Goal: Task Accomplishment & Management: Use online tool/utility

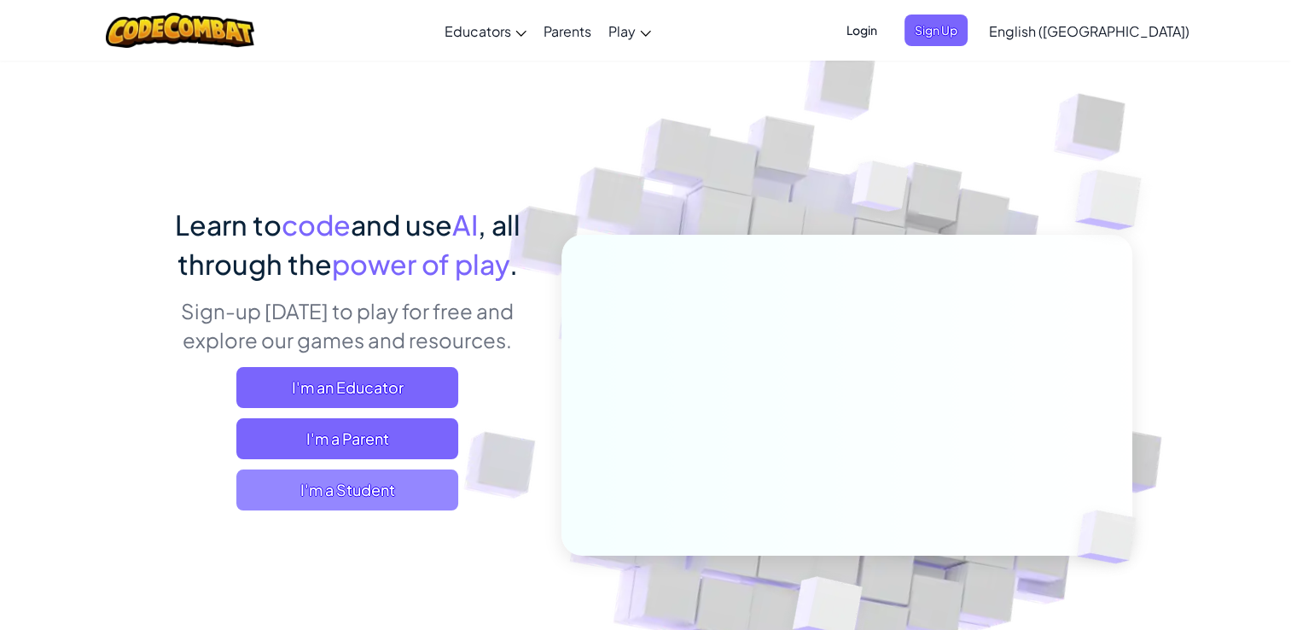
click at [365, 487] on span "I'm a Student" at bounding box center [347, 489] width 222 height 41
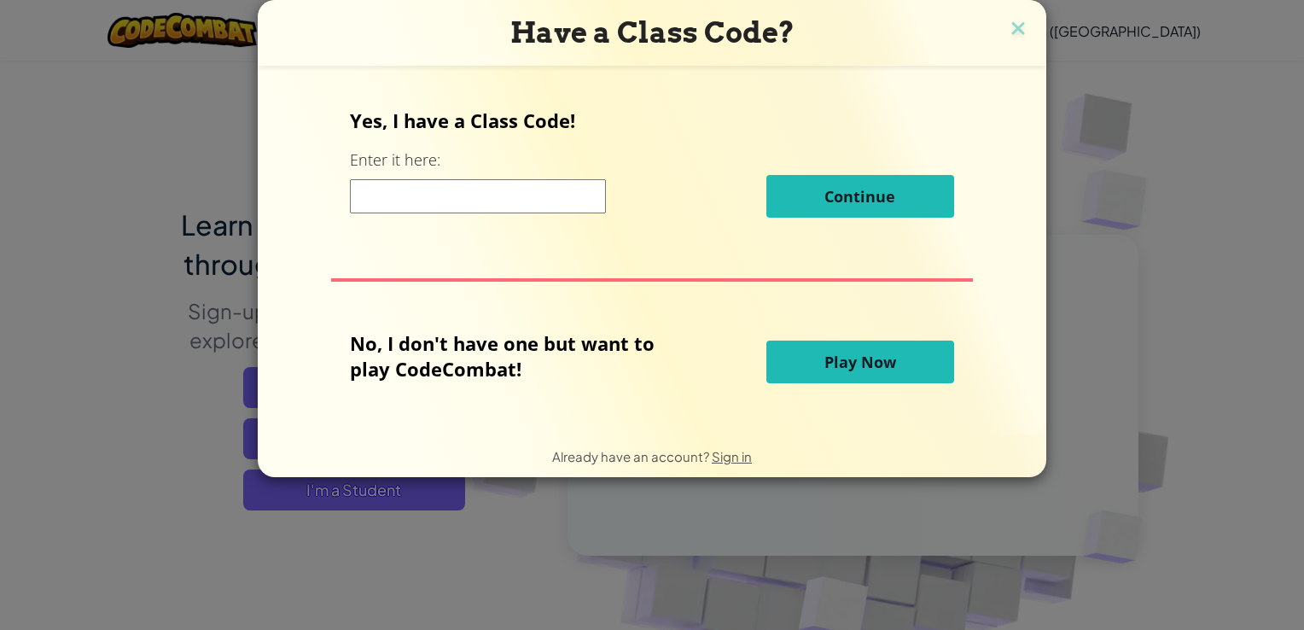
click at [498, 189] on input at bounding box center [478, 196] width 256 height 34
click at [805, 357] on button "Play Now" at bounding box center [860, 362] width 188 height 43
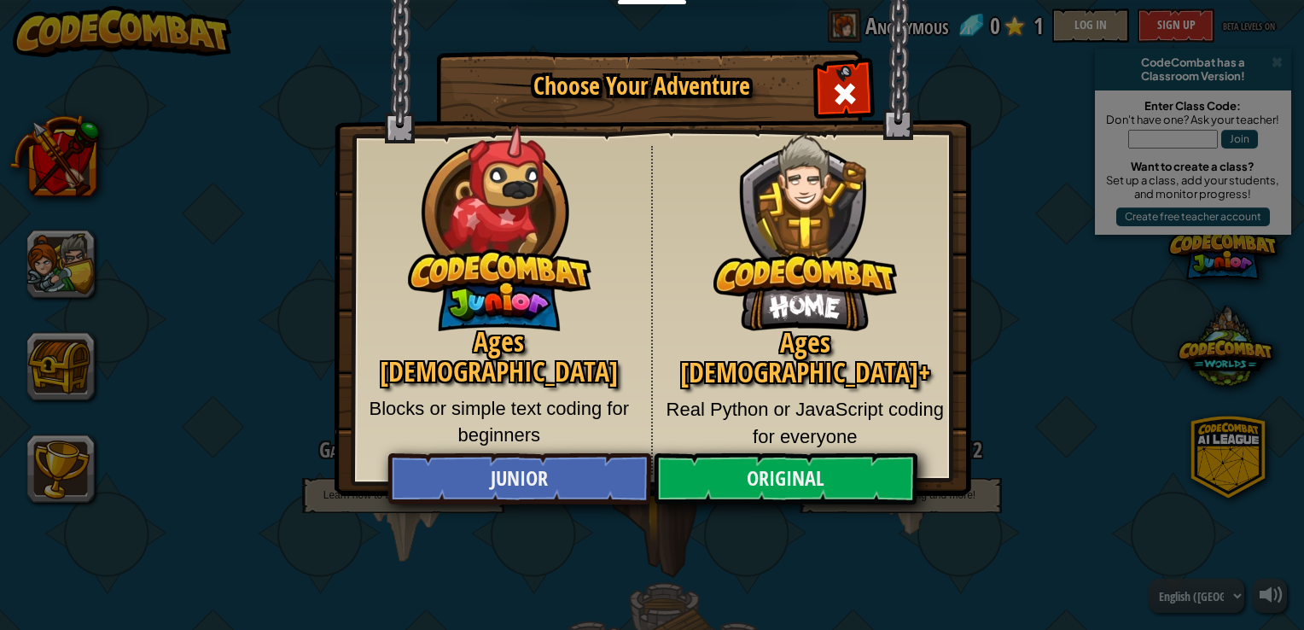
drag, startPoint x: 805, startPoint y: 357, endPoint x: 840, endPoint y: 443, distance: 93.0
click at [840, 2] on body "Educators Create Free Account School & District Solutions Teacher Toolkit Previ…" at bounding box center [652, 1] width 1304 height 2
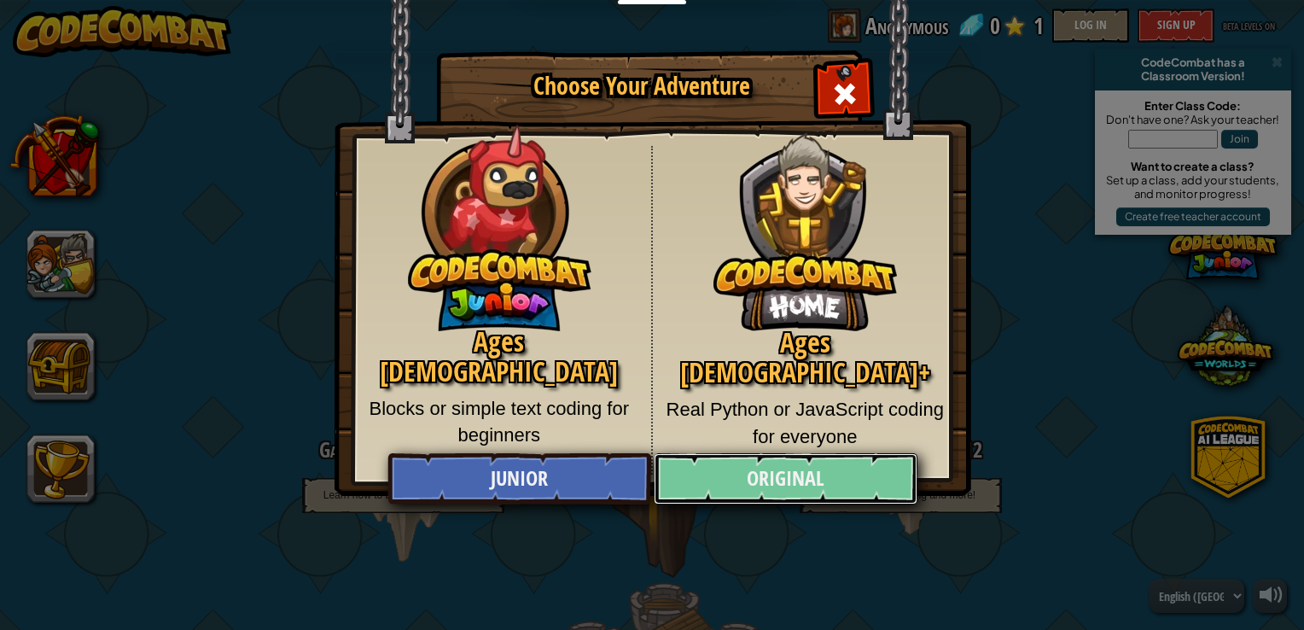
click at [795, 475] on link "Original" at bounding box center [785, 478] width 263 height 51
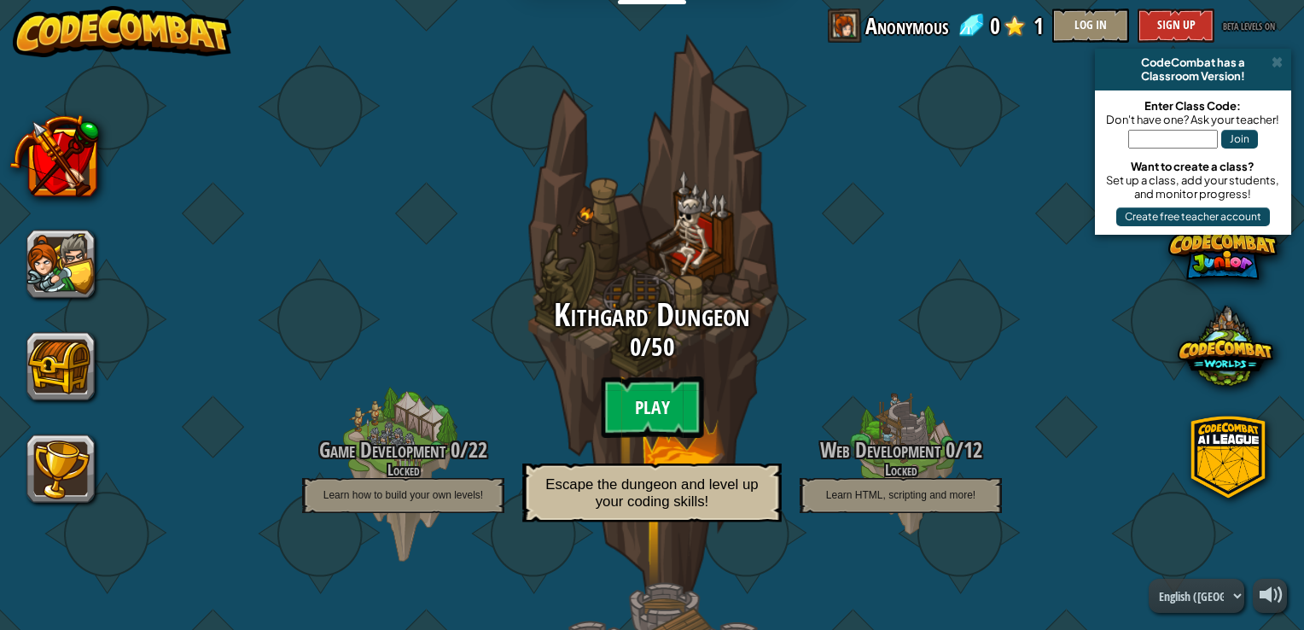
click at [660, 405] on btn "Play" at bounding box center [652, 406] width 102 height 61
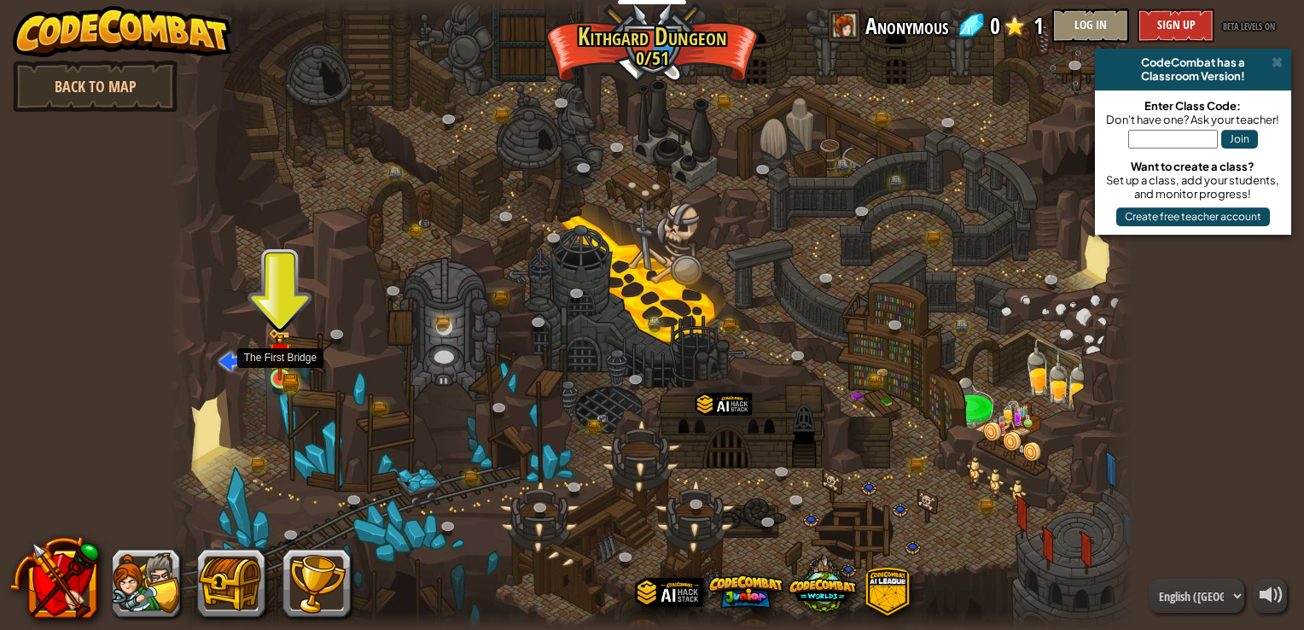
click at [284, 370] on img at bounding box center [280, 354] width 24 height 53
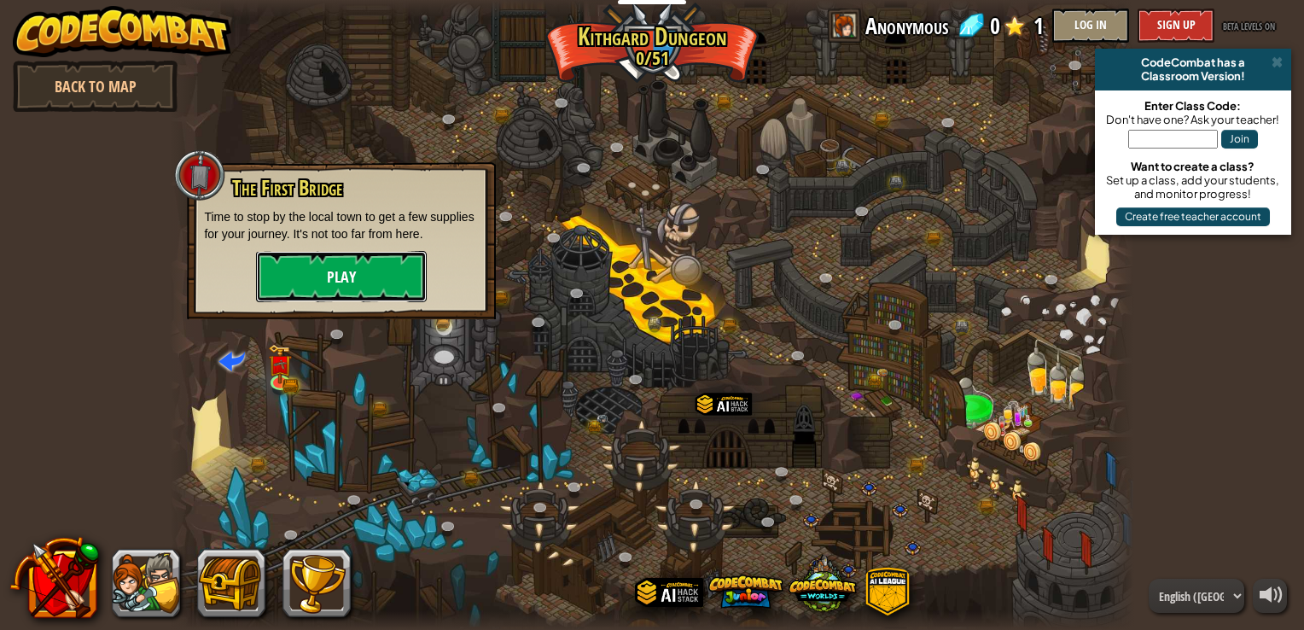
click at [354, 274] on button "Play" at bounding box center [341, 276] width 171 height 51
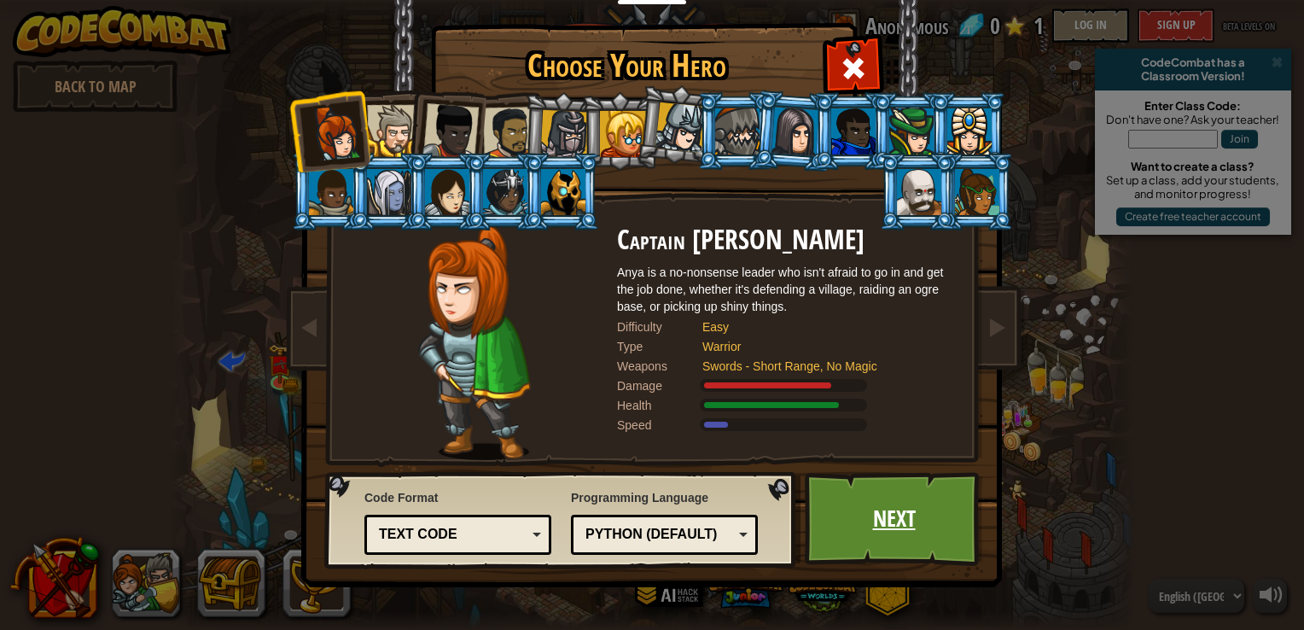
click at [911, 544] on link "Next" at bounding box center [894, 519] width 178 height 94
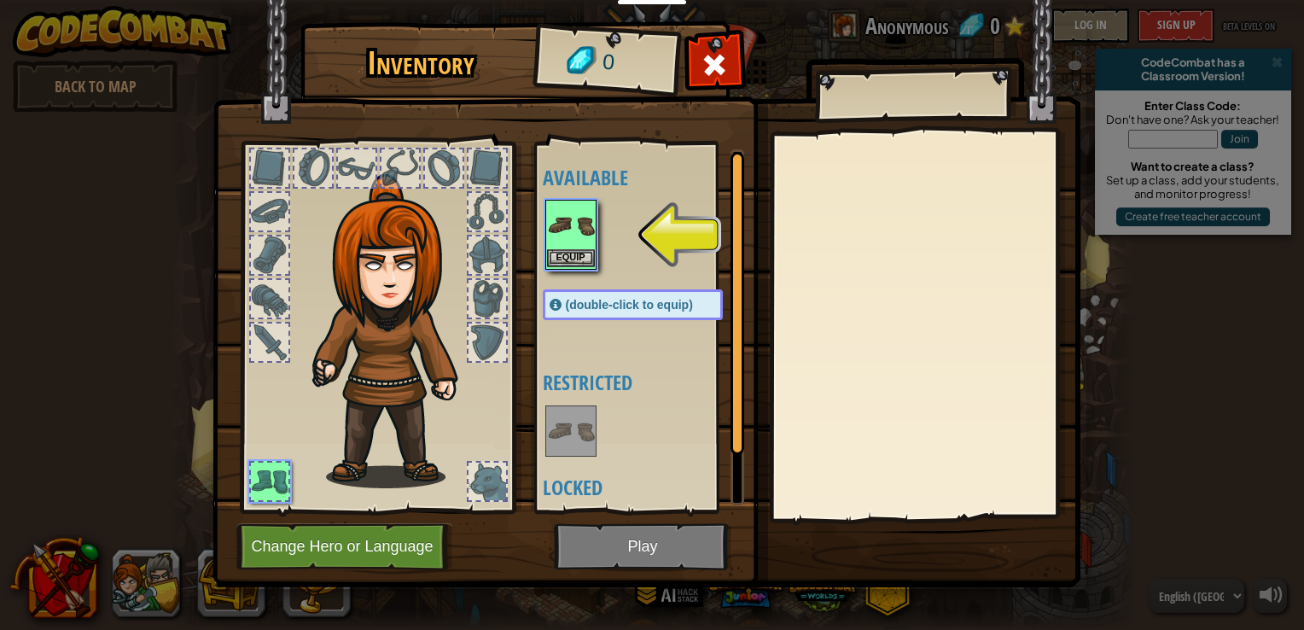
click at [563, 233] on img at bounding box center [571, 225] width 48 height 48
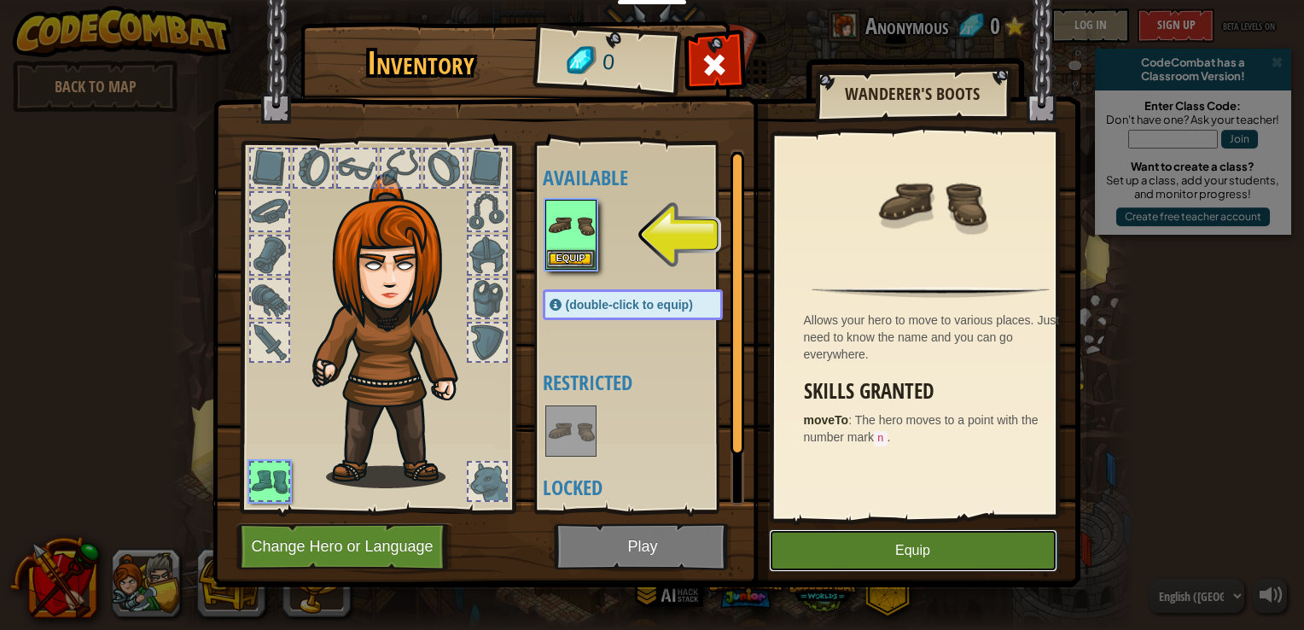
click at [819, 534] on button "Equip" at bounding box center [913, 550] width 288 height 43
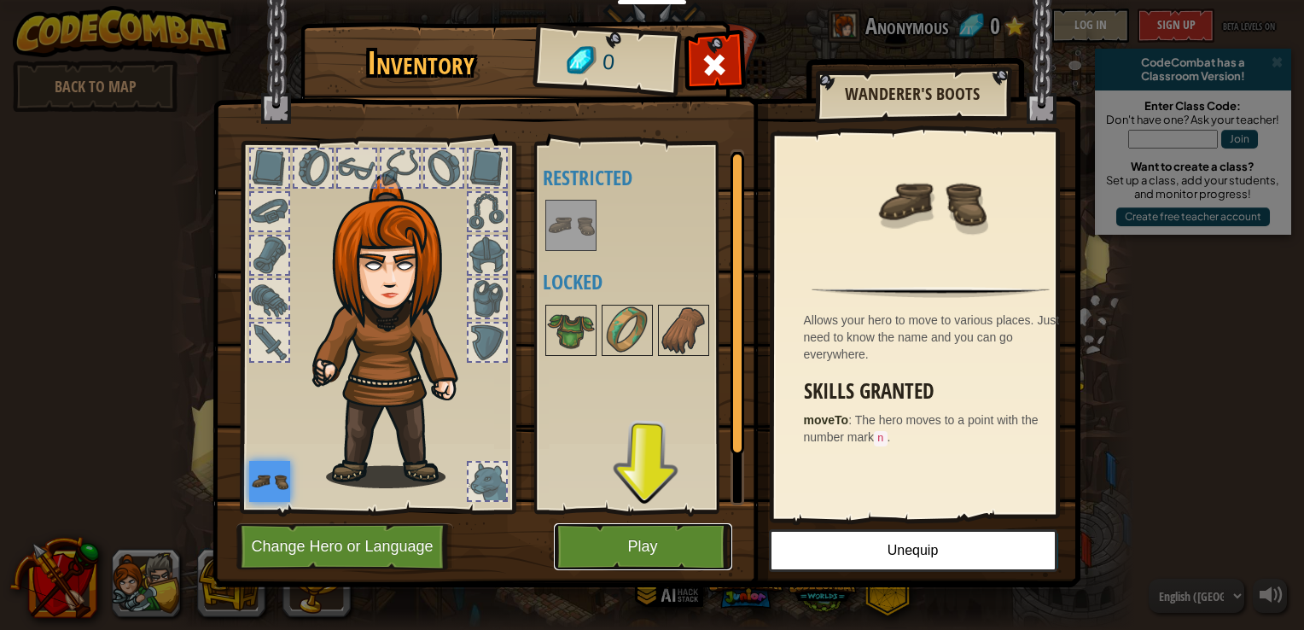
click at [702, 539] on button "Play" at bounding box center [643, 546] width 178 height 47
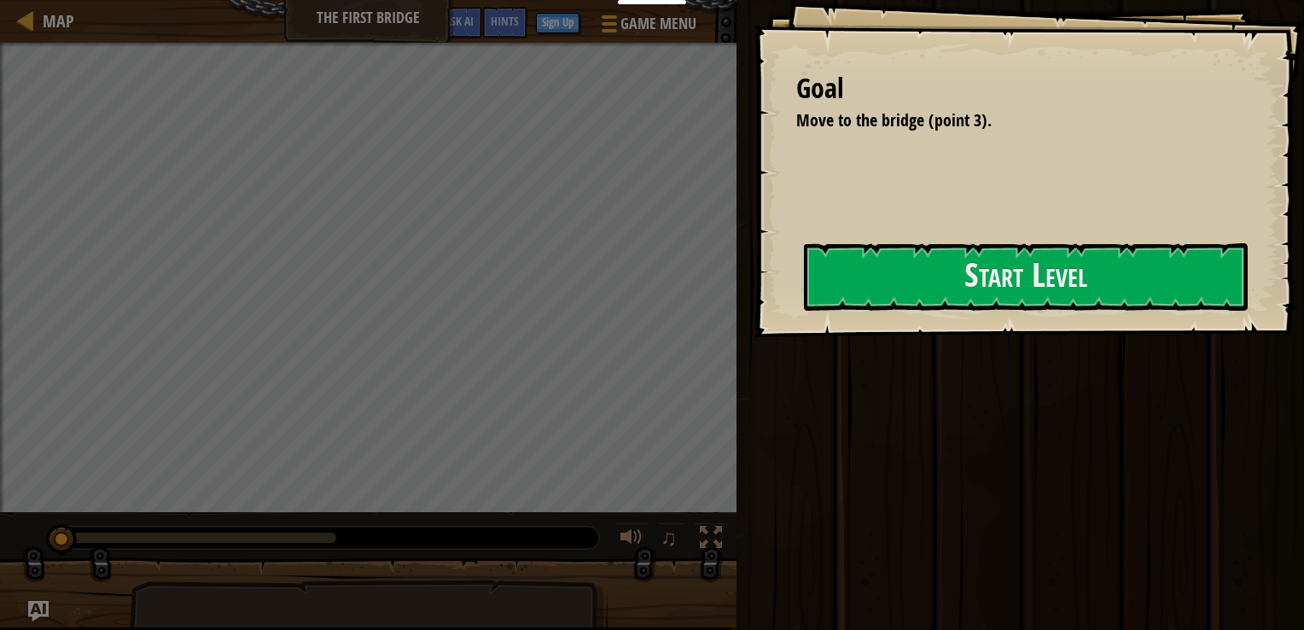
drag, startPoint x: 702, startPoint y: 539, endPoint x: 760, endPoint y: 489, distance: 77.5
click at [760, 489] on div "Map The First Bridge Game Menu Done Sign Up Hints Ask AI 1 הההההההההההההההההההה…" at bounding box center [652, 315] width 1304 height 630
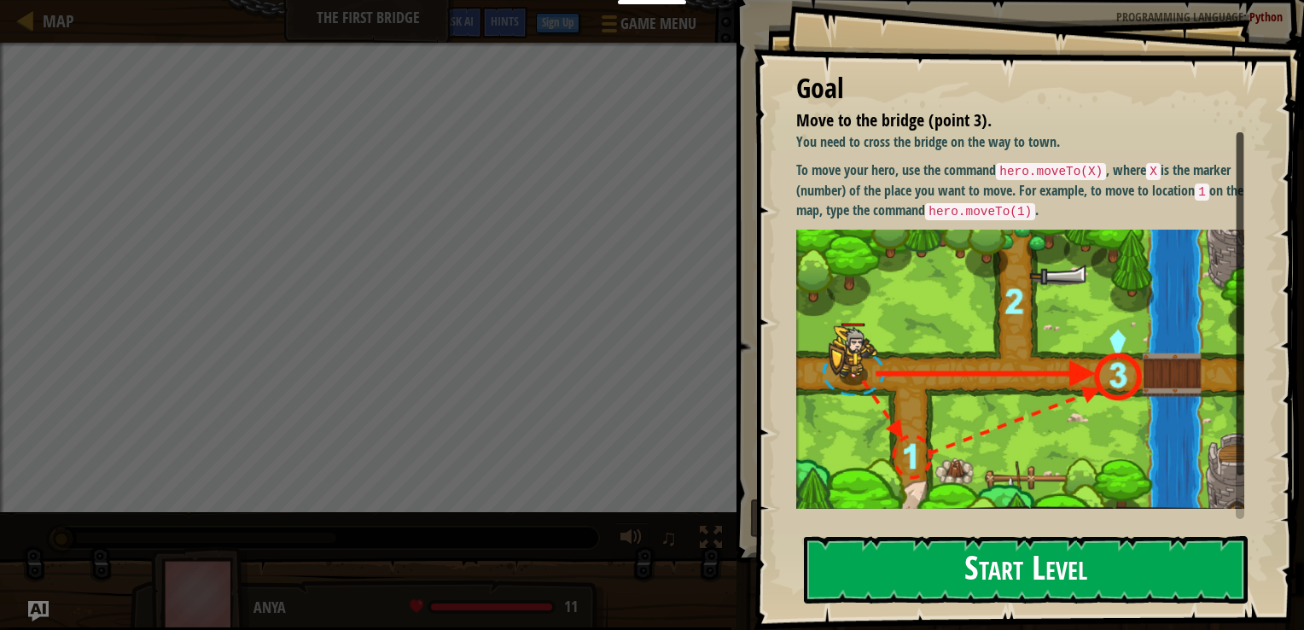
click at [1122, 555] on button "Start Level" at bounding box center [1026, 569] width 444 height 67
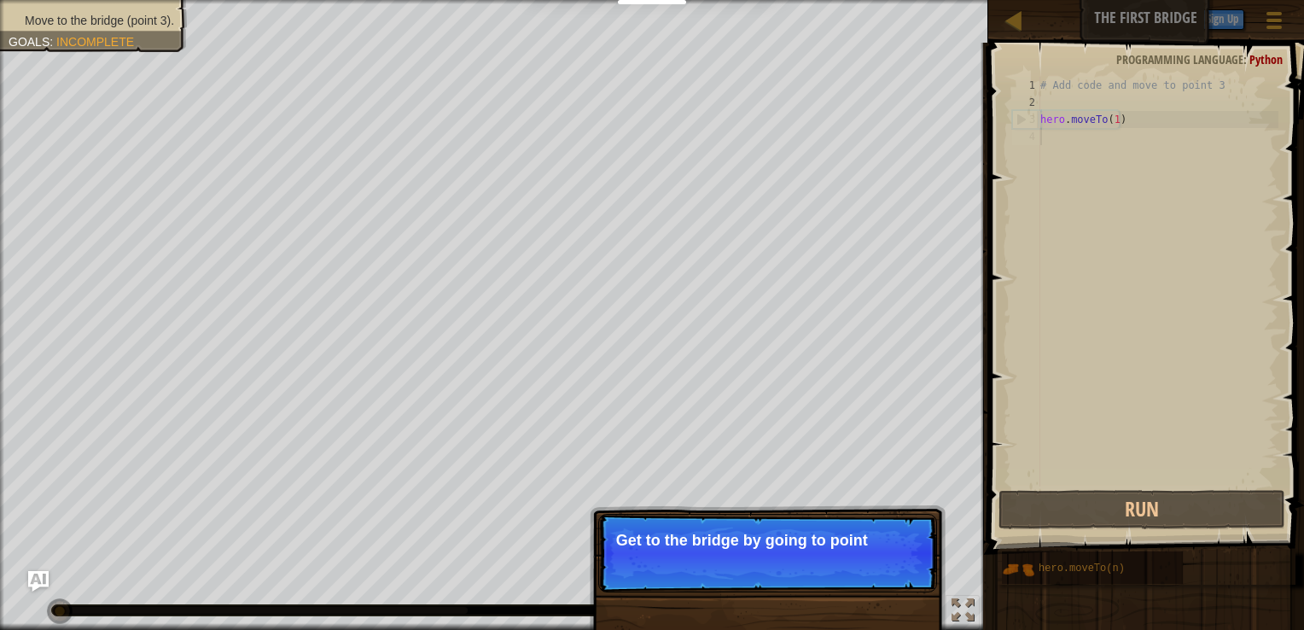
click at [871, 582] on p "Skip (esc) Continue Get to the bridge by going to point" at bounding box center [767, 553] width 339 height 79
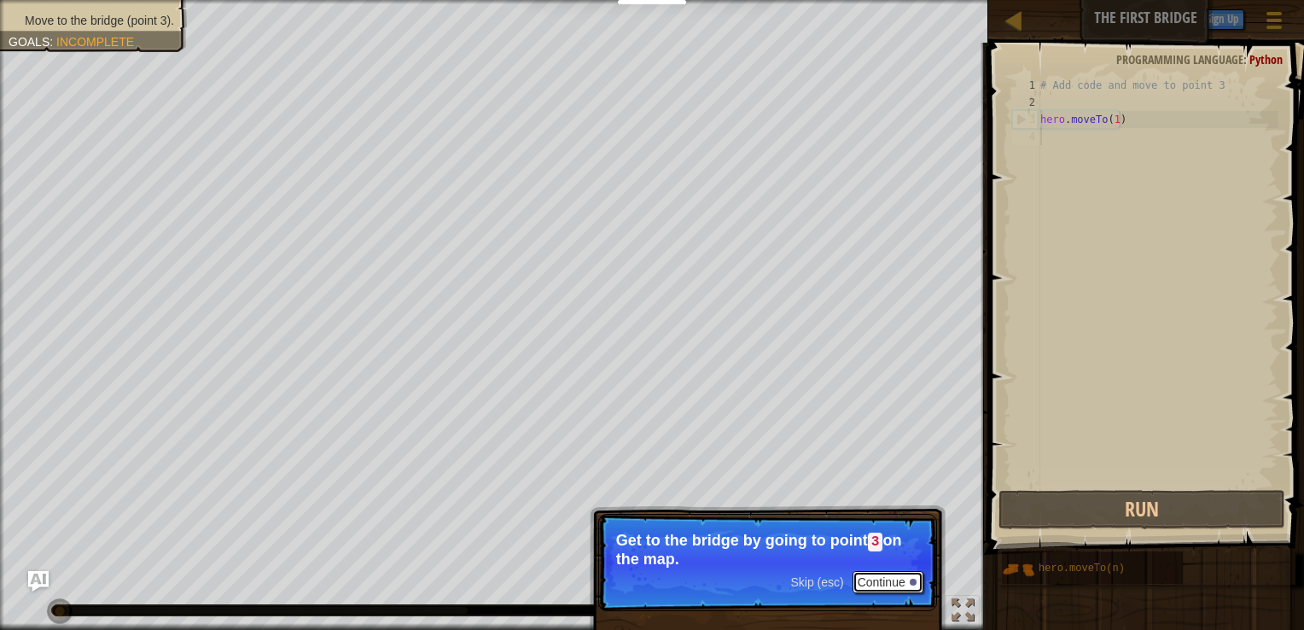
click at [871, 582] on button "Continue" at bounding box center [888, 582] width 71 height 22
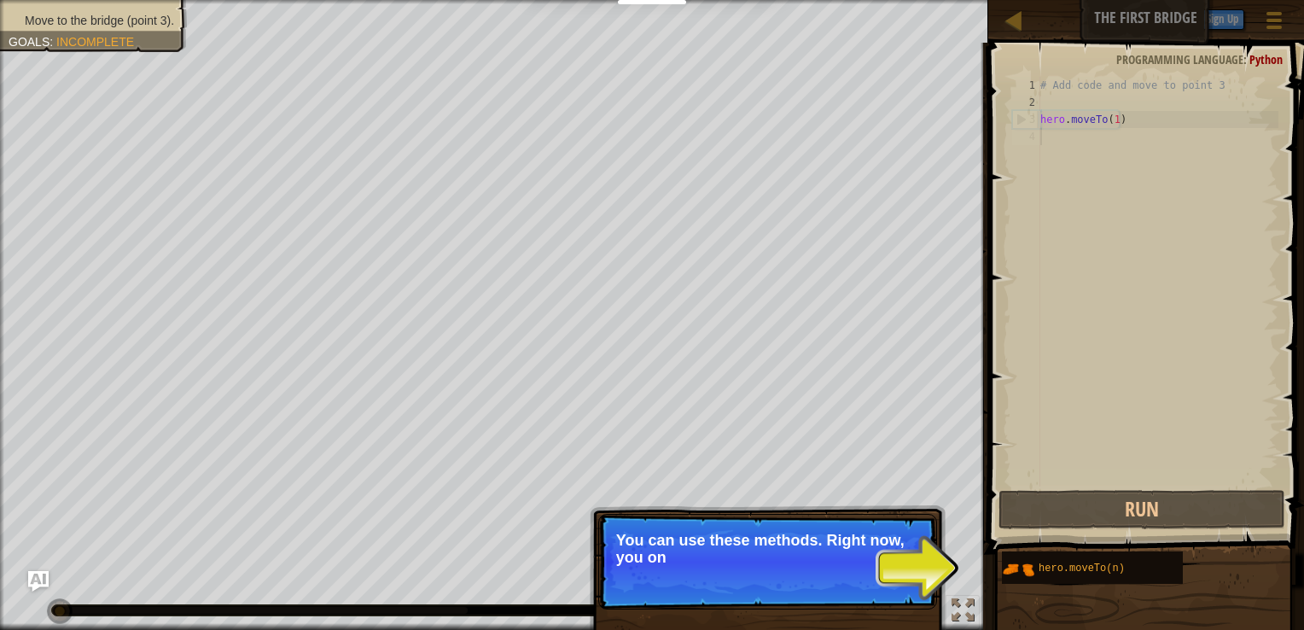
click at [871, 582] on p "Skip (esc) Continue You can use these methods. Right now, you on" at bounding box center [767, 562] width 339 height 96
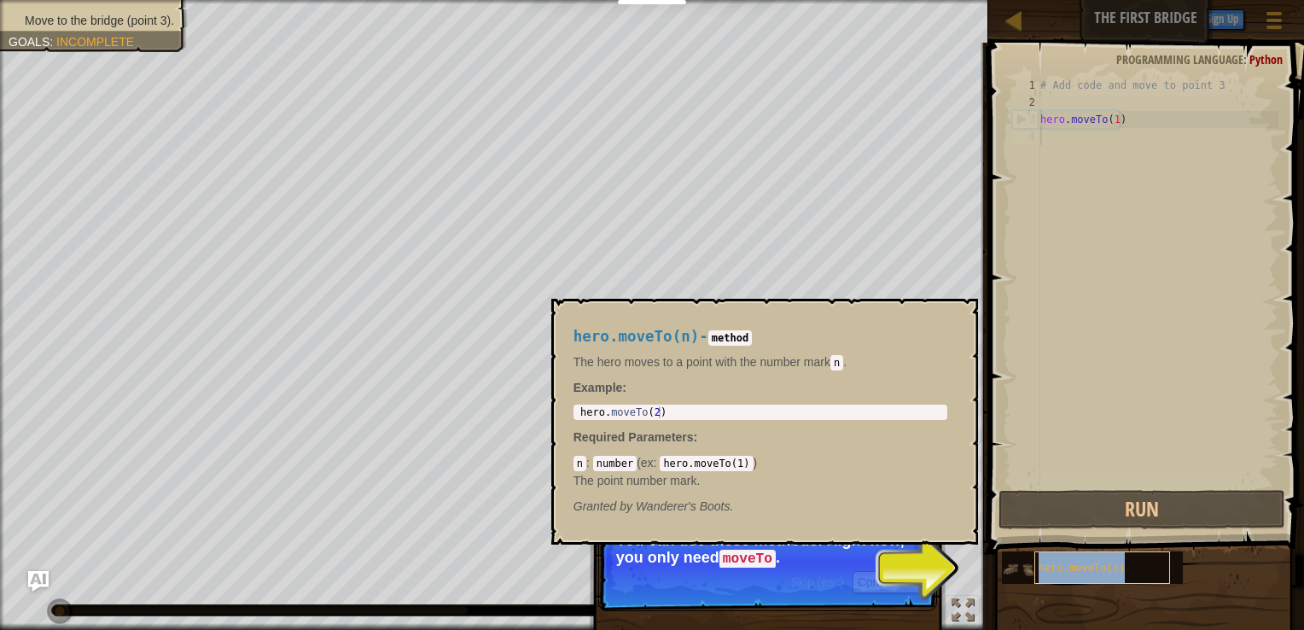
click at [1082, 568] on span "hero.moveTo(n)" at bounding box center [1082, 568] width 86 height 12
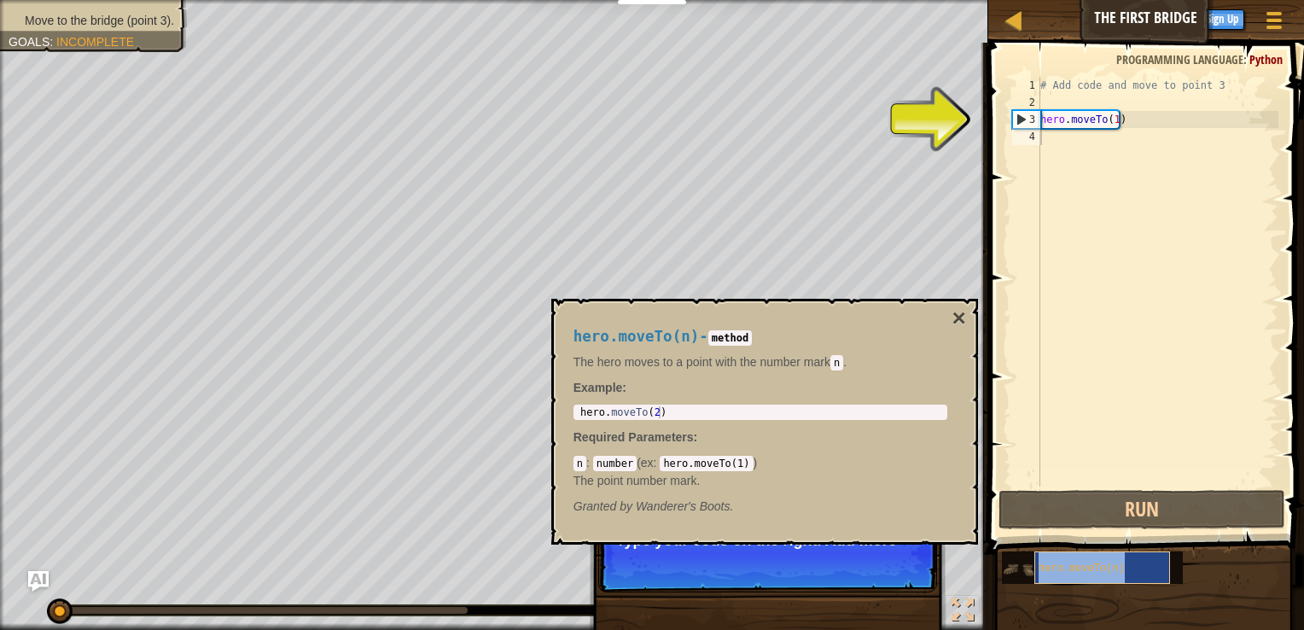
click at [1049, 577] on div "hero.moveTo(n)" at bounding box center [1102, 567] width 136 height 32
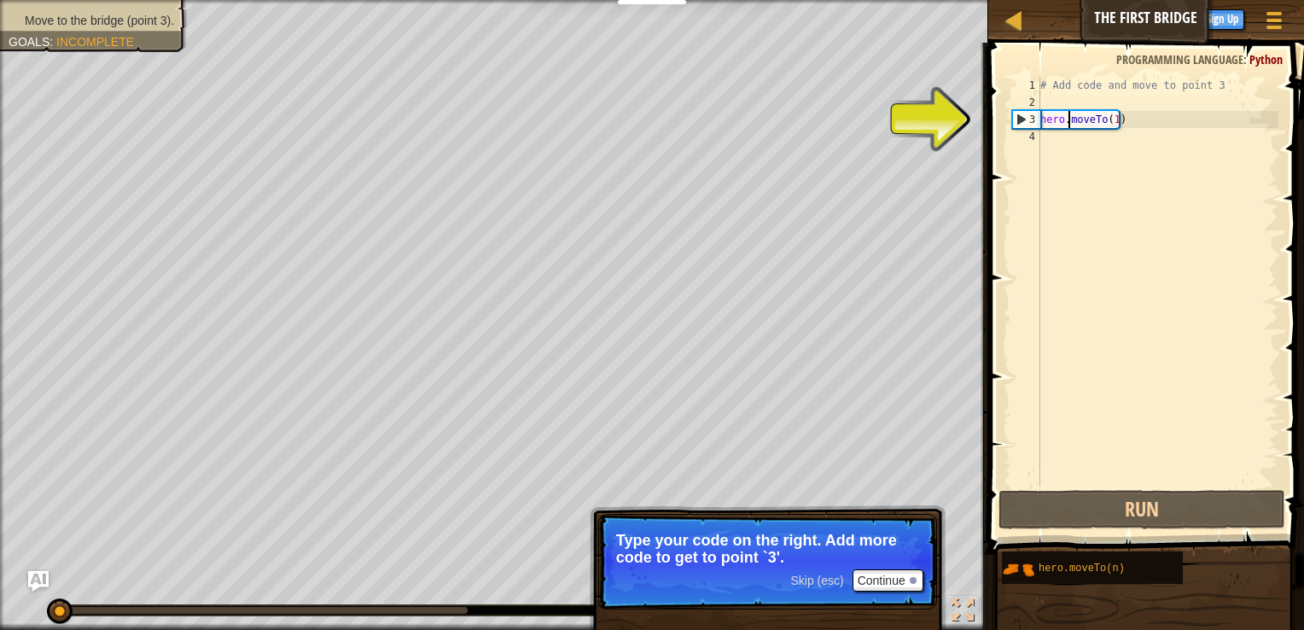
click at [1066, 115] on div "# Add code and move to point 3 hero . moveTo ( 1 )" at bounding box center [1158, 299] width 242 height 444
type textarea "hero.moveTo(1)"
click at [1051, 144] on div "# Add code and move to point 3 hero . moveTo ( 1 )" at bounding box center [1158, 299] width 242 height 444
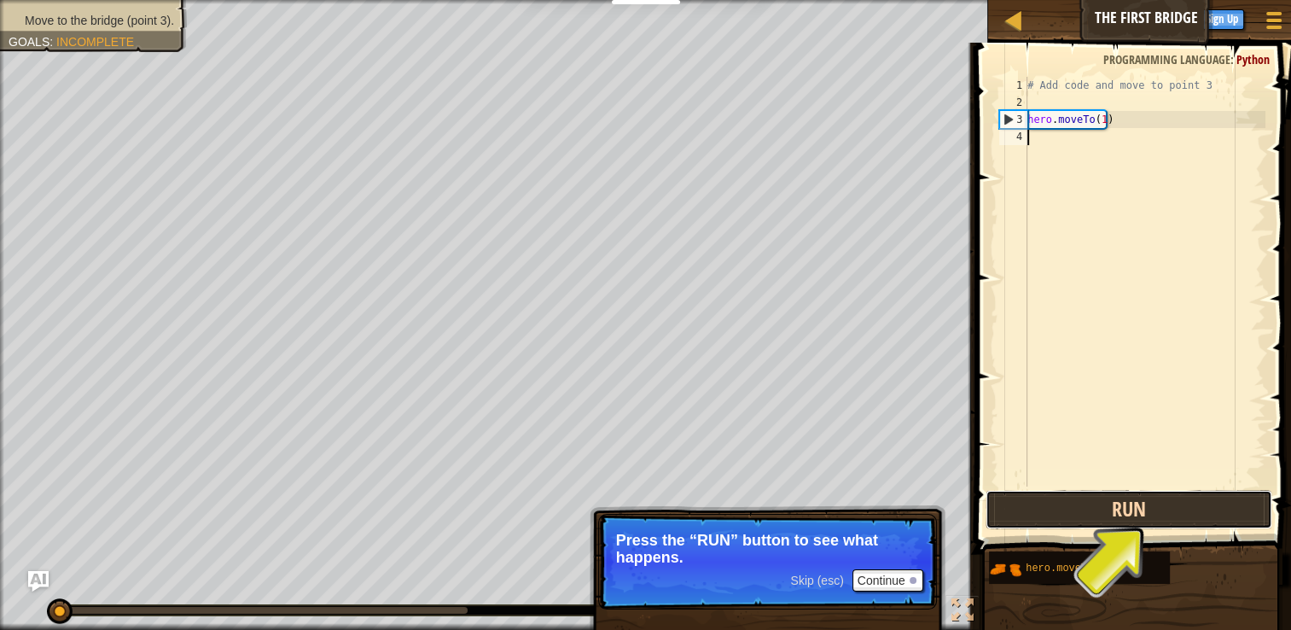
click at [1137, 504] on button "Run" at bounding box center [1129, 509] width 287 height 39
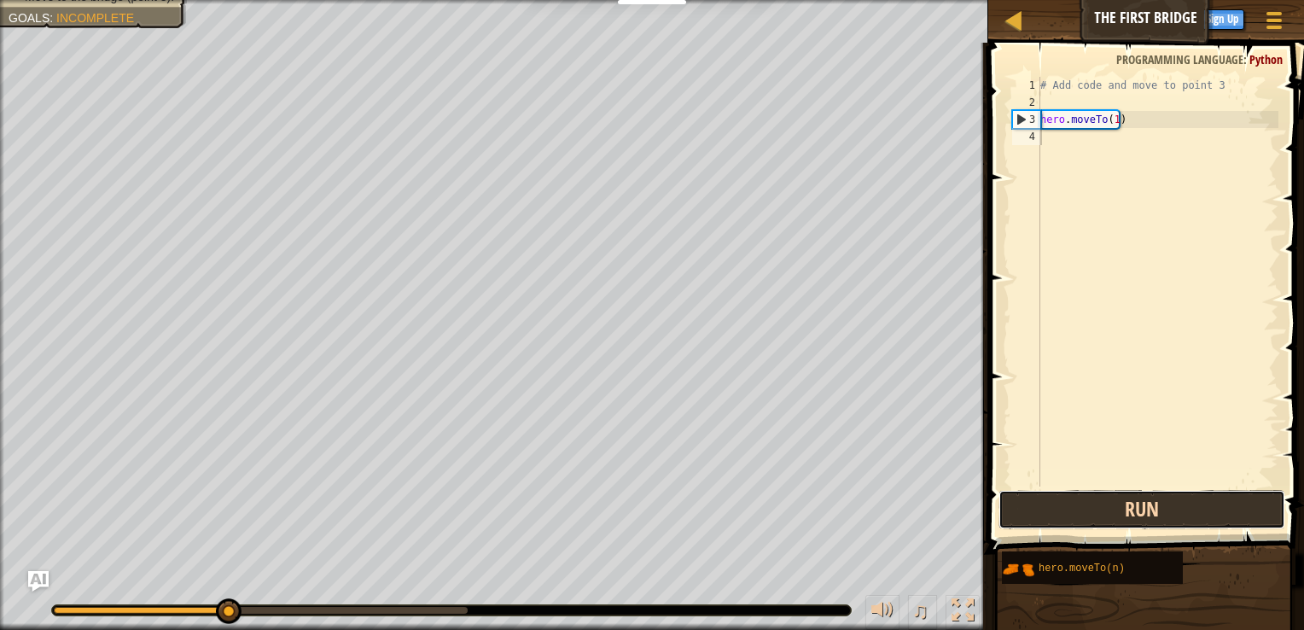
click at [1137, 504] on button "Run" at bounding box center [1142, 509] width 287 height 39
type textarea "k"
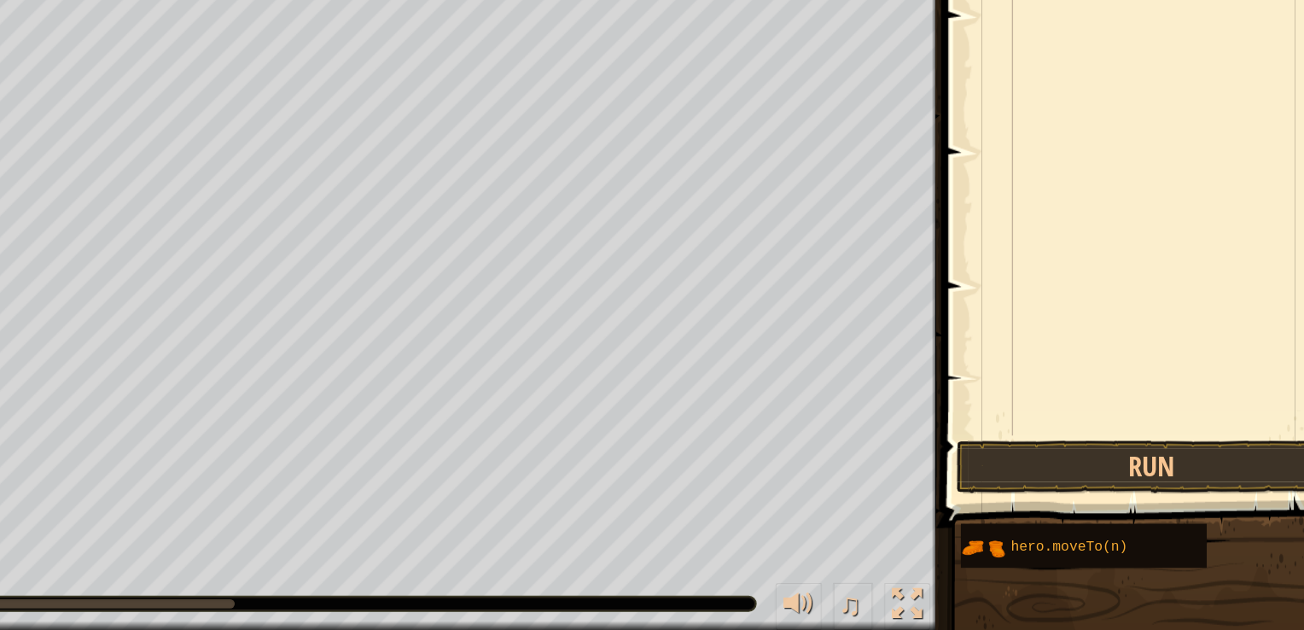
scroll to position [0, 0]
type textarea "hero.moveTo(2)"
click at [1109, 509] on button "Run" at bounding box center [1142, 509] width 287 height 39
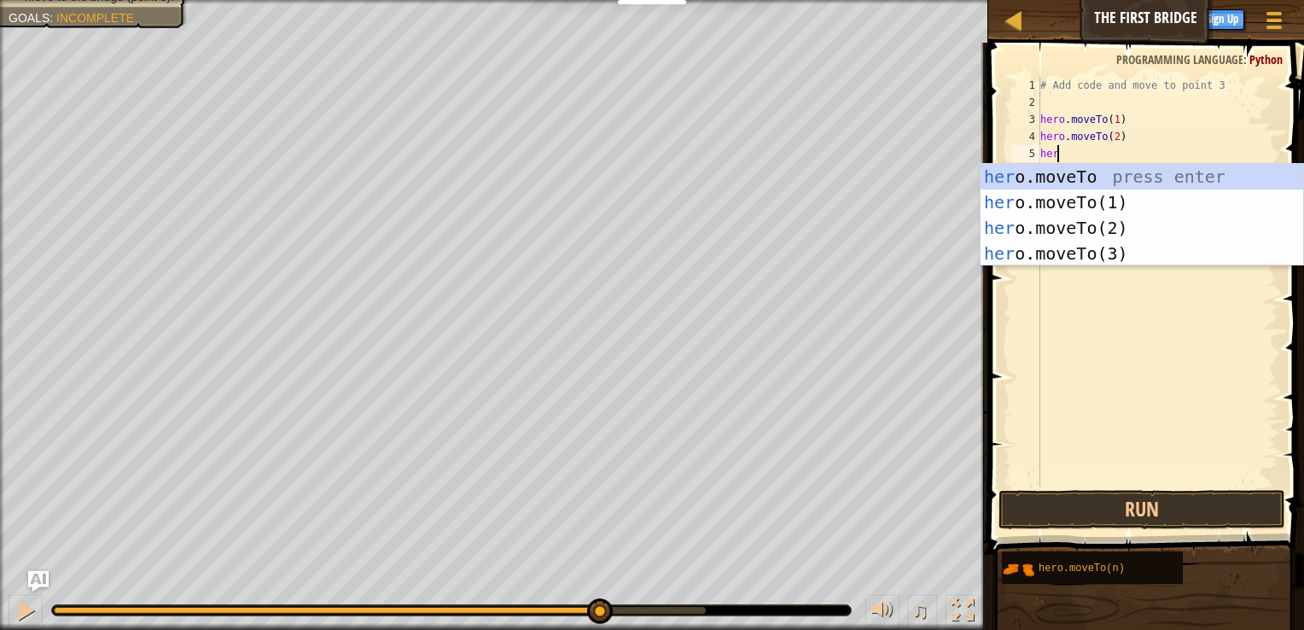
click at [1074, 175] on div "her o.moveTo press enter her o.moveTo(1) press enter her o.moveTo(2) press ente…" at bounding box center [1142, 241] width 323 height 154
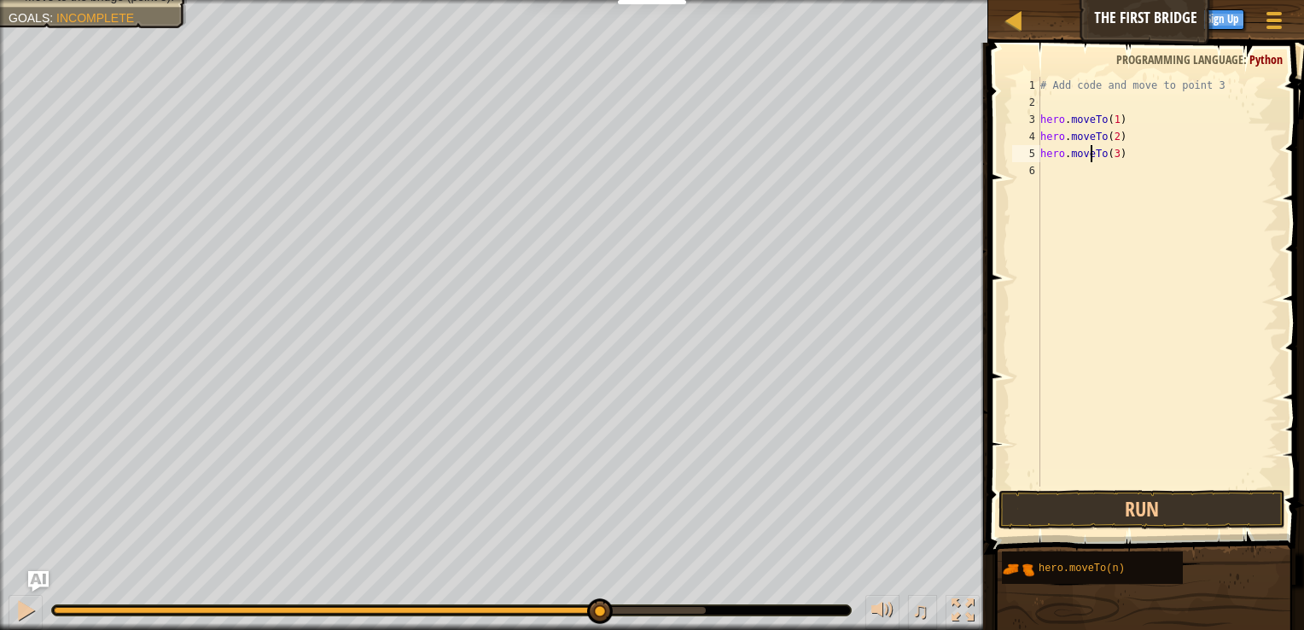
click at [1092, 155] on div "# Add code and move to point 3 hero . moveTo ( 1 ) hero . moveTo ( 2 ) hero . m…" at bounding box center [1158, 299] width 242 height 444
click at [1113, 151] on div "# Add code and move to point 3 hero . moveTo ( 1 ) hero . moveTo ( 2 ) hero . g…" at bounding box center [1158, 299] width 242 height 444
click at [1127, 507] on button "Run" at bounding box center [1142, 509] width 287 height 39
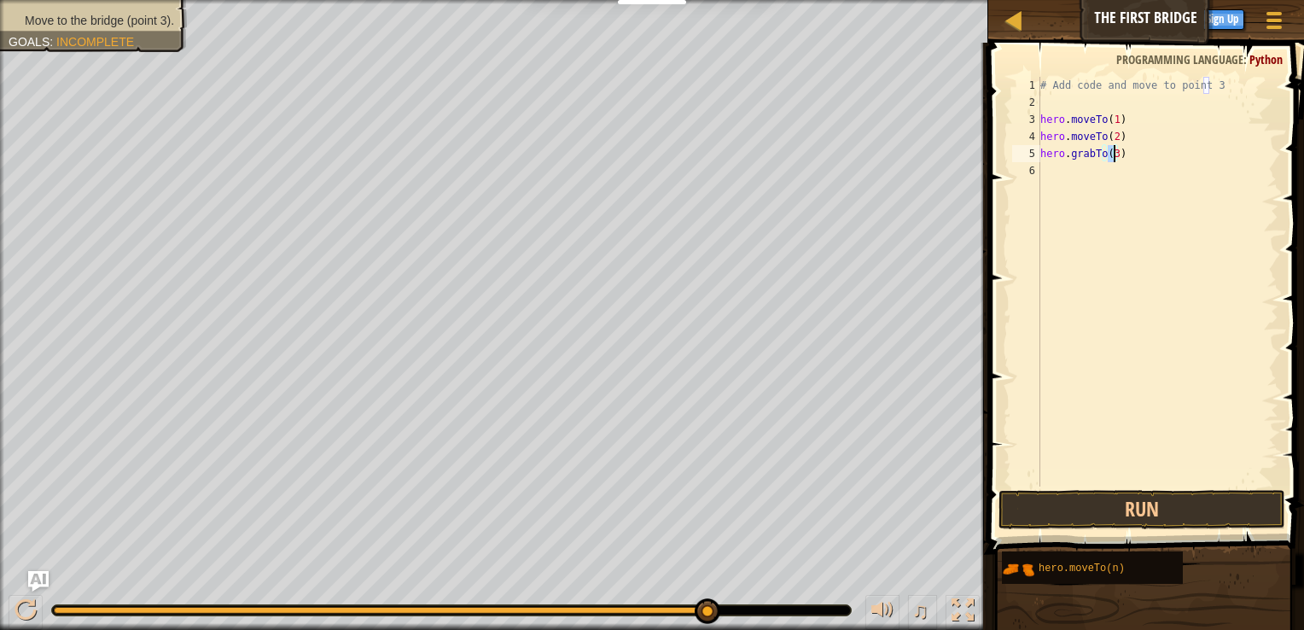
scroll to position [8, 3]
type textarea "hero.moveTo(3)"
click at [1078, 506] on button "Run" at bounding box center [1142, 509] width 287 height 39
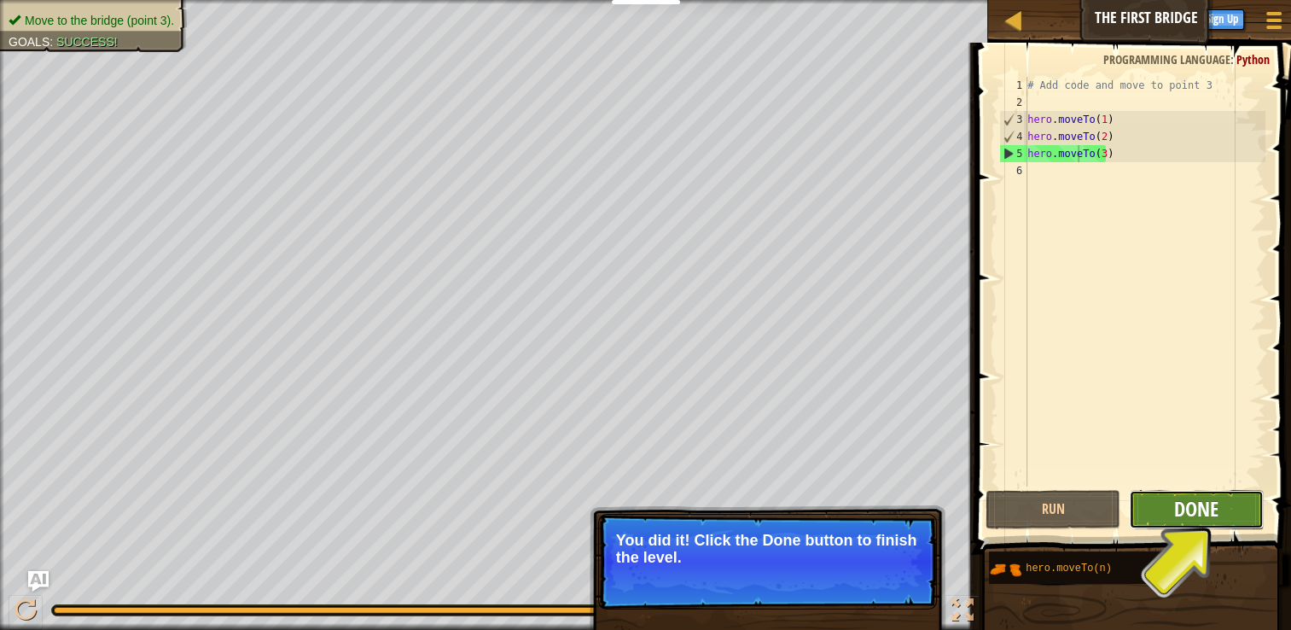
click at [1212, 507] on span "Done" at bounding box center [1196, 508] width 44 height 27
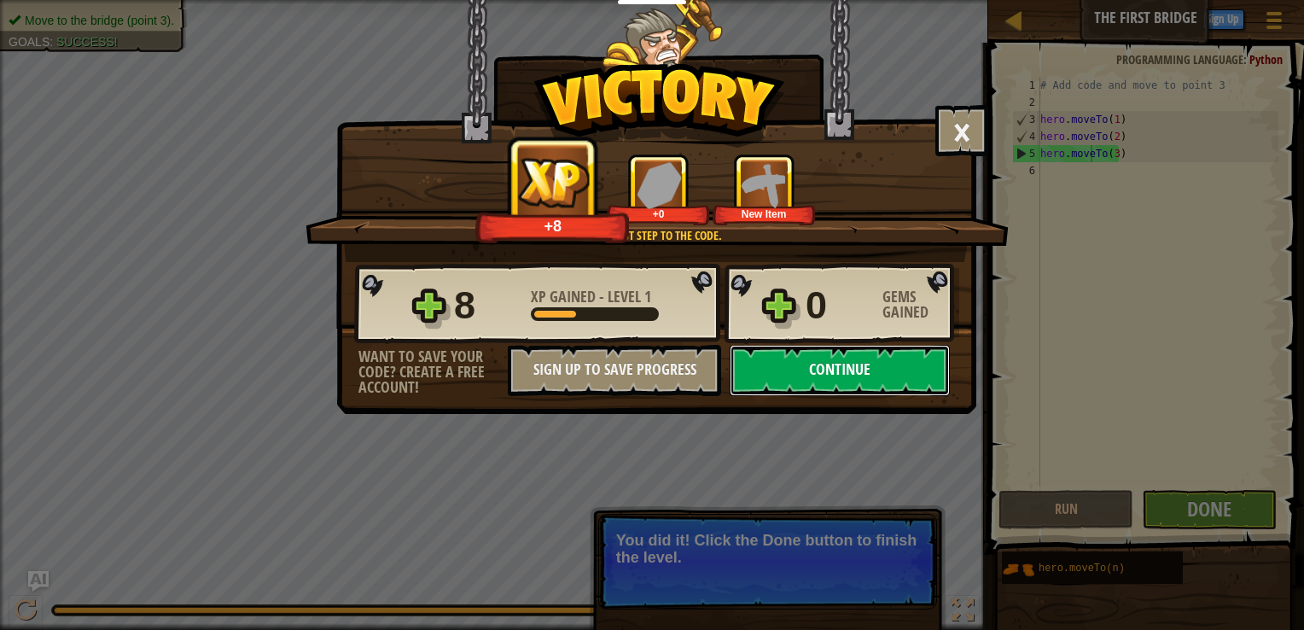
click at [841, 353] on button "Continue" at bounding box center [840, 370] width 220 height 51
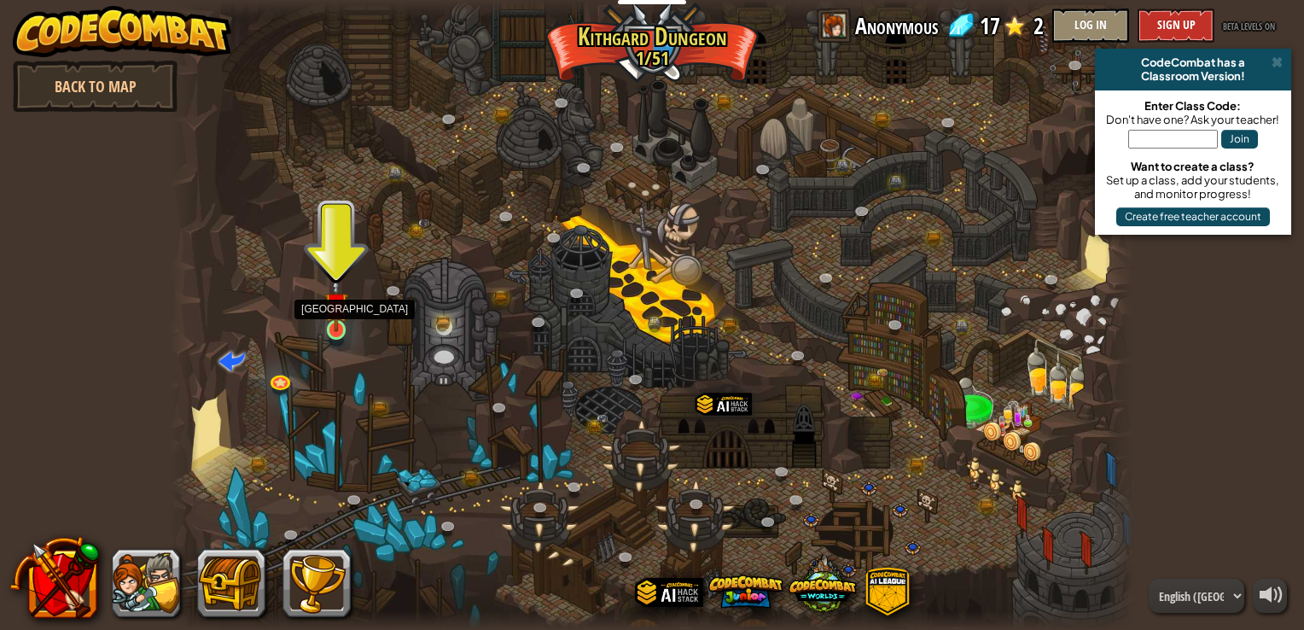
click at [334, 312] on img at bounding box center [336, 304] width 24 height 55
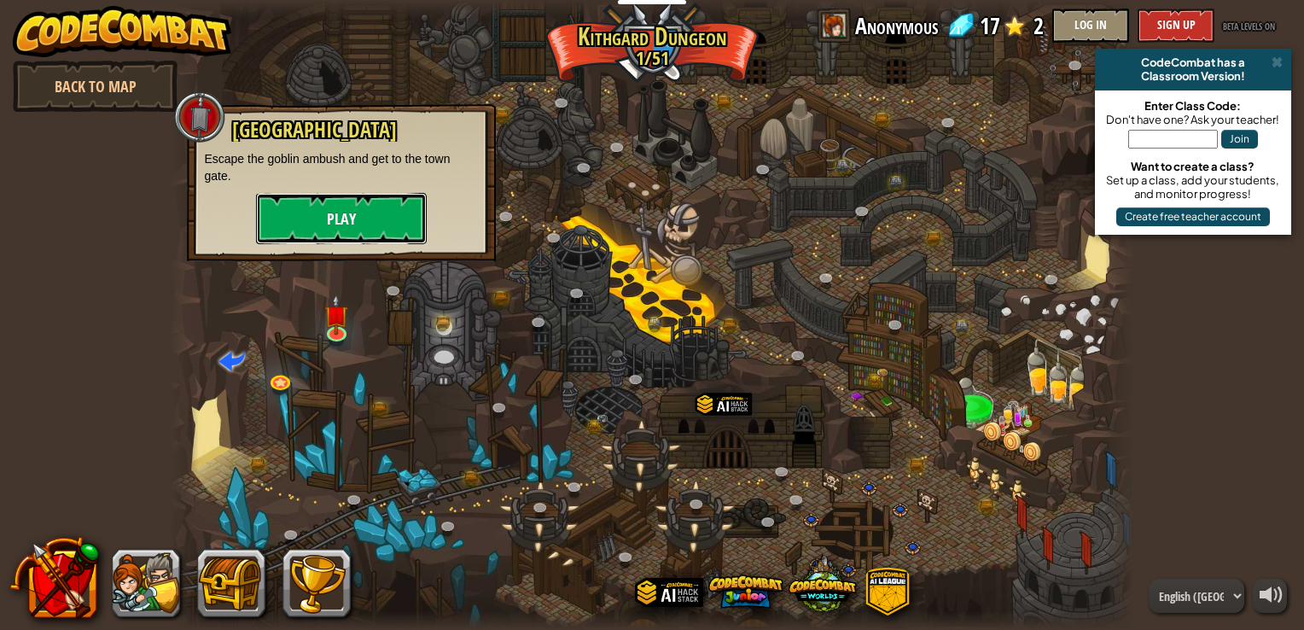
click at [364, 207] on button "Play" at bounding box center [341, 218] width 171 height 51
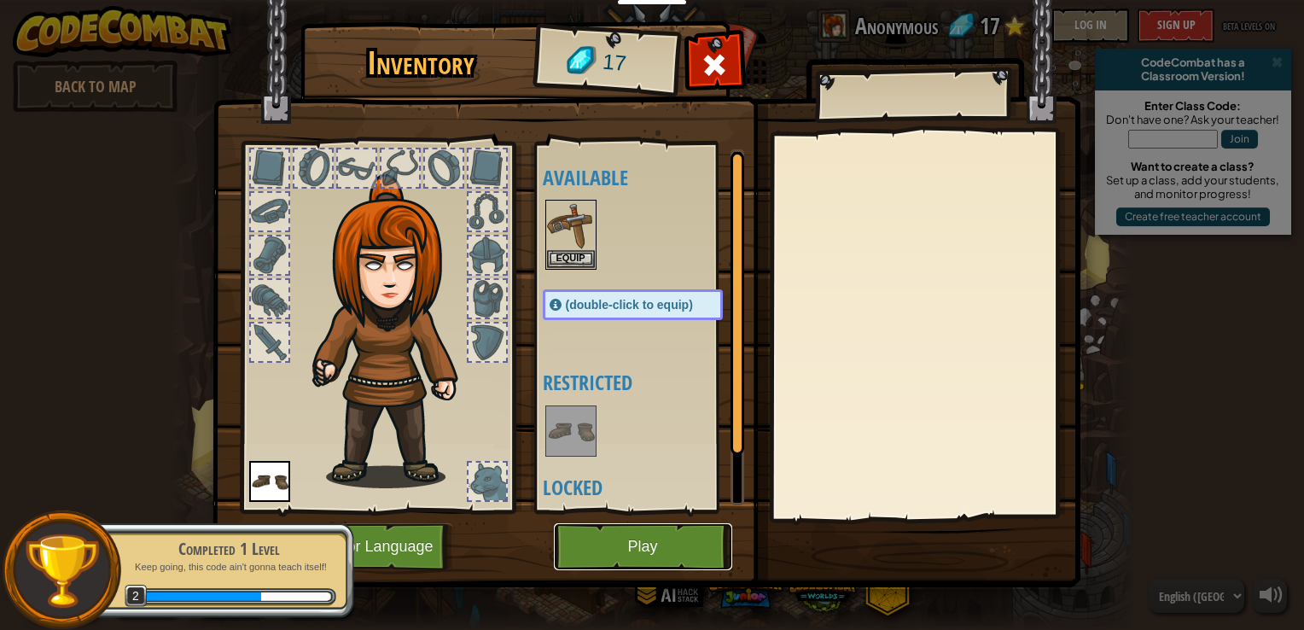
click at [664, 544] on button "Play" at bounding box center [643, 546] width 178 height 47
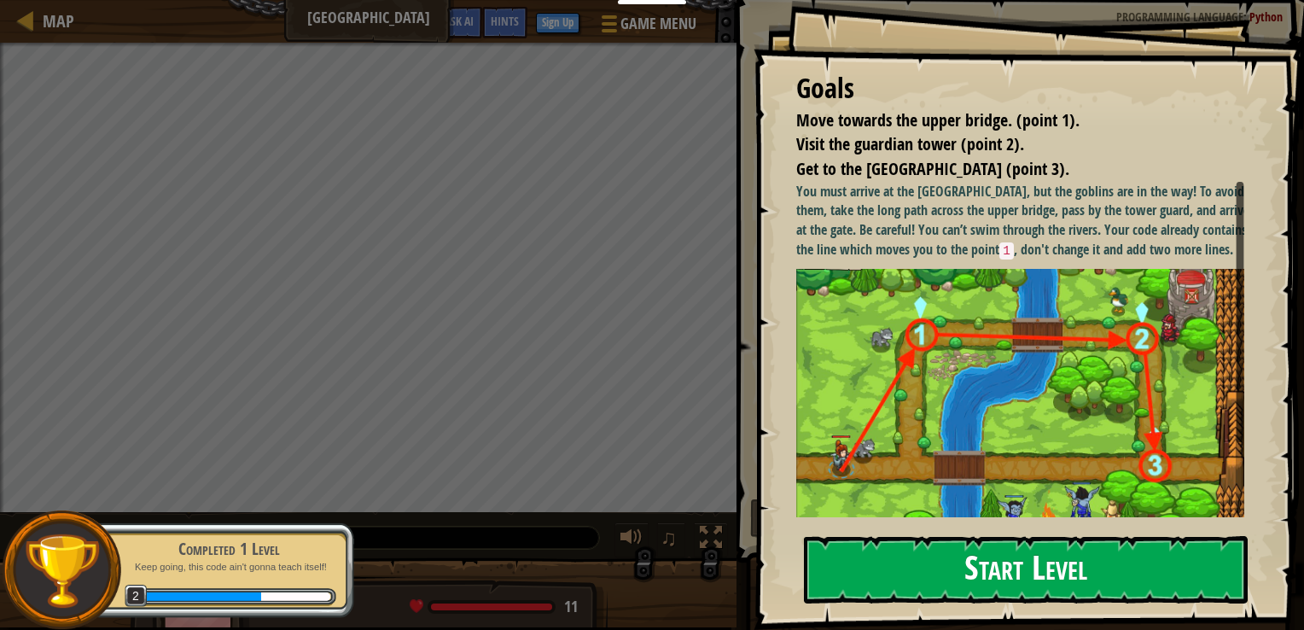
click at [1004, 577] on button "Start Level" at bounding box center [1026, 569] width 444 height 67
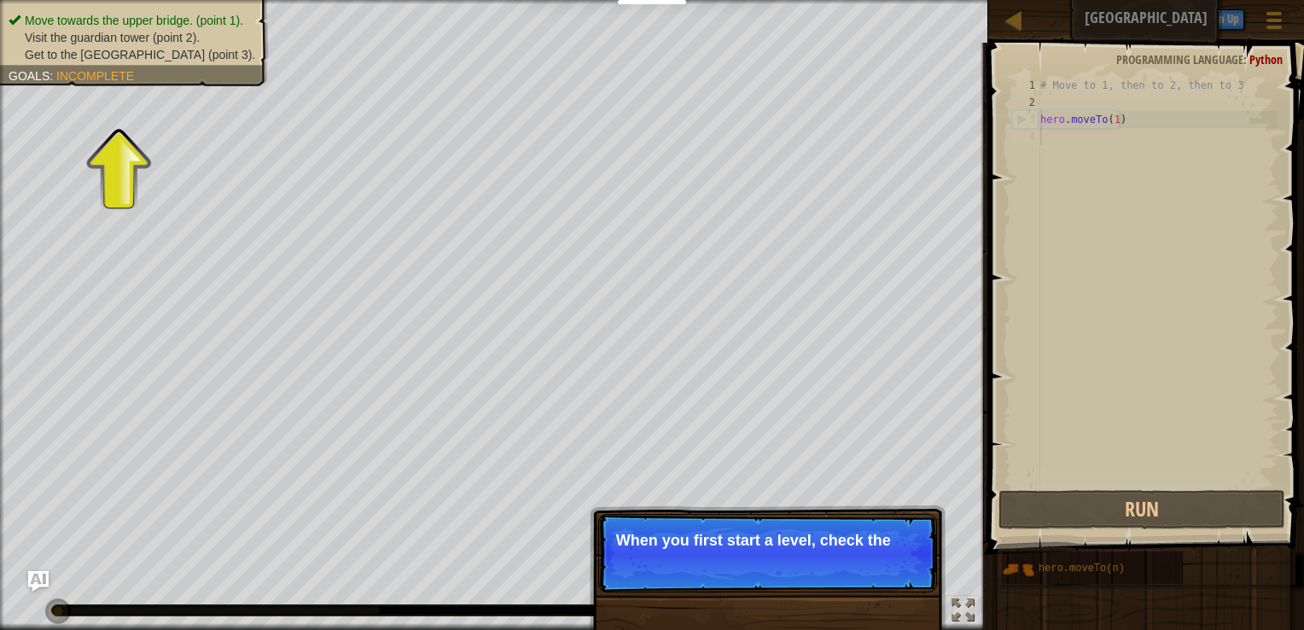
click at [1065, 234] on div "# Move to 1, then to 2, then to 3 hero . moveTo ( 1 )" at bounding box center [1158, 299] width 242 height 444
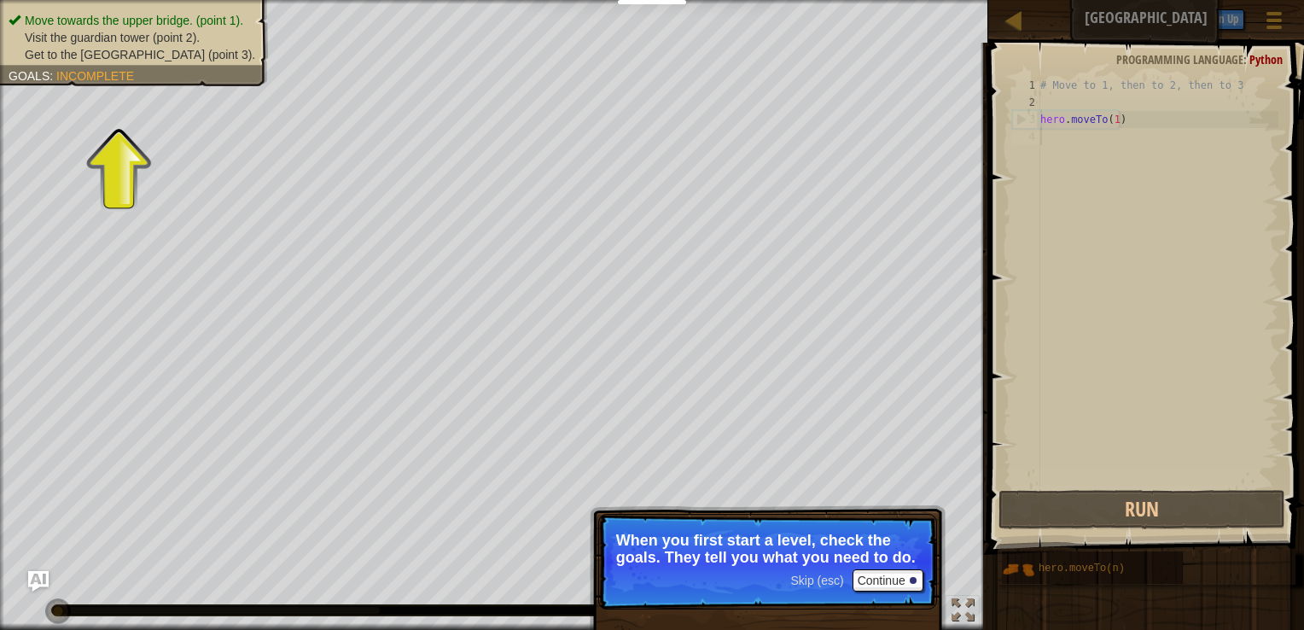
click at [91, 74] on span "Incomplete" at bounding box center [95, 76] width 78 height 14
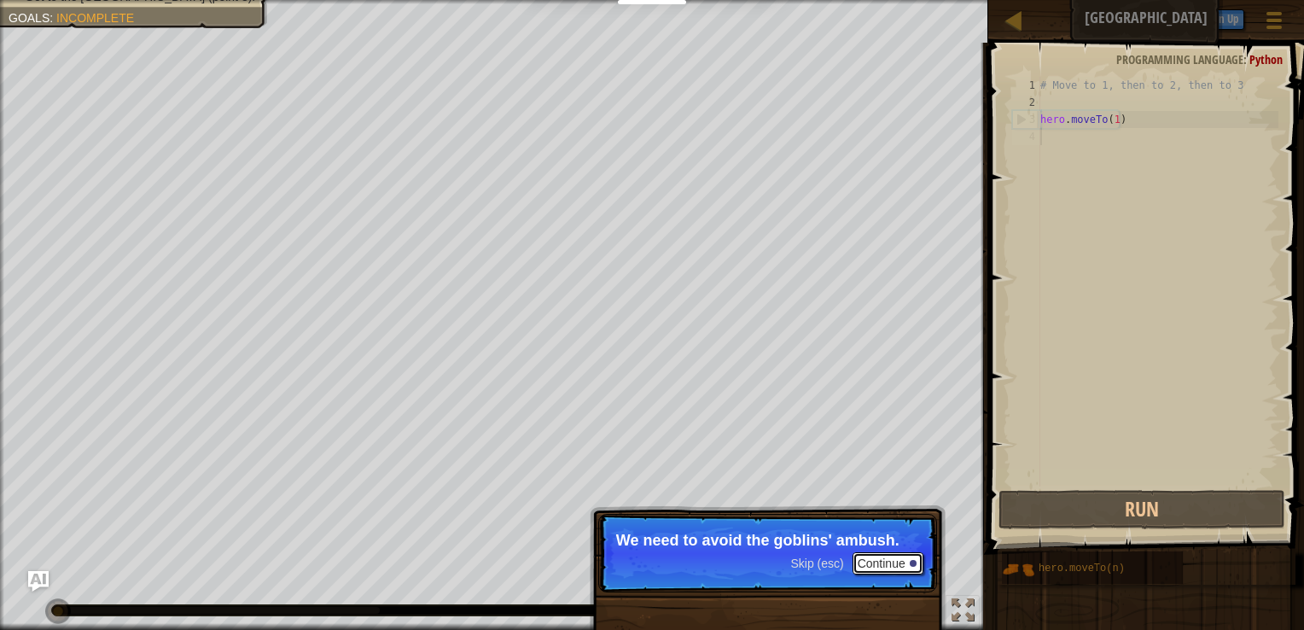
click at [872, 559] on button "Continue" at bounding box center [888, 563] width 71 height 22
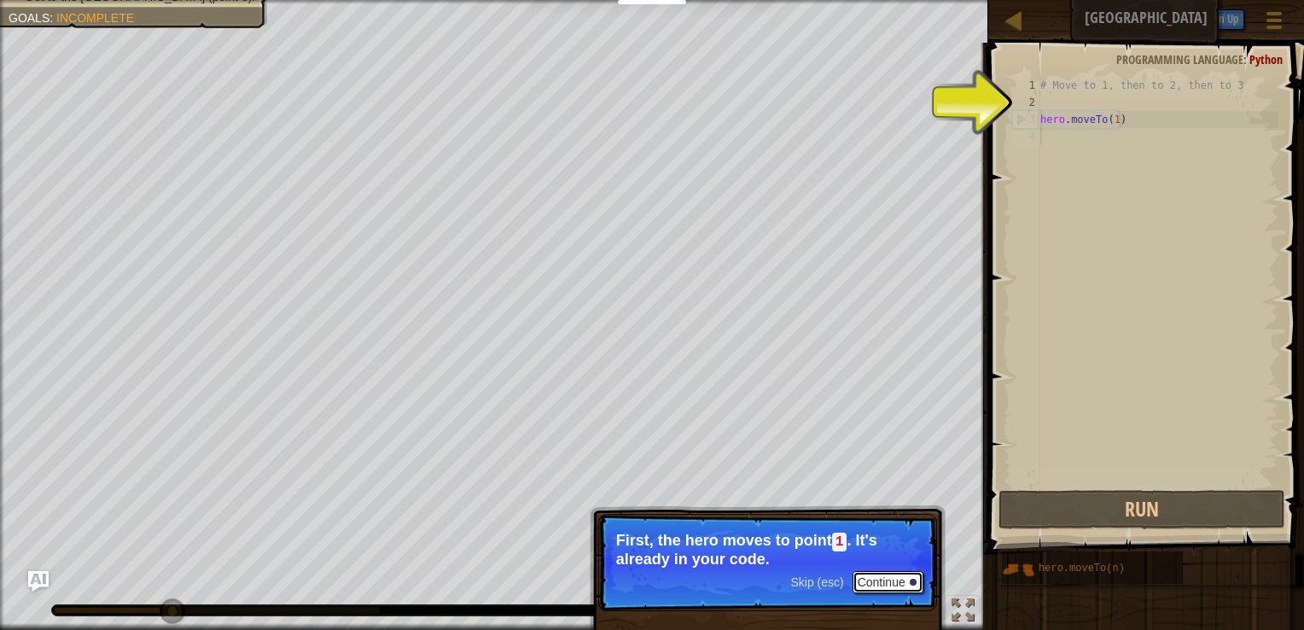
click at [885, 574] on button "Continue" at bounding box center [888, 582] width 71 height 22
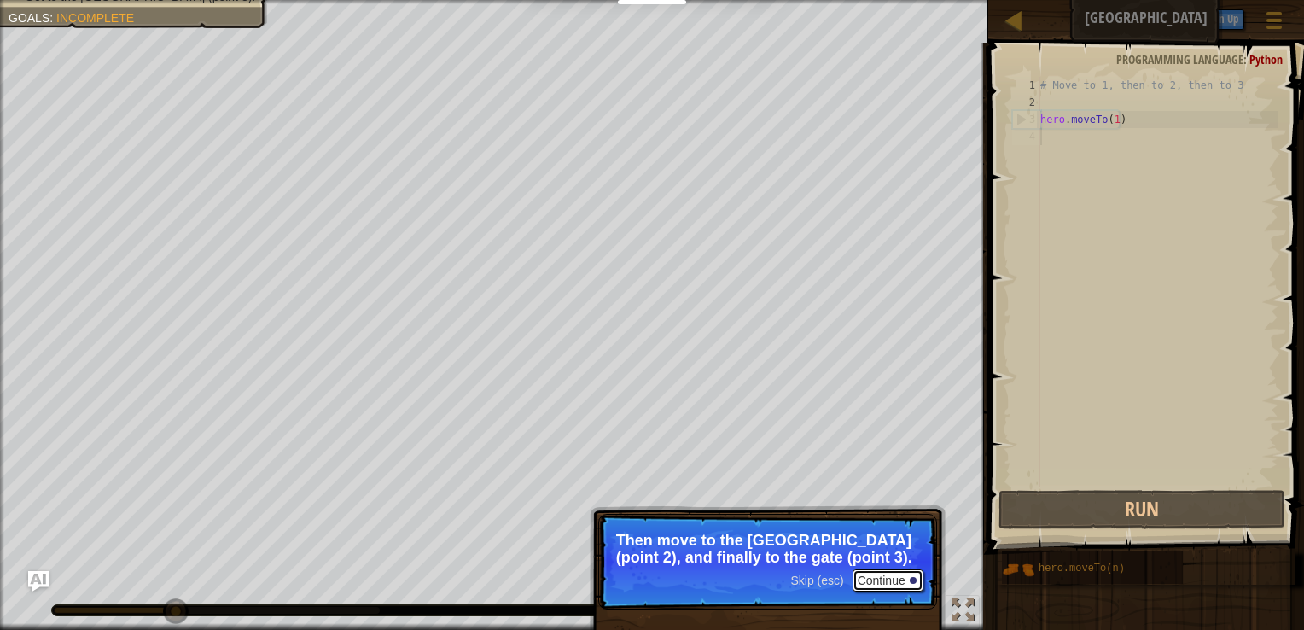
click at [885, 574] on button "Continue" at bounding box center [888, 580] width 71 height 22
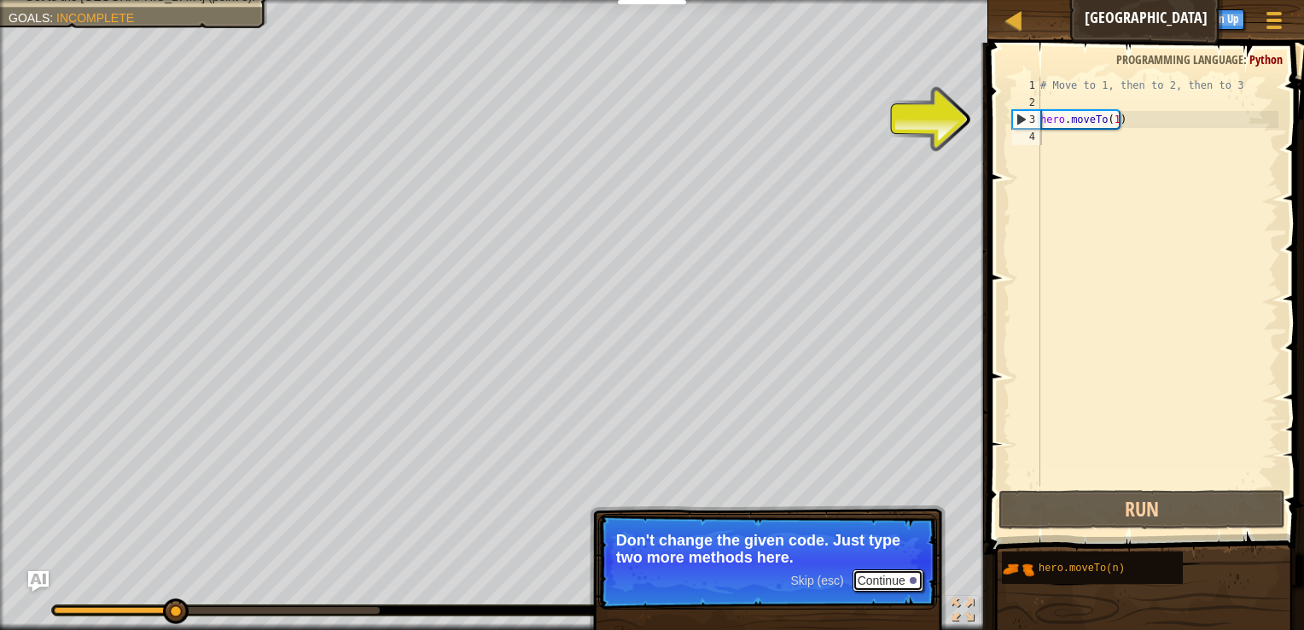
click at [885, 574] on button "Continue" at bounding box center [888, 580] width 71 height 22
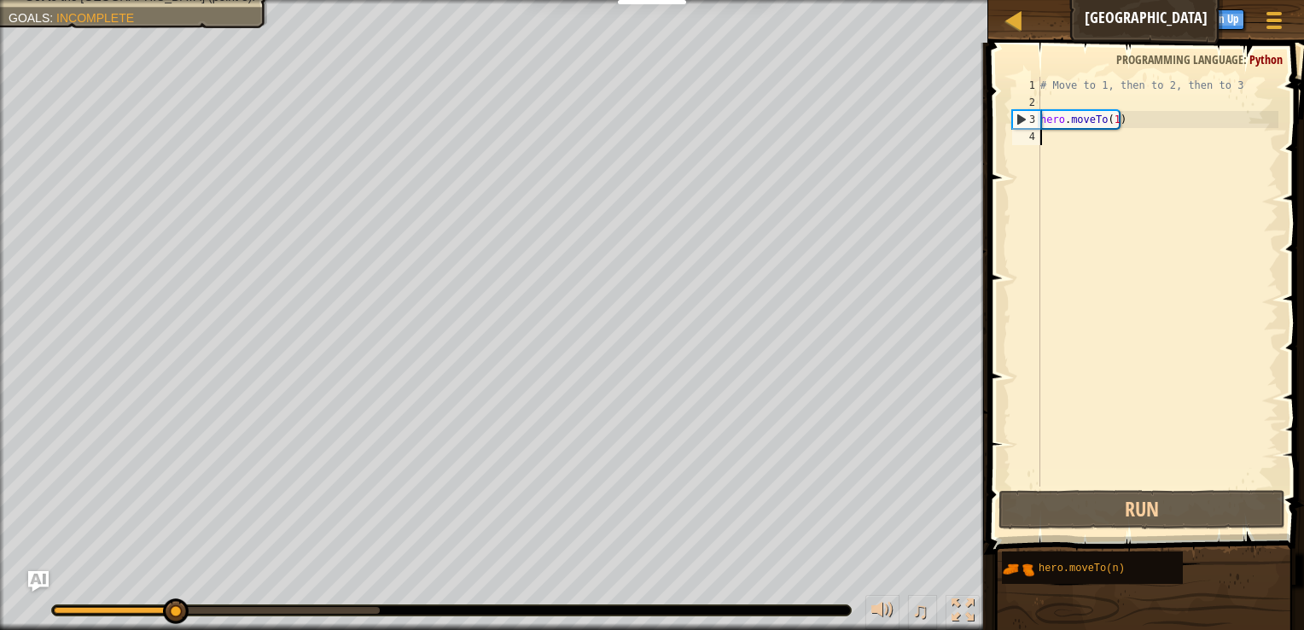
click at [1085, 133] on div "# Move to 1, then to 2, then to 3 hero . moveTo ( 1 )" at bounding box center [1158, 299] width 242 height 444
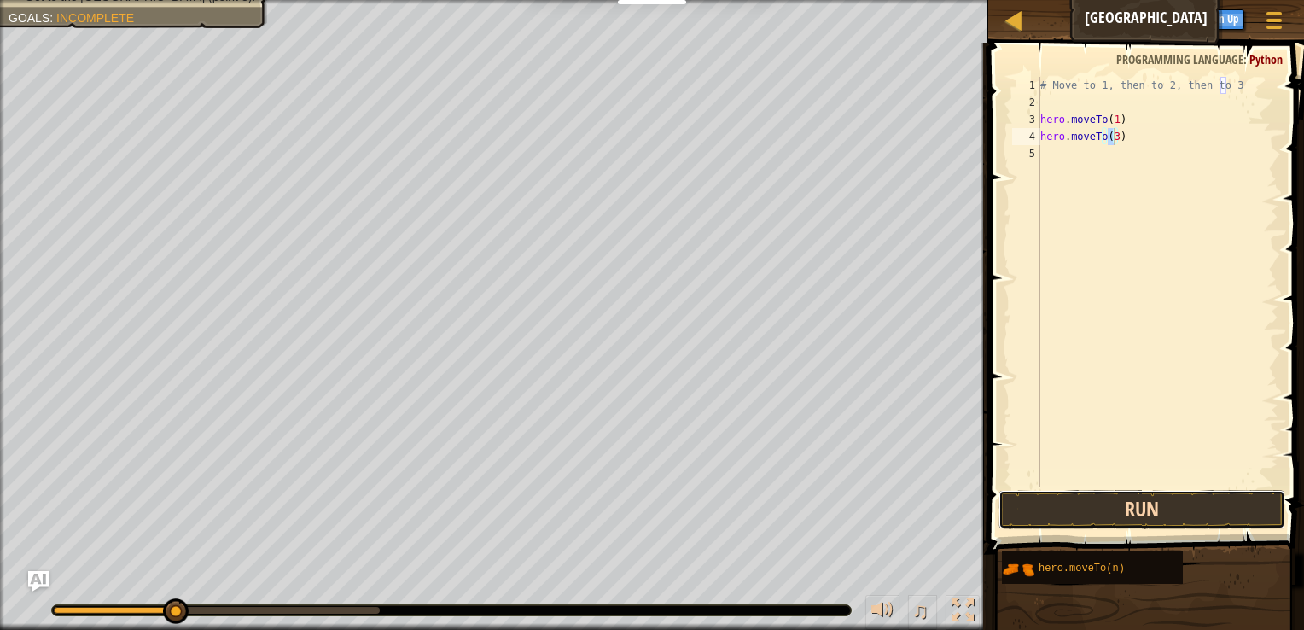
click at [1182, 505] on button "Run" at bounding box center [1142, 509] width 287 height 39
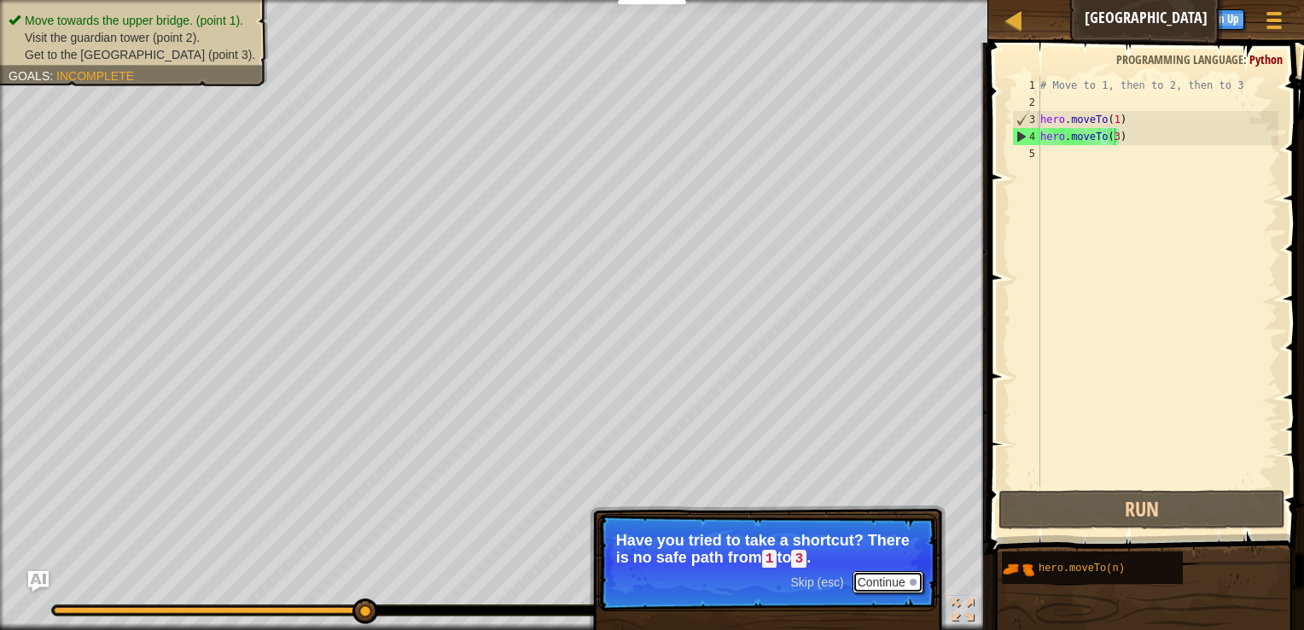
click at [884, 579] on button "Continue" at bounding box center [888, 582] width 71 height 22
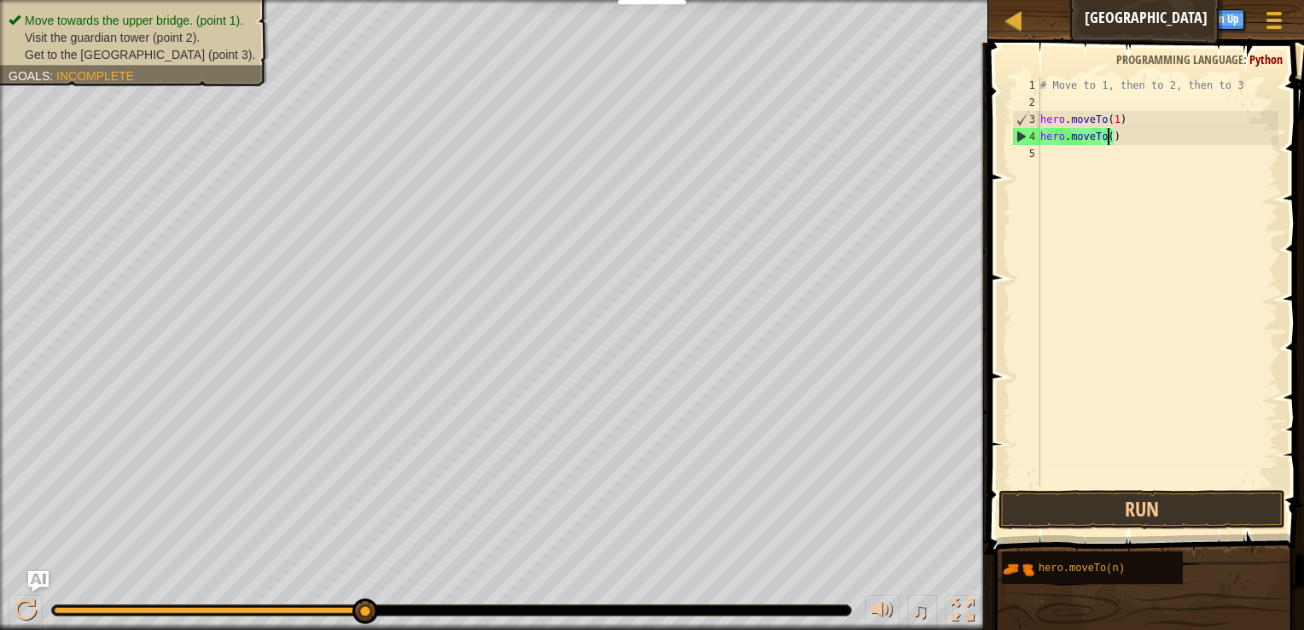
scroll to position [8, 5]
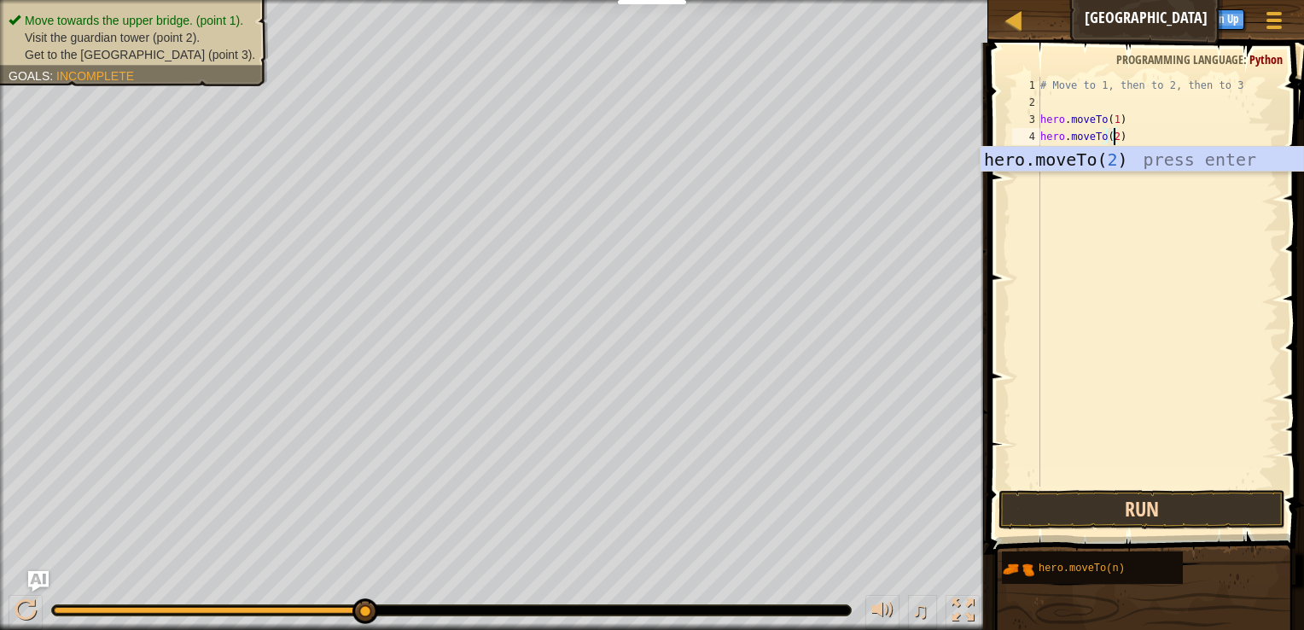
type textarea "hero.moveTo(2)"
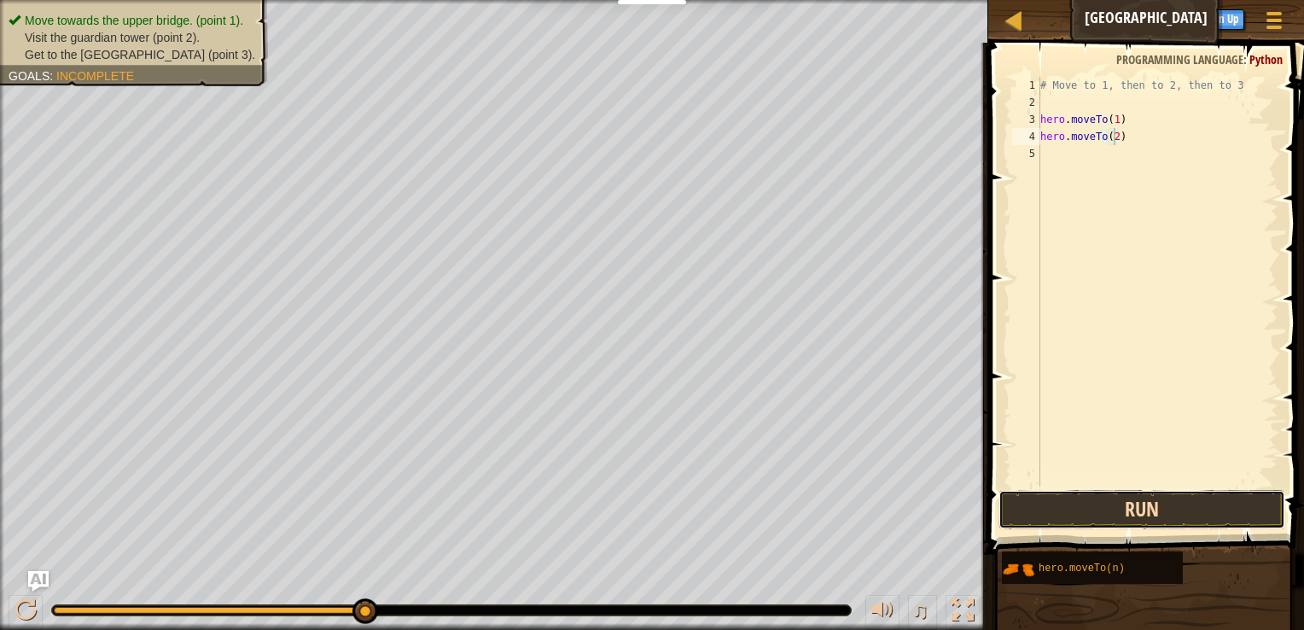
click at [1083, 510] on button "Run" at bounding box center [1142, 509] width 287 height 39
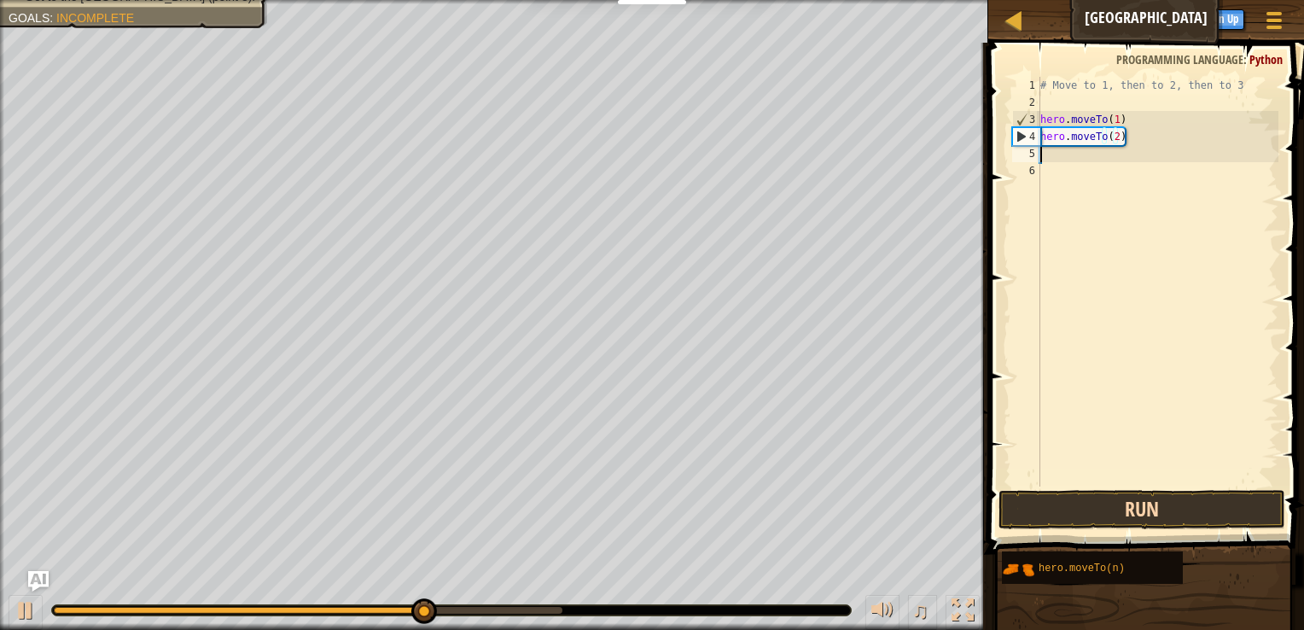
scroll to position [8, 0]
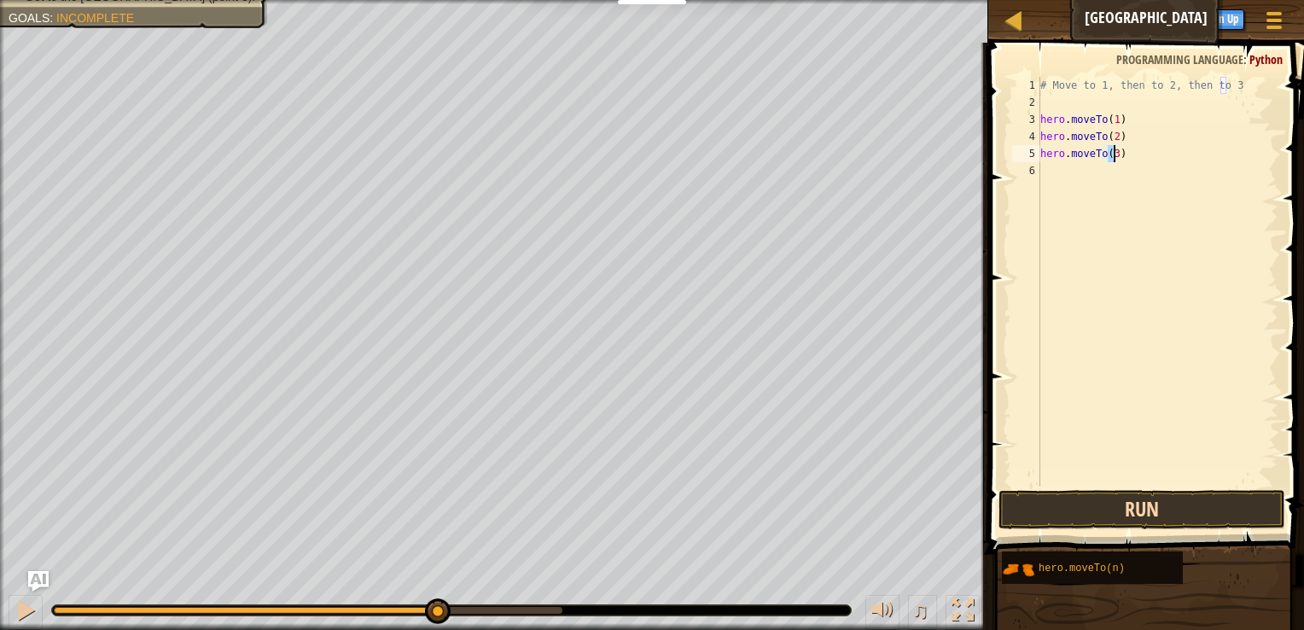
type textarea "hero.moveTo(3)"
click at [1099, 517] on button "Run" at bounding box center [1142, 509] width 287 height 39
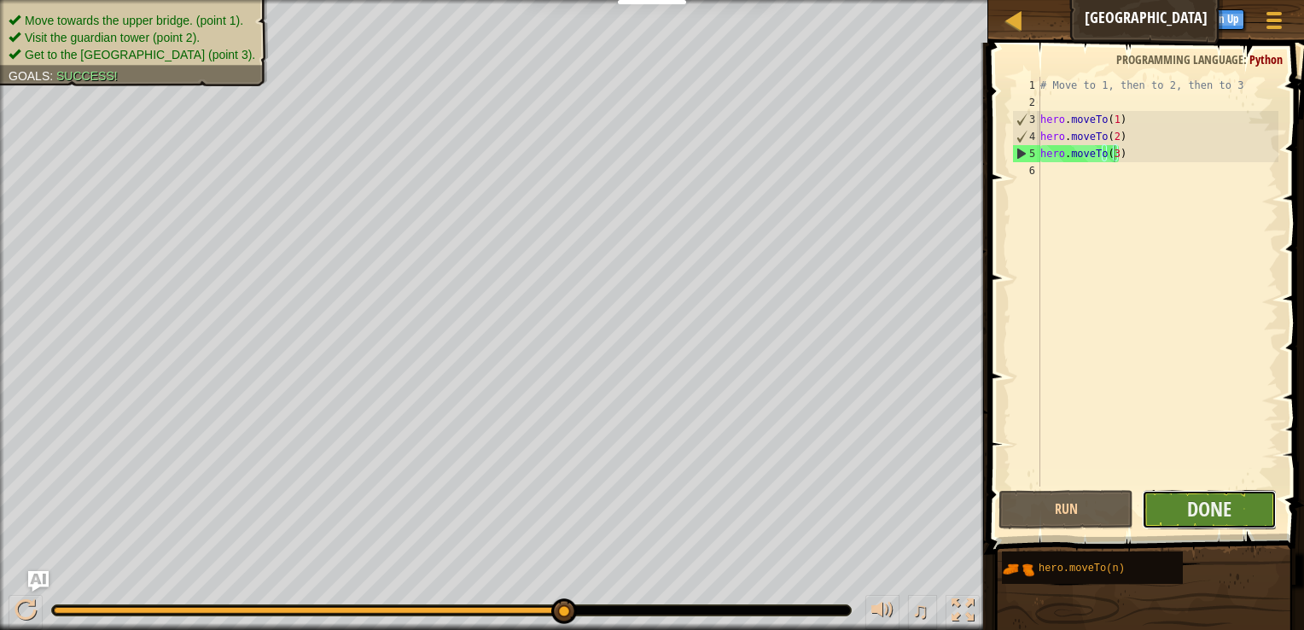
click at [1170, 500] on button "Done" at bounding box center [1209, 509] width 135 height 39
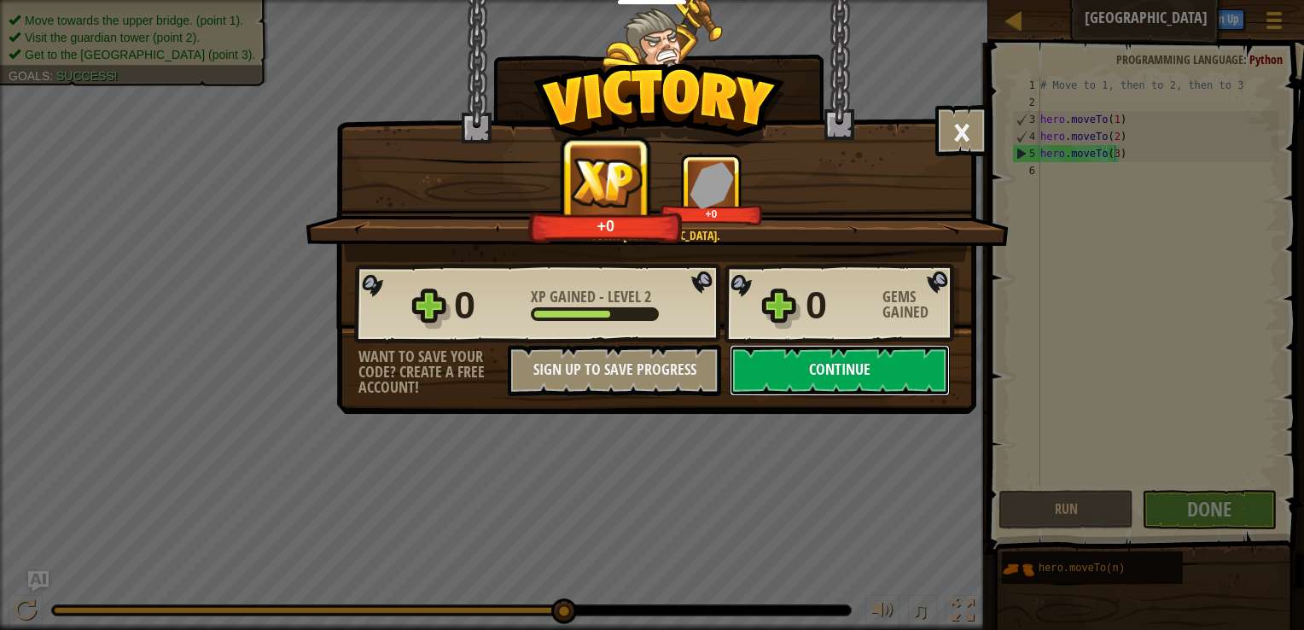
click at [869, 373] on button "Continue" at bounding box center [840, 370] width 220 height 51
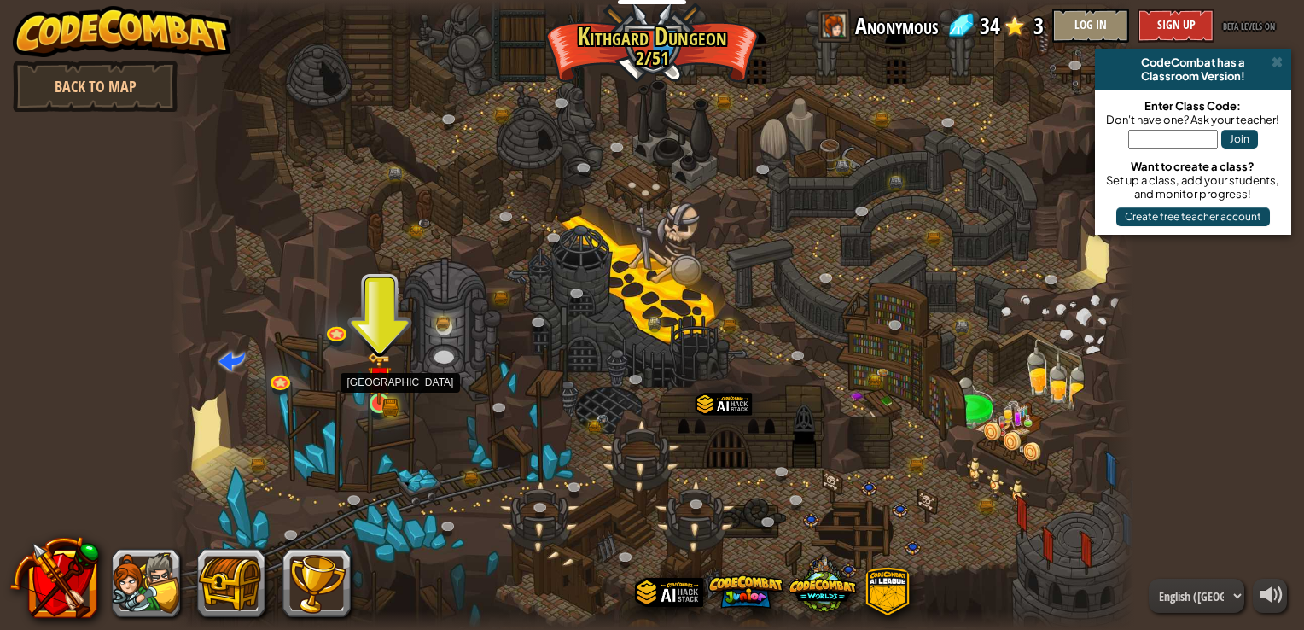
click at [384, 401] on img at bounding box center [379, 378] width 24 height 53
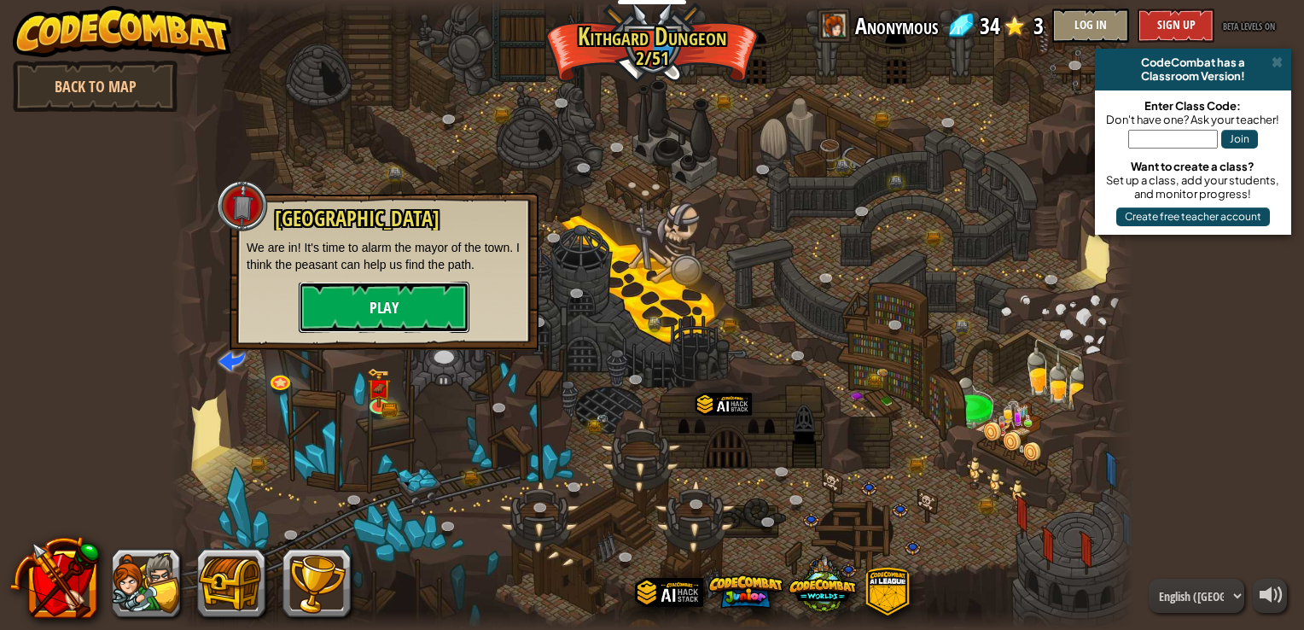
click at [396, 299] on button "Play" at bounding box center [384, 307] width 171 height 51
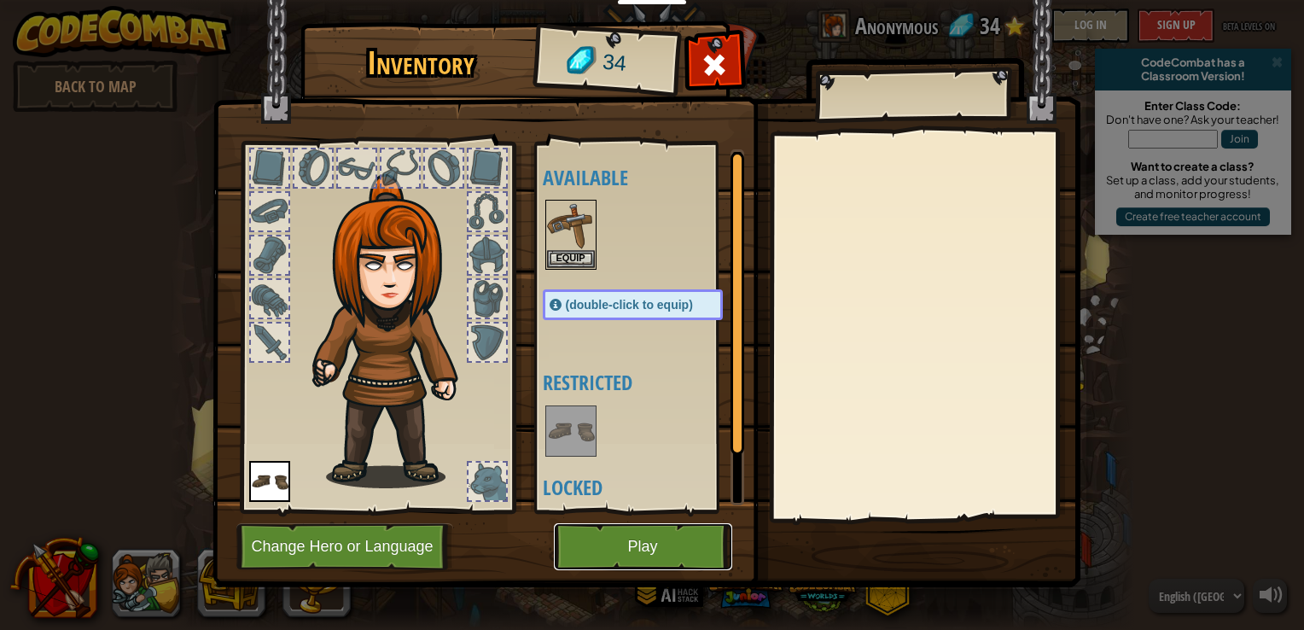
click at [637, 535] on button "Play" at bounding box center [643, 546] width 178 height 47
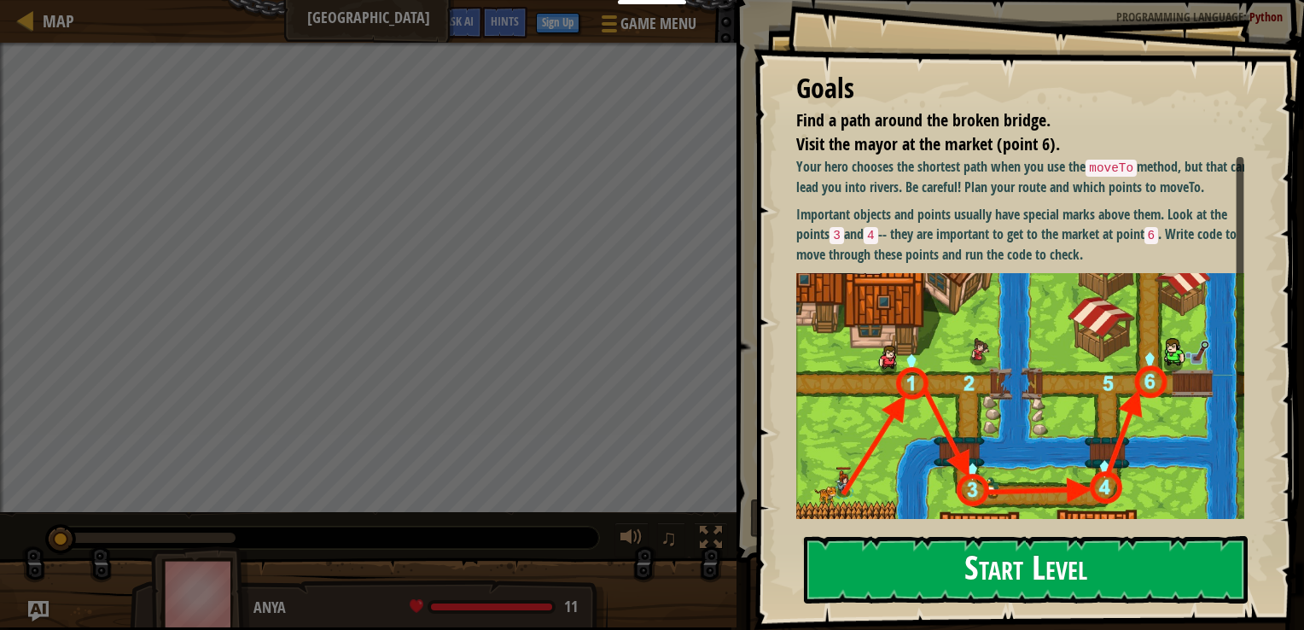
click at [1003, 546] on button "Start Level" at bounding box center [1026, 569] width 444 height 67
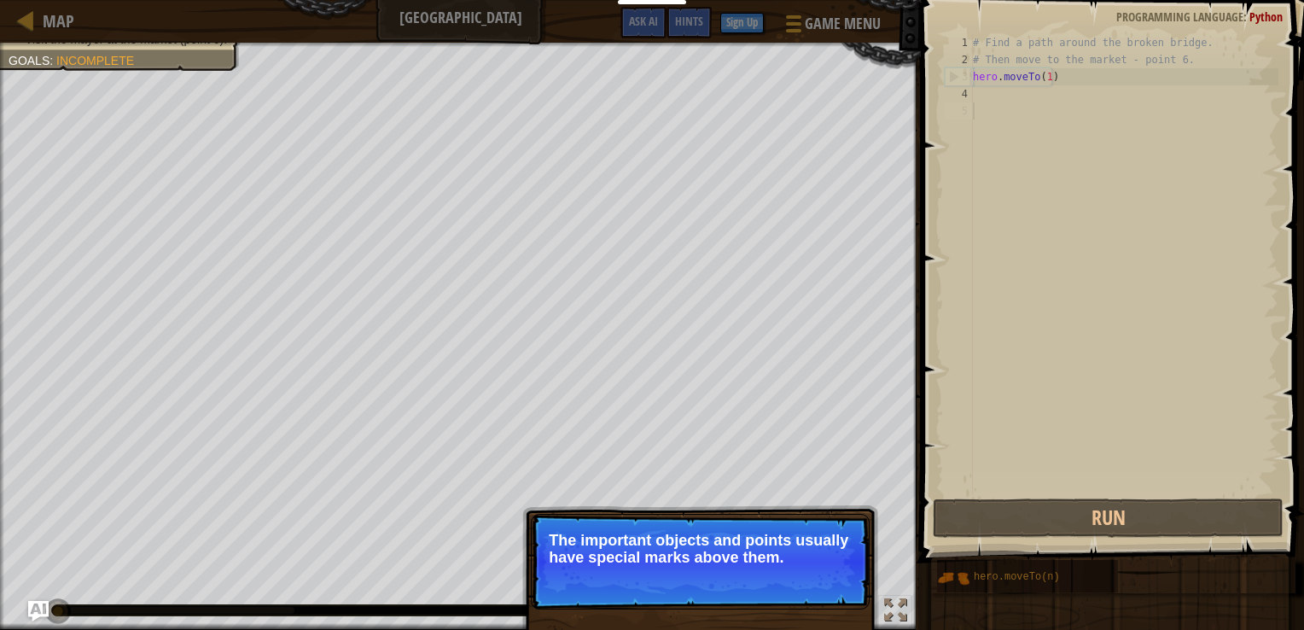
click at [821, 579] on button "Continue" at bounding box center [820, 580] width 71 height 22
click at [821, 579] on div "Skip (esc) Continue The important objects and points usually have special marks…" at bounding box center [700, 640] width 356 height 253
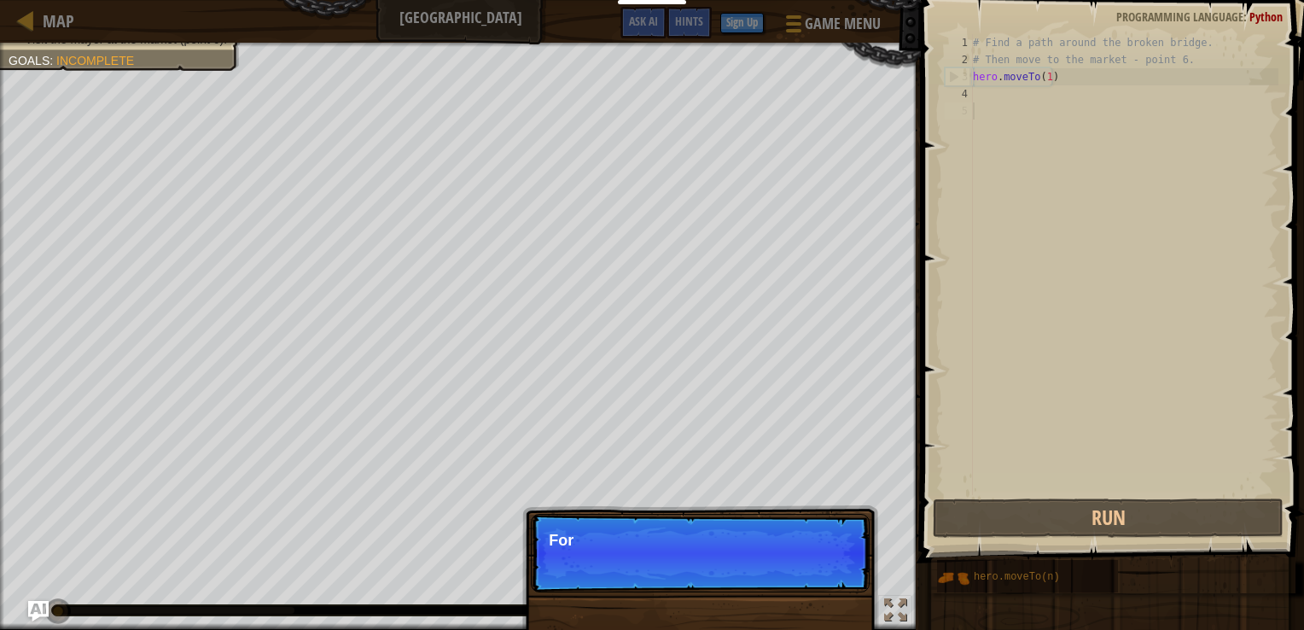
click at [821, 579] on p "Skip (esc) Continue For" at bounding box center [700, 553] width 339 height 79
click at [821, 579] on p "Skip (esc) Continue For more informat" at bounding box center [700, 553] width 339 height 79
click at [821, 579] on p "Skip (esc) Continue For more information, re" at bounding box center [700, 553] width 339 height 79
click at [821, 579] on p "Skip (esc) Continue For more information, read the" at bounding box center [700, 553] width 339 height 79
click at [821, 579] on p "Skip (esc) Continue For more information, read the HINTS." at bounding box center [700, 553] width 339 height 79
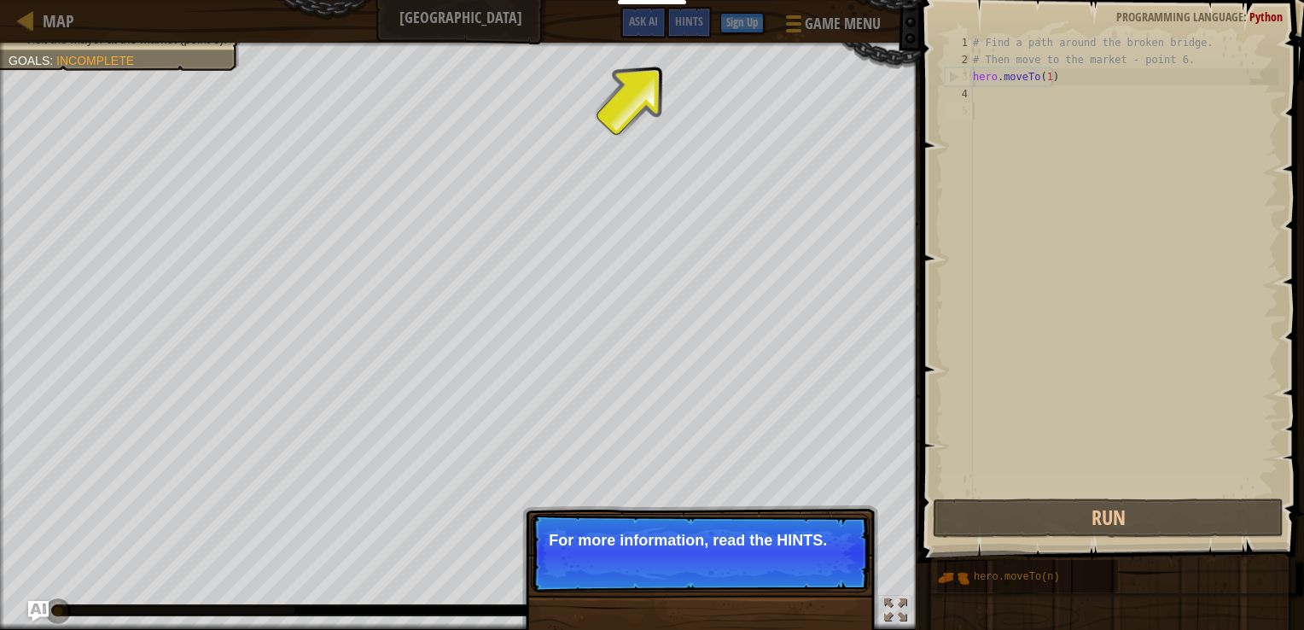
click at [821, 579] on p "Skip (esc) Continue For more information, read the HINTS." at bounding box center [700, 553] width 339 height 79
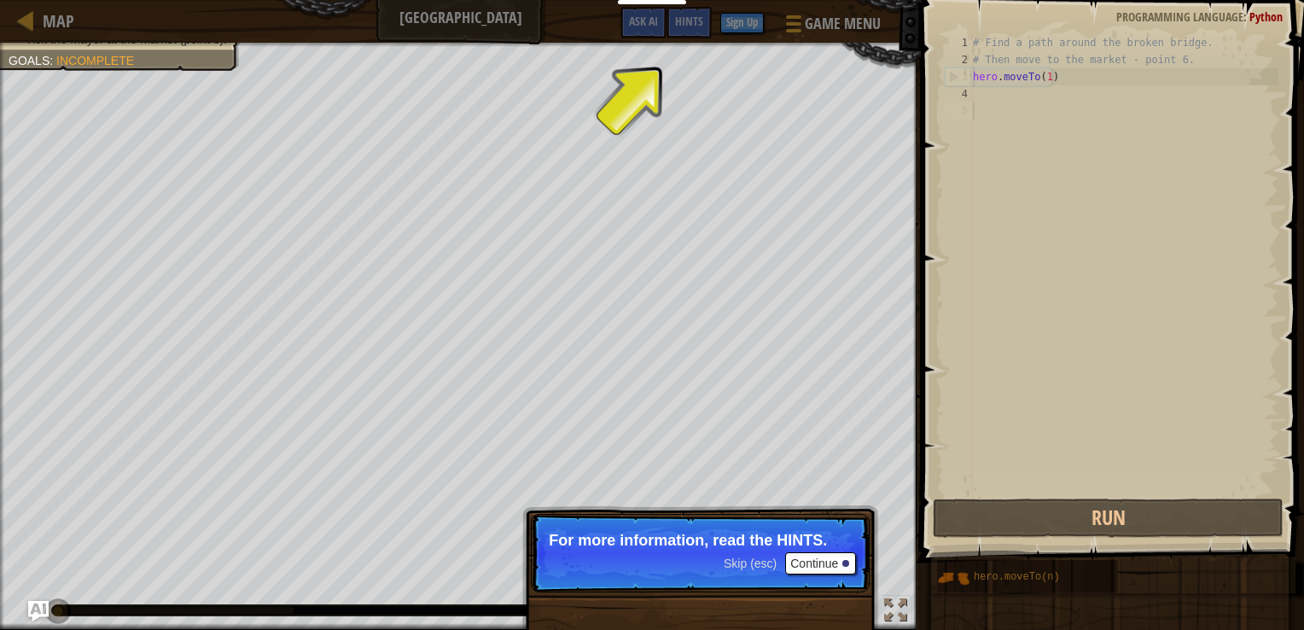
drag, startPoint x: 821, startPoint y: 579, endPoint x: 822, endPoint y: 556, distance: 22.2
click at [822, 556] on p "Skip (esc) Continue For more information, read the HINTS." at bounding box center [700, 553] width 339 height 79
click at [822, 556] on button "Continue" at bounding box center [820, 563] width 71 height 22
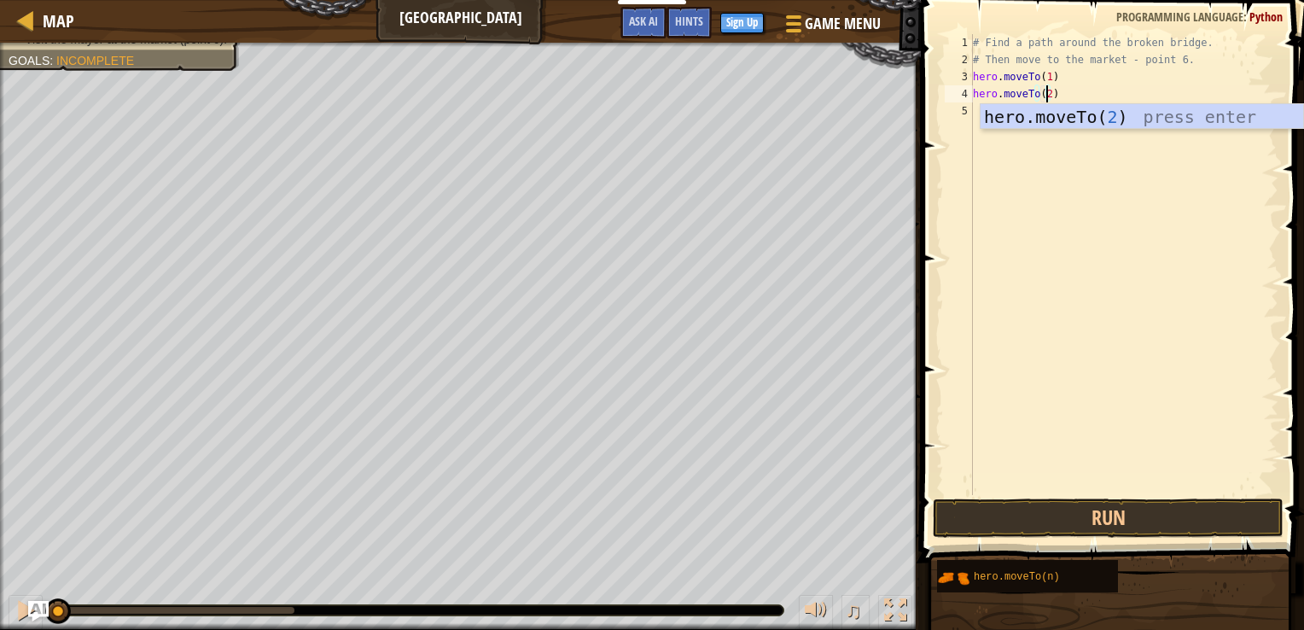
scroll to position [8, 5]
type textarea "hero.moveTo(2)"
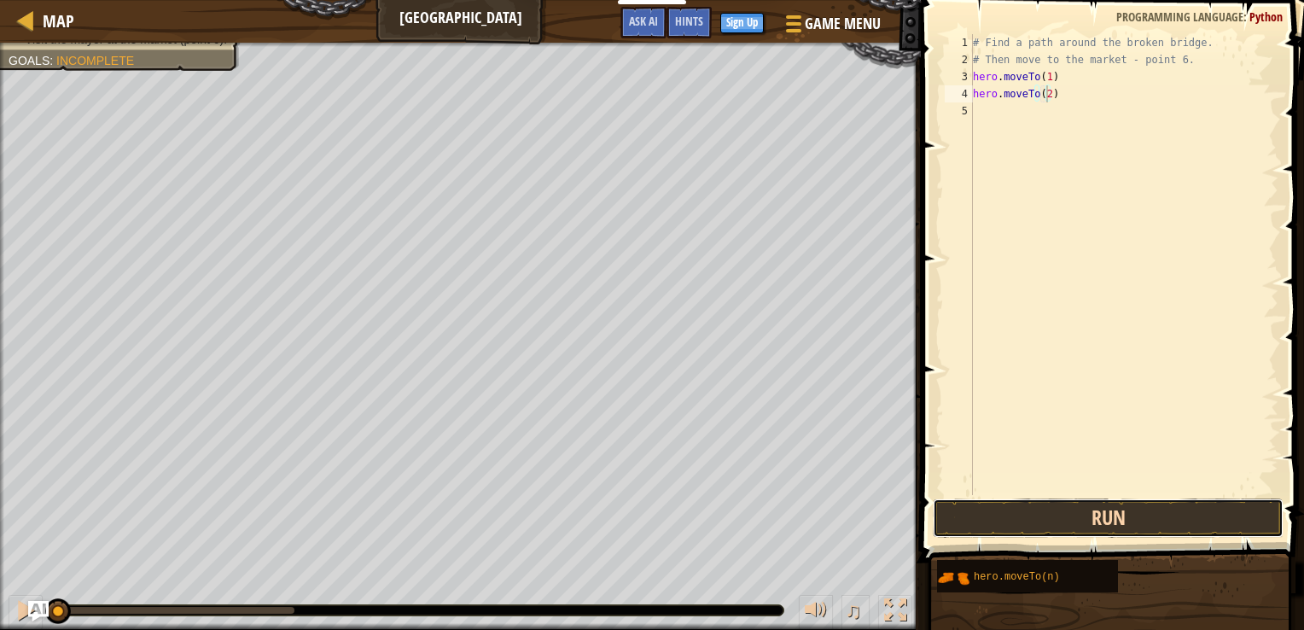
click at [1071, 521] on button "Run" at bounding box center [1109, 517] width 352 height 39
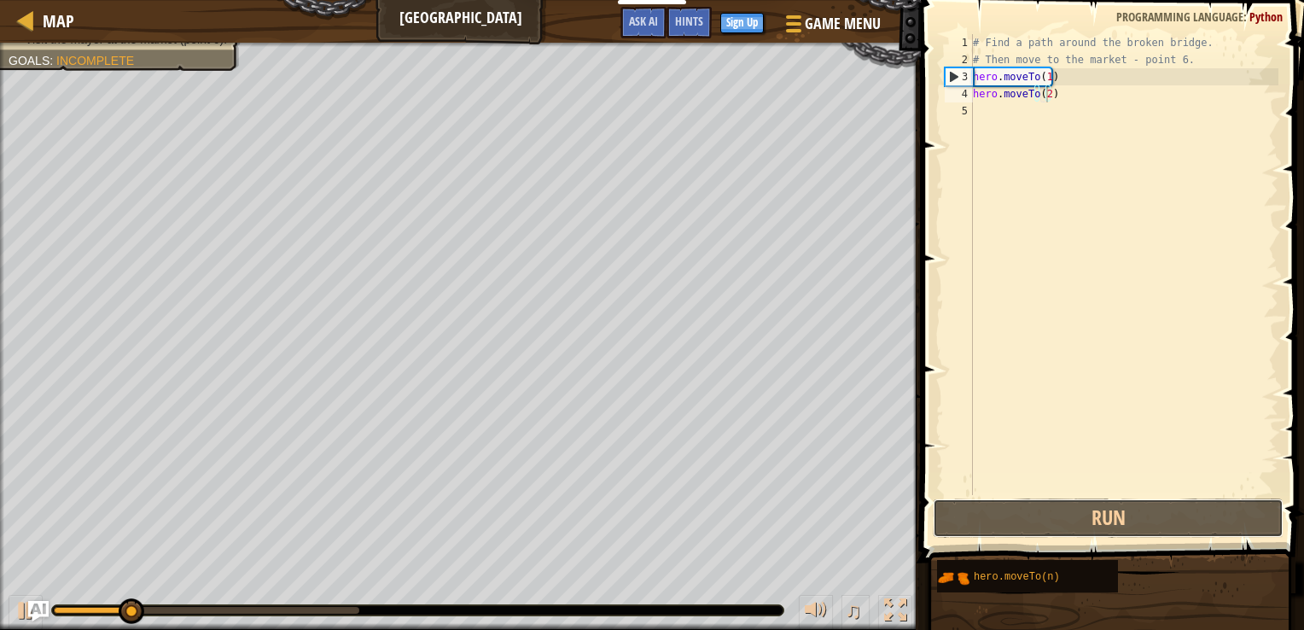
drag, startPoint x: 1071, startPoint y: 521, endPoint x: 1127, endPoint y: 403, distance: 130.2
click at [1127, 403] on div "hero.moveTo(2) 1 2 3 4 5 # Find a path around the broken bridge. # Then move to…" at bounding box center [1110, 315] width 388 height 613
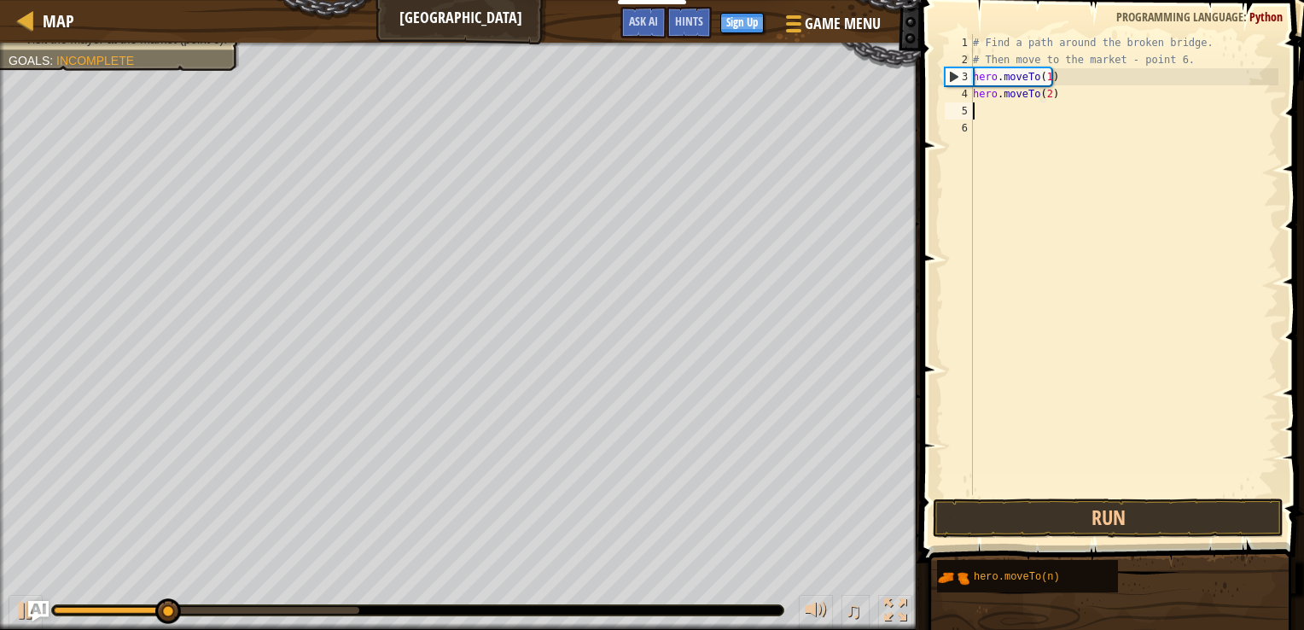
scroll to position [8, 0]
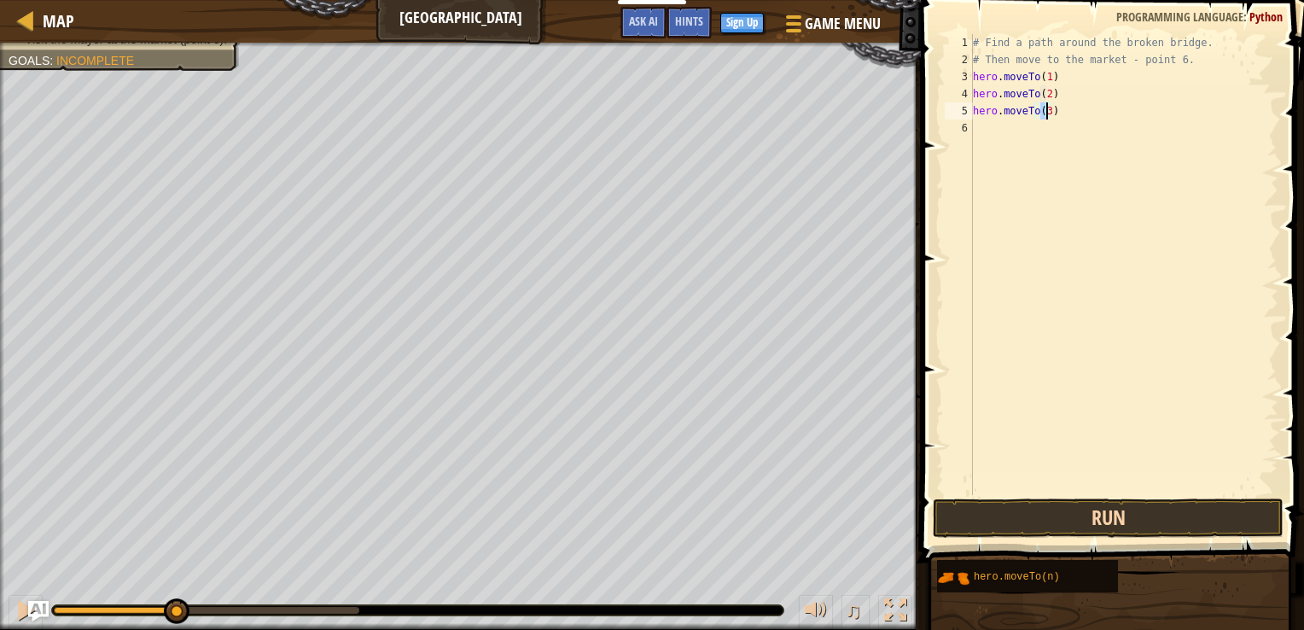
type textarea "hero.moveTo(3)"
click at [1099, 518] on button "Run" at bounding box center [1109, 517] width 352 height 39
type textarea "hero.moveTo(4)"
click at [1099, 518] on button "Run" at bounding box center [1109, 517] width 352 height 39
type textarea "hero.moveTo(5)"
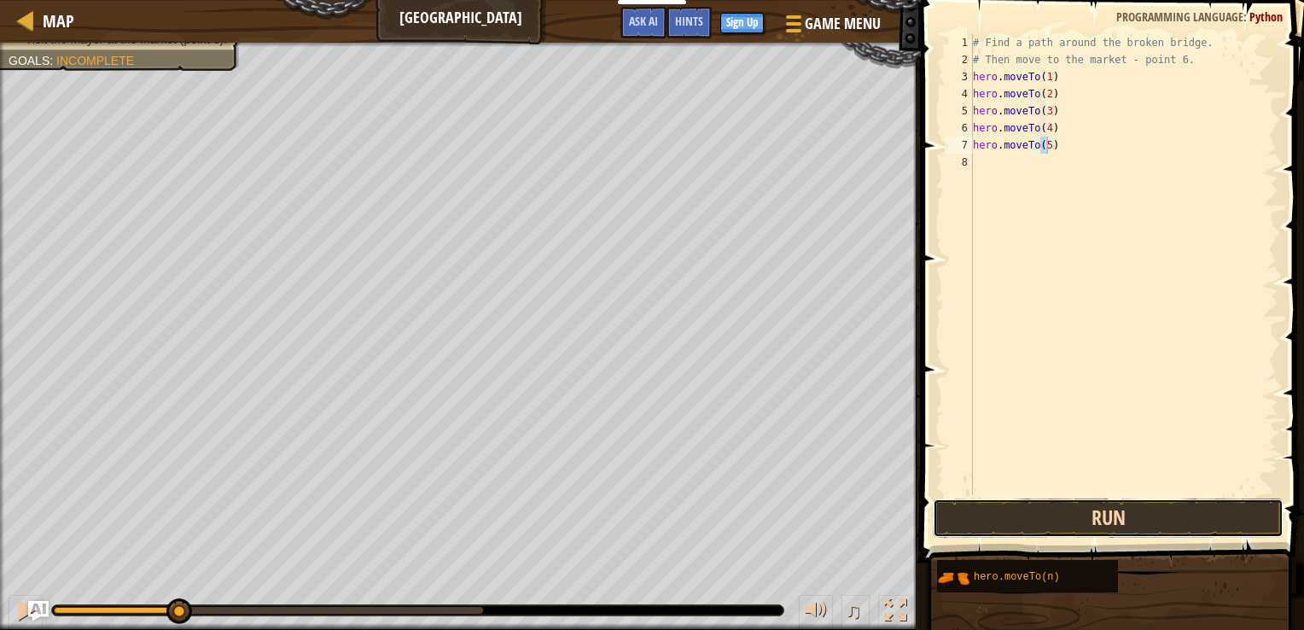
click at [1099, 518] on button "Run" at bounding box center [1109, 517] width 352 height 39
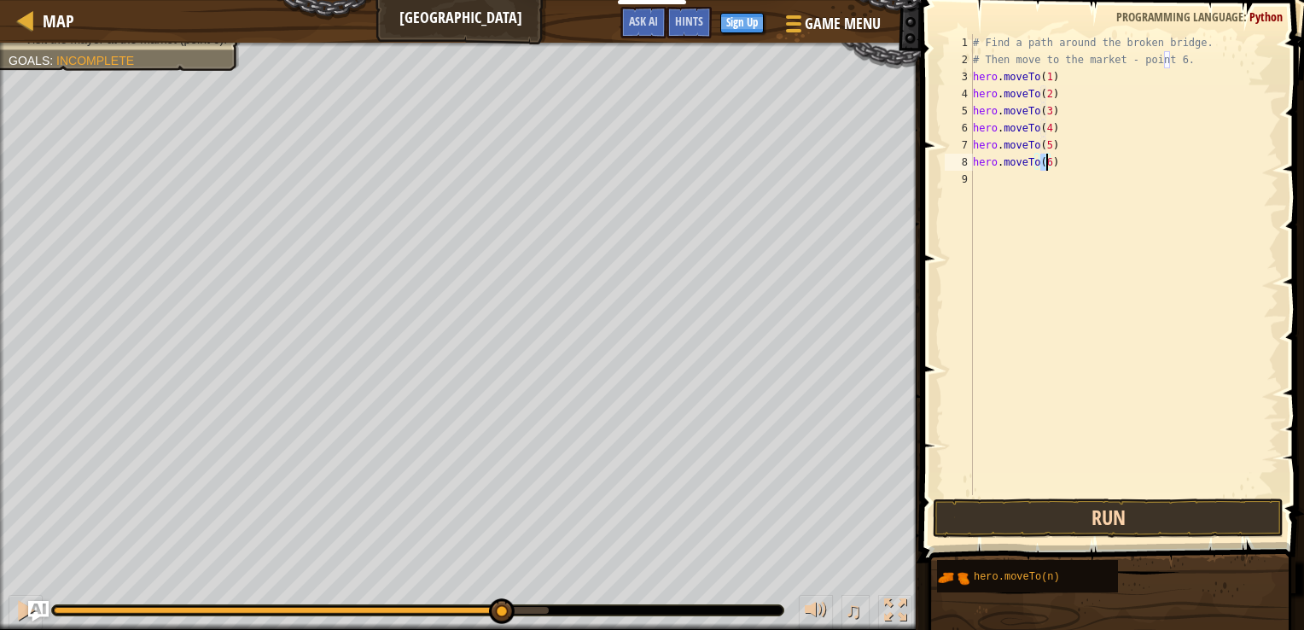
type textarea "hero.moveTo(6)"
click at [1099, 518] on button "Run" at bounding box center [1109, 517] width 352 height 39
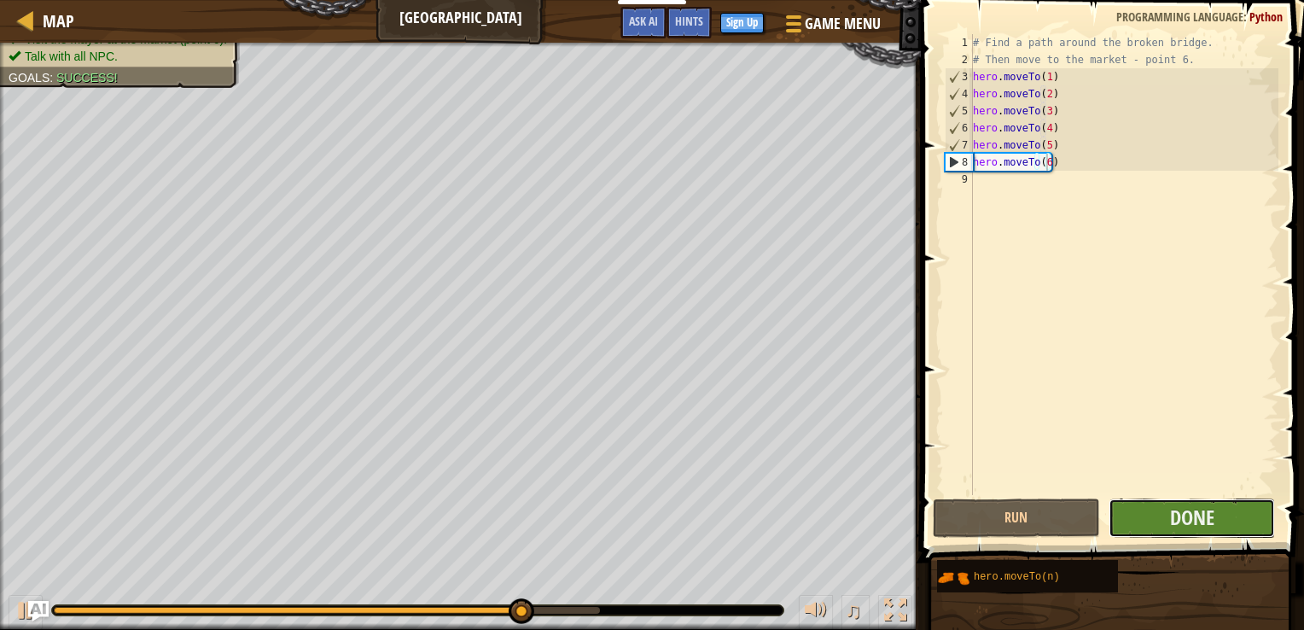
click at [1229, 506] on button "Done" at bounding box center [1192, 517] width 167 height 39
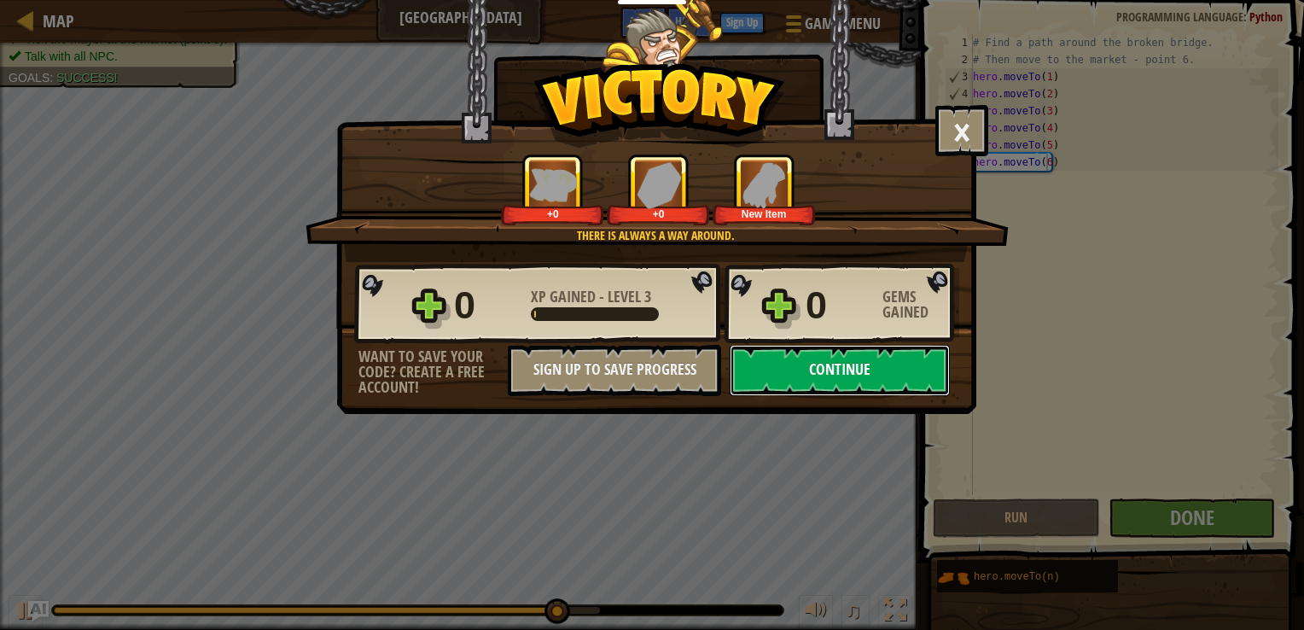
click at [862, 356] on button "Continue" at bounding box center [840, 370] width 220 height 51
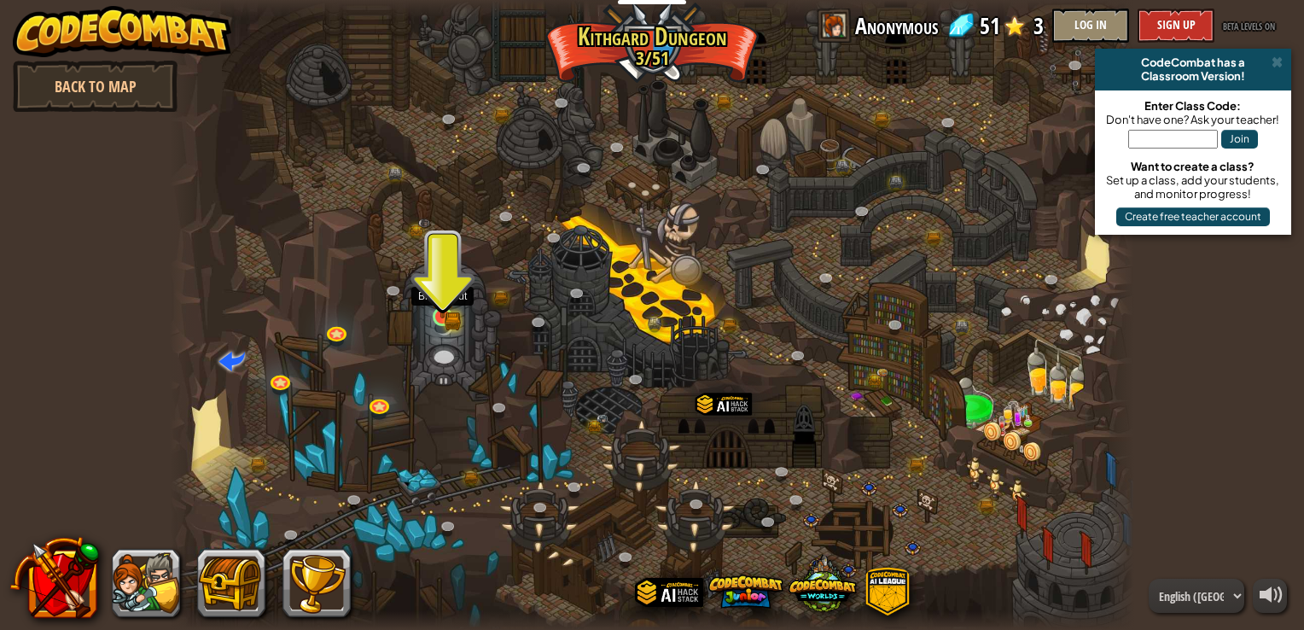
click at [450, 306] on img at bounding box center [442, 291] width 24 height 53
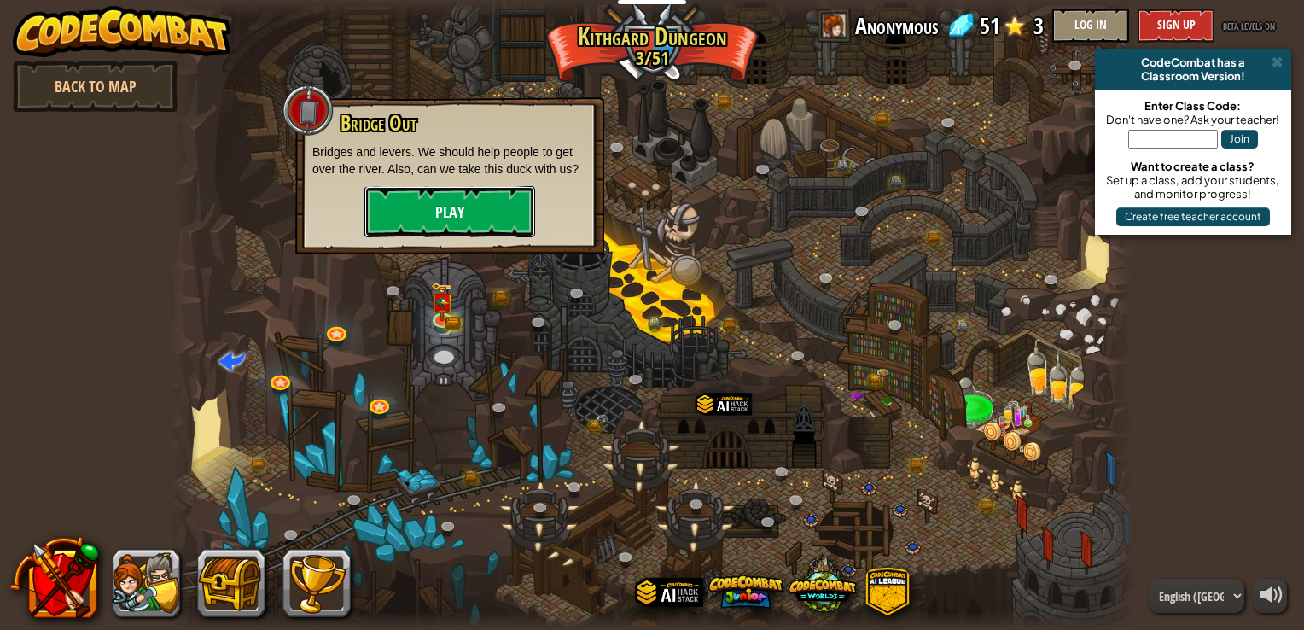
click at [496, 211] on button "Play" at bounding box center [449, 211] width 171 height 51
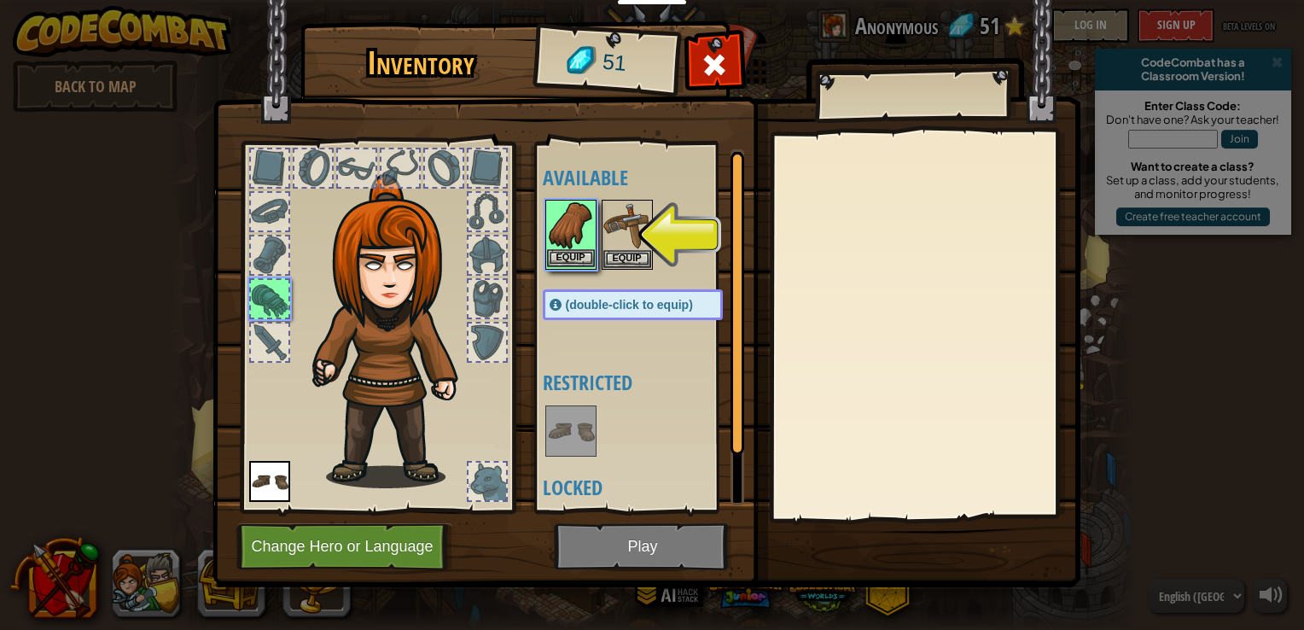
click at [579, 241] on img at bounding box center [571, 225] width 48 height 48
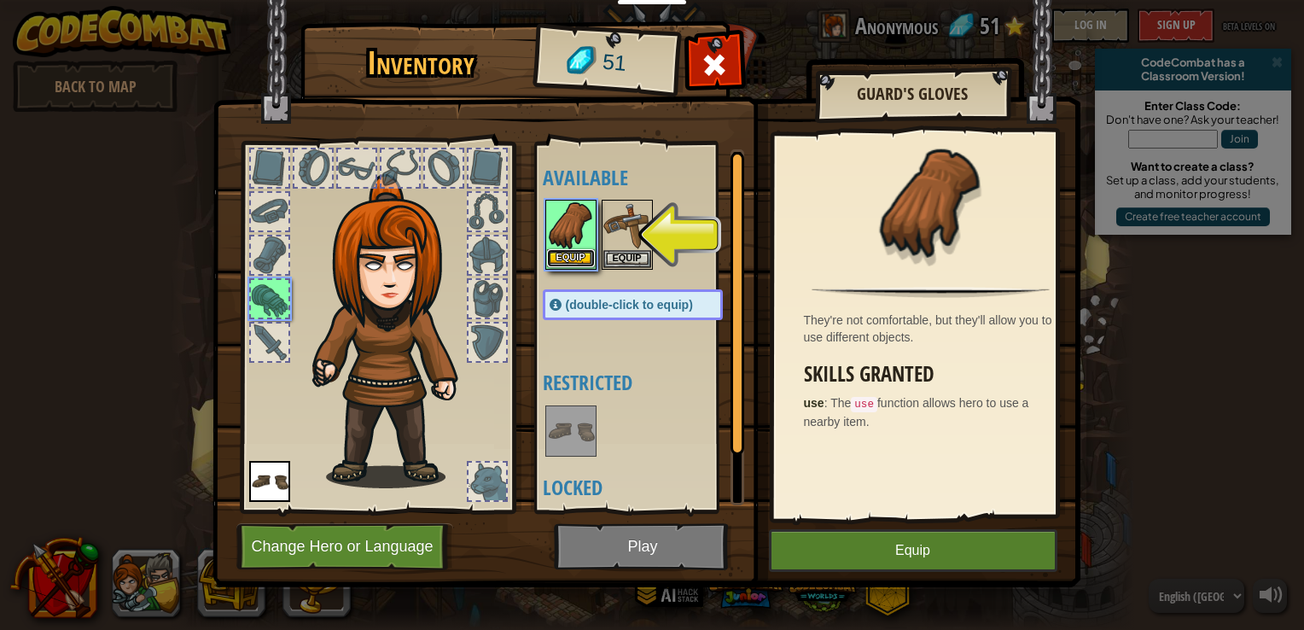
click at [579, 251] on button "Equip" at bounding box center [571, 258] width 48 height 18
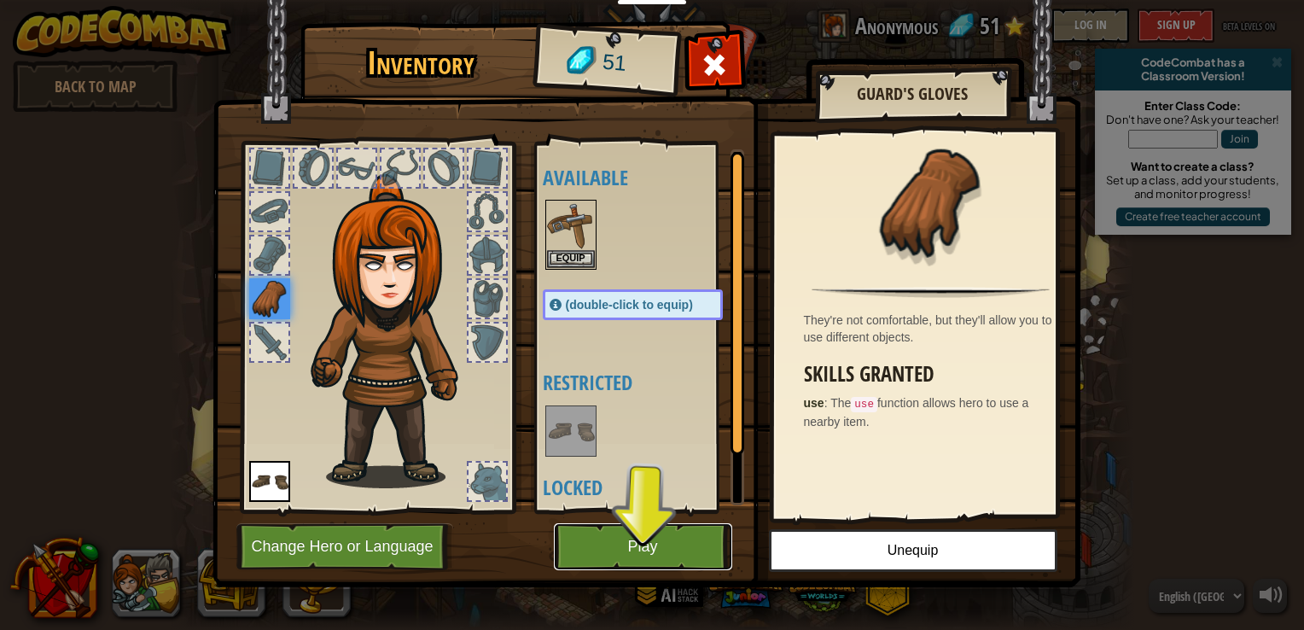
click at [639, 546] on button "Play" at bounding box center [643, 546] width 178 height 47
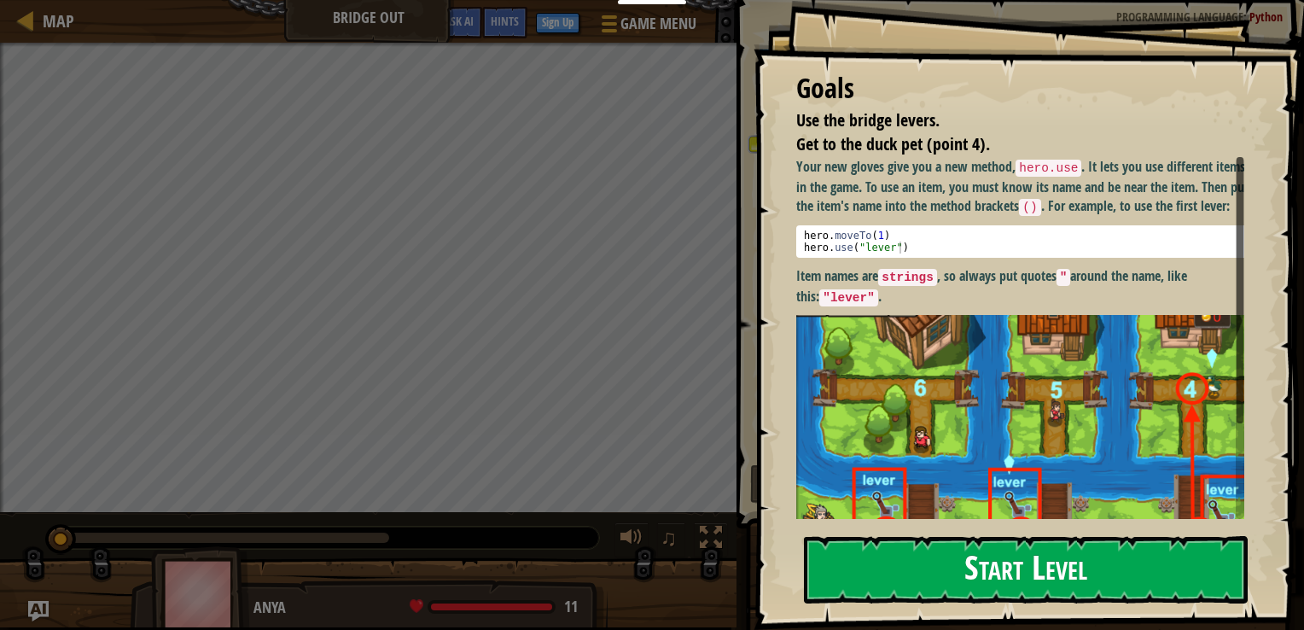
click at [919, 579] on button "Start Level" at bounding box center [1026, 569] width 444 height 67
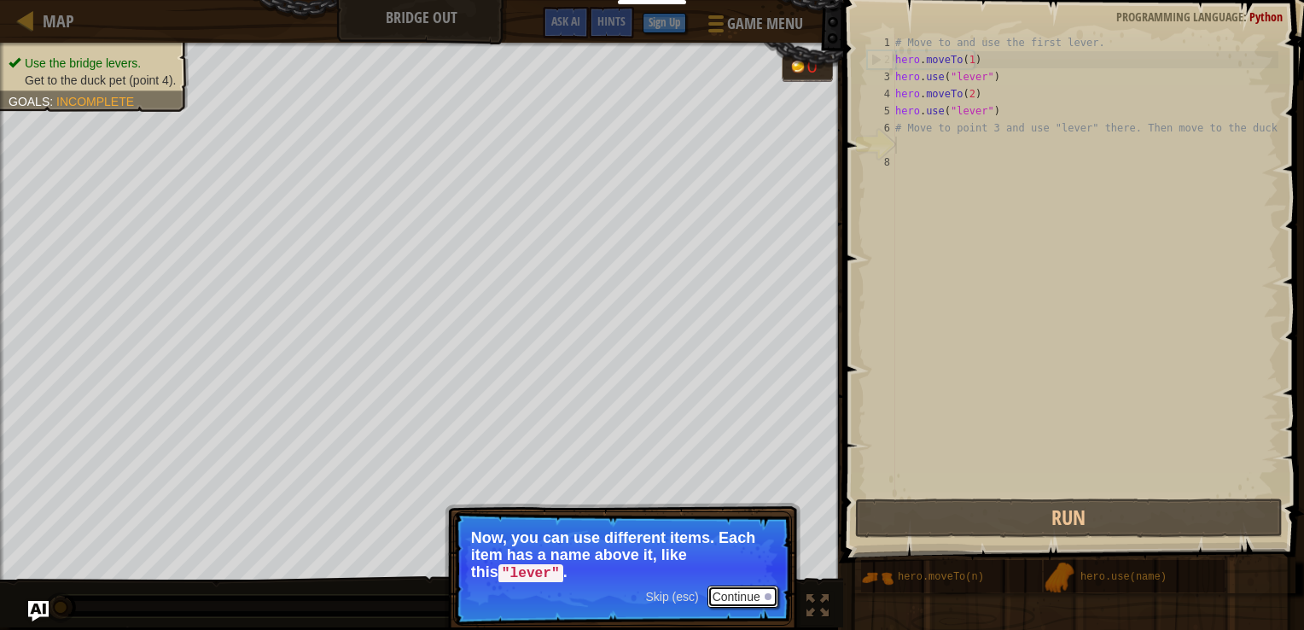
click at [729, 585] on button "Continue" at bounding box center [742, 596] width 71 height 22
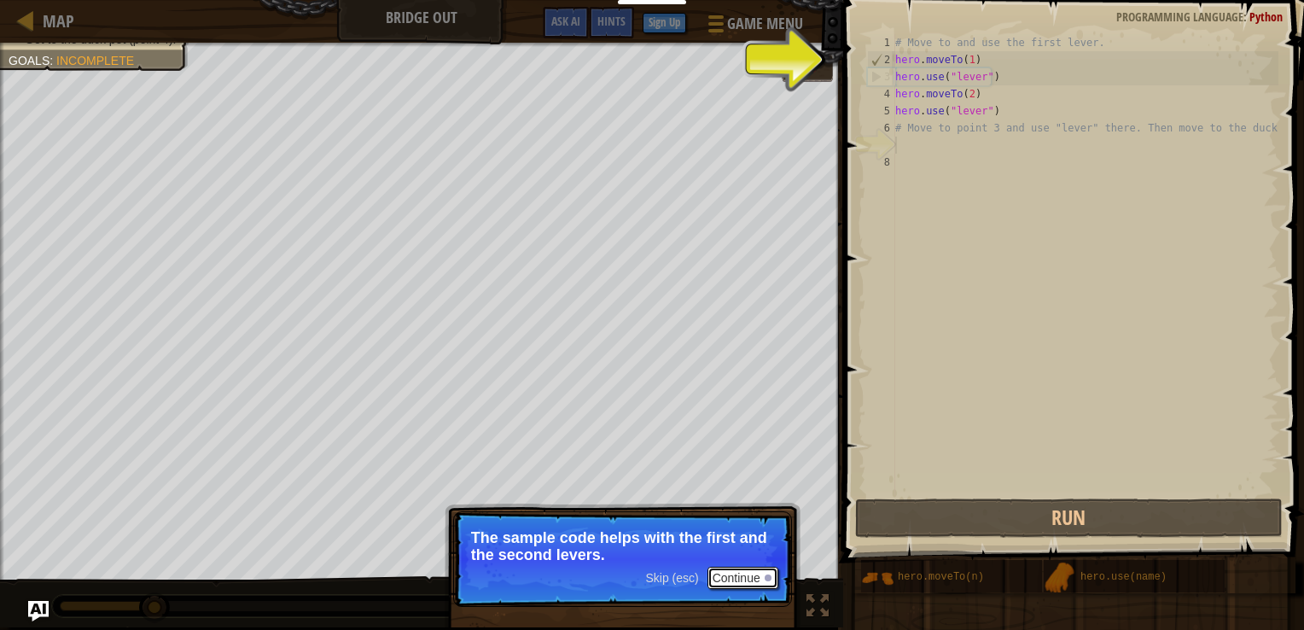
click at [745, 588] on button "Continue" at bounding box center [742, 578] width 71 height 22
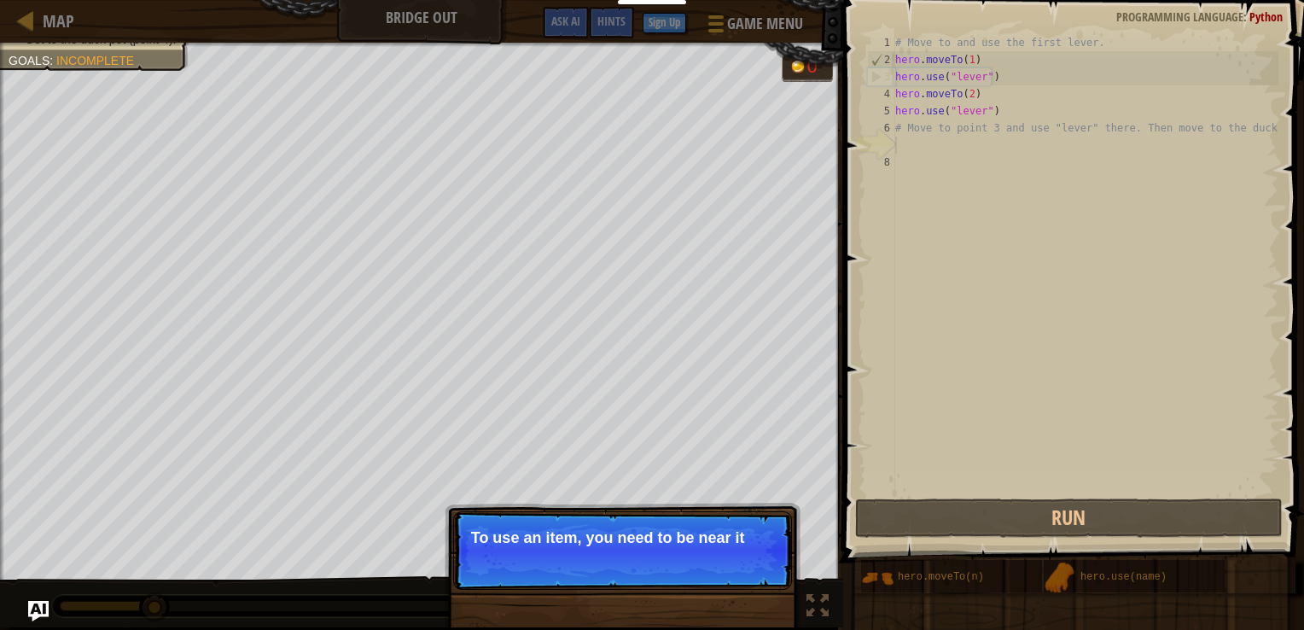
click at [751, 566] on p "Skip (esc) Continue To use an item, you need to be near it" at bounding box center [622, 550] width 339 height 79
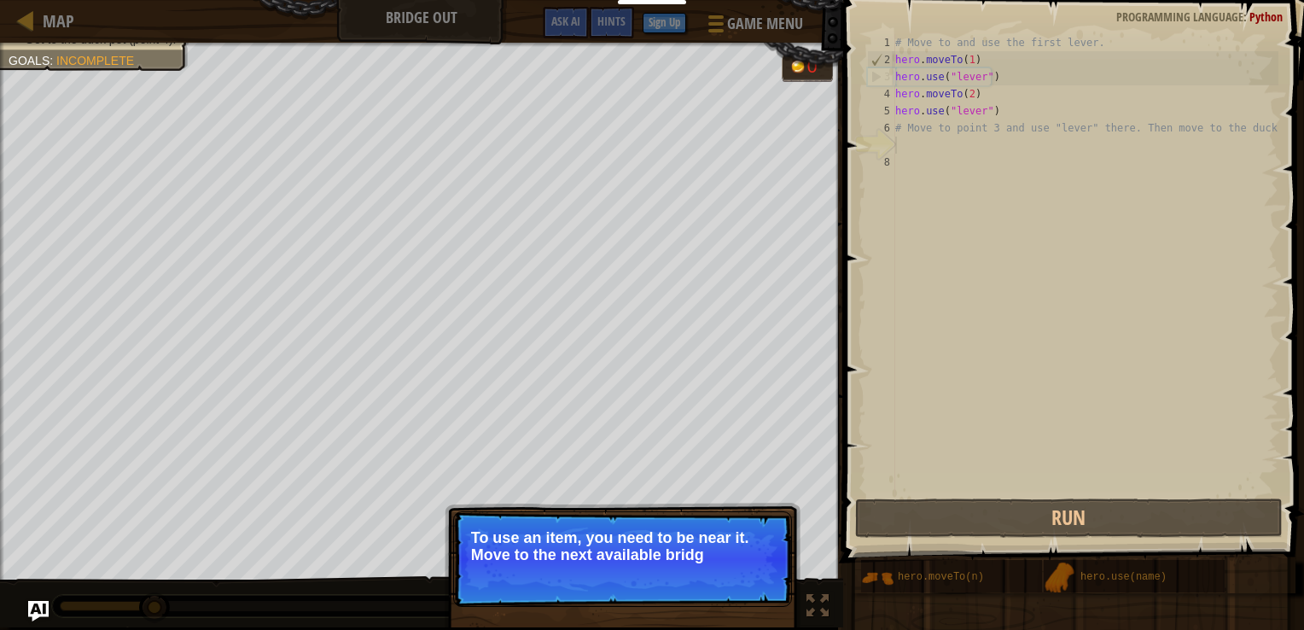
click at [751, 566] on p "Skip (esc) Continue To use an item, you need to be near it. Move to the next av…" at bounding box center [622, 559] width 339 height 96
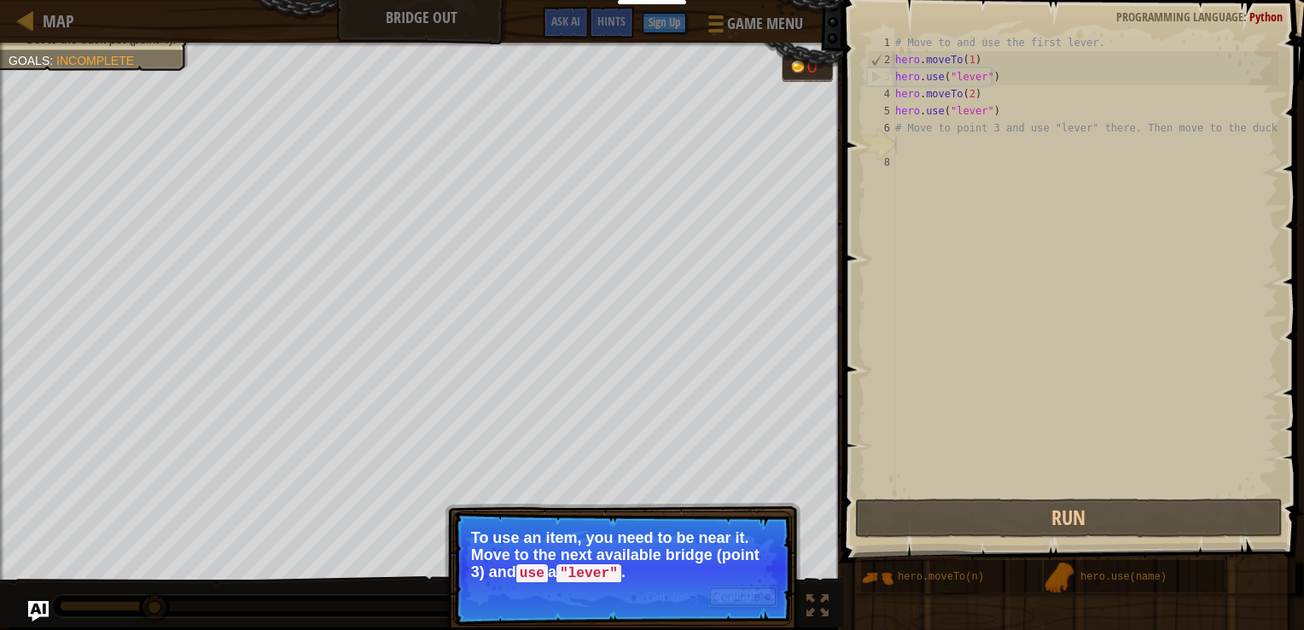
click at [742, 597] on button "Continue" at bounding box center [742, 596] width 71 height 22
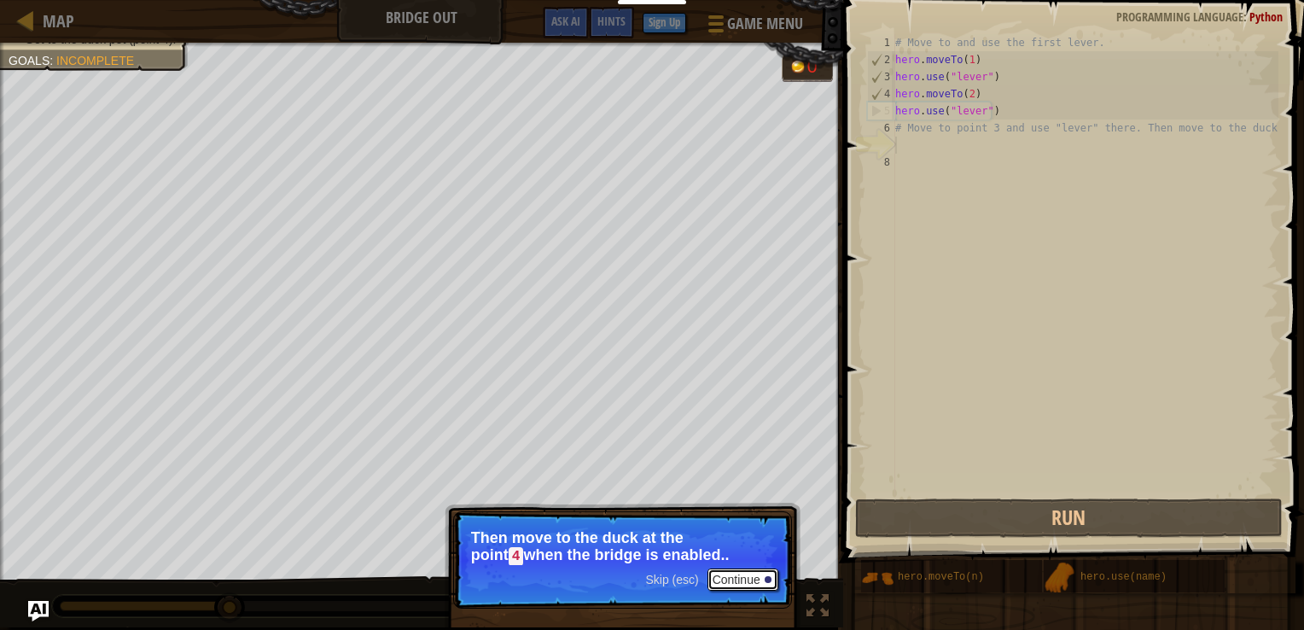
click at [742, 586] on button "Continue" at bounding box center [742, 579] width 71 height 22
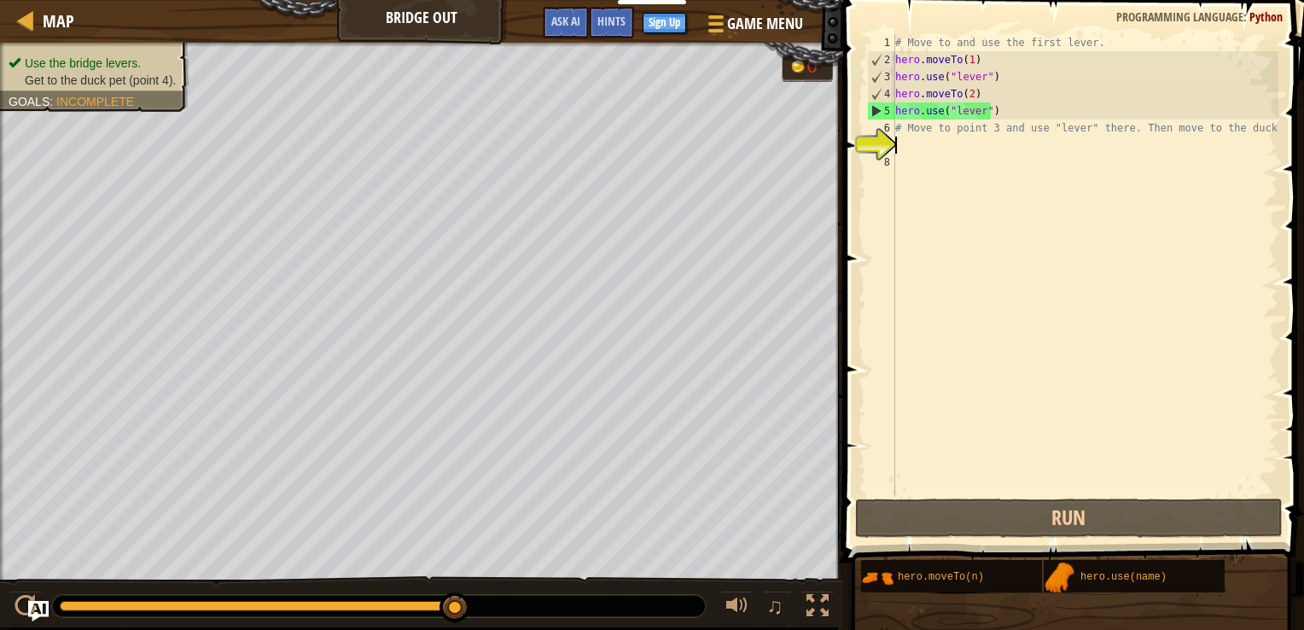
click at [926, 149] on div "# Move to and use the first lever. hero . moveTo ( 1 ) hero . use ( "lever" ) h…" at bounding box center [1085, 281] width 387 height 495
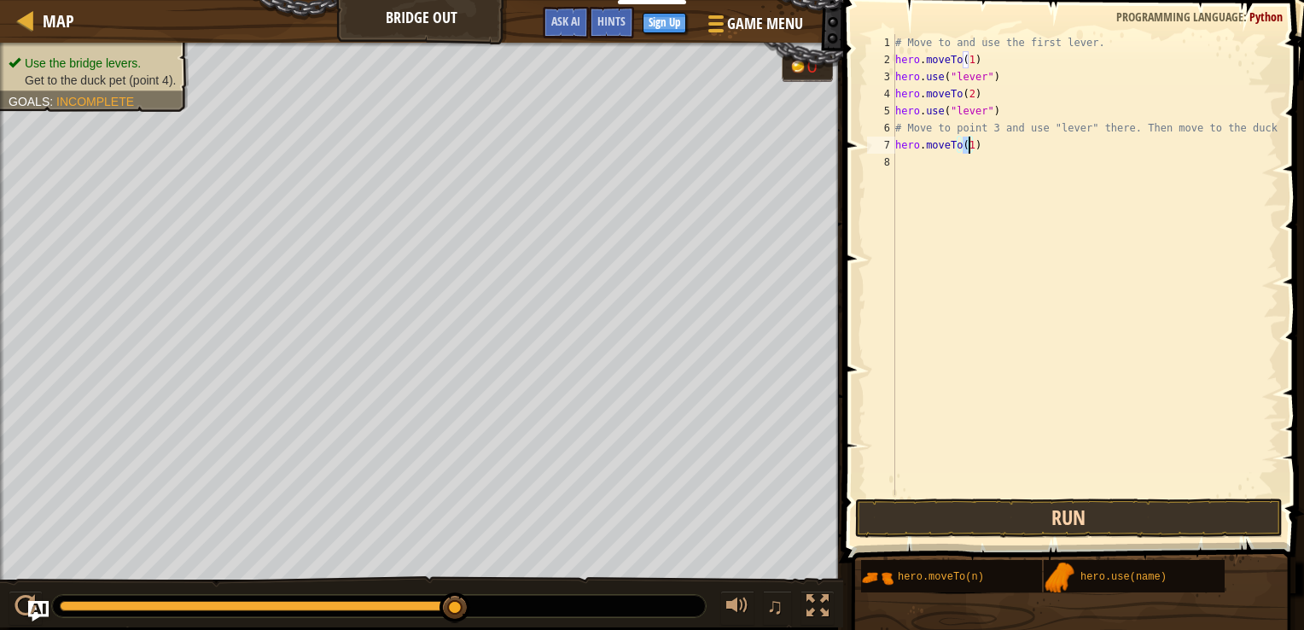
type textarea "hero.moveTo(1)"
click at [1009, 522] on button "Run" at bounding box center [1069, 517] width 428 height 39
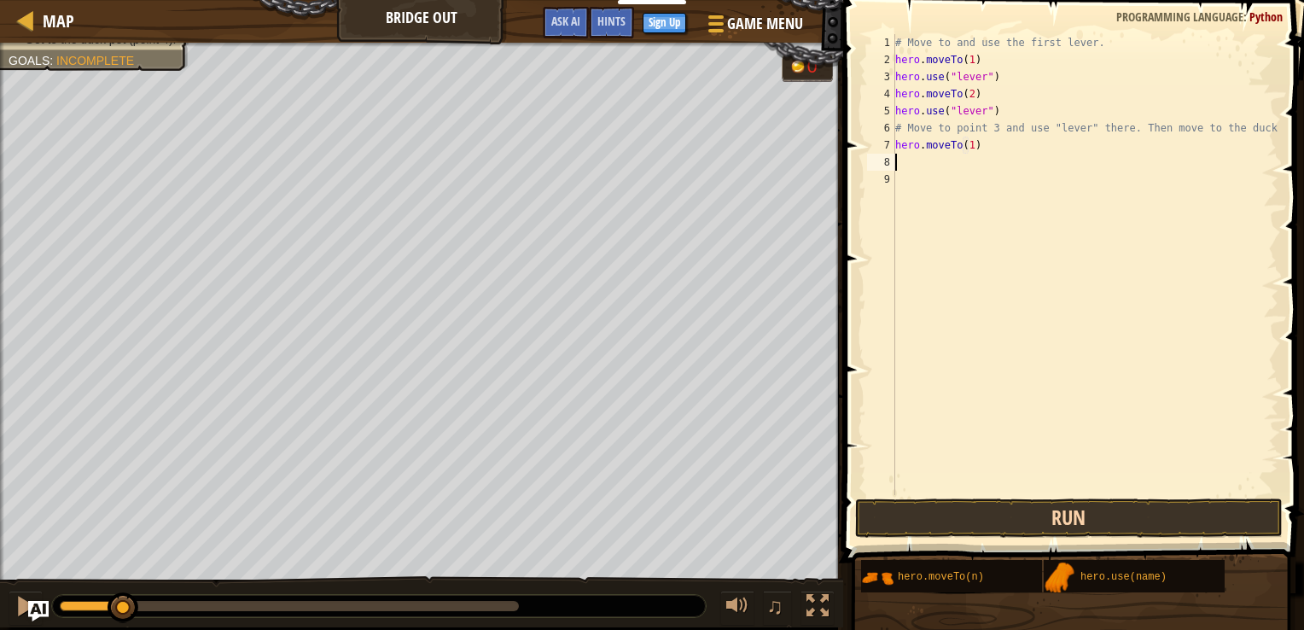
type textarea "h"
type textarea "hero.use("lever")"
click at [1009, 522] on button "Run" at bounding box center [1069, 517] width 428 height 39
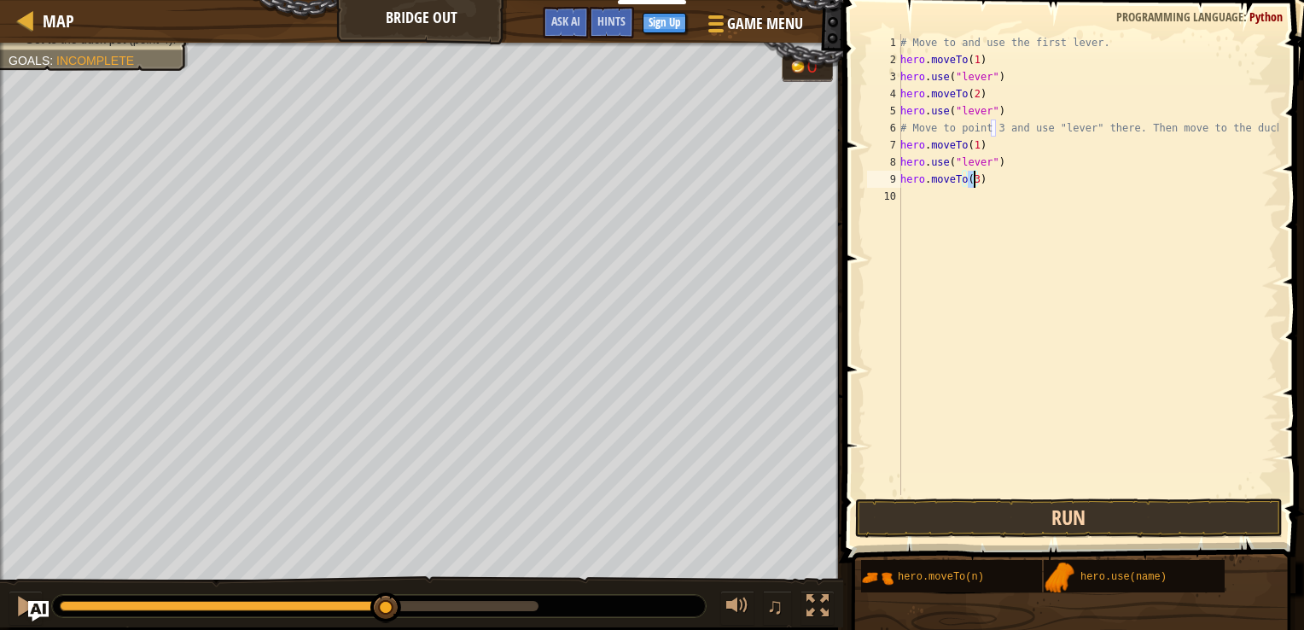
type textarea "hero.moveTo(3)"
click at [1009, 522] on button "Run" at bounding box center [1069, 517] width 428 height 39
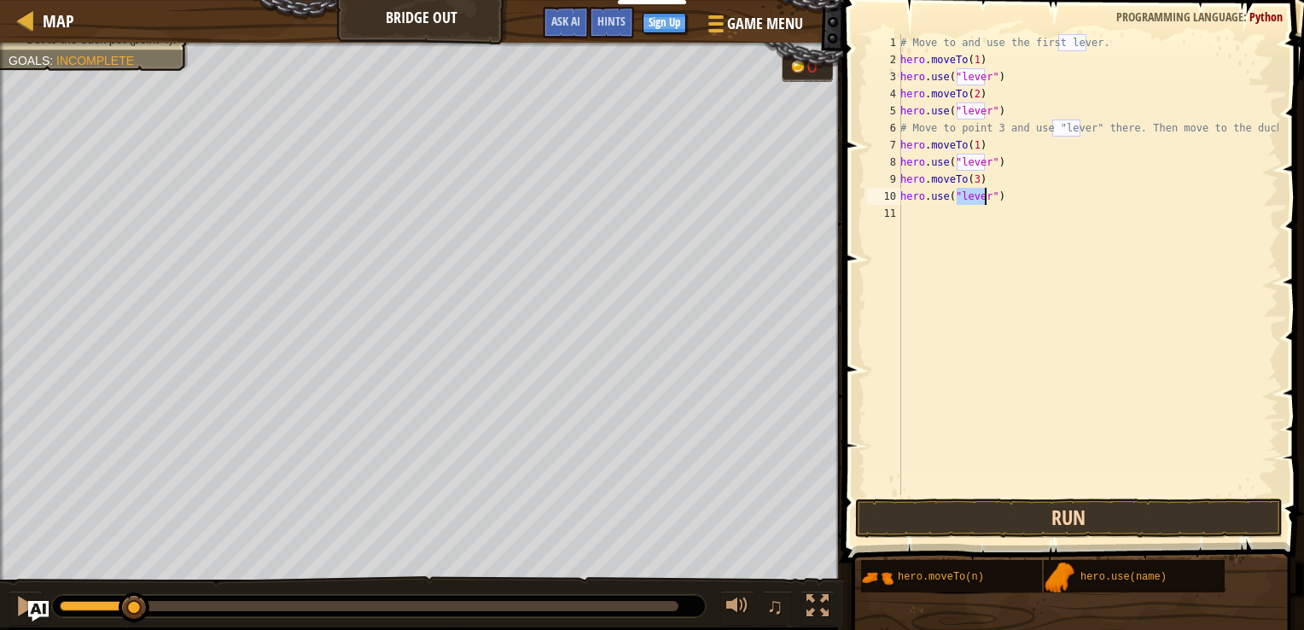
type textarea "hero.use("lever")"
click at [1009, 522] on button "Run" at bounding box center [1069, 517] width 428 height 39
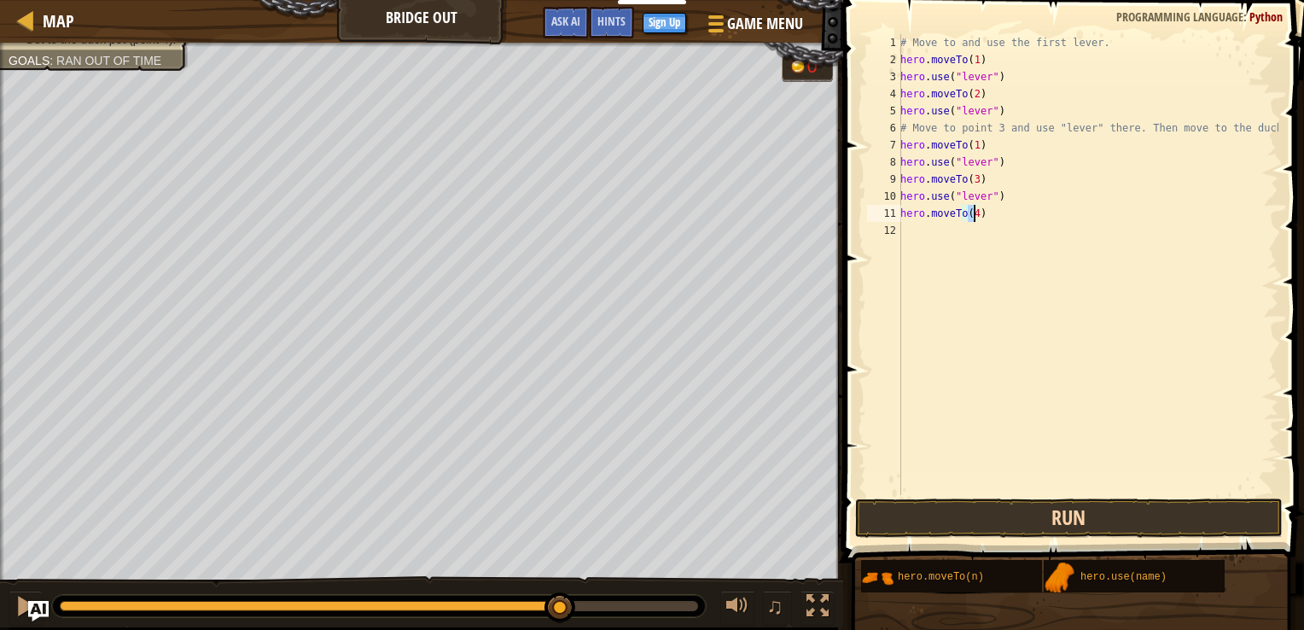
type textarea "hero.moveTo(4)"
click at [1009, 522] on button "Run" at bounding box center [1069, 517] width 428 height 39
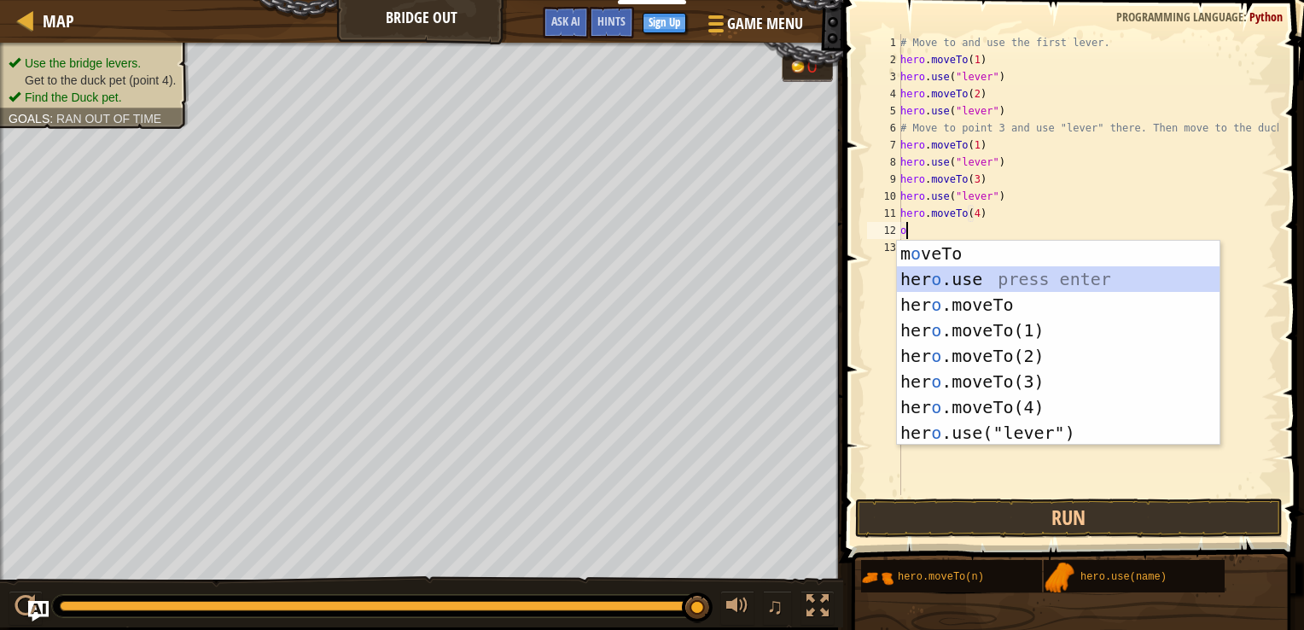
click at [993, 274] on div "m o veTo press enter her o .use press enter her o .moveTo press enter her o .mo…" at bounding box center [1058, 369] width 323 height 256
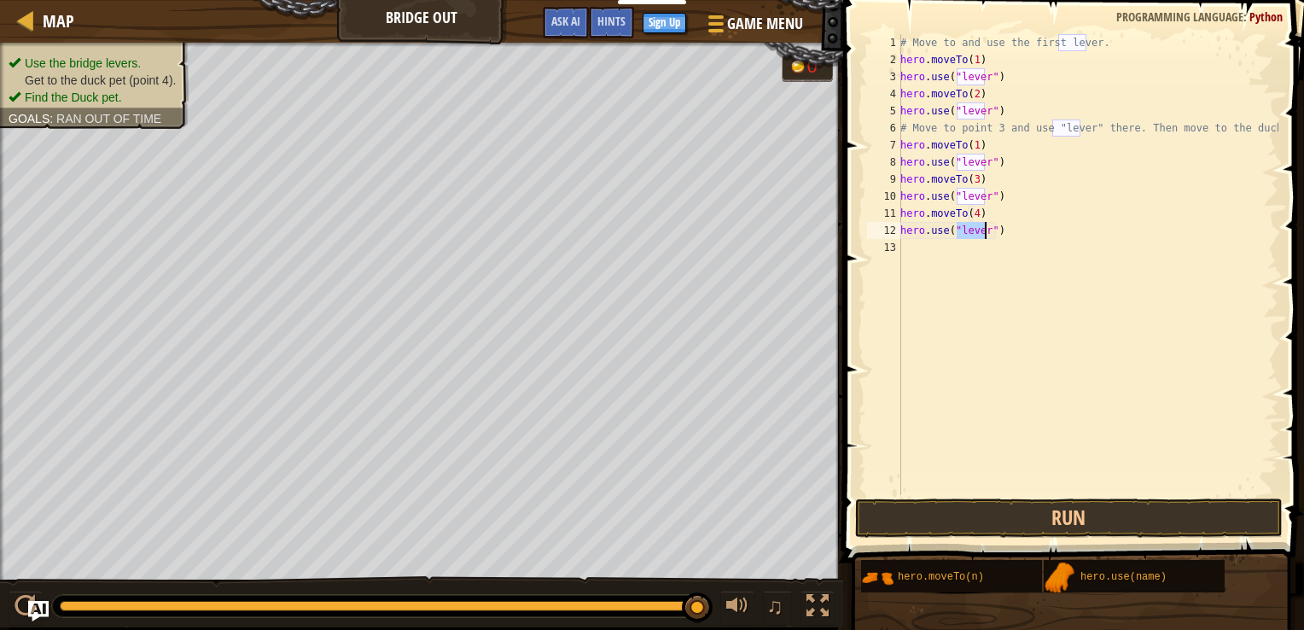
type textarea "o"
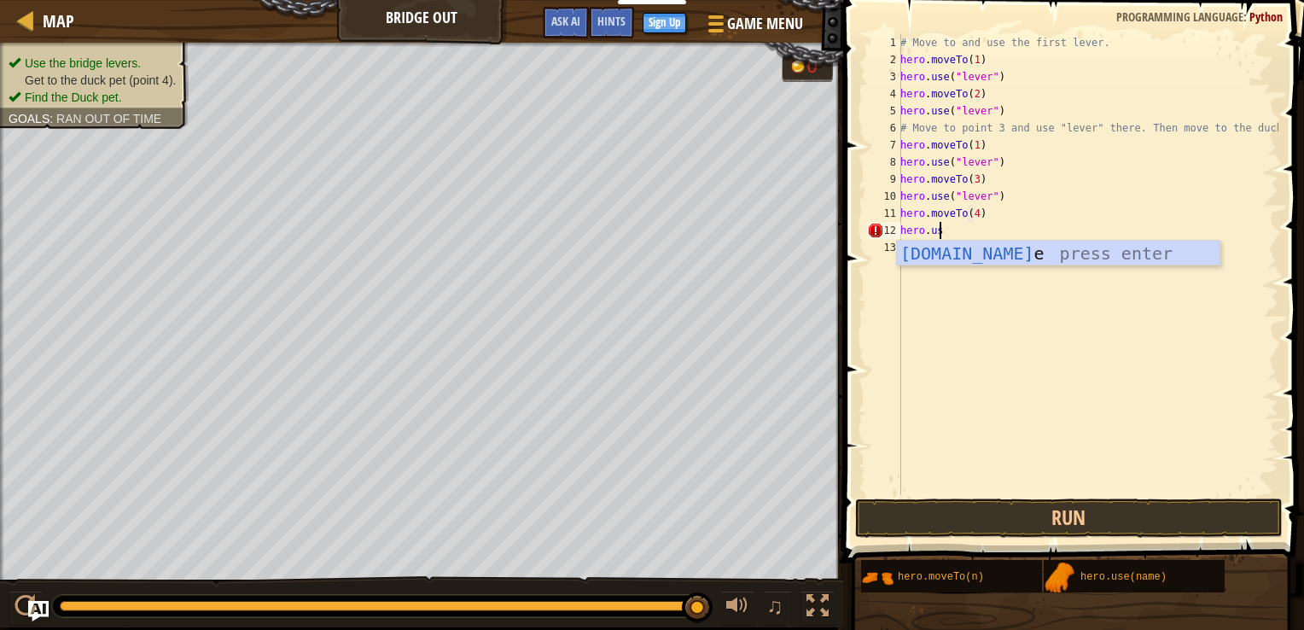
scroll to position [8, 3]
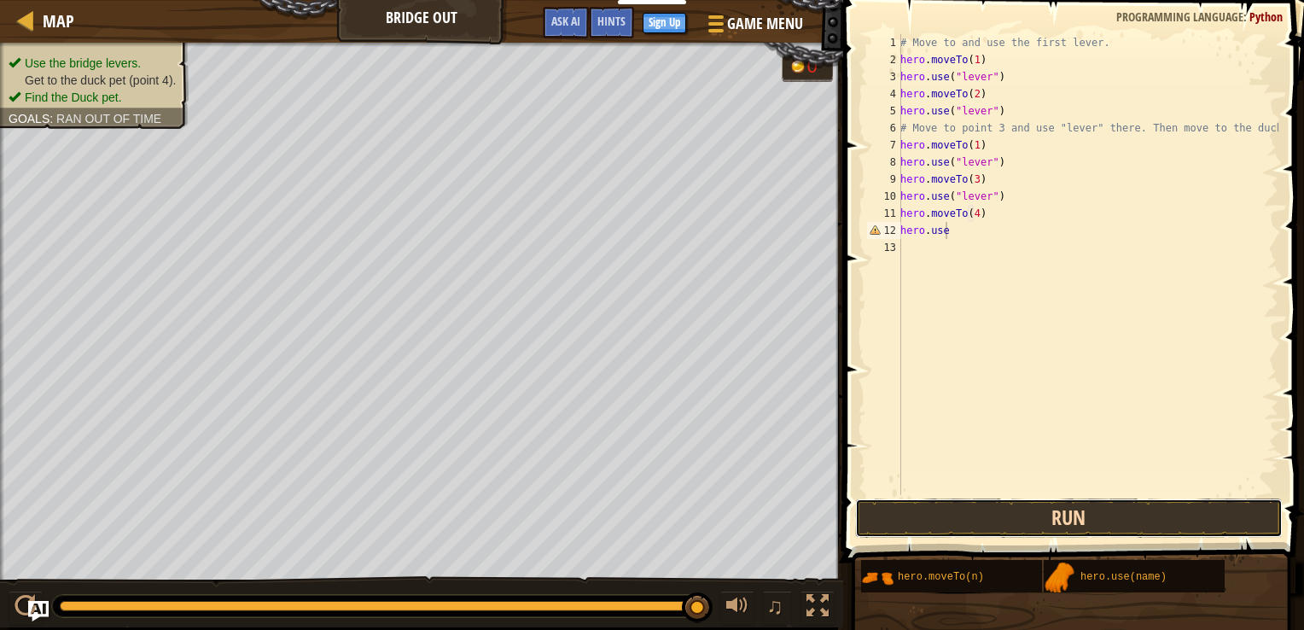
click at [1089, 510] on button "Run" at bounding box center [1069, 517] width 428 height 39
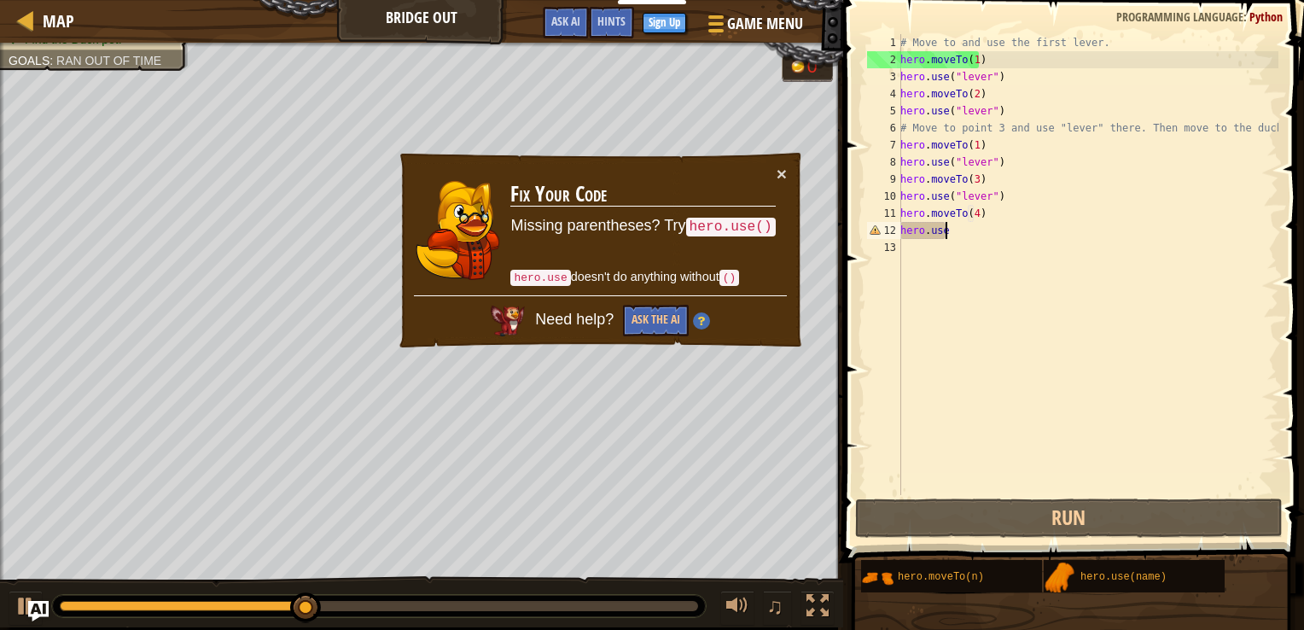
click at [952, 227] on div "# Move to and use the first lever. hero . moveTo ( 1 ) hero . use ( "lever" ) h…" at bounding box center [1087, 281] width 381 height 495
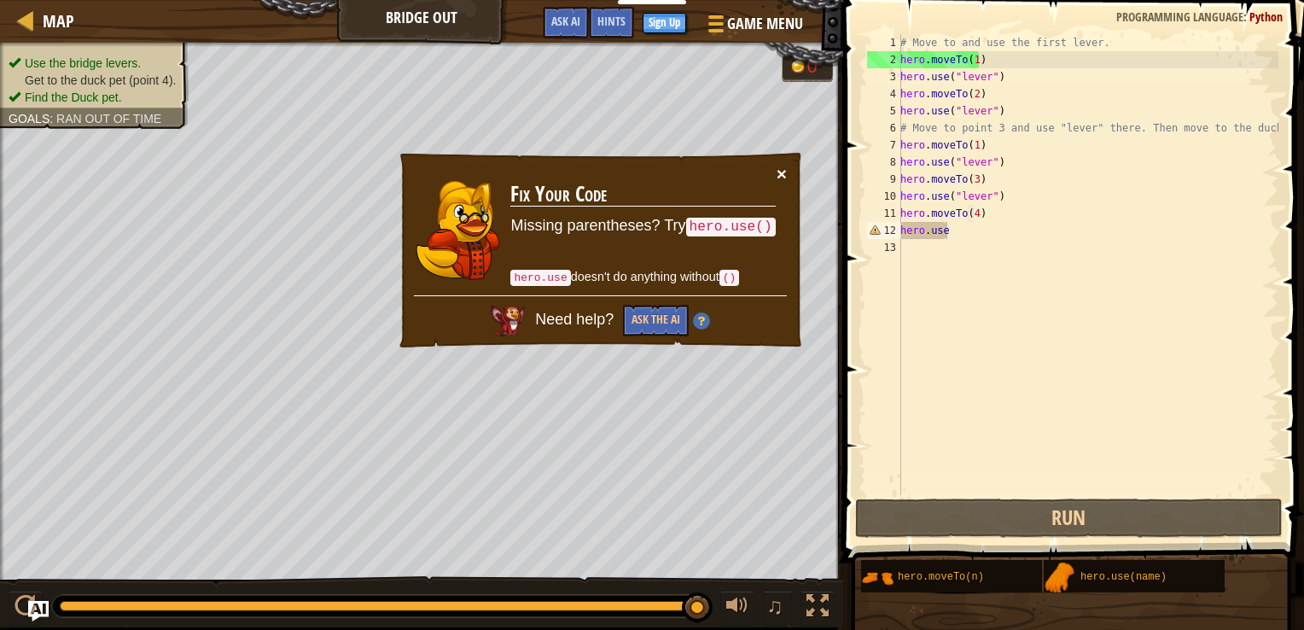
click at [777, 174] on button "×" at bounding box center [782, 174] width 10 height 18
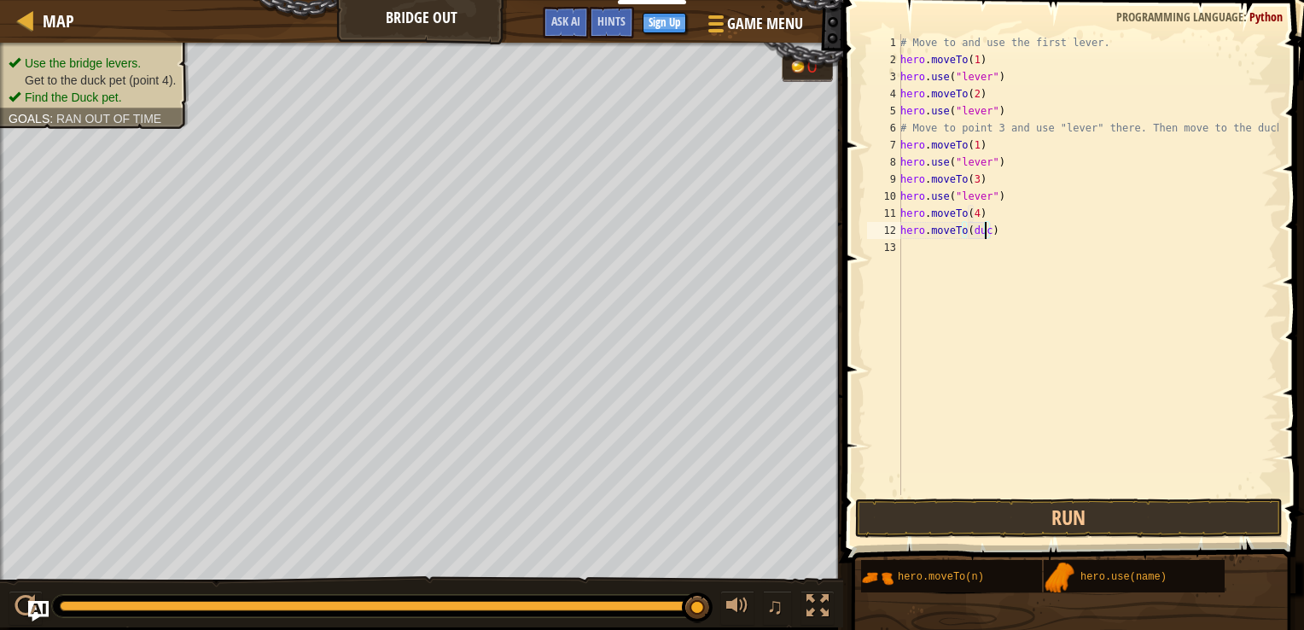
scroll to position [8, 7]
type textarea "hero.moveTo(duck)"
click at [1079, 522] on button "Run" at bounding box center [1069, 517] width 428 height 39
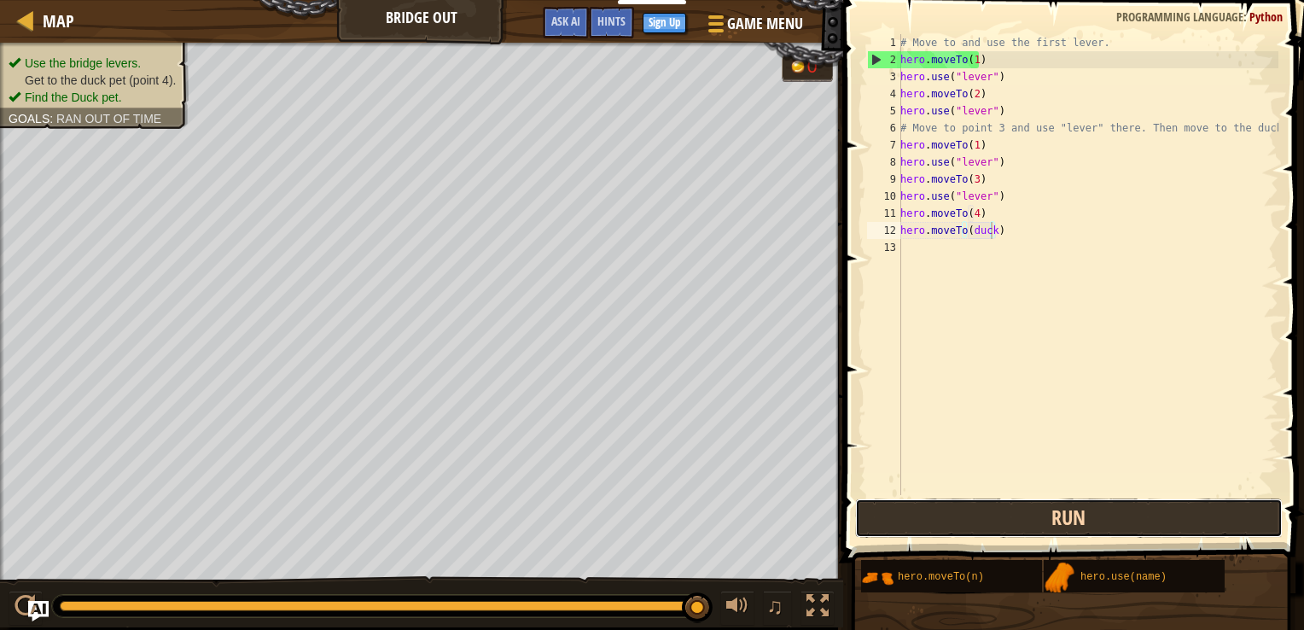
click at [1079, 522] on button "Run" at bounding box center [1069, 517] width 428 height 39
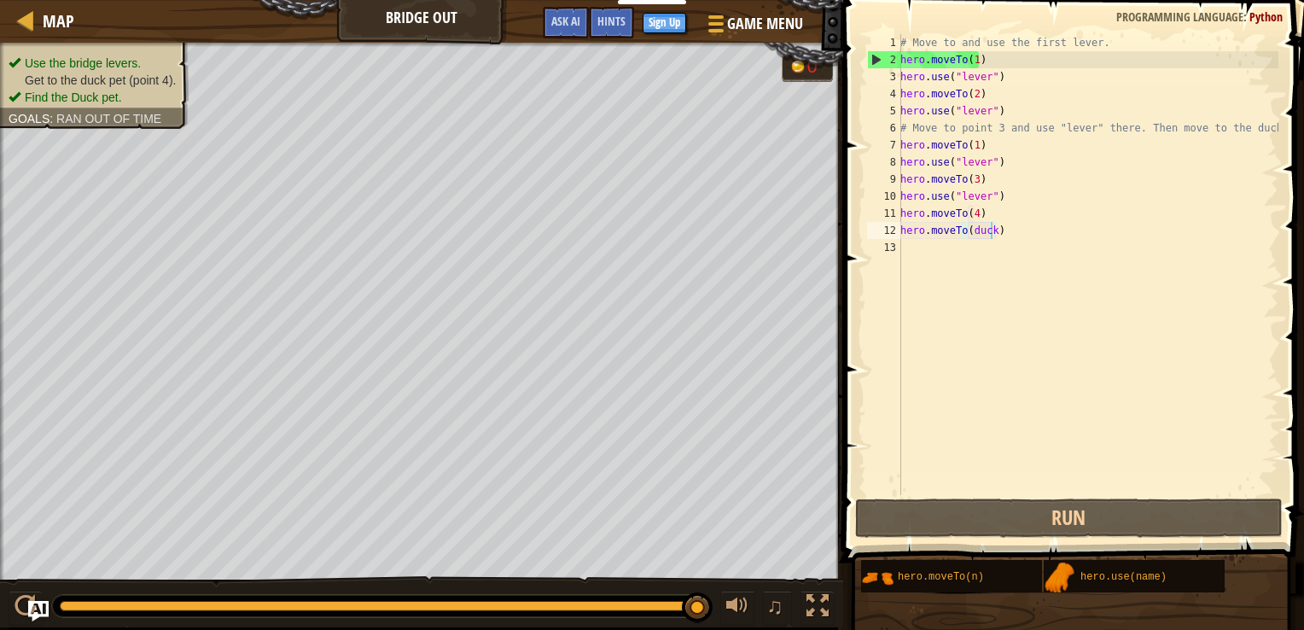
click at [40, 59] on span "Use the bridge levers." at bounding box center [83, 63] width 116 height 14
click at [98, 96] on span "Find the Duck pet." at bounding box center [73, 97] width 97 height 14
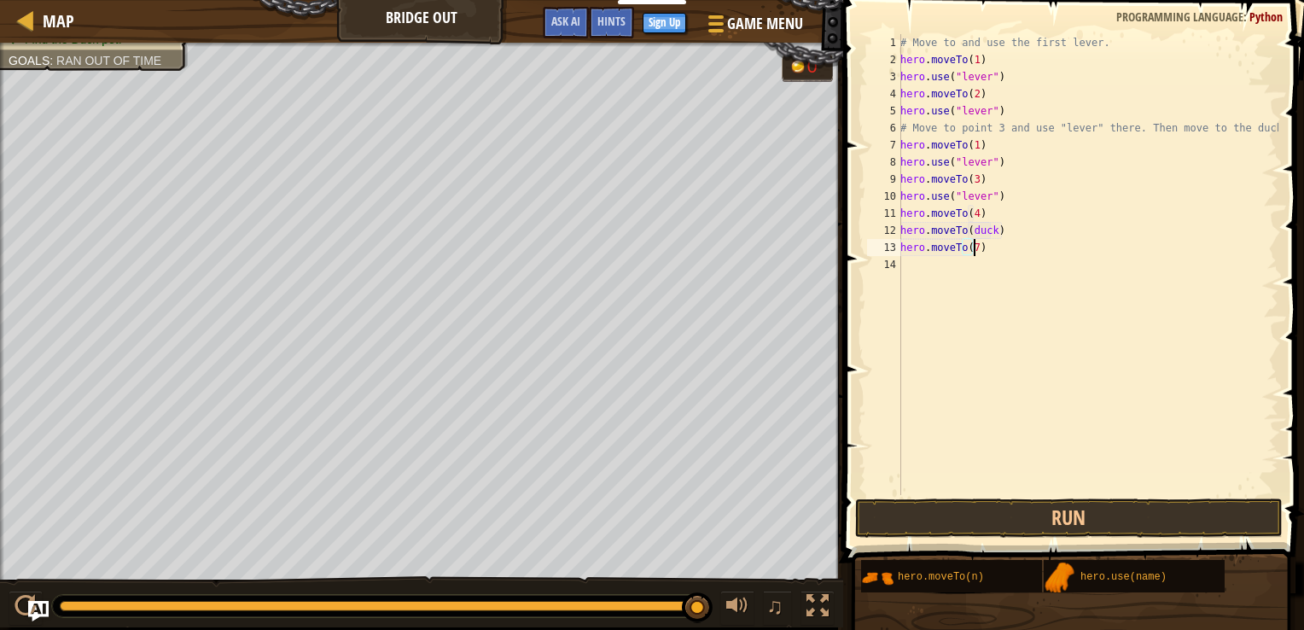
scroll to position [8, 5]
click at [1112, 521] on button "Run" at bounding box center [1069, 517] width 428 height 39
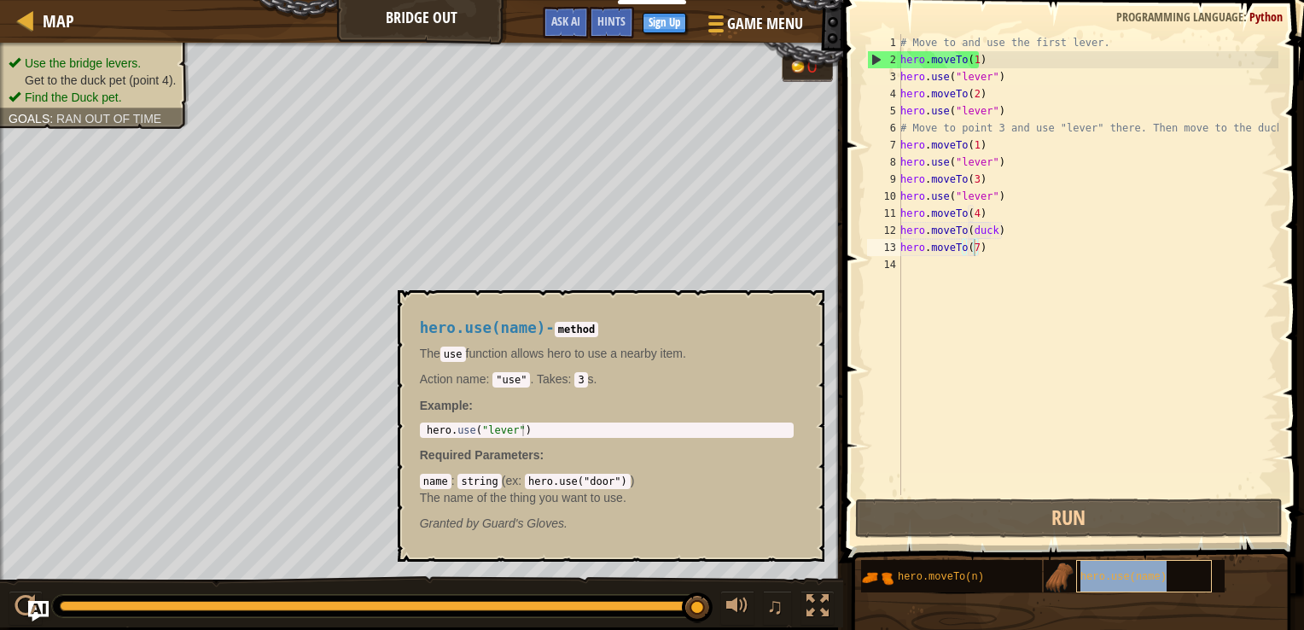
click at [1088, 586] on div "hero.use(name)" at bounding box center [1144, 576] width 136 height 32
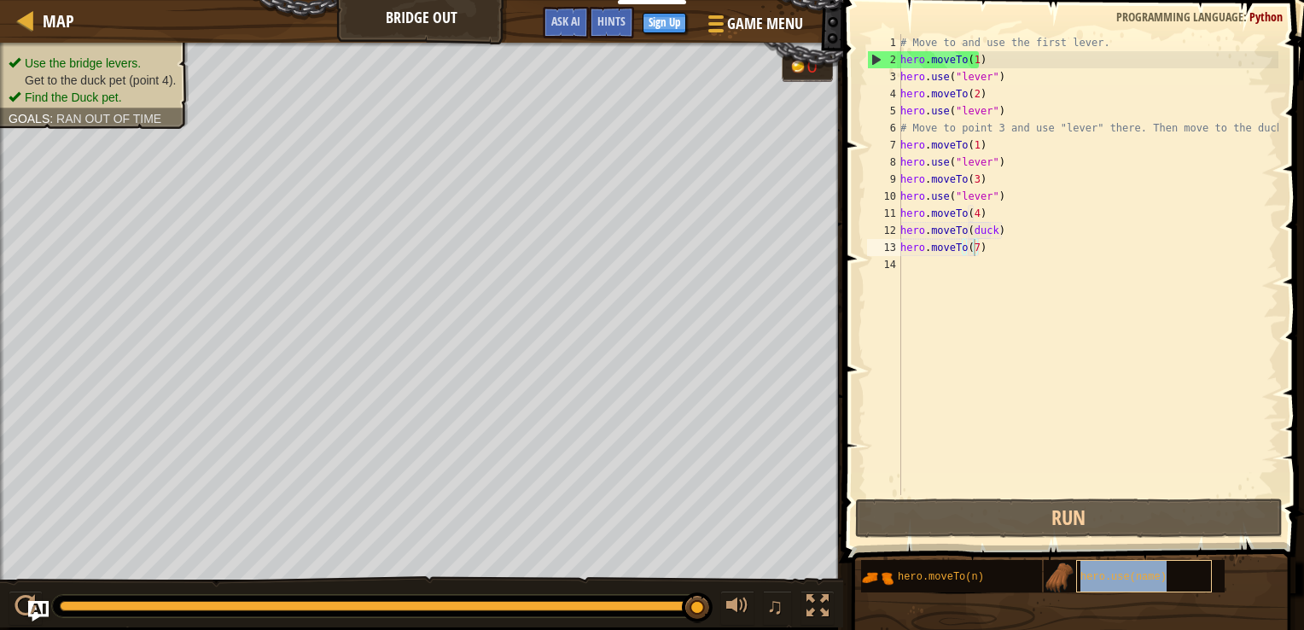
click at [1088, 586] on div "hero.use(name)" at bounding box center [1144, 576] width 136 height 32
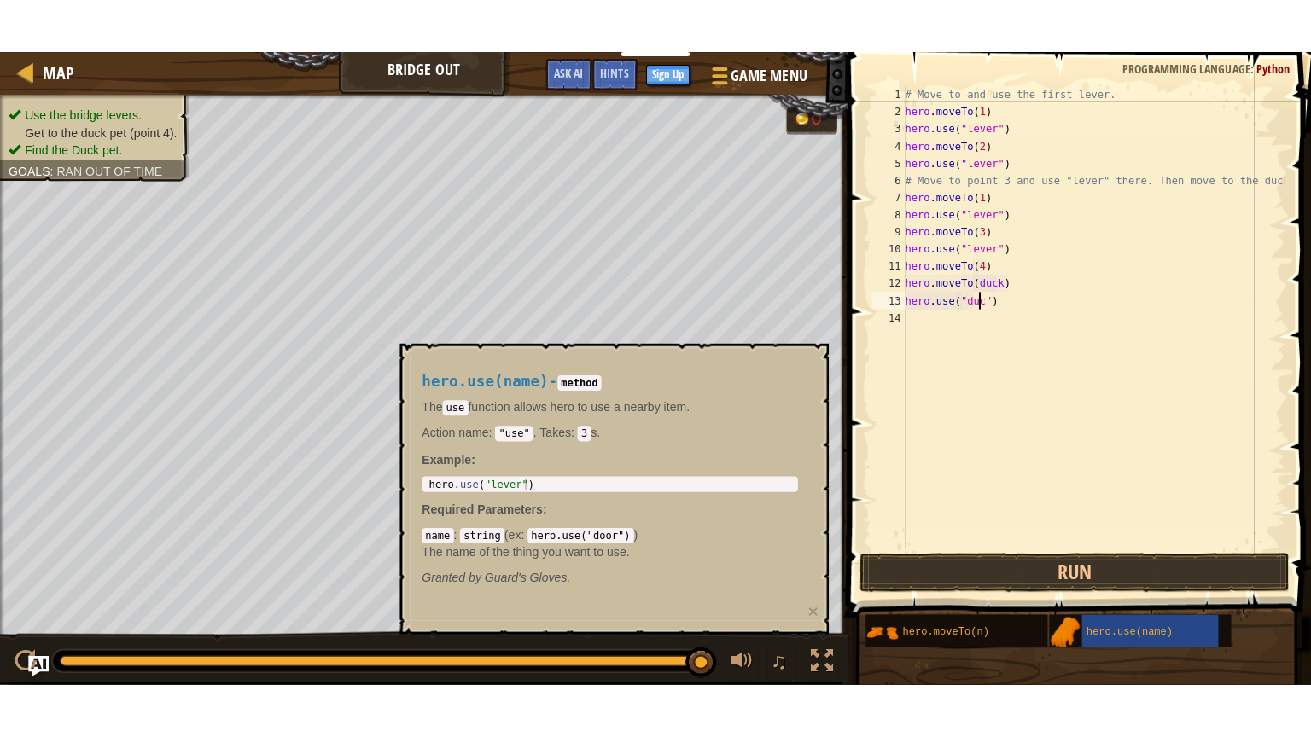
scroll to position [8, 6]
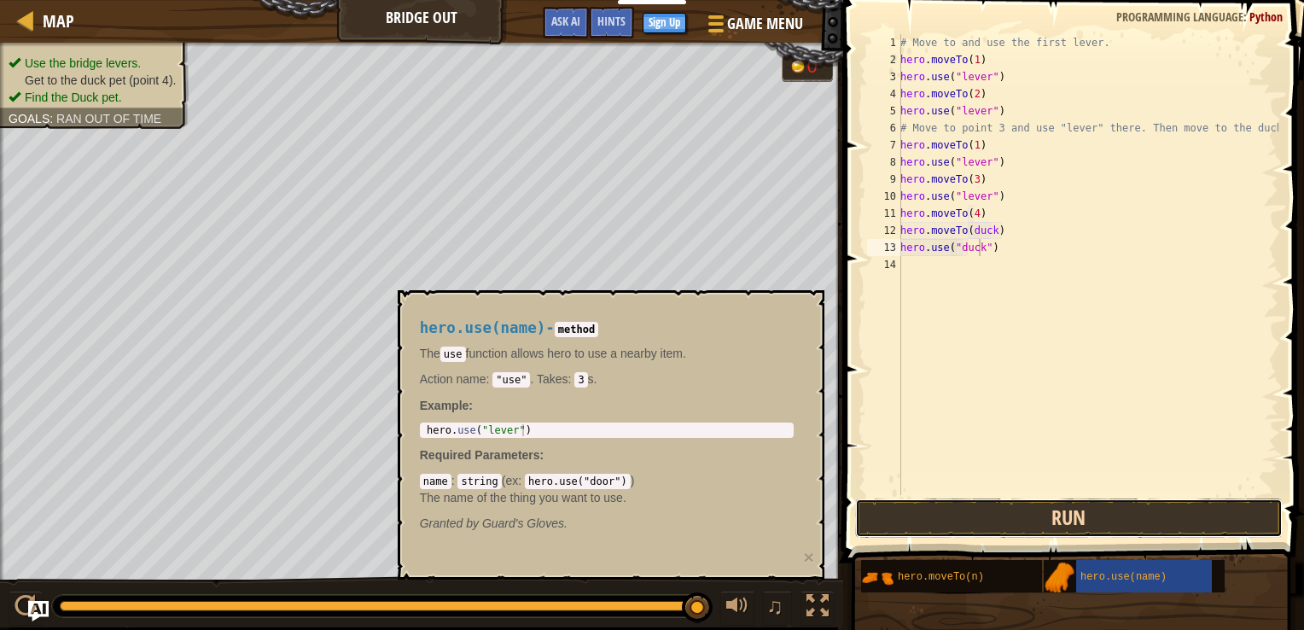
click at [1034, 523] on button "Run" at bounding box center [1069, 517] width 428 height 39
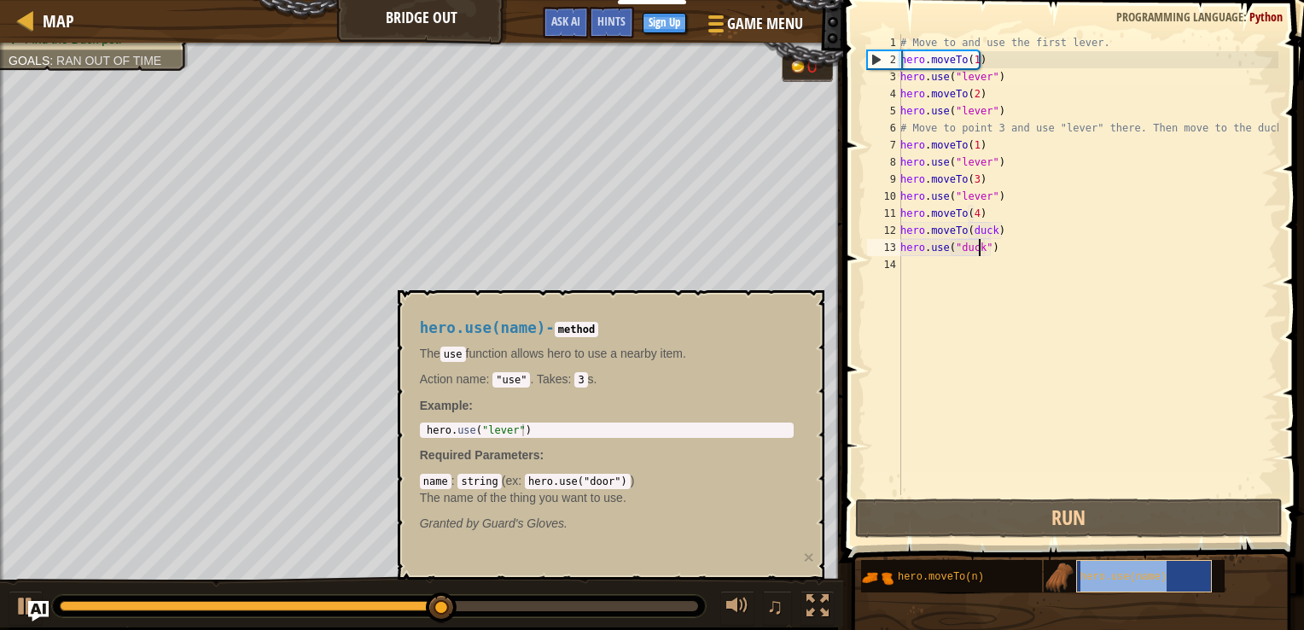
click at [1111, 583] on div "hero.use(name)" at bounding box center [1144, 576] width 136 height 32
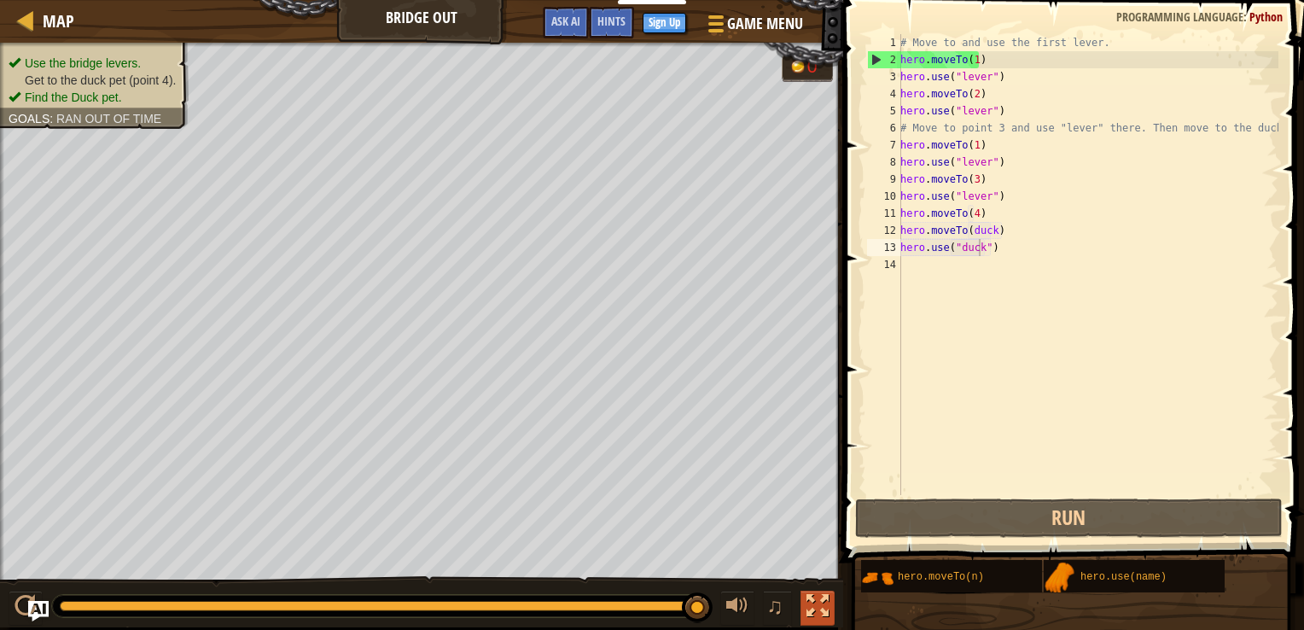
click at [816, 603] on div at bounding box center [817, 606] width 22 height 22
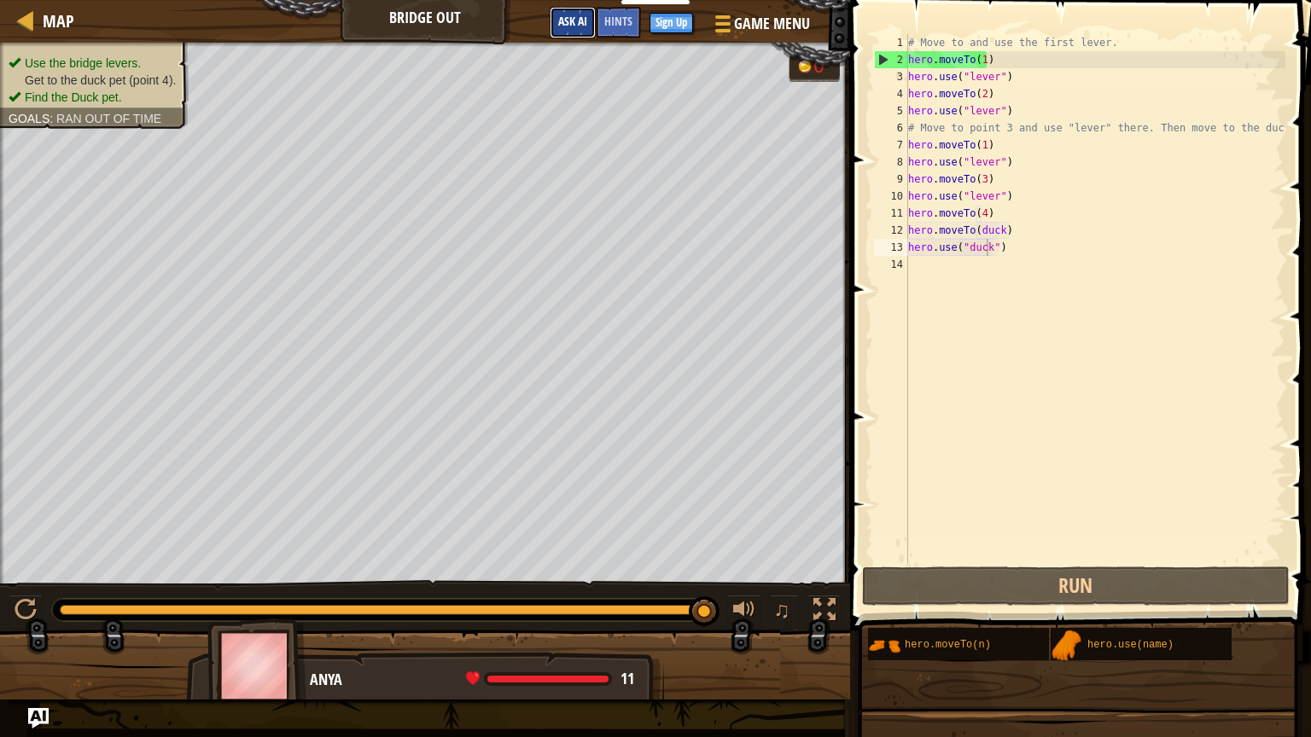
click at [584, 25] on span "Ask AI" at bounding box center [572, 21] width 29 height 16
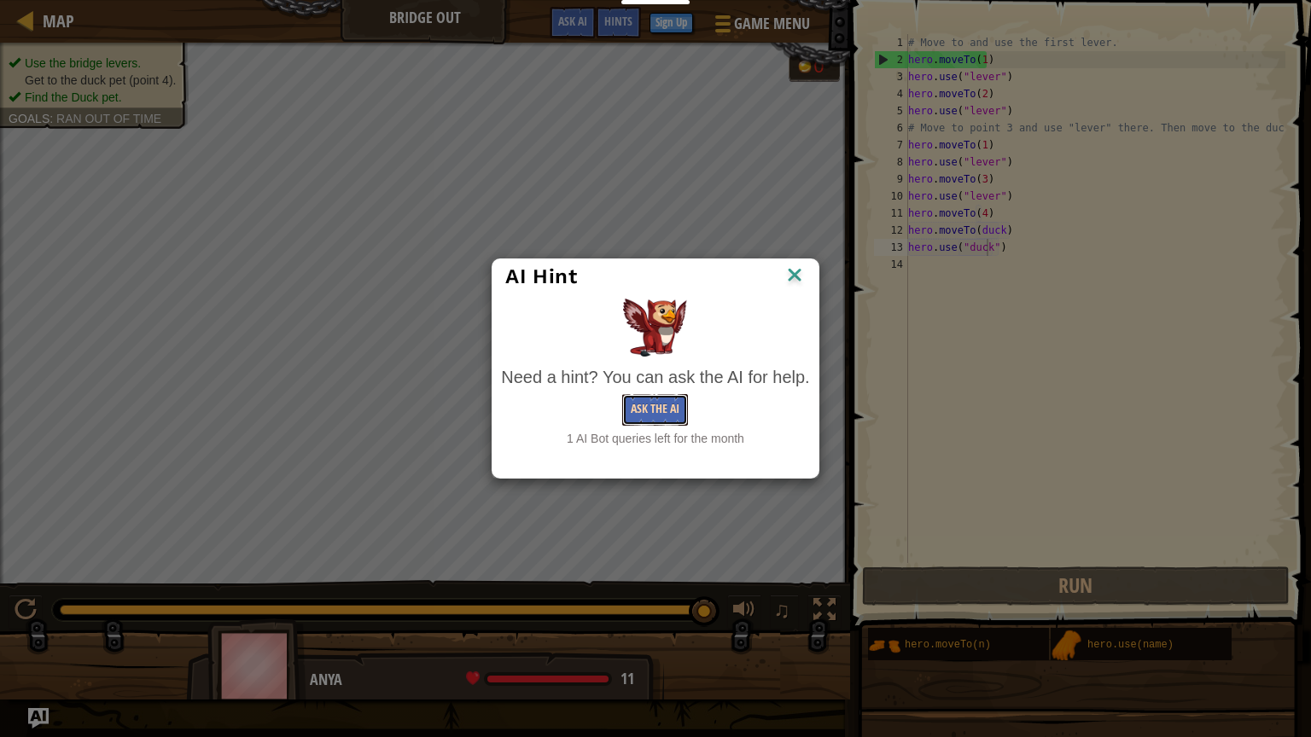
click at [666, 412] on button "Ask the AI" at bounding box center [655, 410] width 66 height 32
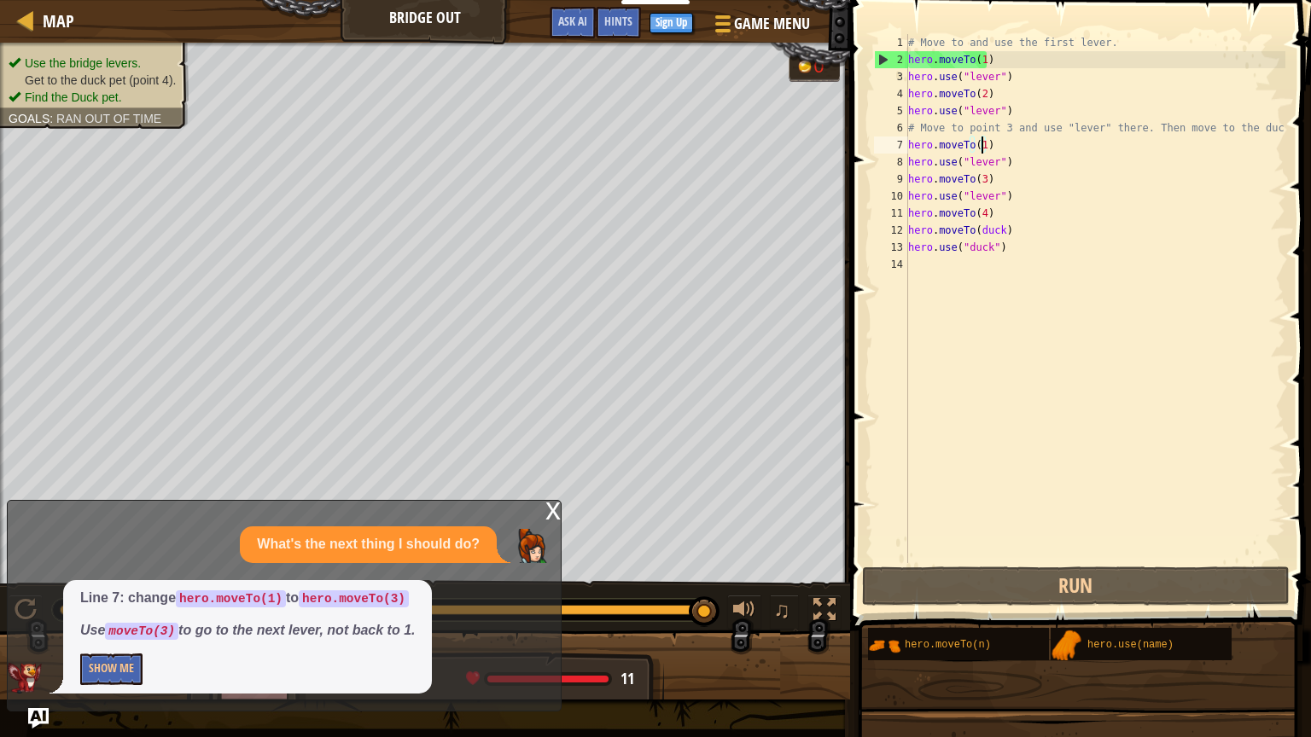
click at [981, 147] on div "# Move to and use the first lever. hero . moveTo ( 1 ) hero . use ( "lever" ) h…" at bounding box center [1095, 315] width 381 height 563
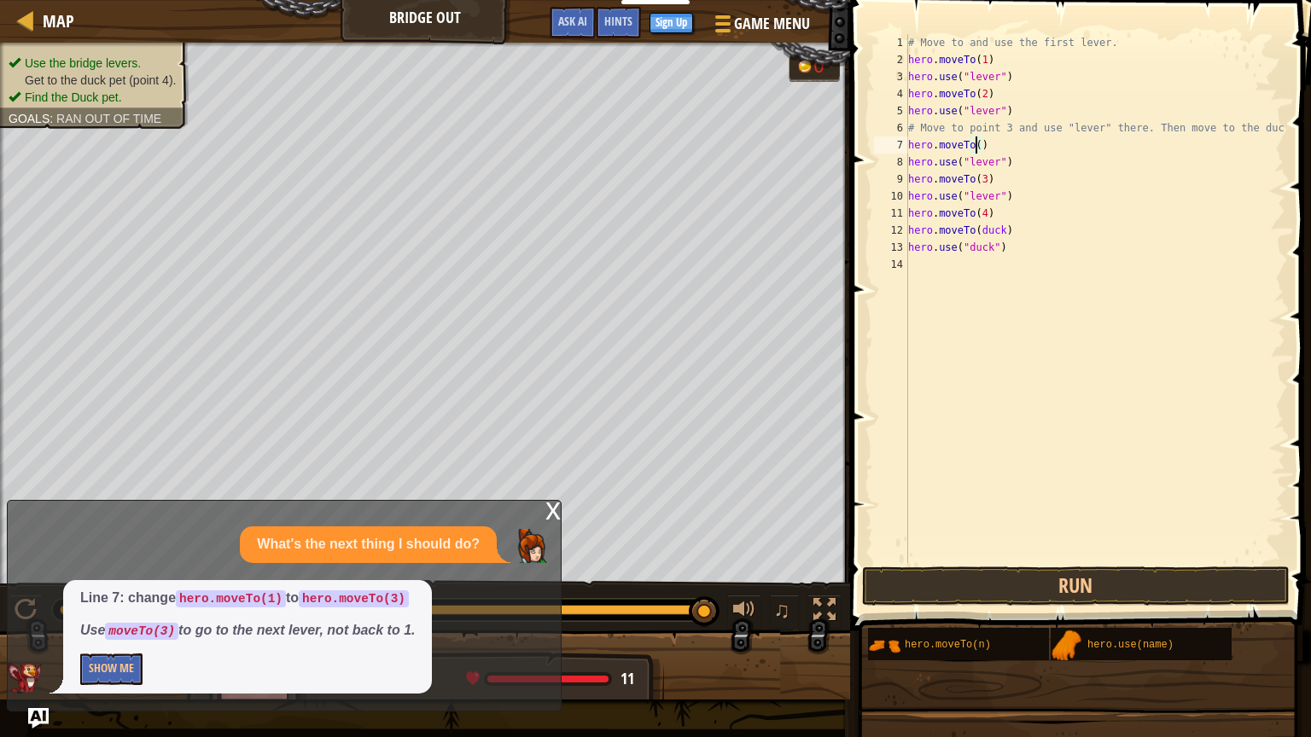
scroll to position [8, 5]
click at [981, 198] on div "# Move to and use the first lever. hero . moveTo ( 1 ) hero . use ( "lever" ) h…" at bounding box center [1095, 315] width 381 height 563
drag, startPoint x: 1014, startPoint y: 244, endPoint x: 908, endPoint y: 227, distance: 107.2
click at [908, 227] on div "# Move to and use the first lever. hero . moveTo ( 1 ) hero . use ( "lever" ) h…" at bounding box center [1095, 315] width 381 height 563
type textarea "hero.moveTo(duck) hero.use("duck")"
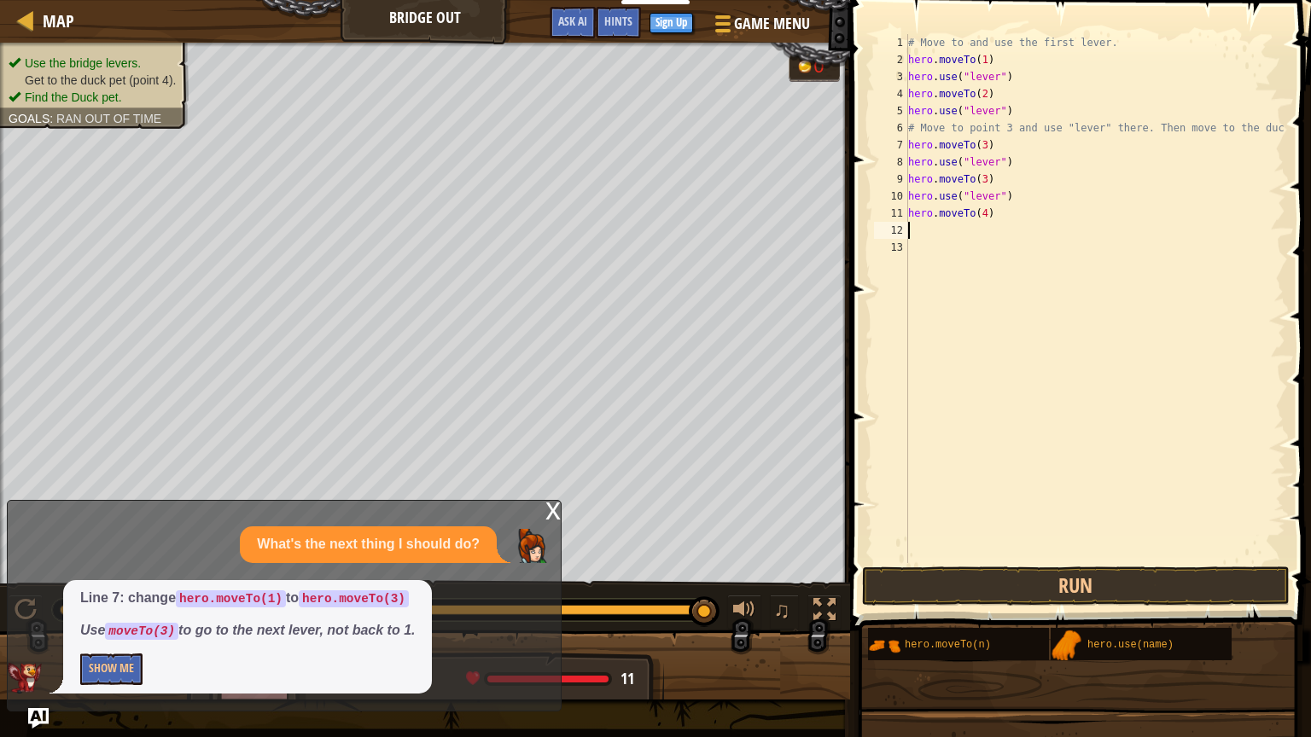
scroll to position [8, 0]
click at [1133, 597] on button "Run" at bounding box center [1076, 586] width 428 height 39
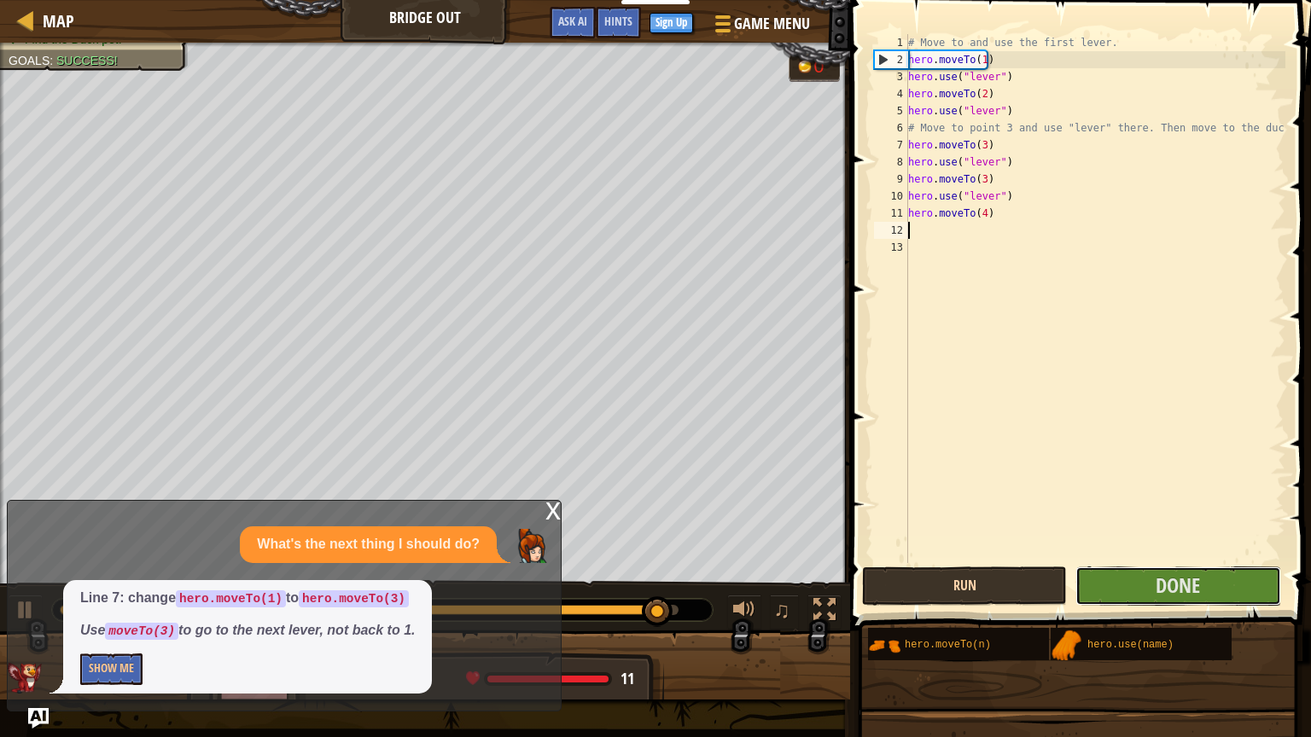
click at [1133, 597] on button "Done" at bounding box center [1177, 586] width 205 height 39
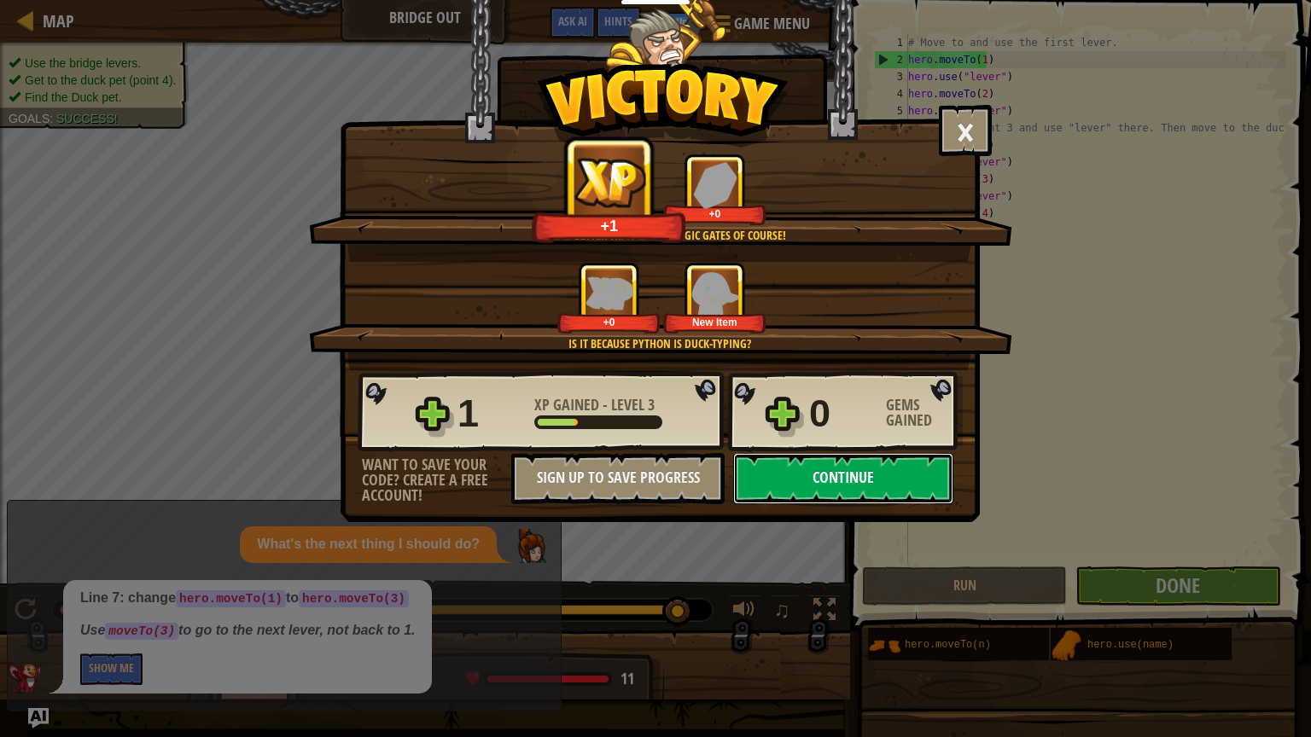
click at [912, 474] on button "Continue" at bounding box center [843, 478] width 220 height 51
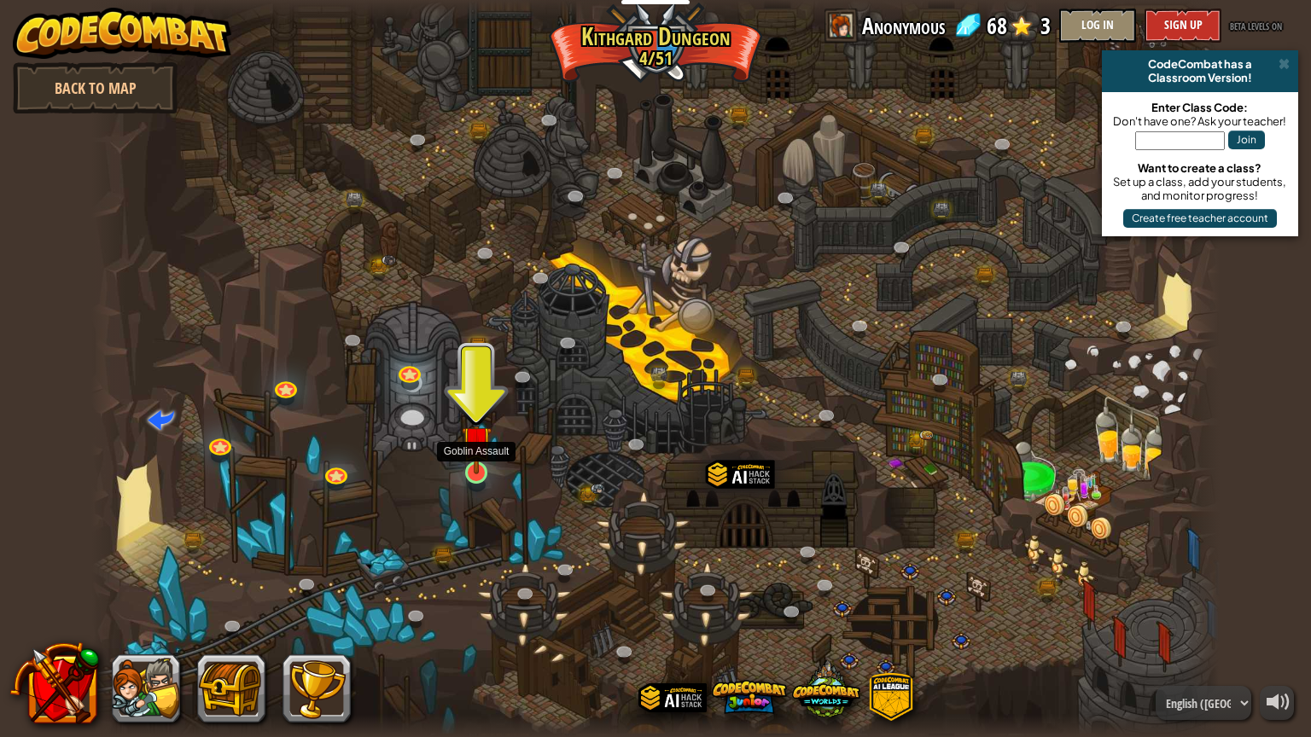
click at [475, 461] on img at bounding box center [477, 441] width 30 height 68
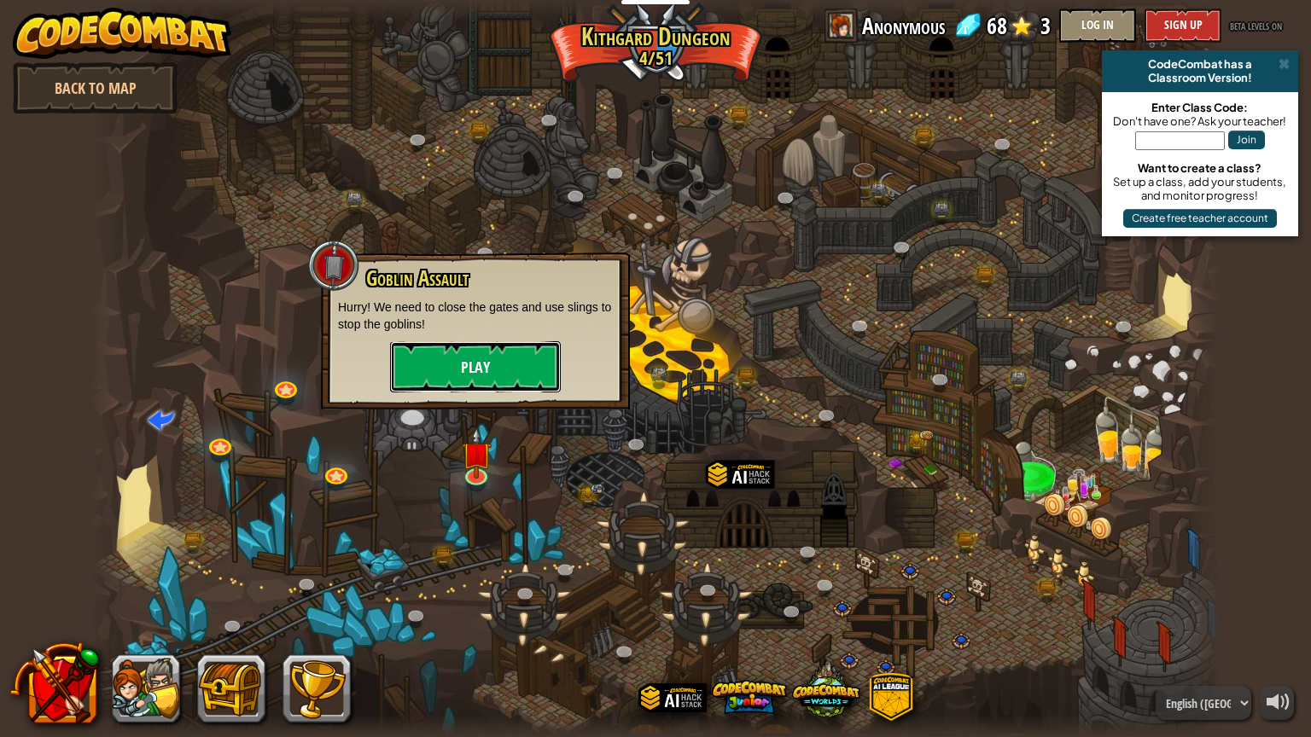
click at [478, 362] on button "Play" at bounding box center [475, 366] width 171 height 51
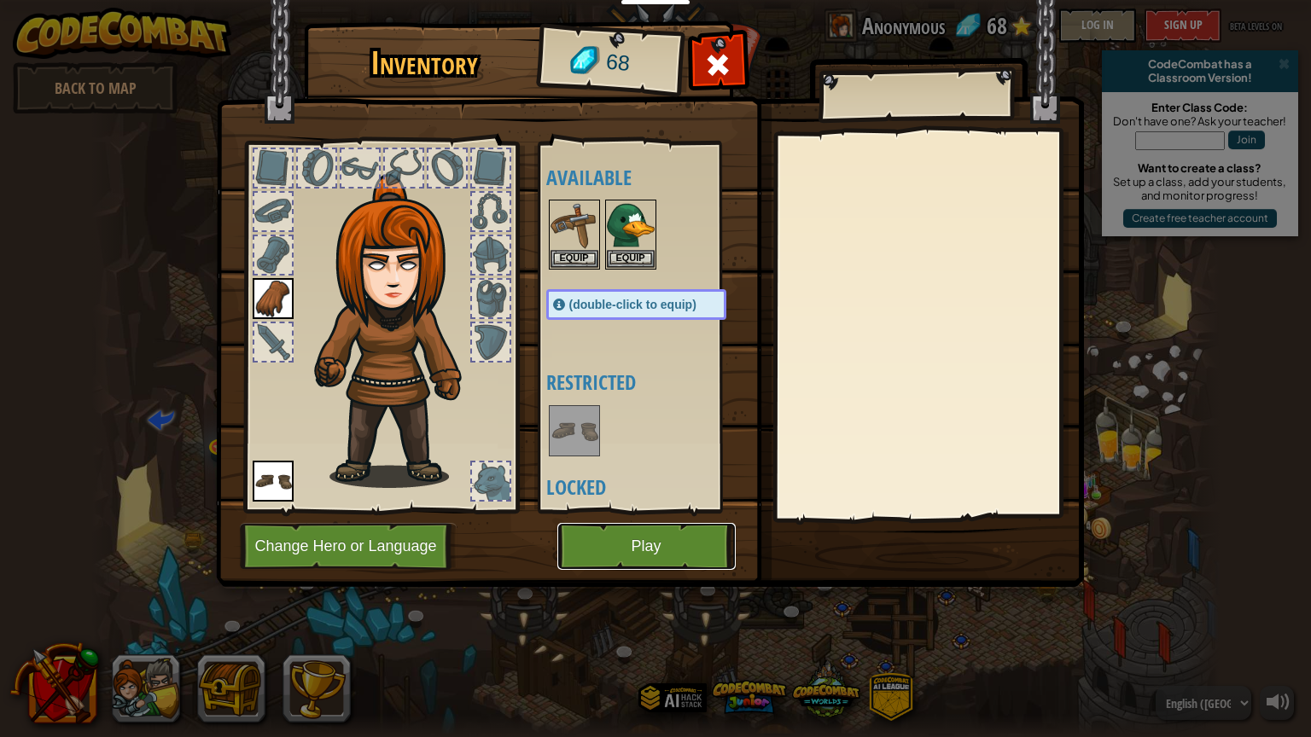
click at [620, 536] on button "Play" at bounding box center [646, 546] width 178 height 47
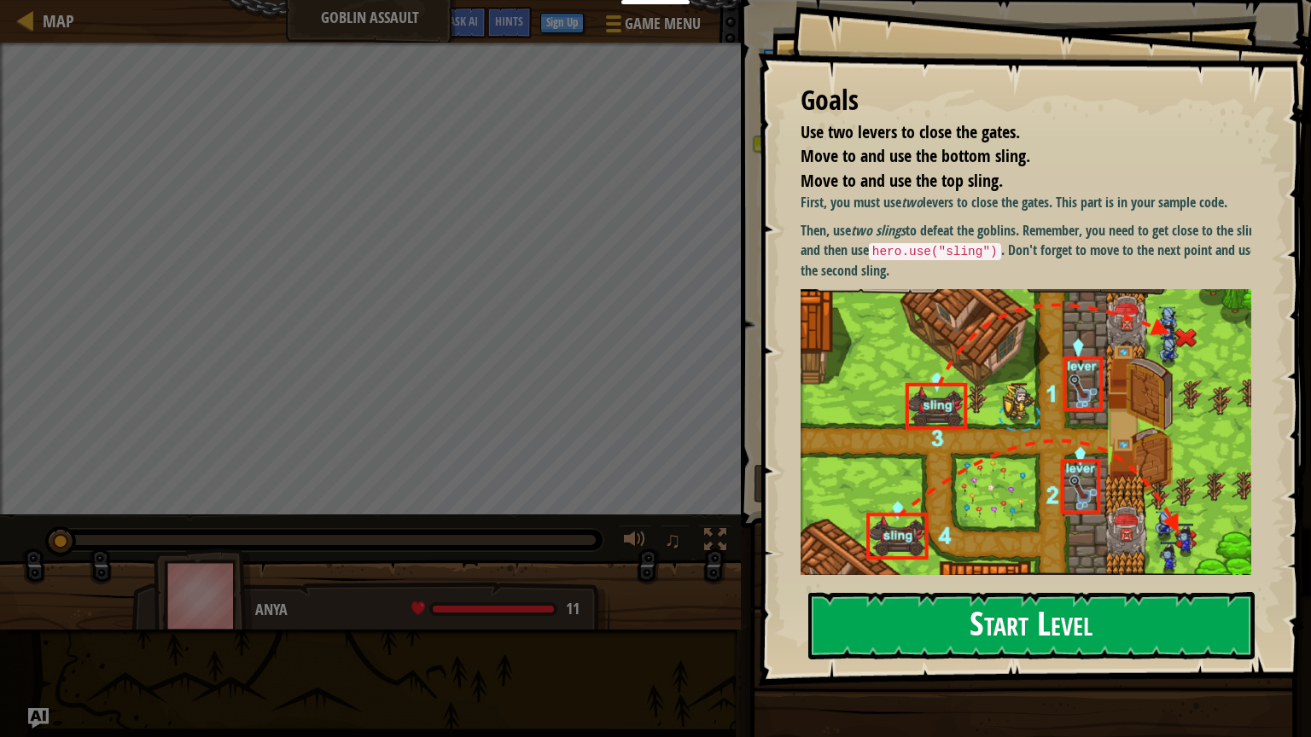
click at [964, 604] on button "Start Level" at bounding box center [1031, 625] width 446 height 67
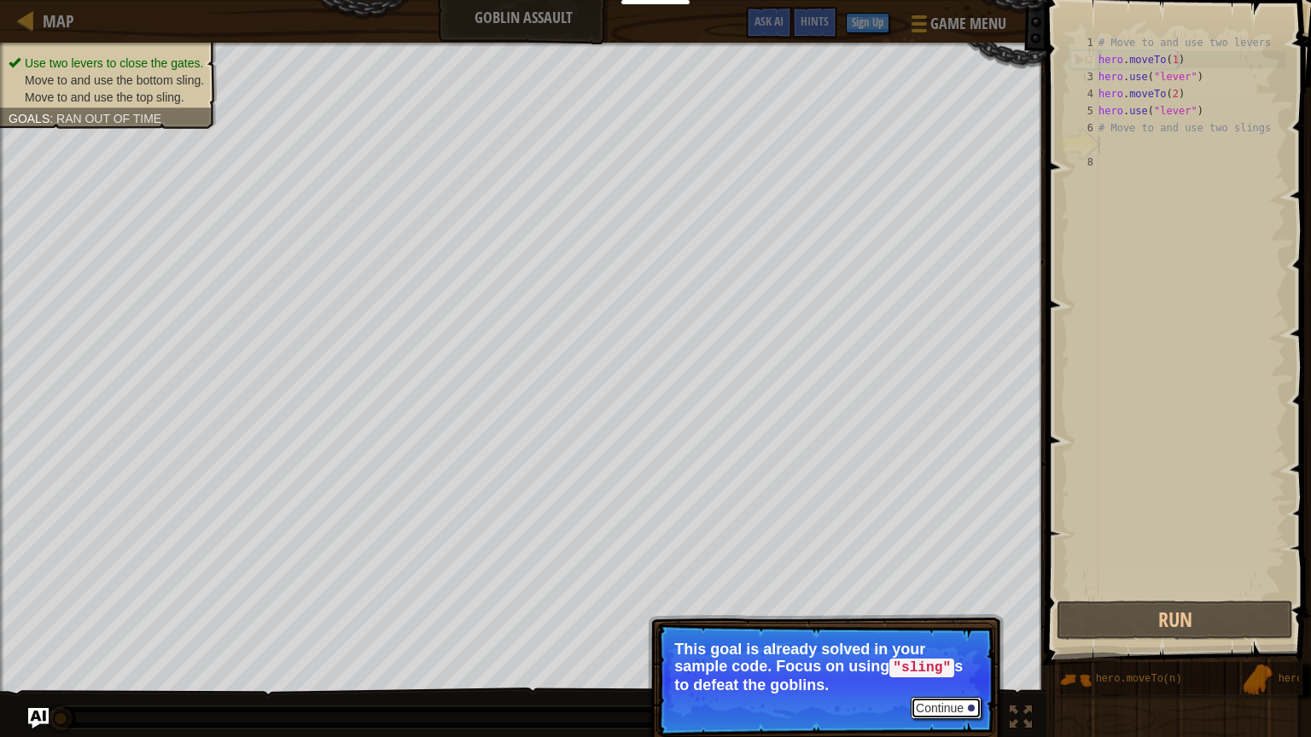
click at [949, 629] on button "Continue" at bounding box center [946, 708] width 71 height 22
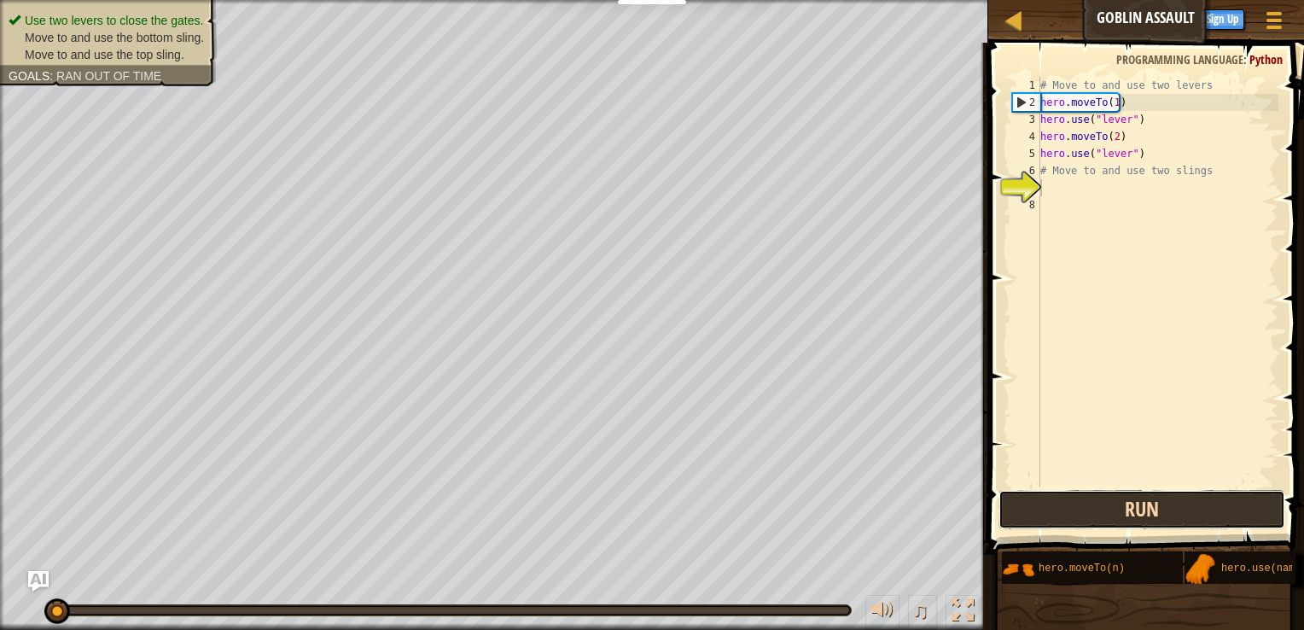
click at [1094, 498] on button "Run" at bounding box center [1142, 509] width 287 height 39
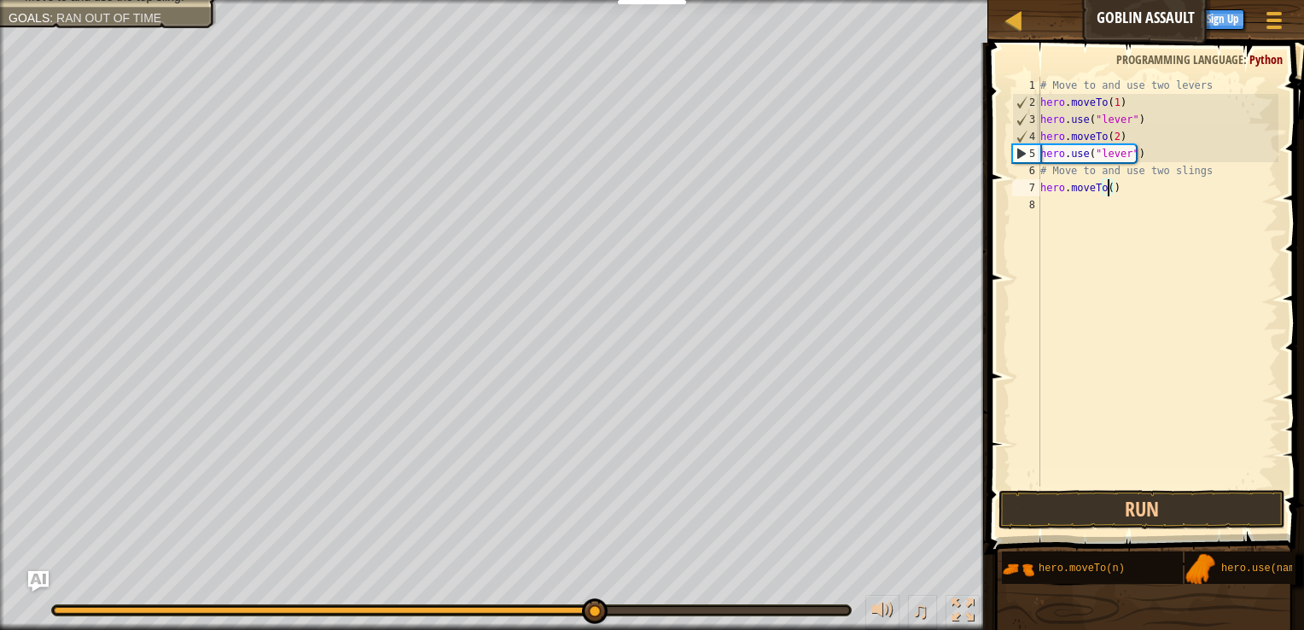
type textarea "hero.moveTo(3)"
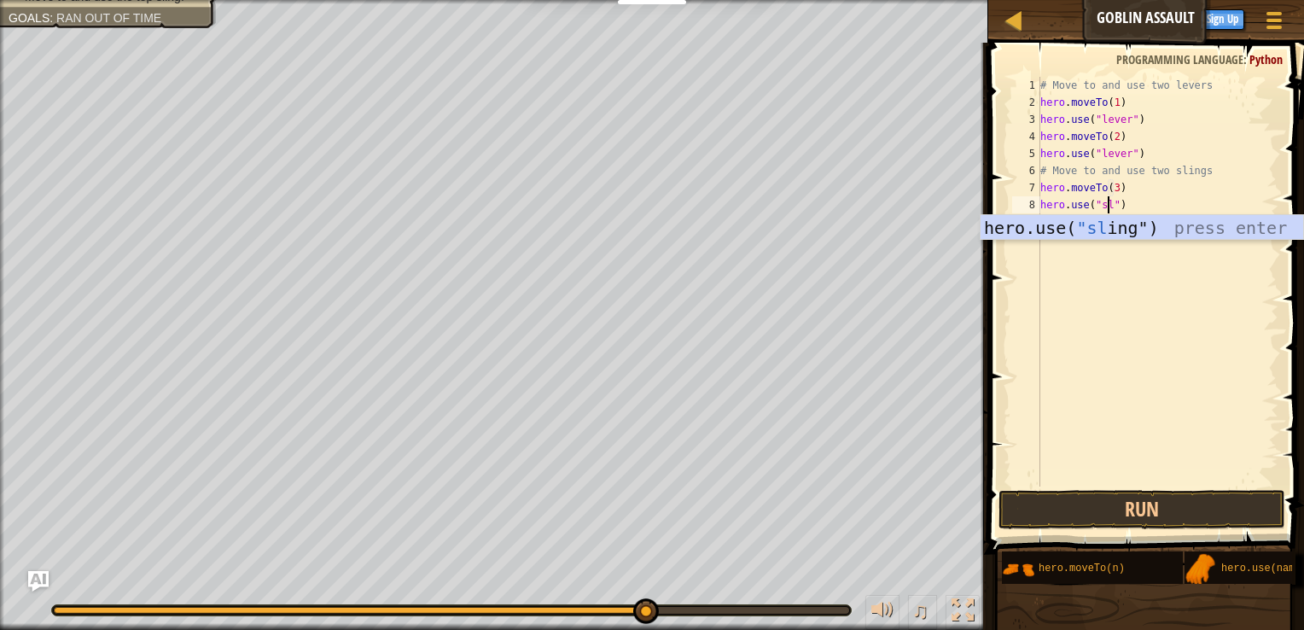
scroll to position [8, 6]
type textarea "hero.use("sling")"
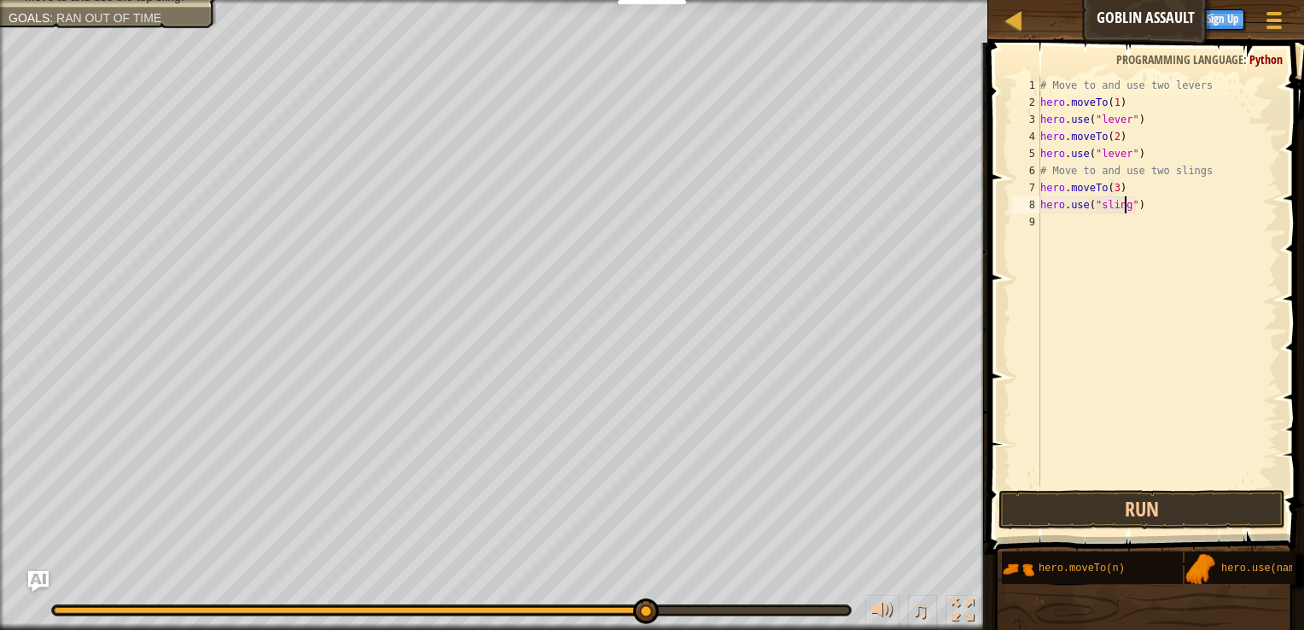
scroll to position [8, 0]
type textarea "hero.moveTo(4)"
type textarea "hero.use("sling")"
click at [1125, 501] on button "Run" at bounding box center [1142, 509] width 287 height 39
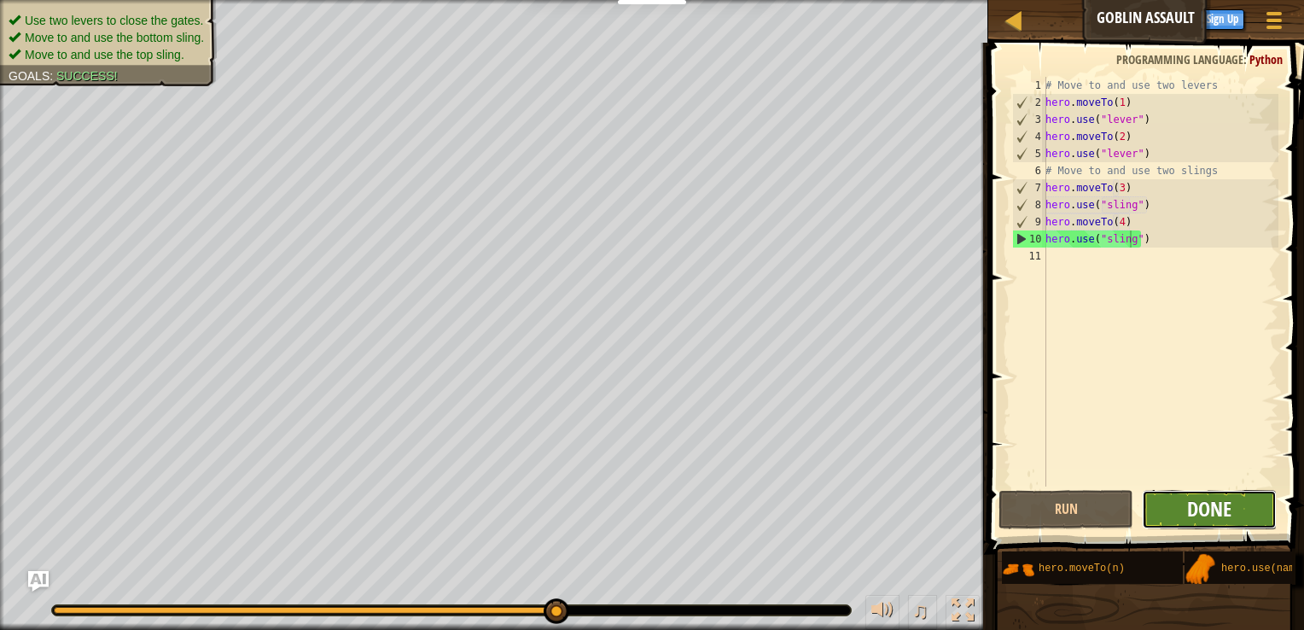
click at [1215, 504] on span "Done" at bounding box center [1209, 508] width 44 height 27
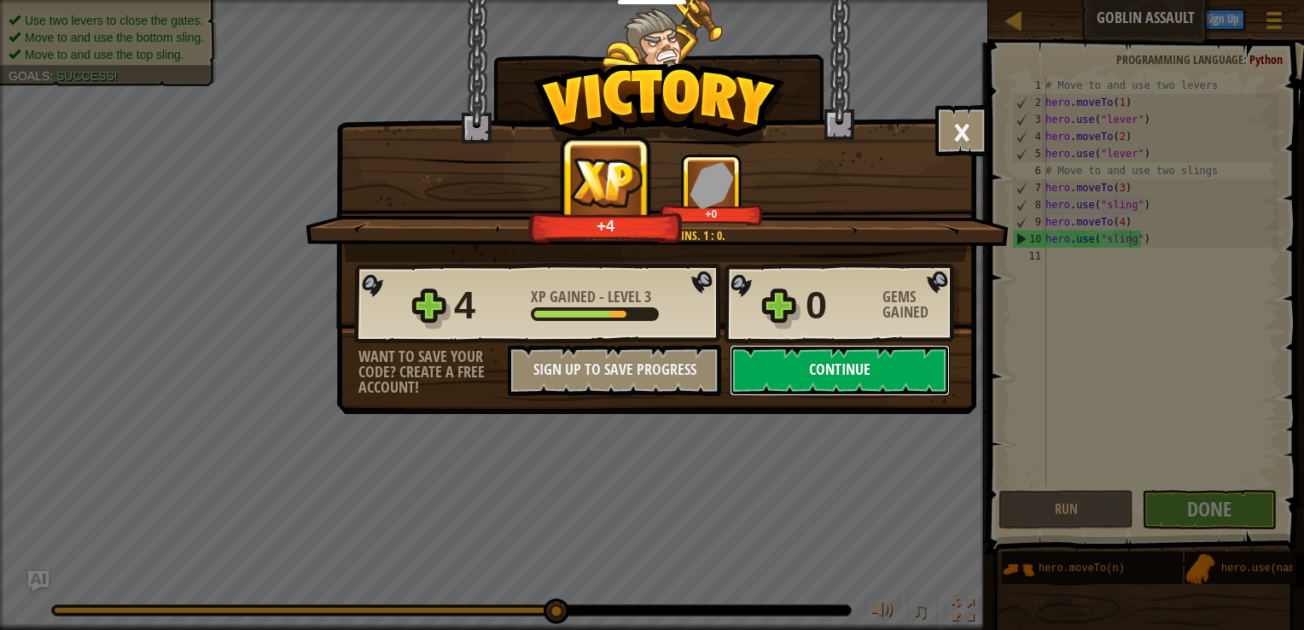
click at [855, 363] on button "Continue" at bounding box center [840, 370] width 220 height 51
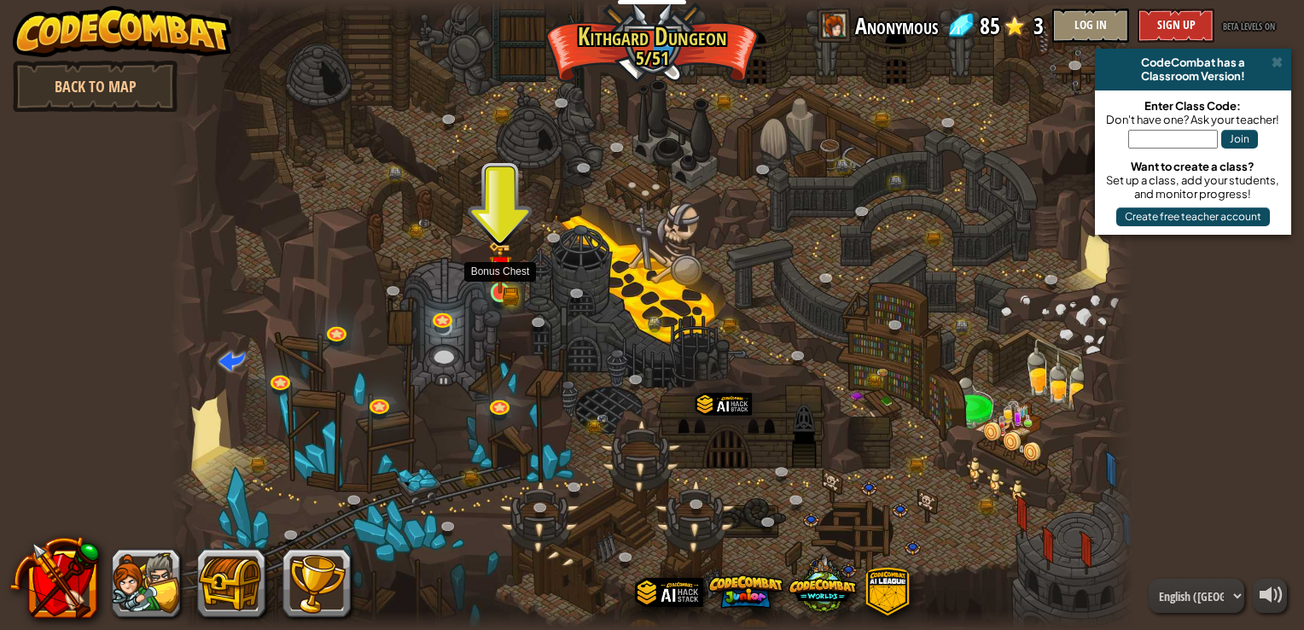
click at [512, 280] on img at bounding box center [500, 267] width 24 height 53
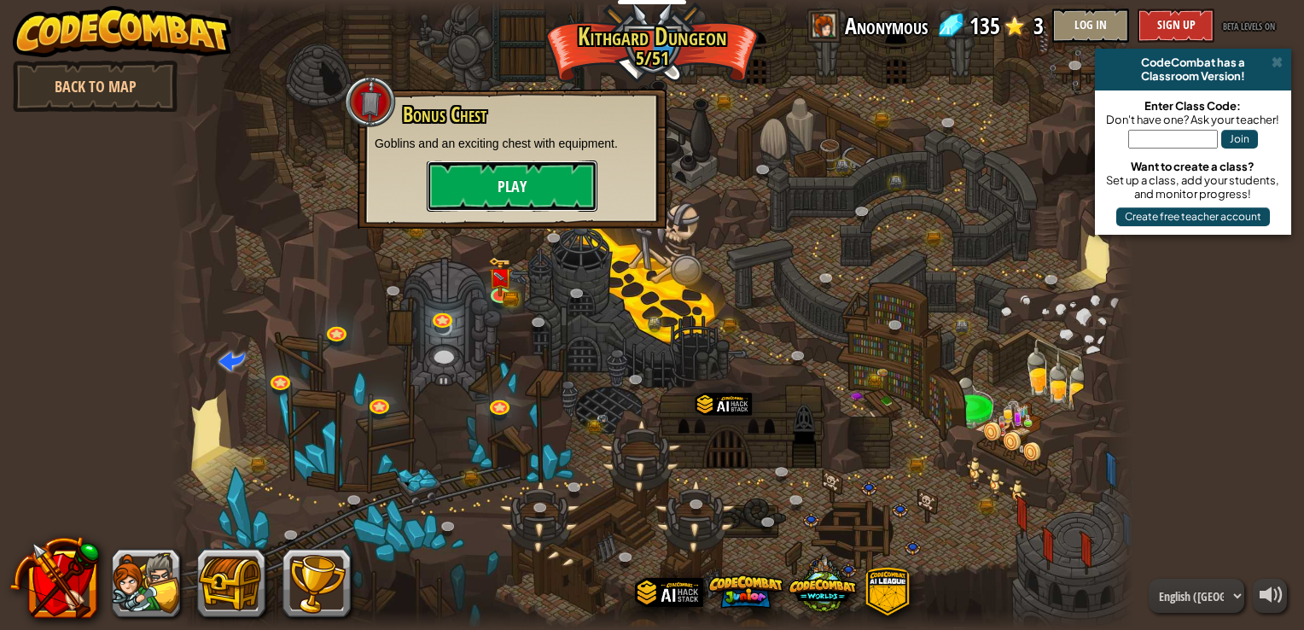
click at [546, 203] on button "Play" at bounding box center [512, 185] width 171 height 51
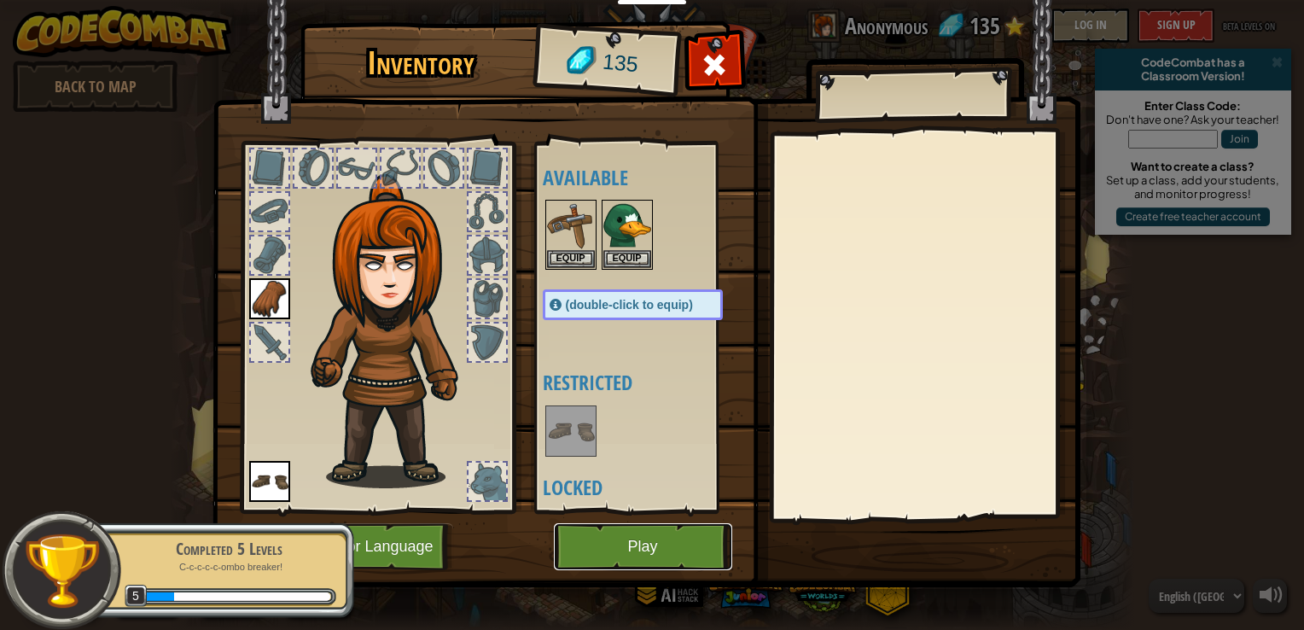
click at [637, 533] on button "Play" at bounding box center [643, 546] width 178 height 47
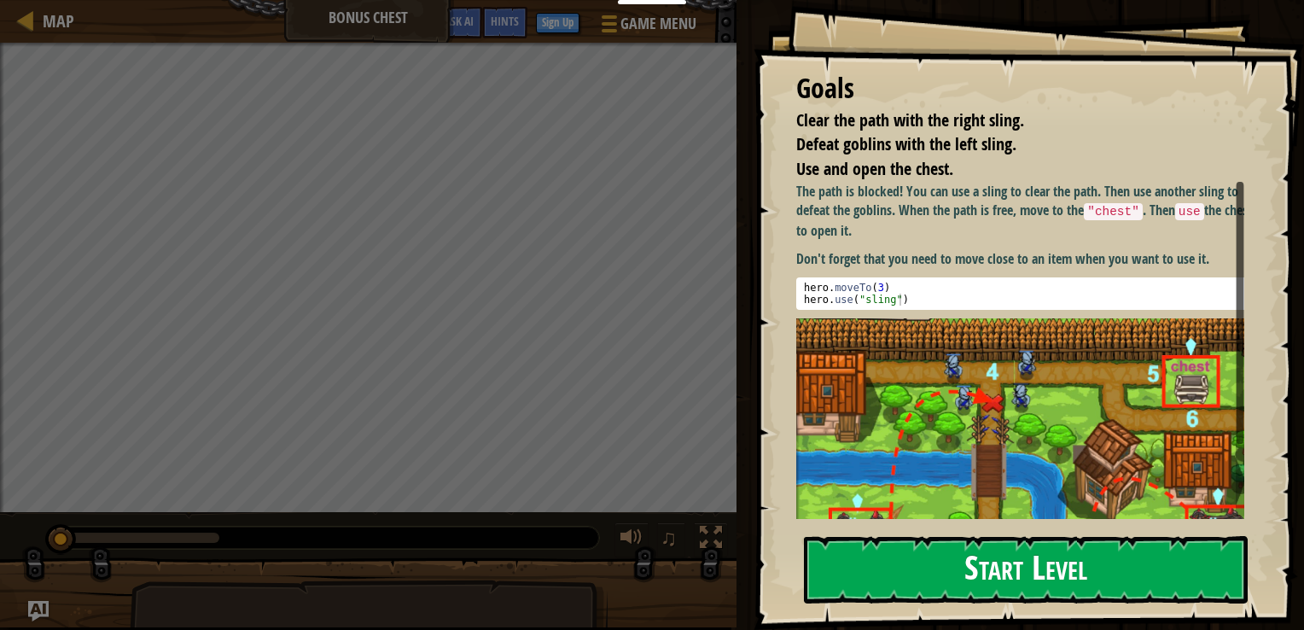
click at [891, 592] on button "Start Level" at bounding box center [1026, 569] width 444 height 67
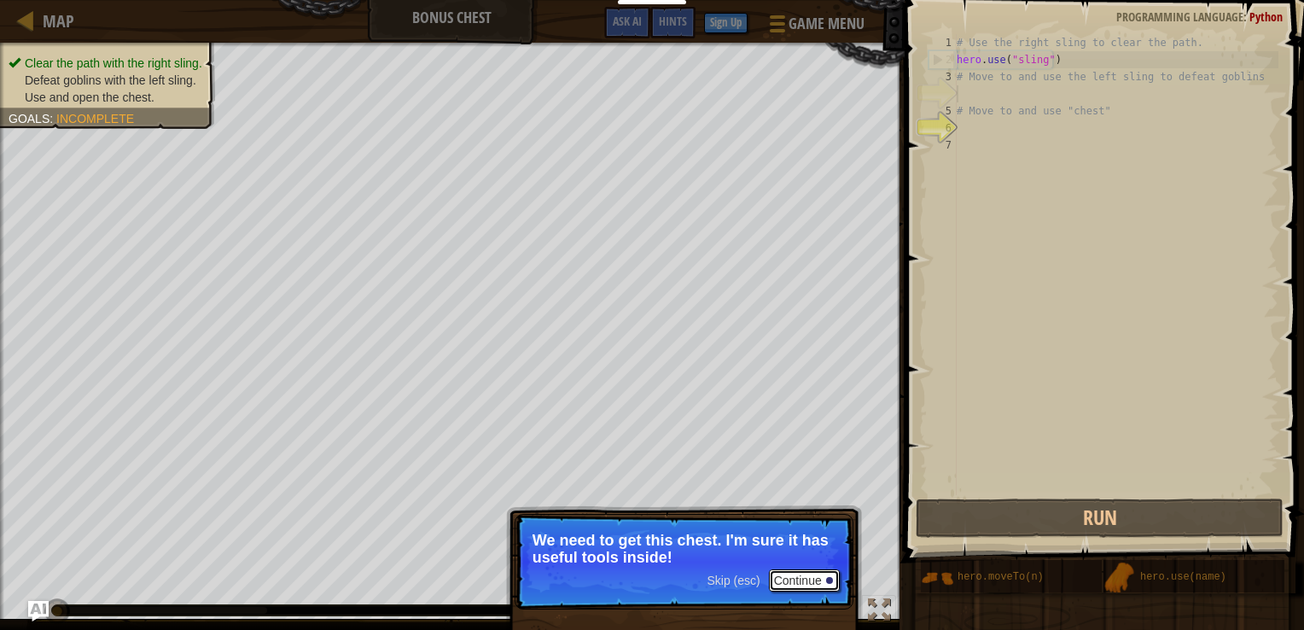
click at [806, 579] on button "Continue" at bounding box center [804, 580] width 71 height 22
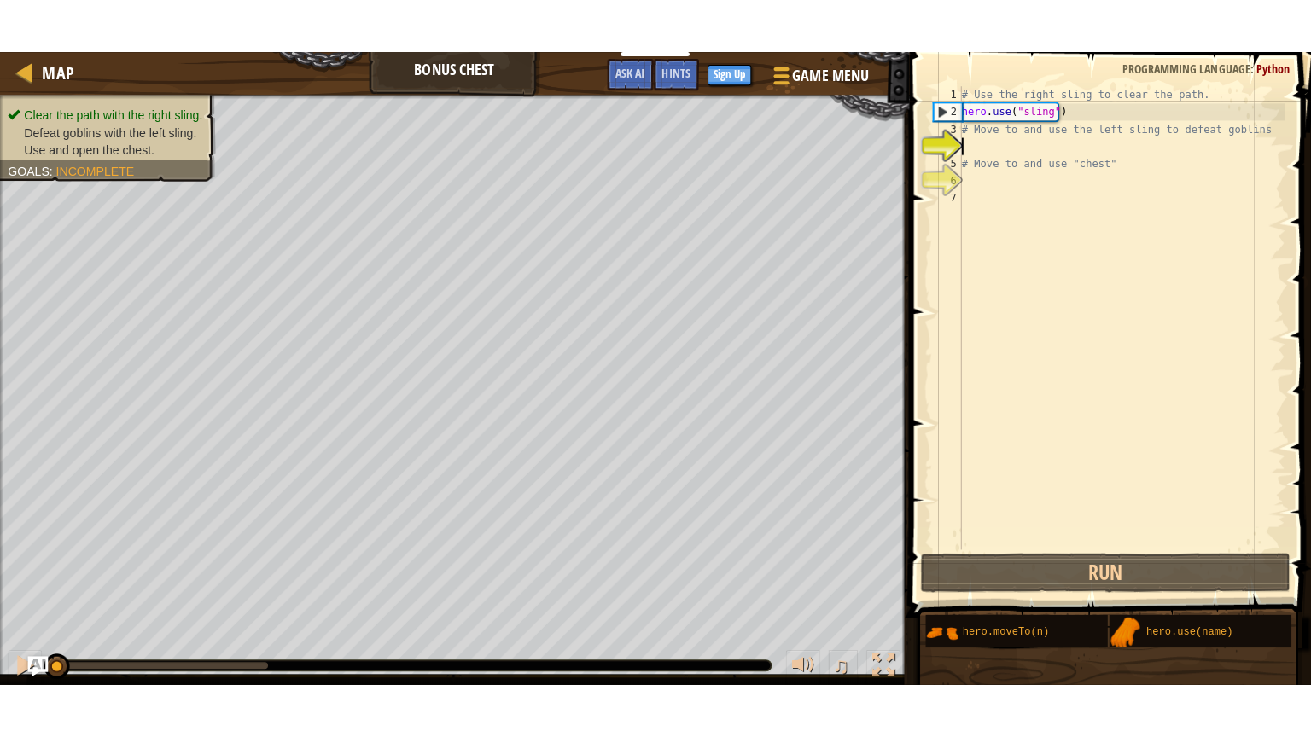
scroll to position [0, 0]
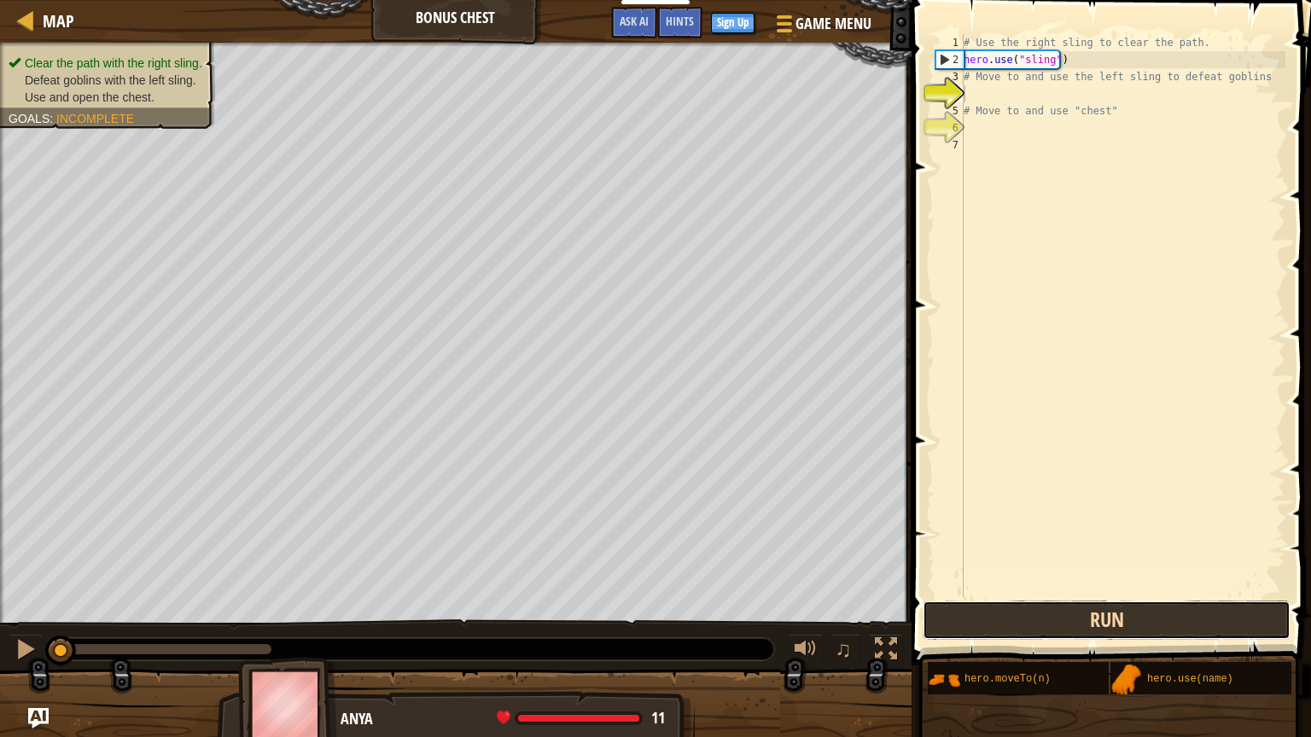
click at [1068, 618] on button "Run" at bounding box center [1107, 620] width 368 height 39
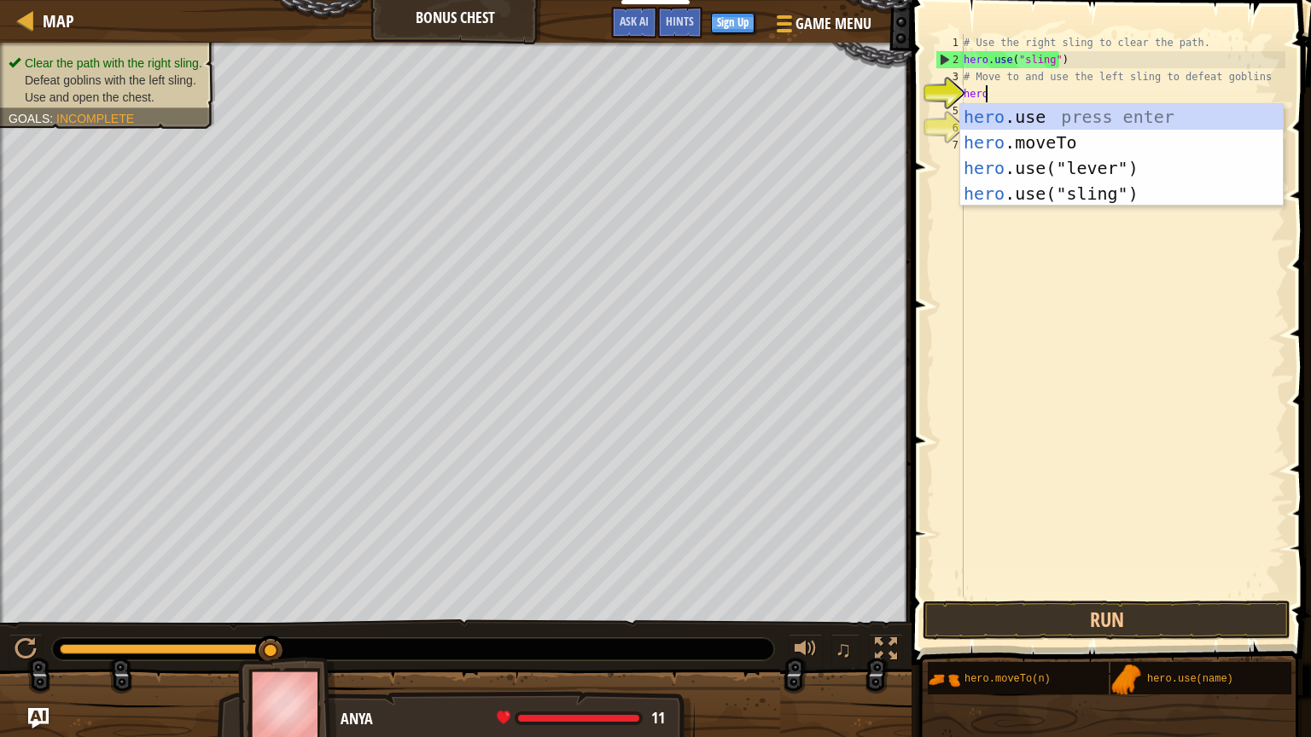
scroll to position [8, 0]
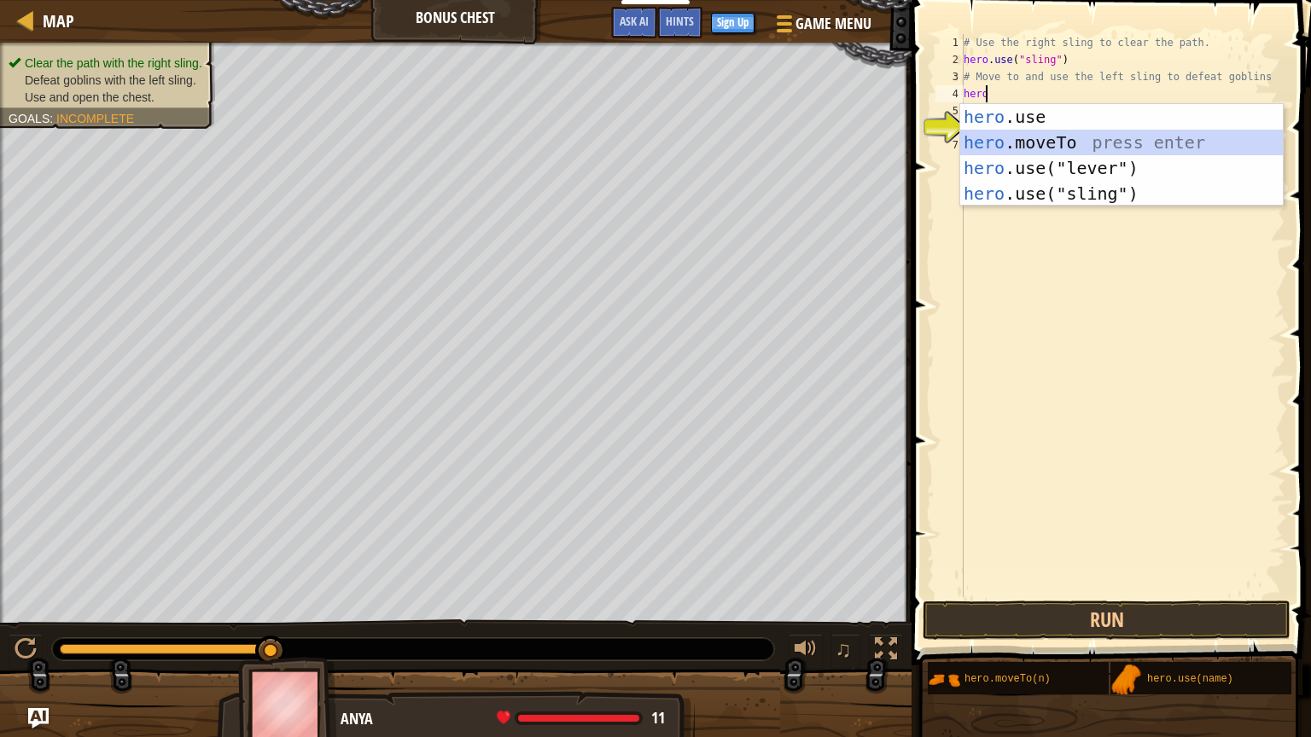
type textarea "hero.moveTo(2)"
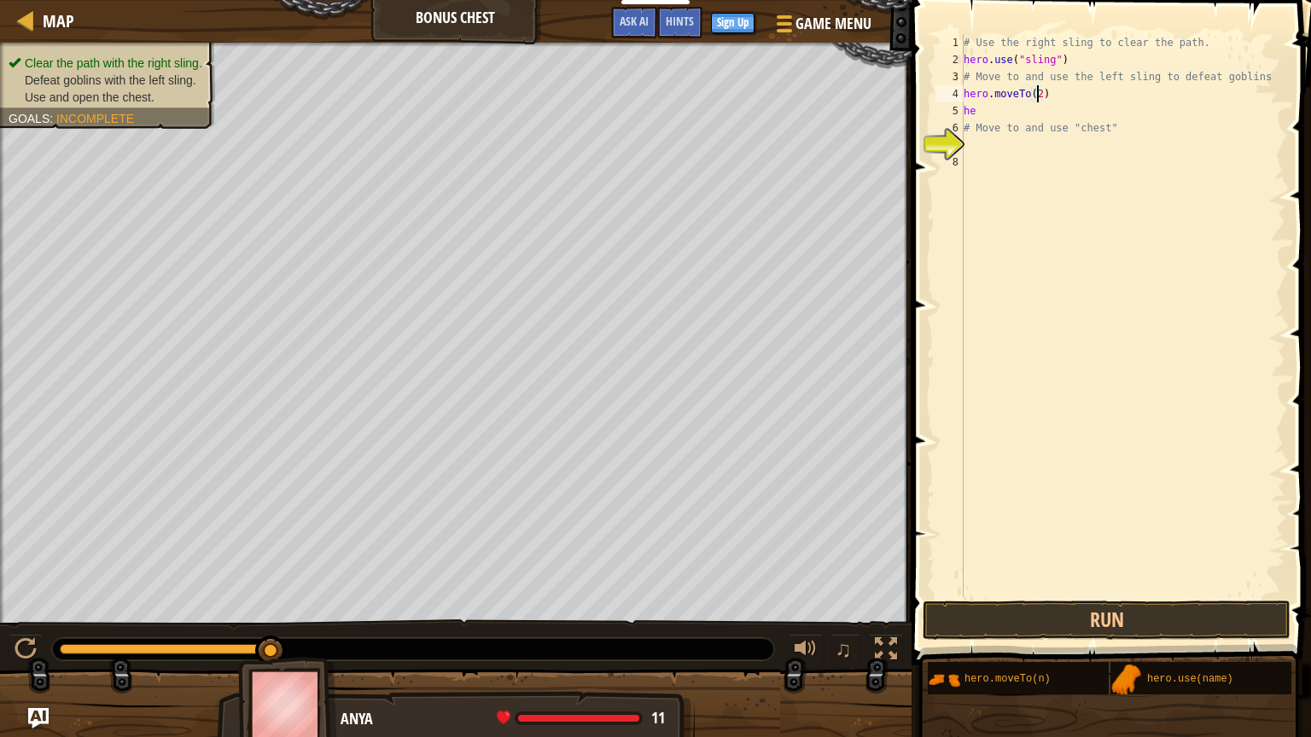
click at [1037, 89] on div "# Use the right sling to clear the path. hero . use ( "sling" ) # Move to and u…" at bounding box center [1122, 332] width 325 height 597
click at [1005, 114] on div "# Use the right sling to clear the path. hero . use ( "sling" ) # Move to and u…" at bounding box center [1122, 332] width 325 height 597
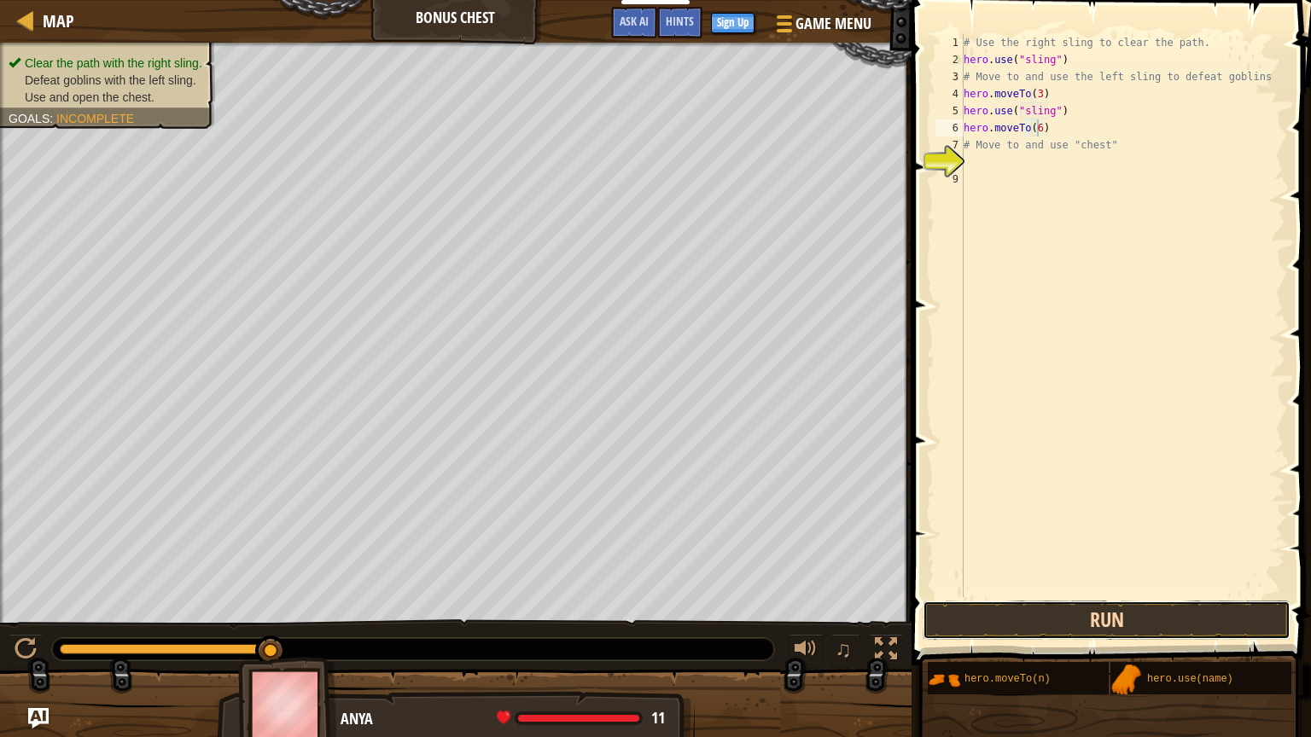
click at [1086, 618] on button "Run" at bounding box center [1107, 620] width 368 height 39
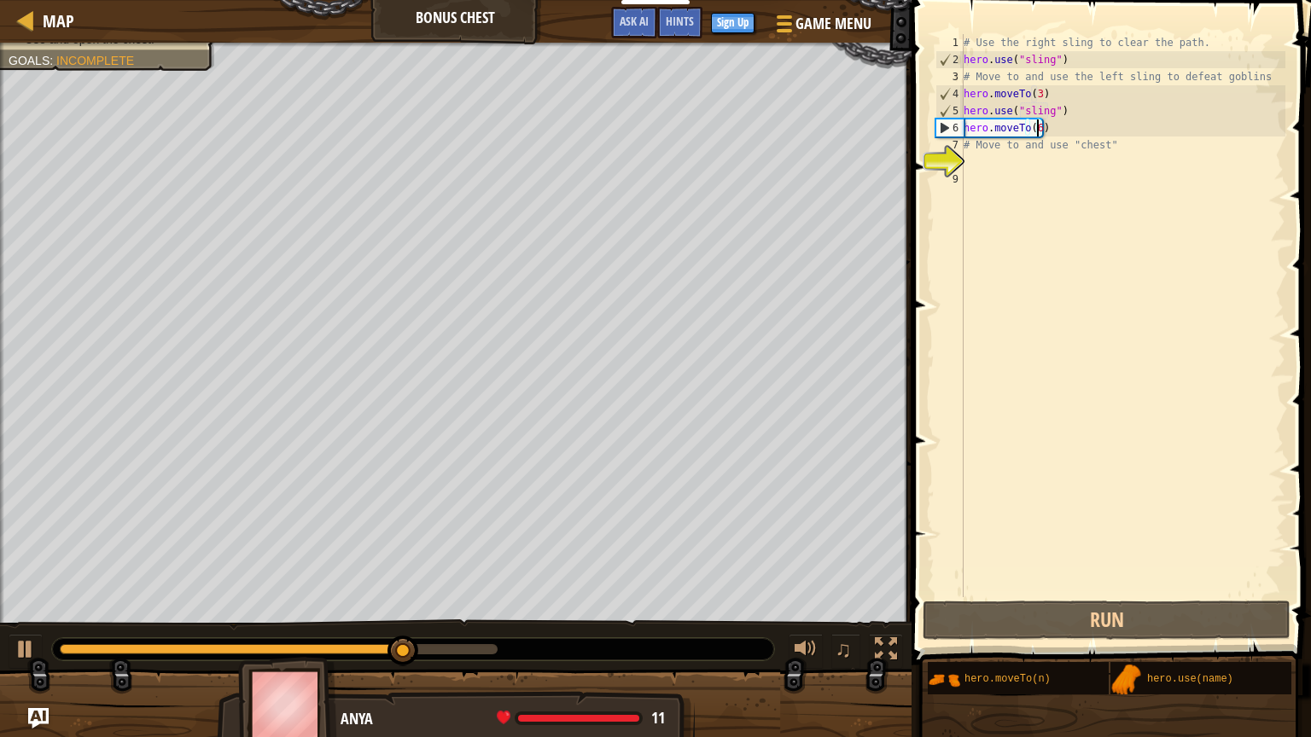
scroll to position [8, 4]
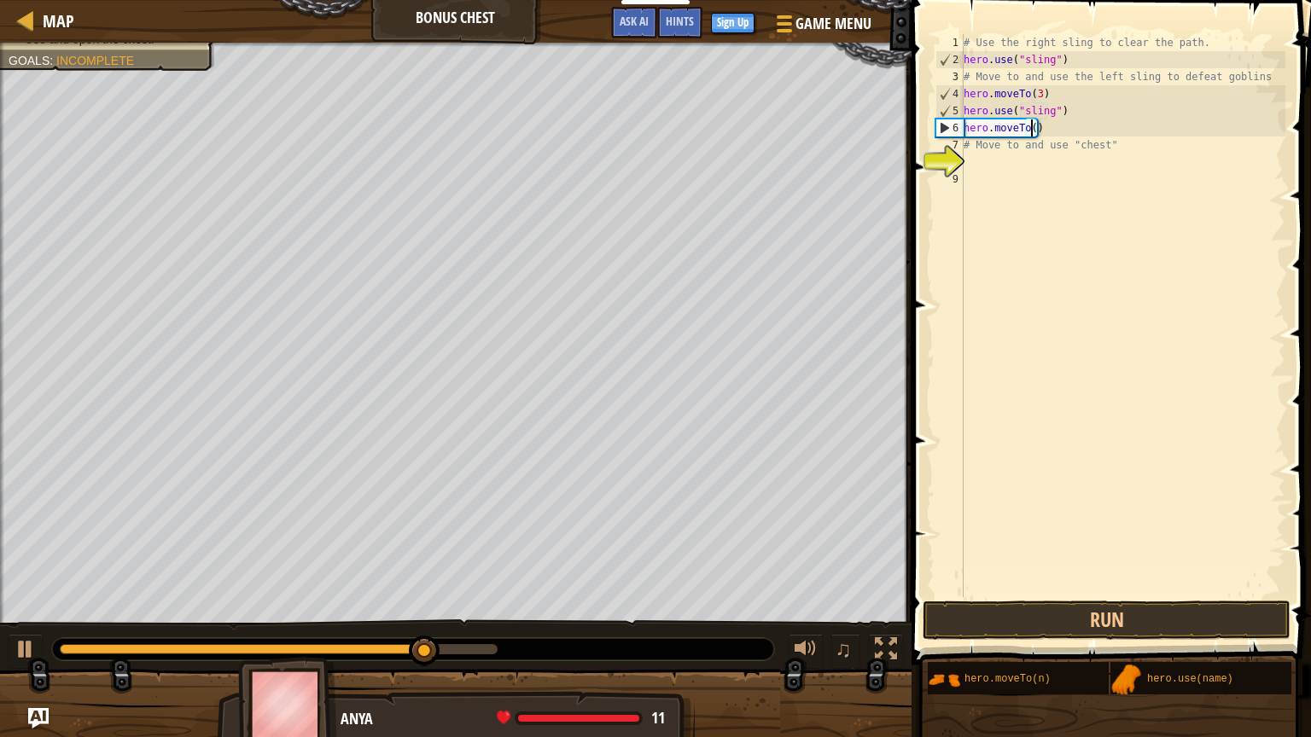
type textarea "hero.moveTo(4)"
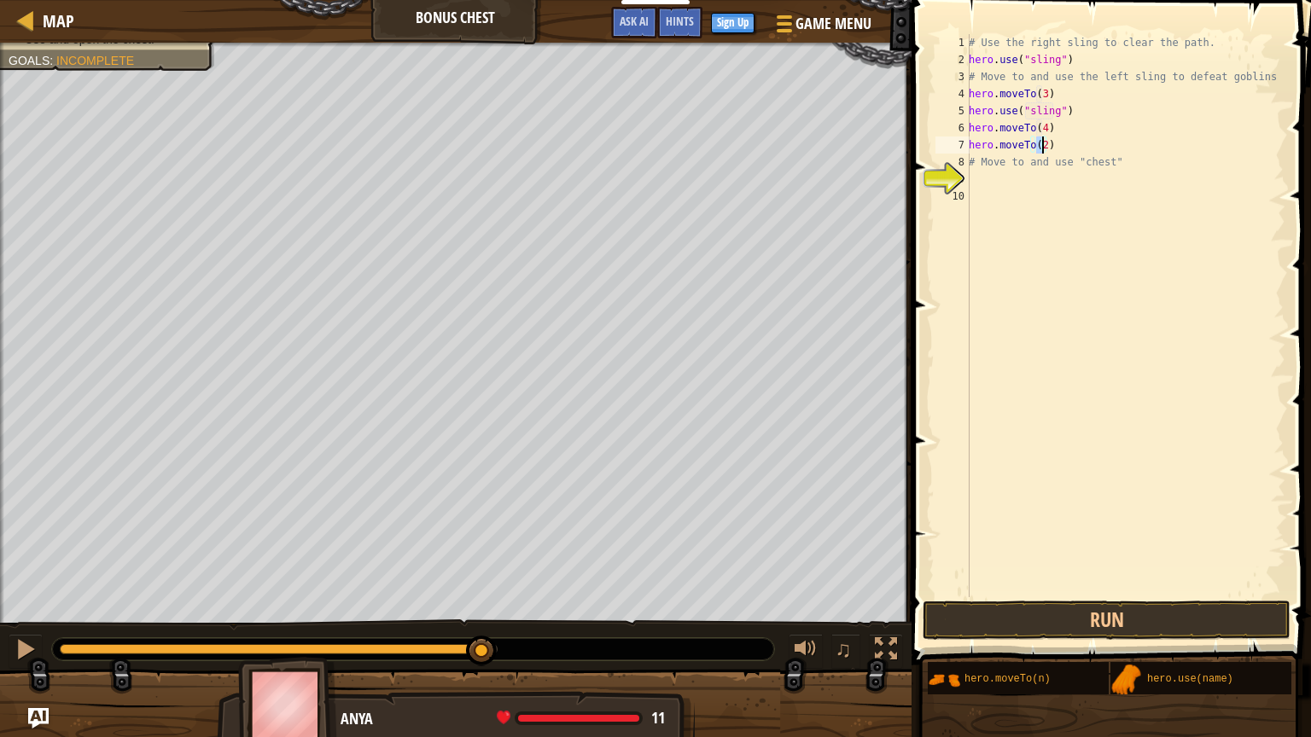
scroll to position [8, 5]
click at [1184, 609] on button "Run" at bounding box center [1107, 620] width 368 height 39
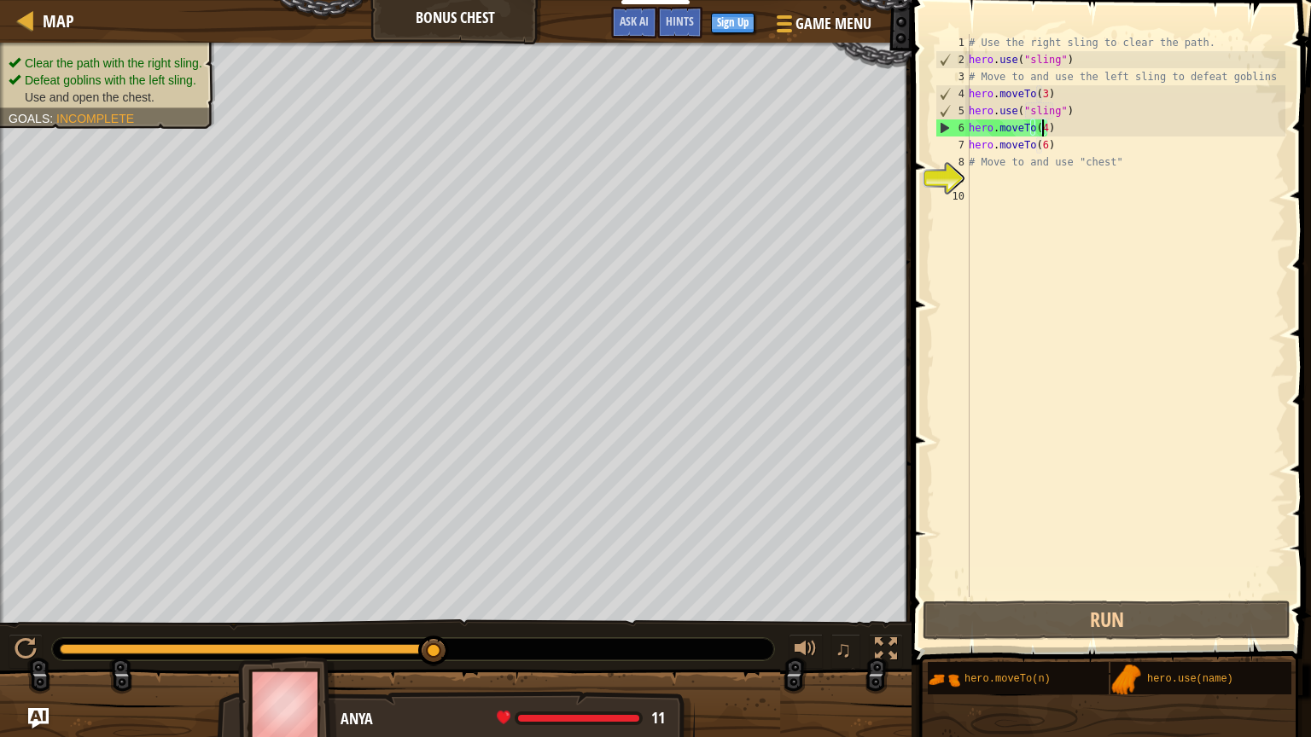
click at [1042, 125] on div "# Use the right sling to clear the path. hero . use ( "sling" ) # Move to and u…" at bounding box center [1125, 332] width 320 height 597
click at [1071, 111] on div "# Use the right sling to clear the path. hero . use ( "sling" ) # Move to and u…" at bounding box center [1125, 332] width 320 height 597
type textarea "hero.use("sling")"
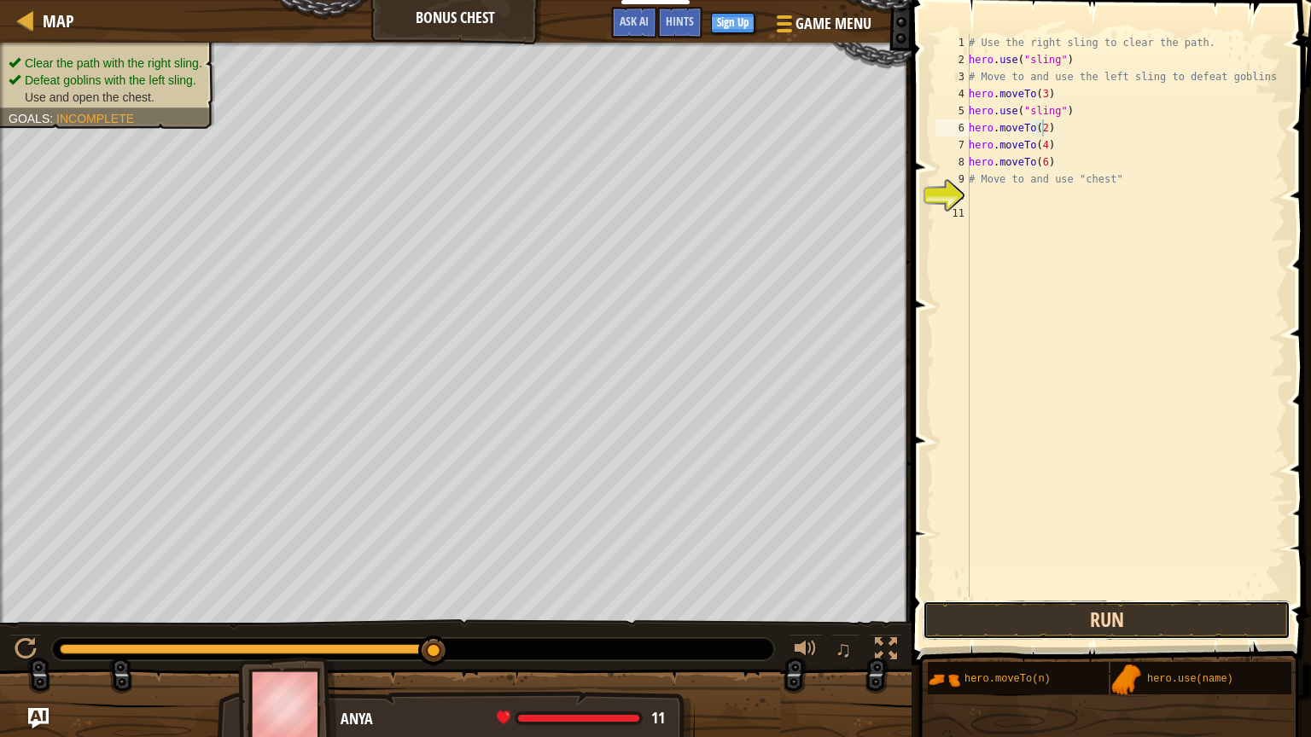
click at [1069, 629] on button "Run" at bounding box center [1107, 620] width 368 height 39
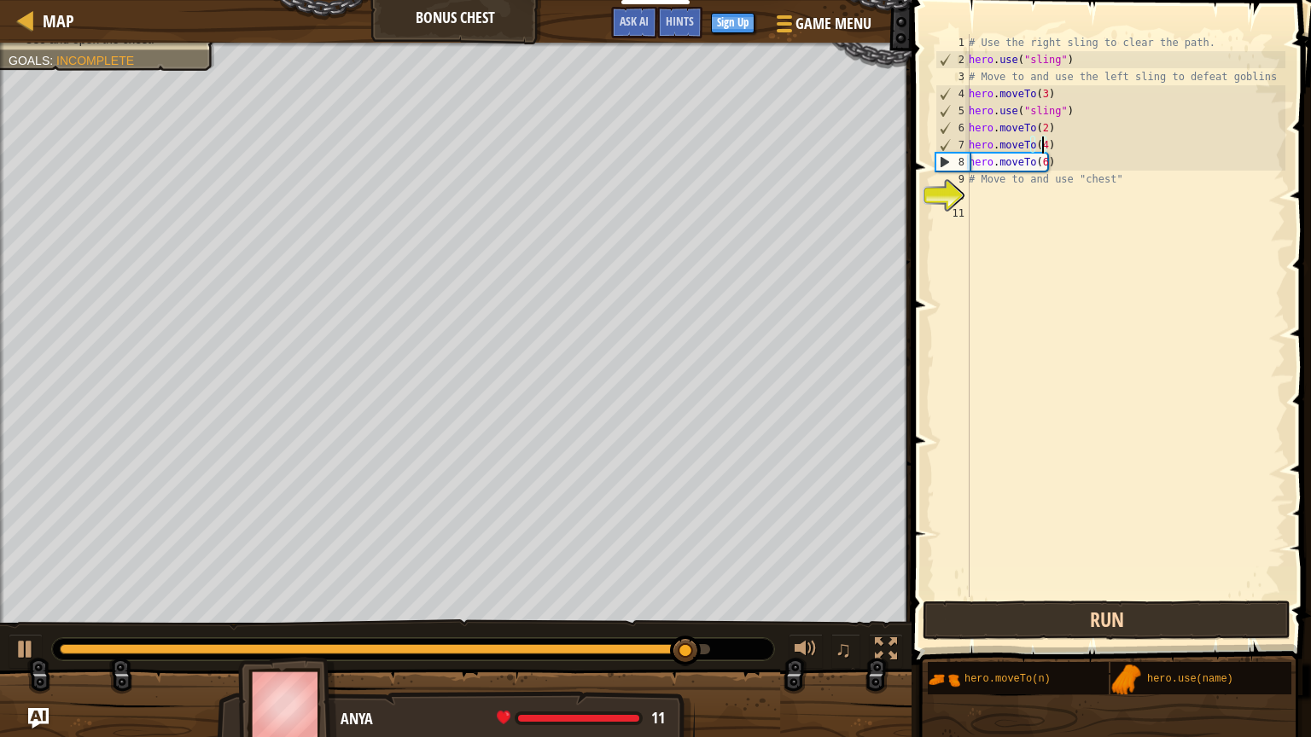
type textarea "hero.moveTo(6)"
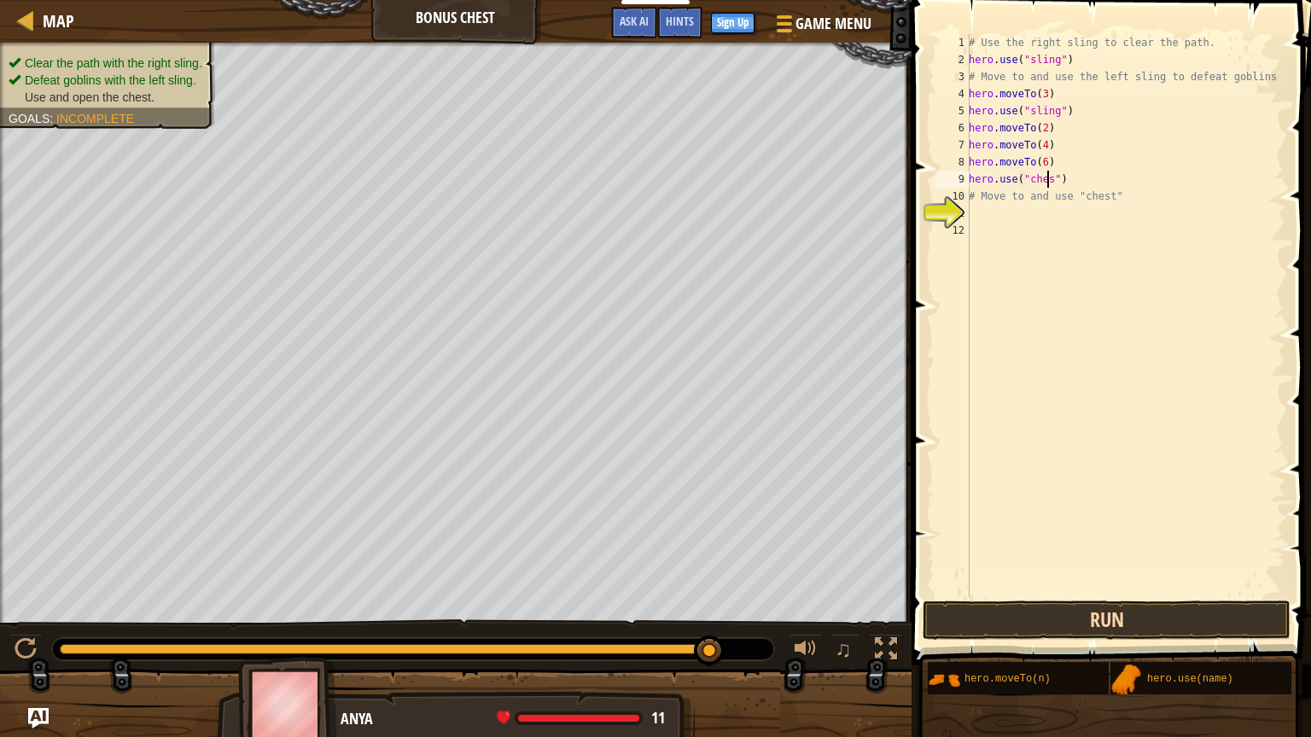
type textarea "hero.use("chest")"
click at [1127, 613] on button "Run" at bounding box center [1107, 620] width 368 height 39
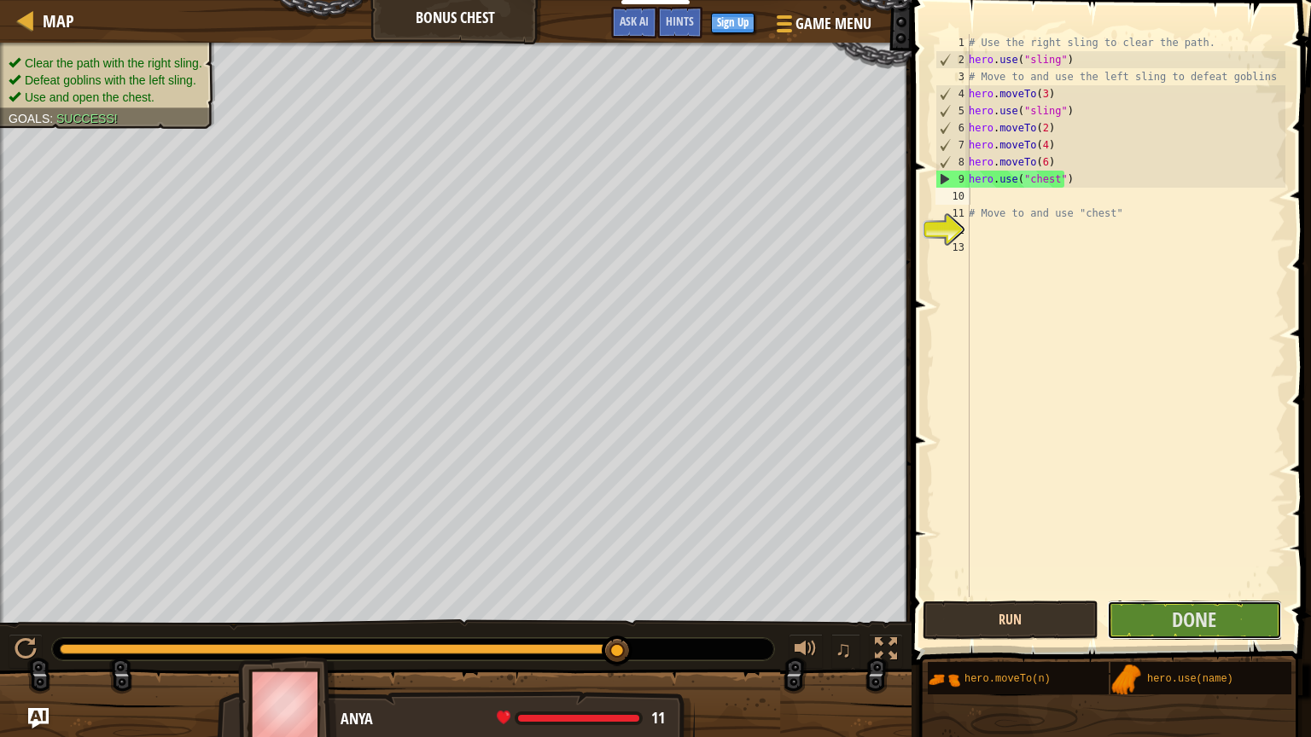
click at [1127, 613] on button "Done" at bounding box center [1194, 620] width 175 height 39
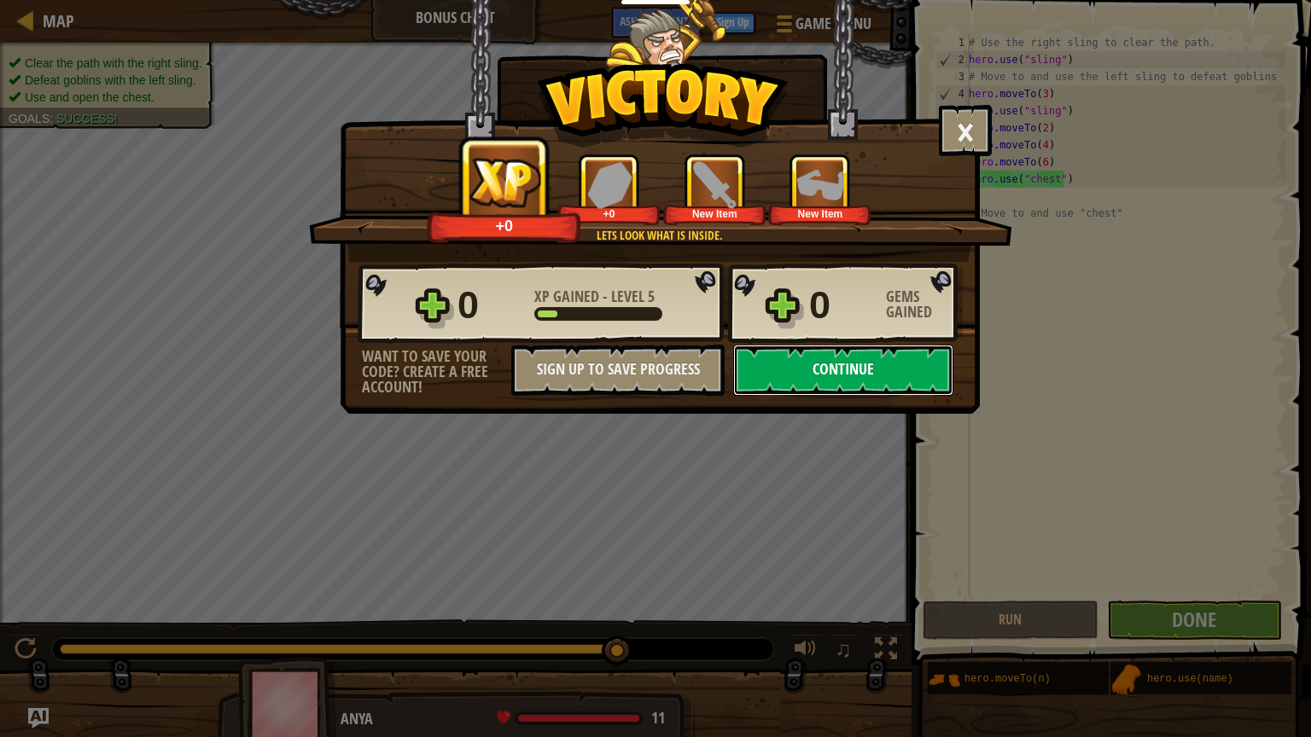
click at [881, 356] on button "Continue" at bounding box center [843, 370] width 220 height 51
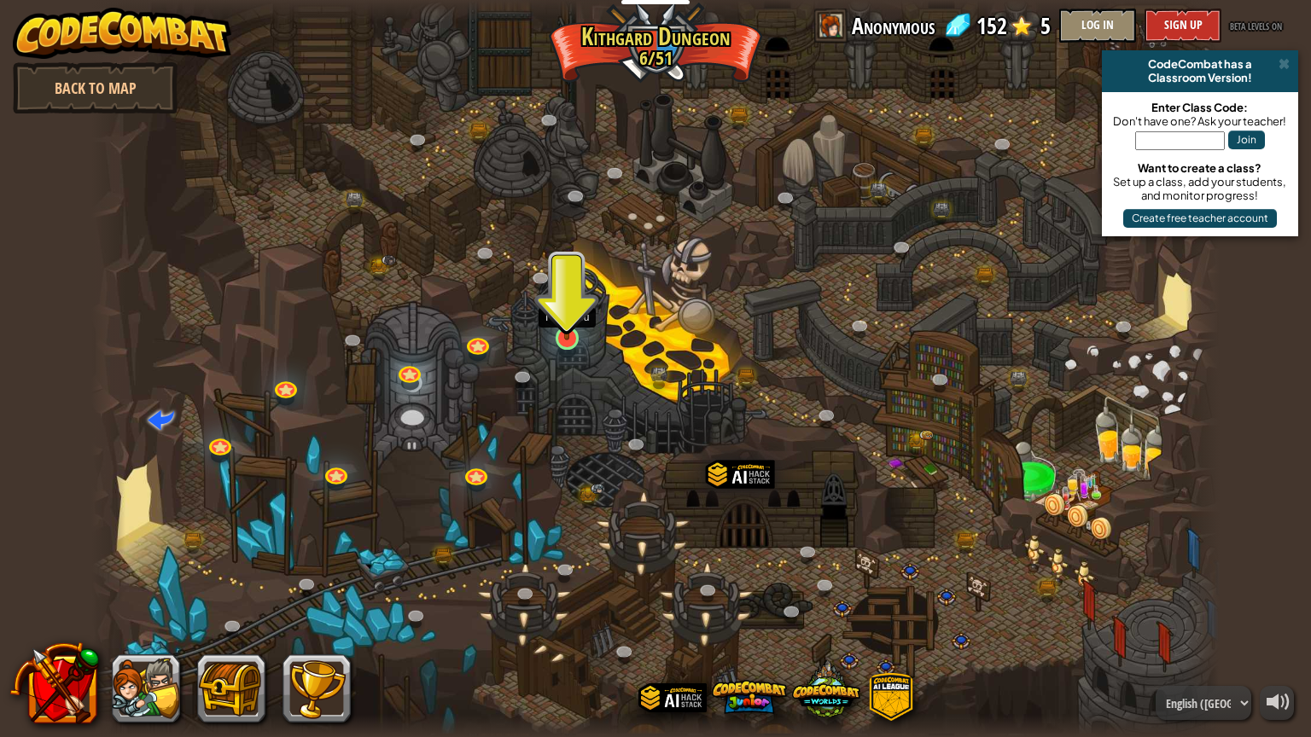
click at [568, 321] on img at bounding box center [567, 306] width 30 height 68
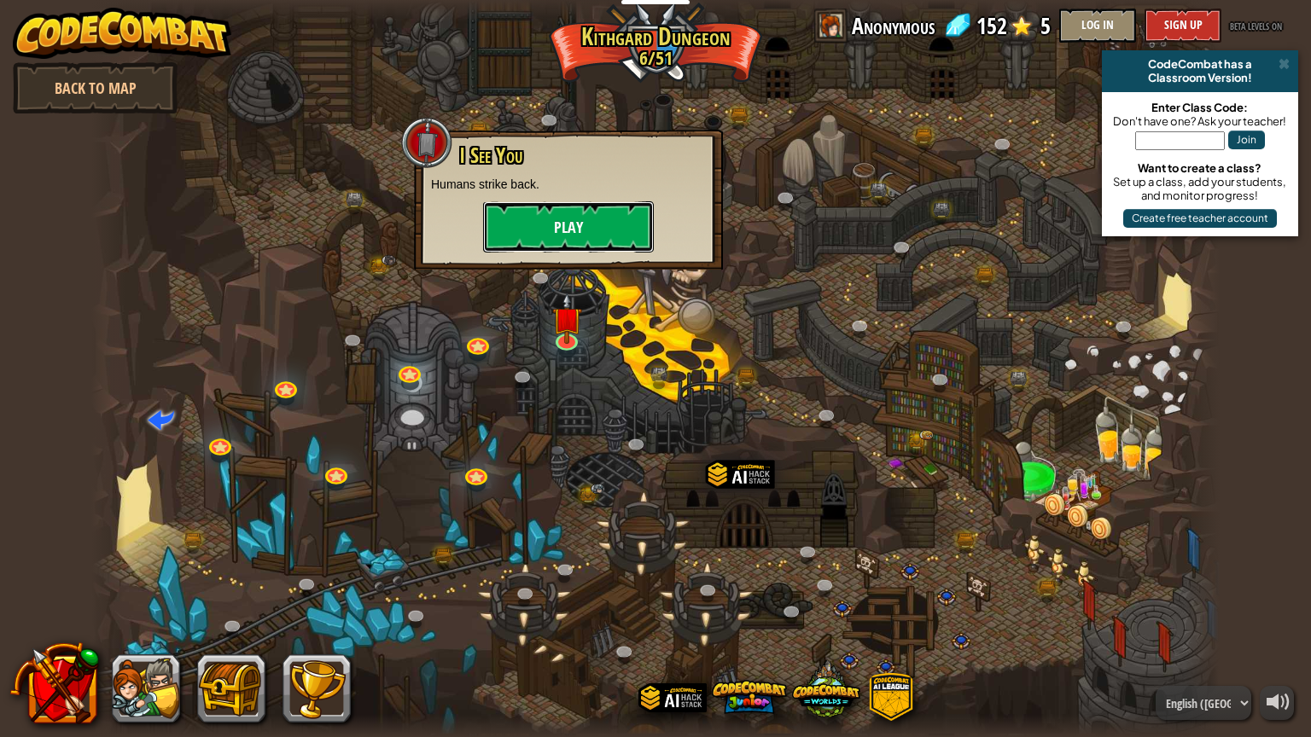
click at [596, 234] on button "Play" at bounding box center [568, 226] width 171 height 51
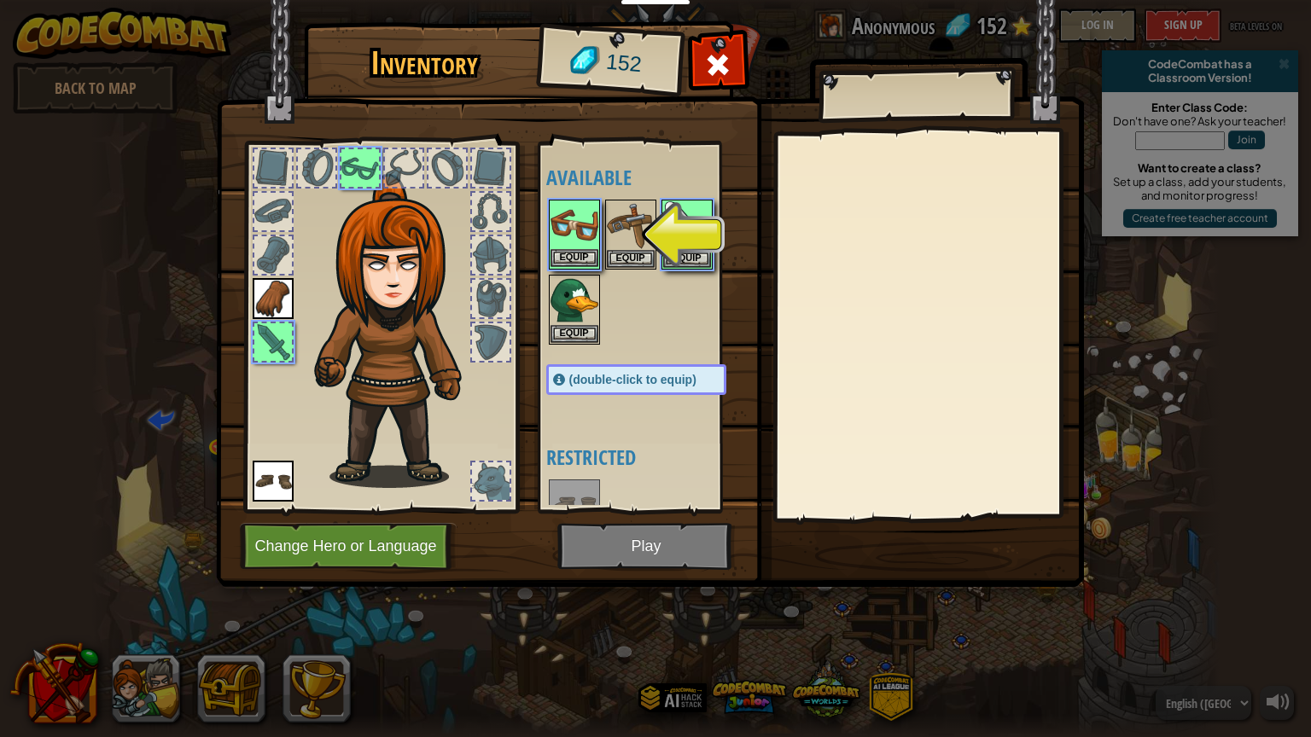
click at [571, 247] on img at bounding box center [574, 225] width 48 height 48
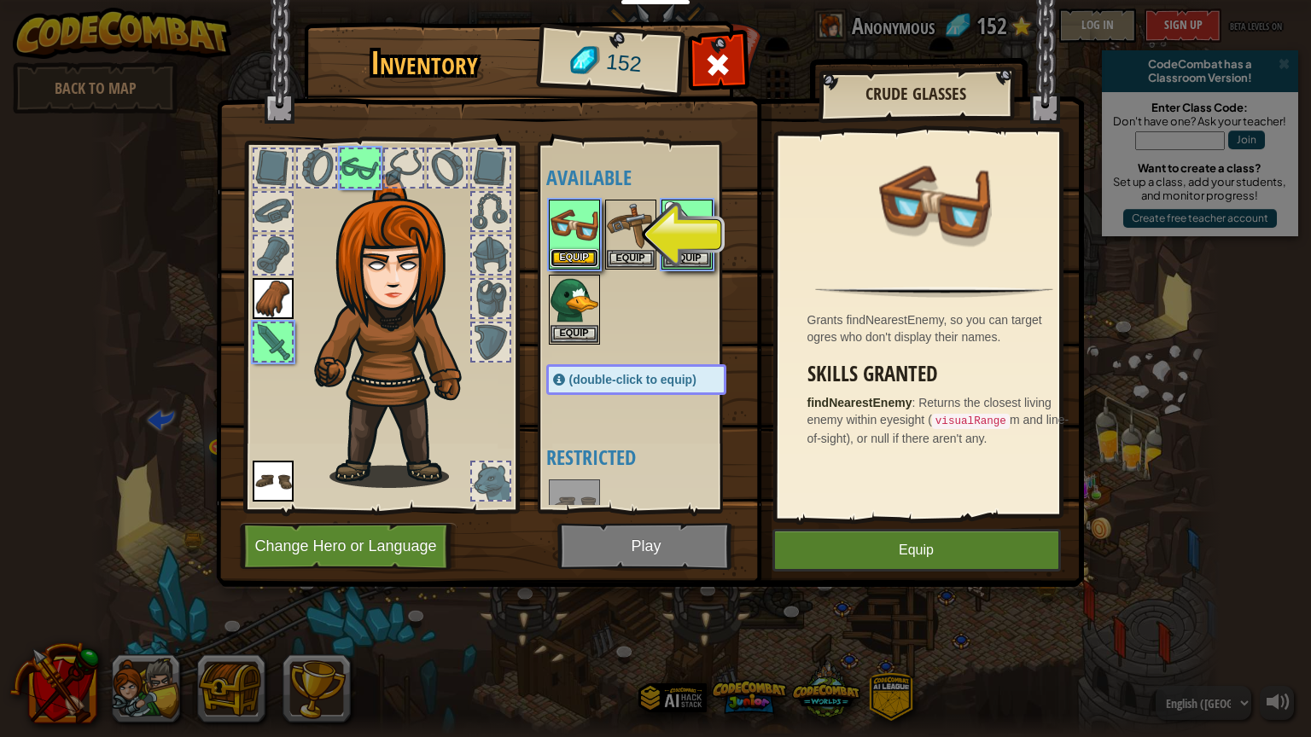
click at [584, 253] on button "Equip" at bounding box center [574, 258] width 48 height 18
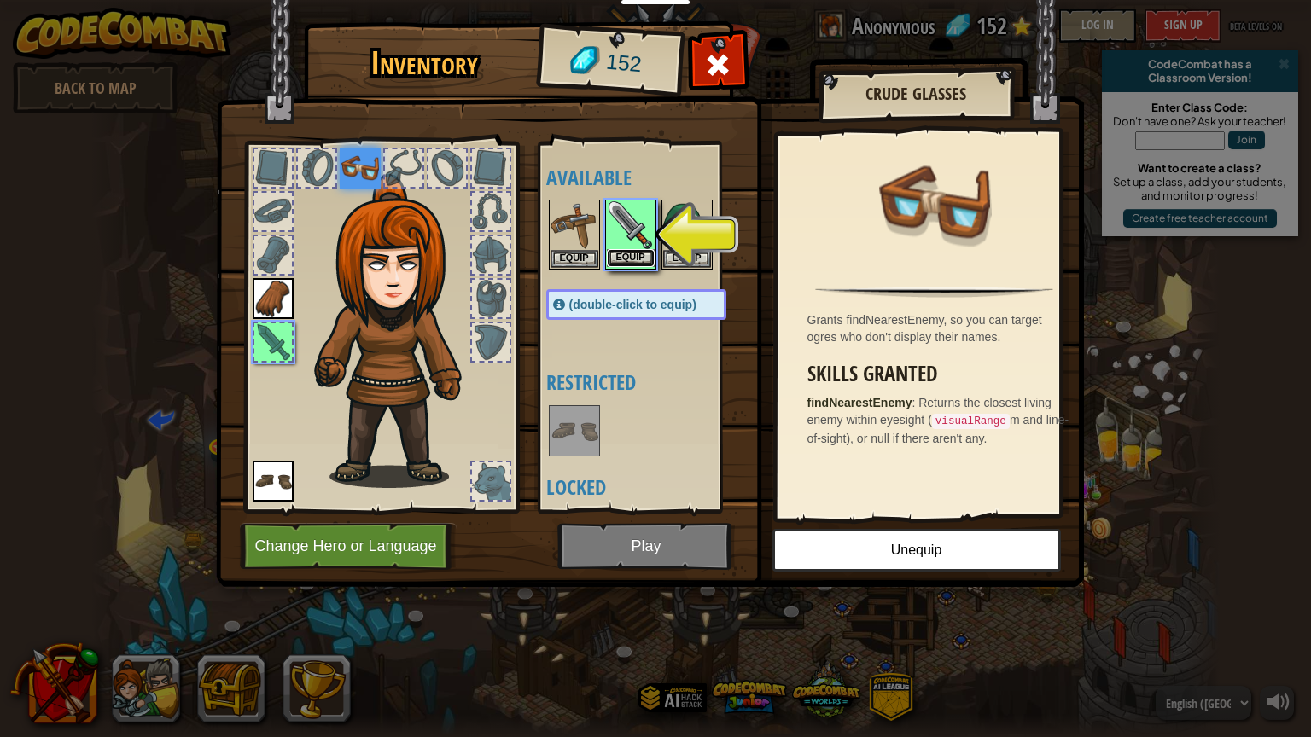
click at [634, 259] on button "Equip" at bounding box center [631, 258] width 48 height 18
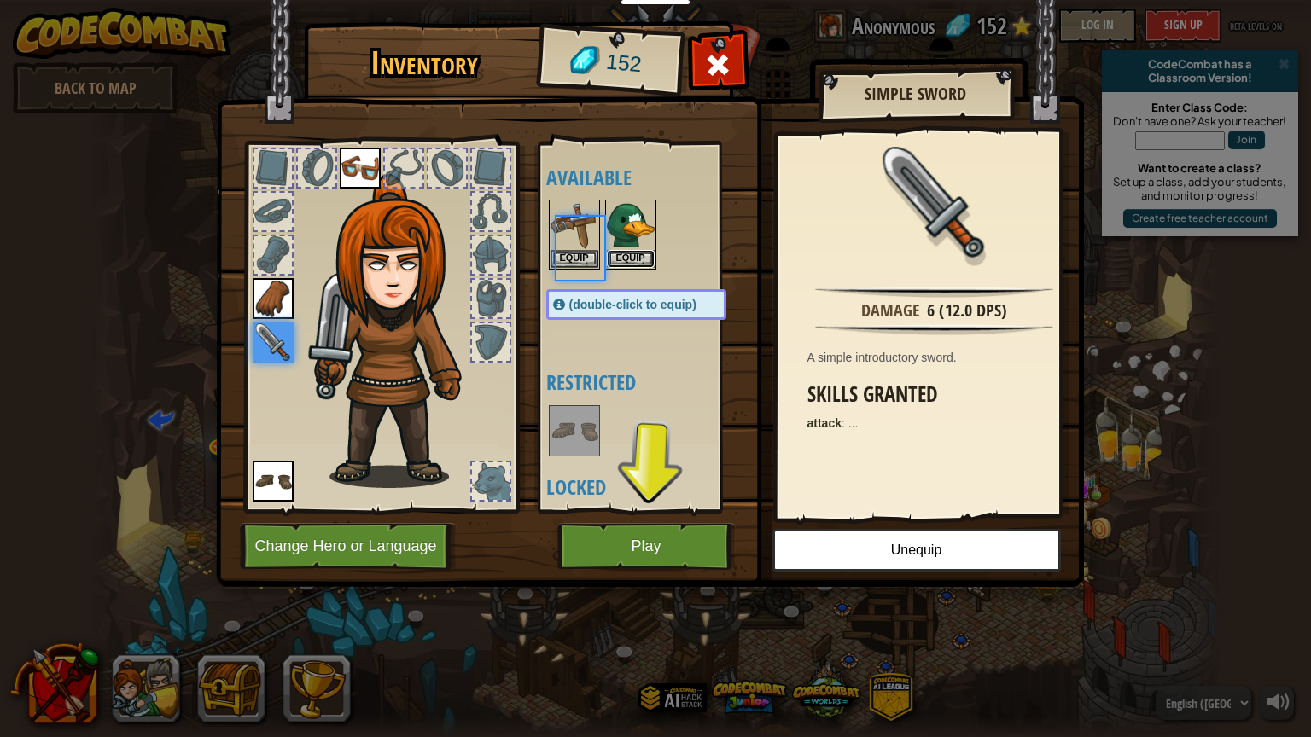
click at [634, 259] on button "Equip" at bounding box center [631, 259] width 48 height 18
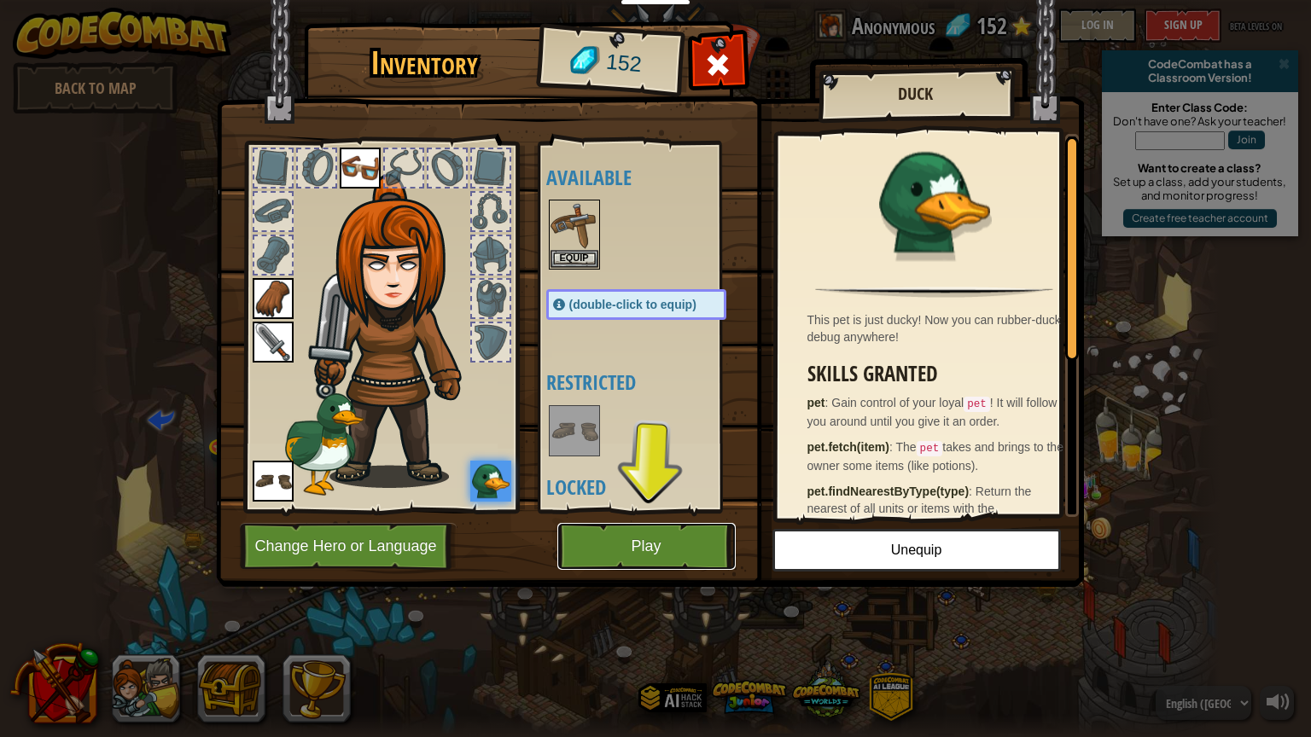
click at [643, 546] on button "Play" at bounding box center [646, 546] width 178 height 47
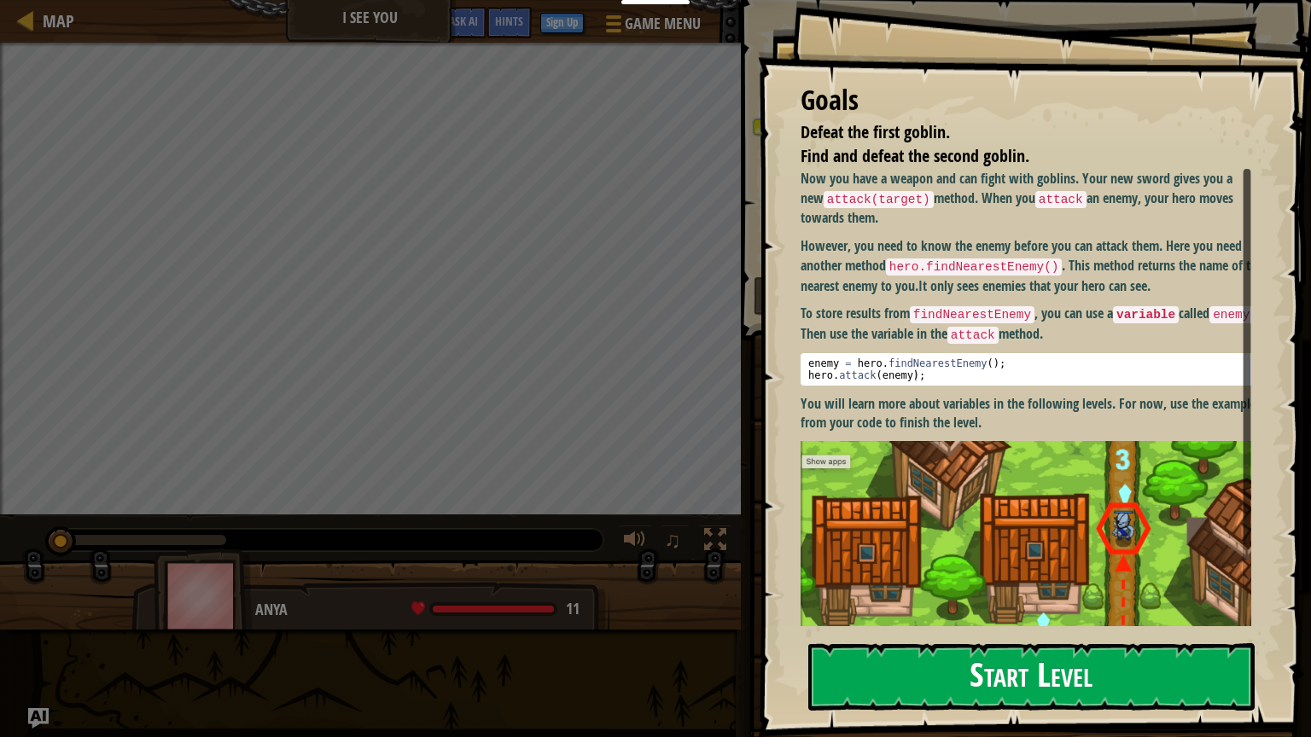
click at [937, 629] on button "Start Level" at bounding box center [1031, 676] width 446 height 67
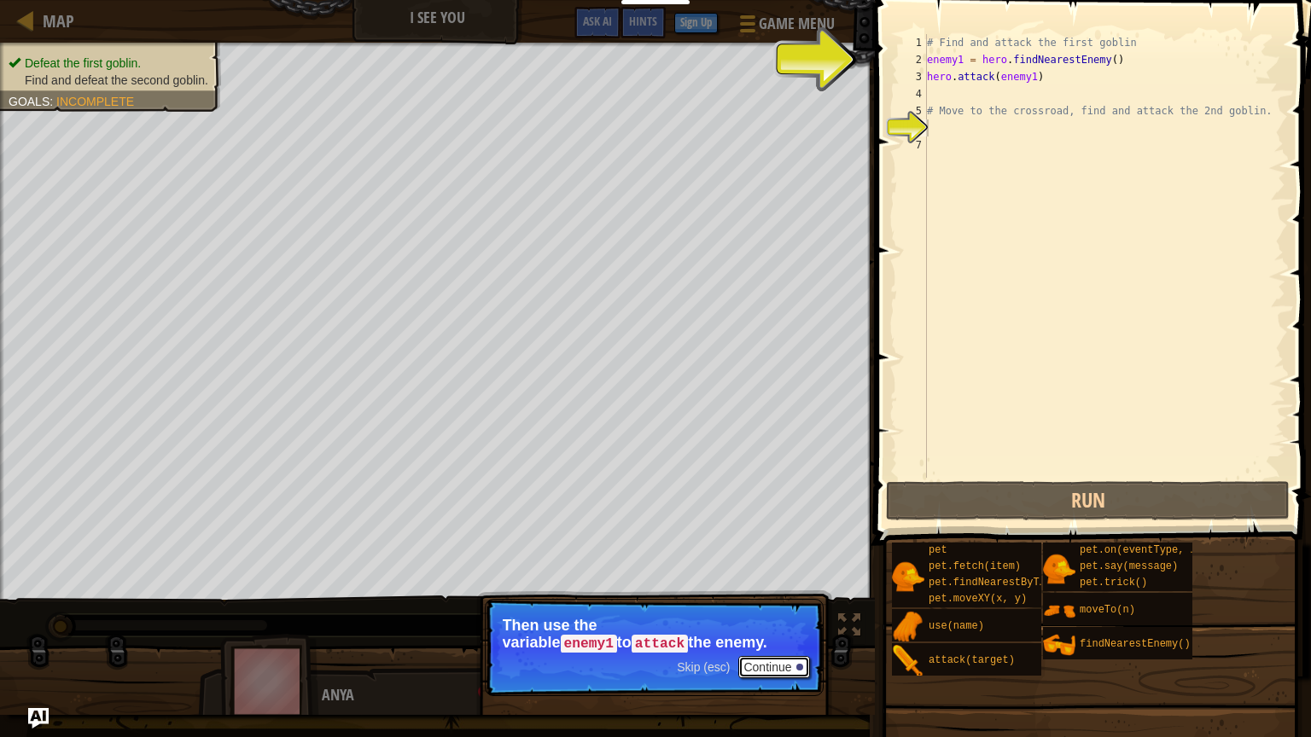
click at [766, 629] on button "Continue" at bounding box center [773, 667] width 71 height 22
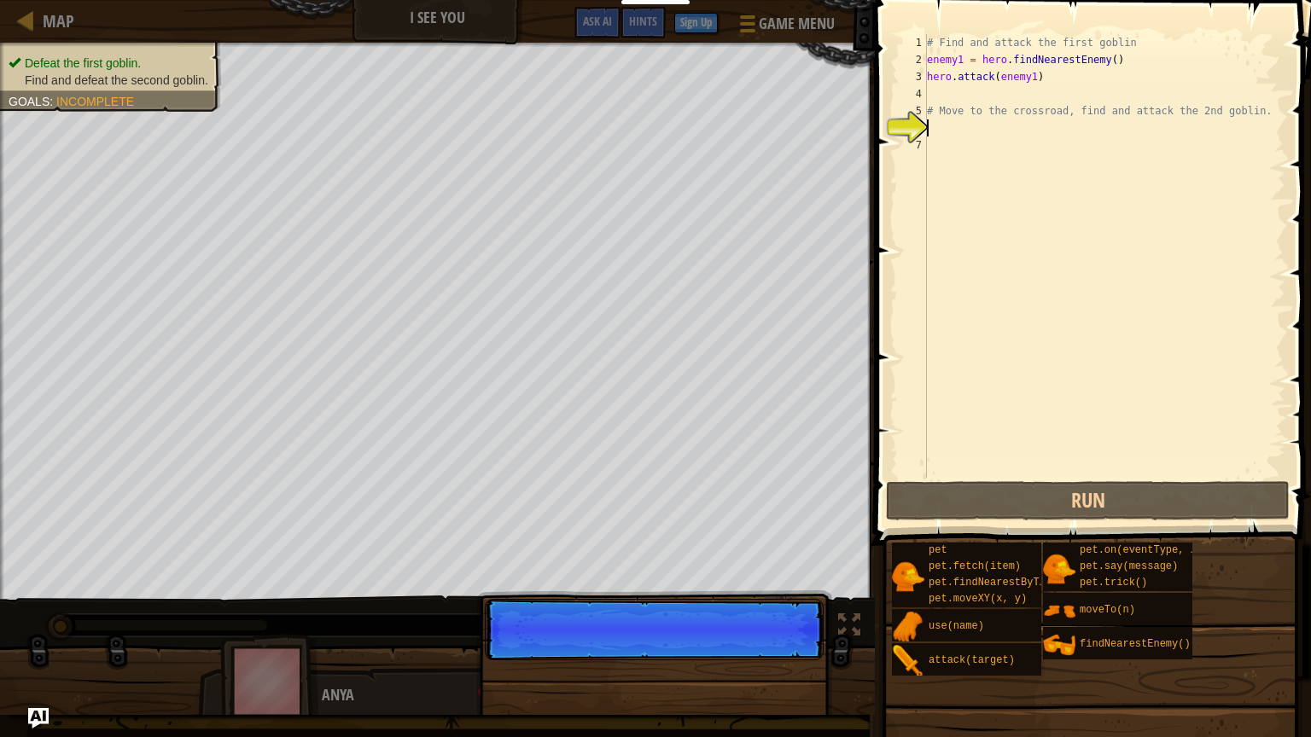
scroll to position [8, 0]
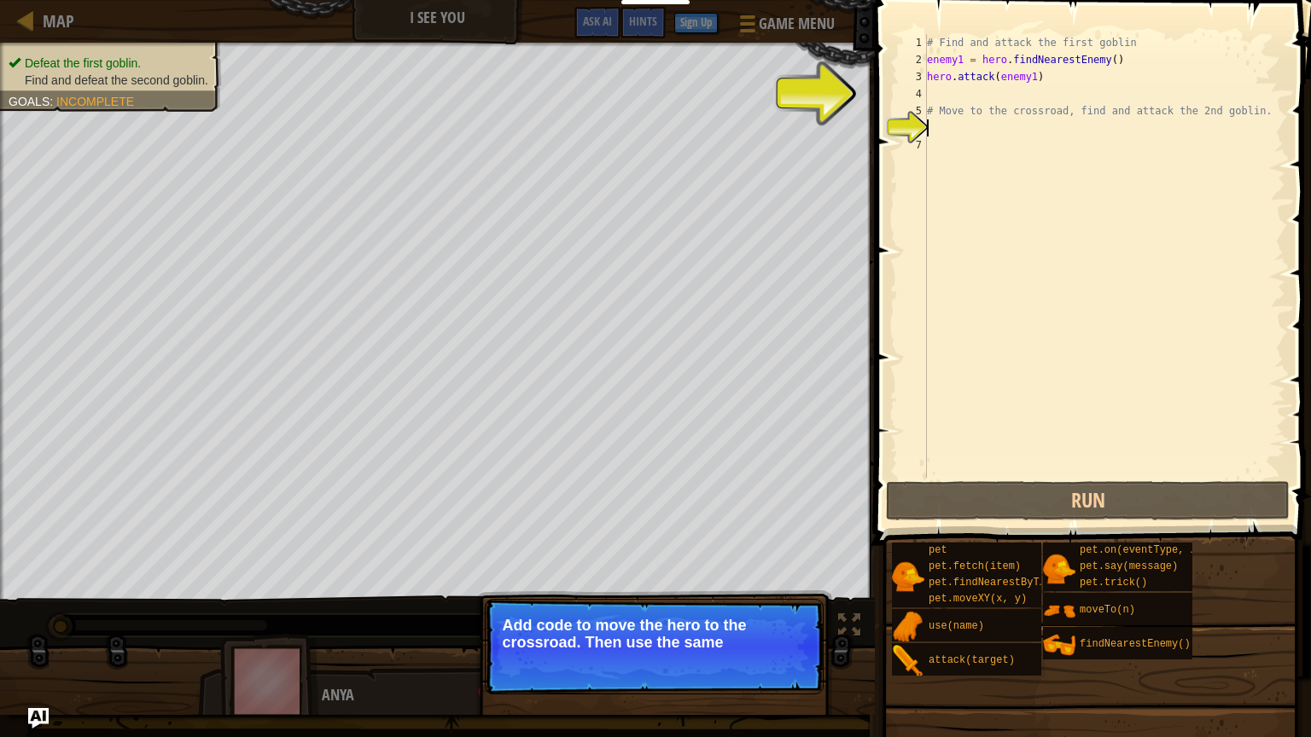
click at [766, 629] on p "Skip (esc) Continue Add code to move the hero to the crossroad. Then use the sa…" at bounding box center [654, 647] width 339 height 96
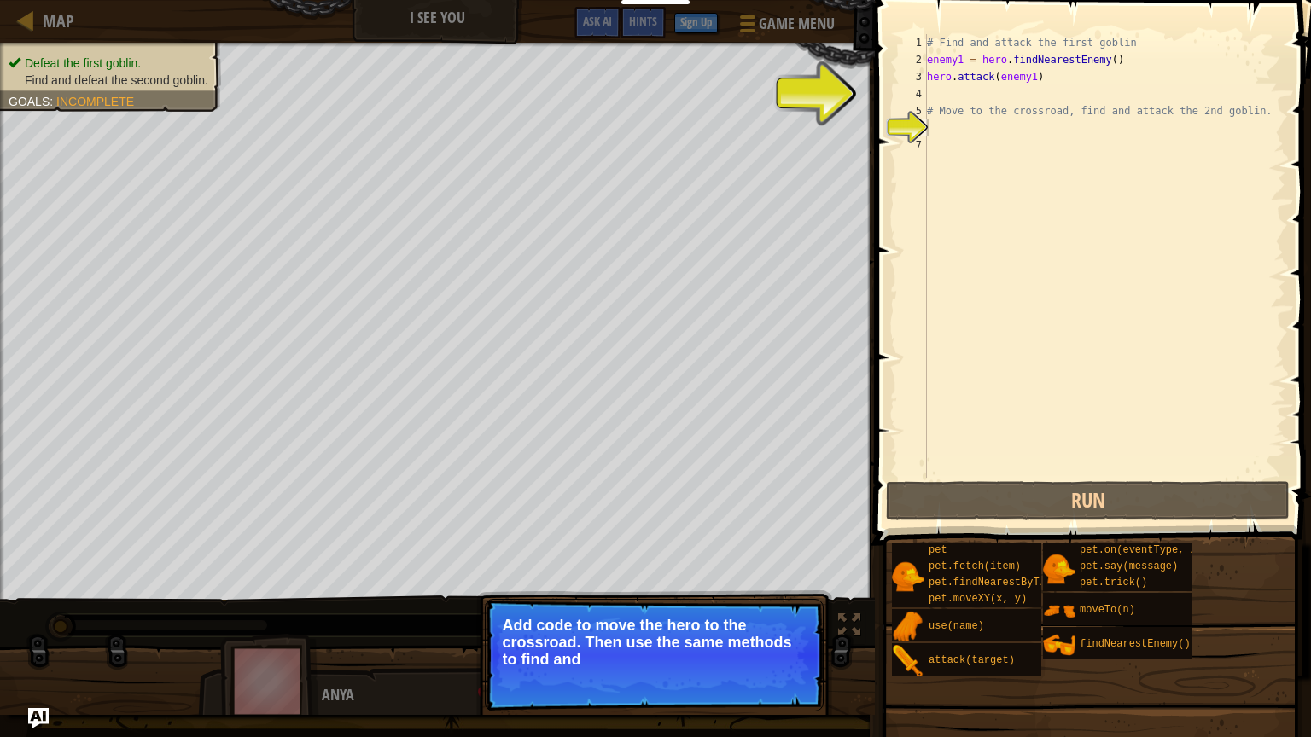
click at [766, 629] on p "Skip (esc) Continue Add code to move the hero to the crossroad. Then use the sa…" at bounding box center [654, 655] width 339 height 113
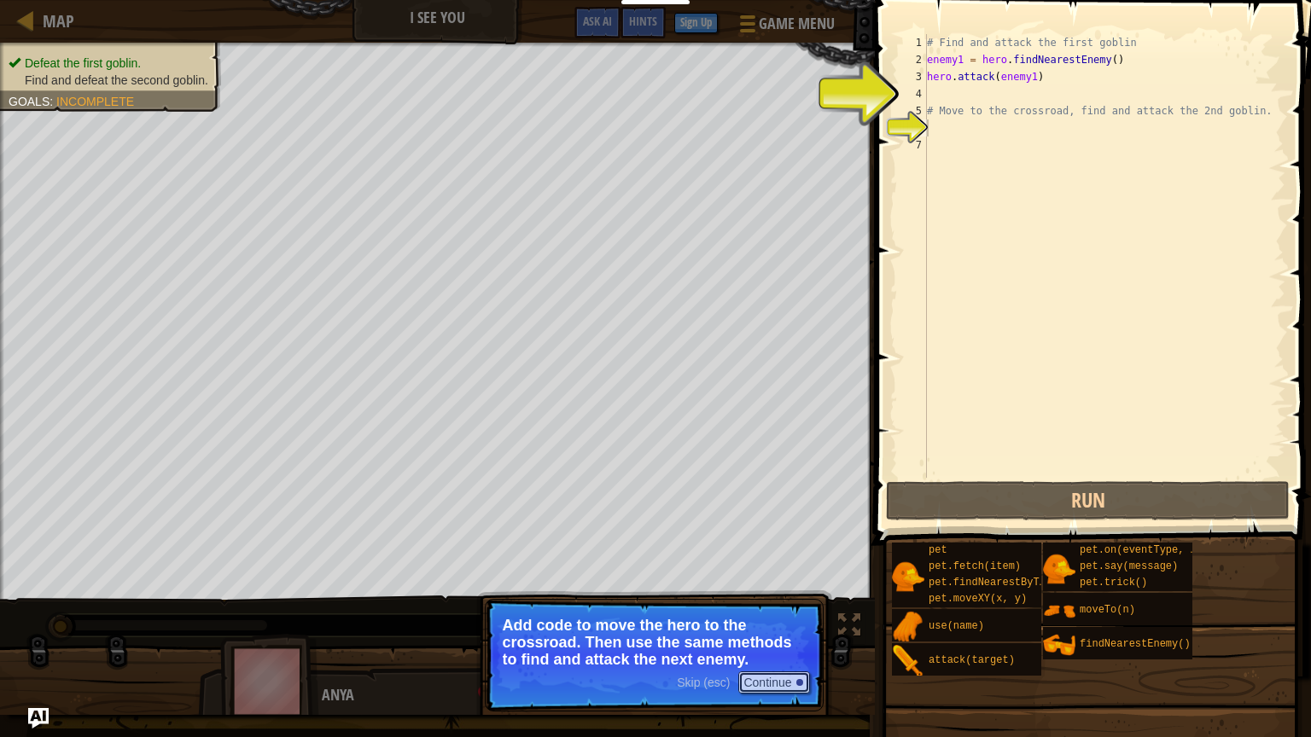
click at [766, 629] on button "Continue" at bounding box center [773, 683] width 71 height 22
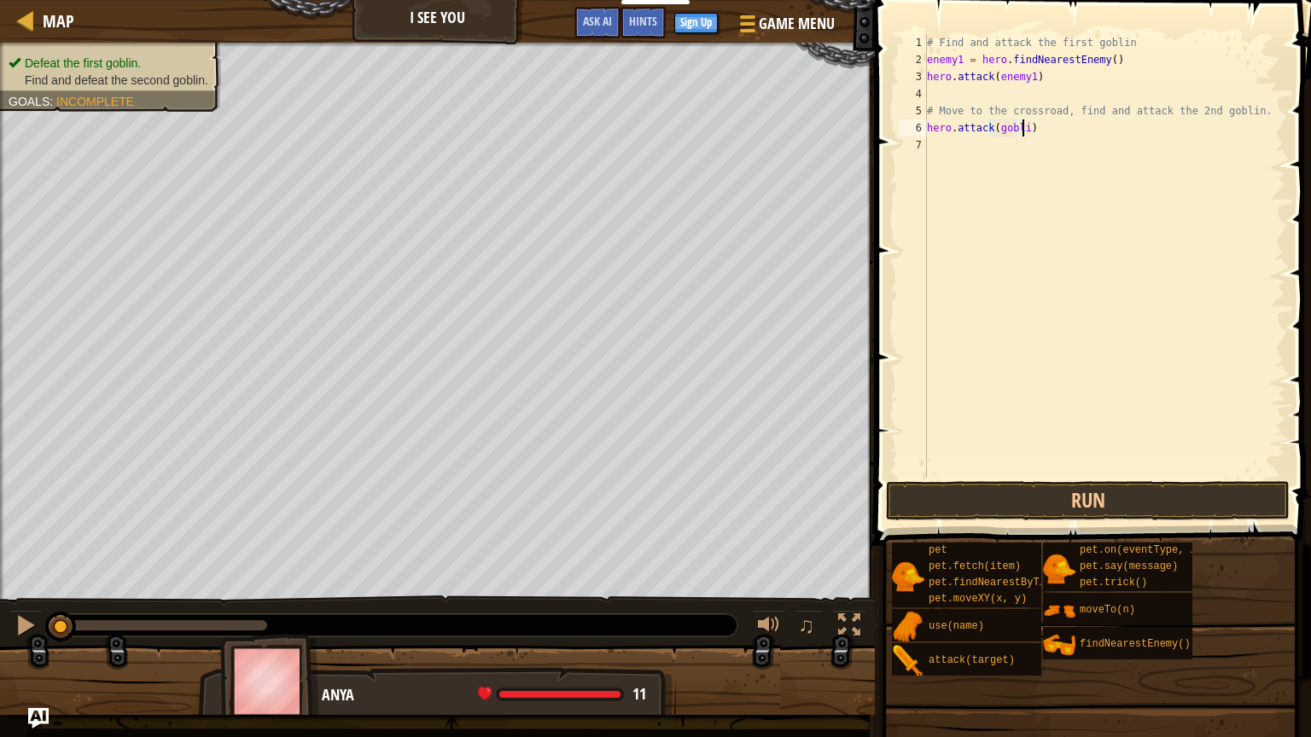
scroll to position [8, 7]
type textarea "hero.attack(goblin)"
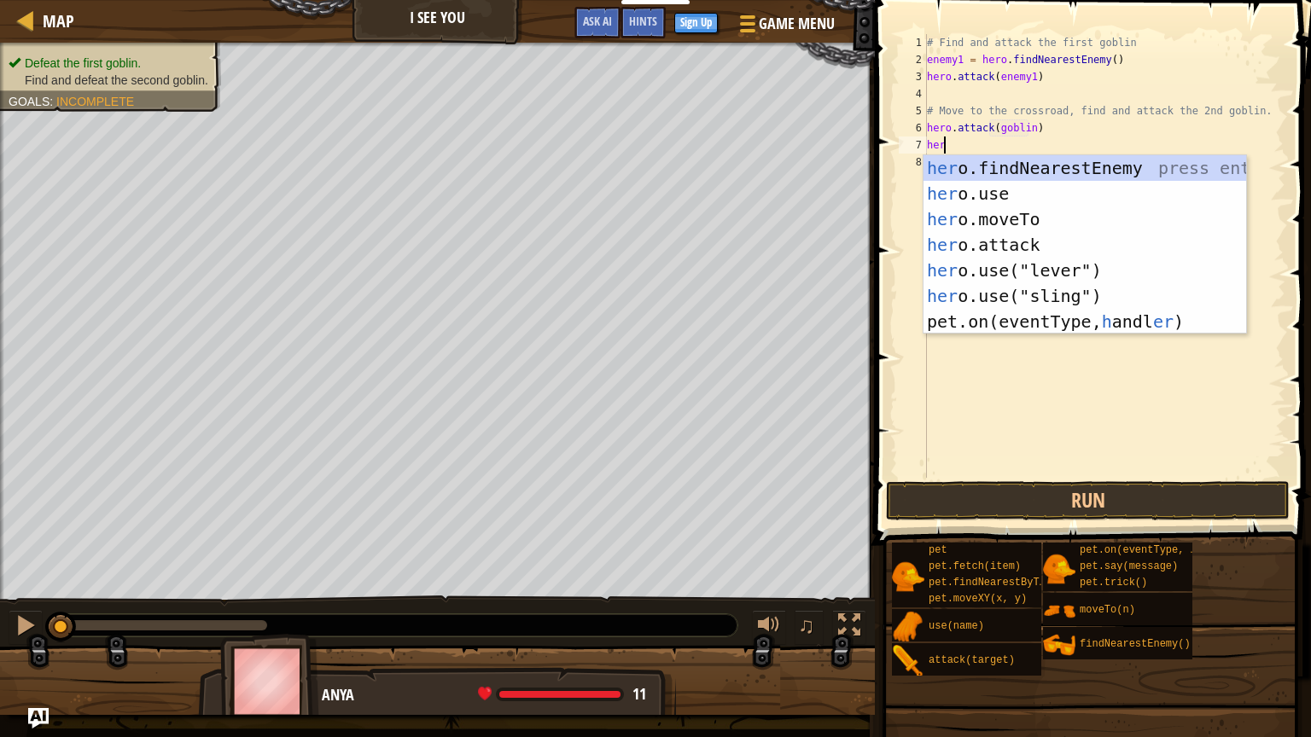
scroll to position [8, 0]
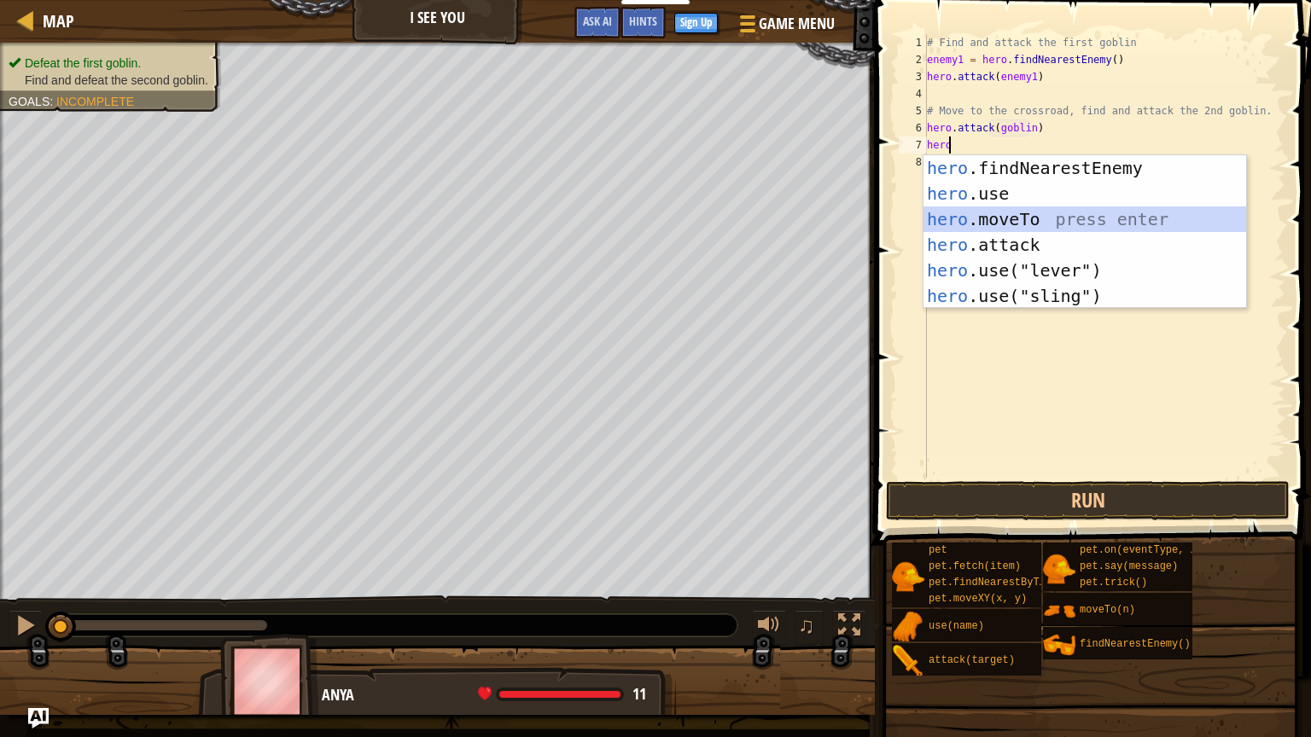
type textarea "hero.moveTo(2)"
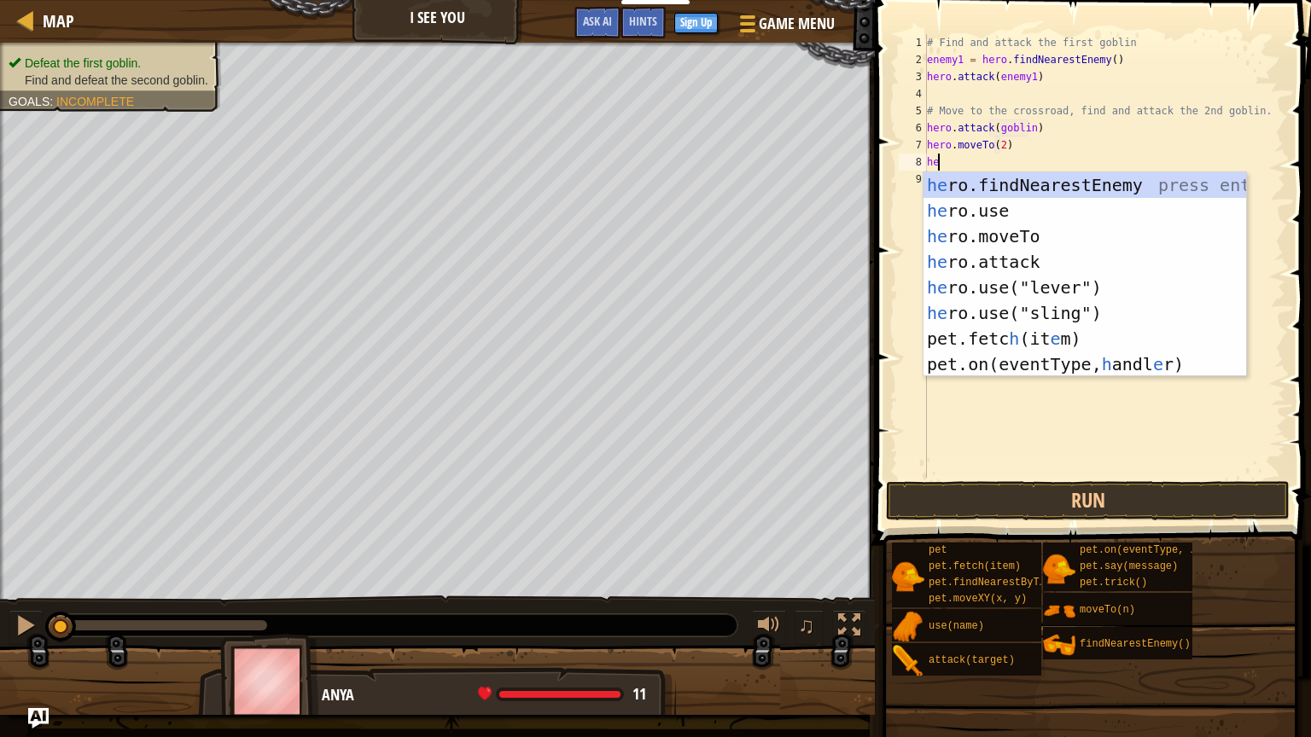
type textarea "her"
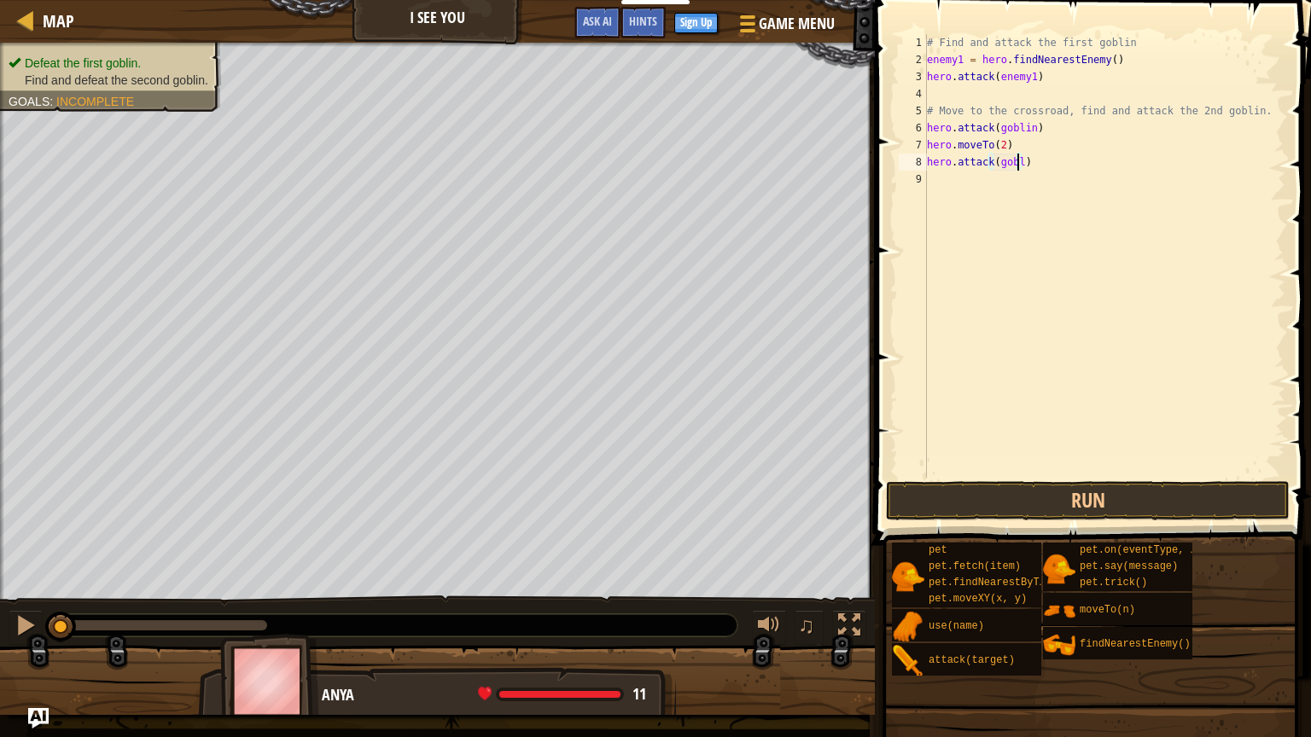
scroll to position [8, 7]
type textarea "hero.attack(goblin)"
type textarea "# Move to the crossroad, find and attack the 2nd goblin."
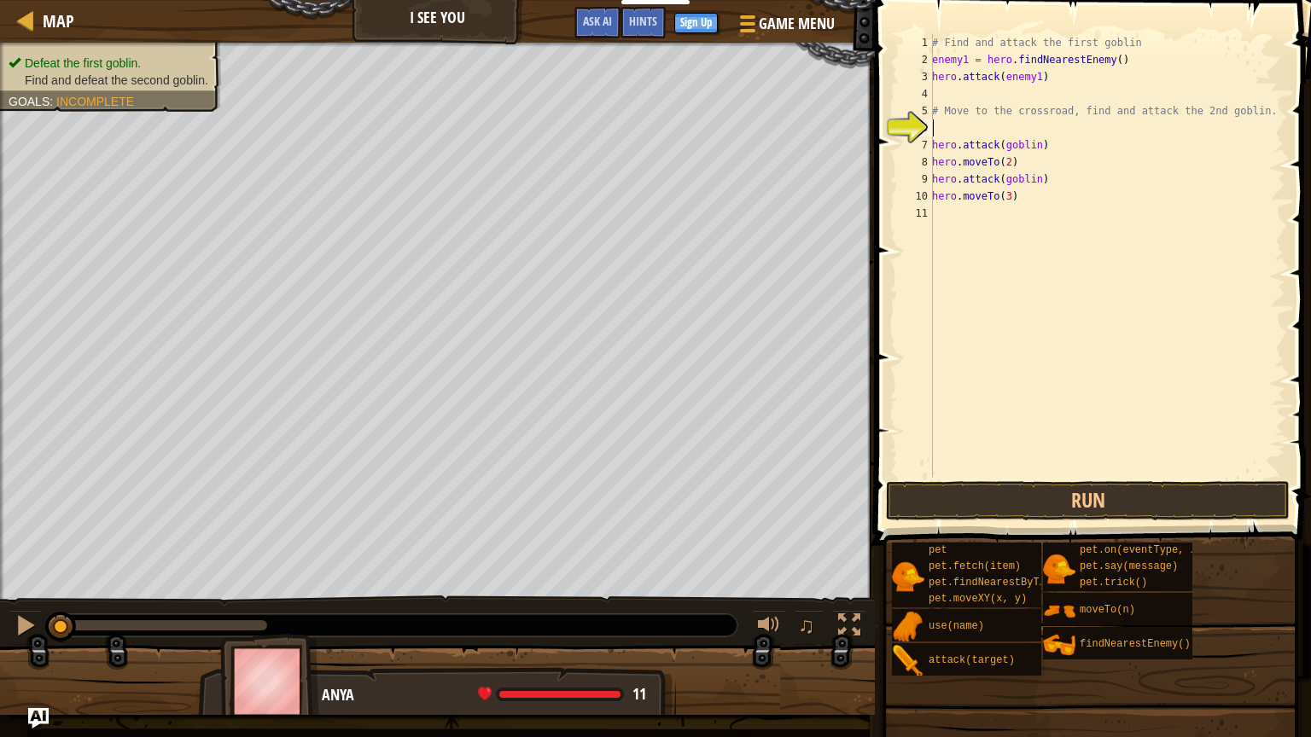
type textarea "h"
click at [1027, 499] on button "Run" at bounding box center [1088, 500] width 404 height 39
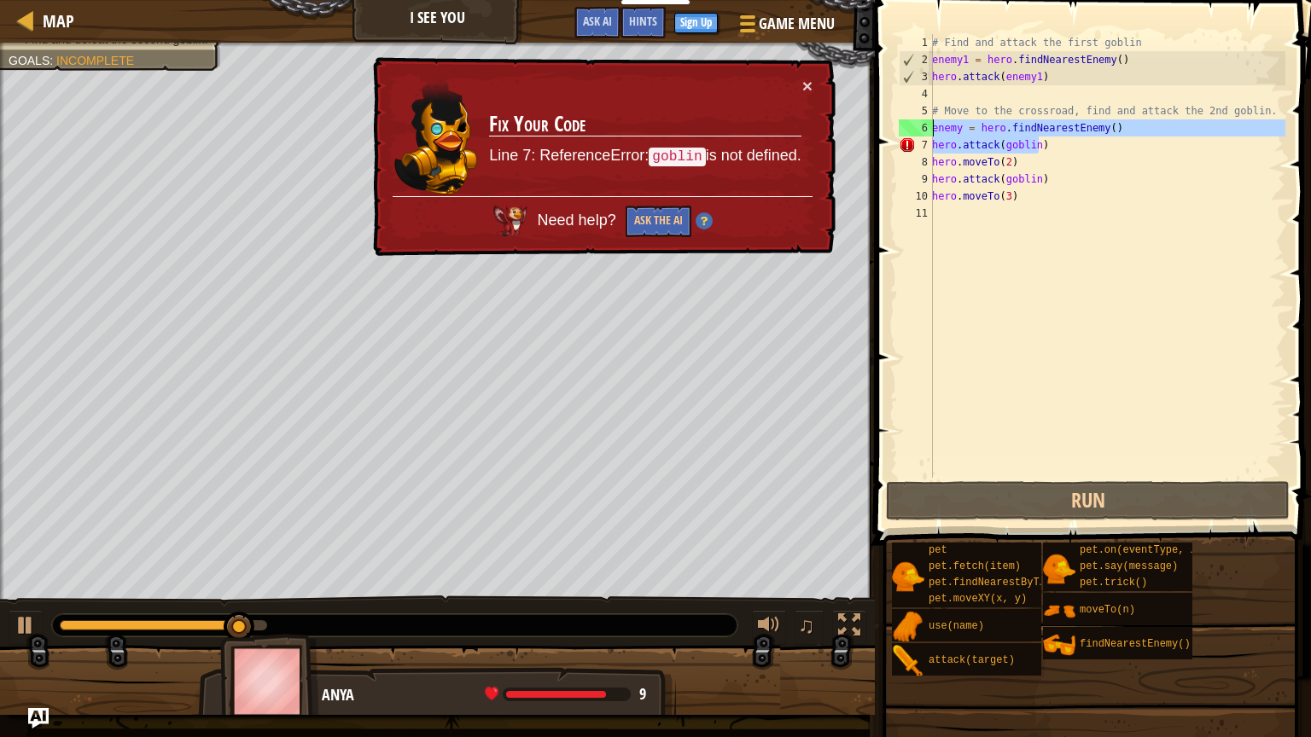
drag, startPoint x: 1051, startPoint y: 142, endPoint x: 928, endPoint y: 119, distance: 125.7
click at [928, 119] on div "enemy = hero.findNearestEnemy() 1 2 3 4 5 6 7 8 9 10 11 # Find and attack the f…" at bounding box center [1090, 256] width 390 height 444
type textarea "enemy = hero.findNearestEnemy() hero.attack(goblin)"
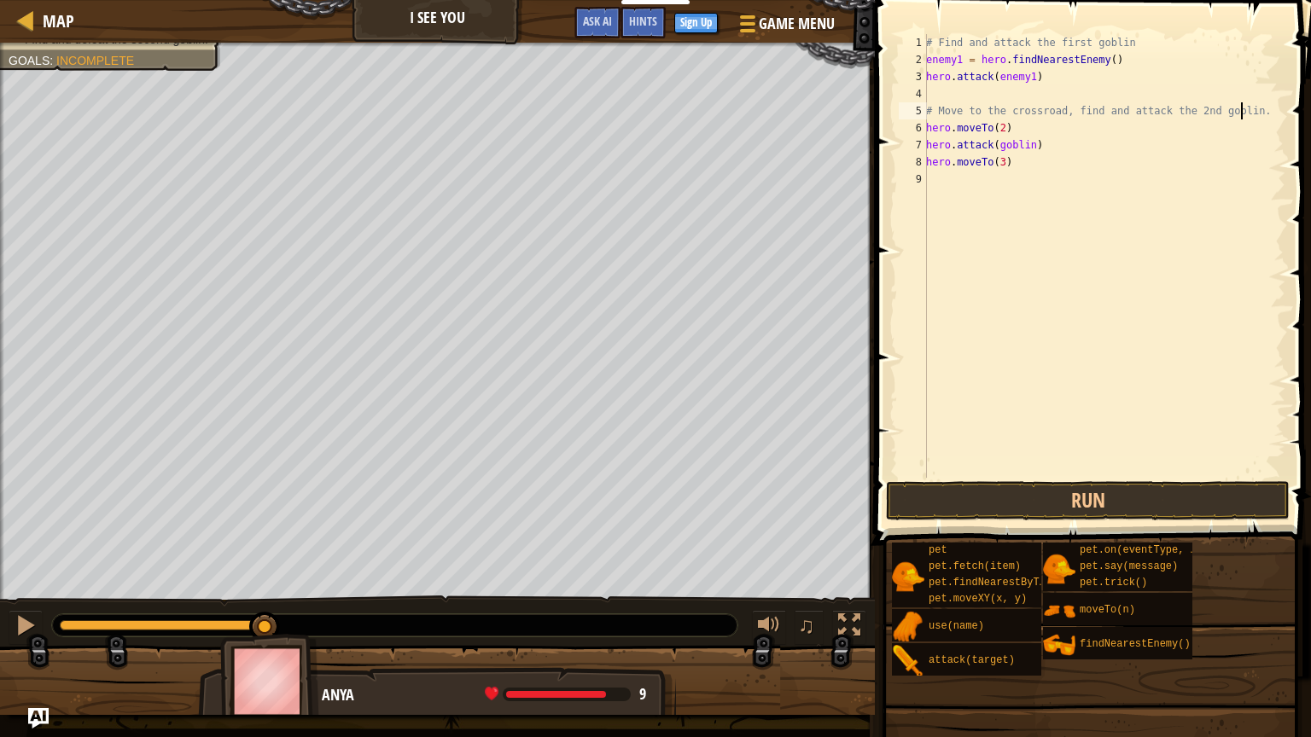
click at [1030, 140] on div "# Find and attack the first goblin enemy1 = hero . findNearestEnemy ( ) hero . …" at bounding box center [1104, 273] width 363 height 478
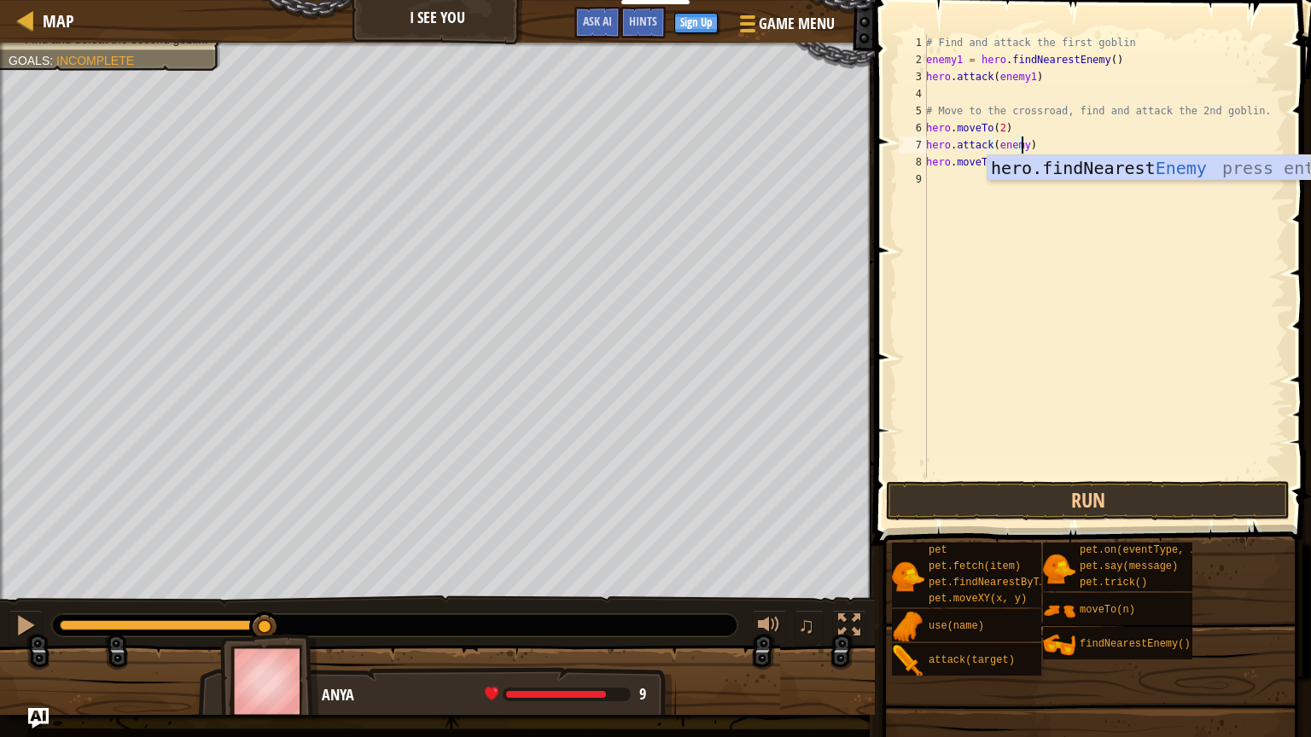
scroll to position [8, 7]
type textarea "hero.moveTo(2)"
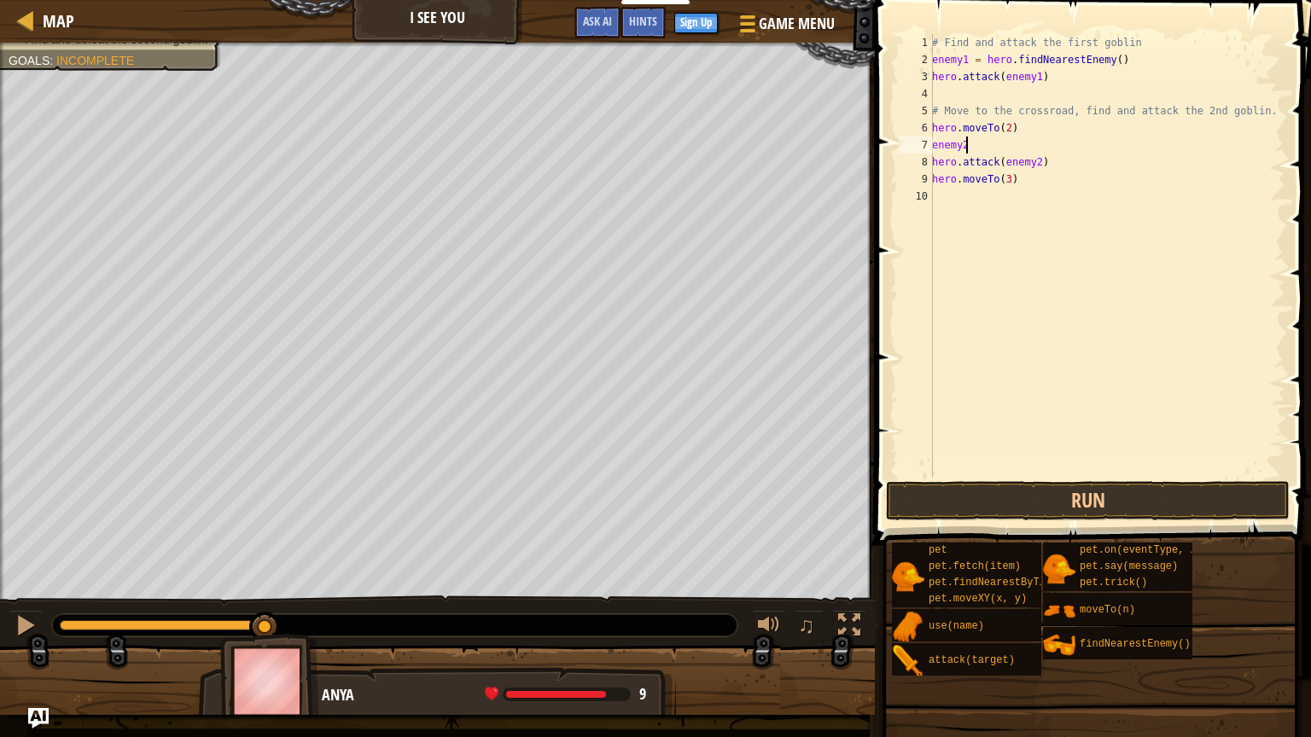
scroll to position [8, 2]
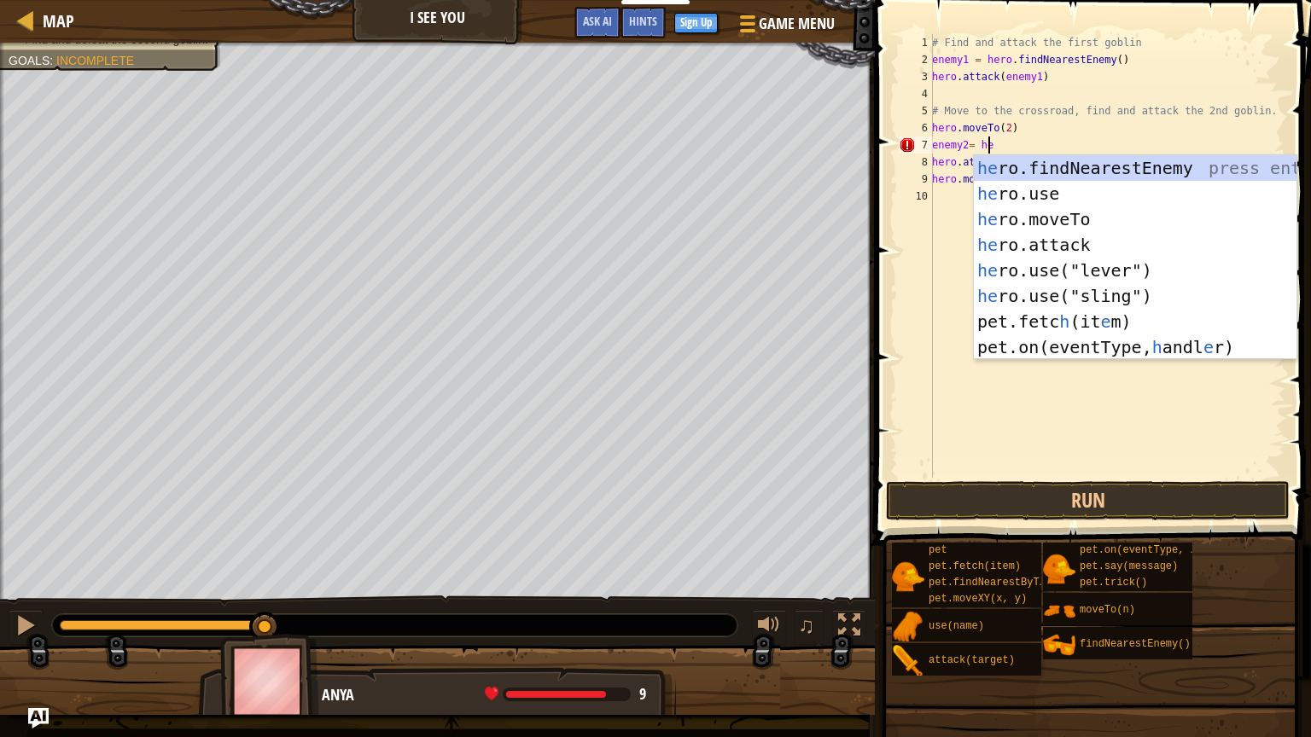
type textarea "enemy2= her"
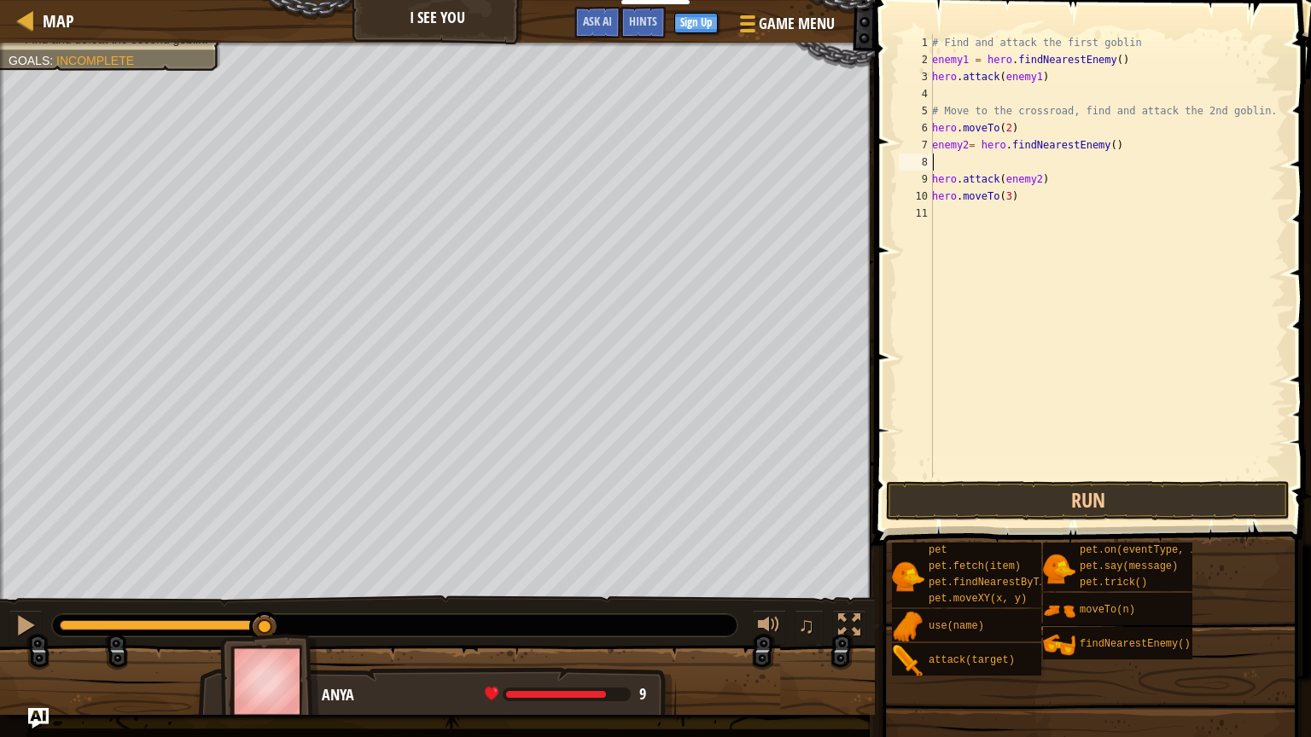
scroll to position [8, 0]
type textarea "enemy2= hero.findNearestEnemy()"
click at [1076, 492] on button "Run" at bounding box center [1088, 500] width 404 height 39
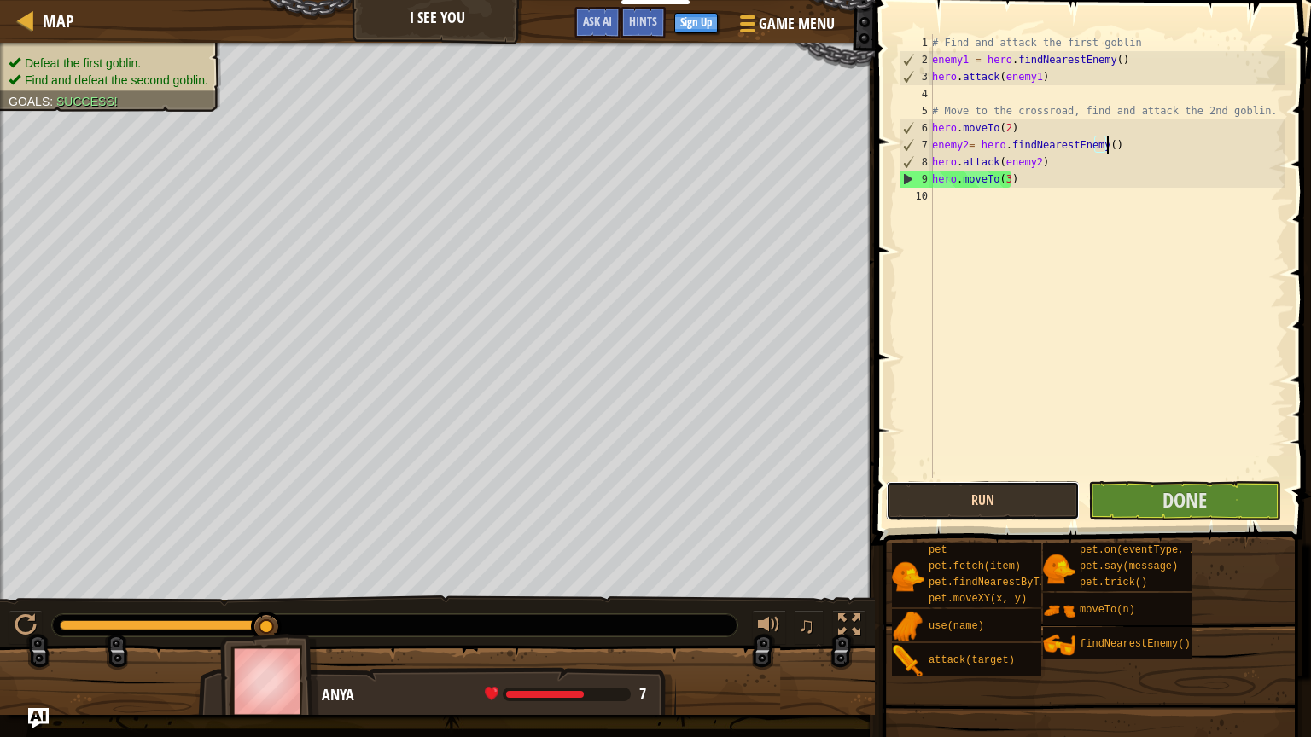
click at [957, 508] on button "Run" at bounding box center [982, 500] width 193 height 39
click at [1145, 502] on button "Done" at bounding box center [1184, 500] width 193 height 39
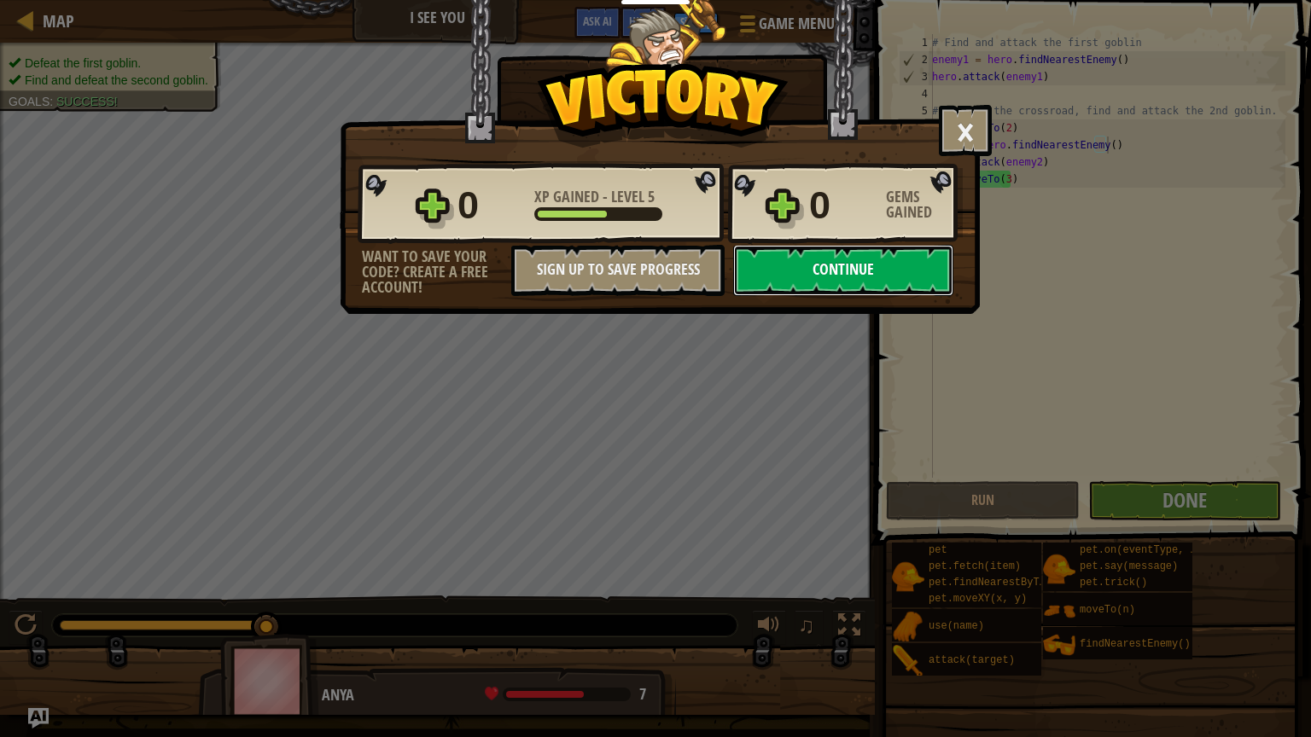
click at [900, 274] on button "Continue" at bounding box center [843, 270] width 220 height 51
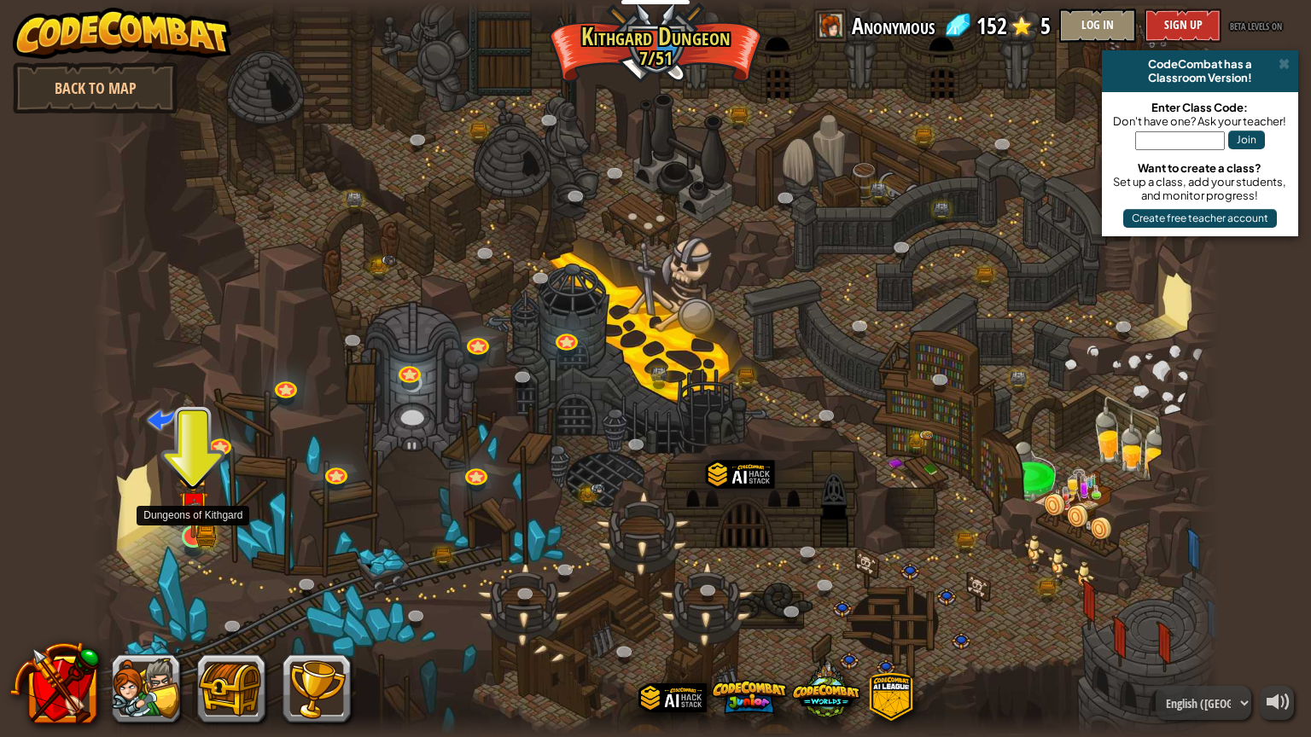
click at [198, 528] on img at bounding box center [193, 506] width 30 height 65
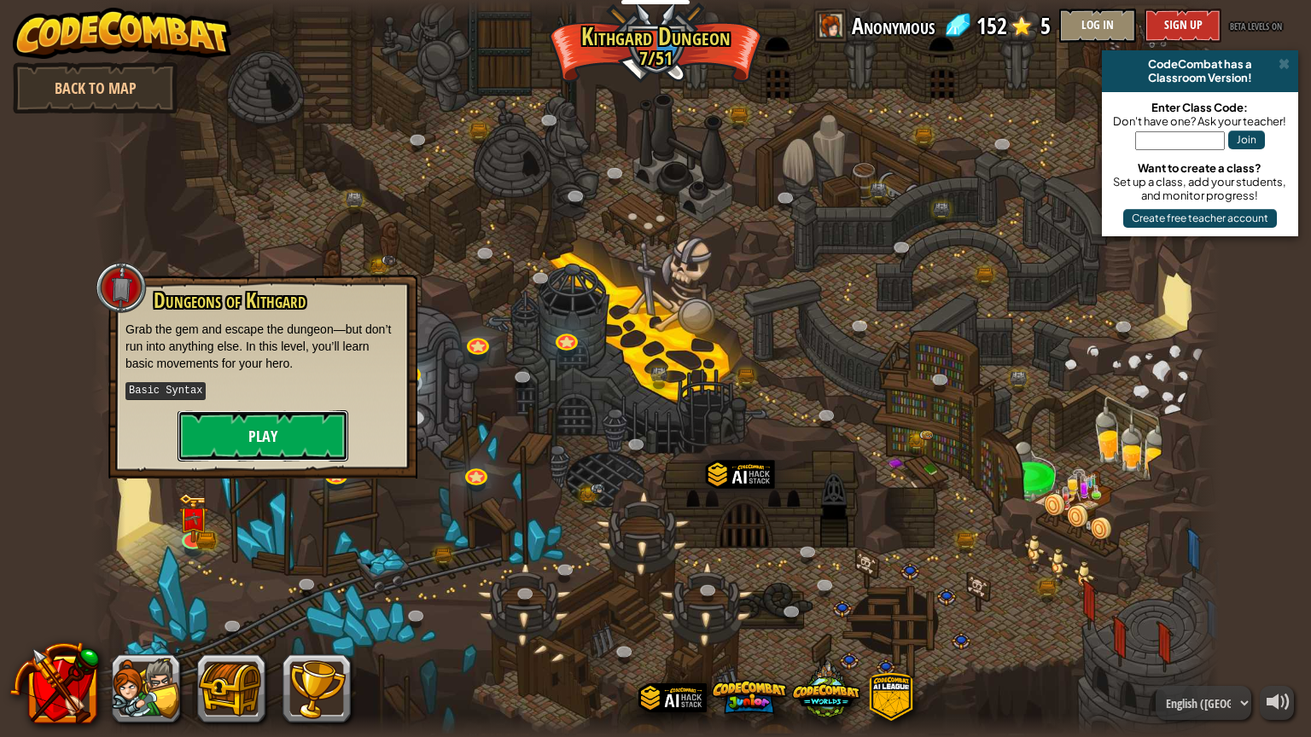
click at [266, 439] on button "Play" at bounding box center [263, 436] width 171 height 51
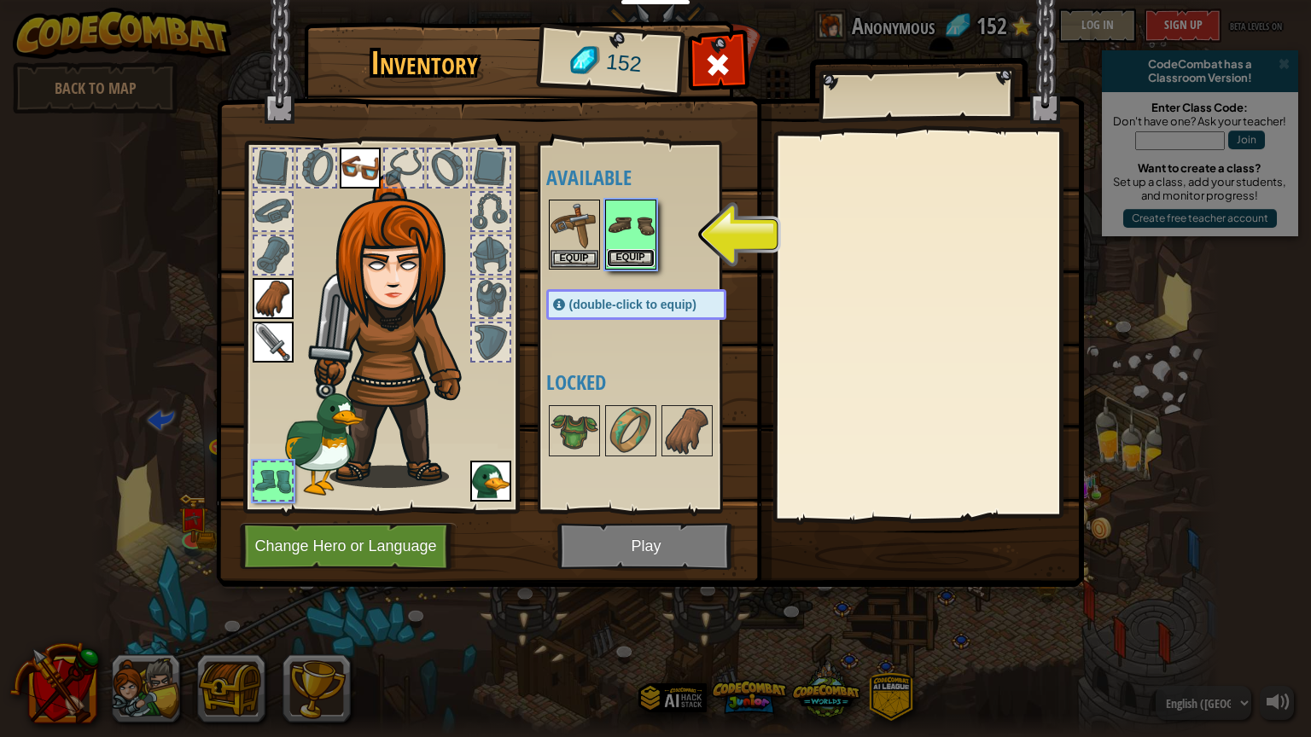
click at [649, 250] on button "Equip" at bounding box center [631, 258] width 48 height 18
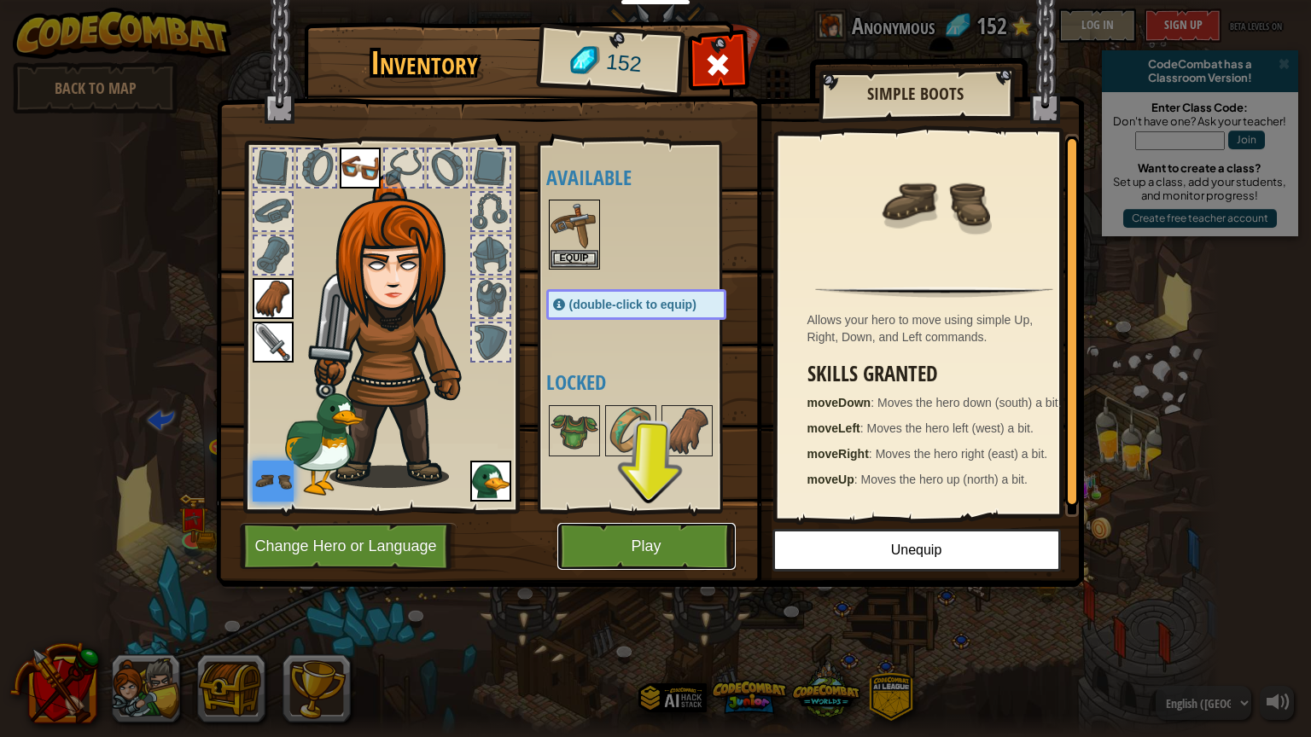
click at [640, 531] on button "Play" at bounding box center [646, 546] width 178 height 47
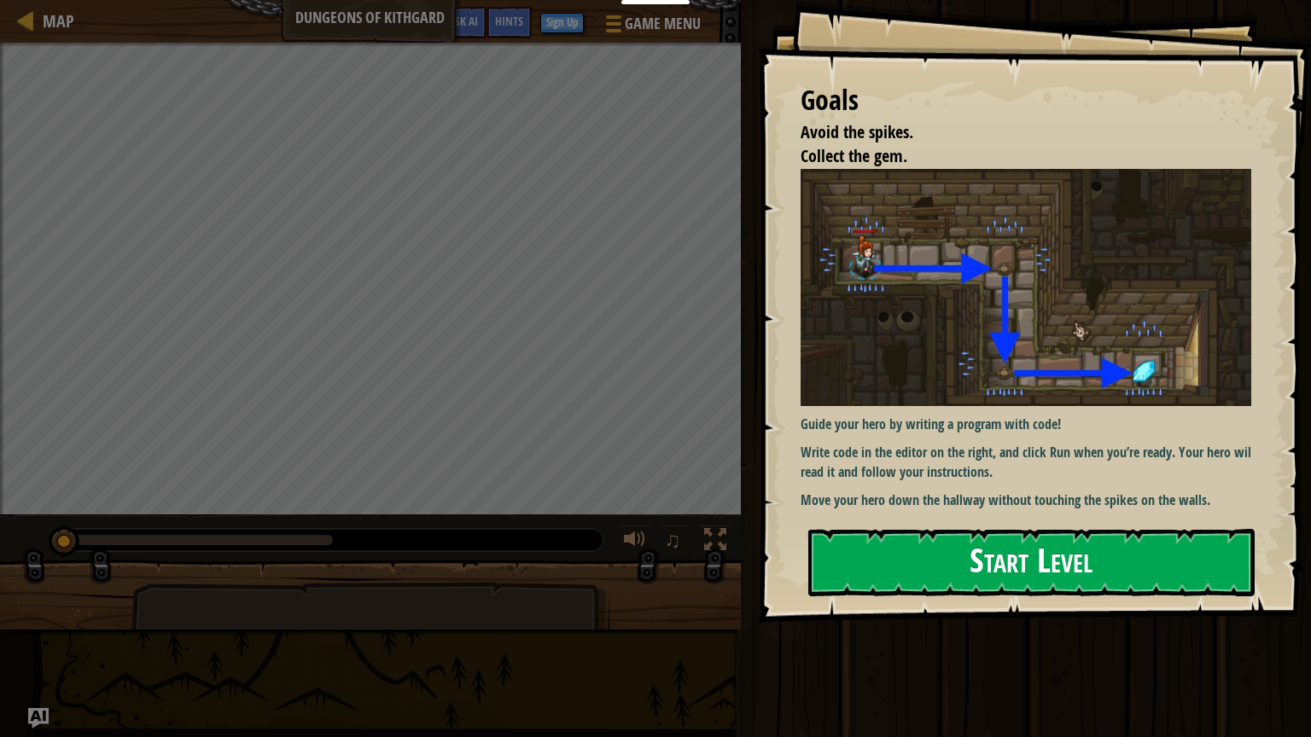
click at [896, 544] on button "Start Level" at bounding box center [1031, 562] width 446 height 67
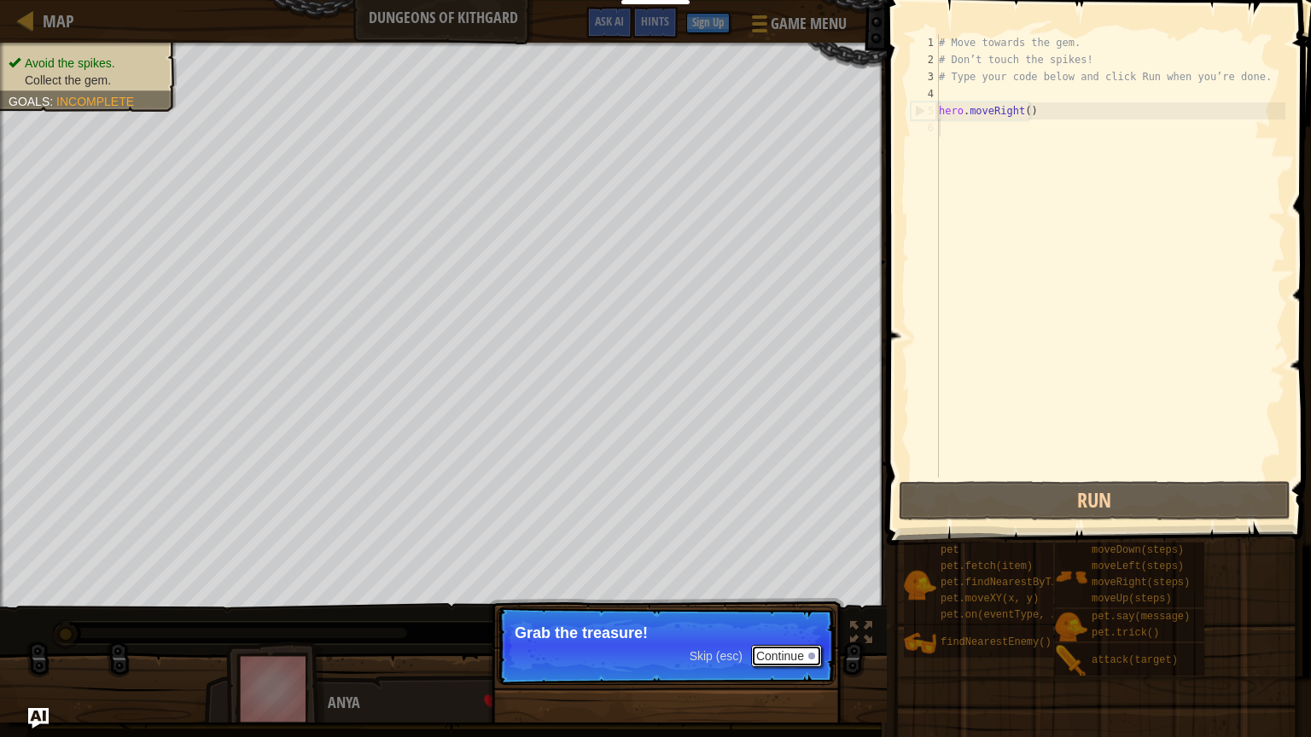
click at [766, 629] on button "Continue" at bounding box center [786, 656] width 71 height 22
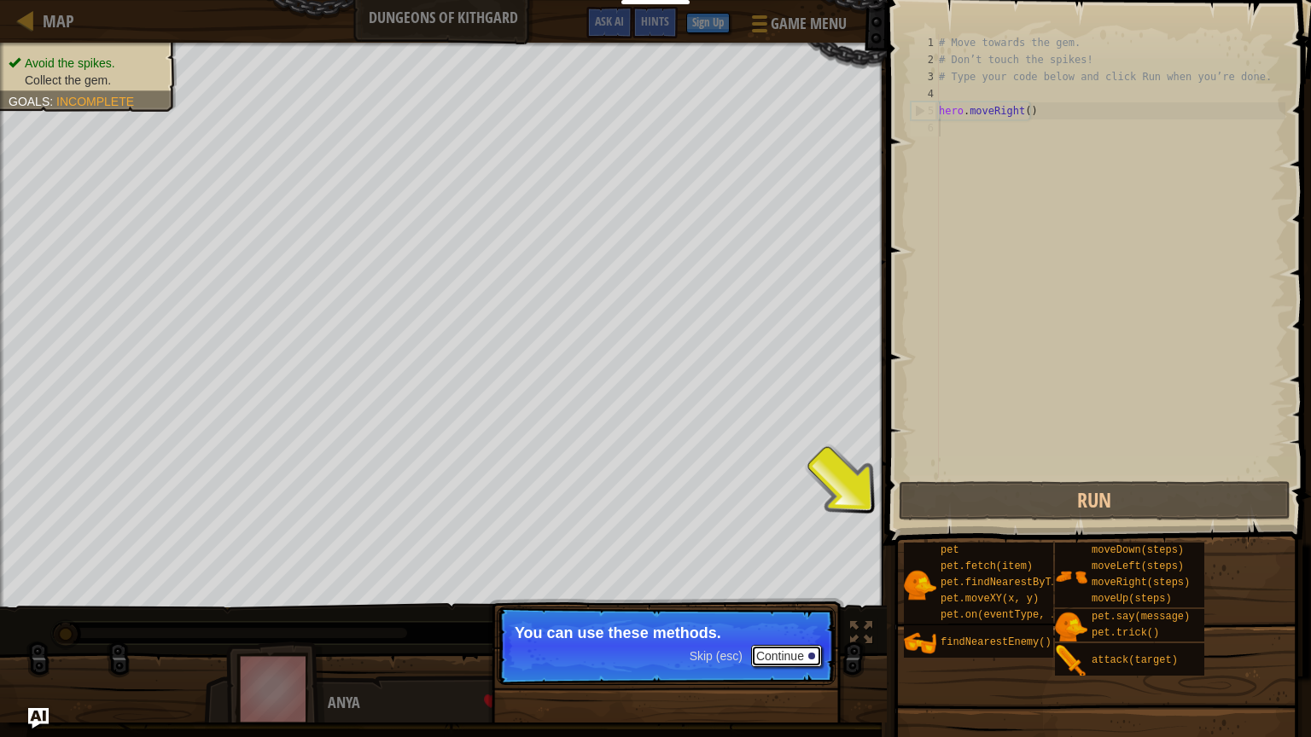
click at [766, 629] on button "Continue" at bounding box center [786, 656] width 71 height 22
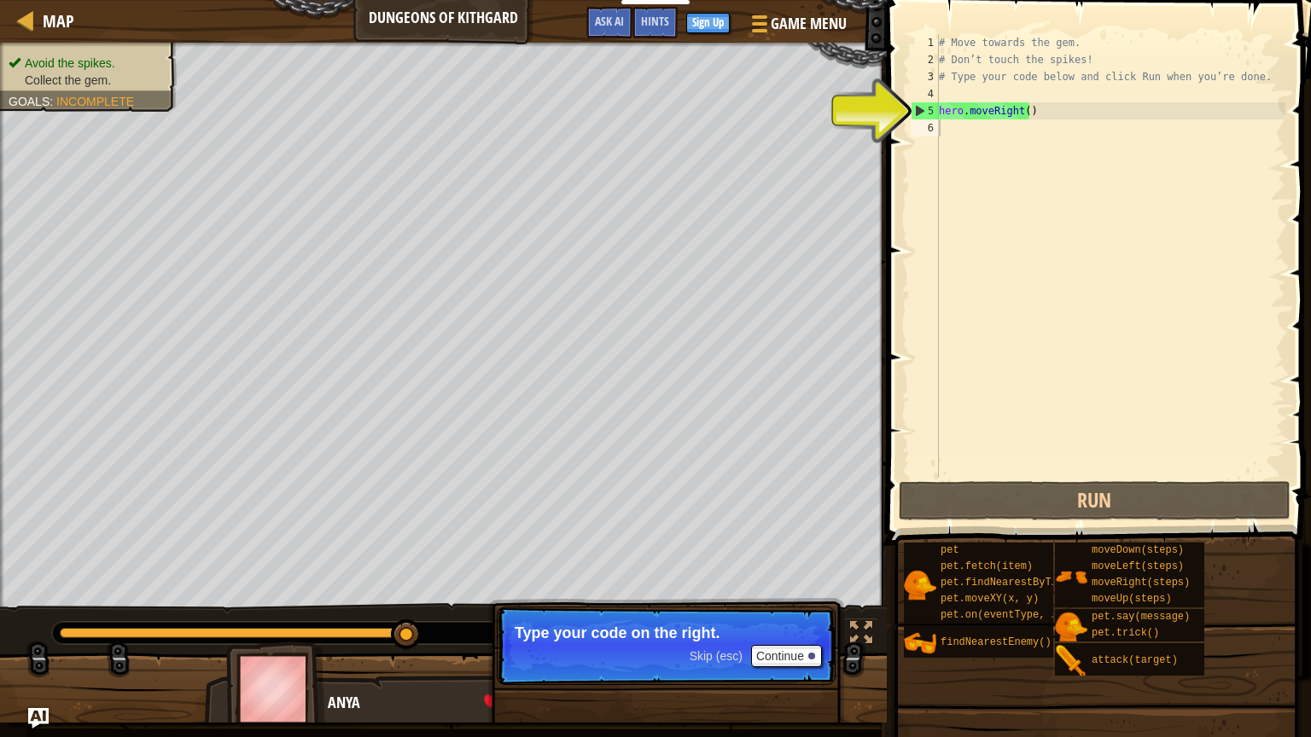
click at [993, 479] on span at bounding box center [1101, 249] width 438 height 596
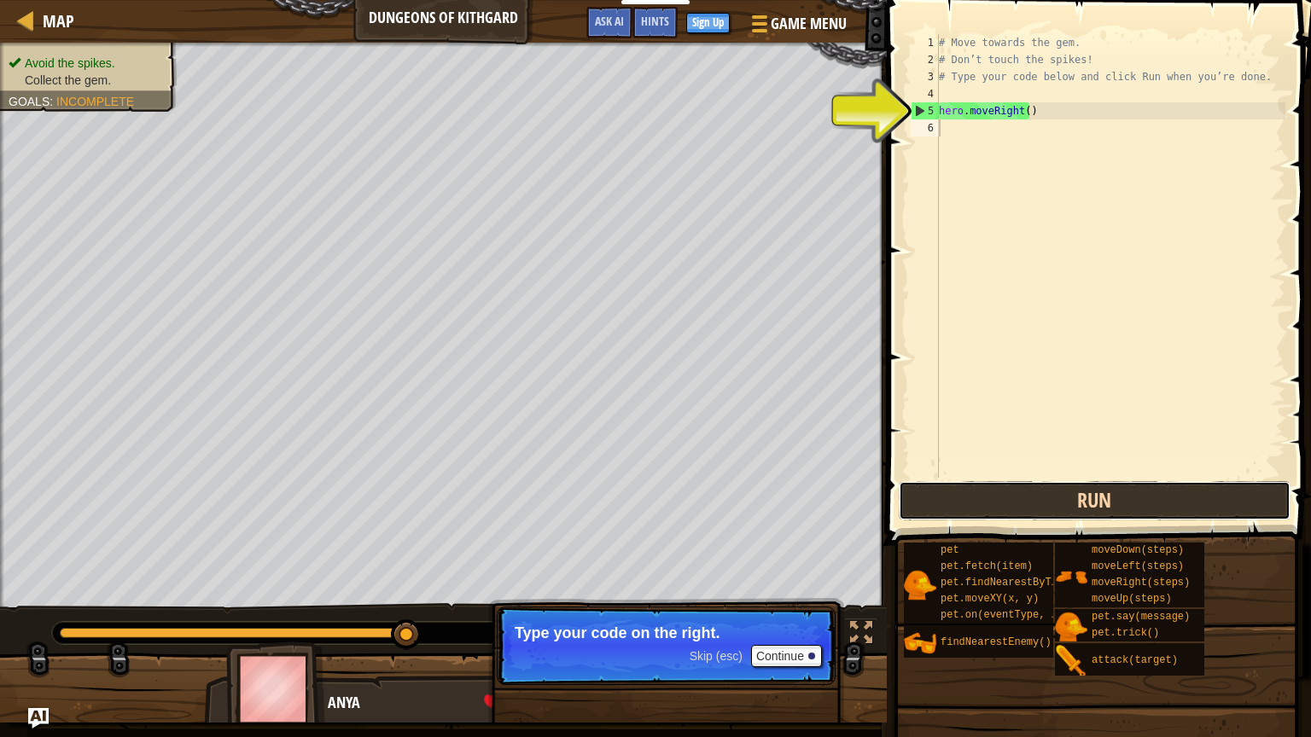
click at [994, 486] on button "Run" at bounding box center [1095, 500] width 392 height 39
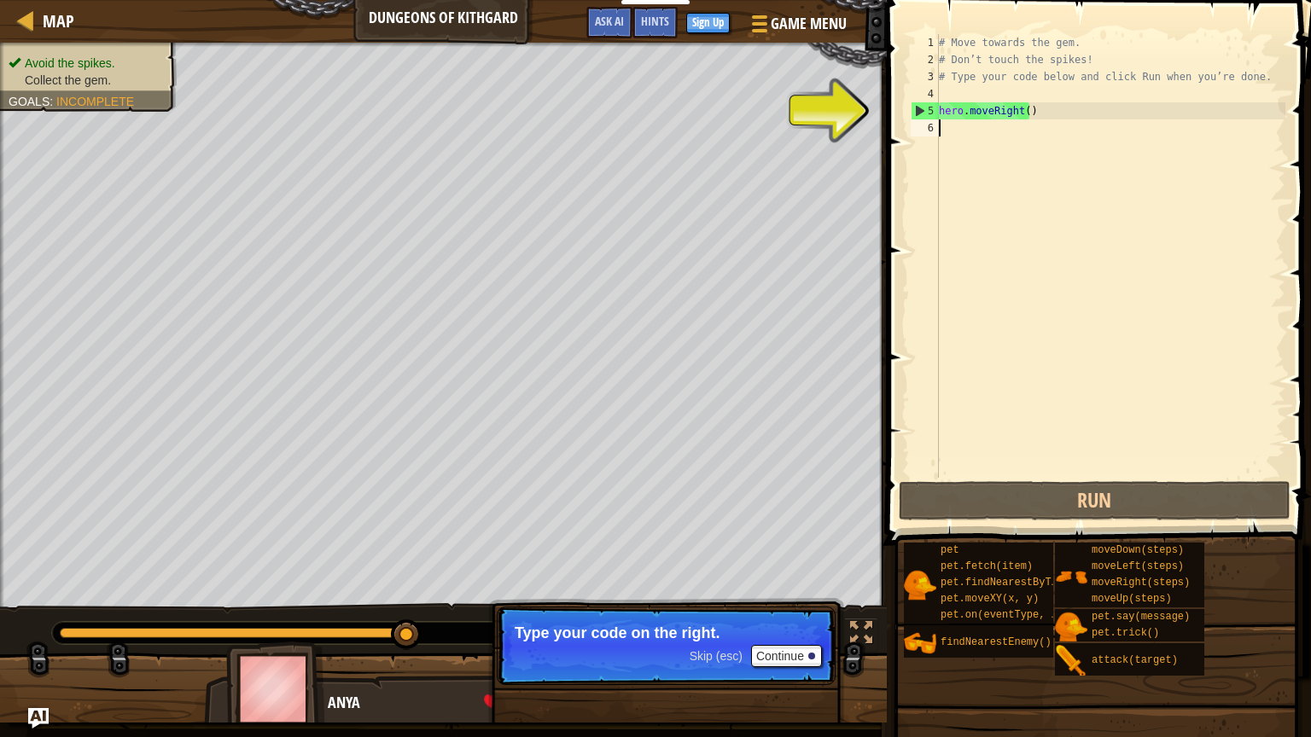
type textarea "h"
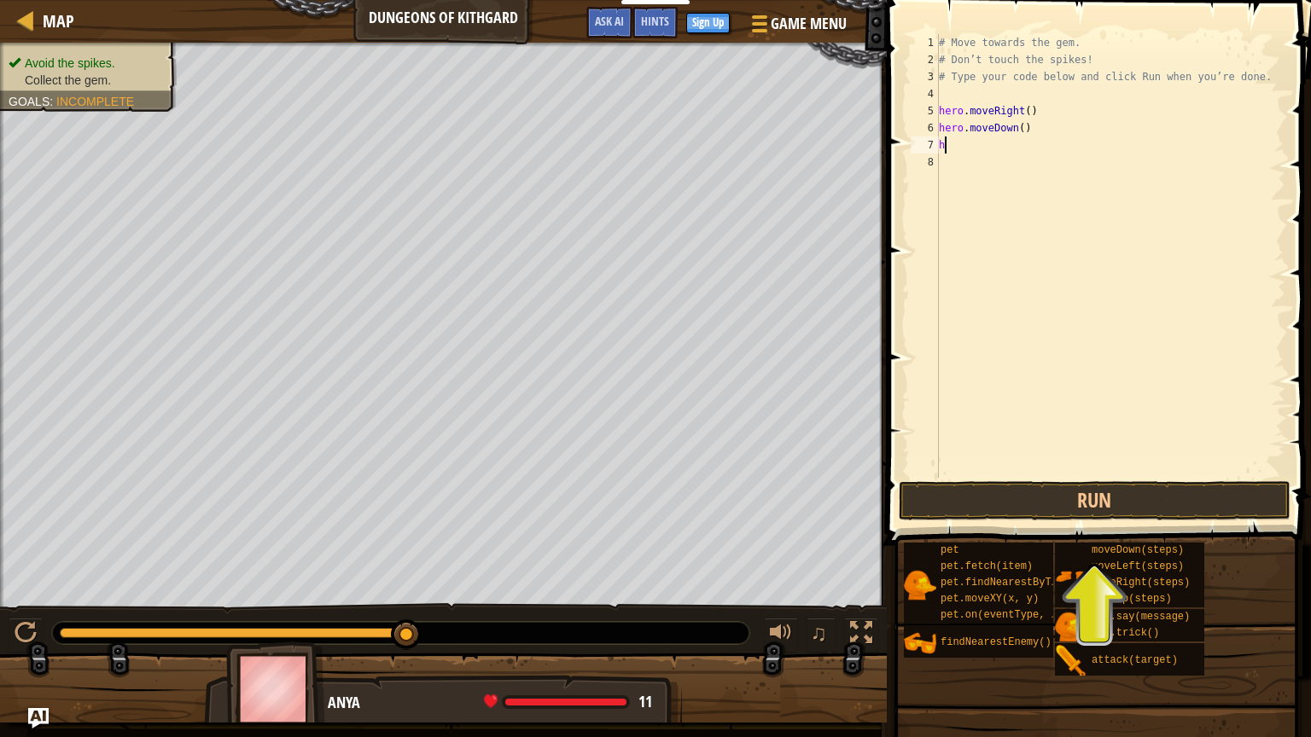
type textarea "he"
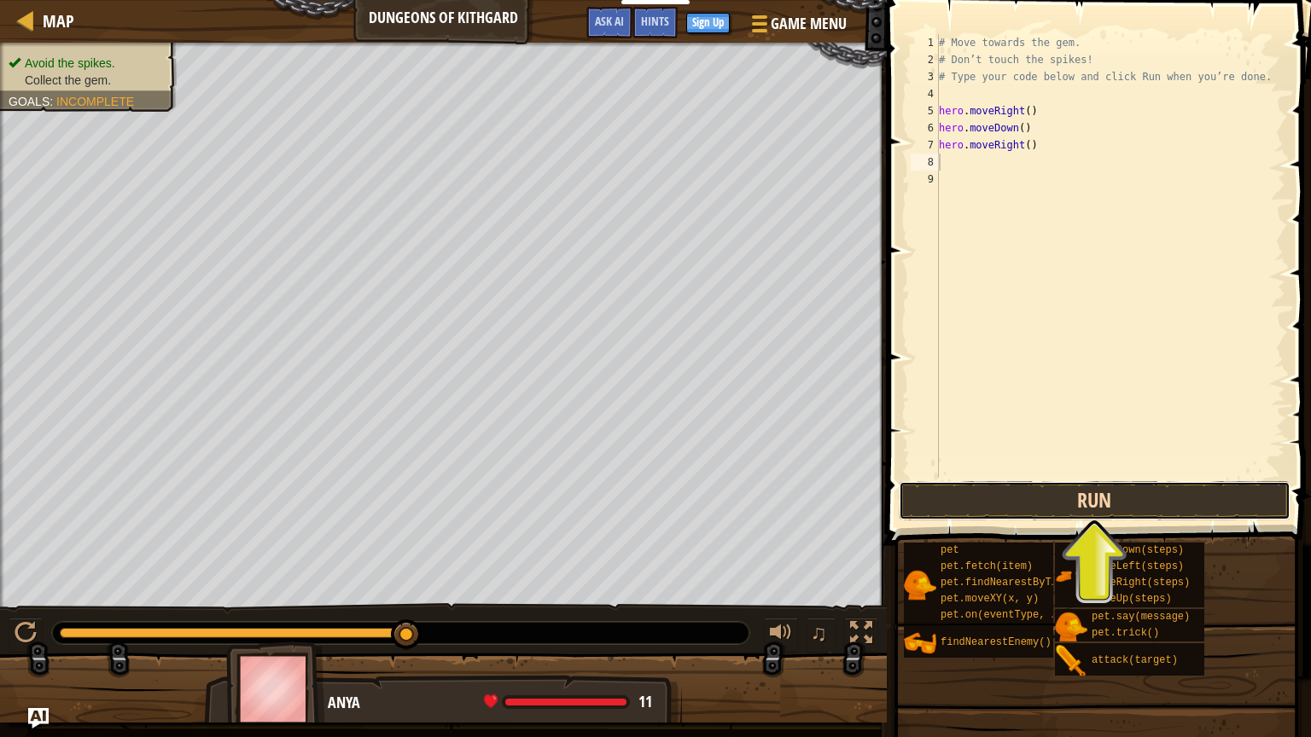
click at [1010, 495] on button "Run" at bounding box center [1095, 500] width 392 height 39
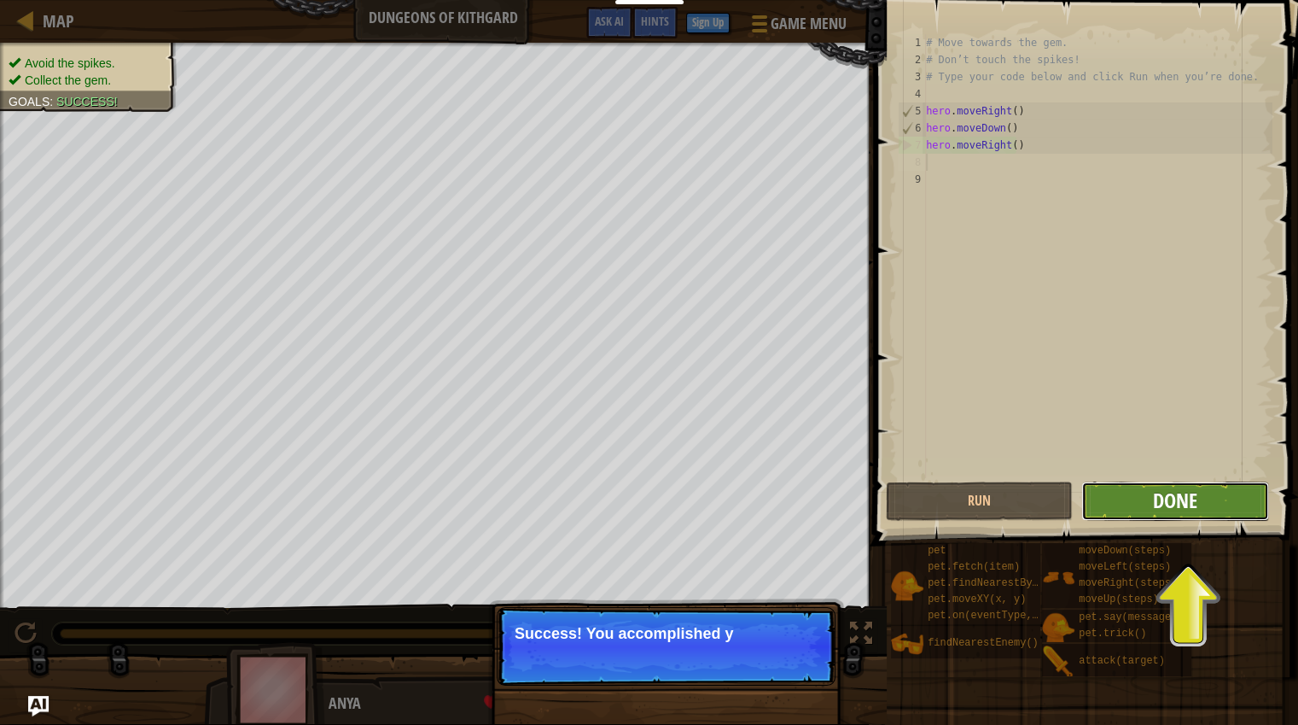
click at [1168, 505] on span "Done" at bounding box center [1175, 499] width 44 height 27
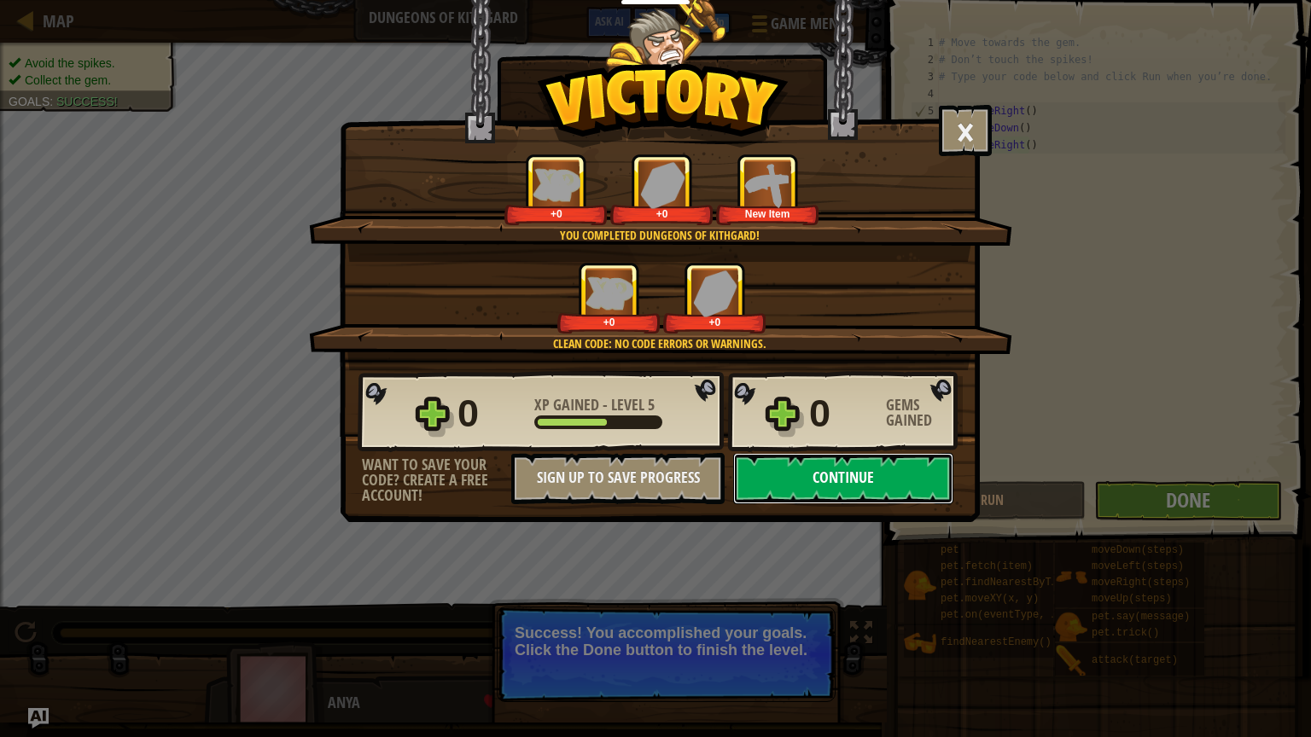
click at [884, 457] on button "Continue" at bounding box center [843, 478] width 220 height 51
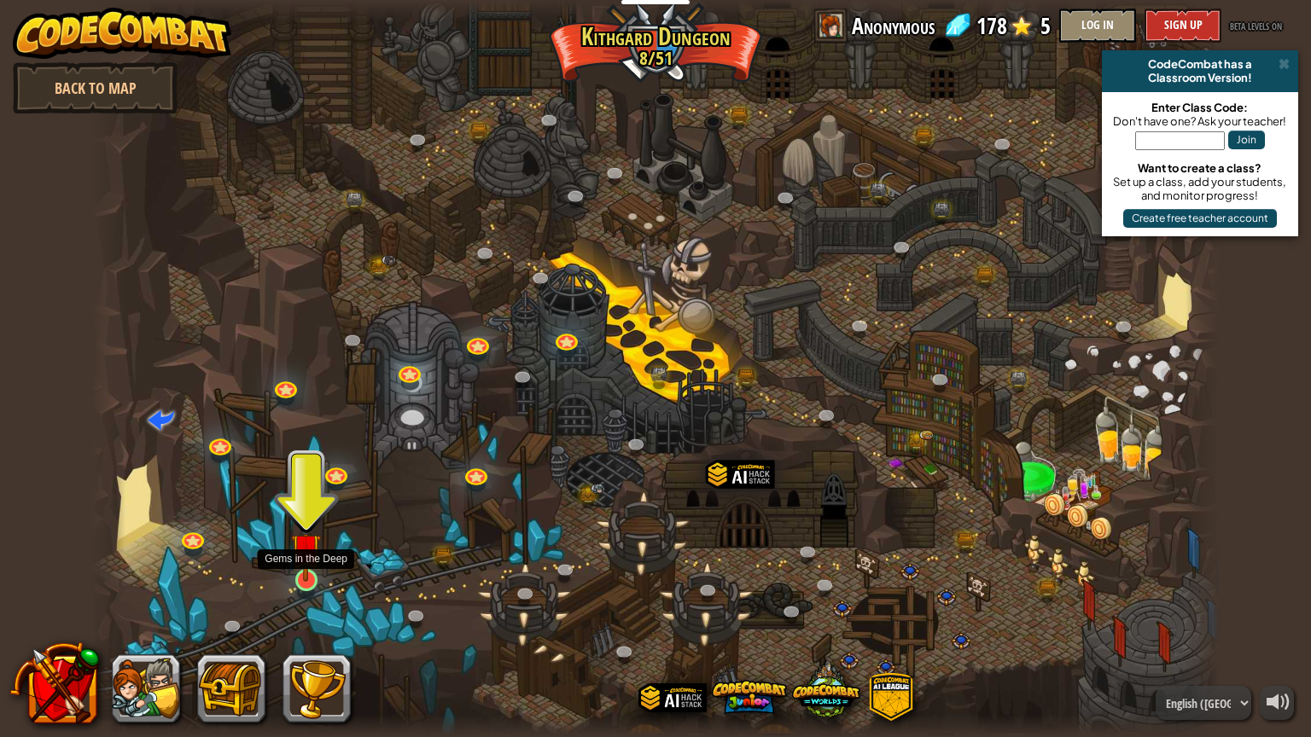
click at [311, 568] on img at bounding box center [306, 549] width 30 height 68
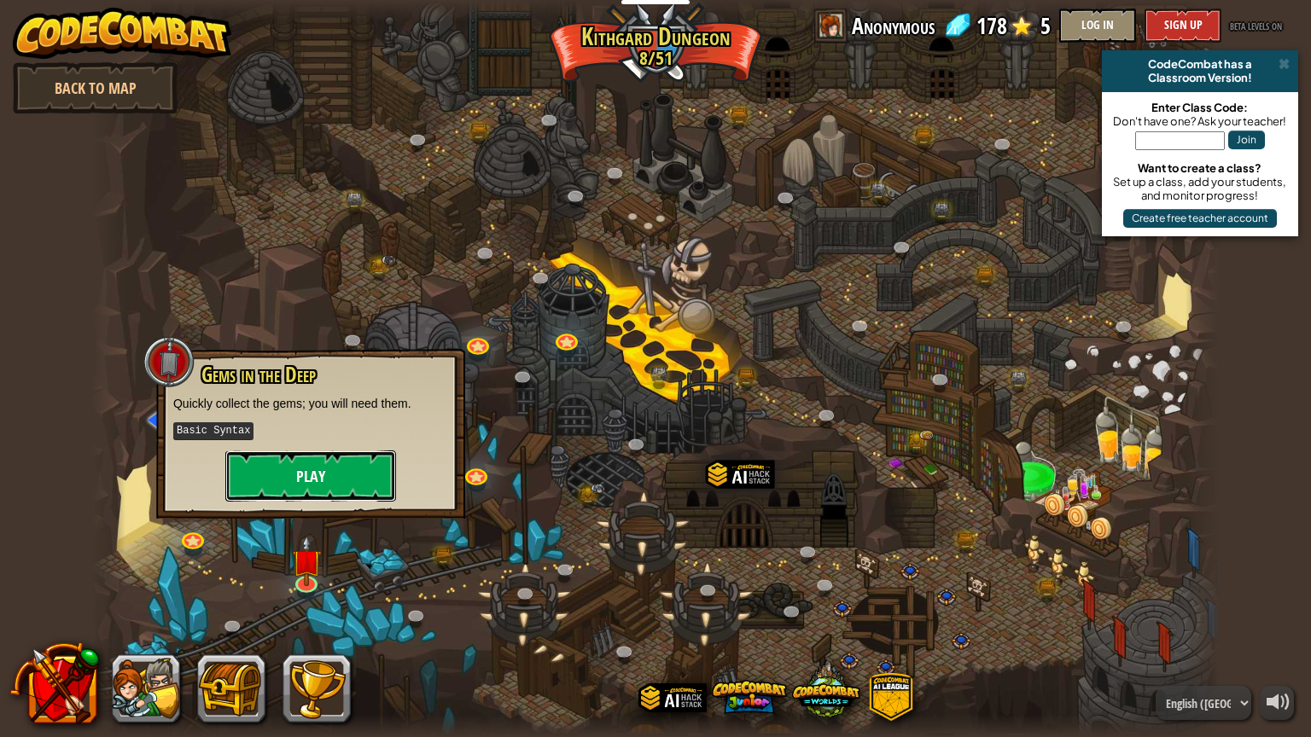
click at [358, 452] on button "Play" at bounding box center [310, 476] width 171 height 51
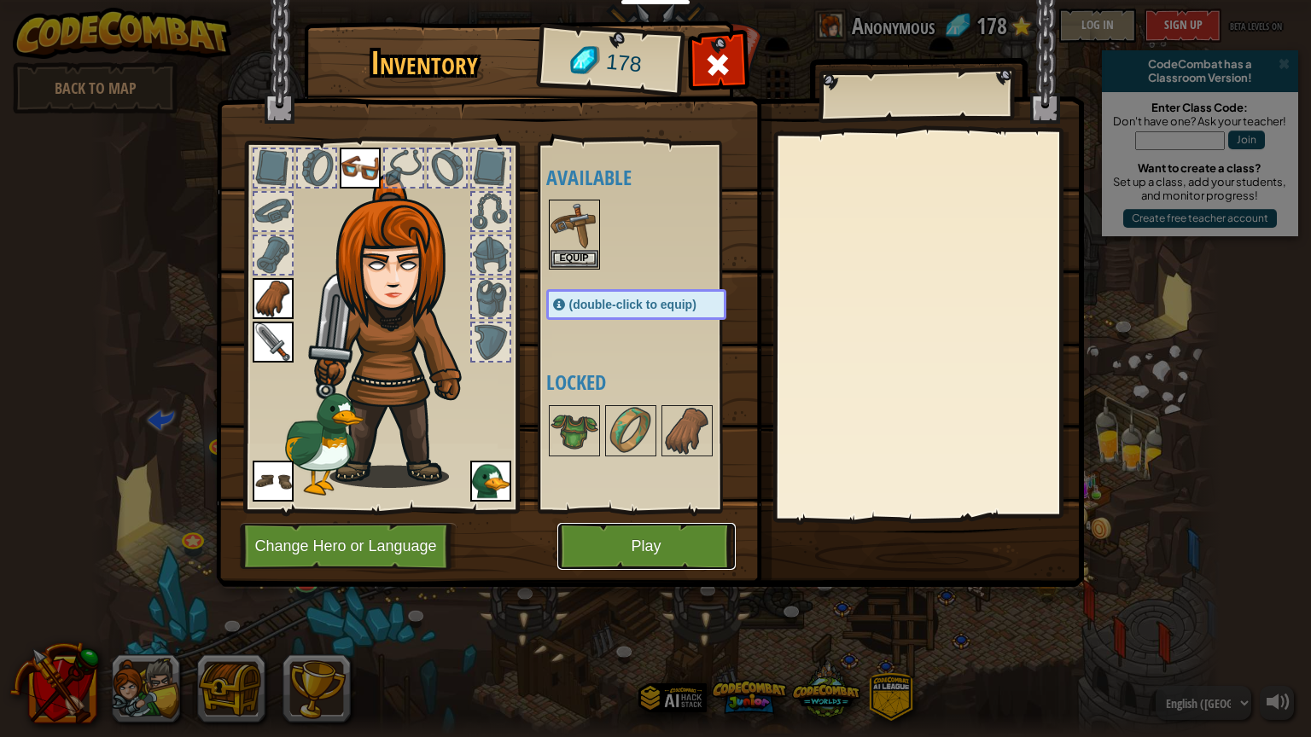
click at [631, 535] on button "Play" at bounding box center [646, 546] width 178 height 47
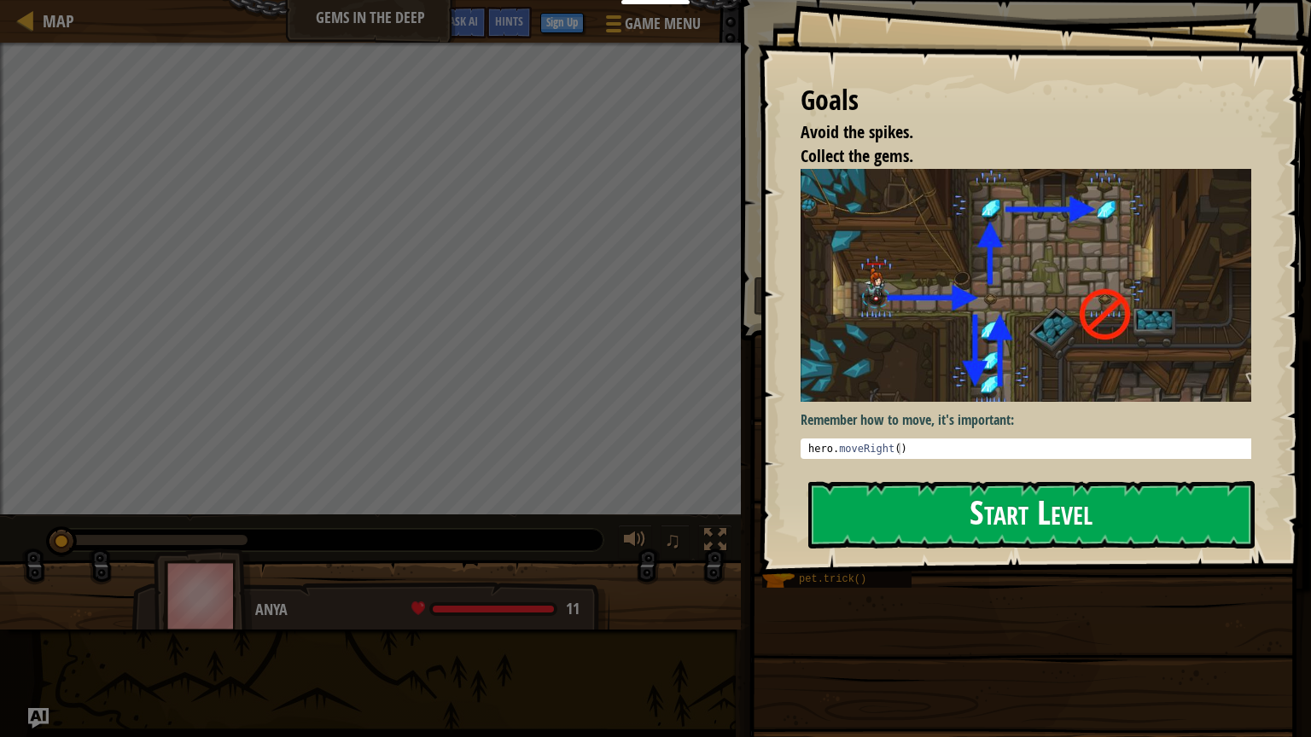
click at [1031, 503] on button "Start Level" at bounding box center [1031, 514] width 446 height 67
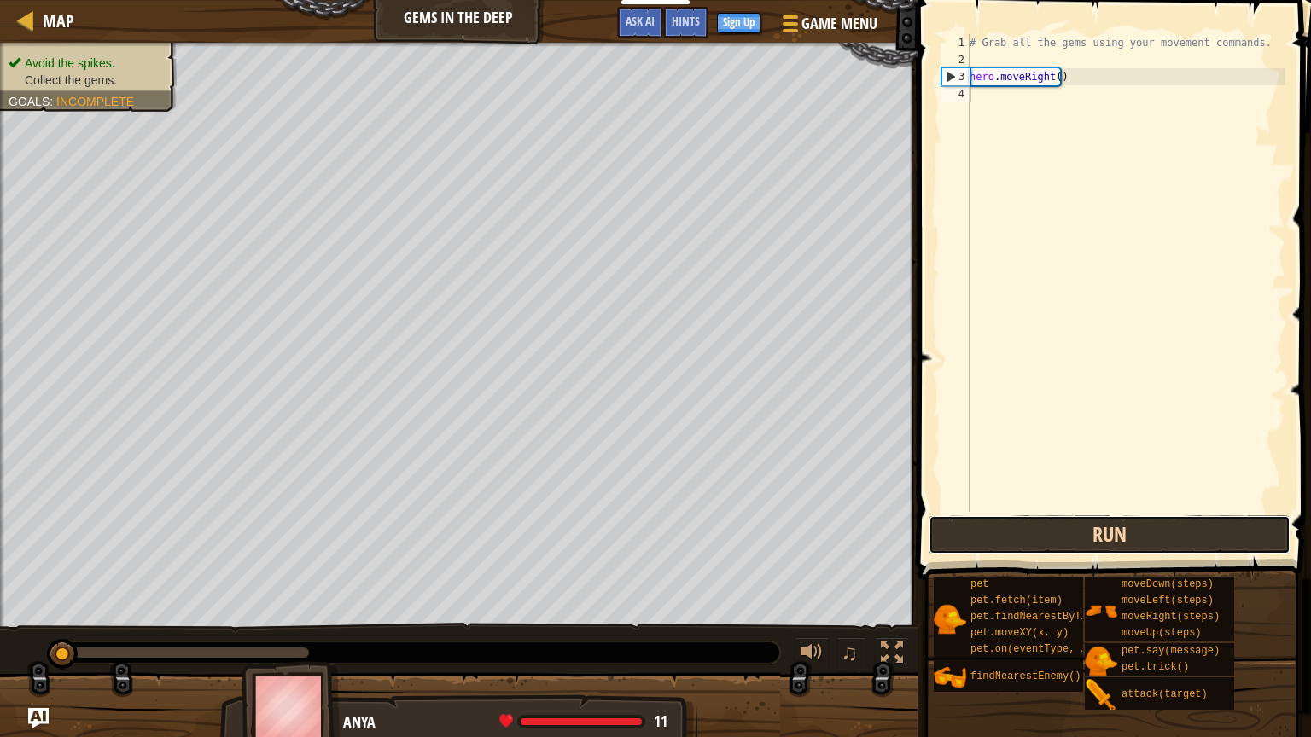
click at [1058, 544] on button "Run" at bounding box center [1110, 534] width 362 height 39
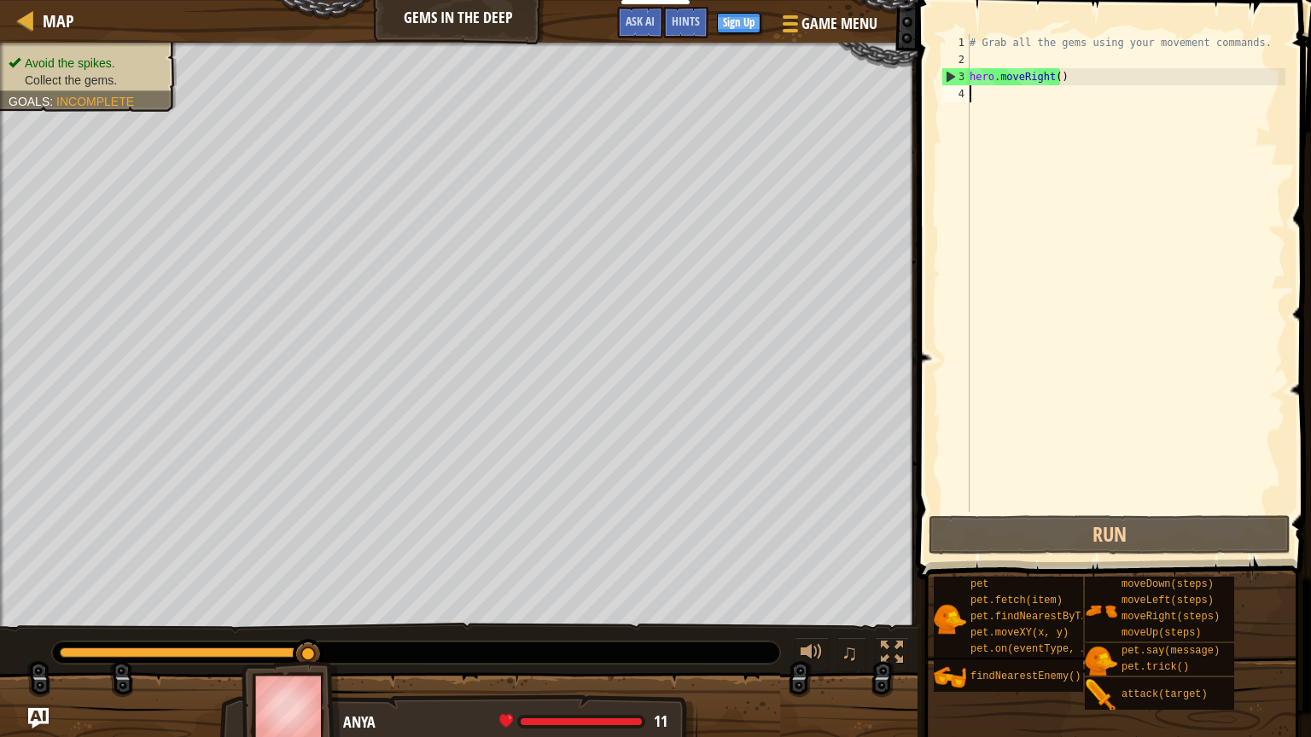
type textarea "h"
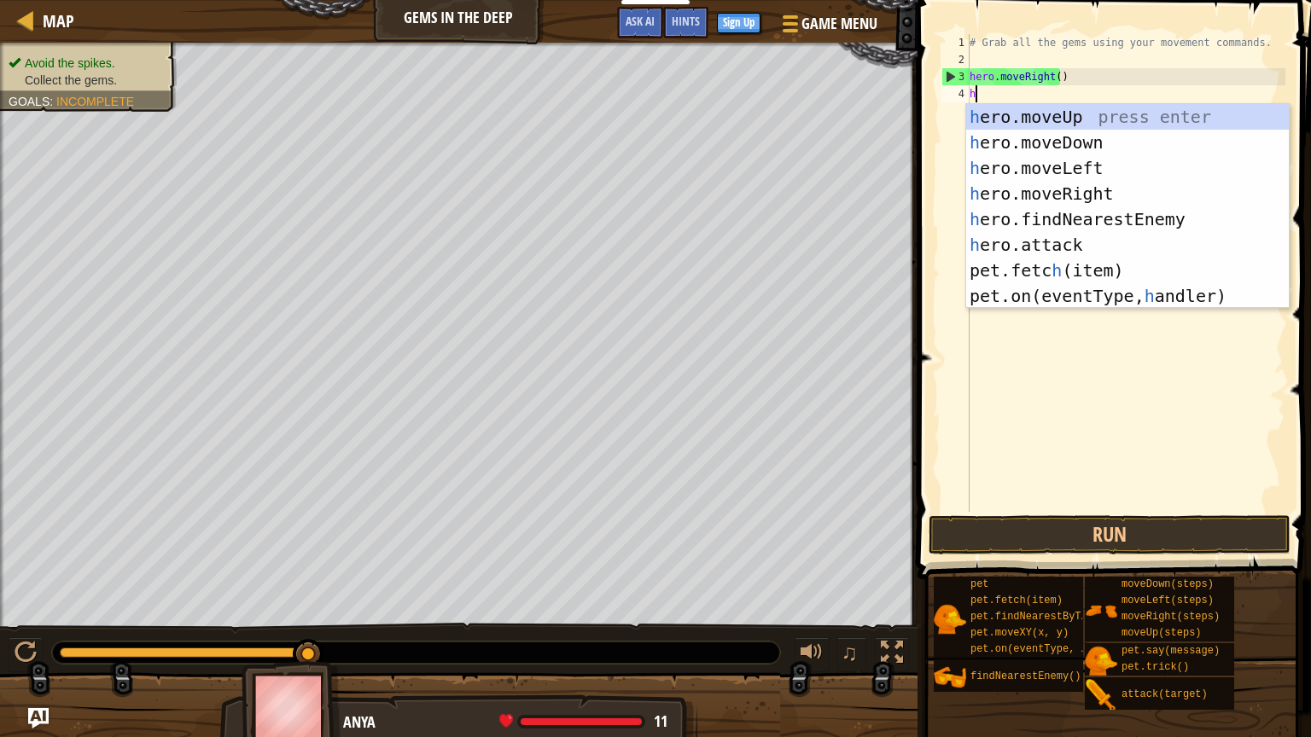
scroll to position [8, 0]
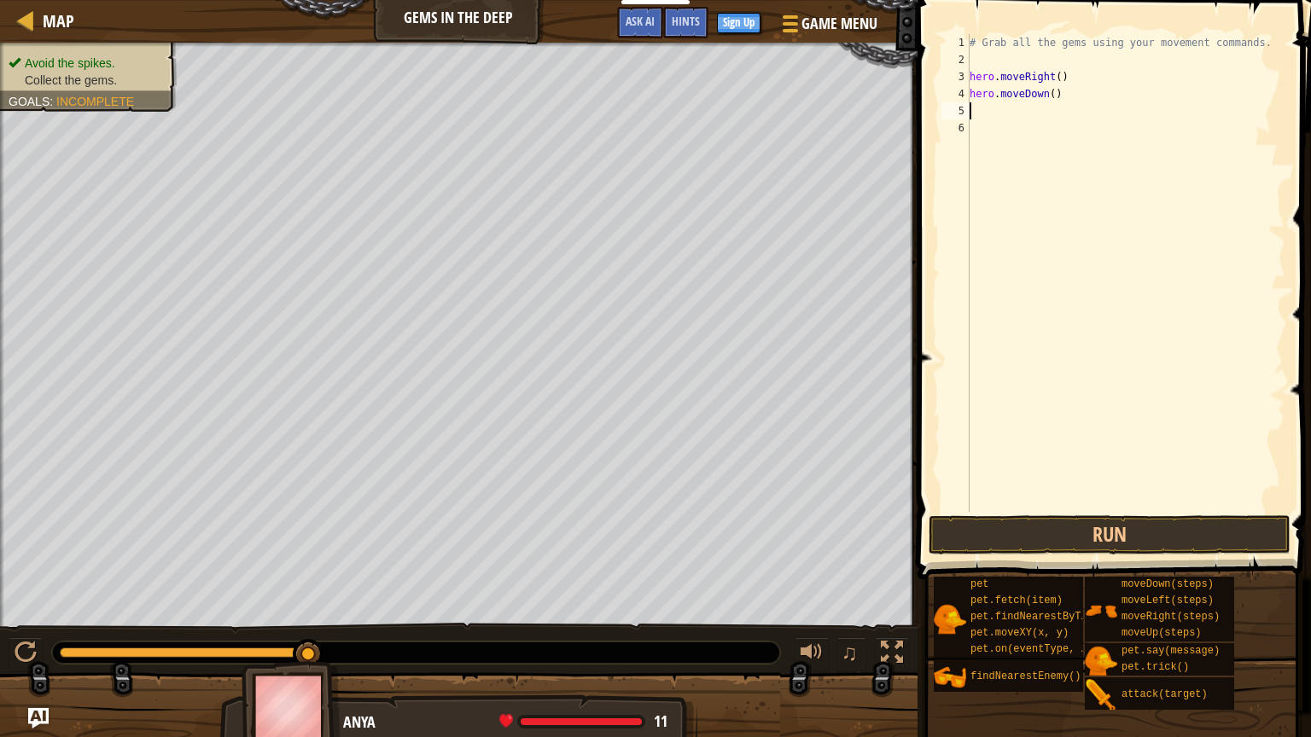
type textarea "h"
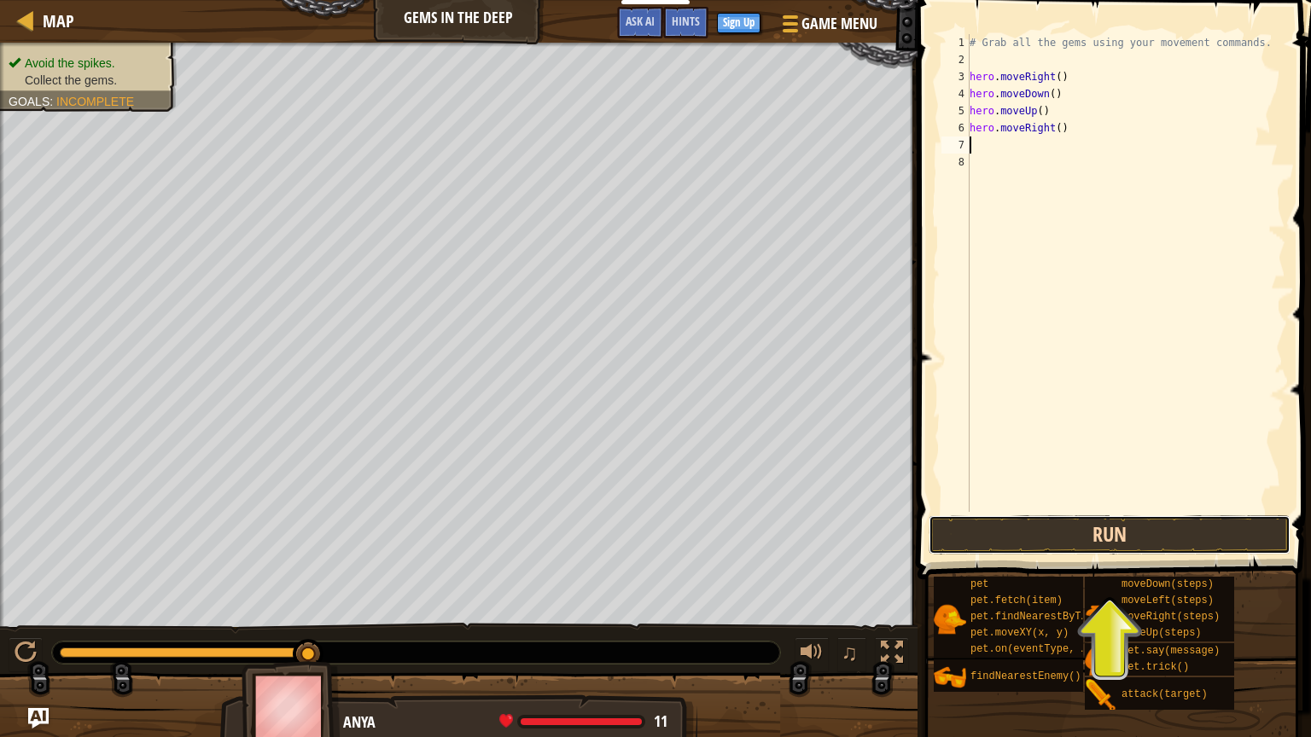
click at [1127, 533] on button "Run" at bounding box center [1110, 534] width 362 height 39
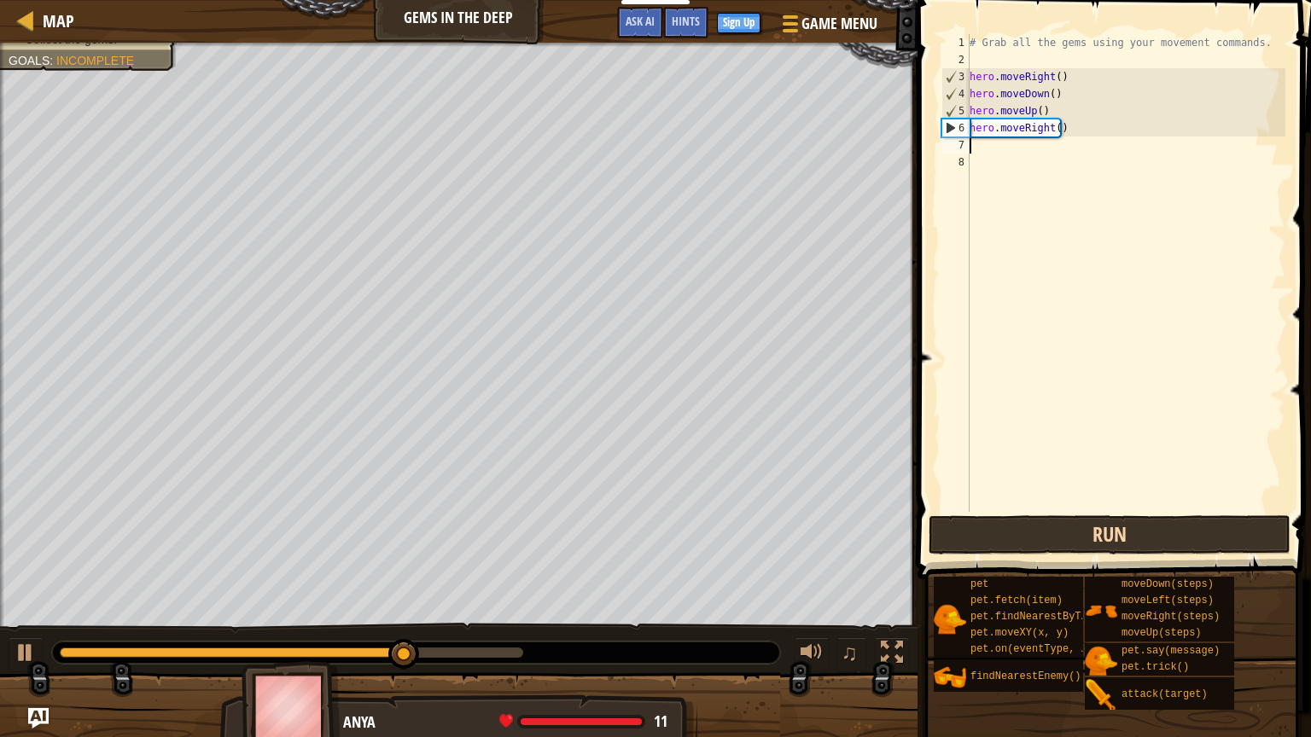
type textarea "h"
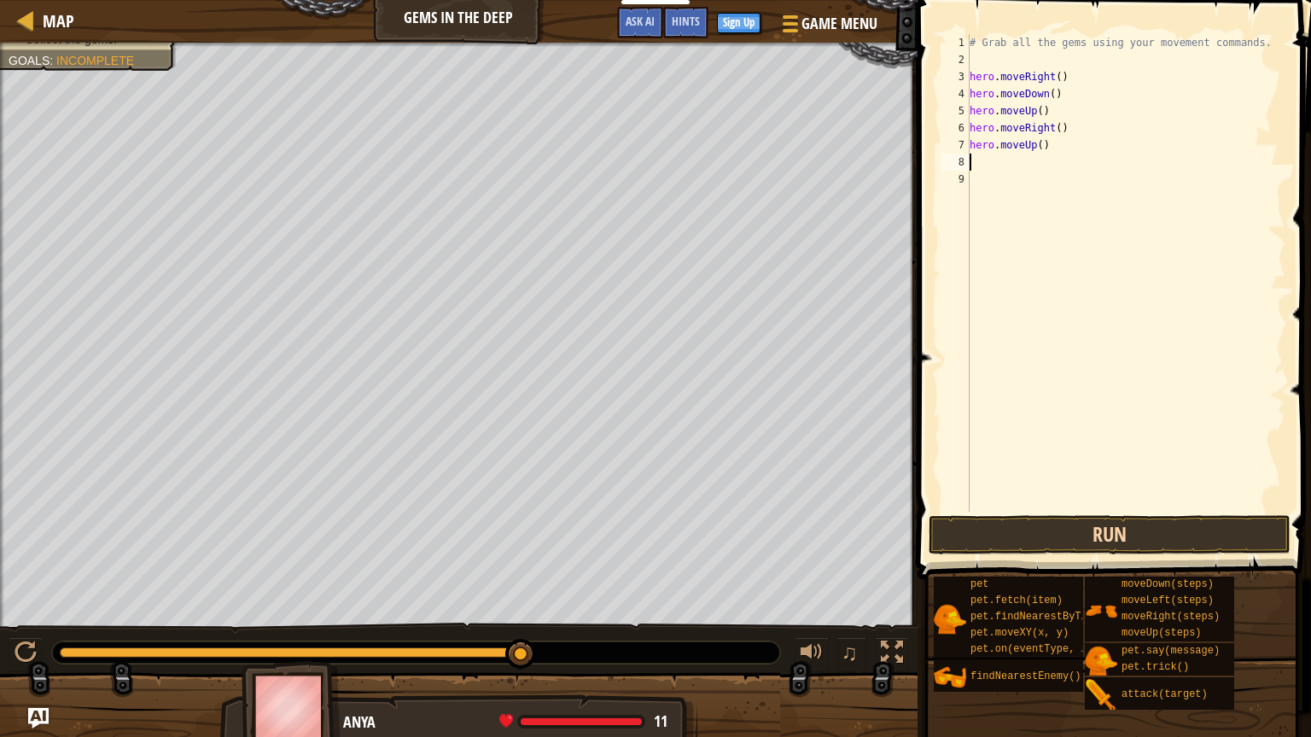
type textarea "h"
click at [1178, 521] on button "Run" at bounding box center [1110, 534] width 362 height 39
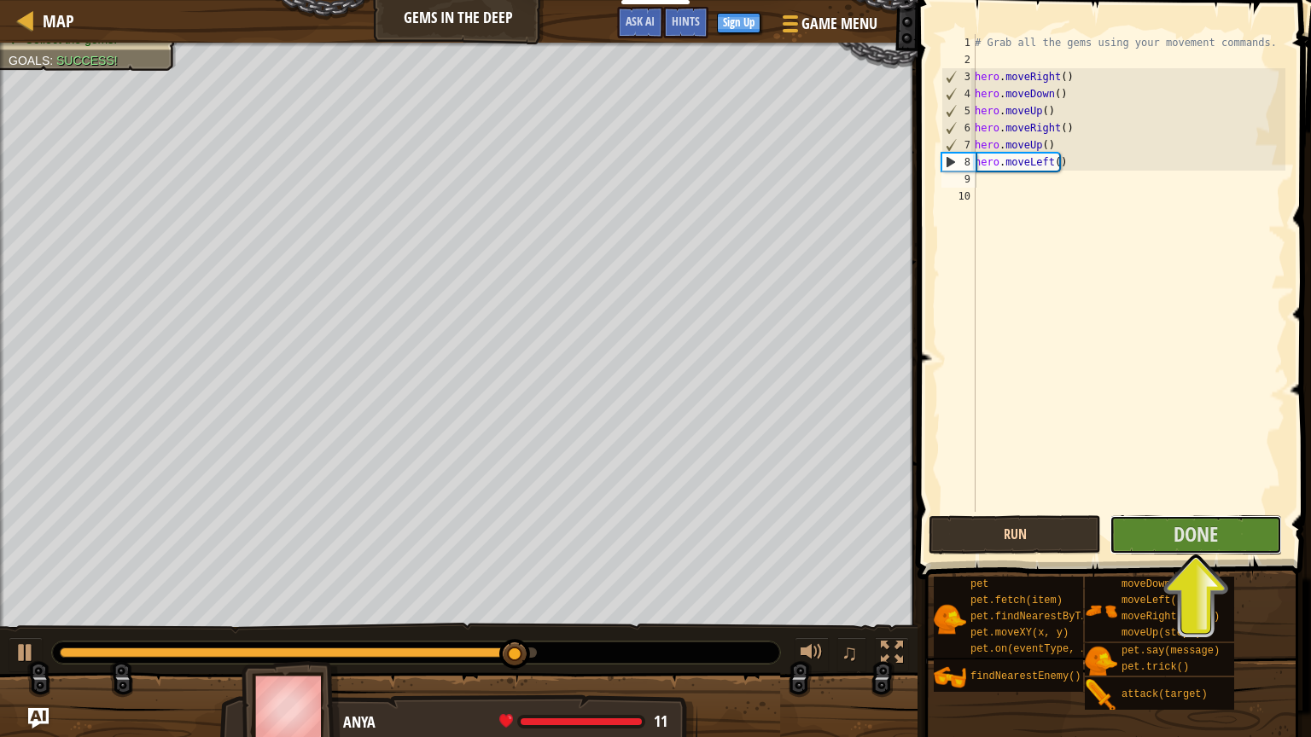
click at [1178, 521] on span "Done" at bounding box center [1195, 534] width 44 height 27
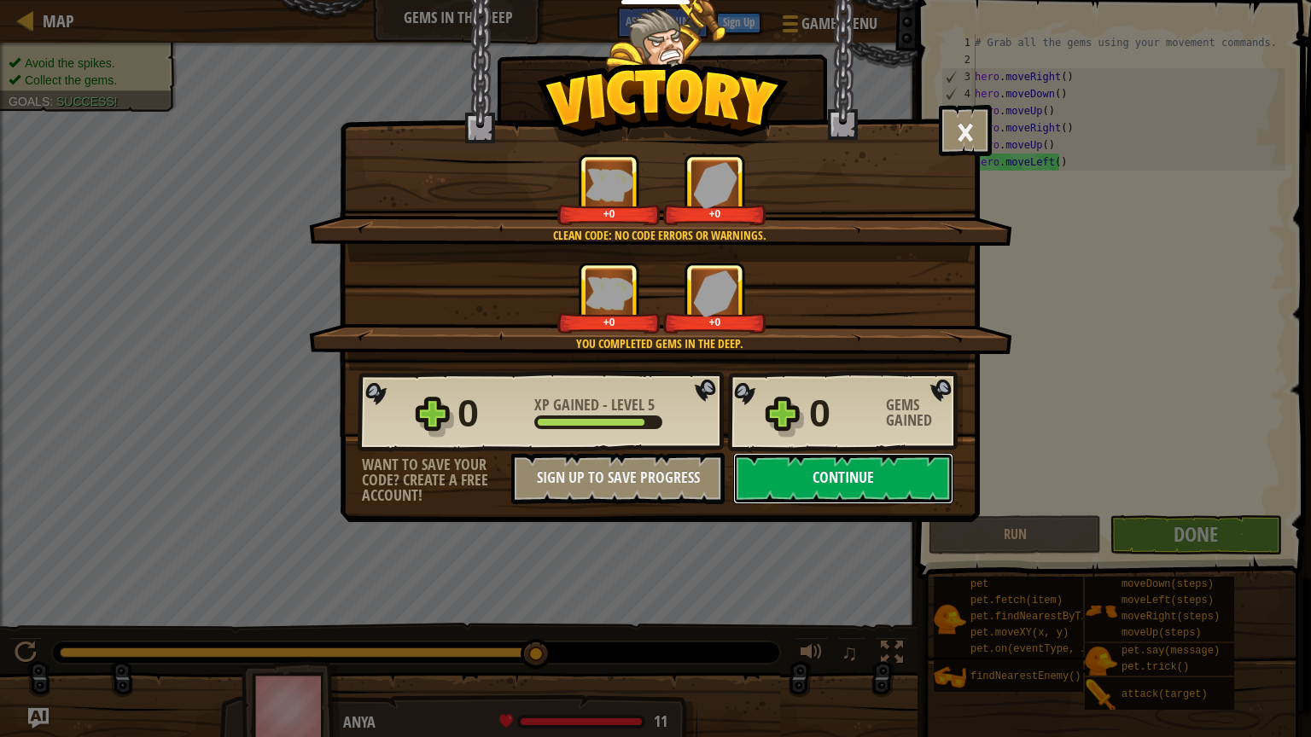
click at [925, 475] on button "Continue" at bounding box center [843, 478] width 220 height 51
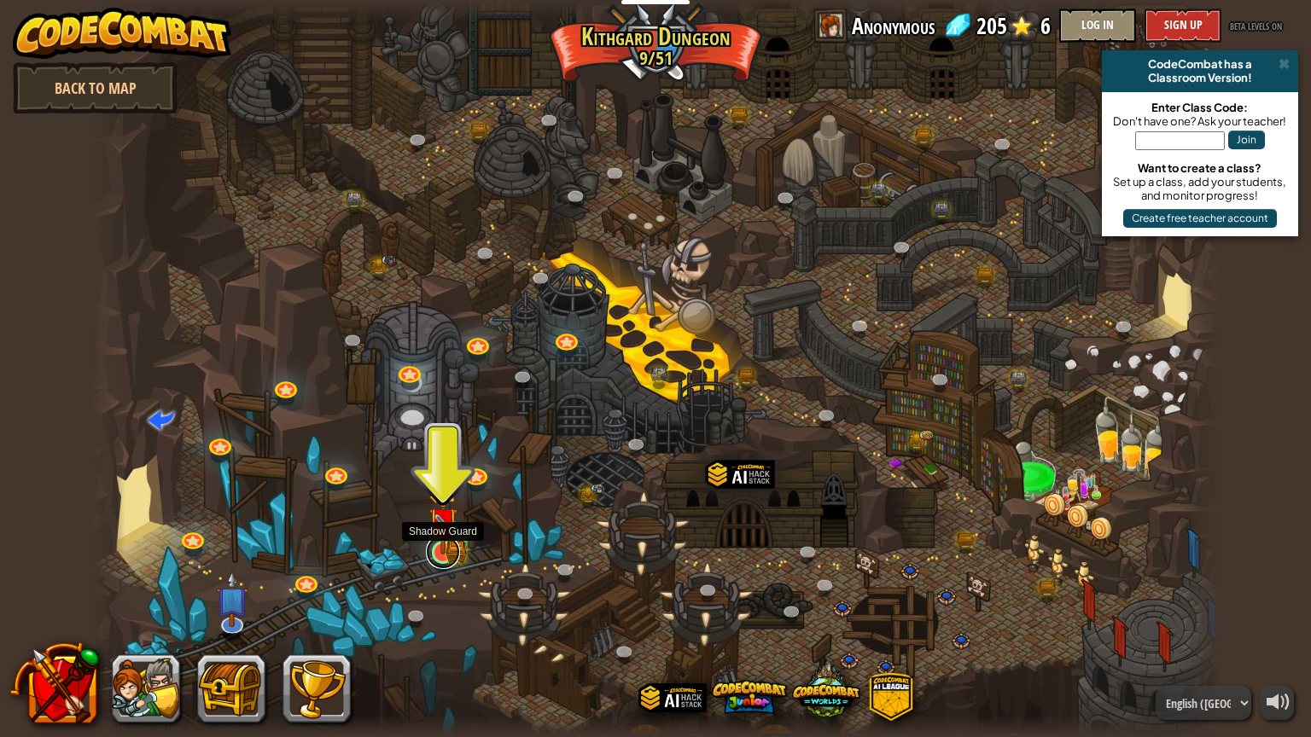
click at [442, 555] on link at bounding box center [443, 552] width 34 height 34
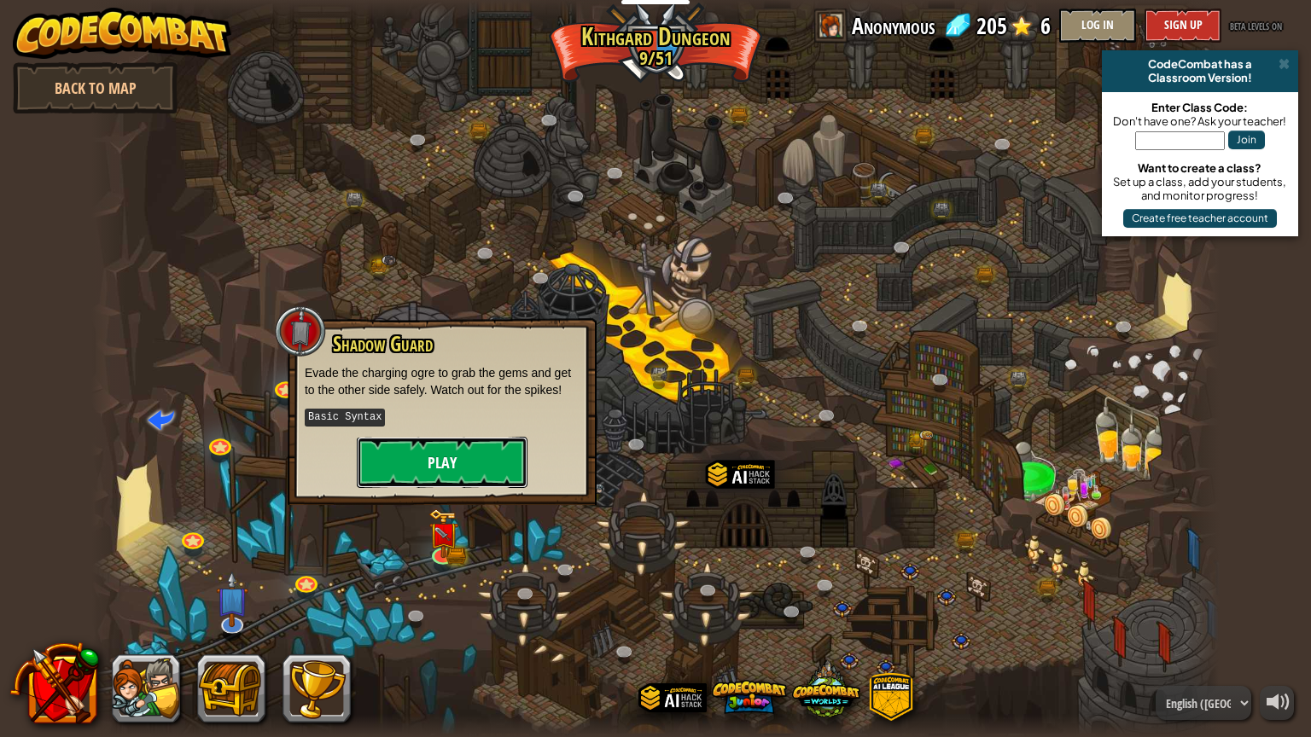
click at [471, 459] on button "Play" at bounding box center [442, 462] width 171 height 51
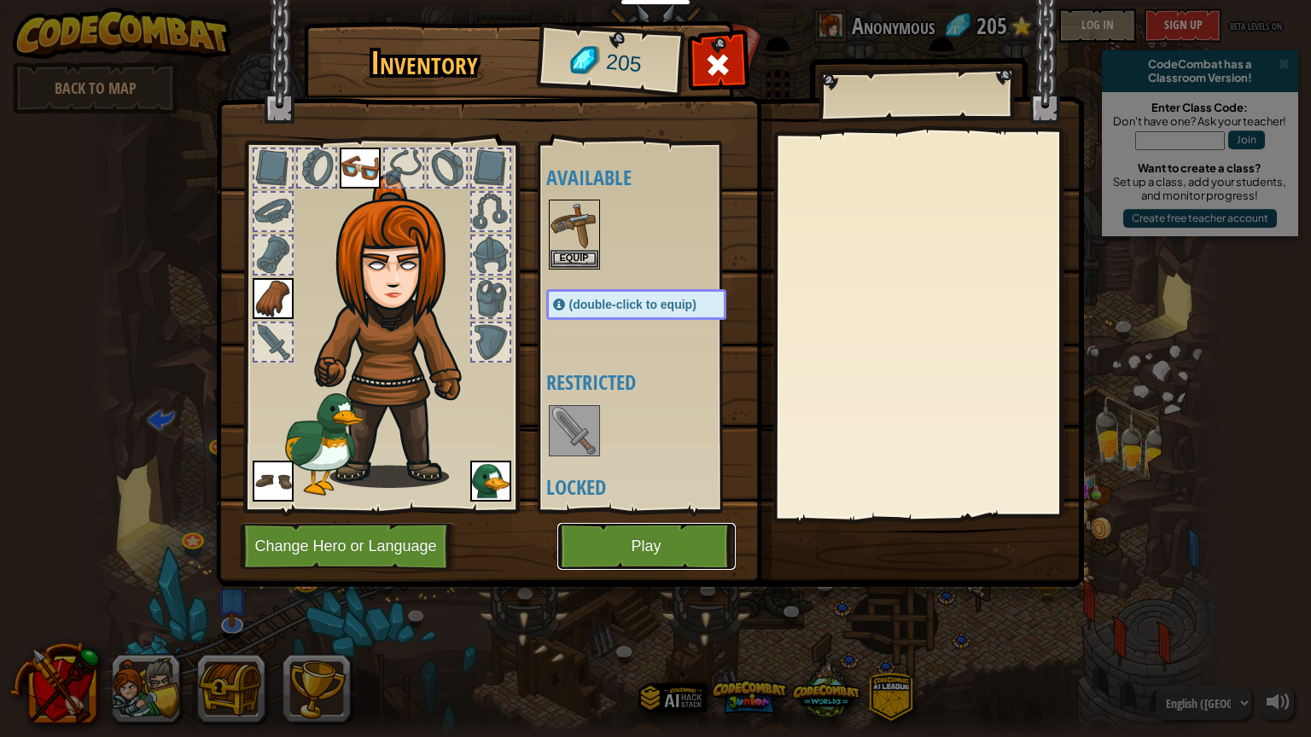
click at [629, 534] on button "Play" at bounding box center [646, 546] width 178 height 47
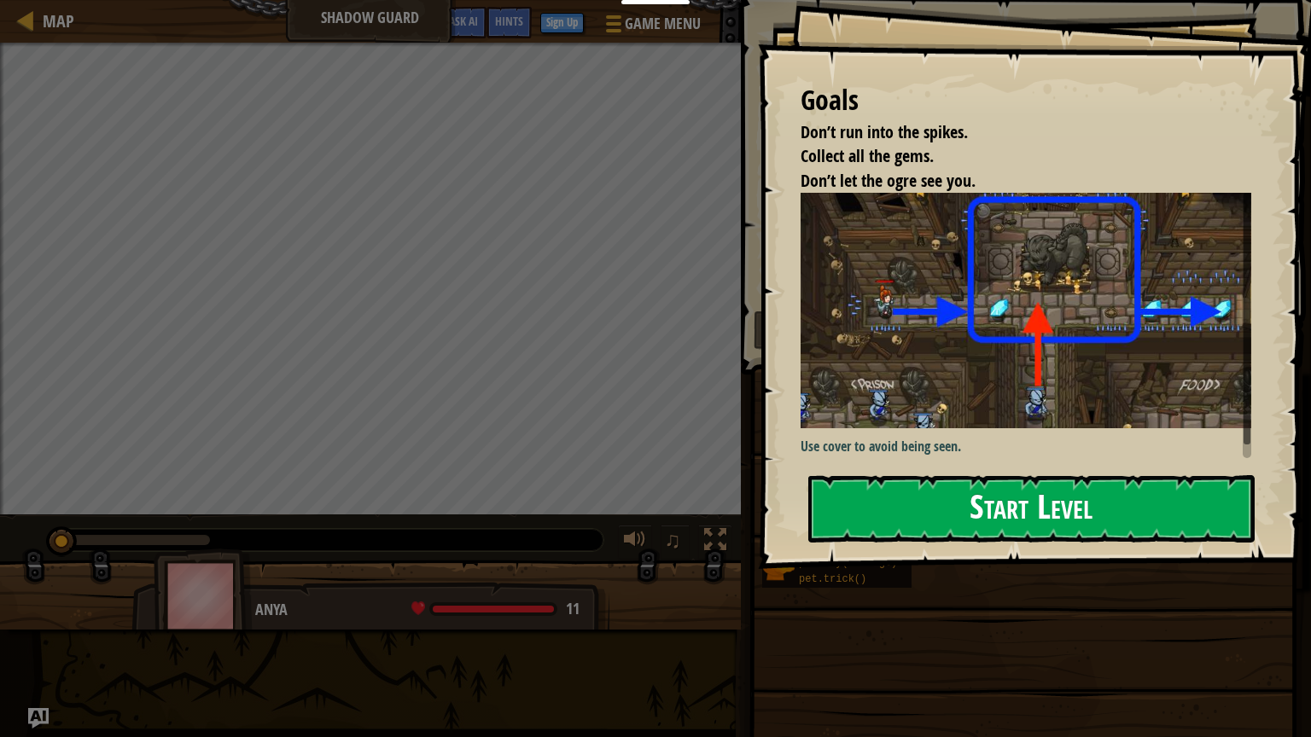
click at [894, 510] on button "Start Level" at bounding box center [1031, 508] width 446 height 67
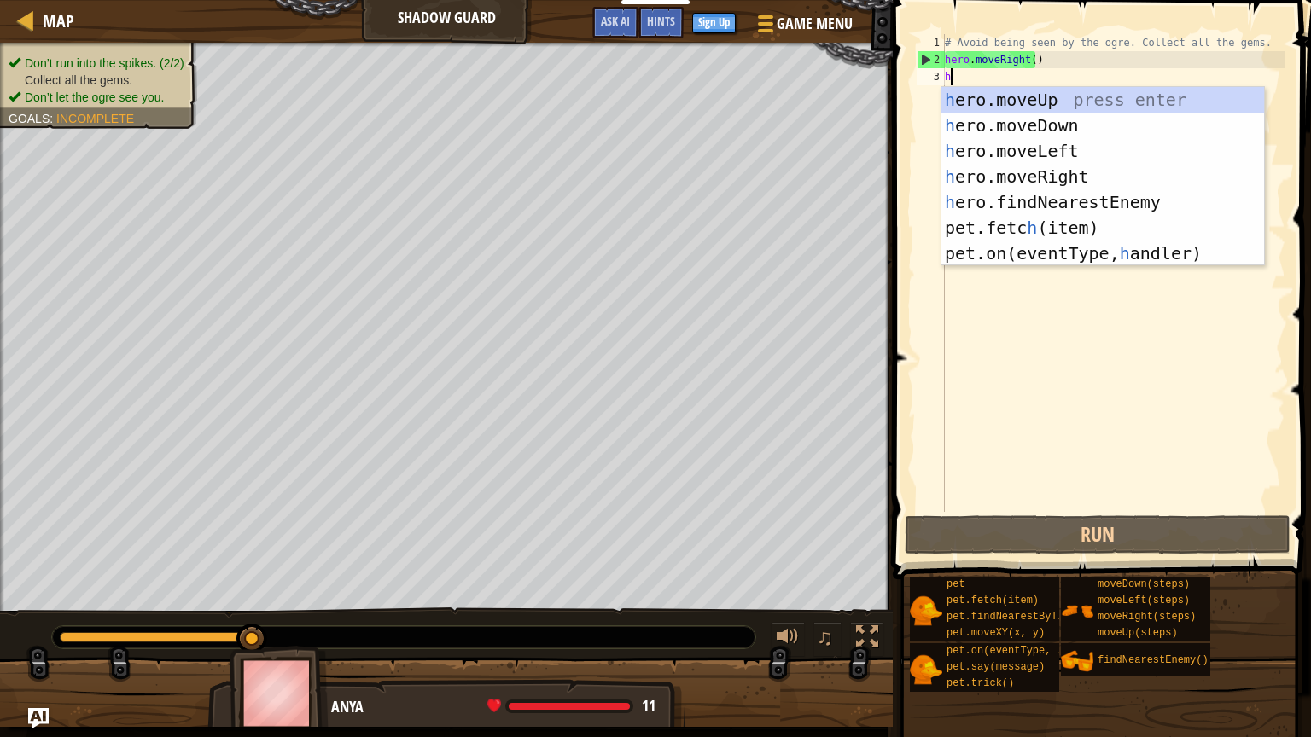
type textarea "h"
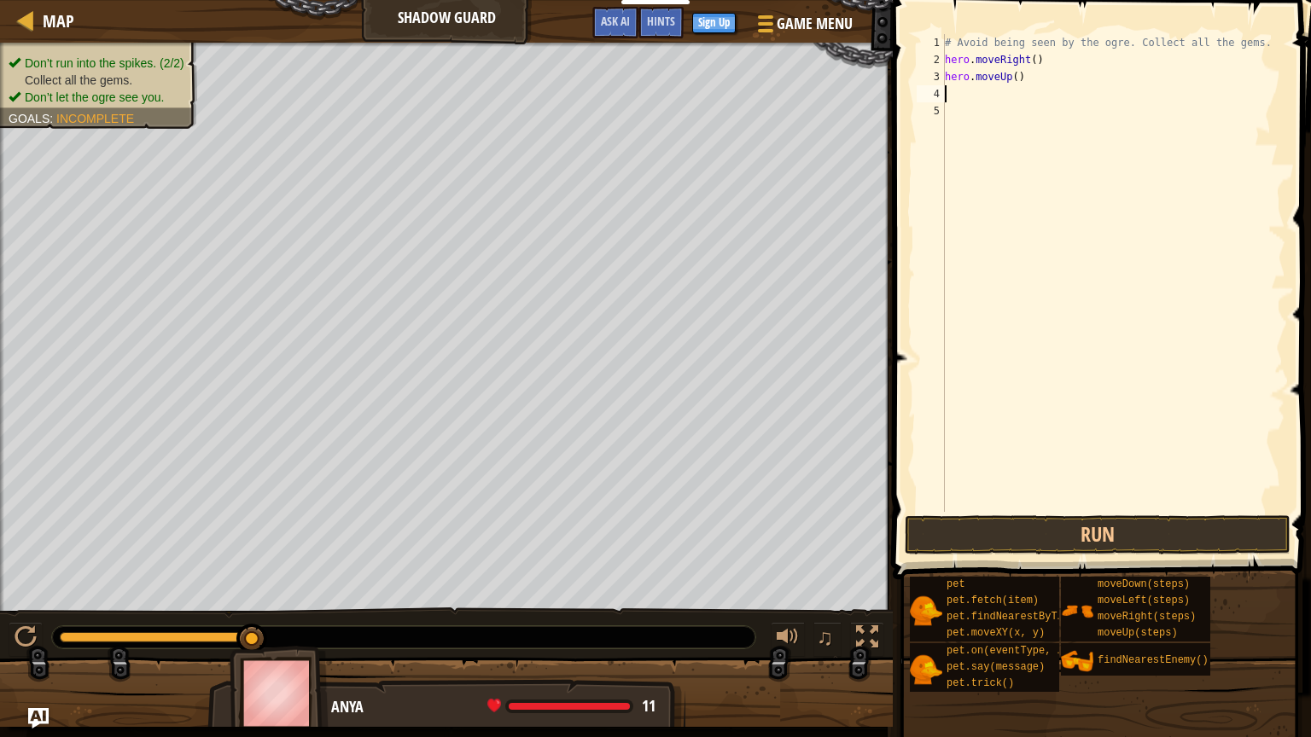
type textarea "h"
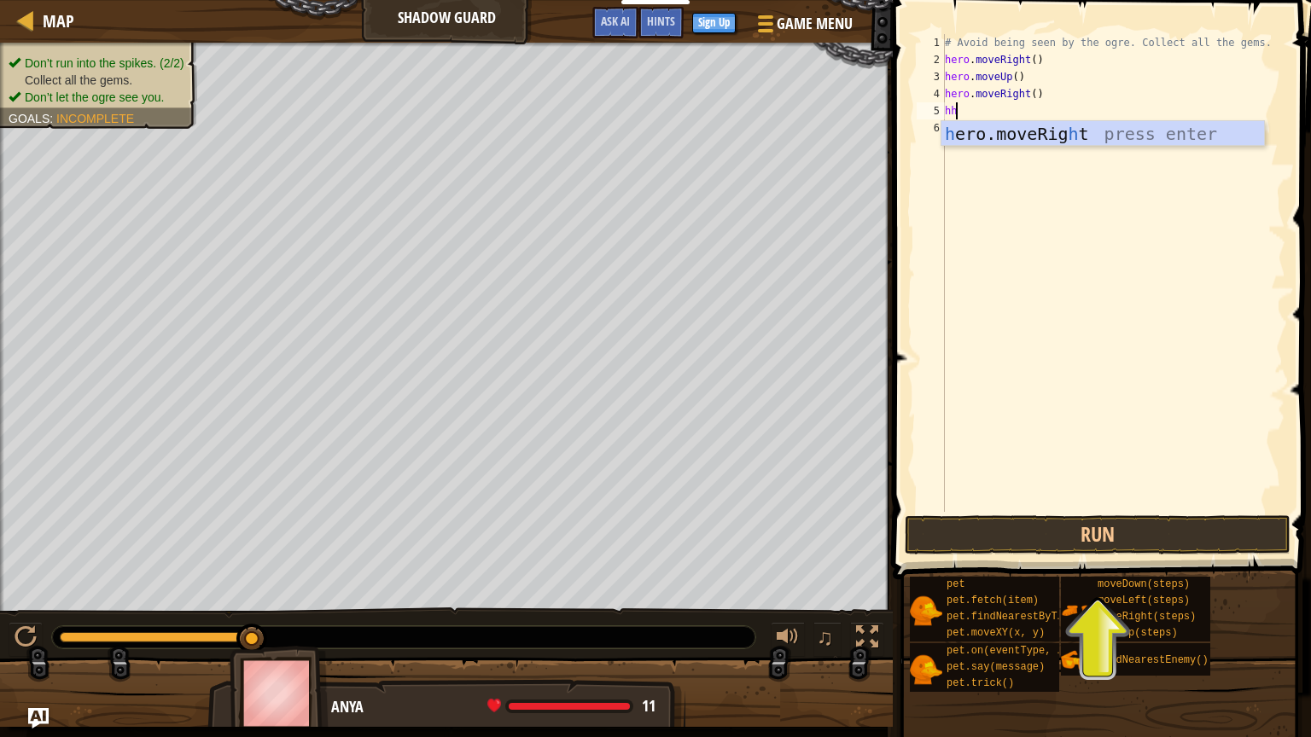
type textarea "h"
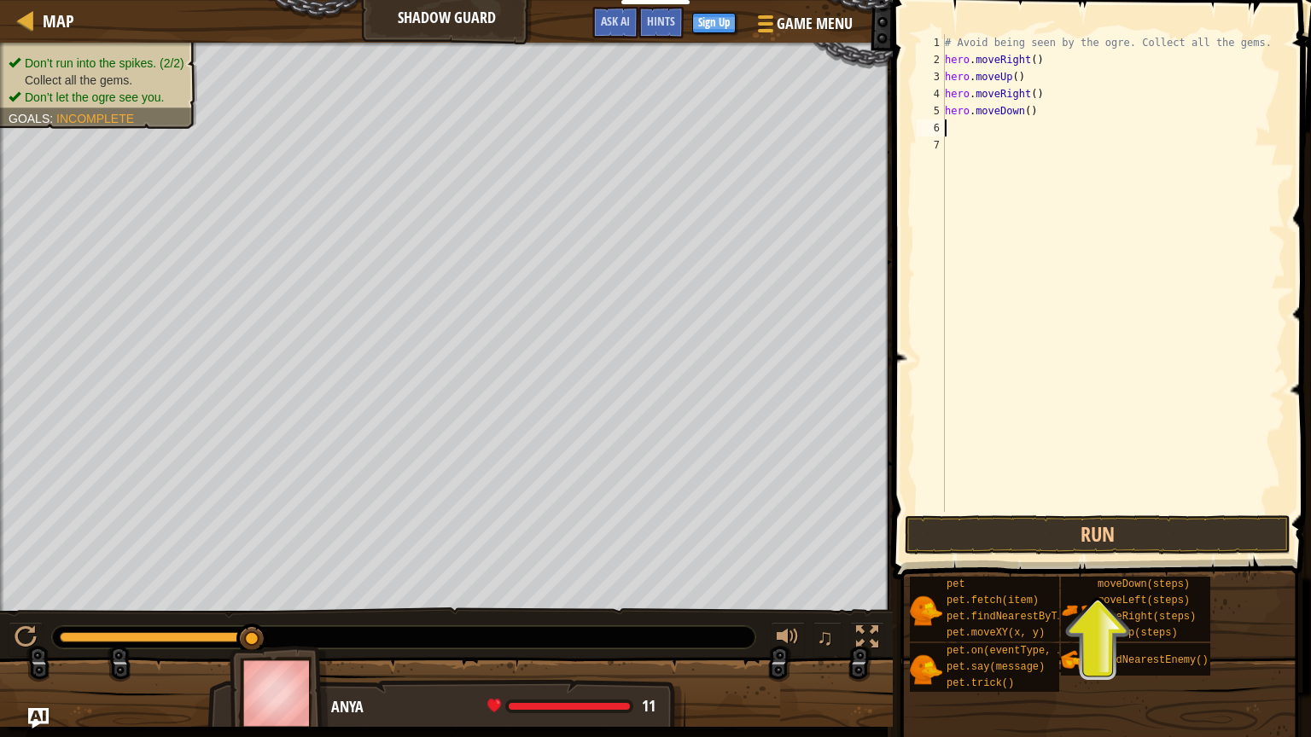
type textarea "h"
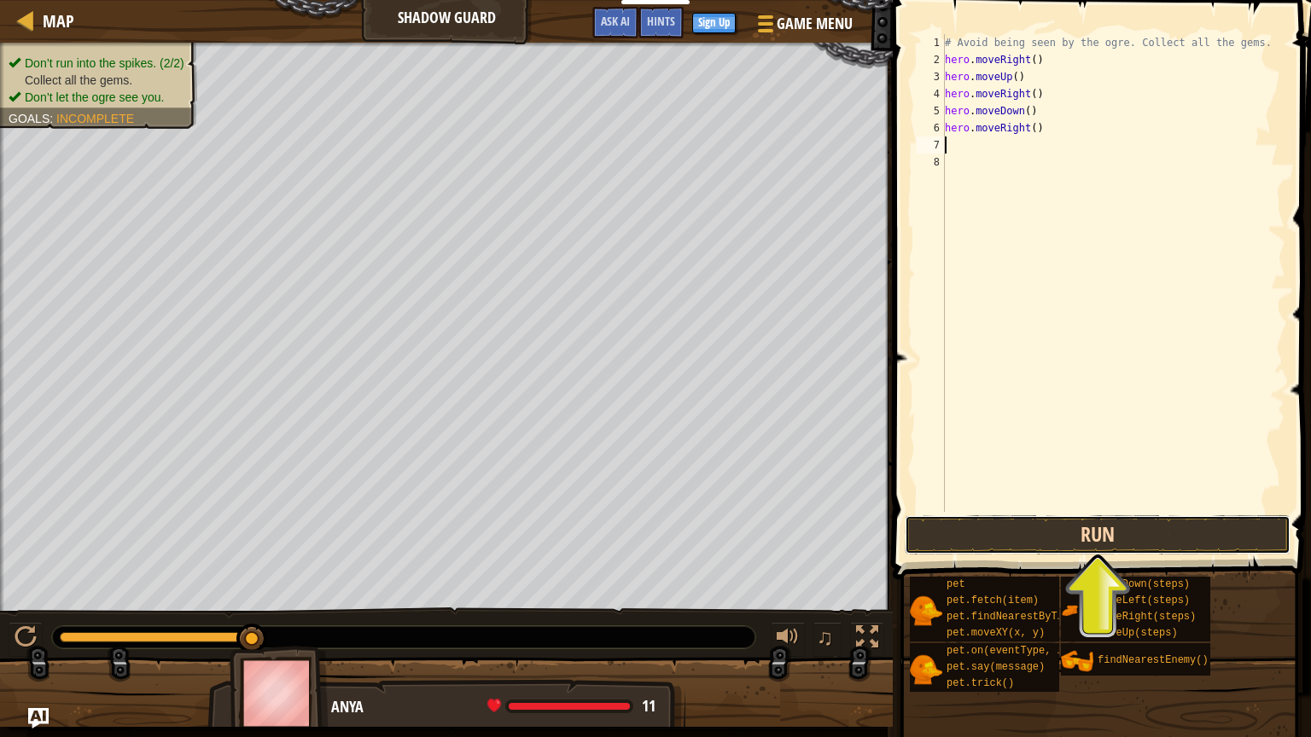
click at [1045, 541] on button "Run" at bounding box center [1098, 534] width 386 height 39
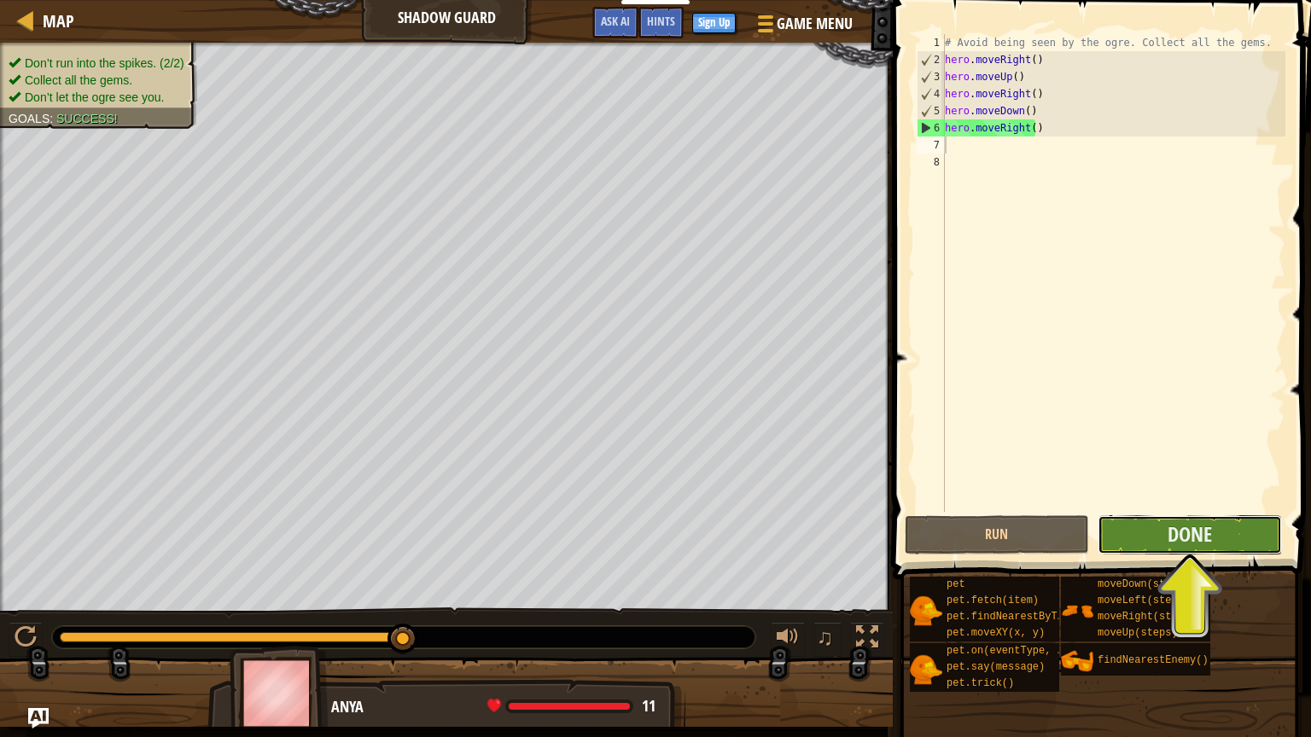
click at [1133, 544] on button "Done" at bounding box center [1190, 534] width 184 height 39
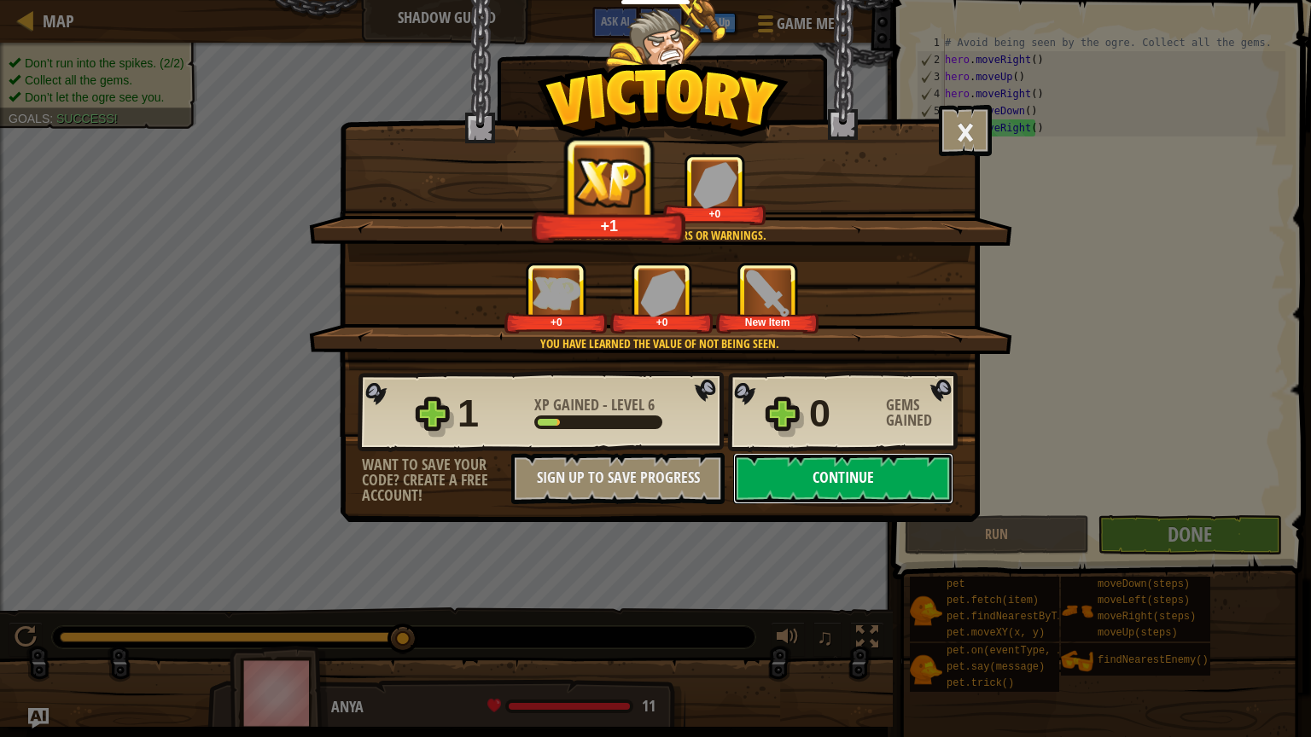
click at [911, 486] on button "Continue" at bounding box center [843, 478] width 220 height 51
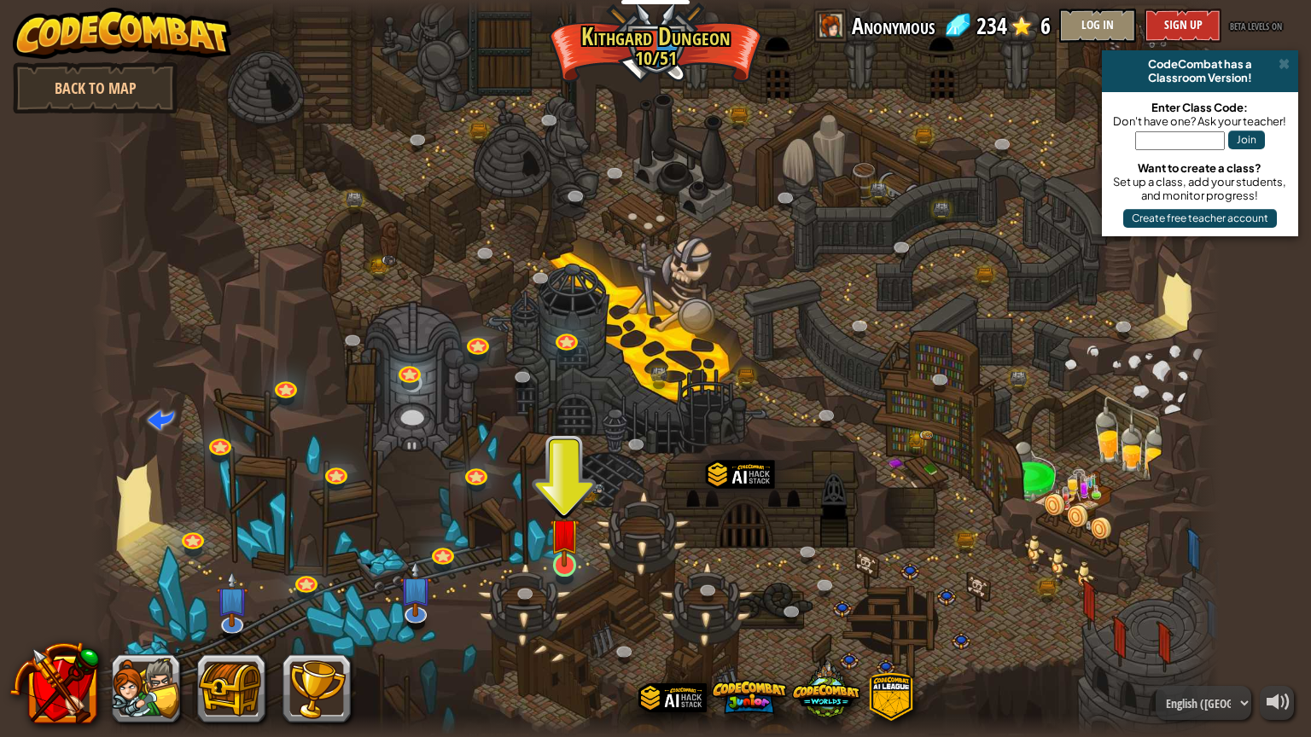
click at [568, 563] on img at bounding box center [565, 533] width 30 height 68
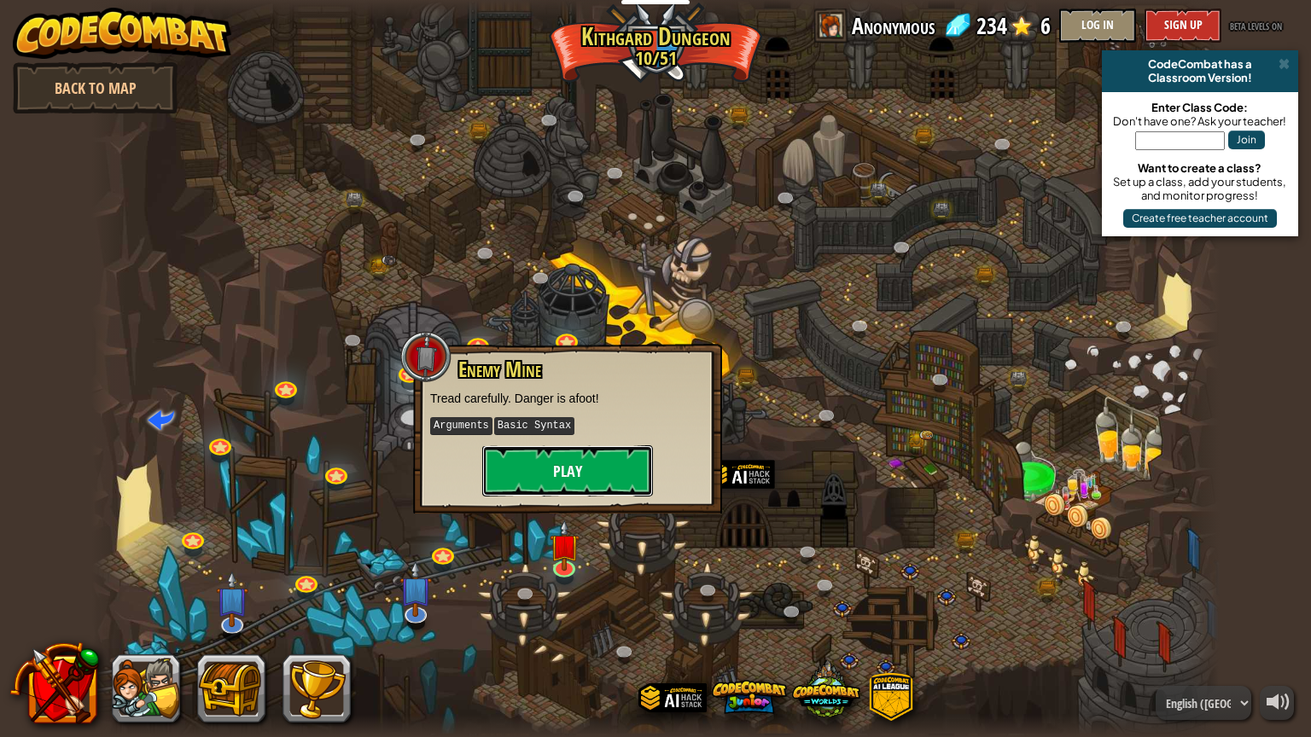
click at [567, 475] on button "Play" at bounding box center [567, 470] width 171 height 51
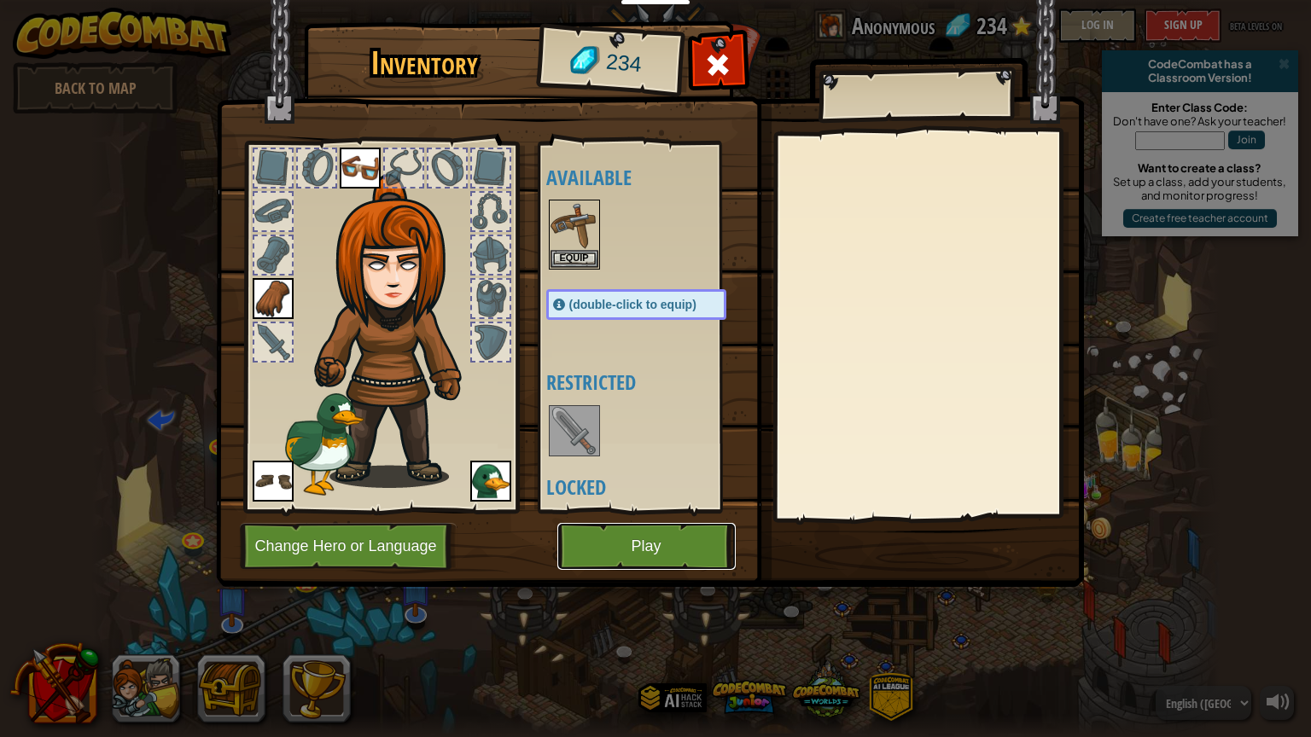
click at [621, 539] on button "Play" at bounding box center [646, 546] width 178 height 47
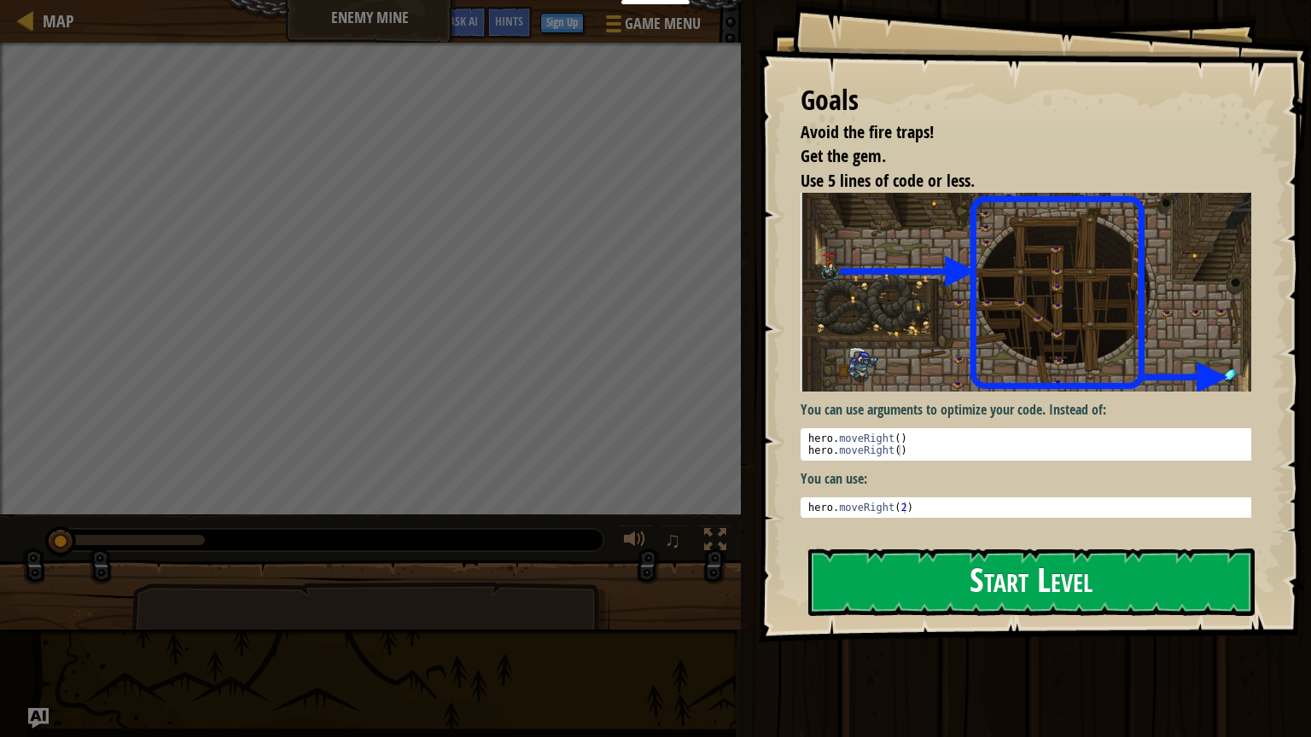
click at [966, 563] on button "Start Level" at bounding box center [1031, 582] width 446 height 67
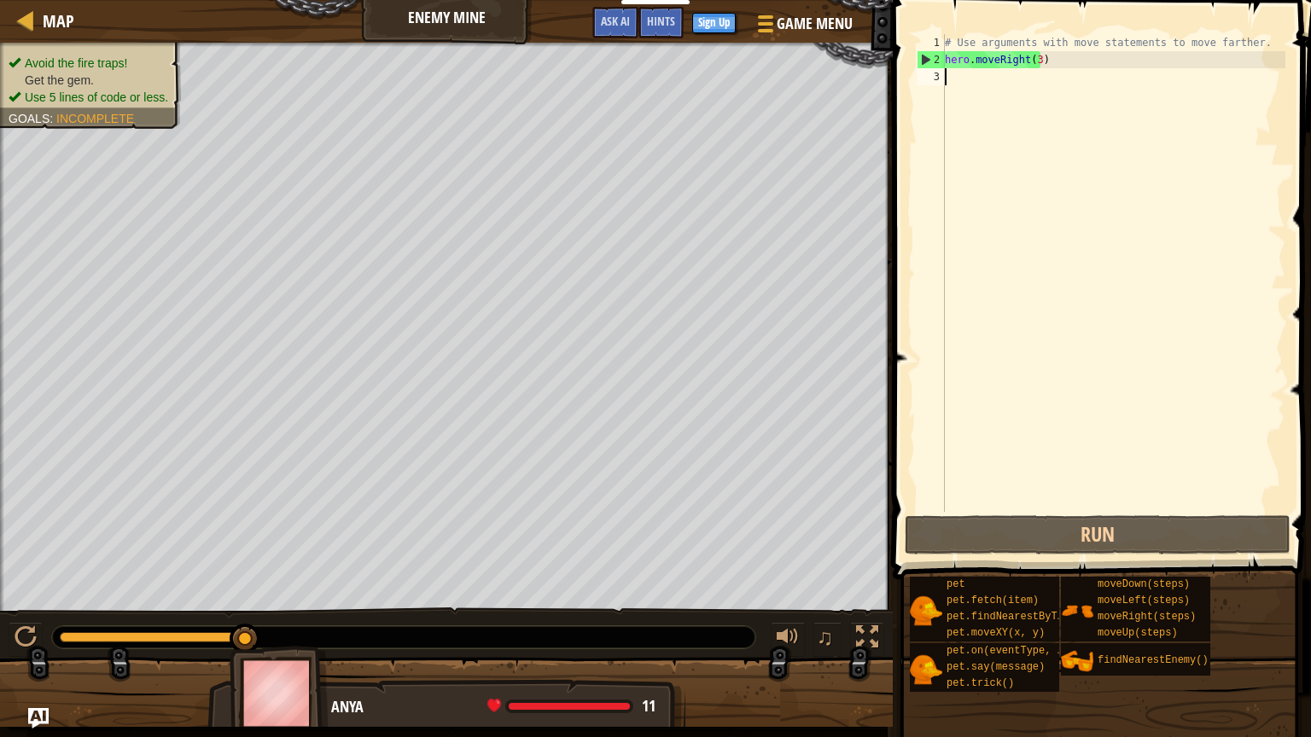
type textarea "h"
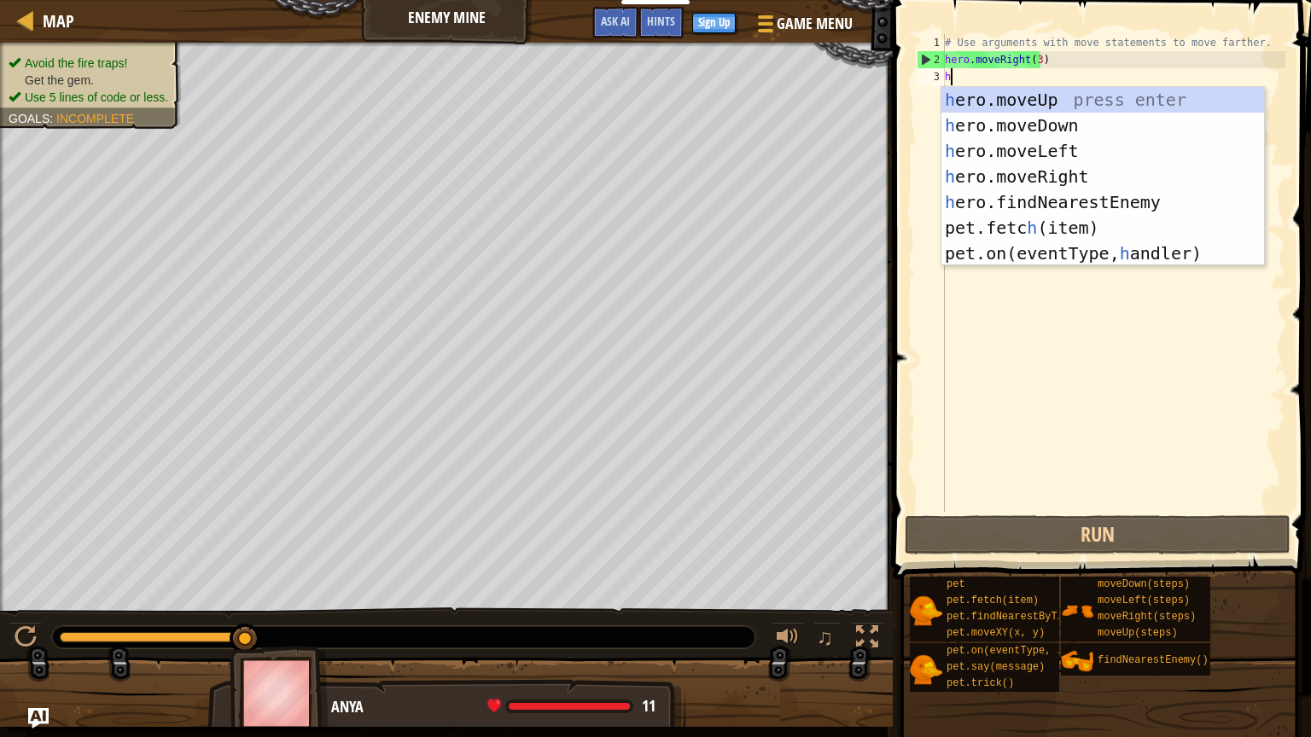
scroll to position [8, 0]
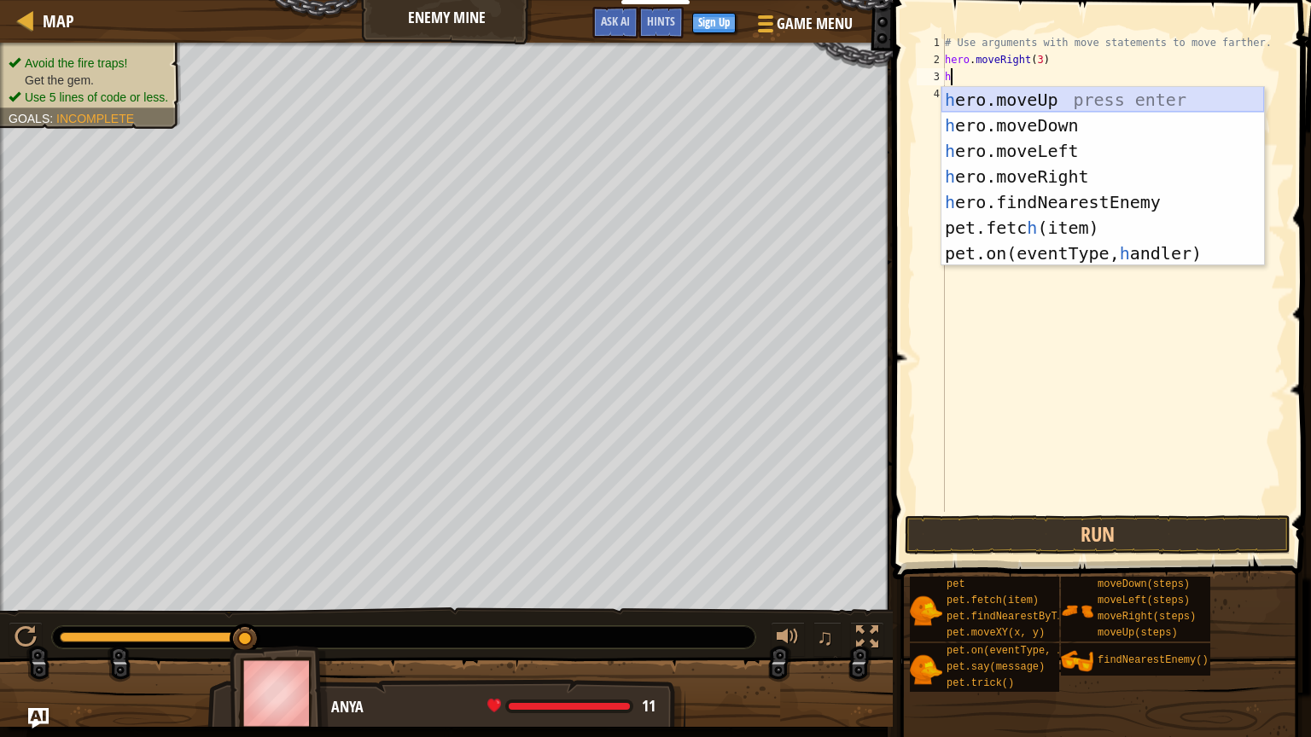
click at [1132, 106] on div "h ero.moveUp press enter h ero.moveDown press enter h ero.moveLeft press enter …" at bounding box center [1102, 202] width 323 height 230
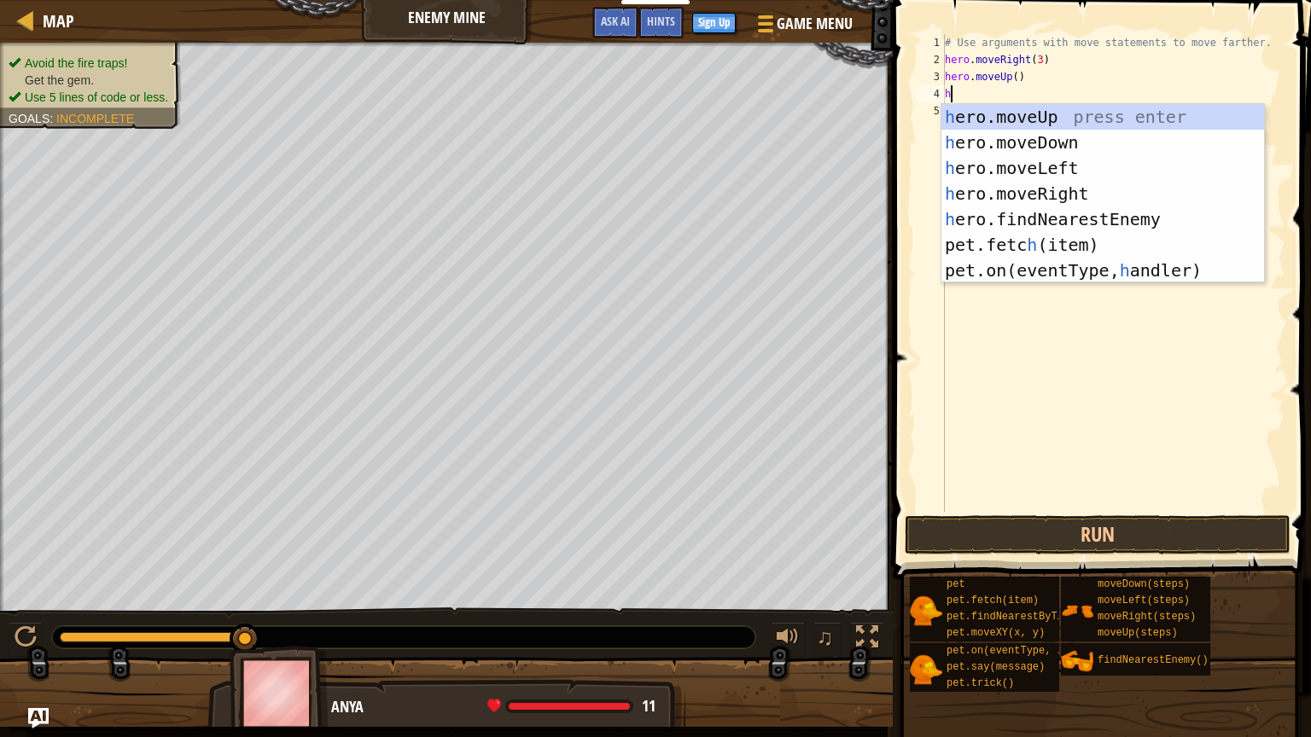
type textarea "h"
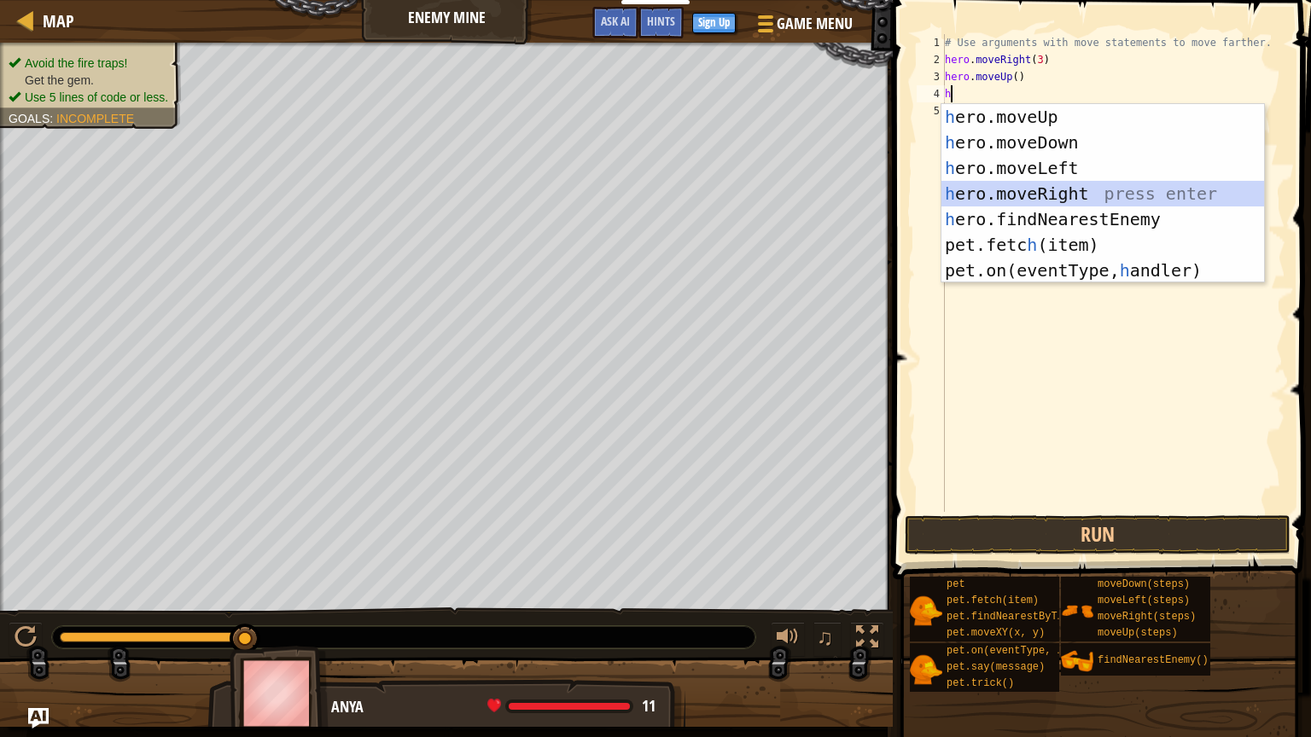
click at [1117, 187] on div "h ero.moveUp press enter h ero.moveDown press enter h ero.moveLeft press enter …" at bounding box center [1102, 219] width 323 height 230
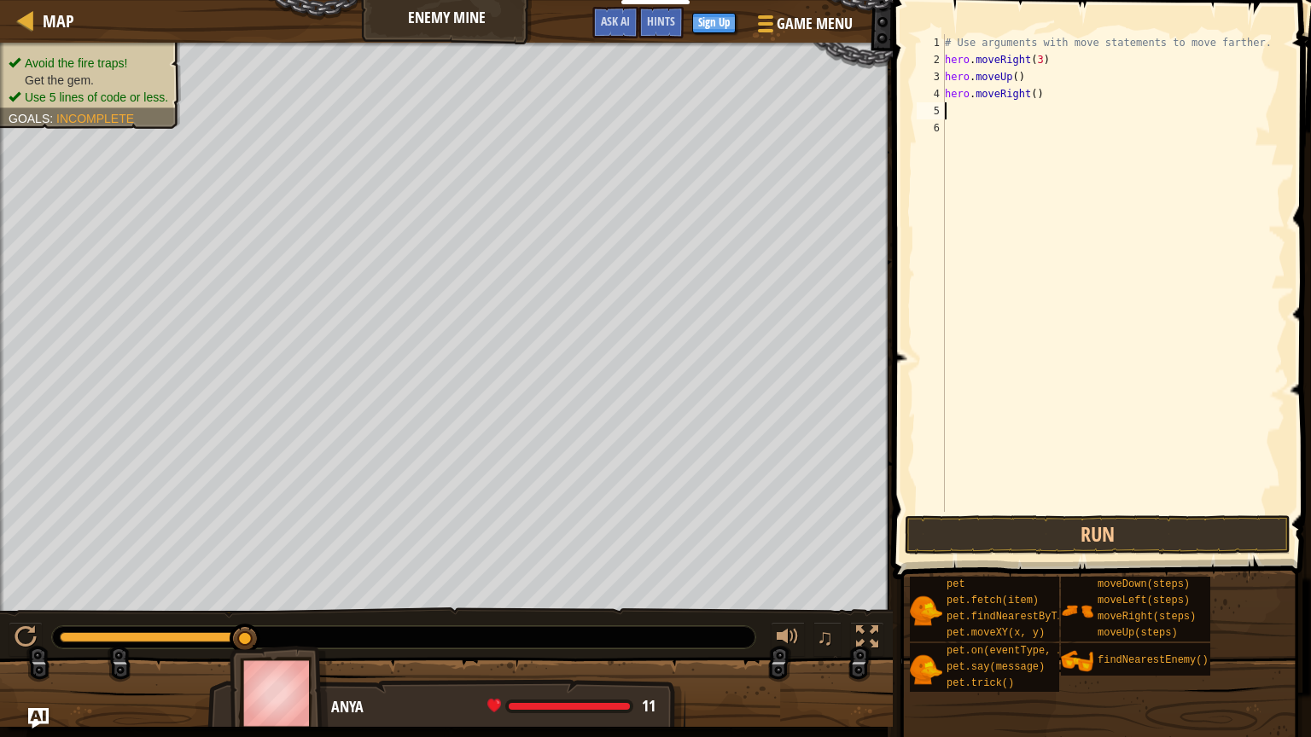
type textarea "h"
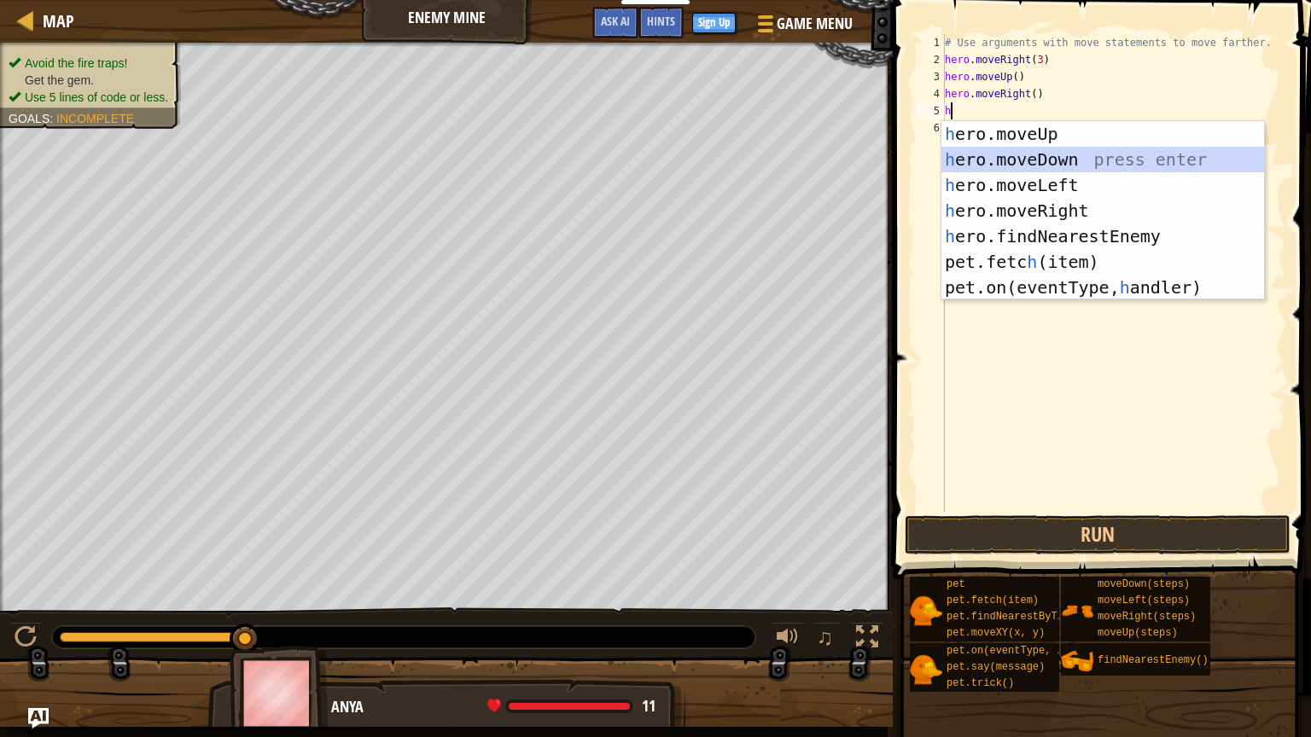
click at [1109, 160] on div "h ero.moveUp press enter h ero.moveDown press enter h ero.moveLeft press enter …" at bounding box center [1102, 236] width 323 height 230
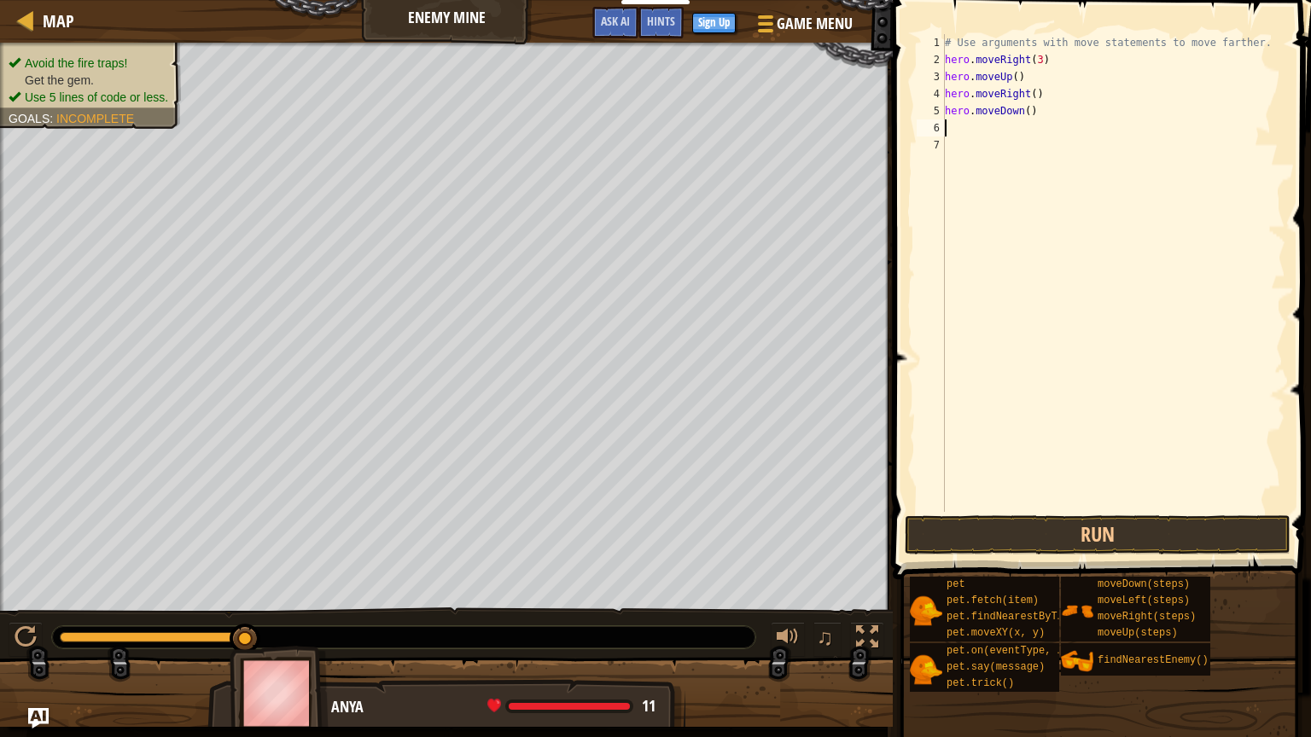
type textarea "h"
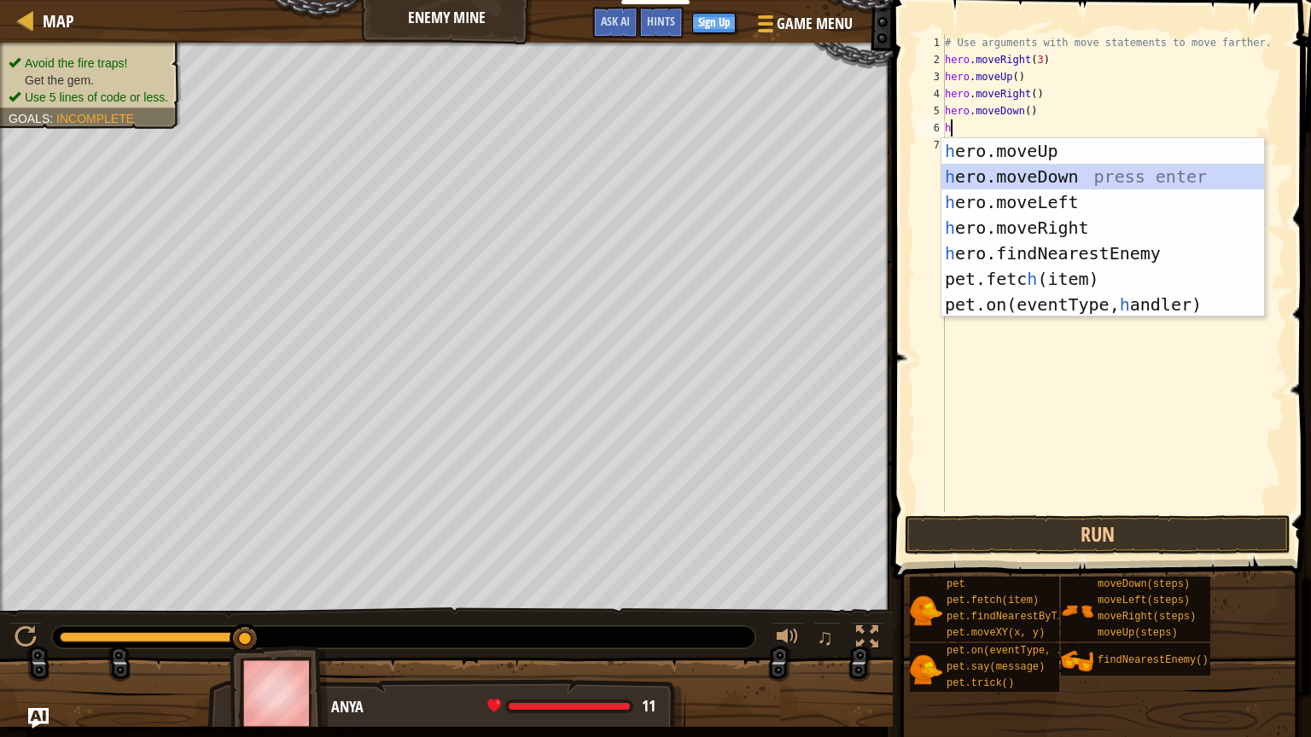
click at [1106, 184] on div "h ero.moveUp press enter h ero.moveDown press enter h ero.moveLeft press enter …" at bounding box center [1102, 253] width 323 height 230
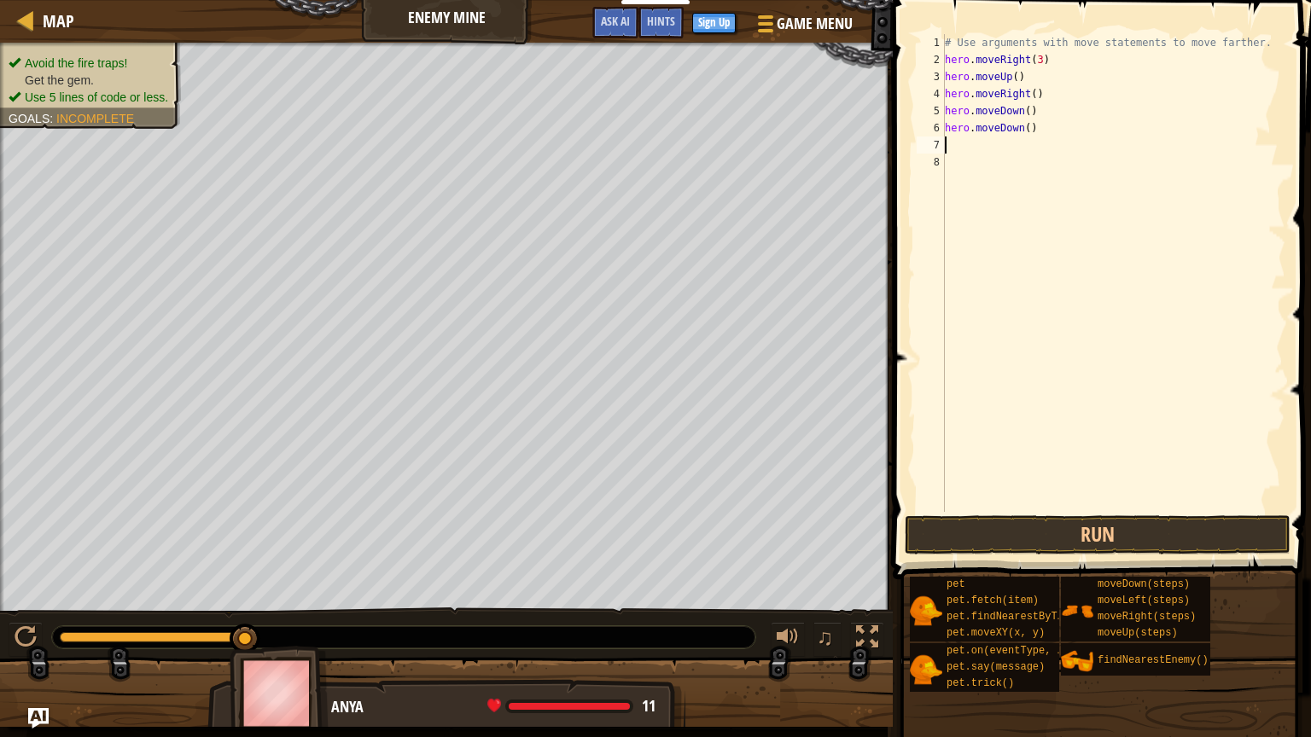
type textarea "h"
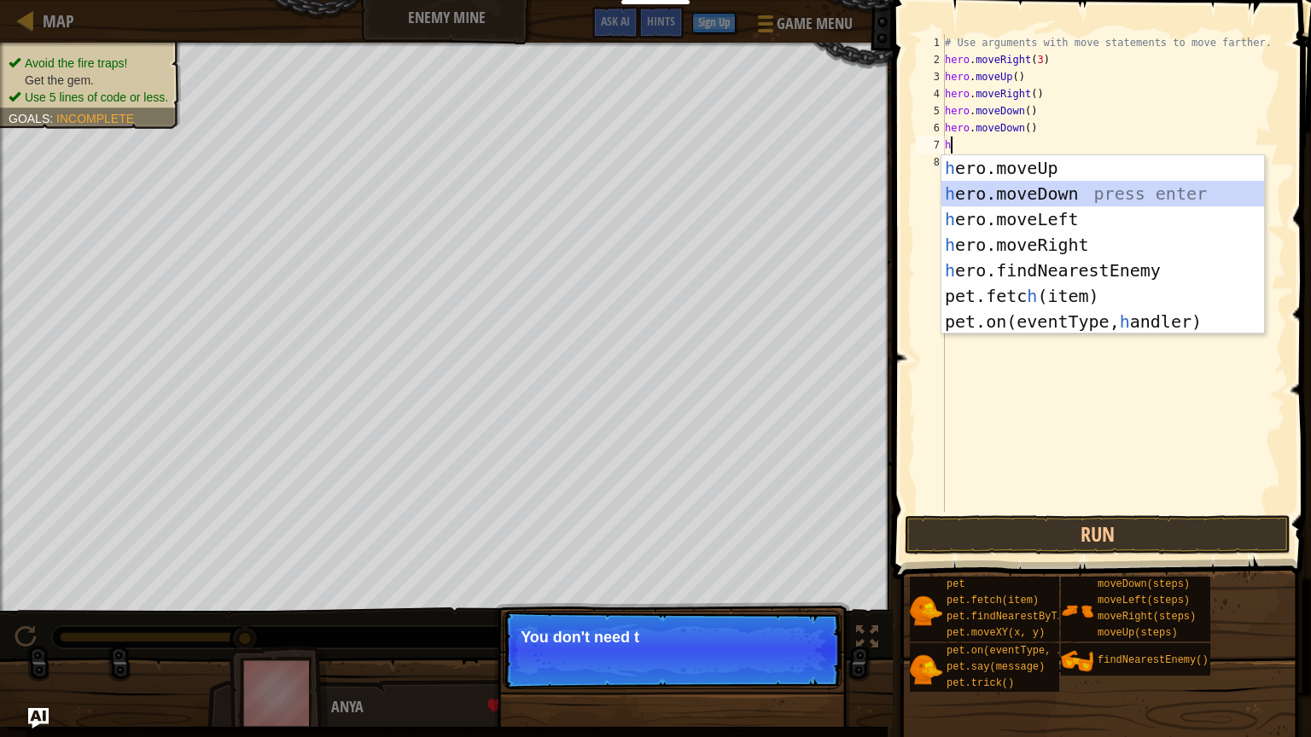
click at [1105, 191] on div "h ero.moveUp press enter h ero.moveDown press enter h ero.moveLeft press enter …" at bounding box center [1102, 270] width 323 height 230
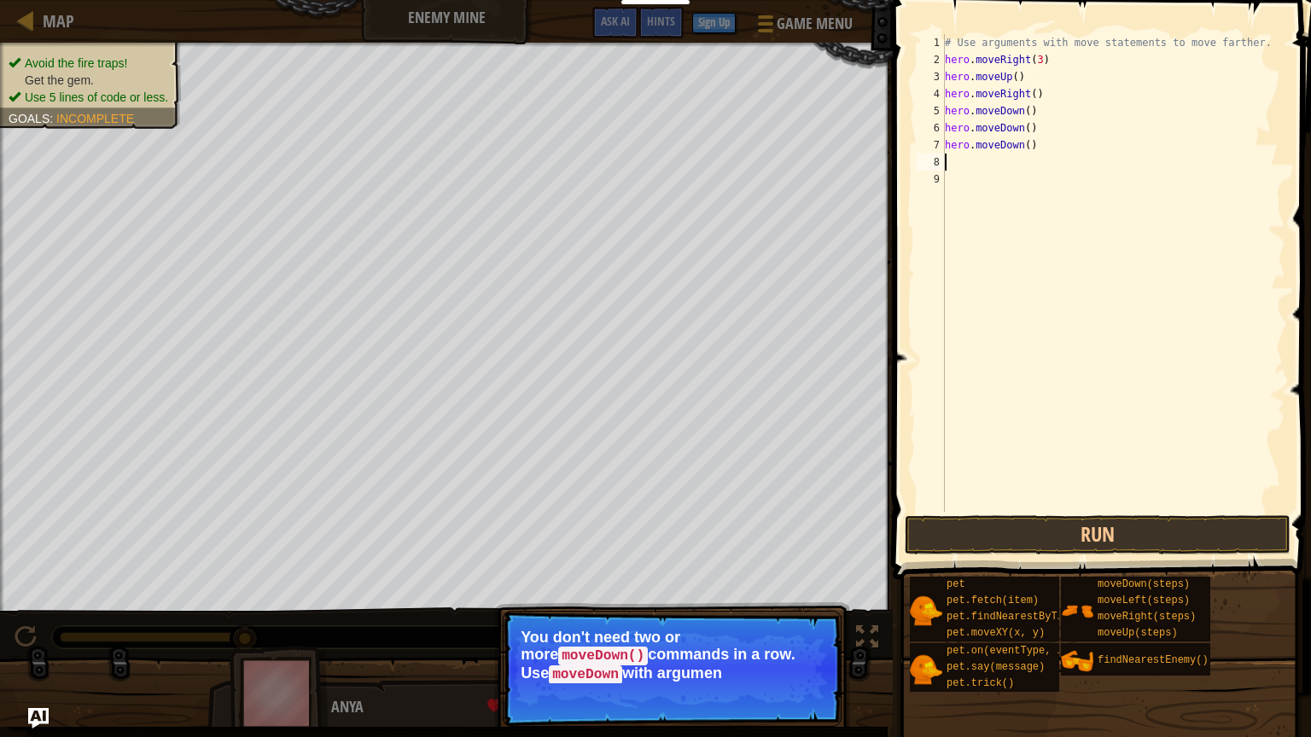
type textarea "h"
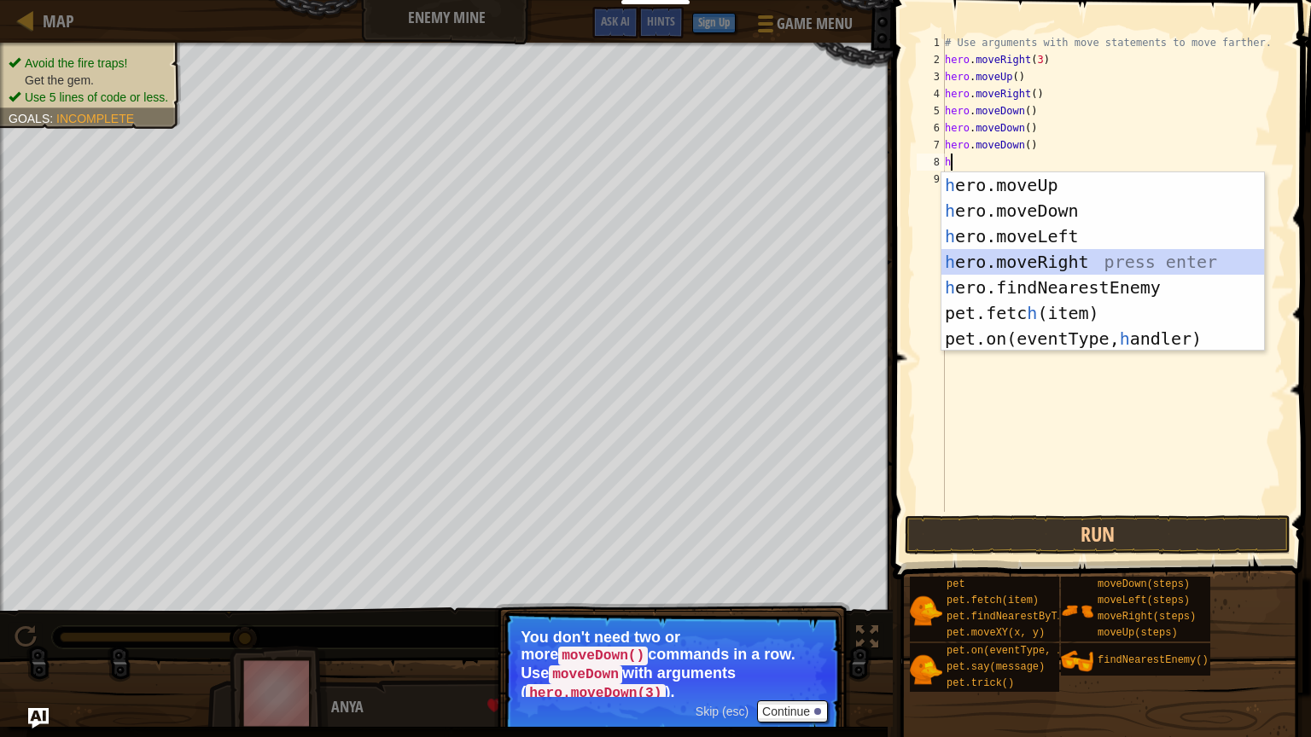
click at [1109, 256] on div "h ero.moveUp press enter h ero.moveDown press enter h ero.moveLeft press enter …" at bounding box center [1102, 287] width 323 height 230
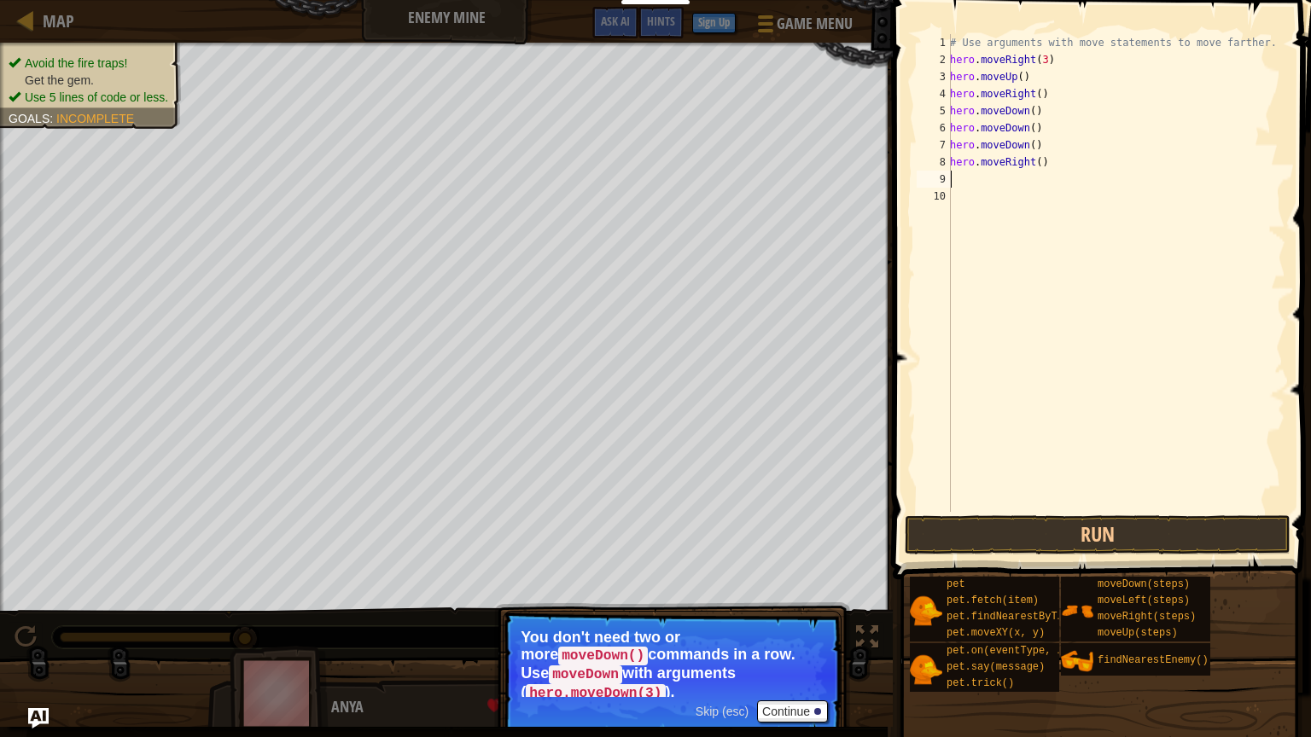
type textarea "h"
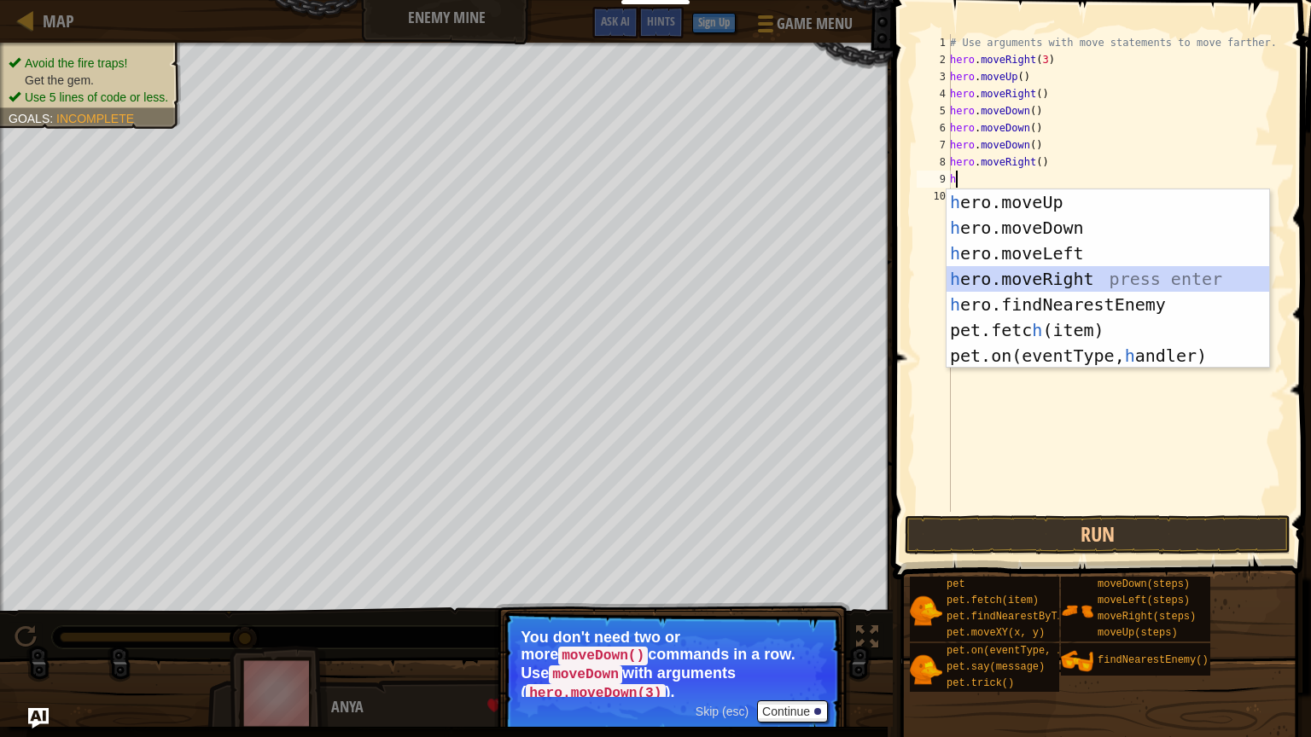
click at [1103, 276] on div "h ero.moveUp press enter h ero.moveDown press enter h ero.moveLeft press enter …" at bounding box center [1107, 304] width 323 height 230
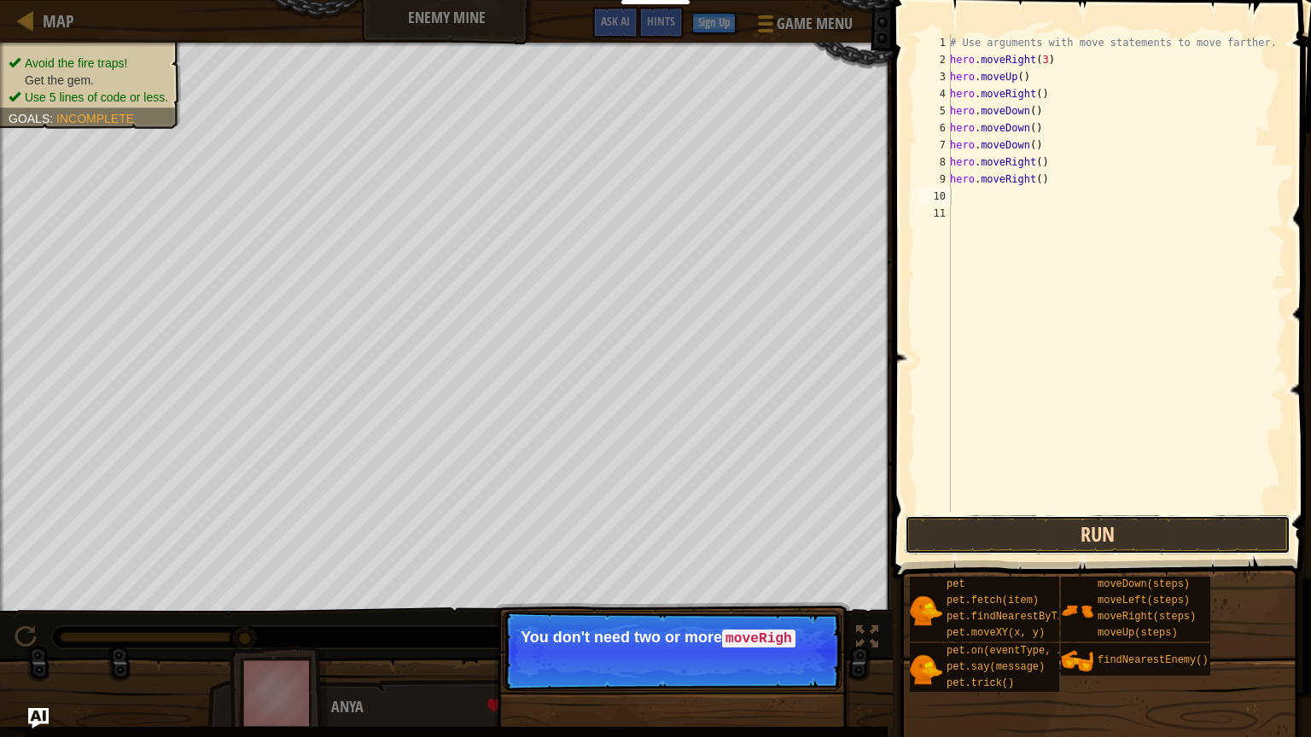
click at [1072, 529] on button "Run" at bounding box center [1098, 534] width 386 height 39
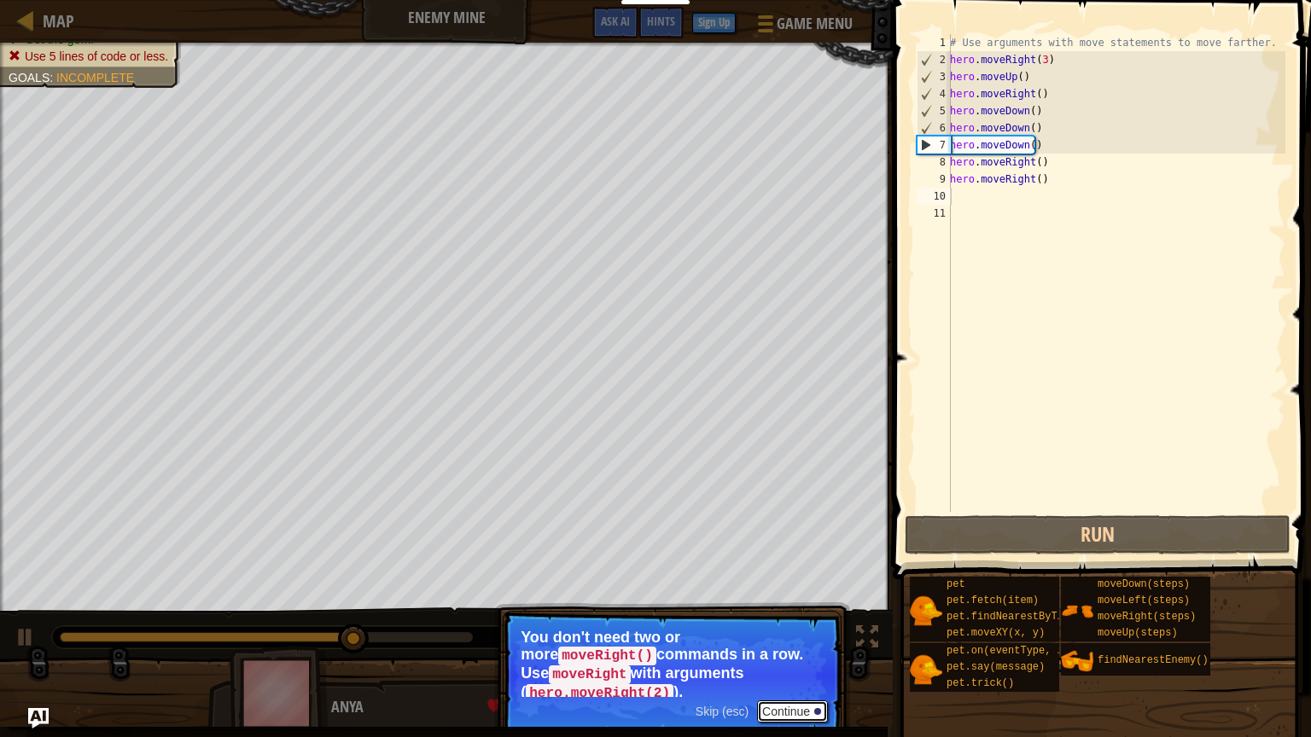
click at [782, 701] on button "Continue" at bounding box center [792, 712] width 71 height 22
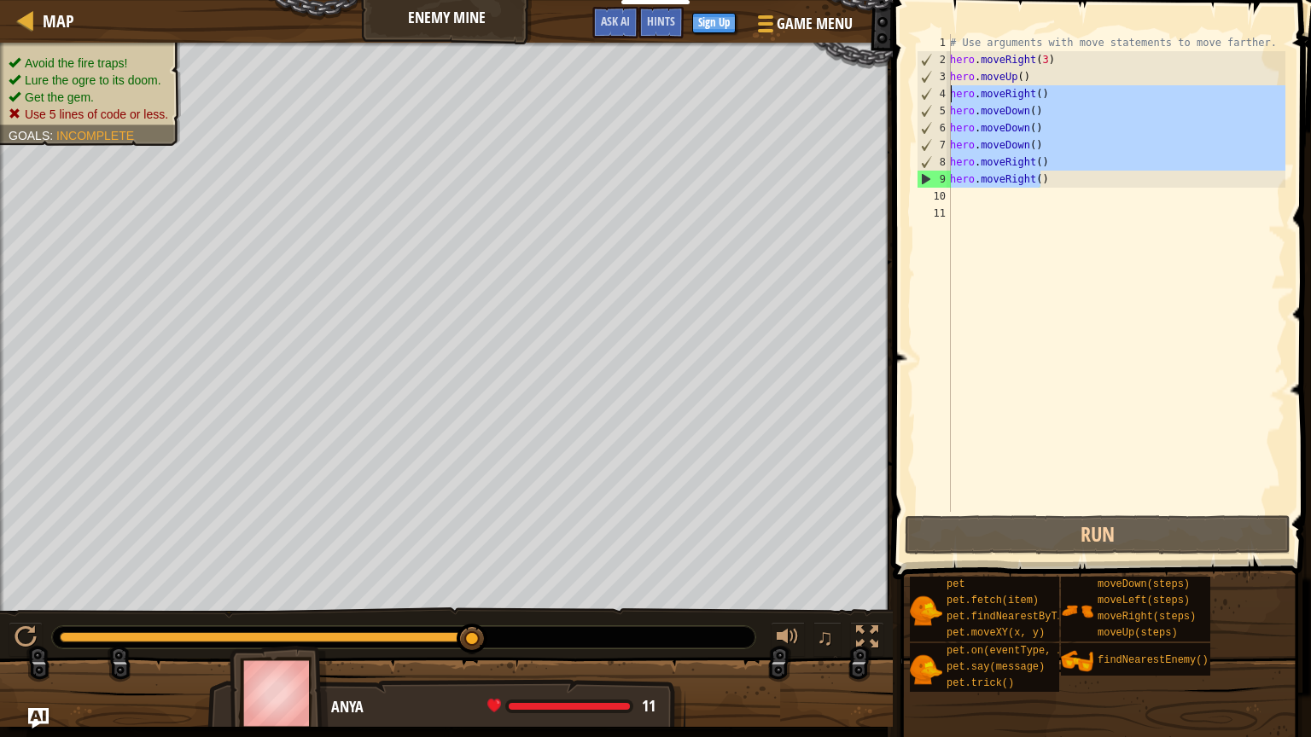
drag, startPoint x: 1053, startPoint y: 181, endPoint x: 937, endPoint y: 99, distance: 142.1
click at [937, 99] on div "1 2 3 4 5 6 7 8 9 10 11 # Use arguments with move statements to move farther. h…" at bounding box center [1099, 273] width 372 height 478
type textarea "hero.moveRight() hero.moveDown()"
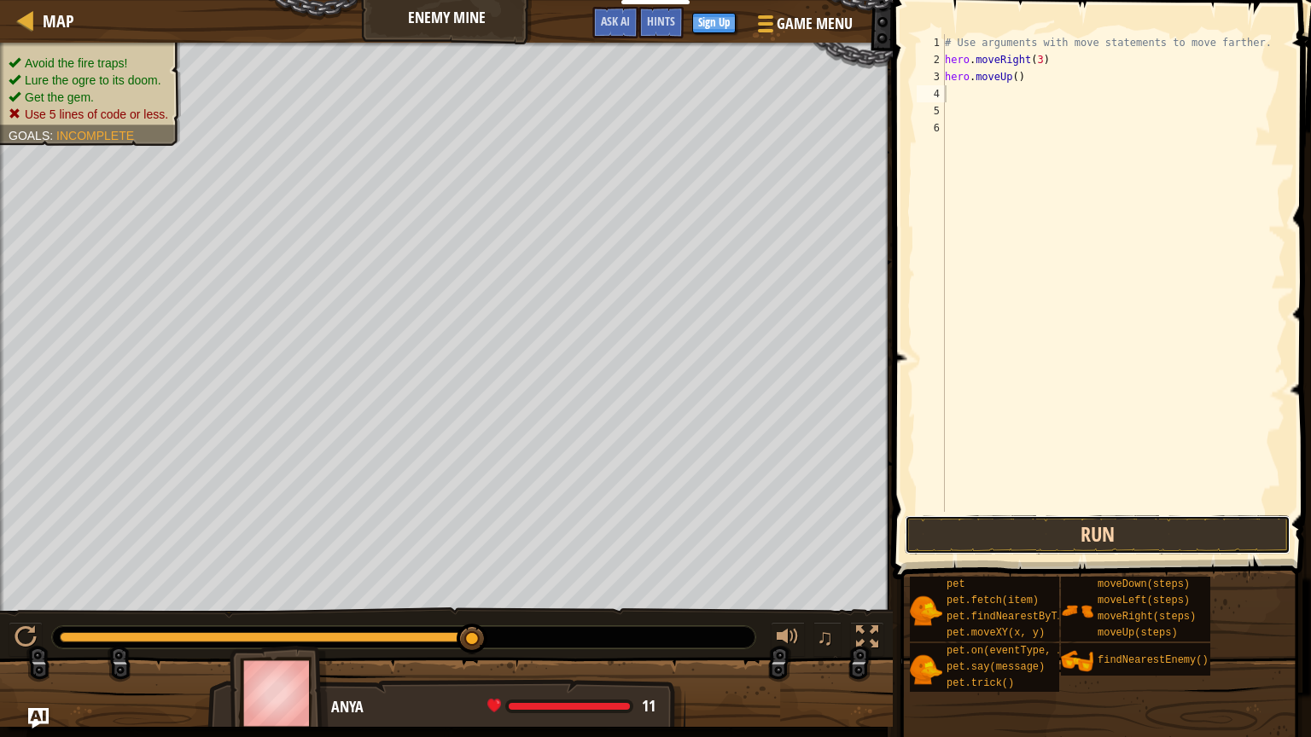
click at [1151, 541] on button "Run" at bounding box center [1098, 534] width 386 height 39
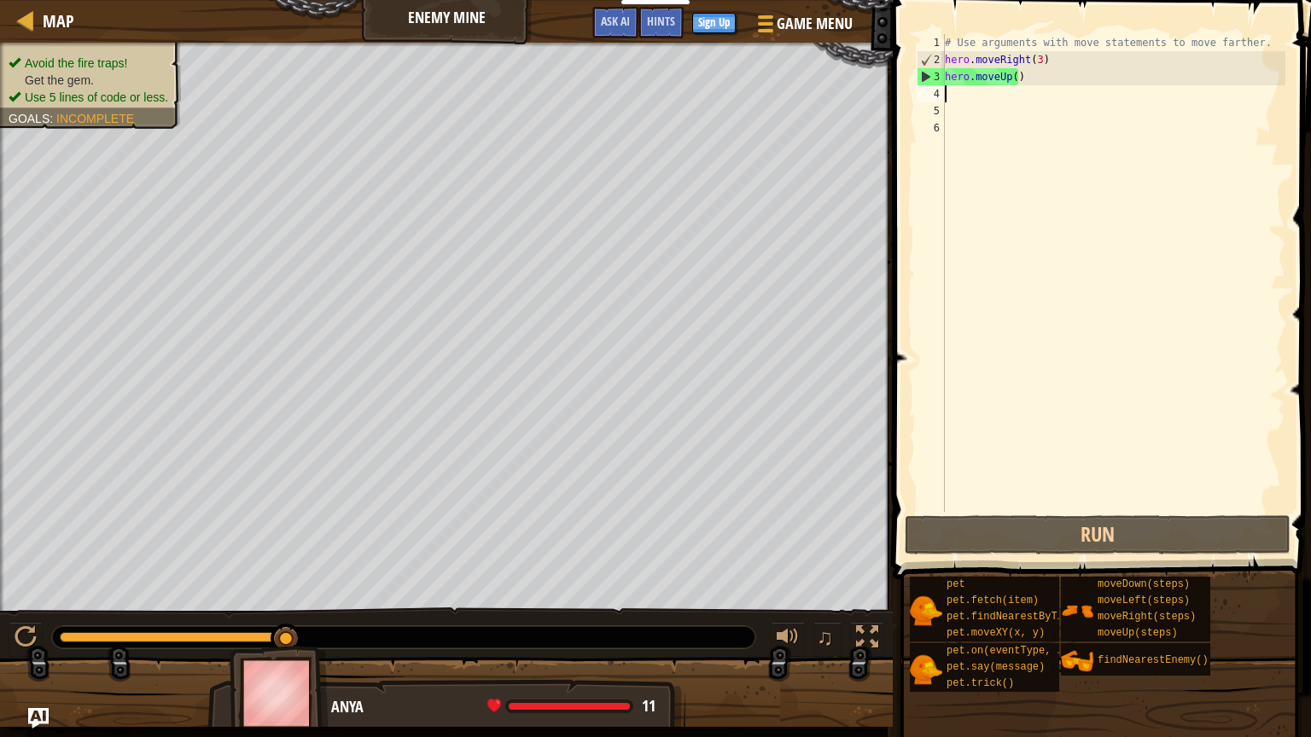
type textarea "h"
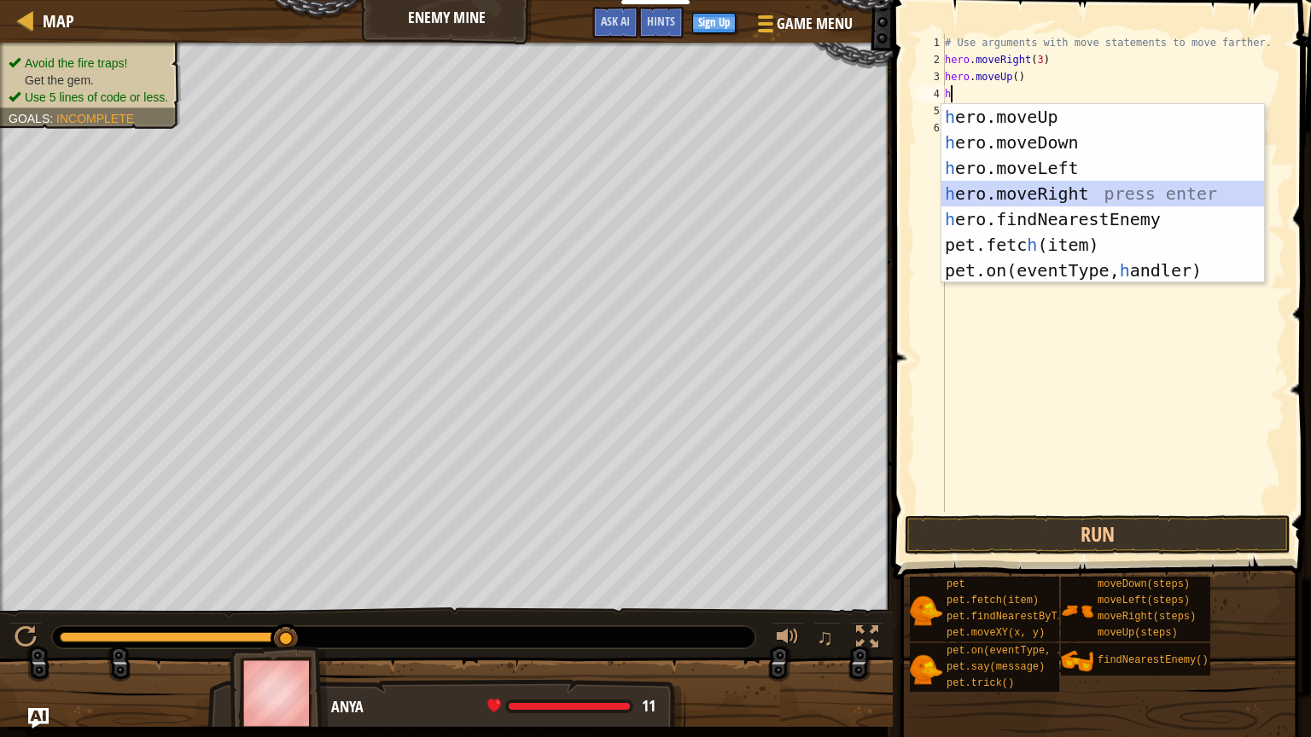
click at [1080, 190] on div "h ero.moveUp press enter h ero.moveDown press enter h ero.moveLeft press enter …" at bounding box center [1102, 219] width 323 height 230
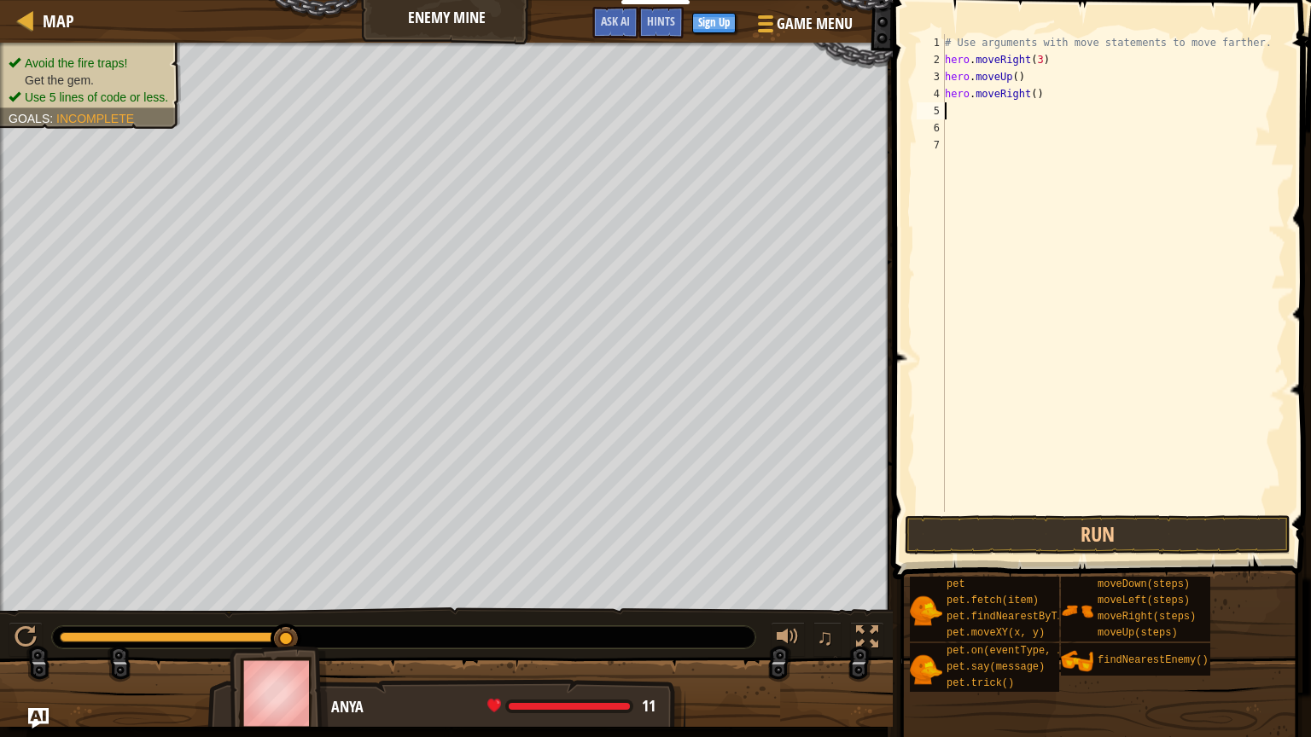
type textarea "h"
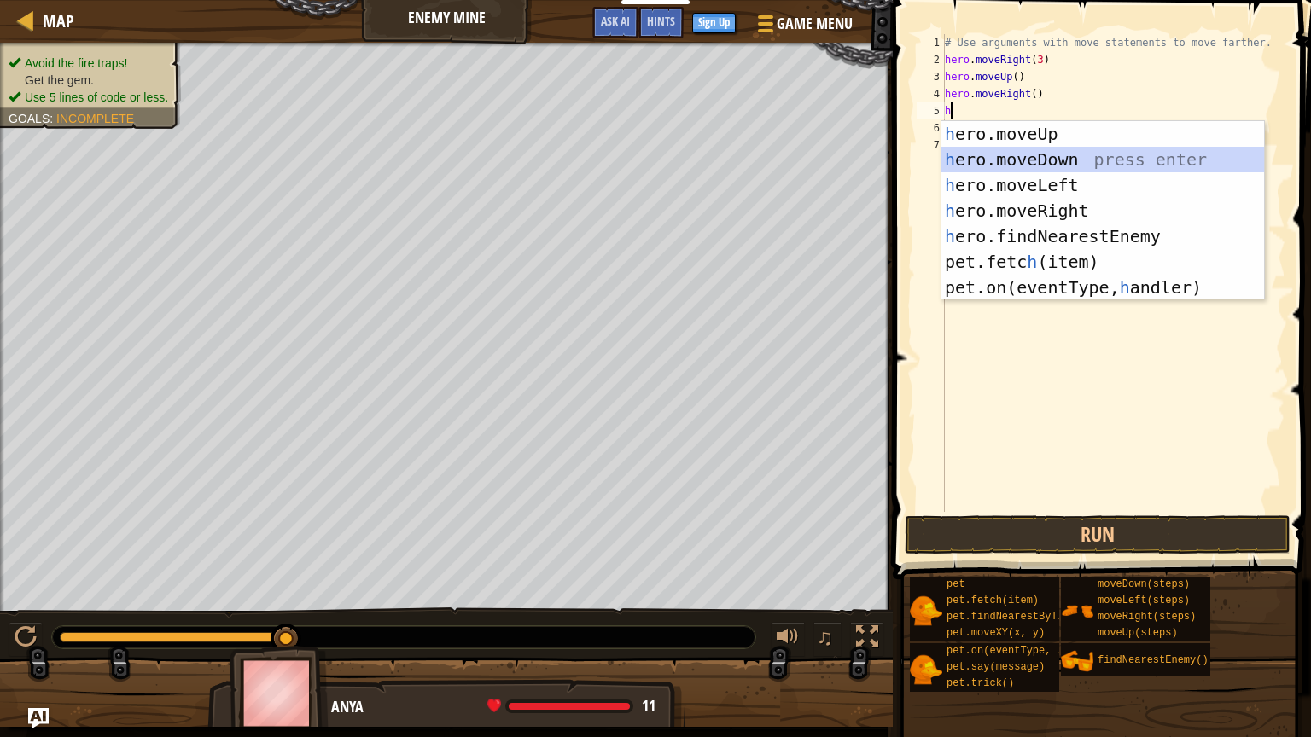
click at [1062, 167] on div "h ero.moveUp press enter h ero.moveDown press enter h ero.moveLeft press enter …" at bounding box center [1102, 236] width 323 height 230
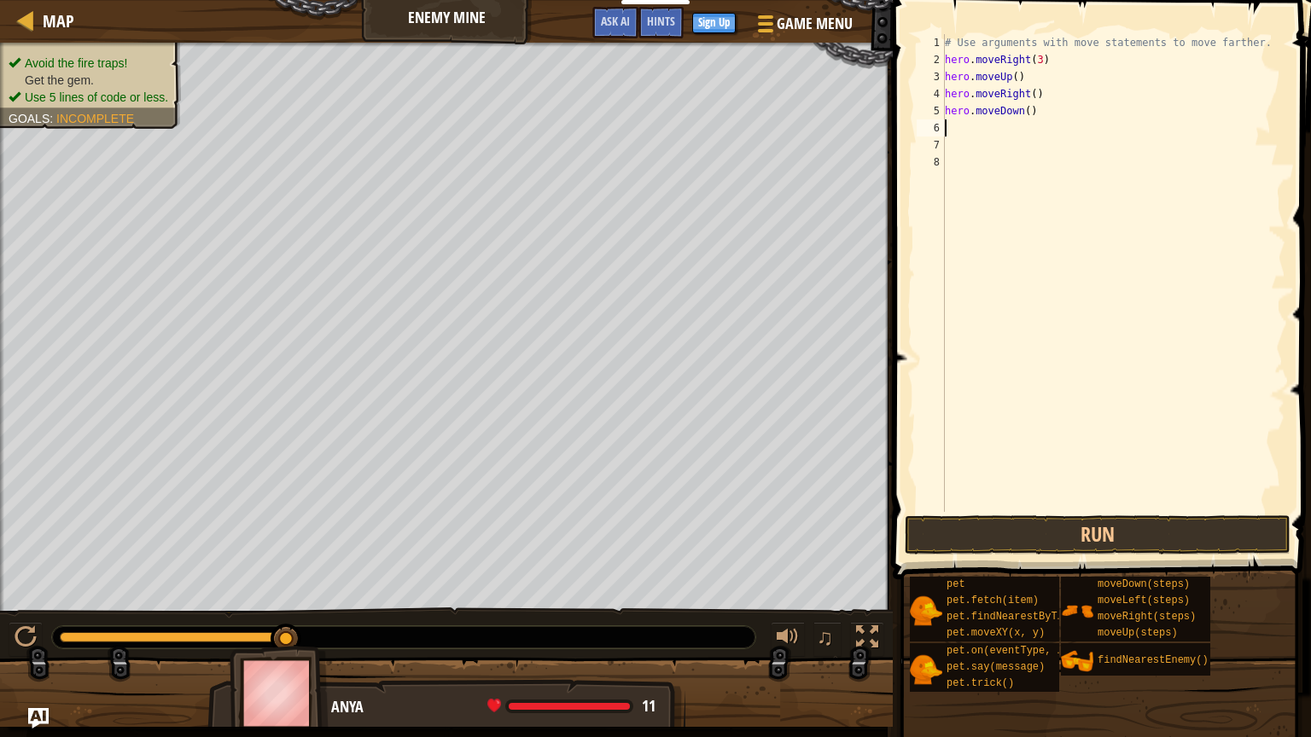
type textarea "h"
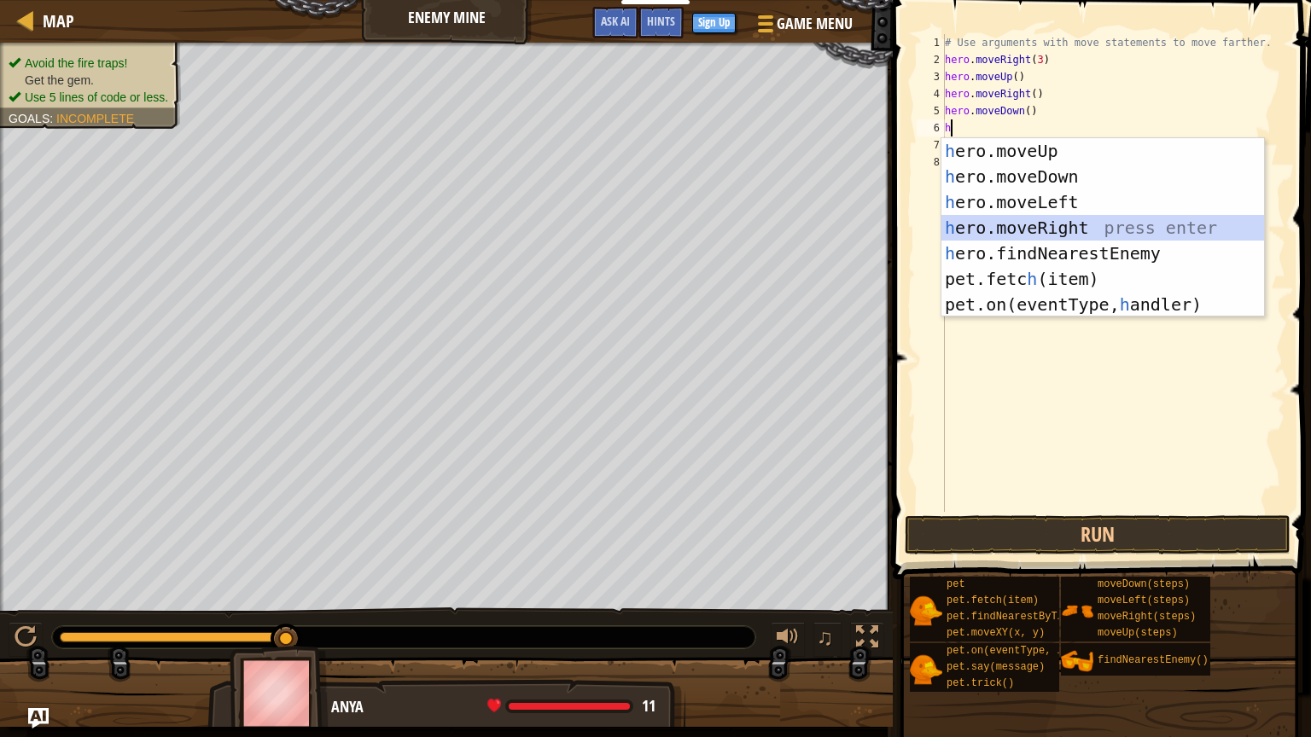
click at [1063, 219] on div "h ero.moveUp press enter h ero.moveDown press enter h ero.moveLeft press enter …" at bounding box center [1102, 253] width 323 height 230
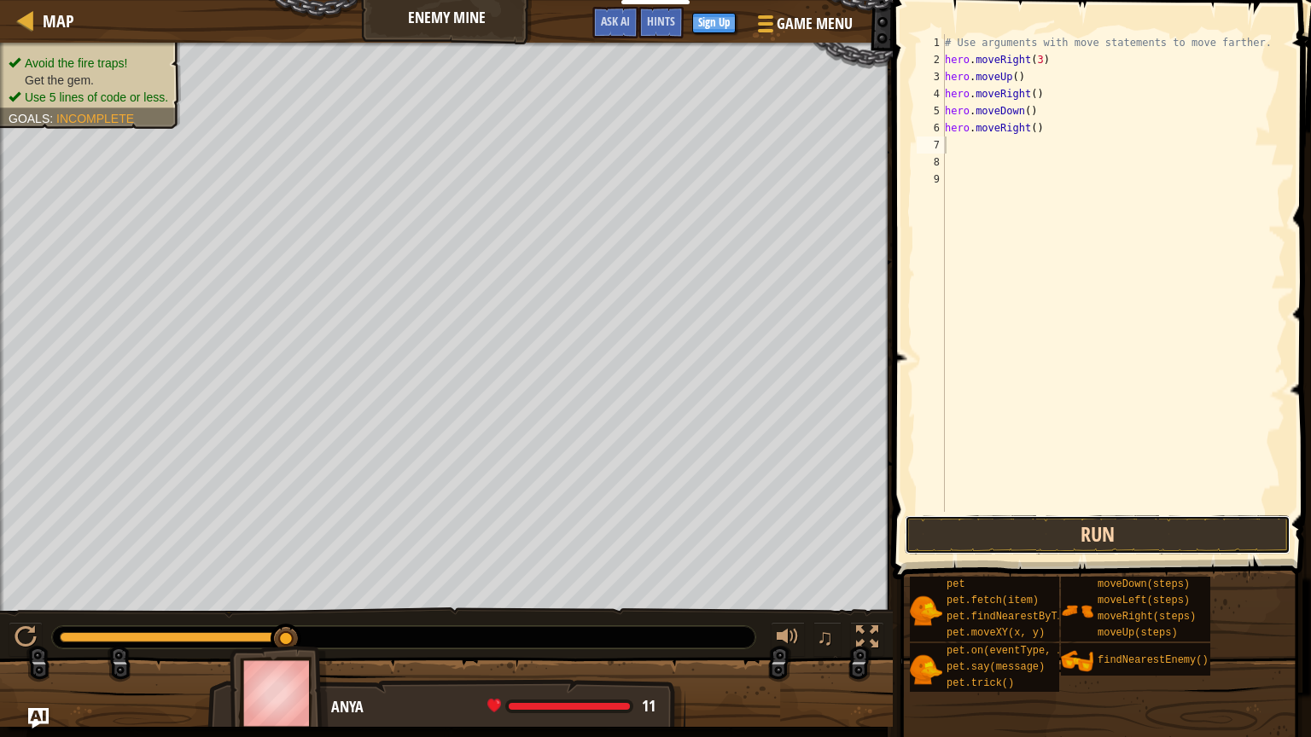
click at [1080, 538] on button "Run" at bounding box center [1098, 534] width 386 height 39
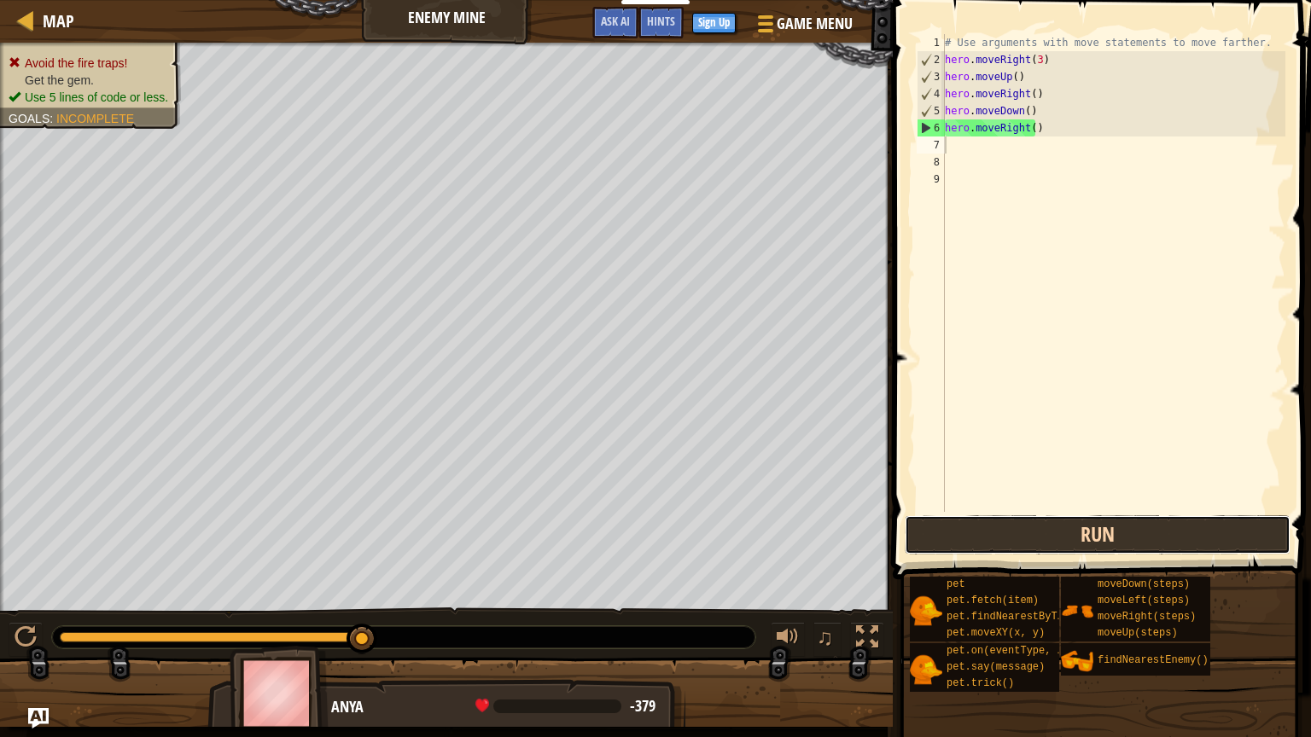
click at [1025, 531] on button "Run" at bounding box center [1098, 534] width 386 height 39
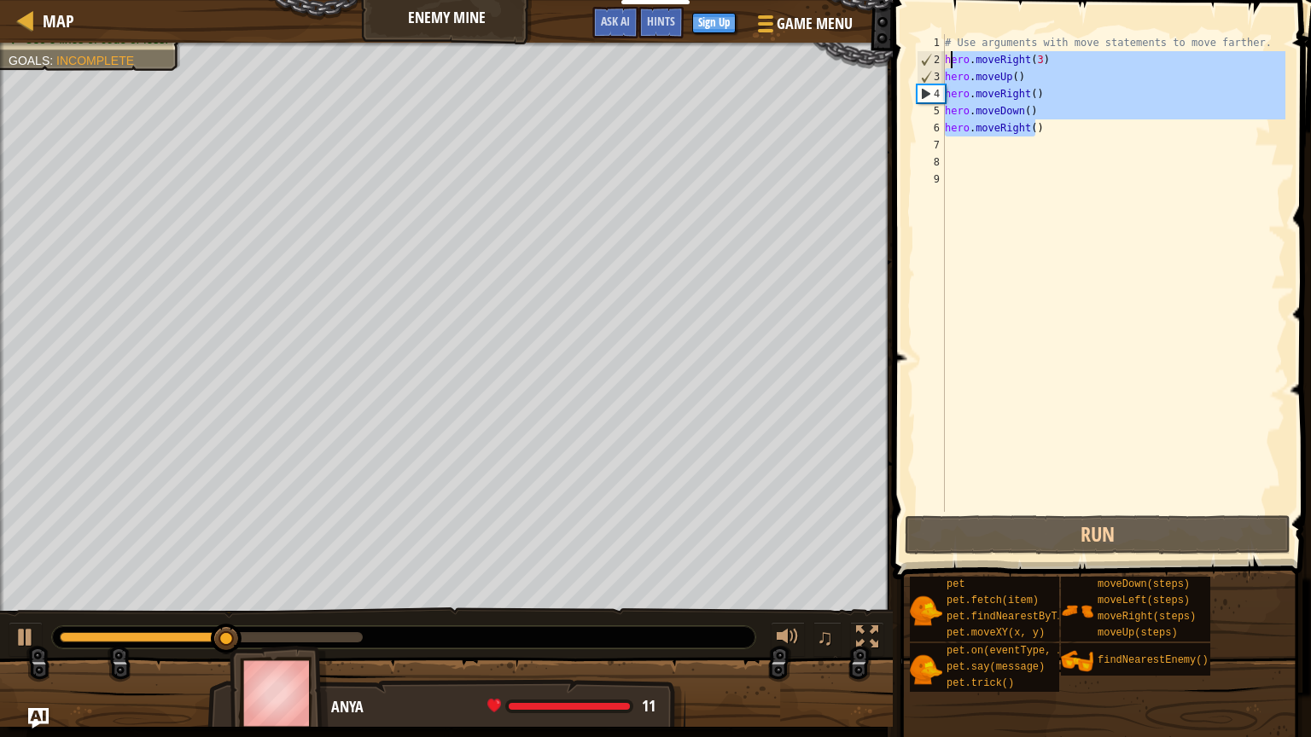
drag, startPoint x: 1048, startPoint y: 130, endPoint x: 949, endPoint y: 55, distance: 123.7
click at [949, 55] on div "# Use arguments with move statements to move farther. hero . moveRight ( 3 ) he…" at bounding box center [1113, 290] width 344 height 512
type textarea "h"
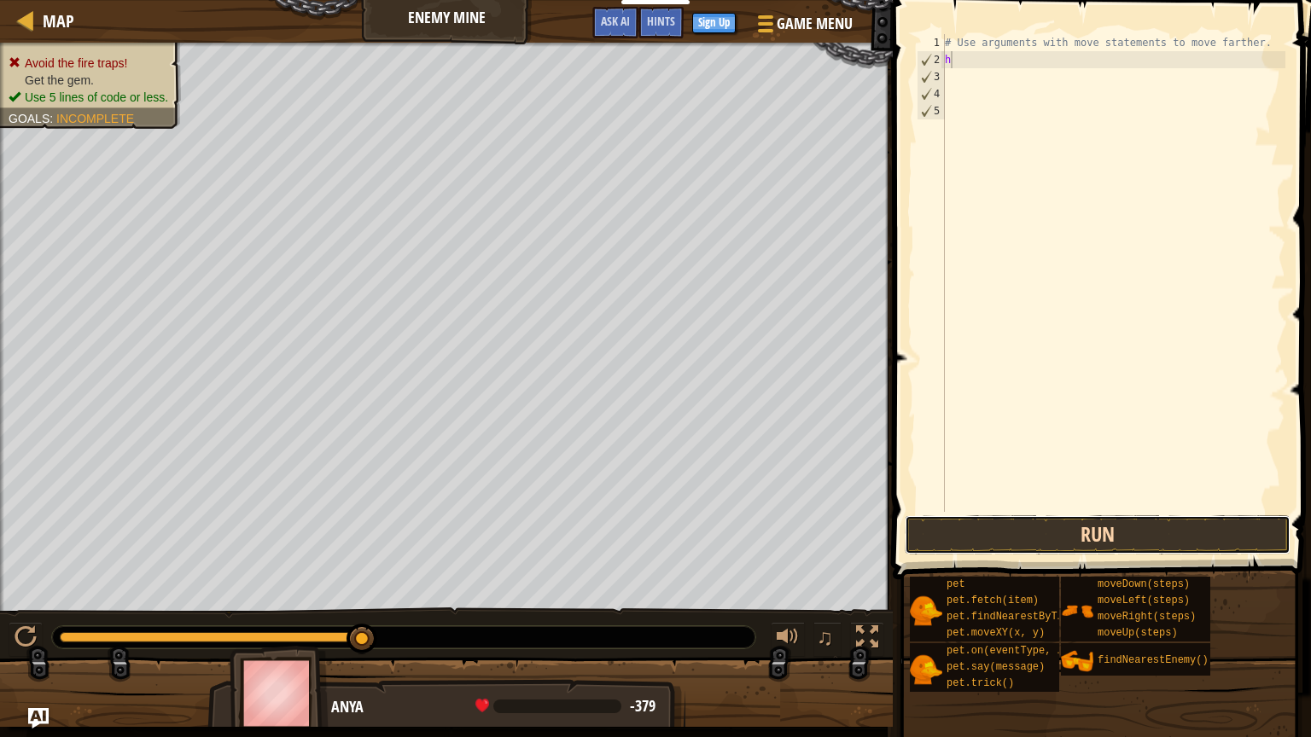
click at [1043, 515] on button "Run" at bounding box center [1098, 534] width 386 height 39
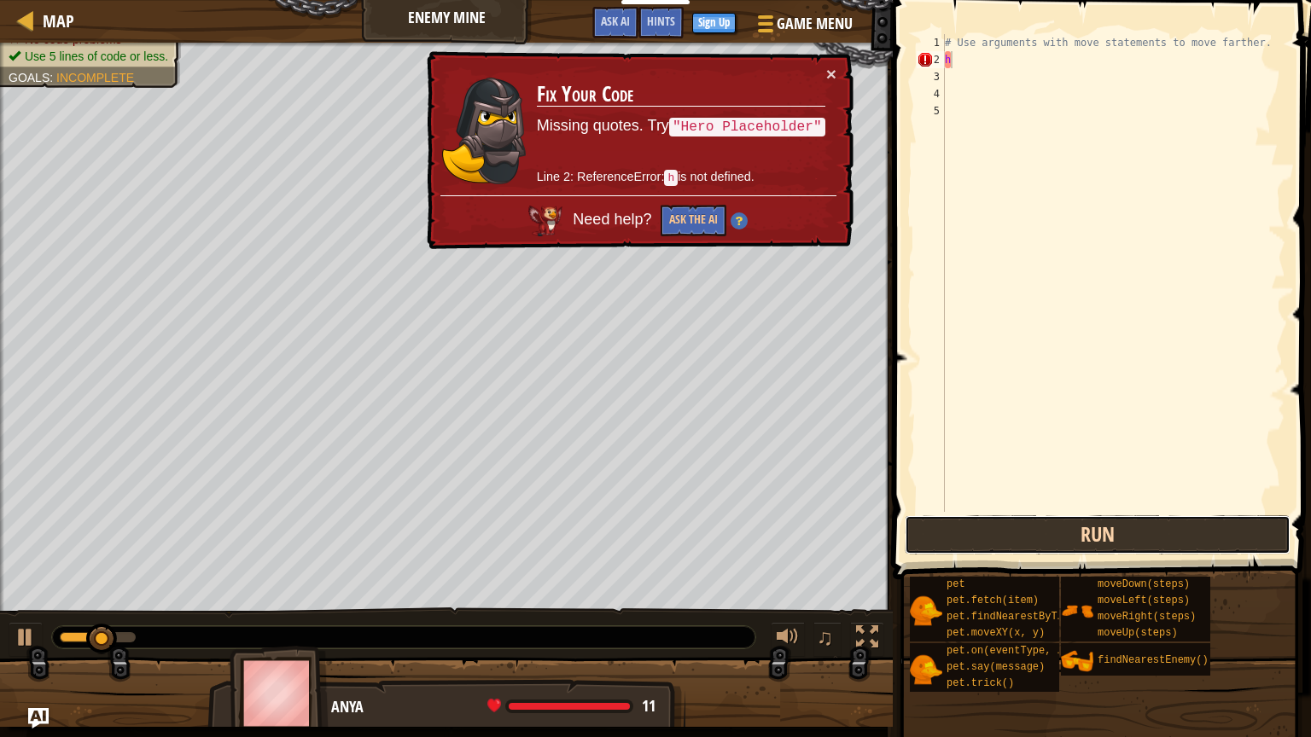
click at [1043, 515] on button "Run" at bounding box center [1098, 534] width 386 height 39
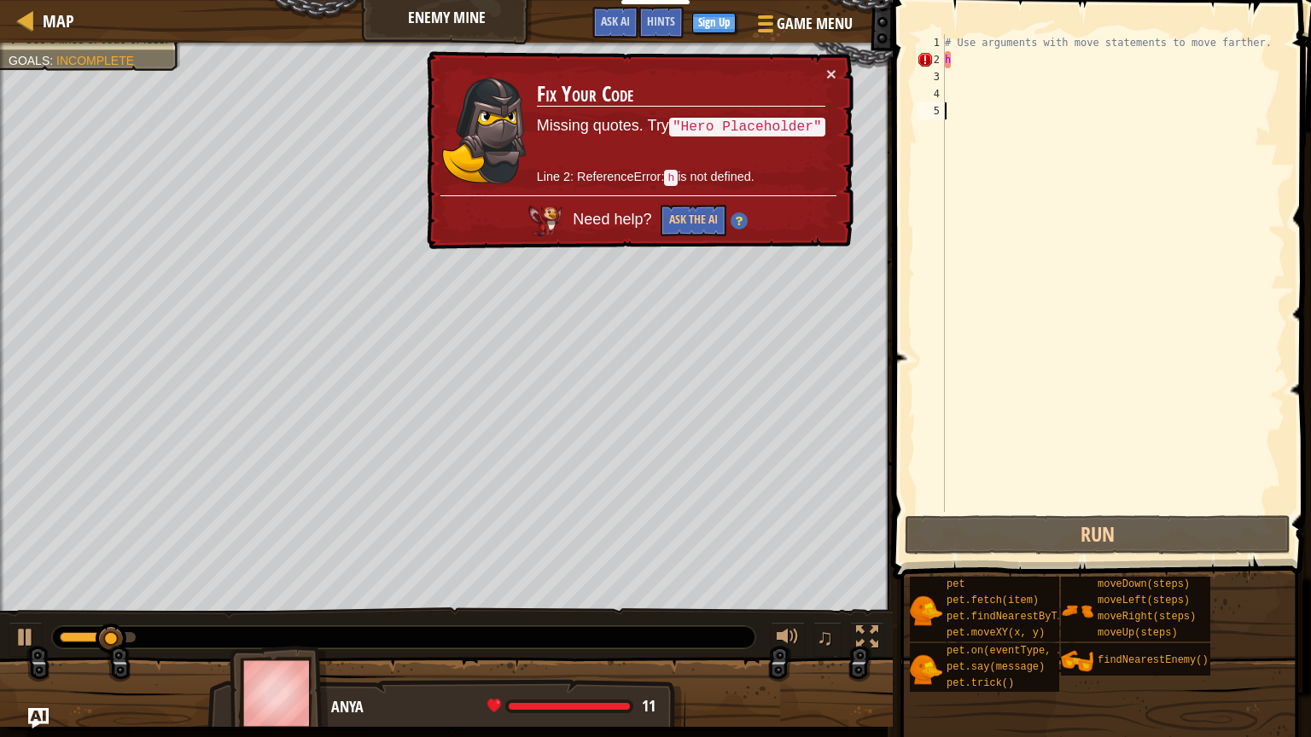
click at [1030, 203] on div "# Use arguments with move statements to move farther. h" at bounding box center [1113, 290] width 344 height 512
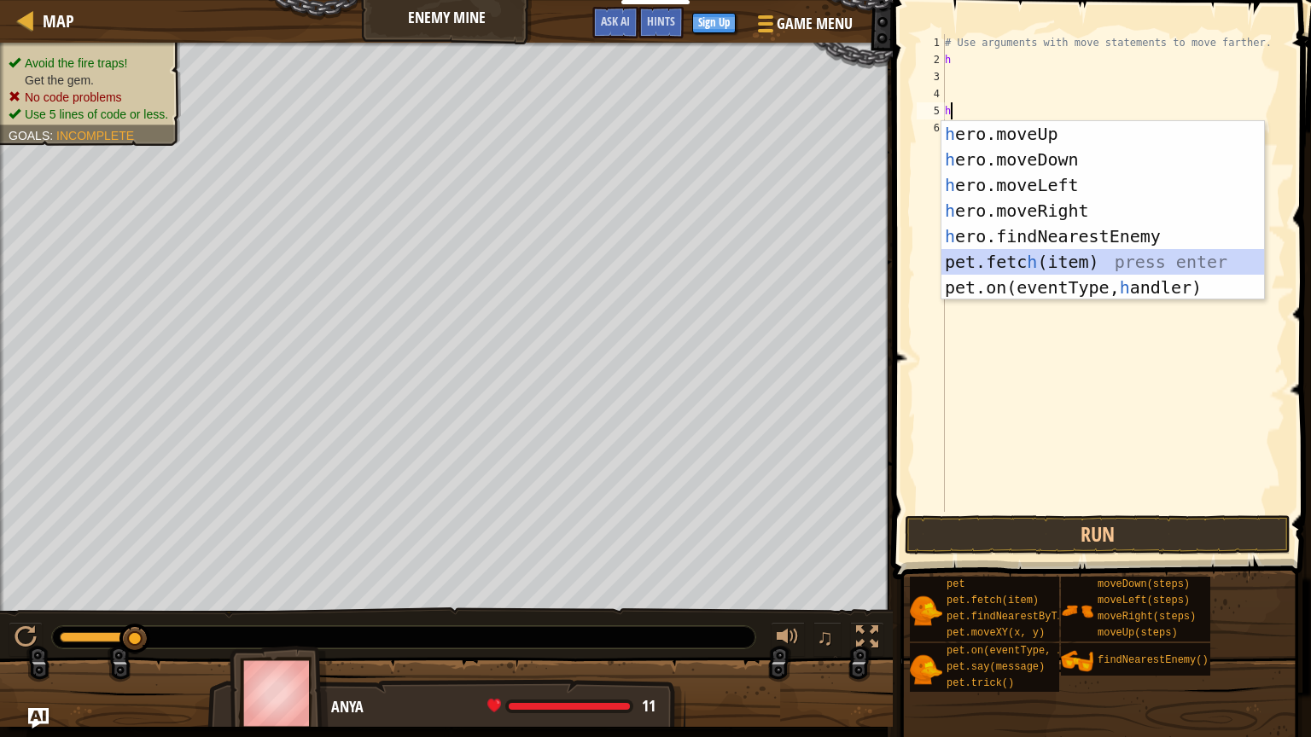
click at [1053, 266] on div "h ero.moveUp press enter h ero.moveDown press enter h ero.moveLeft press enter …" at bounding box center [1102, 236] width 323 height 230
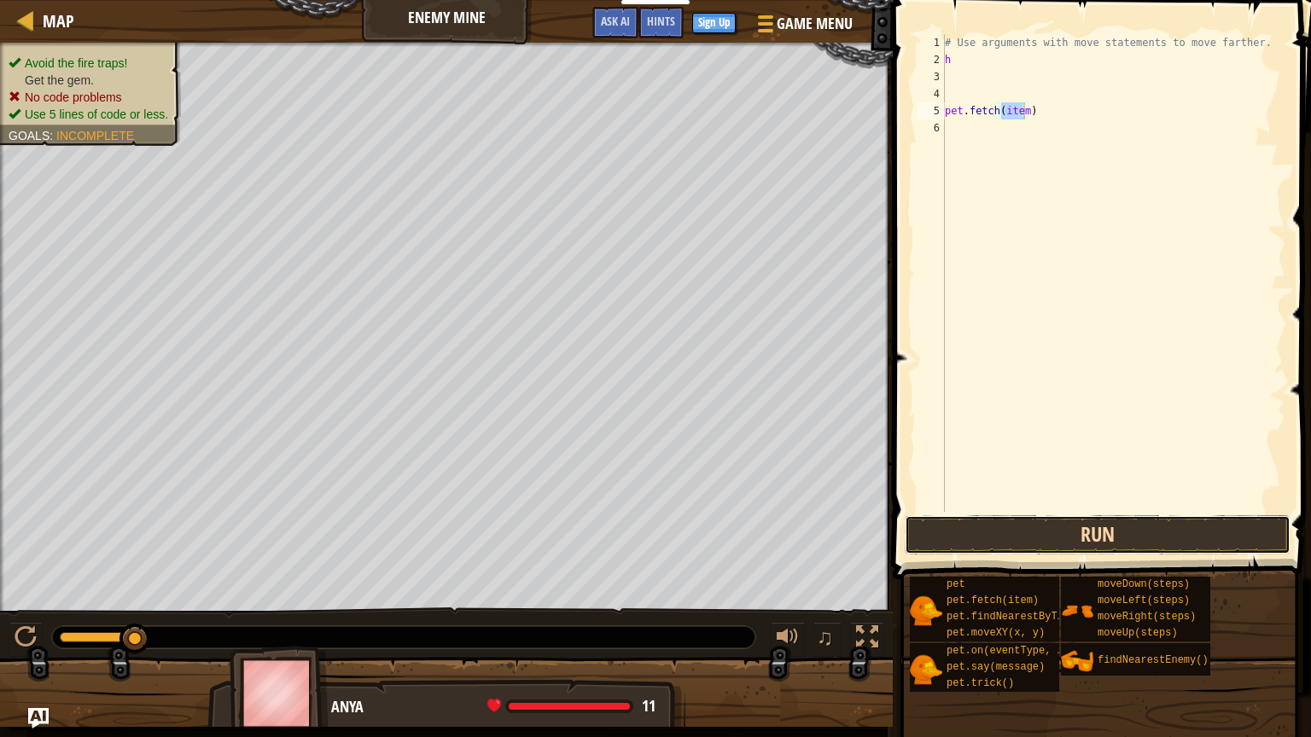
click at [1070, 543] on button "Run" at bounding box center [1098, 534] width 386 height 39
type textarea ")"
type textarea "h"
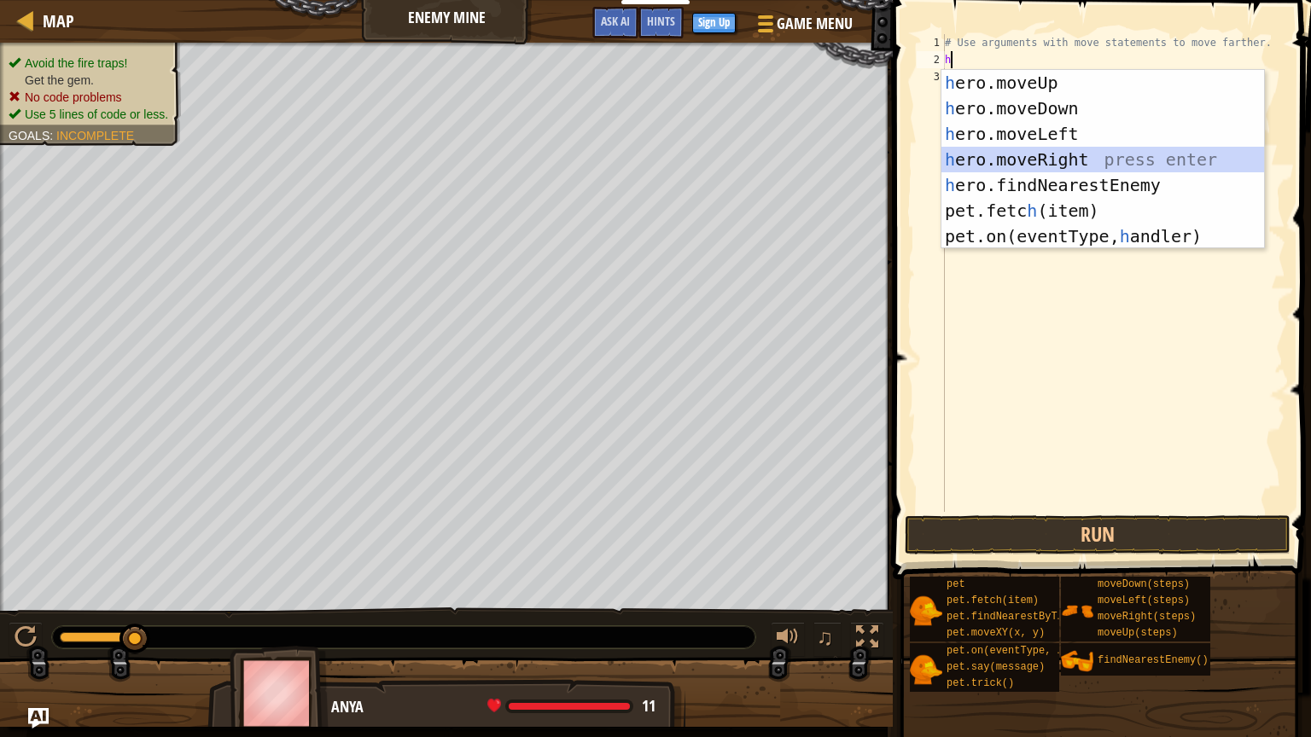
click at [1117, 163] on div "h ero.moveUp press enter h ero.moveDown press enter h ero.moveLeft press enter …" at bounding box center [1102, 185] width 323 height 230
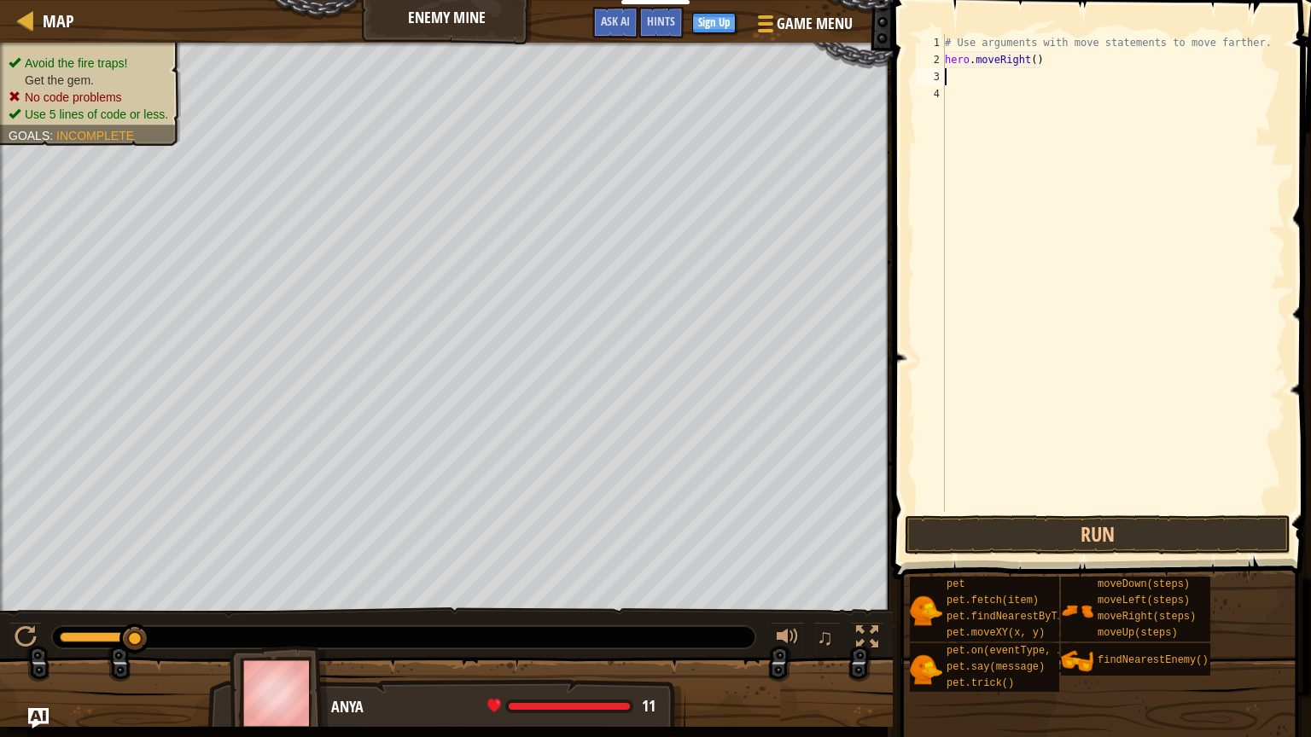
type textarea "h"
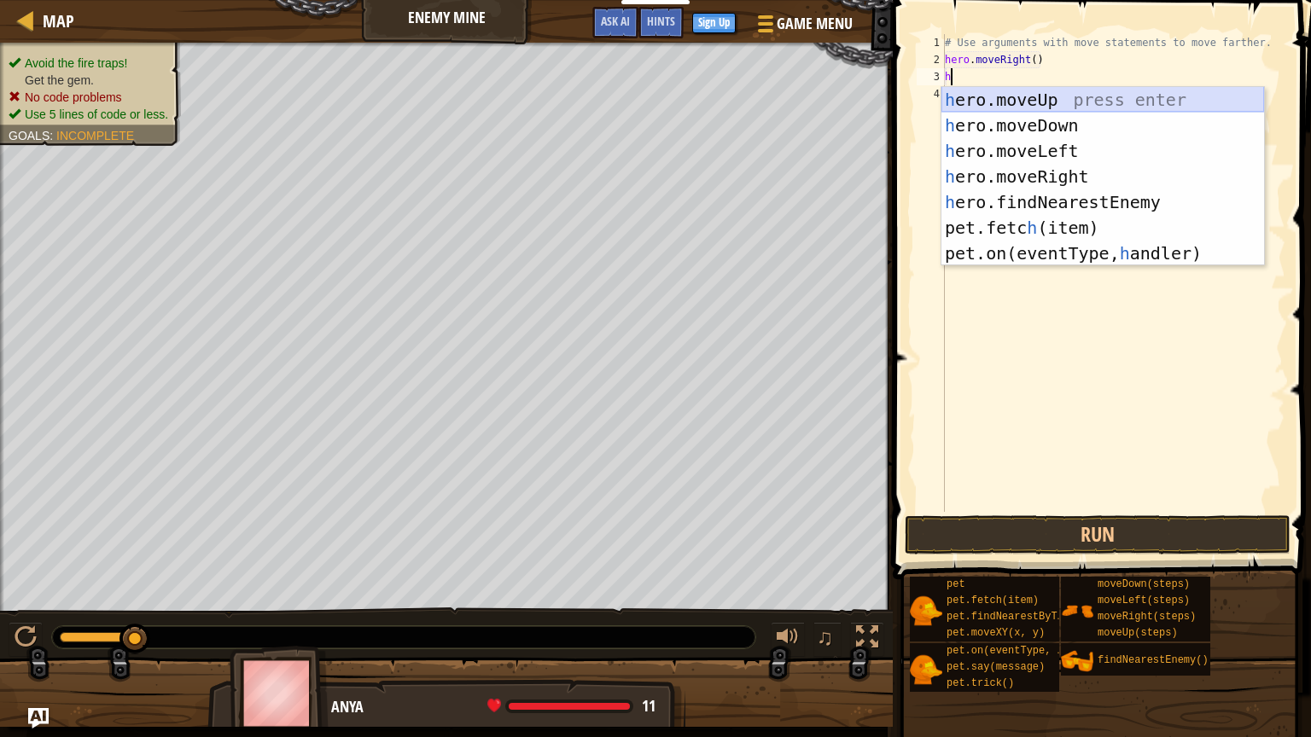
click at [1061, 98] on div "h ero.moveUp press enter h ero.moveDown press enter h ero.moveLeft press enter …" at bounding box center [1102, 202] width 323 height 230
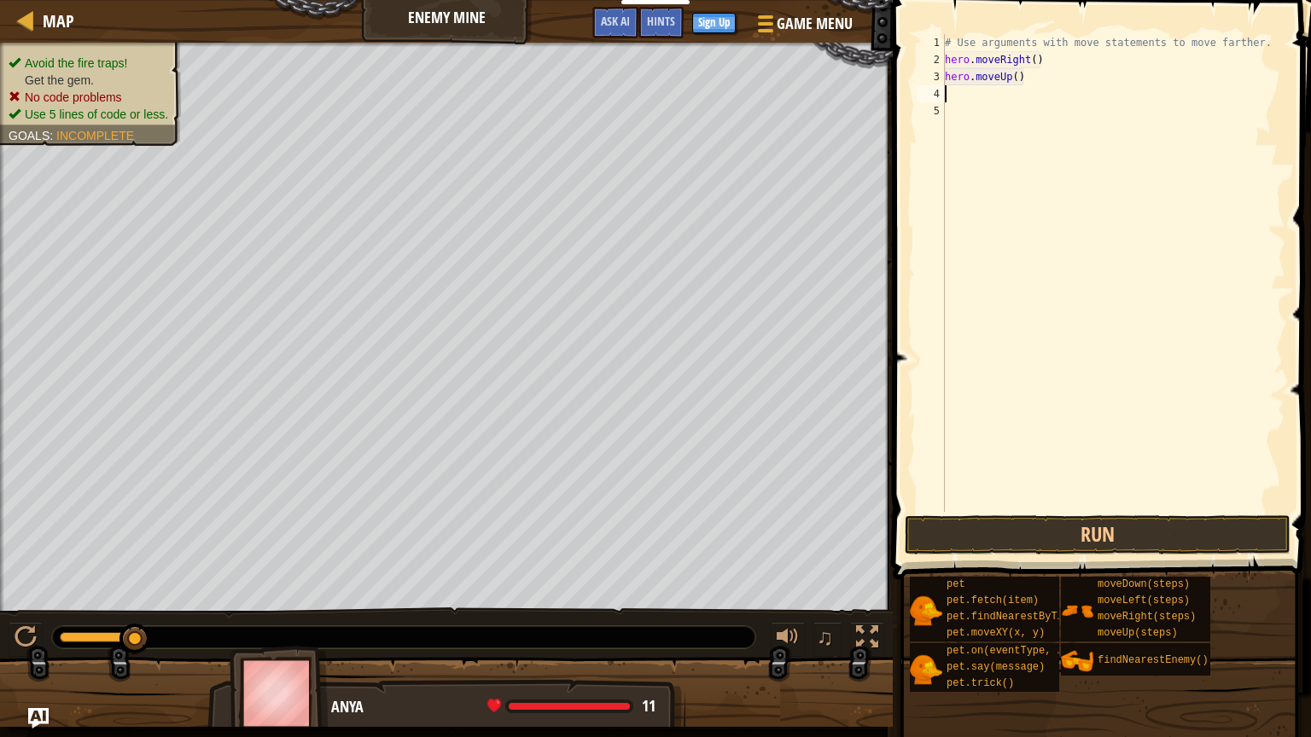
type textarea "h"
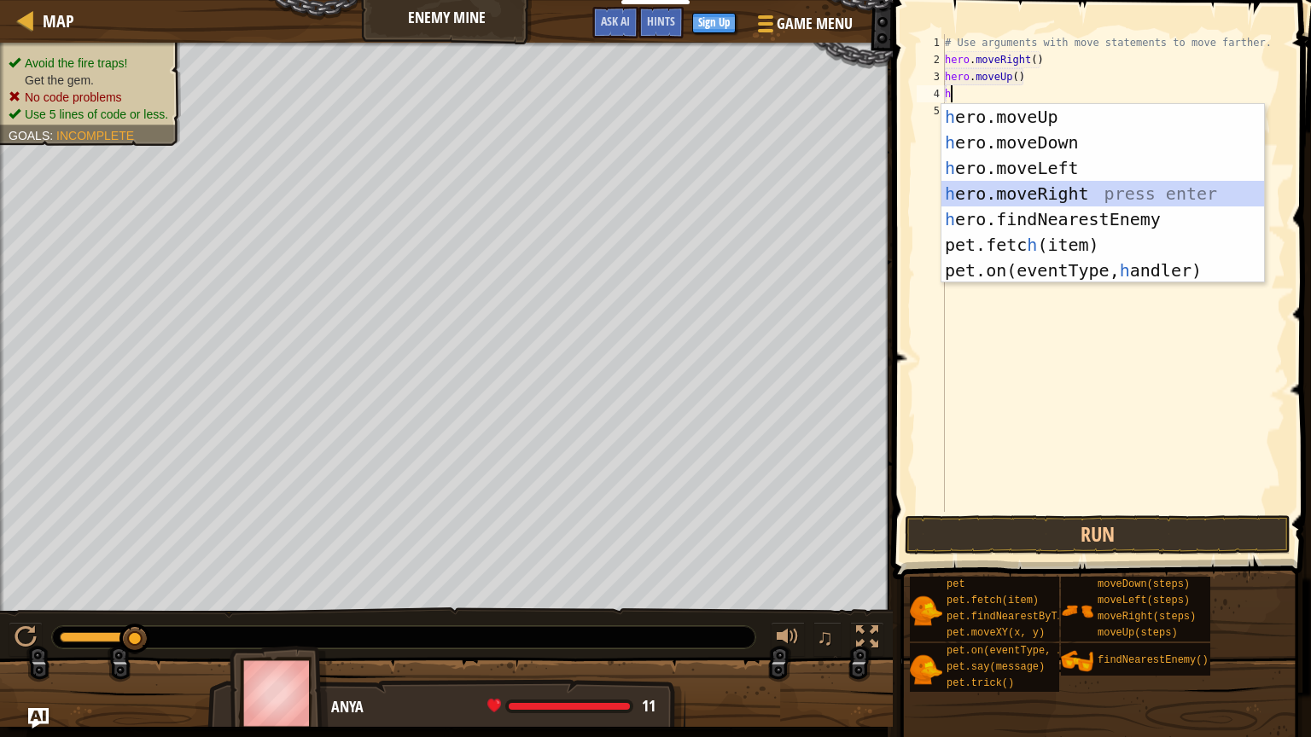
click at [1062, 188] on div "h ero.moveUp press enter h ero.moveDown press enter h ero.moveLeft press enter …" at bounding box center [1102, 219] width 323 height 230
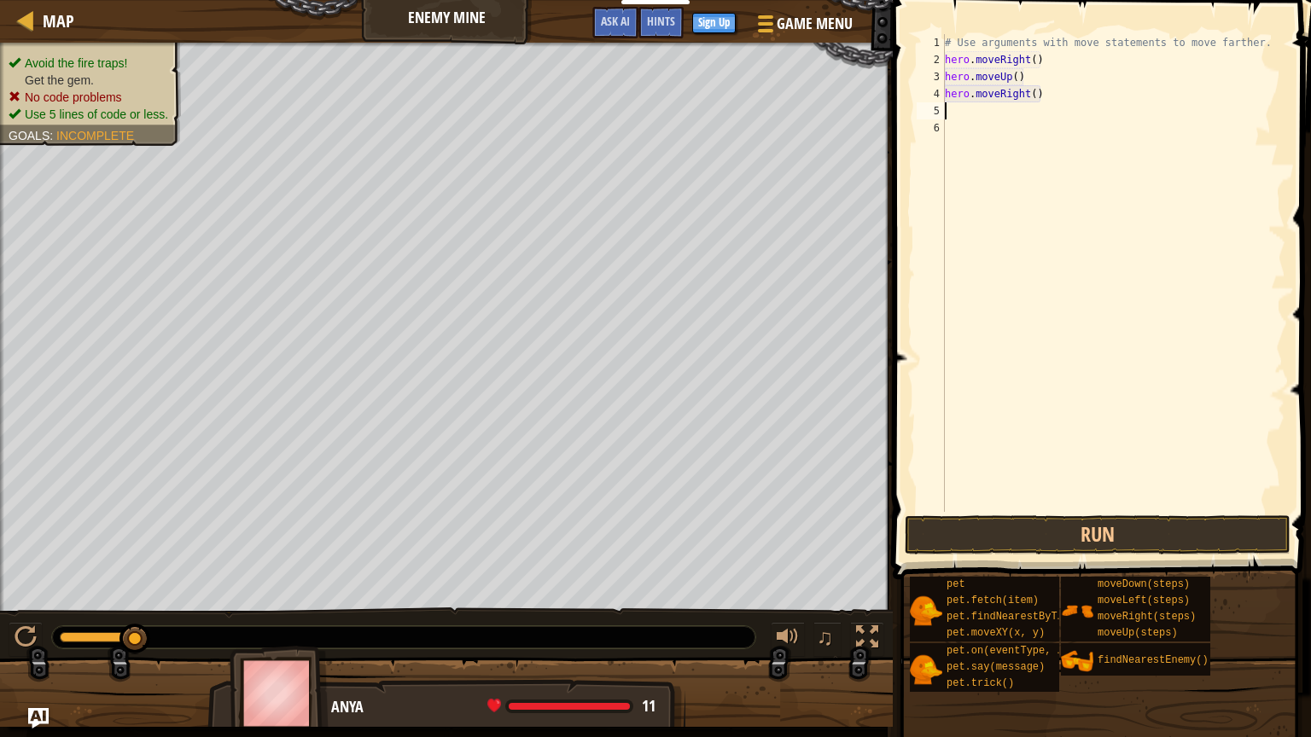
type textarea "h"
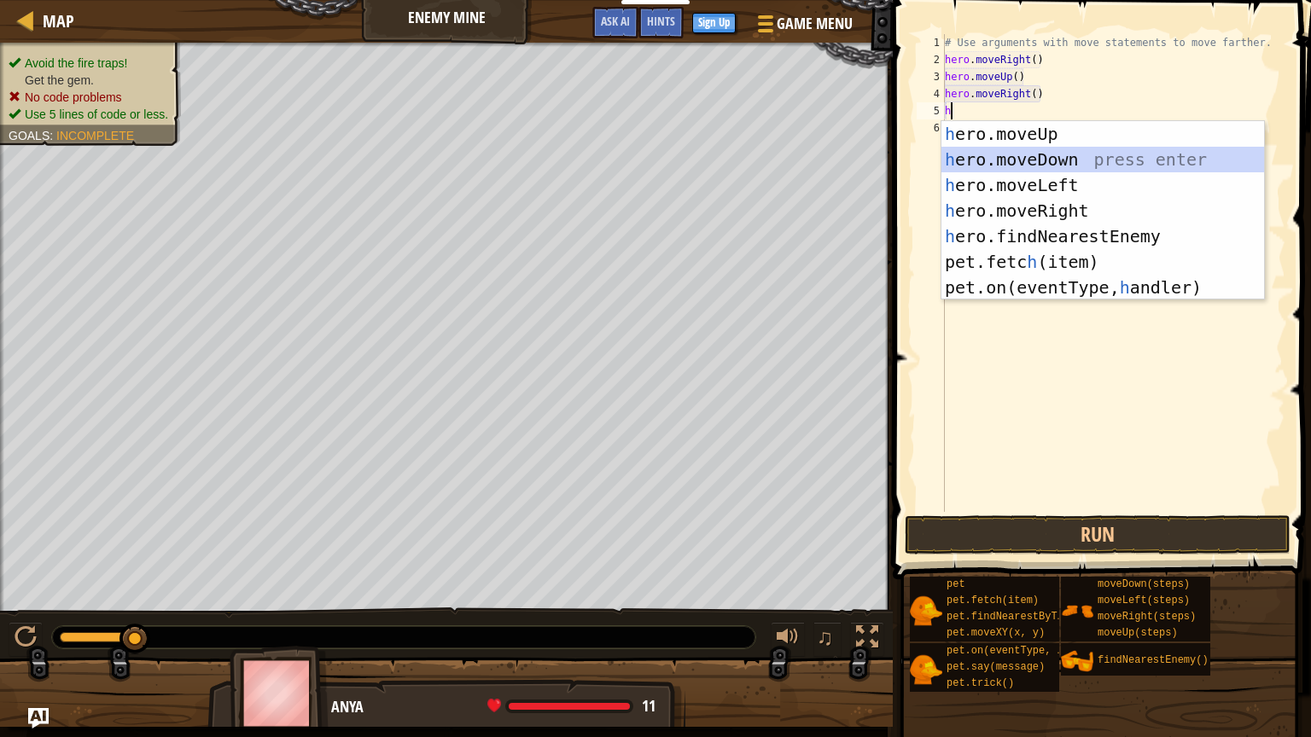
click at [1065, 160] on div "h ero.moveUp press enter h ero.moveDown press enter h ero.moveLeft press enter …" at bounding box center [1102, 236] width 323 height 230
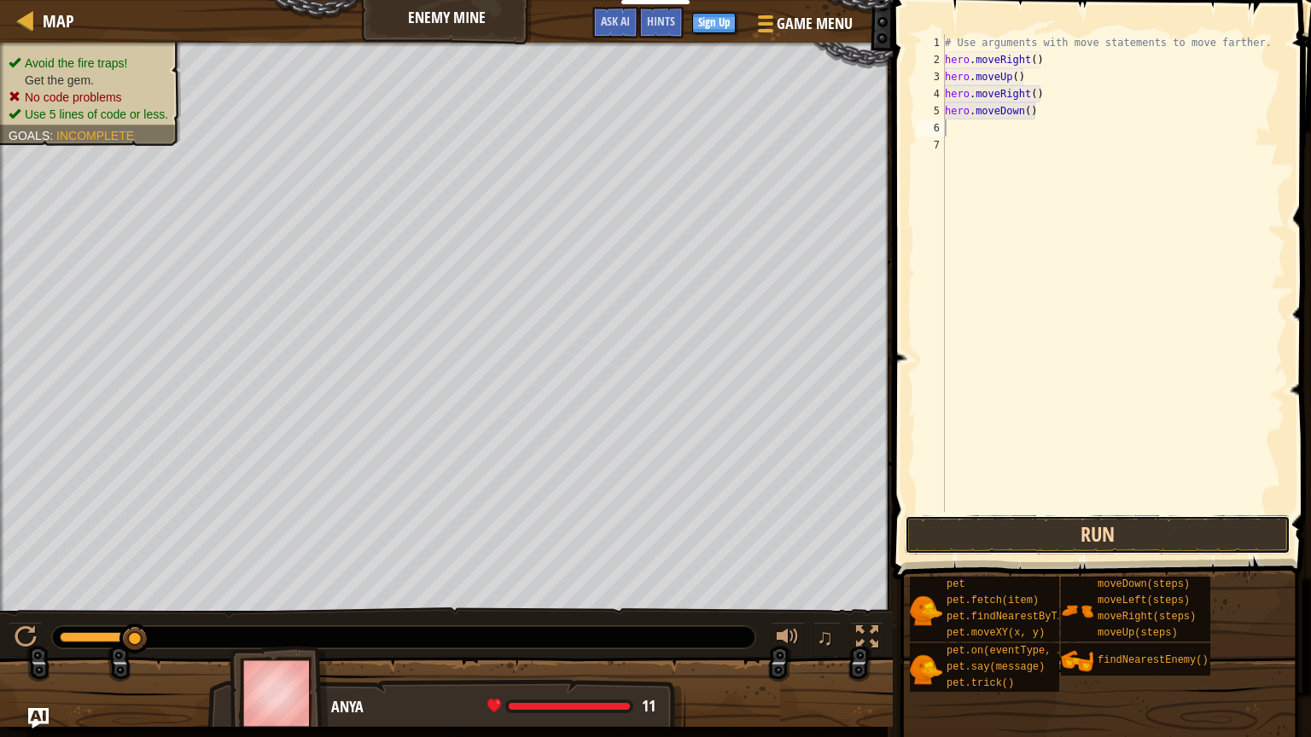
click at [982, 536] on button "Run" at bounding box center [1098, 534] width 386 height 39
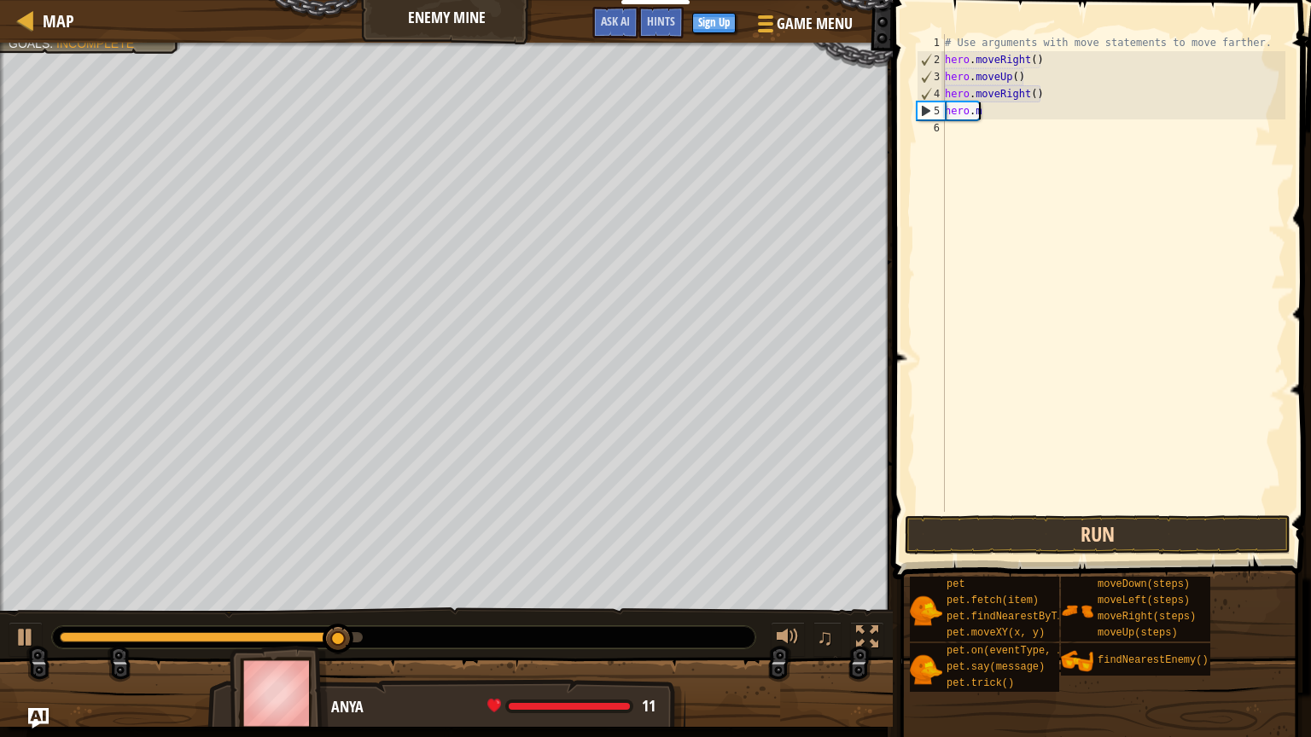
type textarea "h"
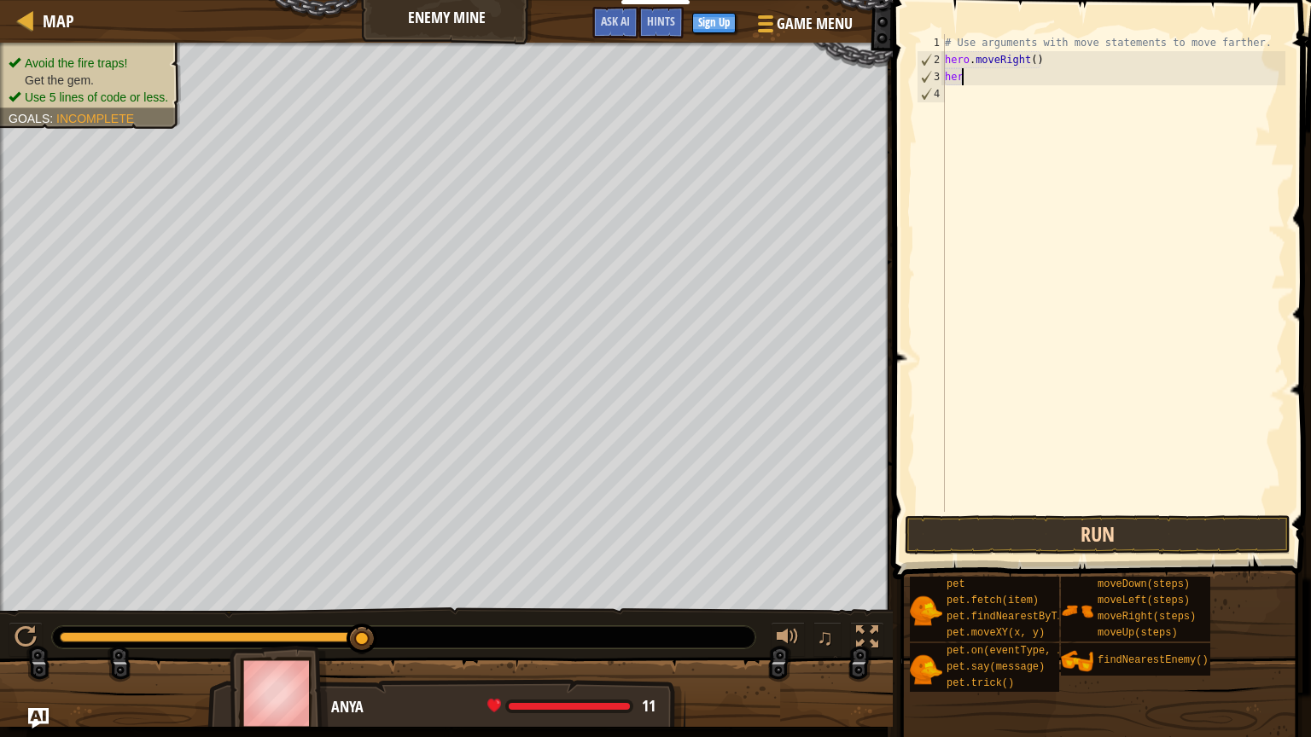
type textarea "h"
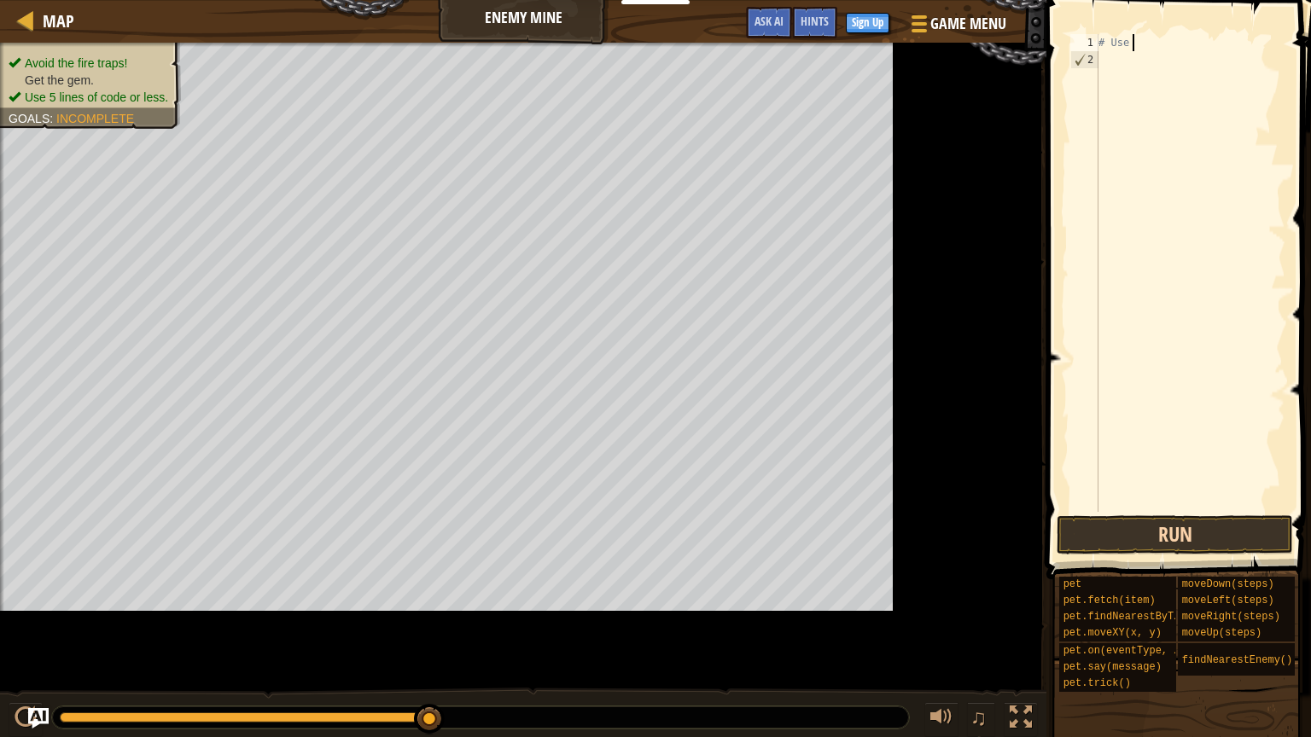
type textarea "#"
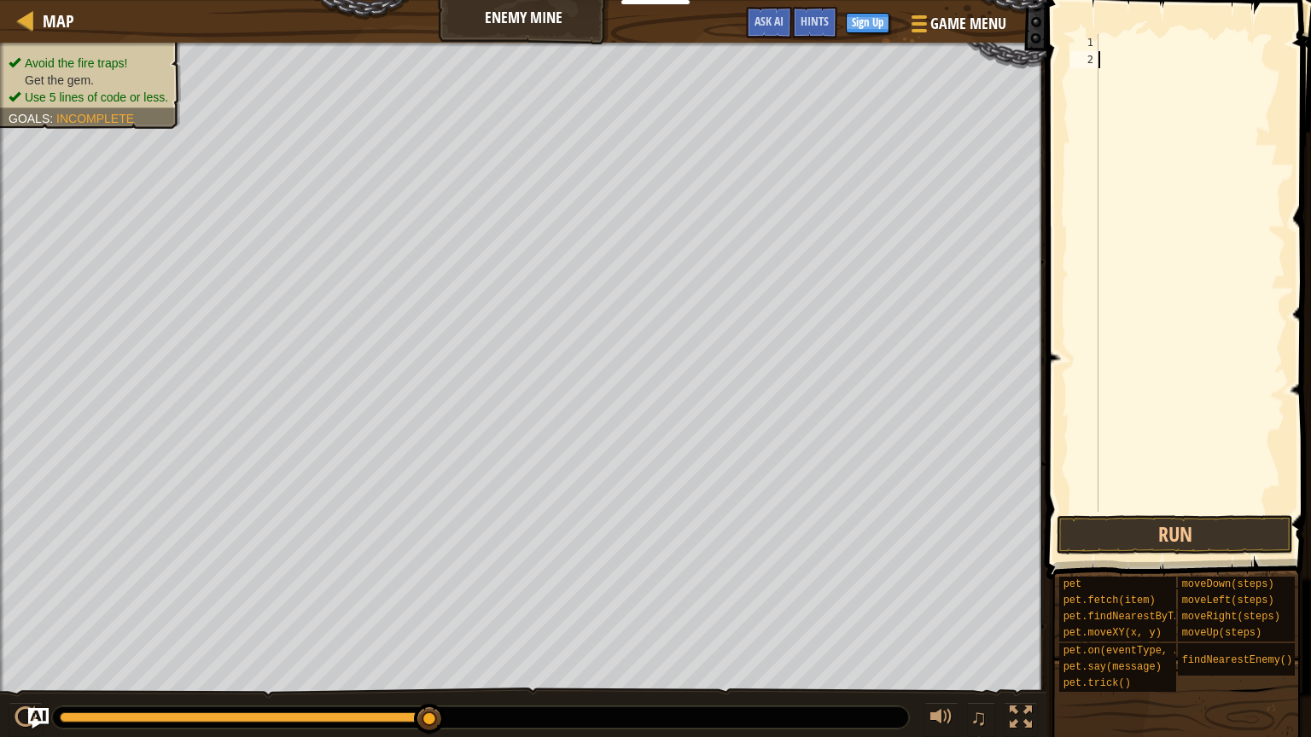
click at [1119, 317] on div at bounding box center [1190, 290] width 190 height 512
click at [783, 14] on button "Ask AI" at bounding box center [769, 23] width 46 height 32
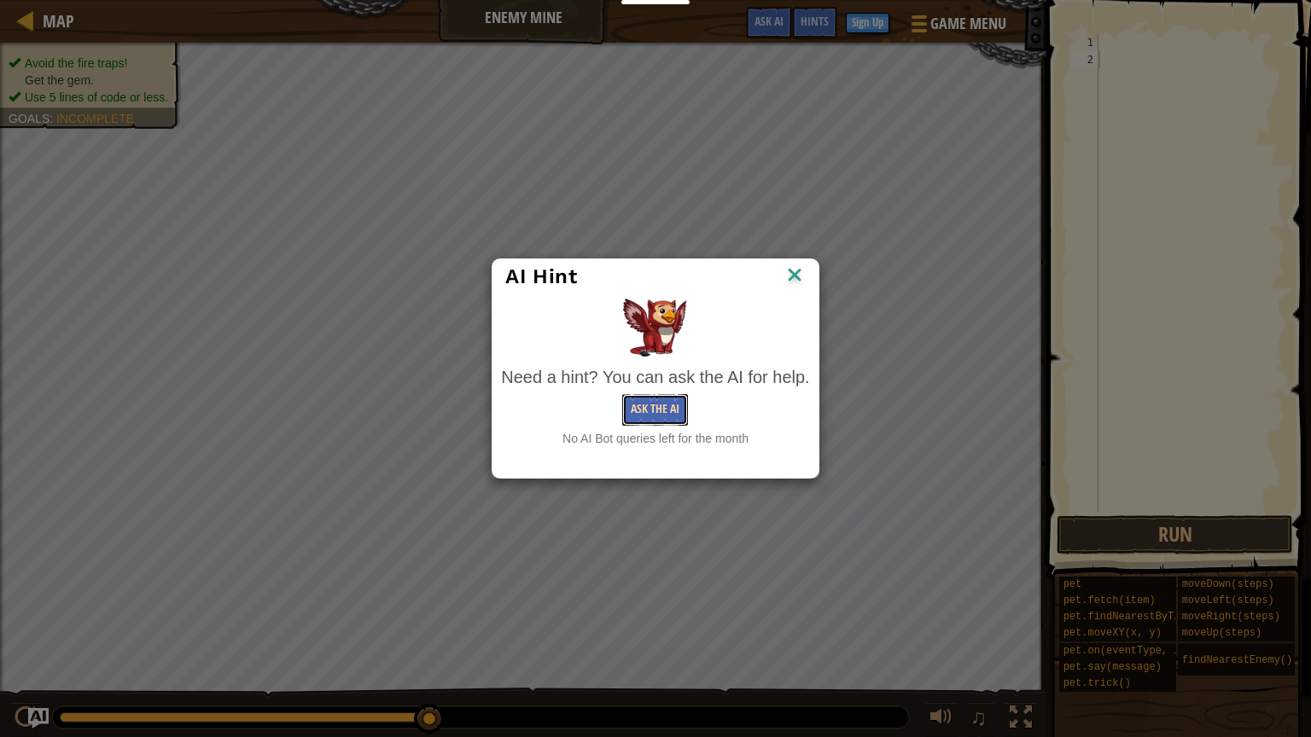
click at [671, 406] on button "Ask the AI" at bounding box center [655, 410] width 66 height 32
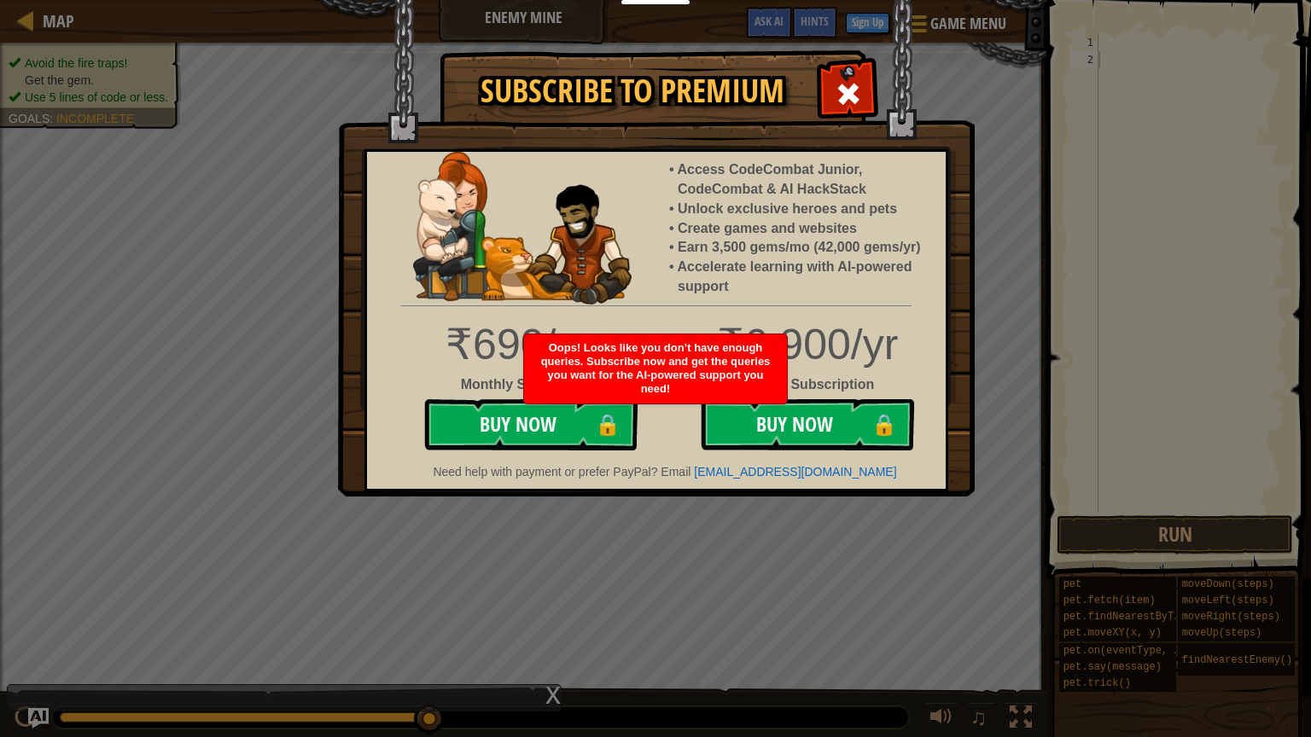
click at [832, 571] on div "Subscribe to Premium Access CodeCombat Junior, CodeCombat & AI HackStack Unlock…" at bounding box center [655, 368] width 1311 height 737
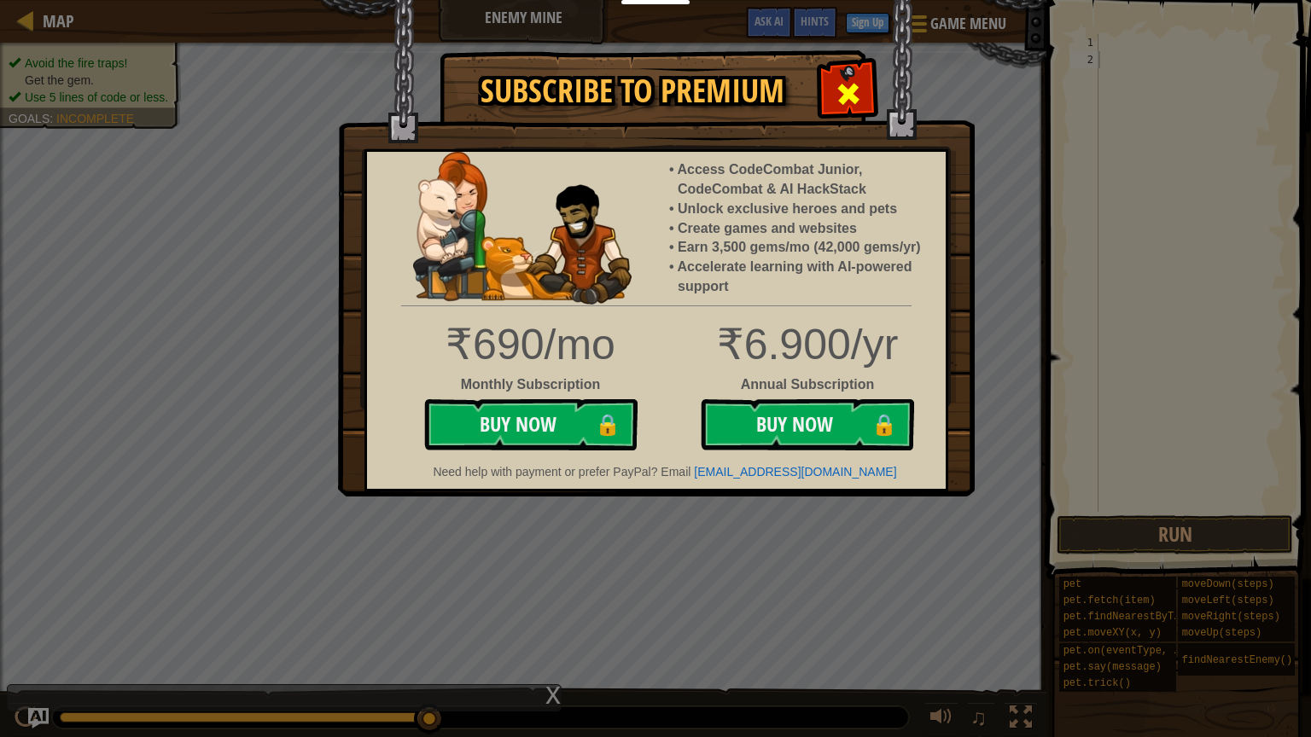
click at [850, 88] on span at bounding box center [848, 93] width 27 height 27
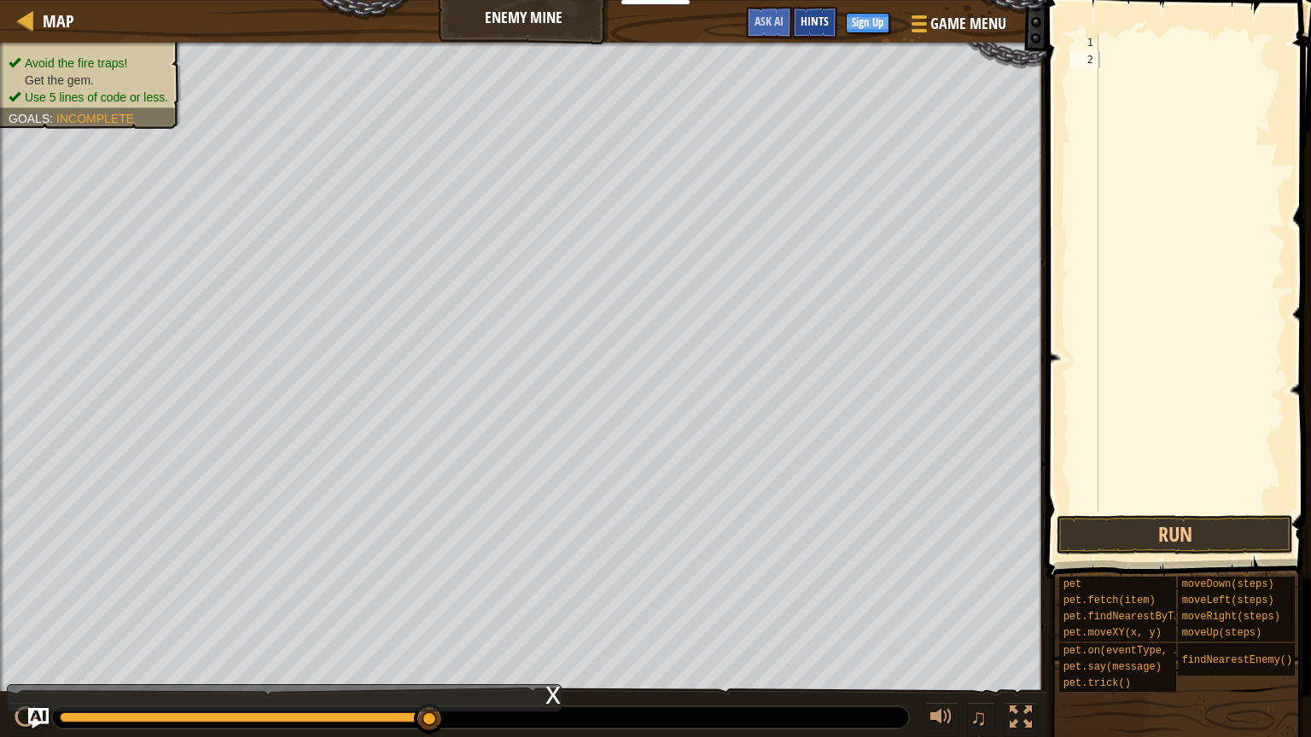
click at [823, 21] on span "Hints" at bounding box center [815, 21] width 28 height 16
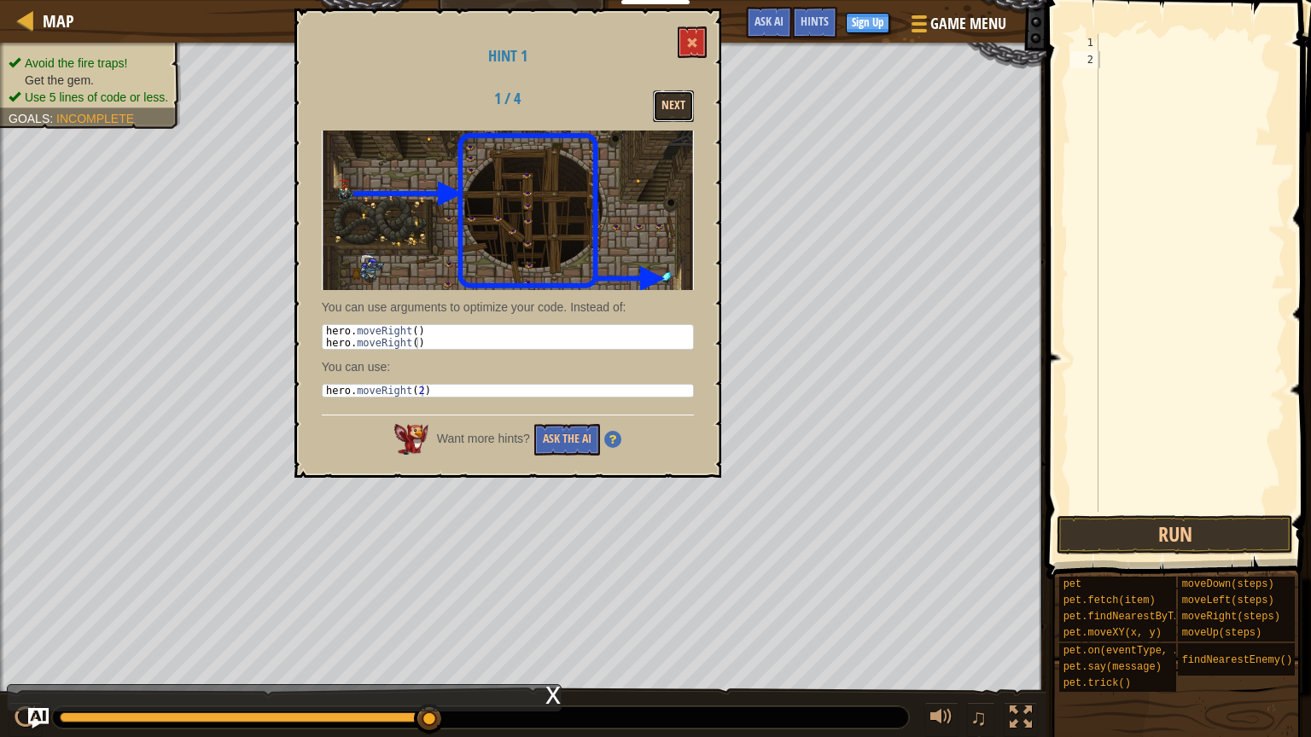
click at [667, 102] on button "Next" at bounding box center [673, 106] width 41 height 32
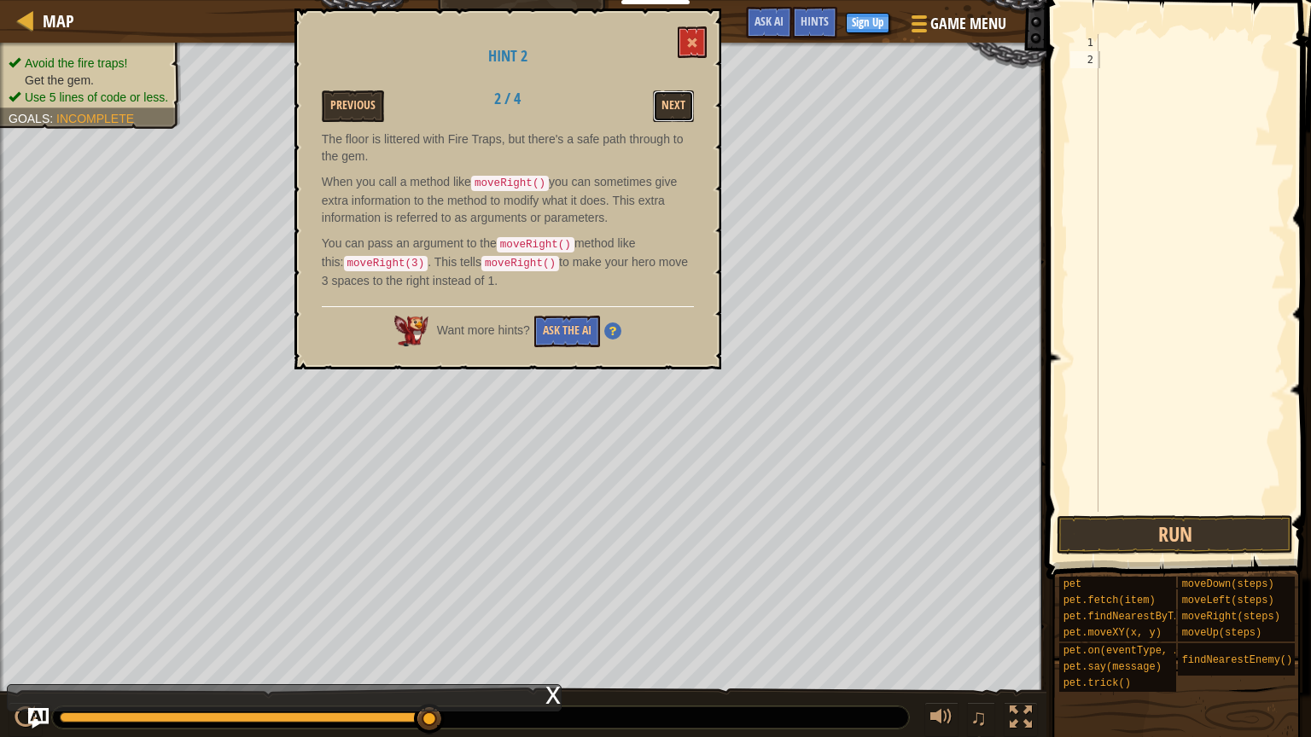
click at [667, 102] on button "Next" at bounding box center [673, 106] width 41 height 32
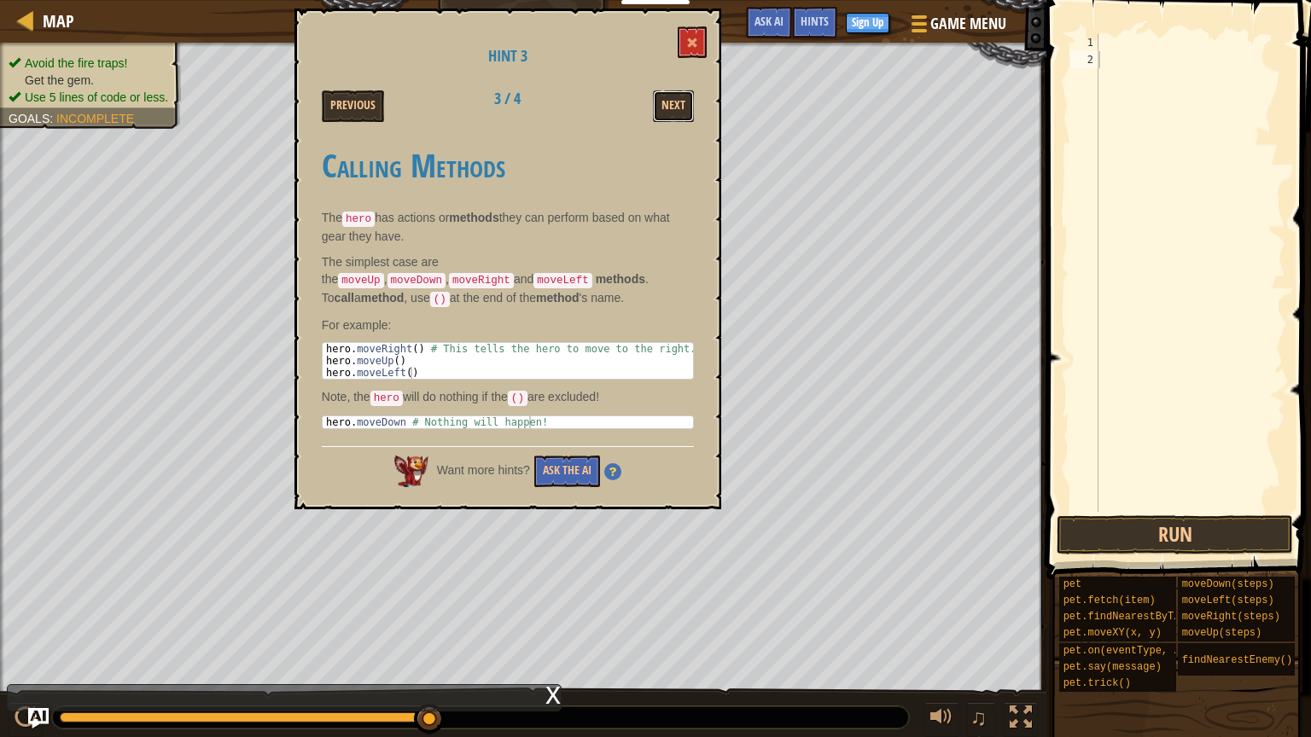
click at [667, 102] on button "Next" at bounding box center [673, 106] width 41 height 32
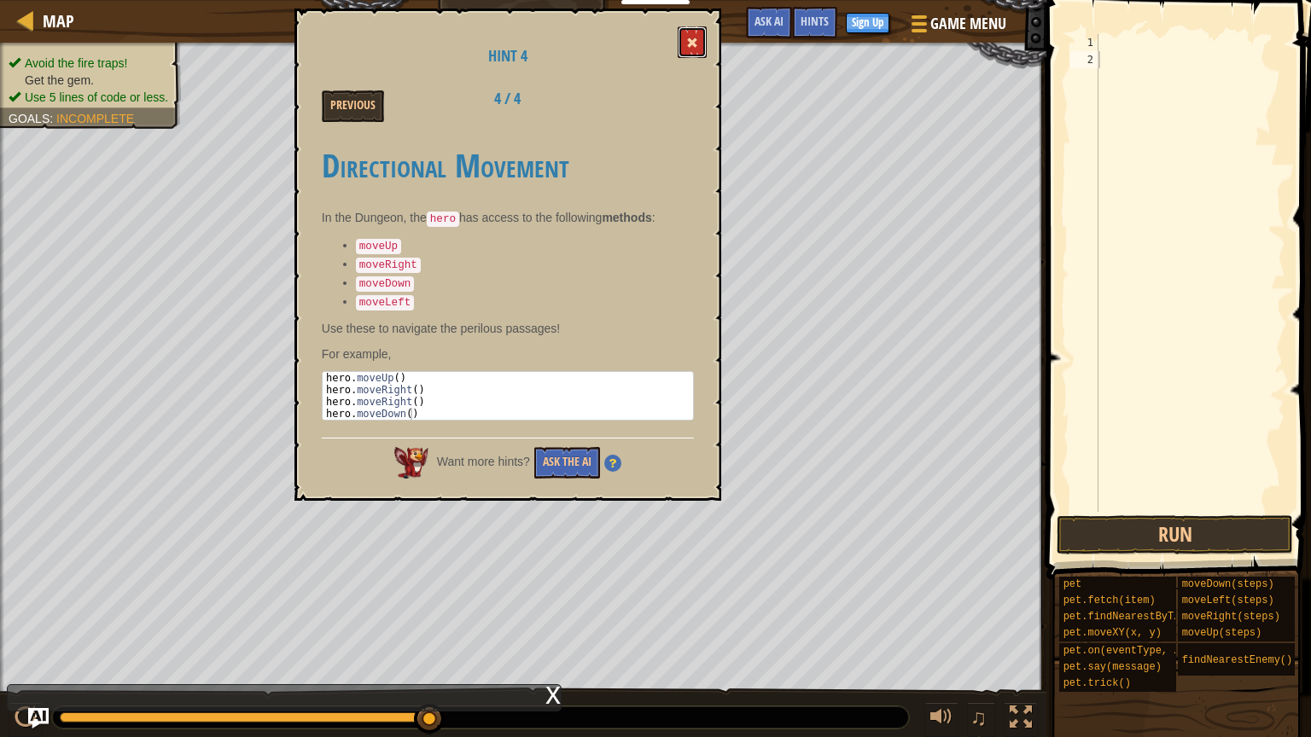
click at [691, 38] on span at bounding box center [692, 43] width 12 height 12
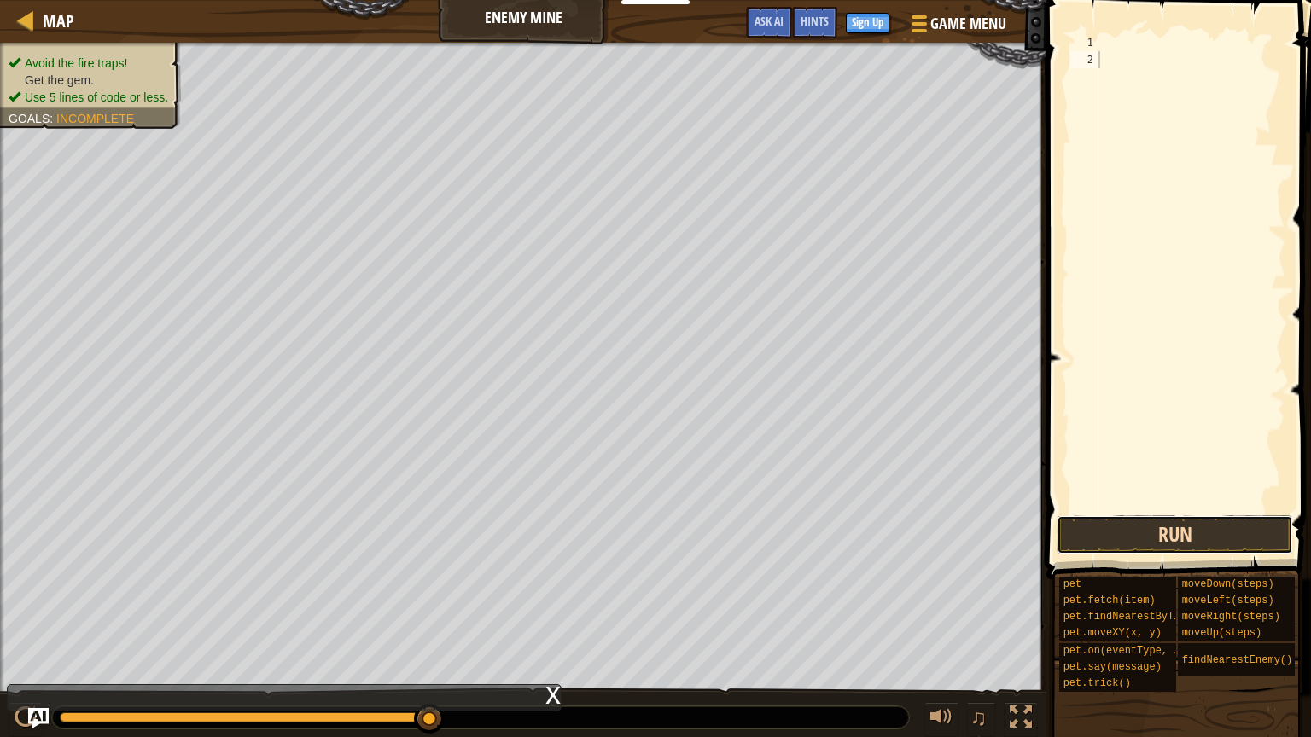
click at [1141, 531] on button "Run" at bounding box center [1175, 534] width 236 height 39
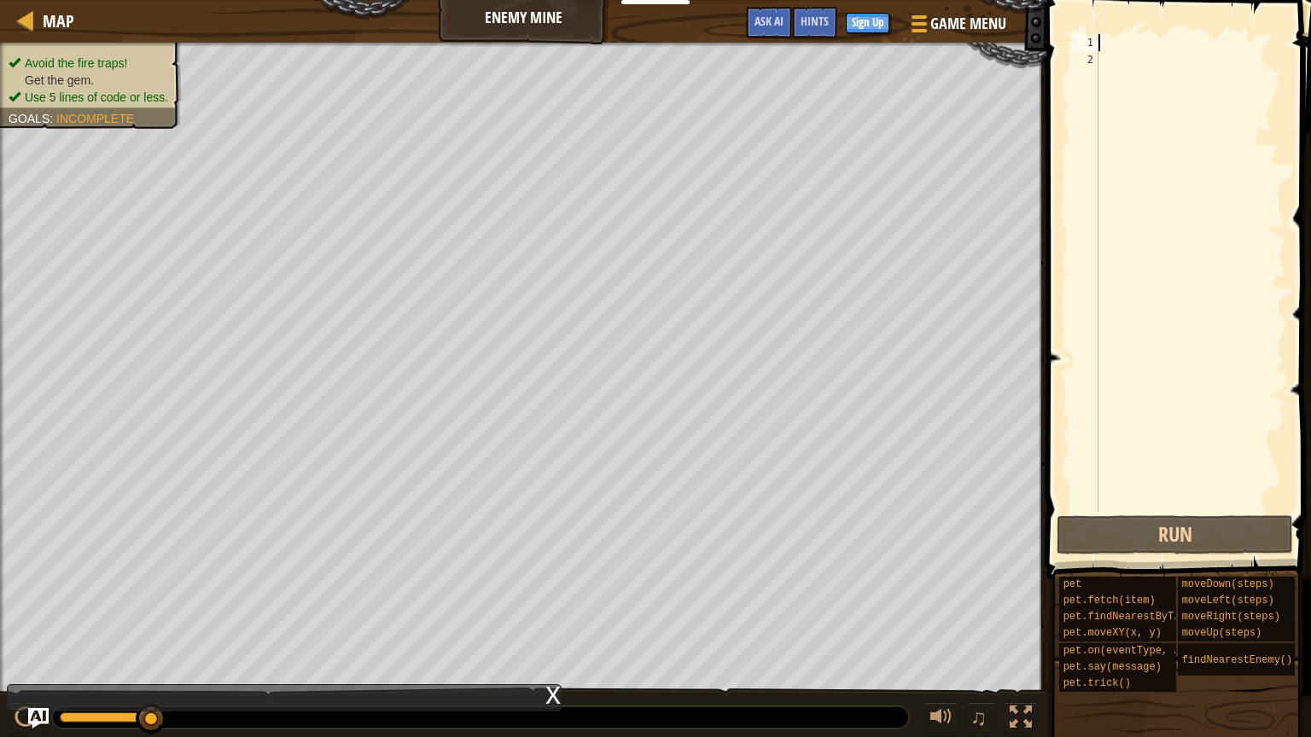
click at [1140, 43] on div at bounding box center [1190, 290] width 190 height 512
type textarea "h"
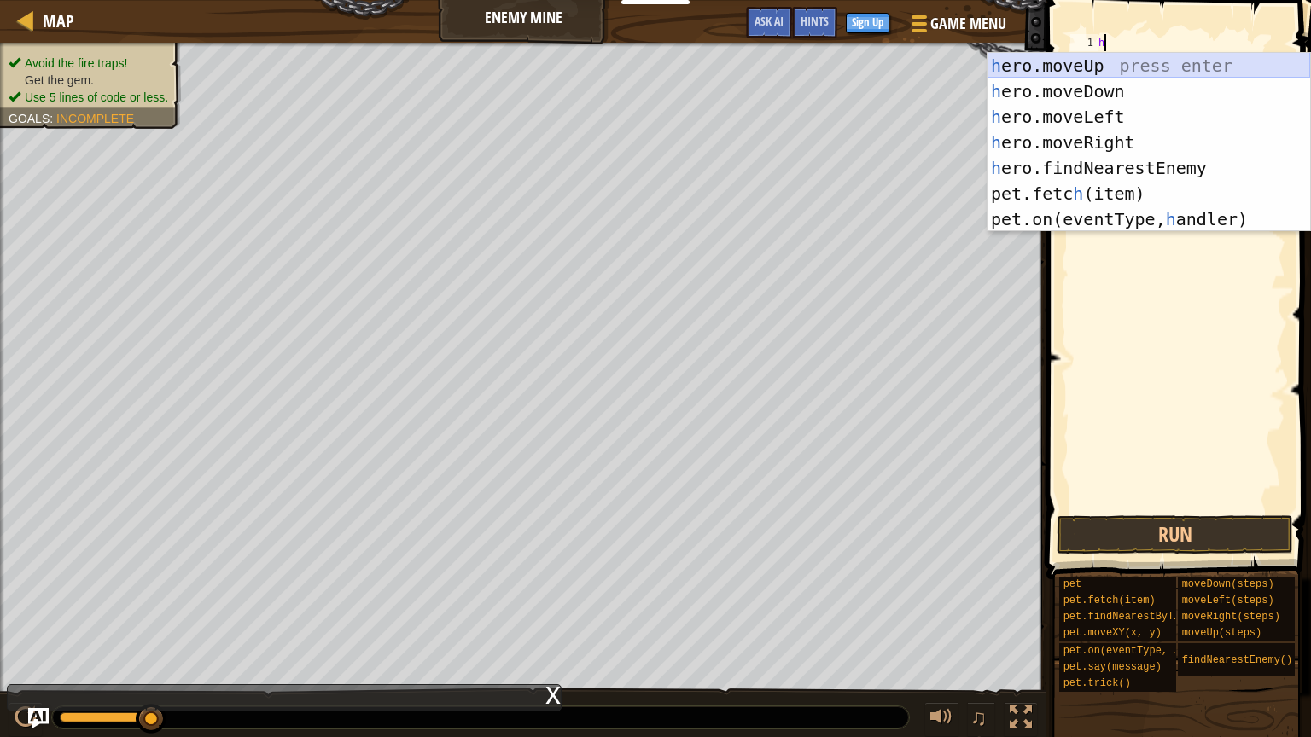
click at [1137, 67] on div "h ero.moveUp press enter h ero.moveDown press enter h ero.moveLeft press enter …" at bounding box center [1148, 168] width 323 height 230
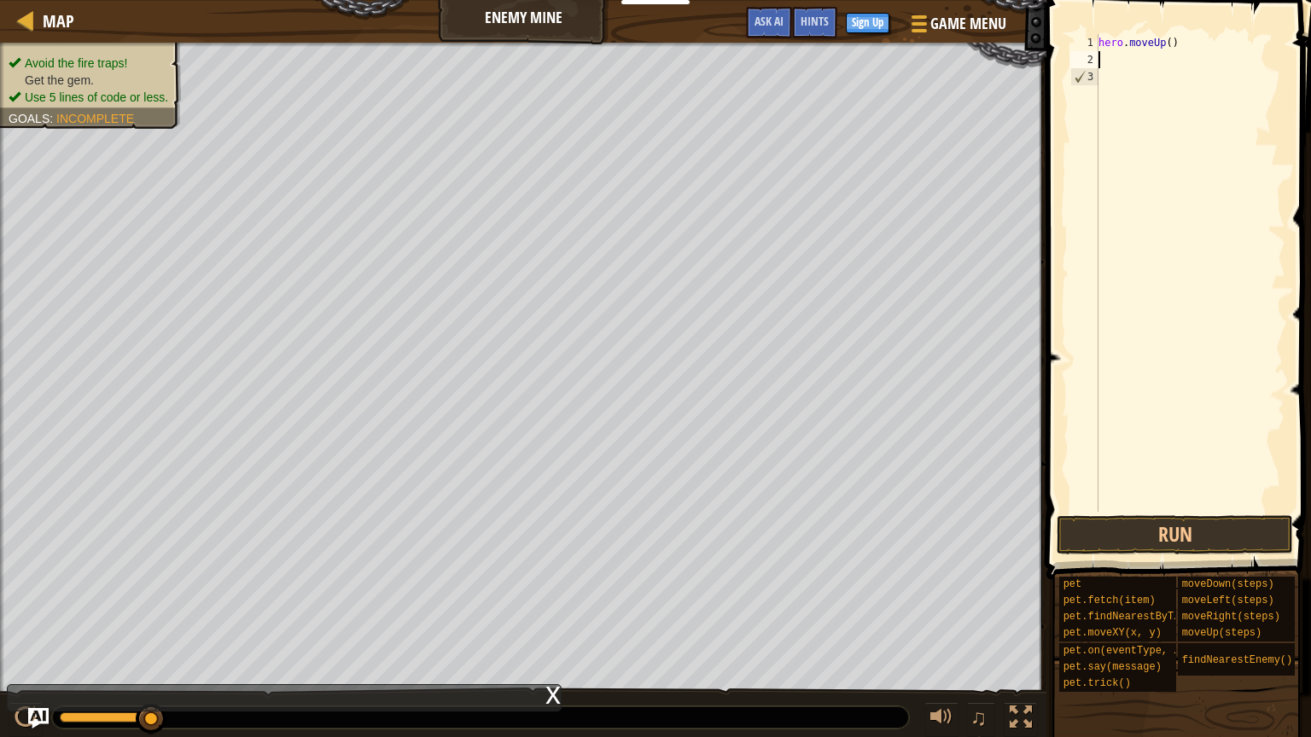
type textarea "h"
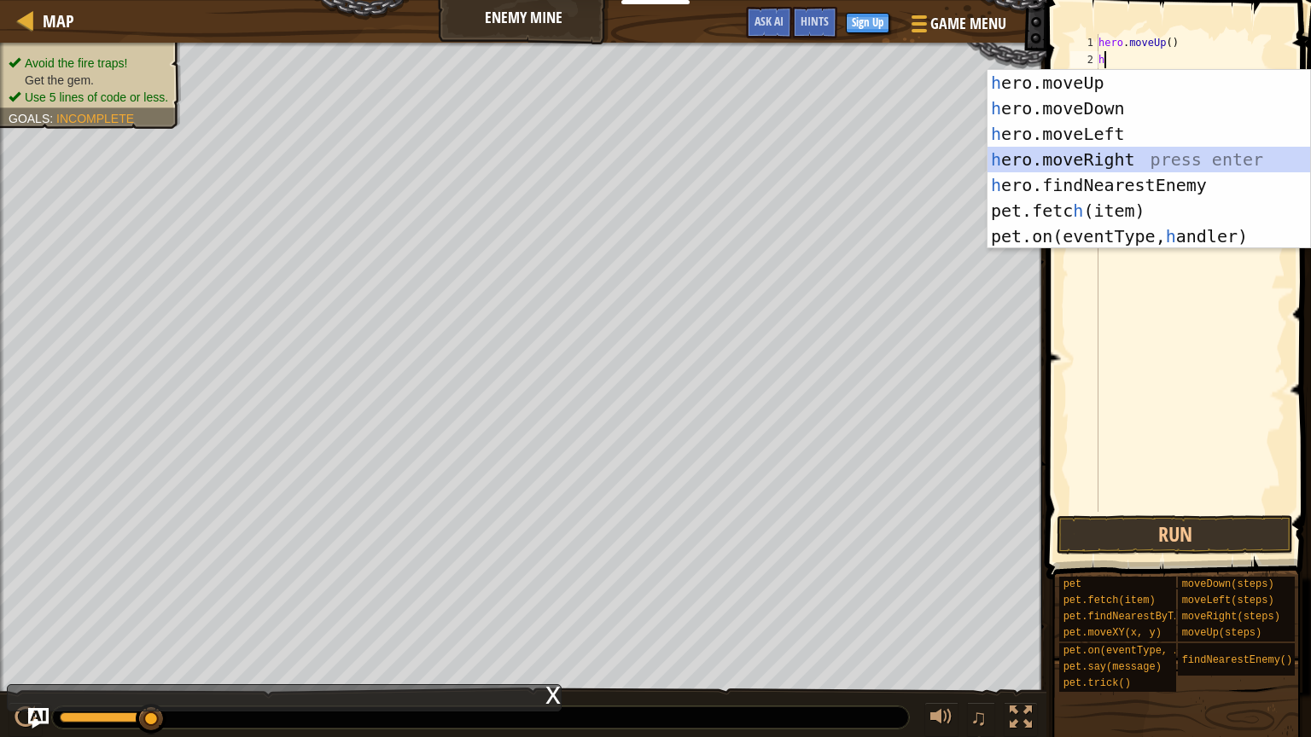
click at [1135, 153] on div "h ero.moveUp press enter h ero.moveDown press enter h ero.moveLeft press enter …" at bounding box center [1148, 185] width 323 height 230
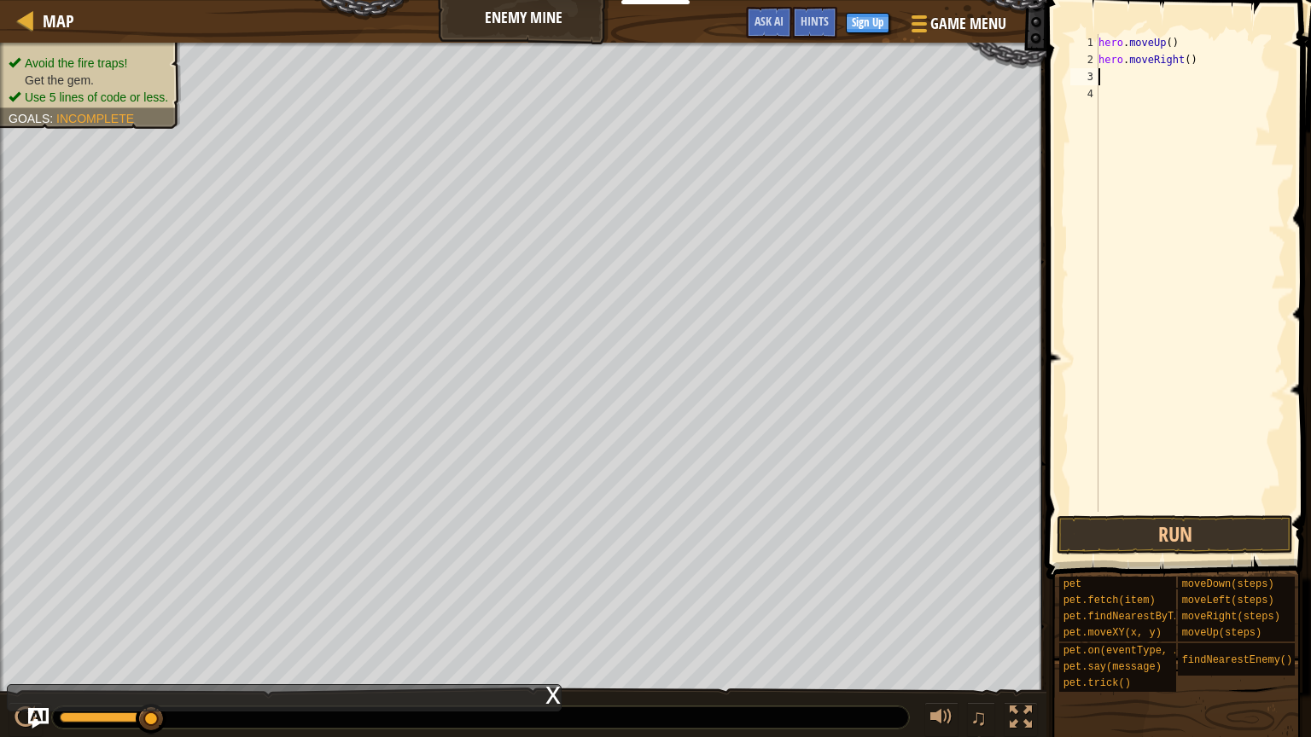
type textarea "h"
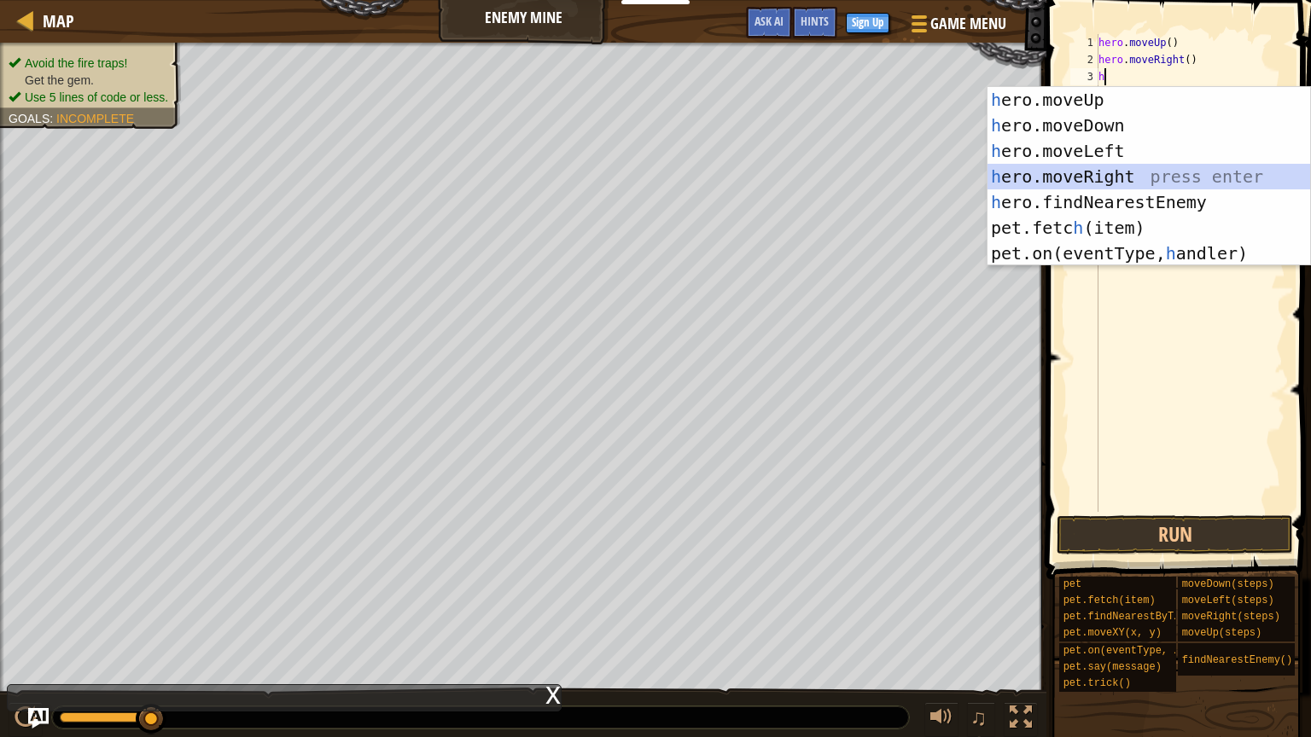
click at [1133, 173] on div "h ero.moveUp press enter h ero.moveDown press enter h ero.moveLeft press enter …" at bounding box center [1148, 202] width 323 height 230
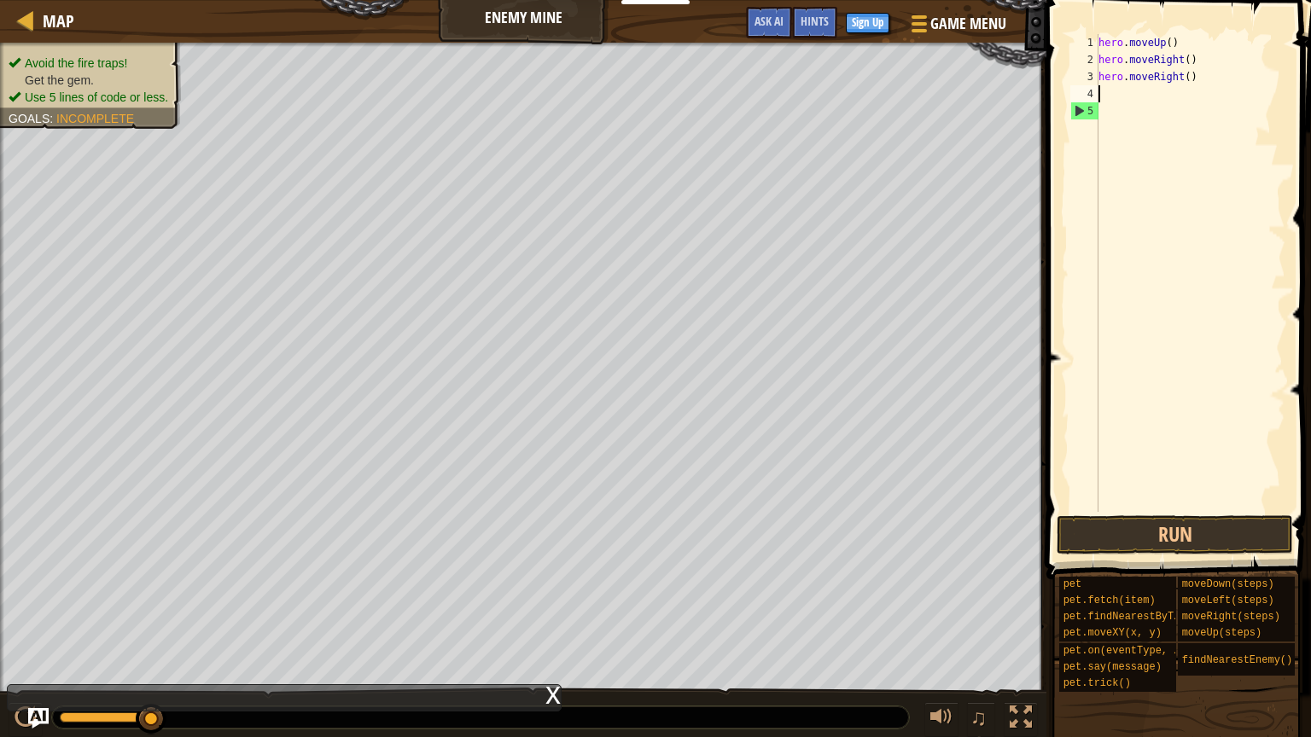
type textarea "h"
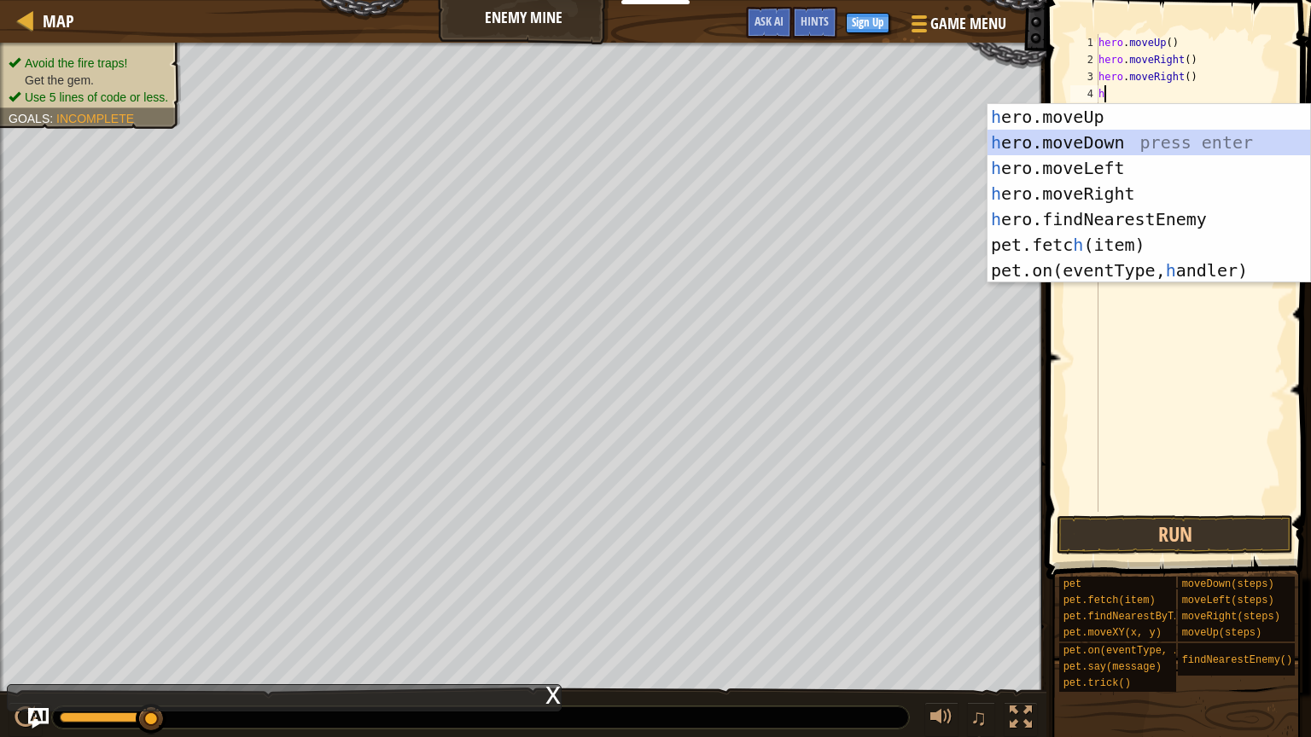
click at [1127, 143] on div "h ero.moveUp press enter h ero.moveDown press enter h ero.moveLeft press enter …" at bounding box center [1148, 219] width 323 height 230
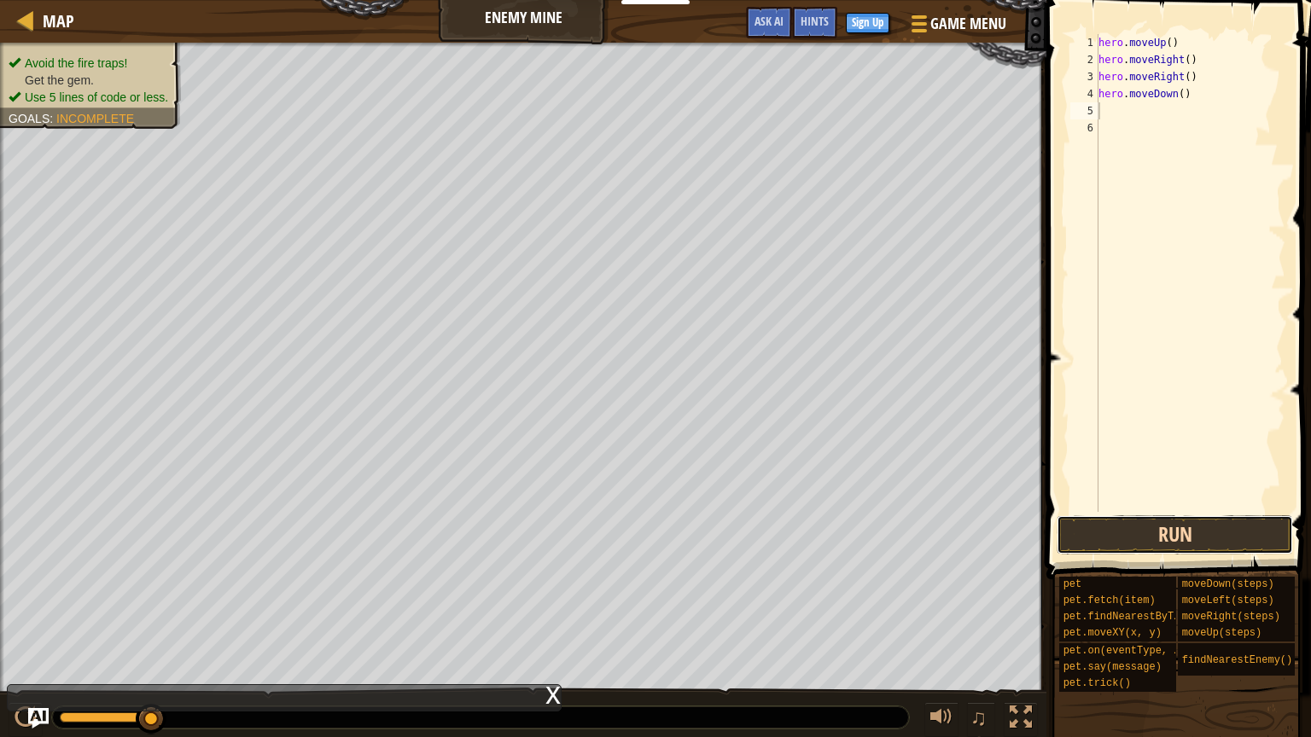
click at [1111, 533] on button "Run" at bounding box center [1175, 534] width 236 height 39
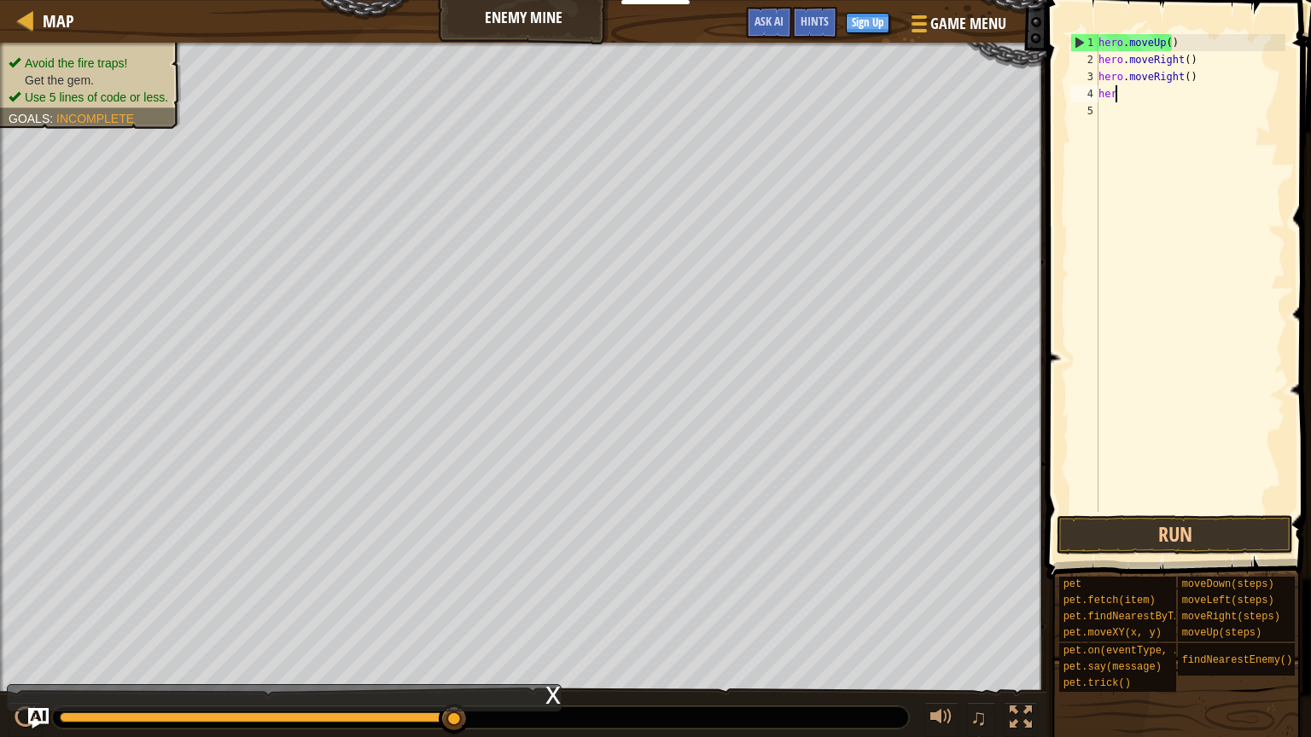
type textarea "h"
click at [1123, 209] on div at bounding box center [1190, 290] width 190 height 512
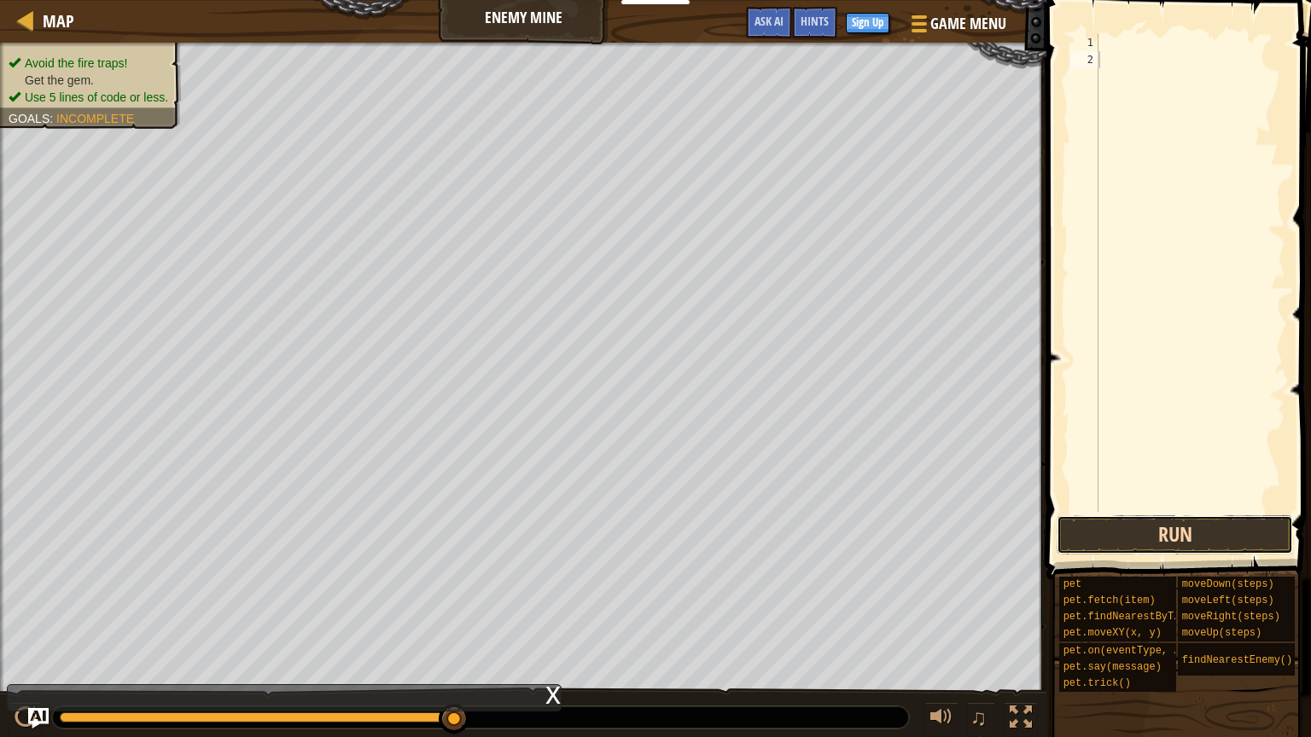
drag, startPoint x: 1115, startPoint y: 553, endPoint x: 1115, endPoint y: 535, distance: 17.9
click at [1115, 535] on button "Run" at bounding box center [1175, 534] width 236 height 39
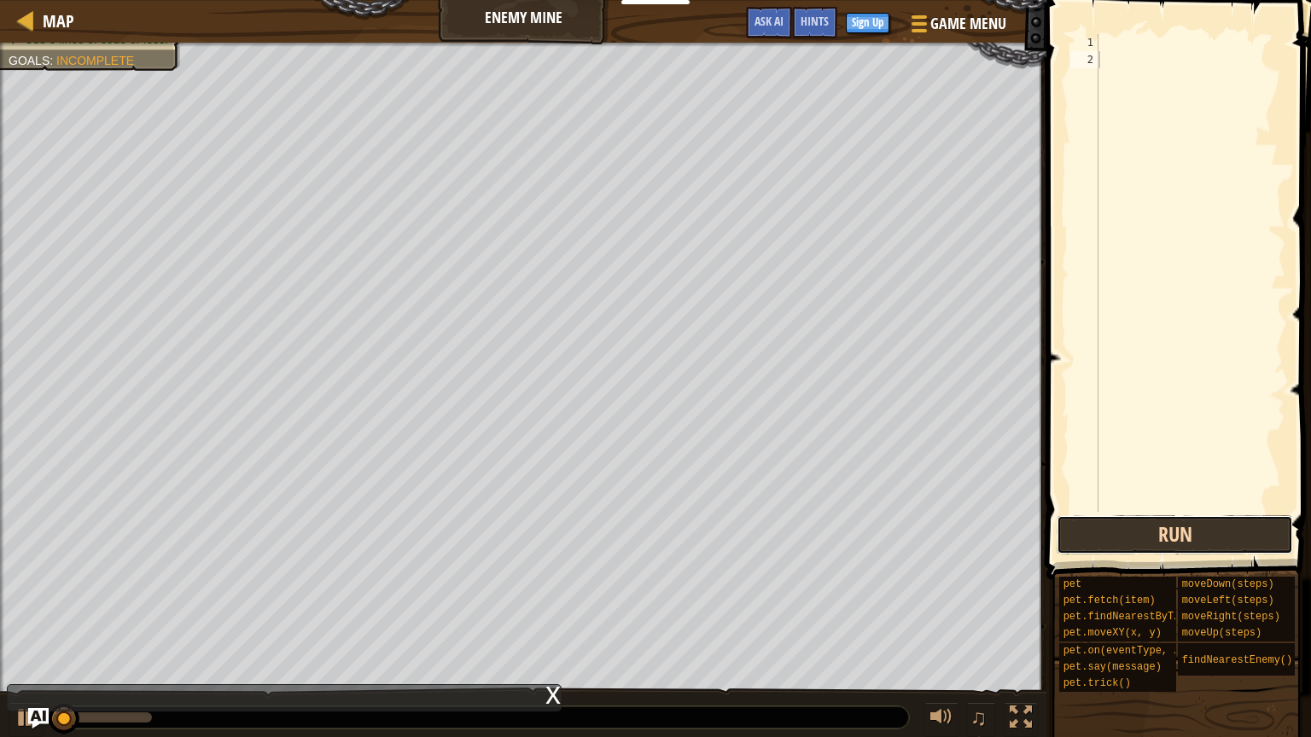
click at [1115, 535] on button "Run" at bounding box center [1175, 534] width 236 height 39
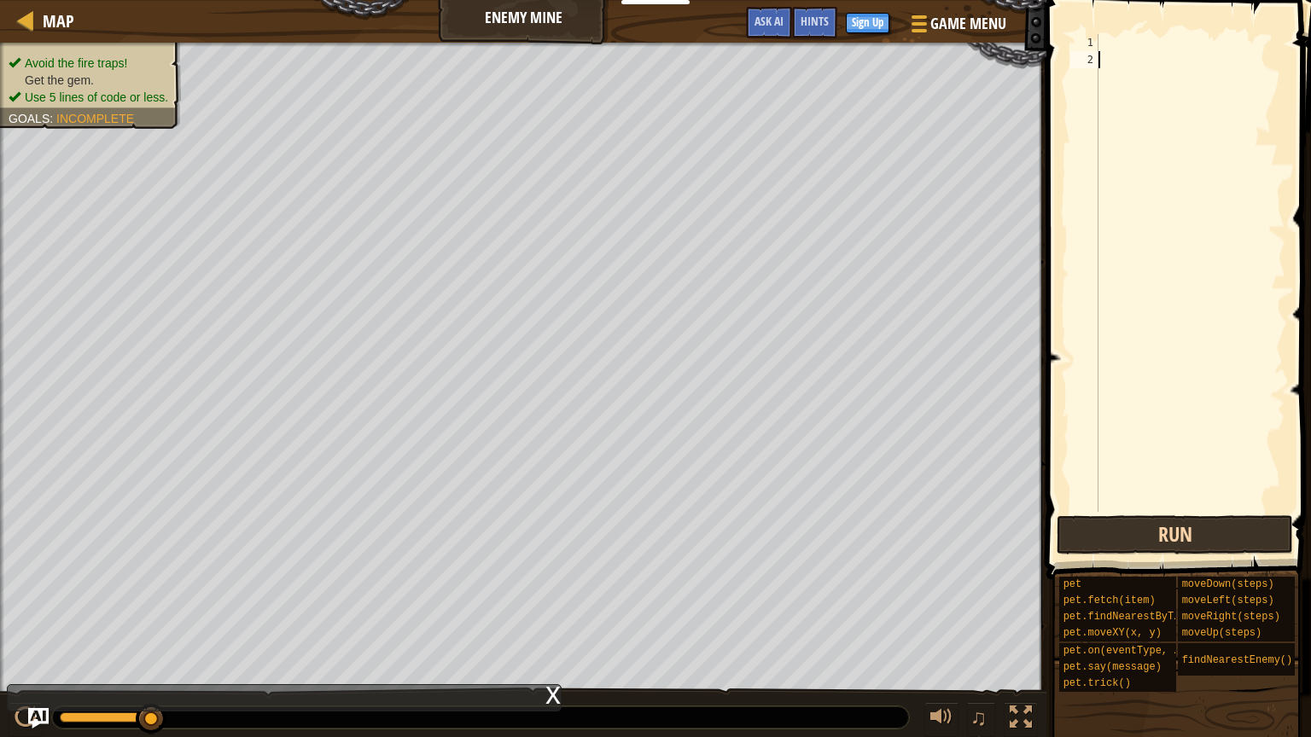
type textarea "h"
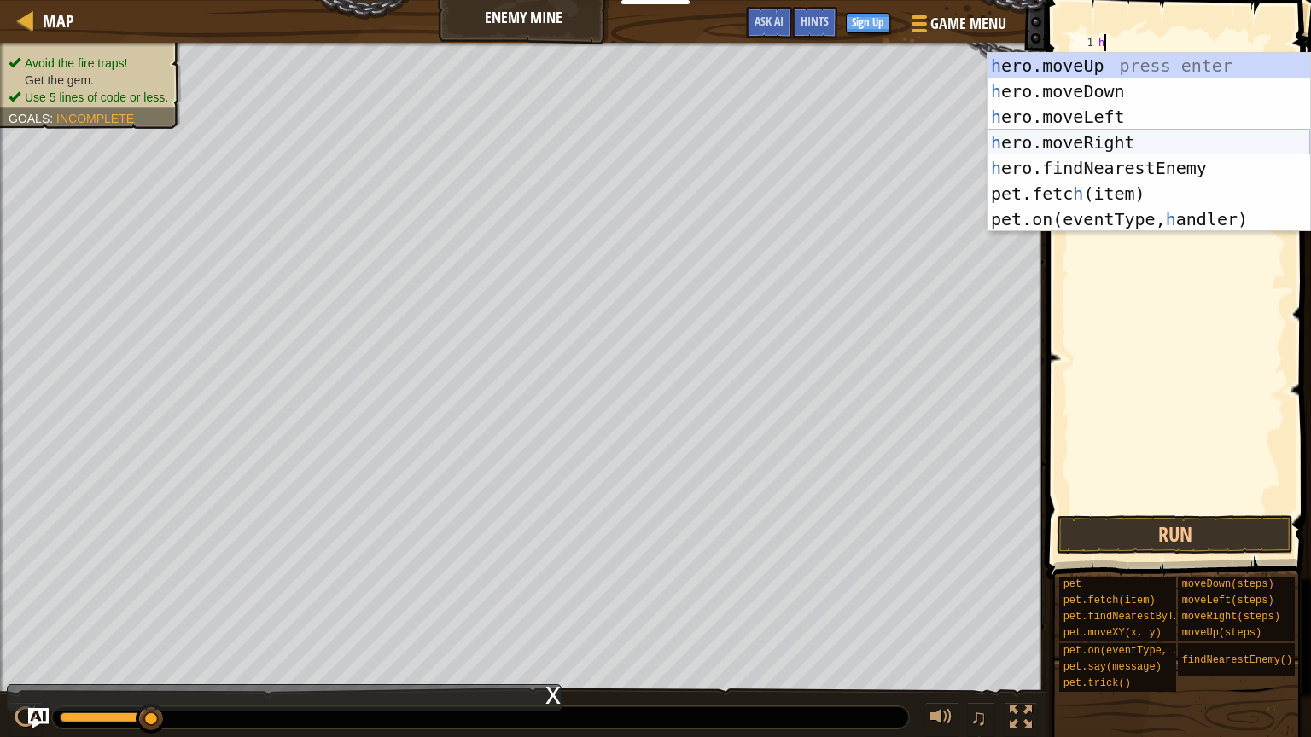
click at [1158, 152] on div "h ero.moveUp press enter h ero.moveDown press enter h ero.moveLeft press enter …" at bounding box center [1148, 168] width 323 height 230
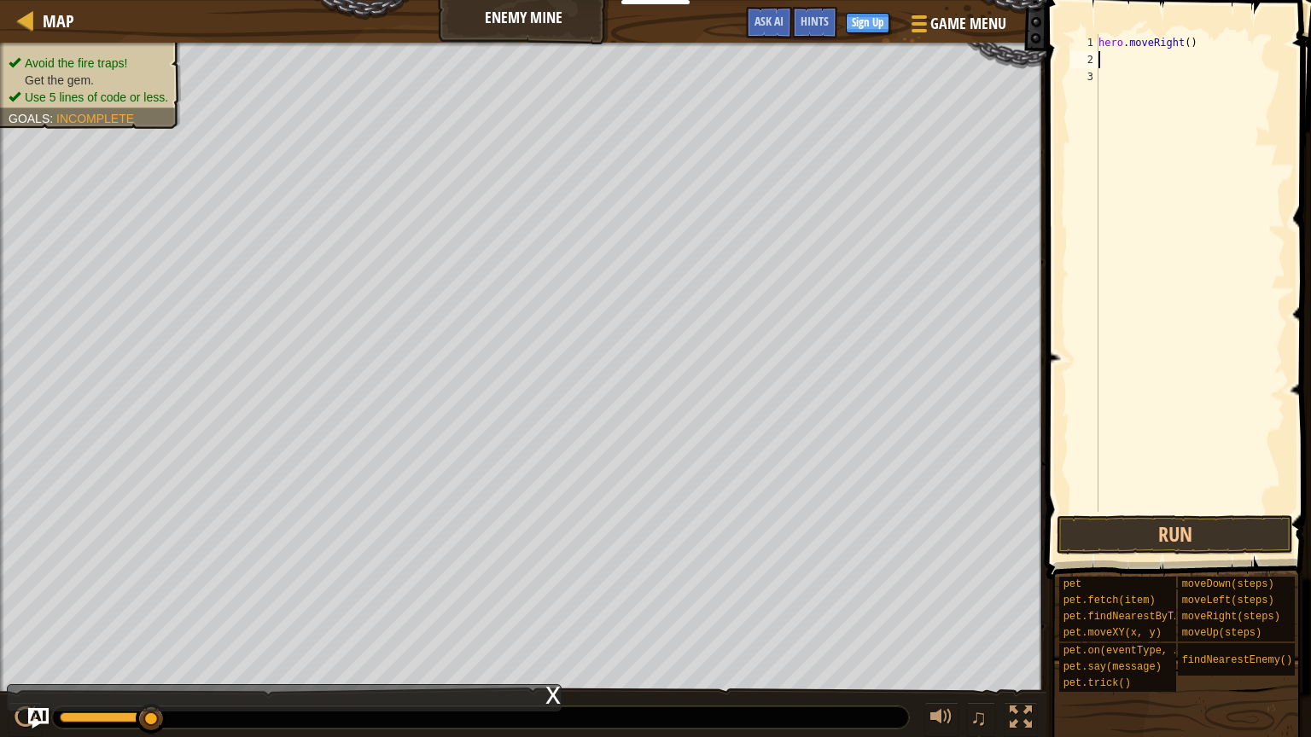
type textarea "h"
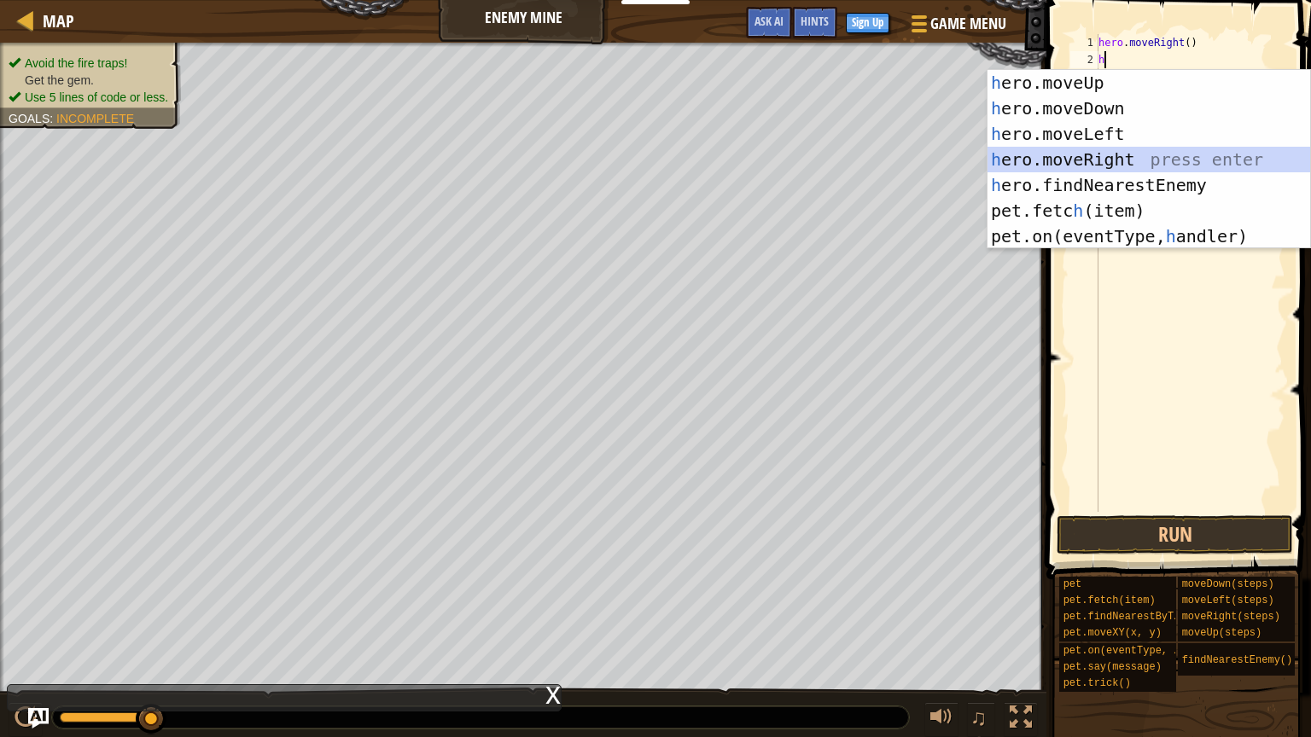
click at [1139, 163] on div "h ero.moveUp press enter h ero.moveDown press enter h ero.moveLeft press enter …" at bounding box center [1148, 185] width 323 height 230
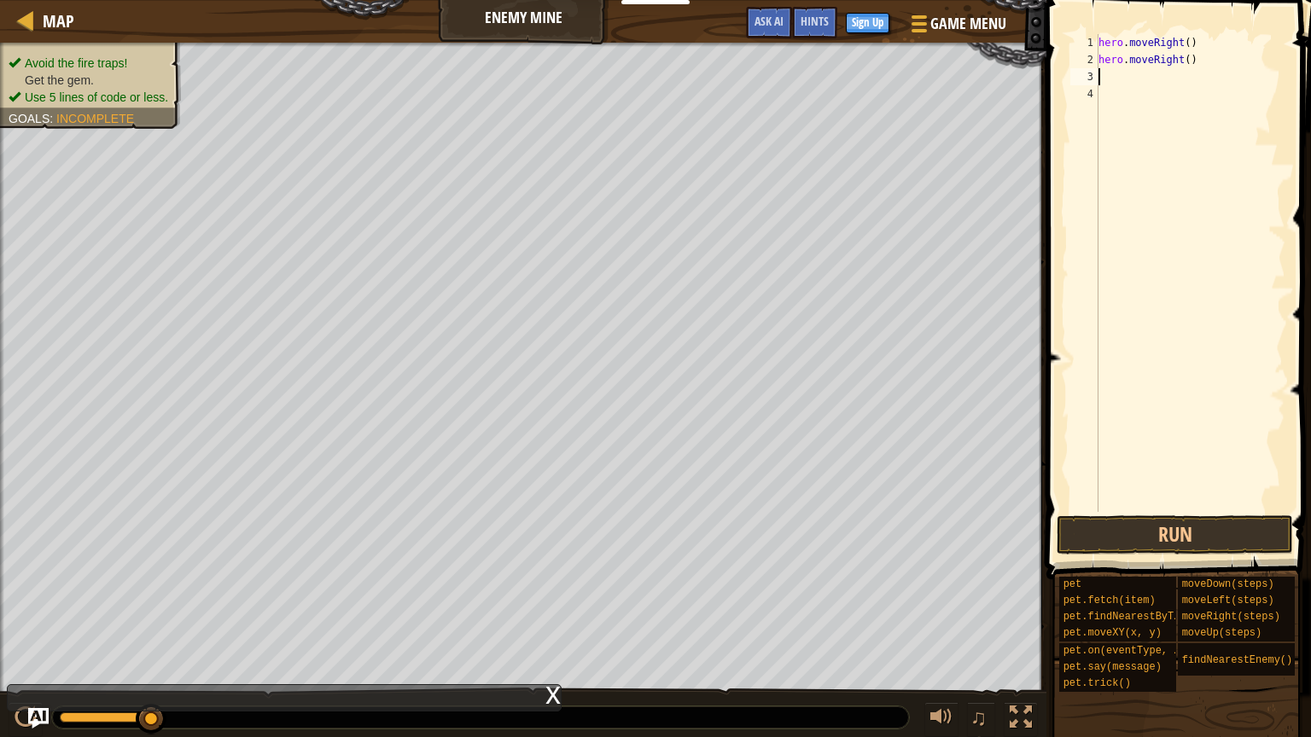
type textarea "h"
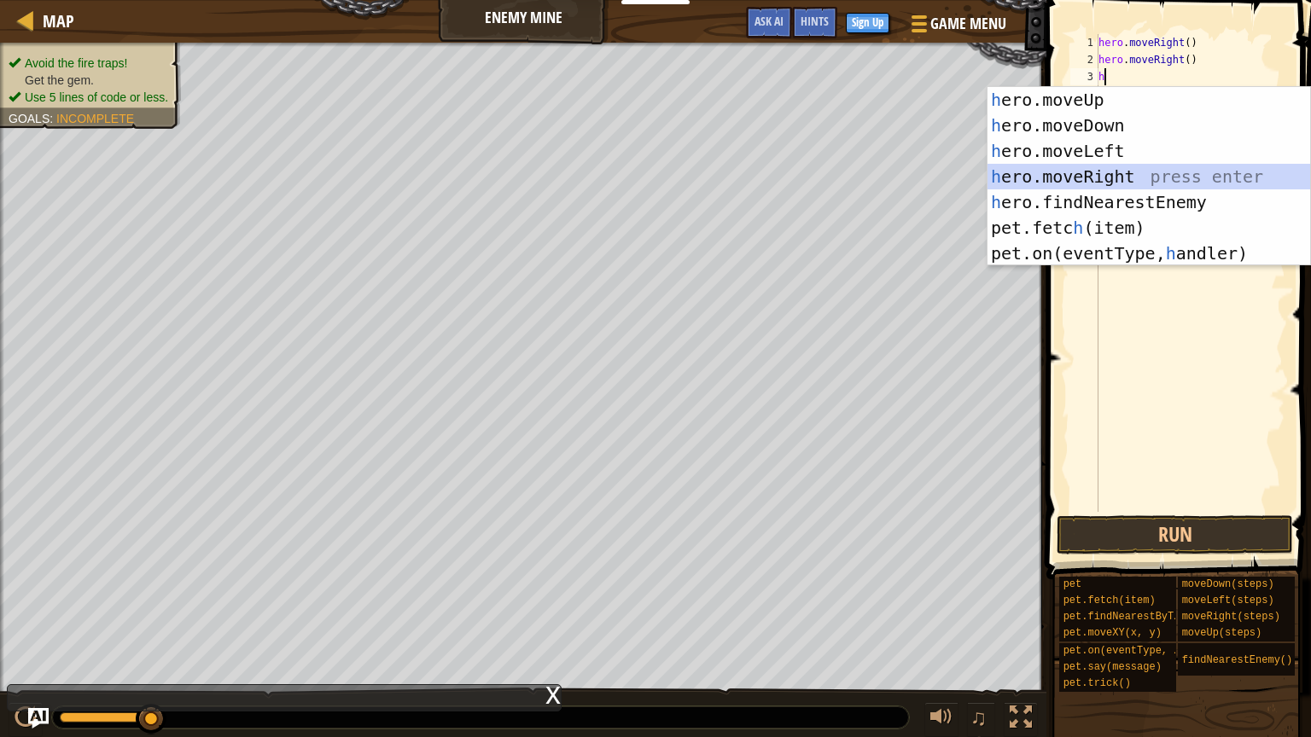
click at [1138, 176] on div "h ero.moveUp press enter h ero.moveDown press enter h ero.moveLeft press enter …" at bounding box center [1148, 202] width 323 height 230
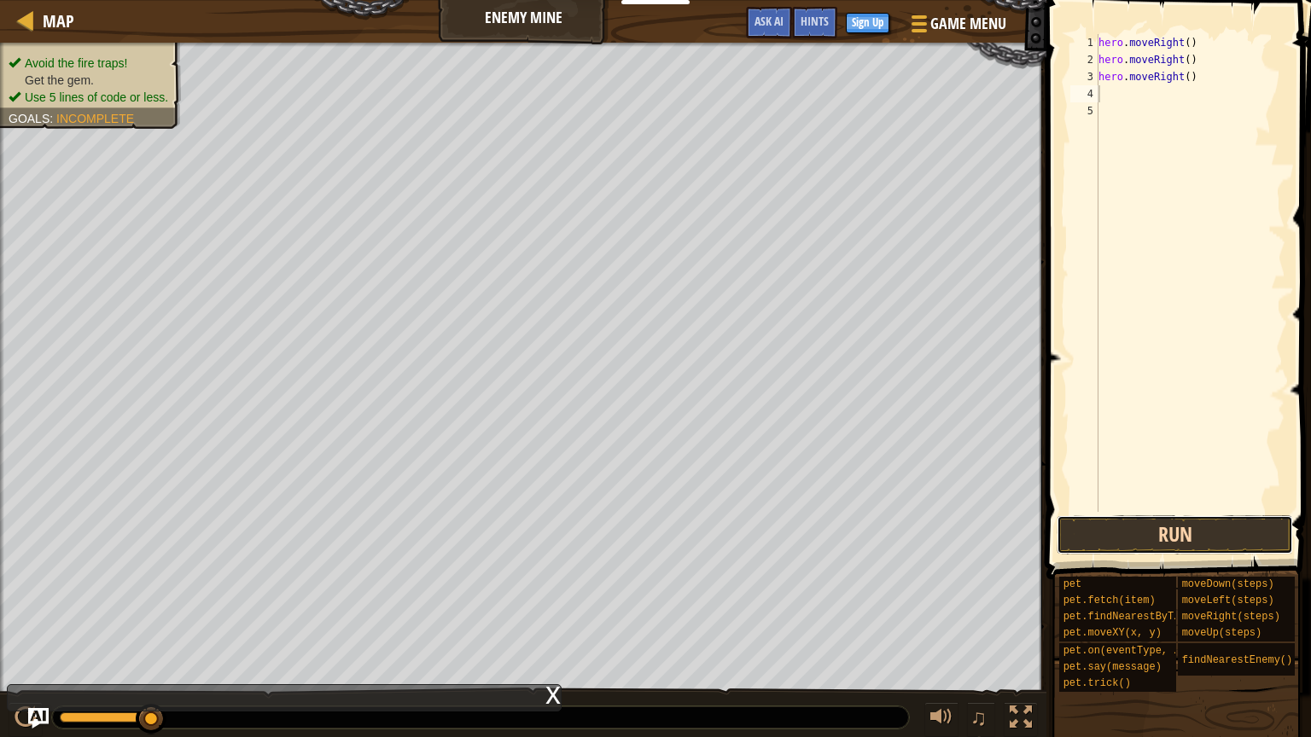
click at [1153, 521] on button "Run" at bounding box center [1175, 534] width 236 height 39
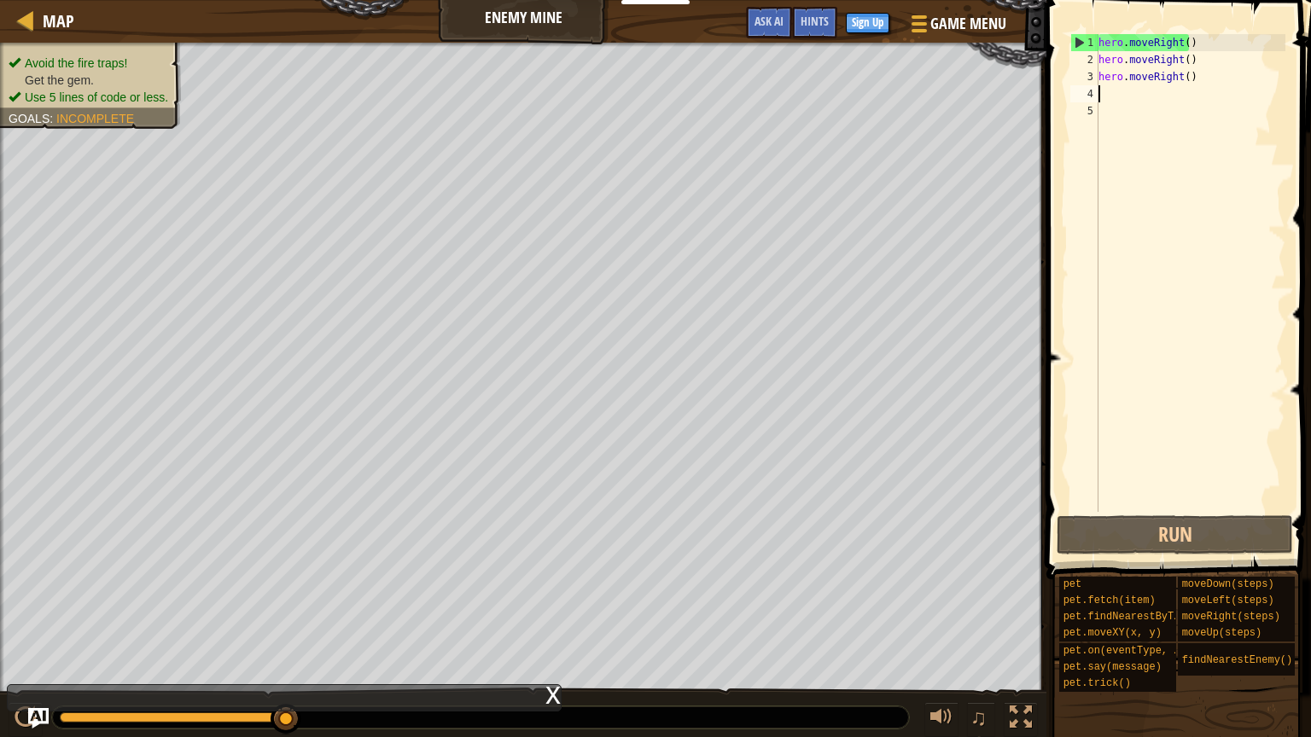
type textarea "h"
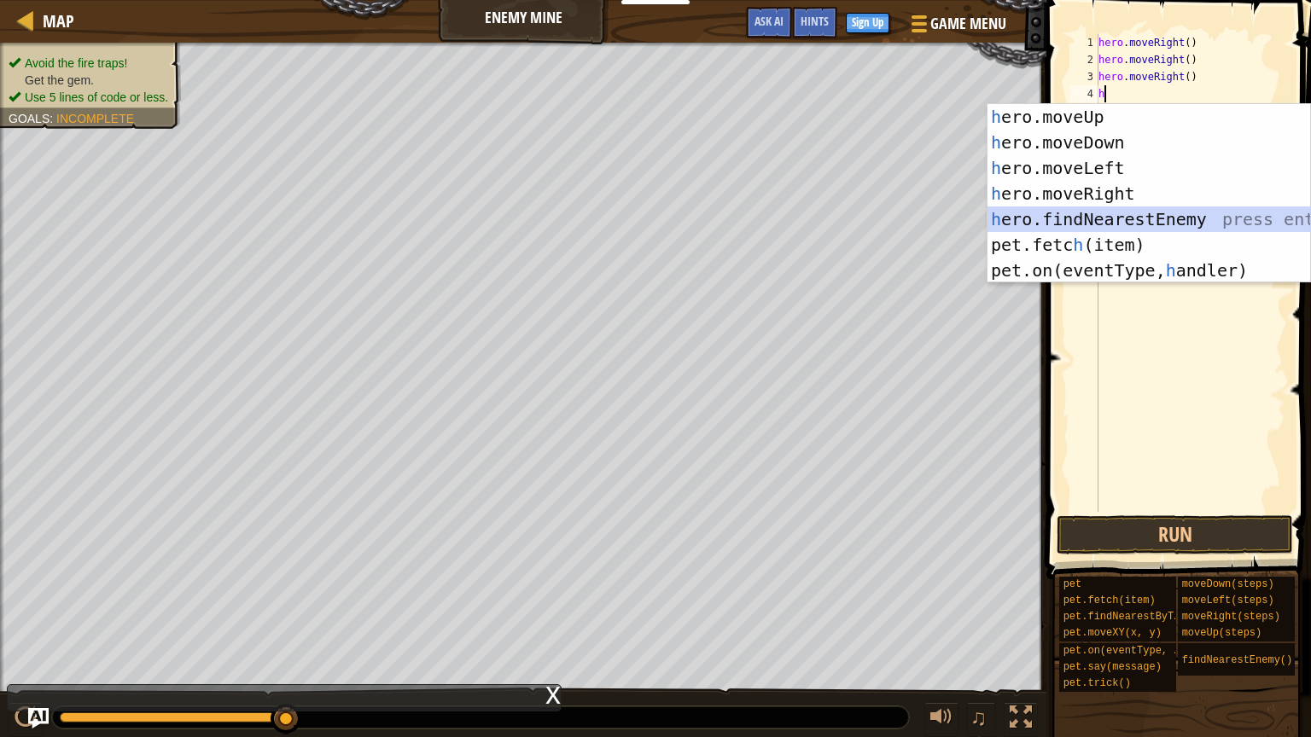
click at [1212, 219] on div "h ero.moveUp press enter h ero.moveDown press enter h ero.moveLeft press enter …" at bounding box center [1148, 219] width 323 height 230
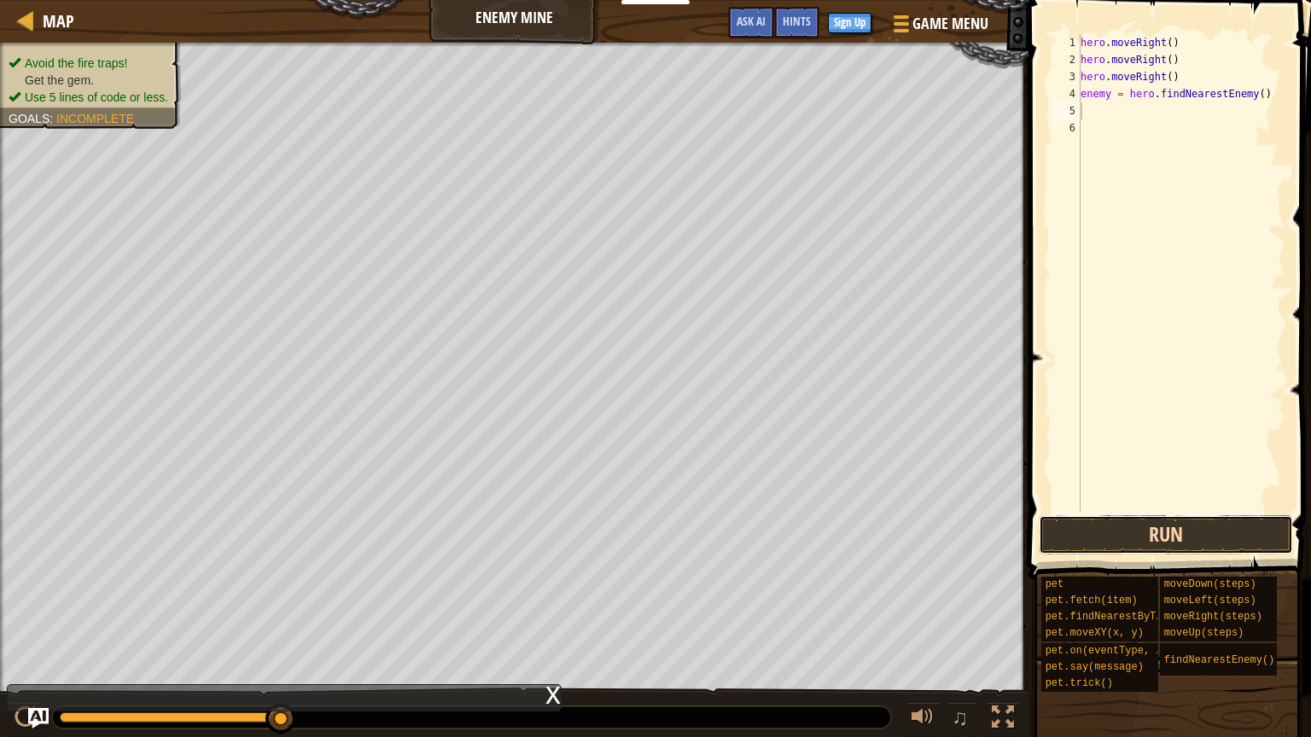
click at [1092, 546] on button "Run" at bounding box center [1166, 534] width 254 height 39
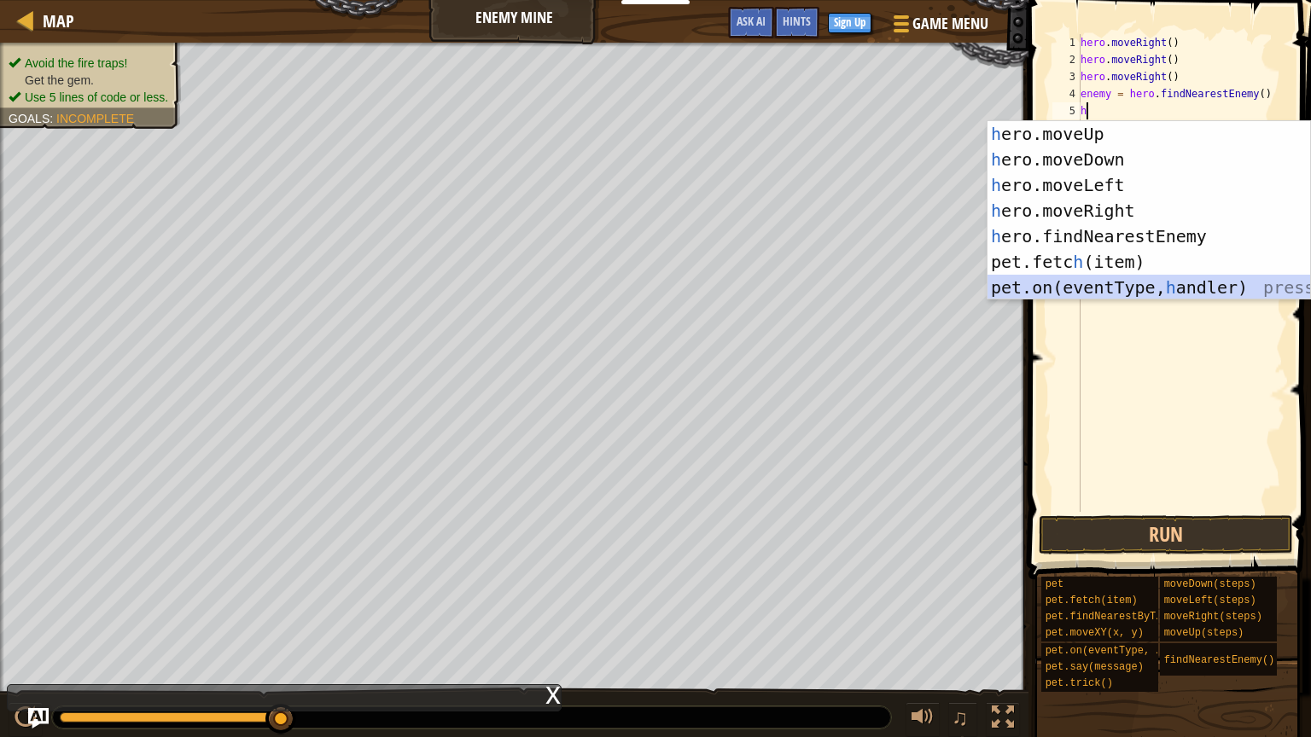
click at [1138, 283] on div "h ero.moveUp press enter h ero.moveDown press enter h ero.moveLeft press enter …" at bounding box center [1148, 236] width 323 height 230
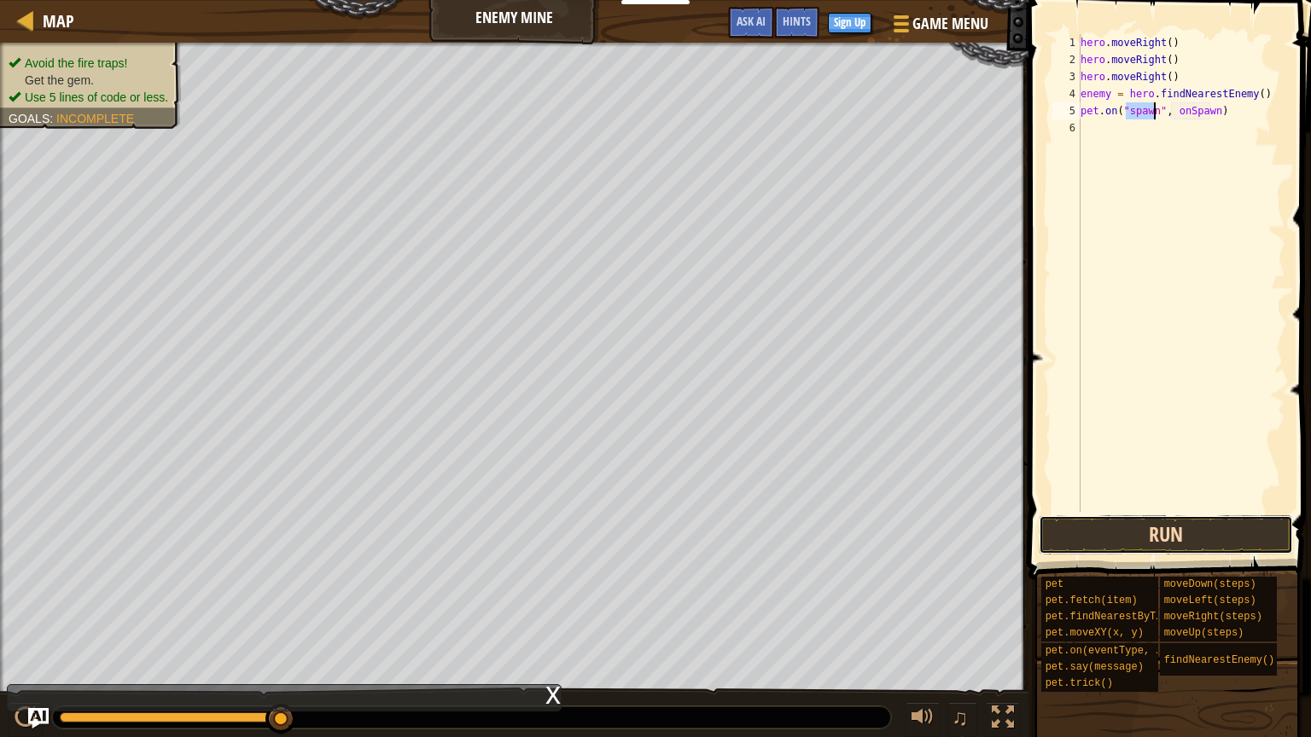
click at [1116, 535] on button "Run" at bounding box center [1166, 534] width 254 height 39
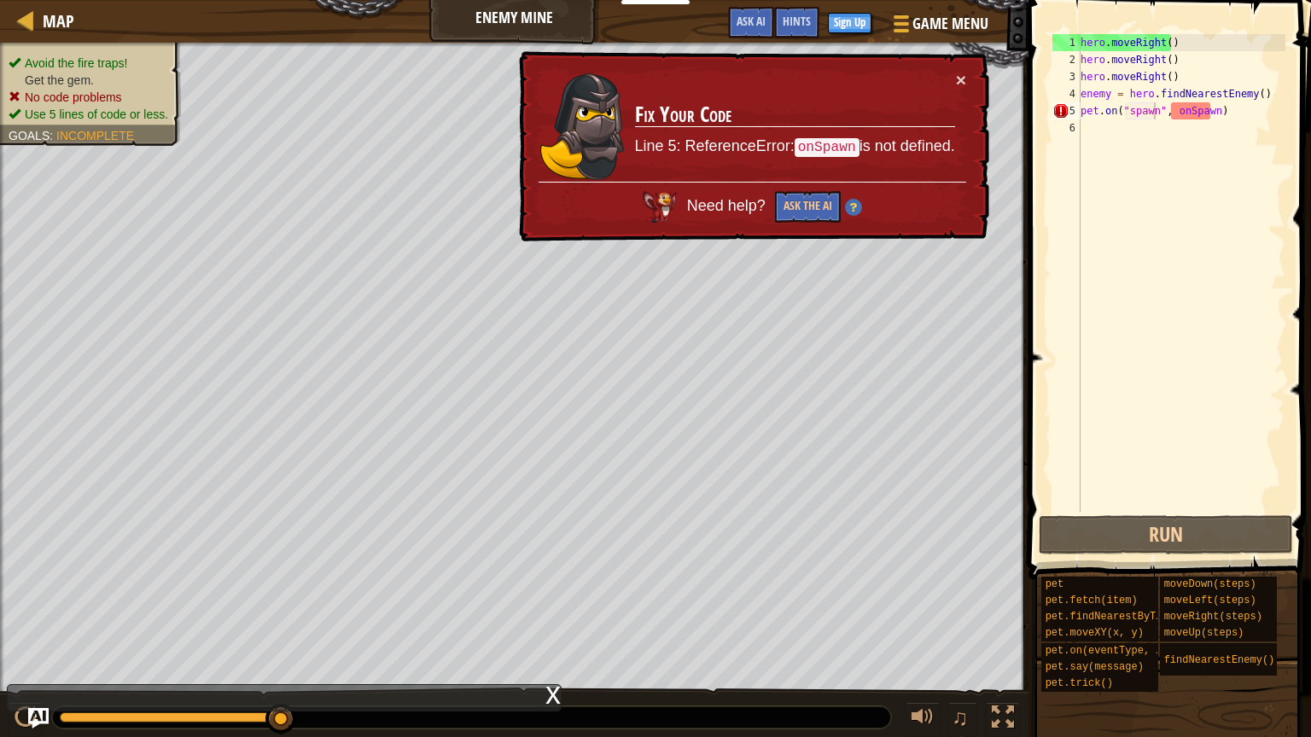
click at [966, 77] on div "× Fix Your Code Line 5: ReferenceError: onSpawn is not defined. Need help? Ask …" at bounding box center [752, 146] width 474 height 191
click at [960, 77] on button "×" at bounding box center [961, 80] width 10 height 18
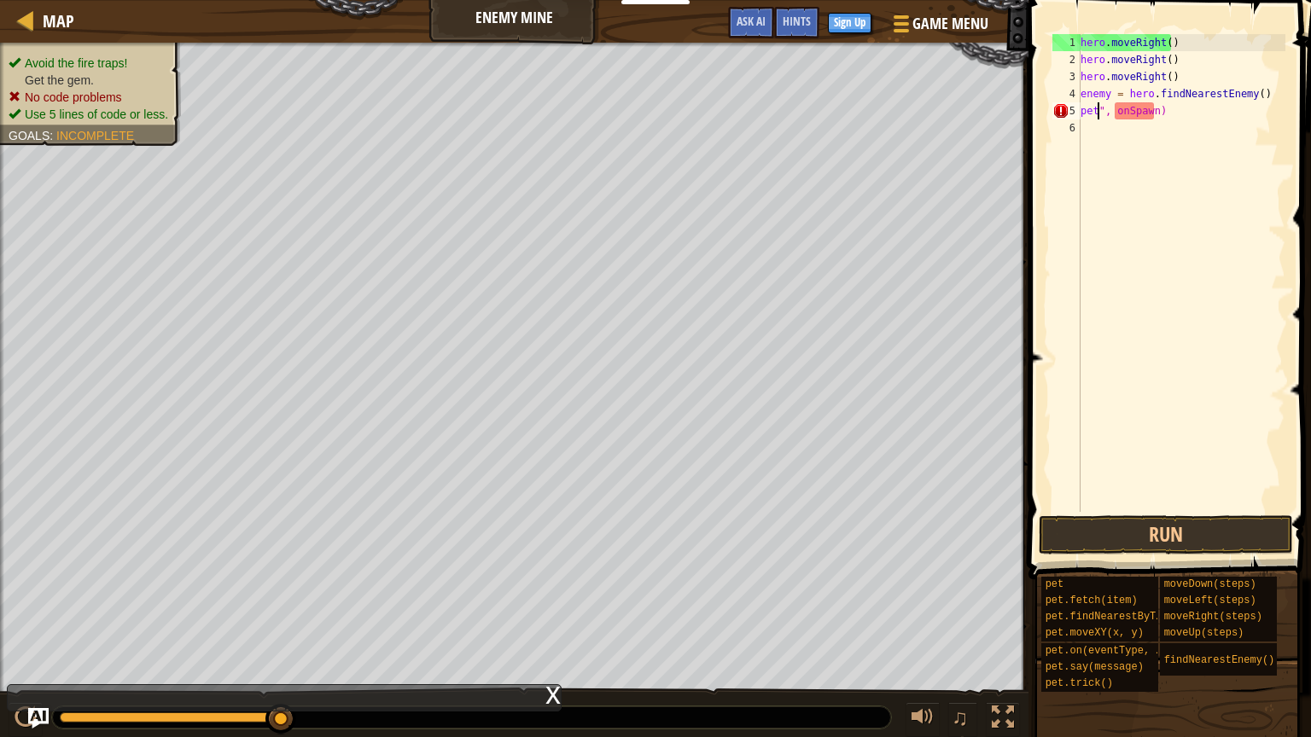
type textarea "", onSpawn)"
click at [1214, 119] on div "hero . moveRight ( ) hero . moveRight ( ) hero . moveRight ( ) enemy = hero . f…" at bounding box center [1181, 290] width 208 height 512
type textarea """
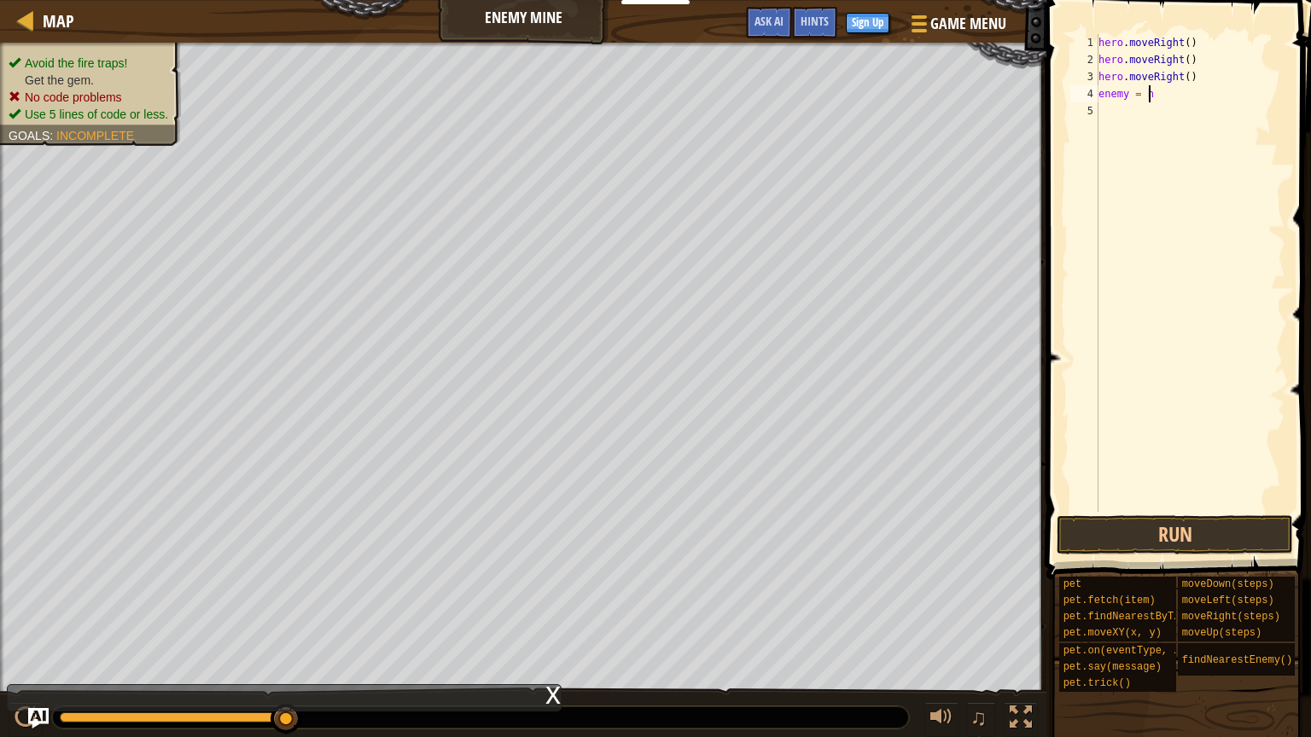
type textarea "e"
type textarea "h"
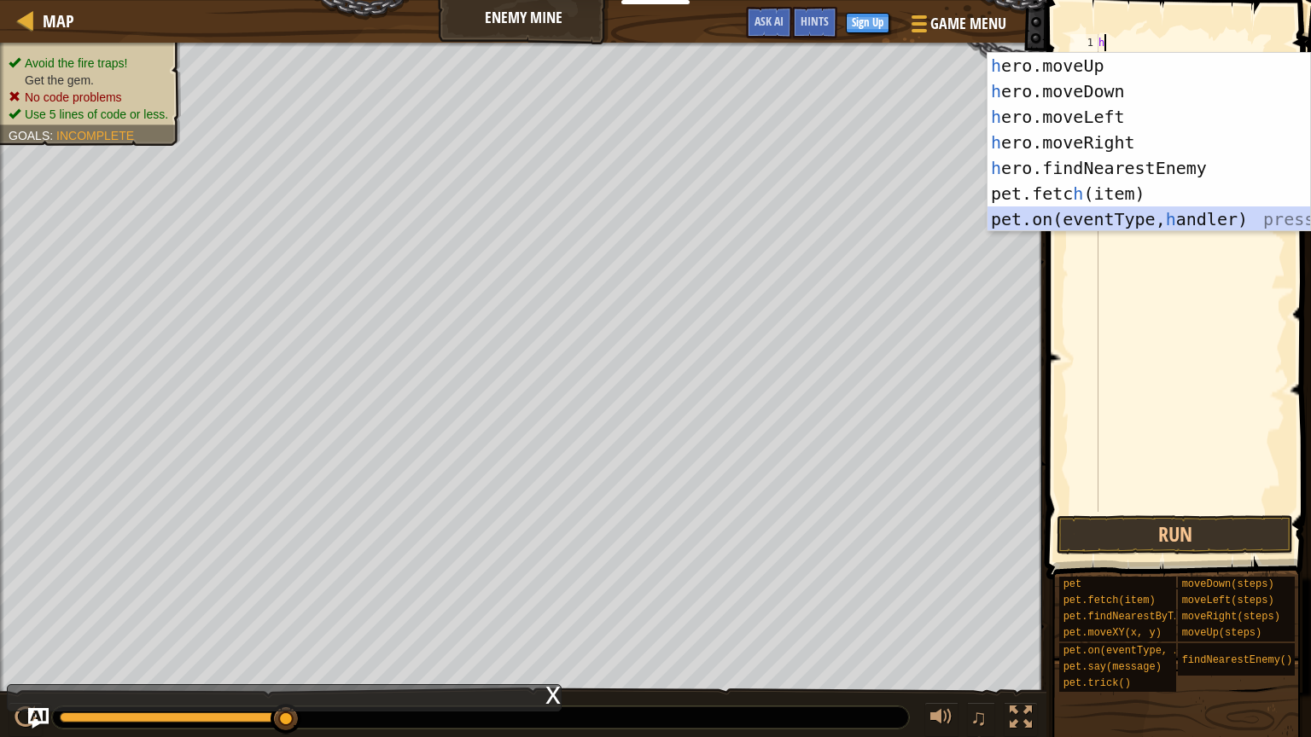
click at [1152, 222] on div "h ero.moveUp press enter h ero.moveDown press enter h ero.moveLeft press enter …" at bounding box center [1148, 168] width 323 height 230
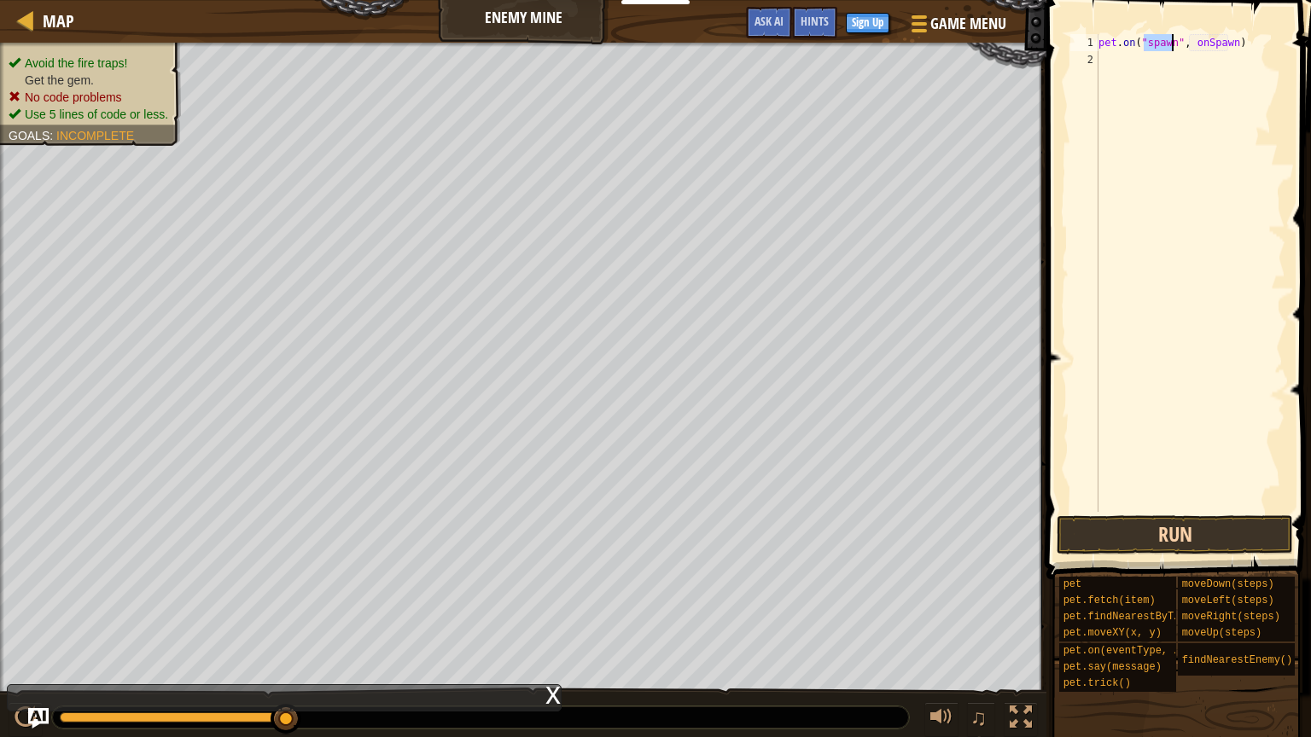
type textarea "pet.on("spawn", onSpawn)"
click at [1130, 551] on button "Run" at bounding box center [1175, 534] width 236 height 39
type textarea "p"
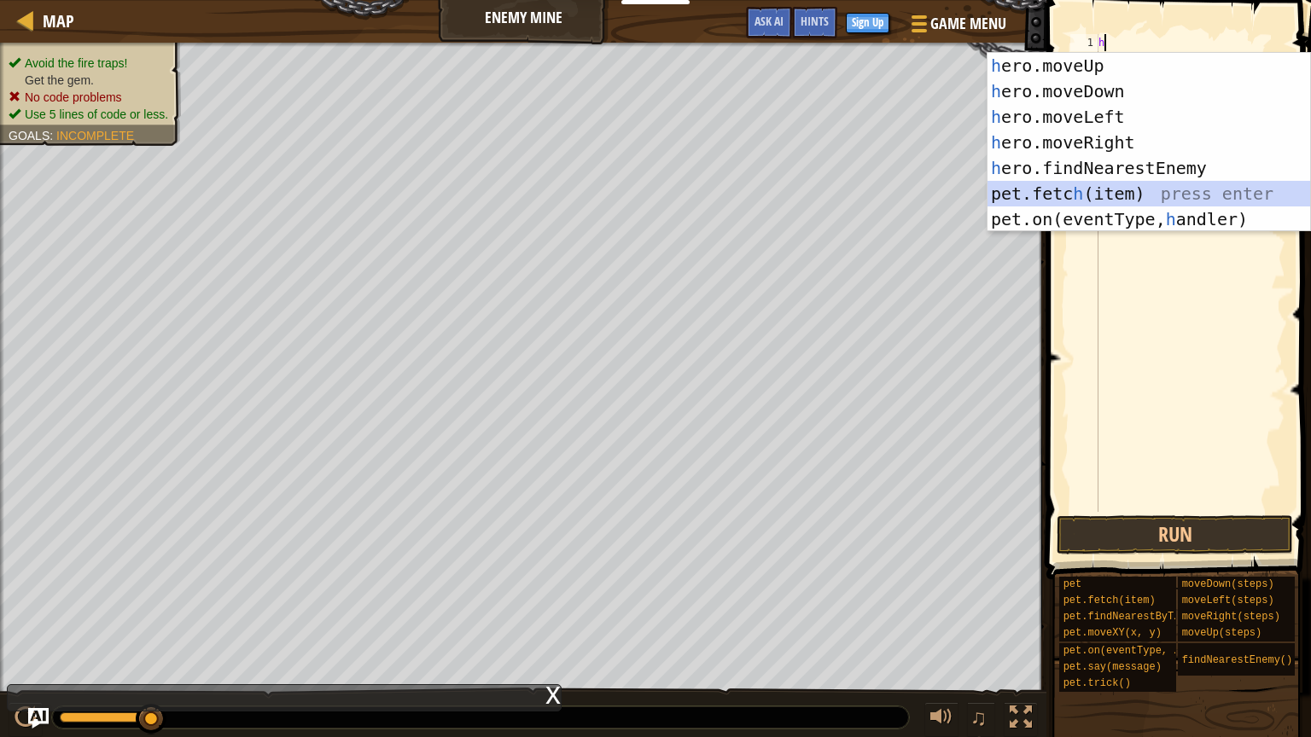
click at [1191, 185] on div "h ero.moveUp press enter h ero.moveDown press enter h ero.moveLeft press enter …" at bounding box center [1148, 168] width 323 height 230
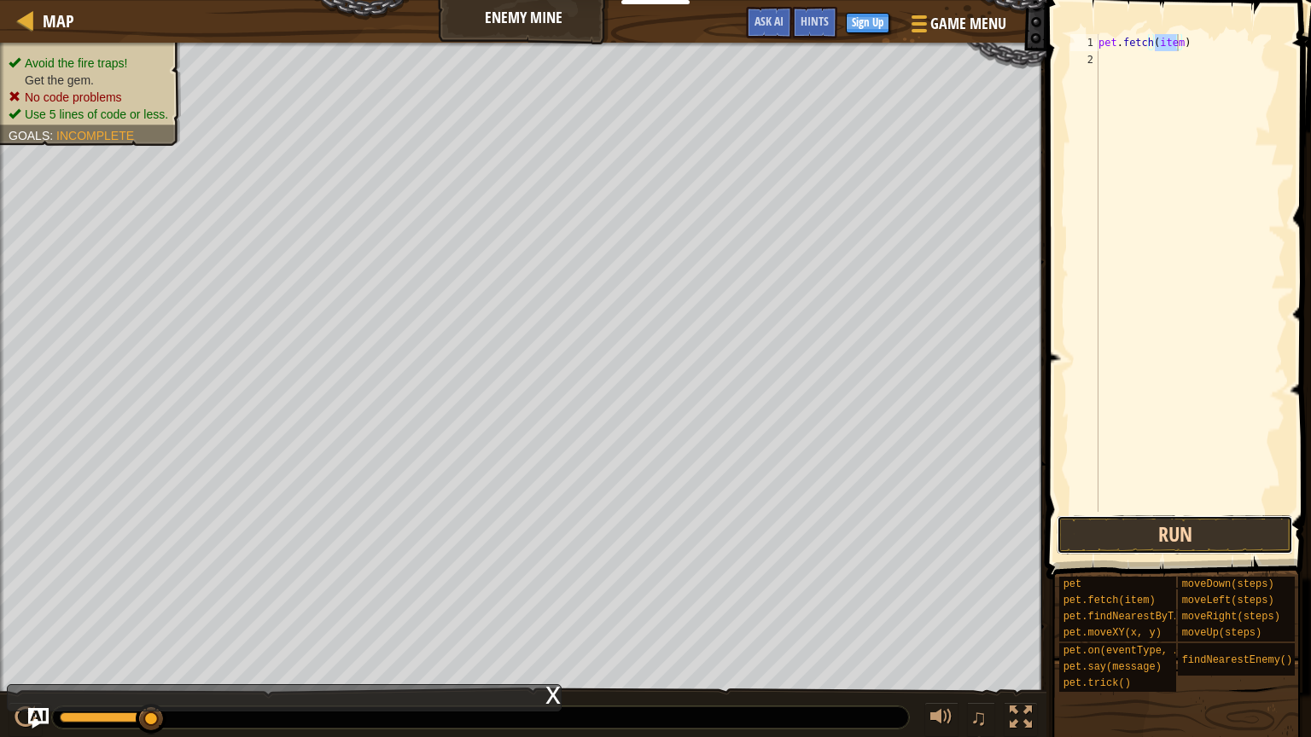
click at [1191, 526] on button "Run" at bounding box center [1175, 534] width 236 height 39
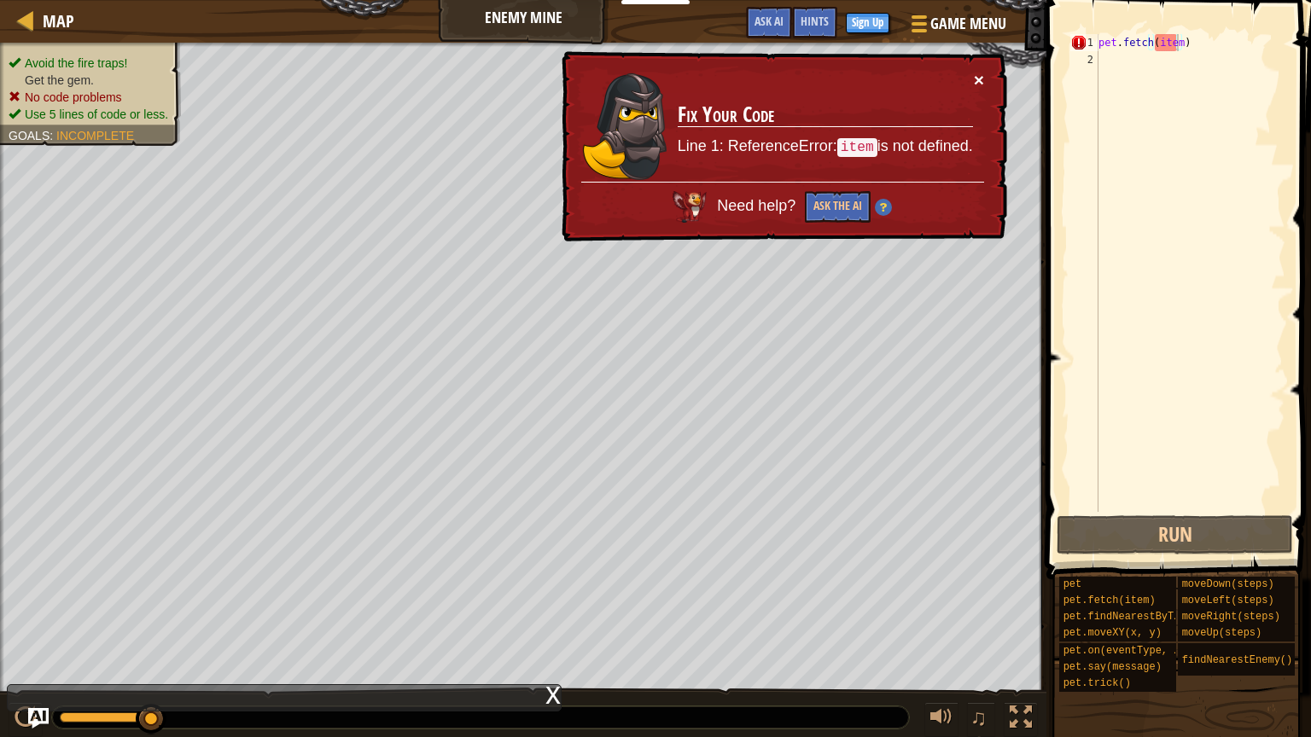
click at [980, 79] on button "×" at bounding box center [979, 80] width 10 height 18
drag, startPoint x: 1220, startPoint y: 53, endPoint x: 1076, endPoint y: 42, distance: 144.7
click at [1076, 42] on div "pet.fetch(item) 1 2 pet . fetch ( item ) הההההההההההההההההההההההההההההההההההההה…" at bounding box center [1176, 273] width 218 height 478
type textarea "pet.fetch(item)"
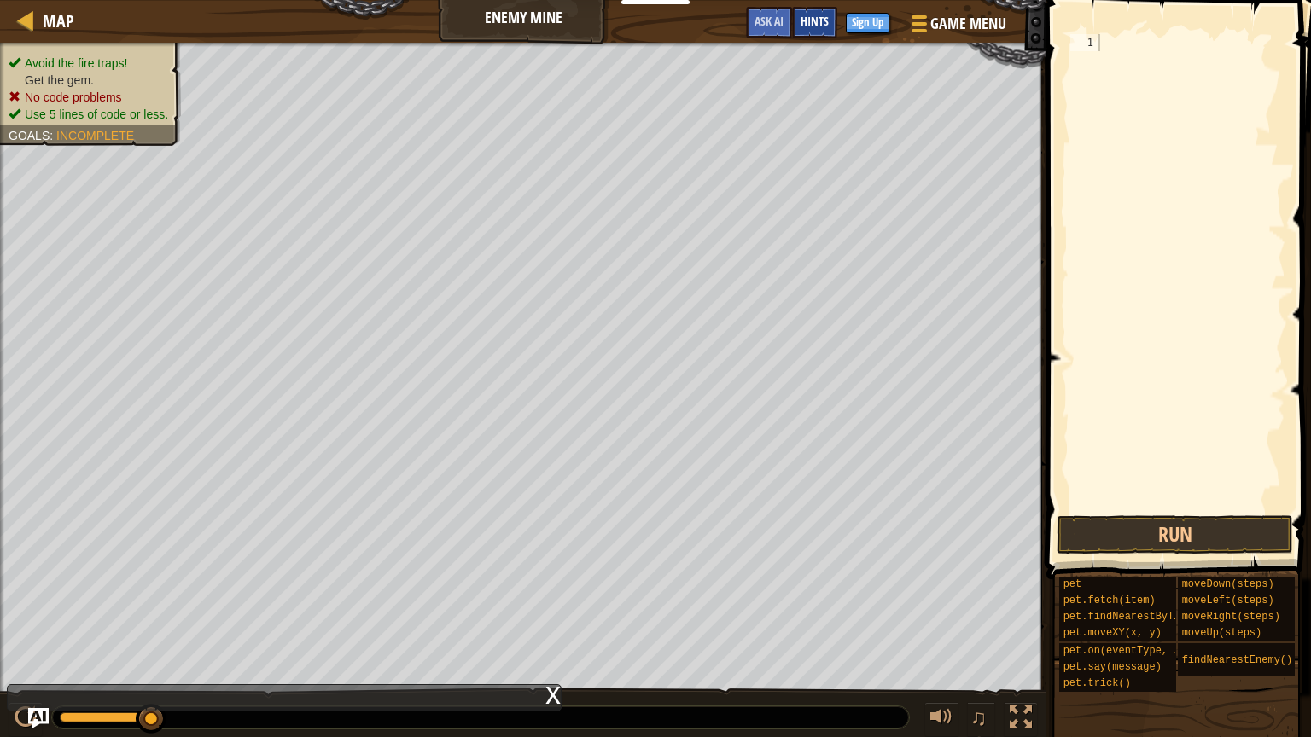
click at [833, 24] on div "Hints" at bounding box center [814, 23] width 45 height 32
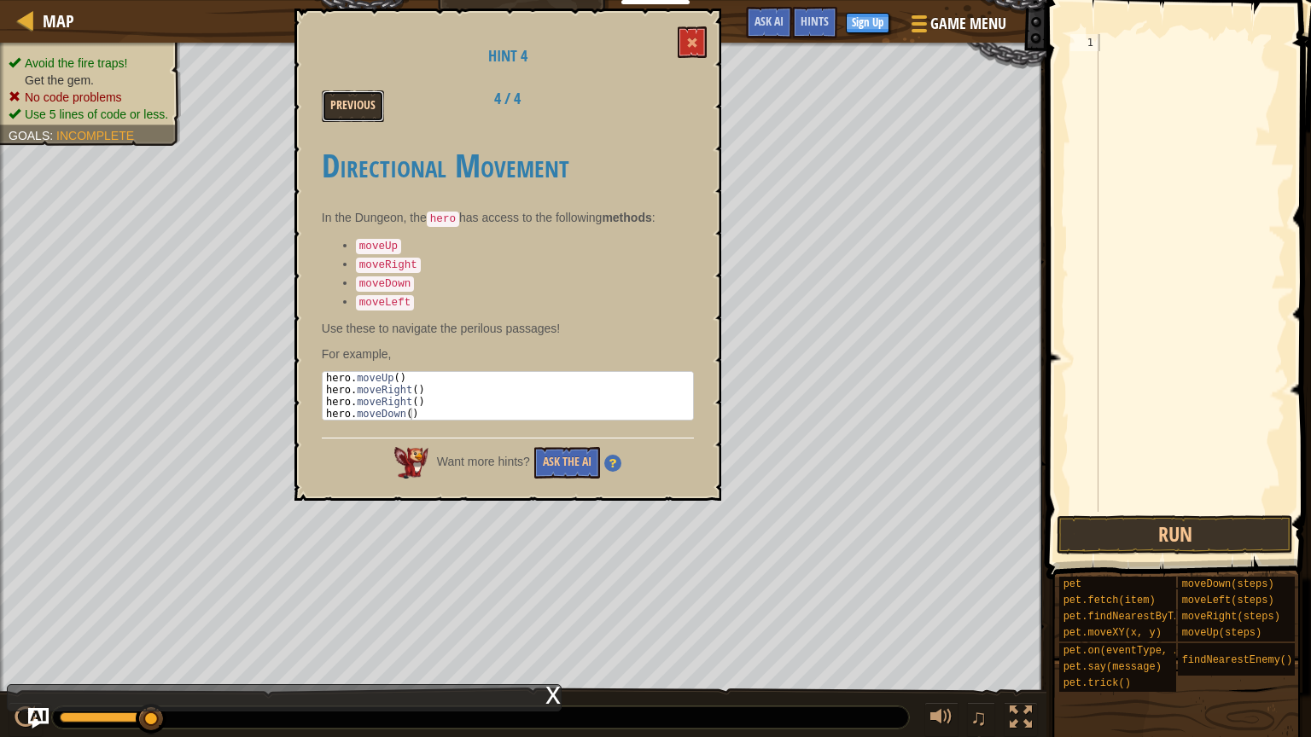
click at [370, 107] on button "Previous" at bounding box center [353, 106] width 62 height 32
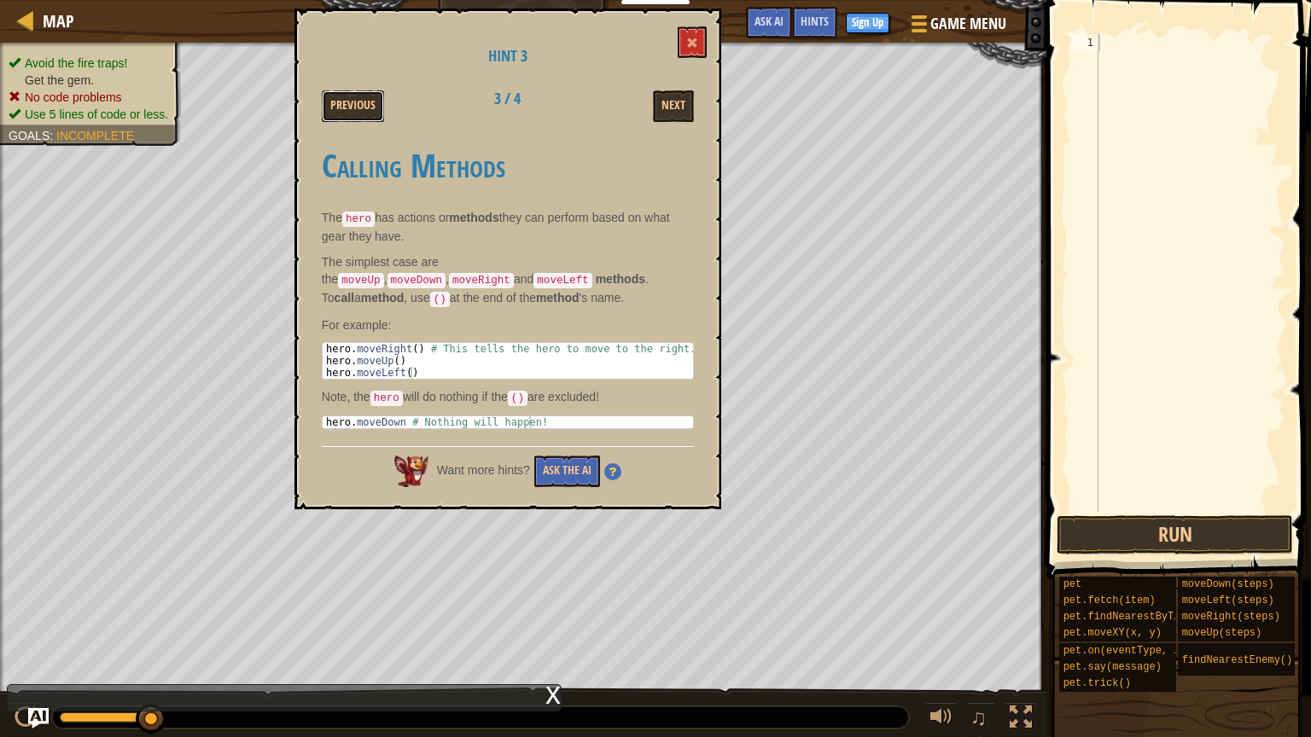
click at [370, 107] on button "Previous" at bounding box center [353, 106] width 62 height 32
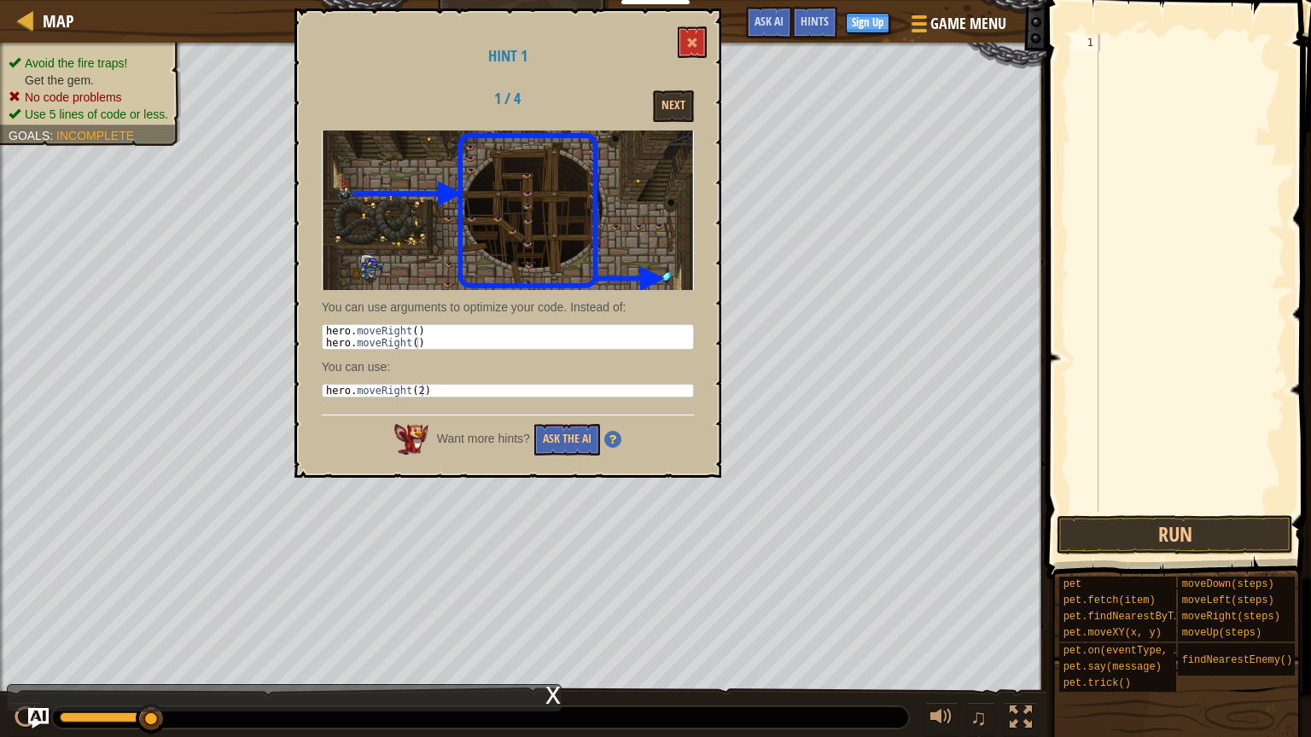
click at [370, 107] on div "1 / 4 Next" at bounding box center [508, 106] width 398 height 32
click at [695, 42] on span at bounding box center [692, 43] width 12 height 12
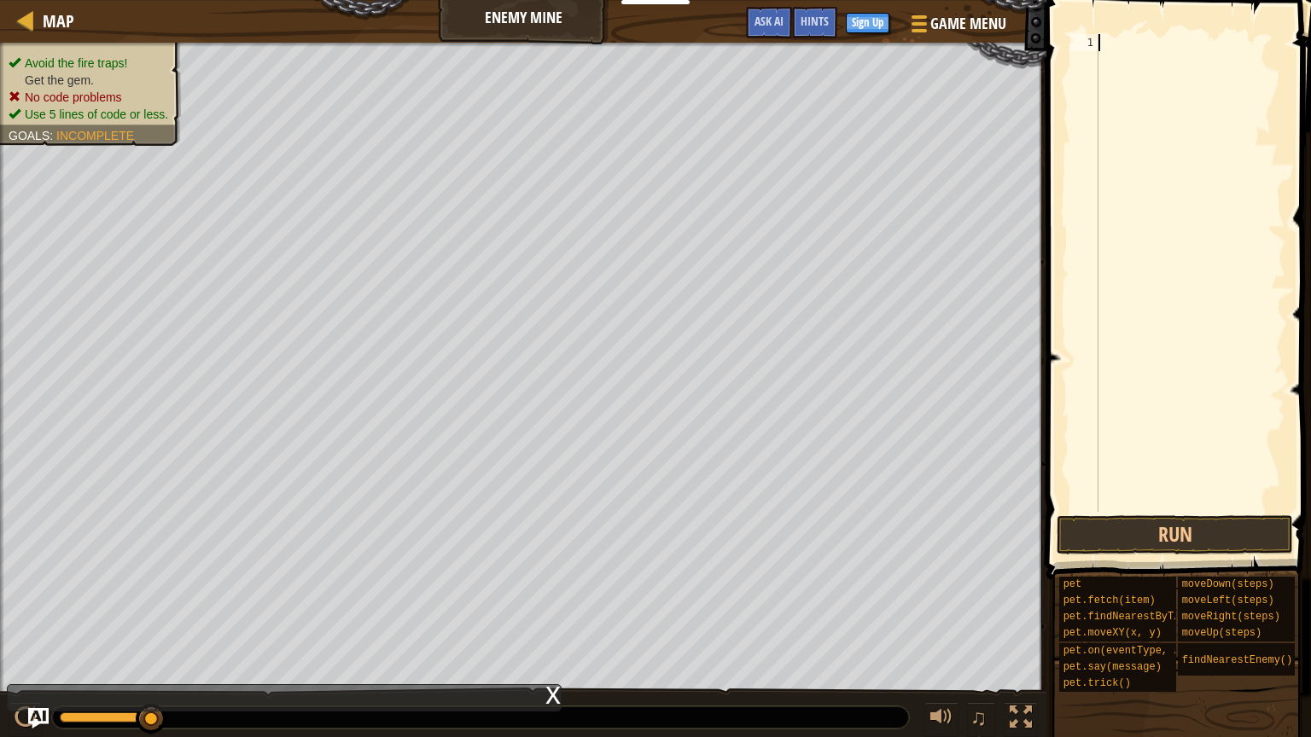
click at [1200, 37] on div at bounding box center [1190, 290] width 190 height 512
type textarea "h"
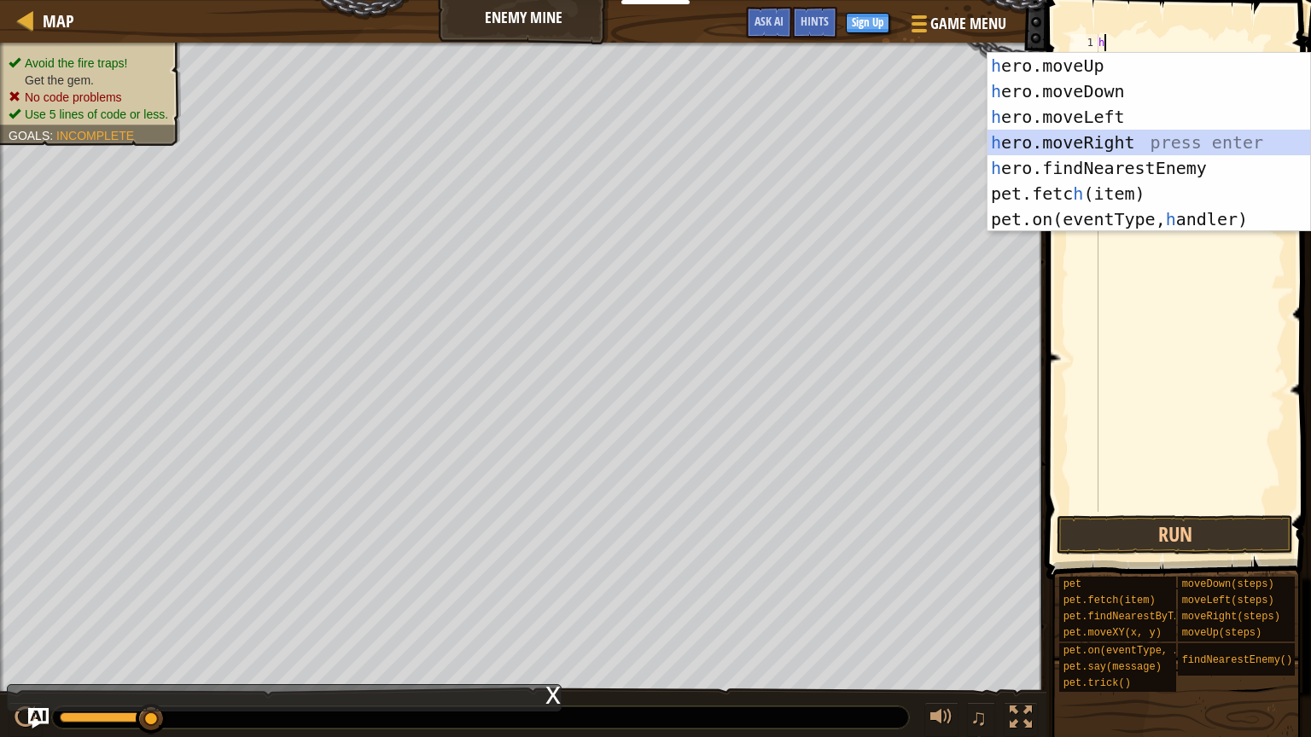
click at [1181, 137] on div "h ero.moveUp press enter h ero.moveDown press enter h ero.moveLeft press enter …" at bounding box center [1148, 168] width 323 height 230
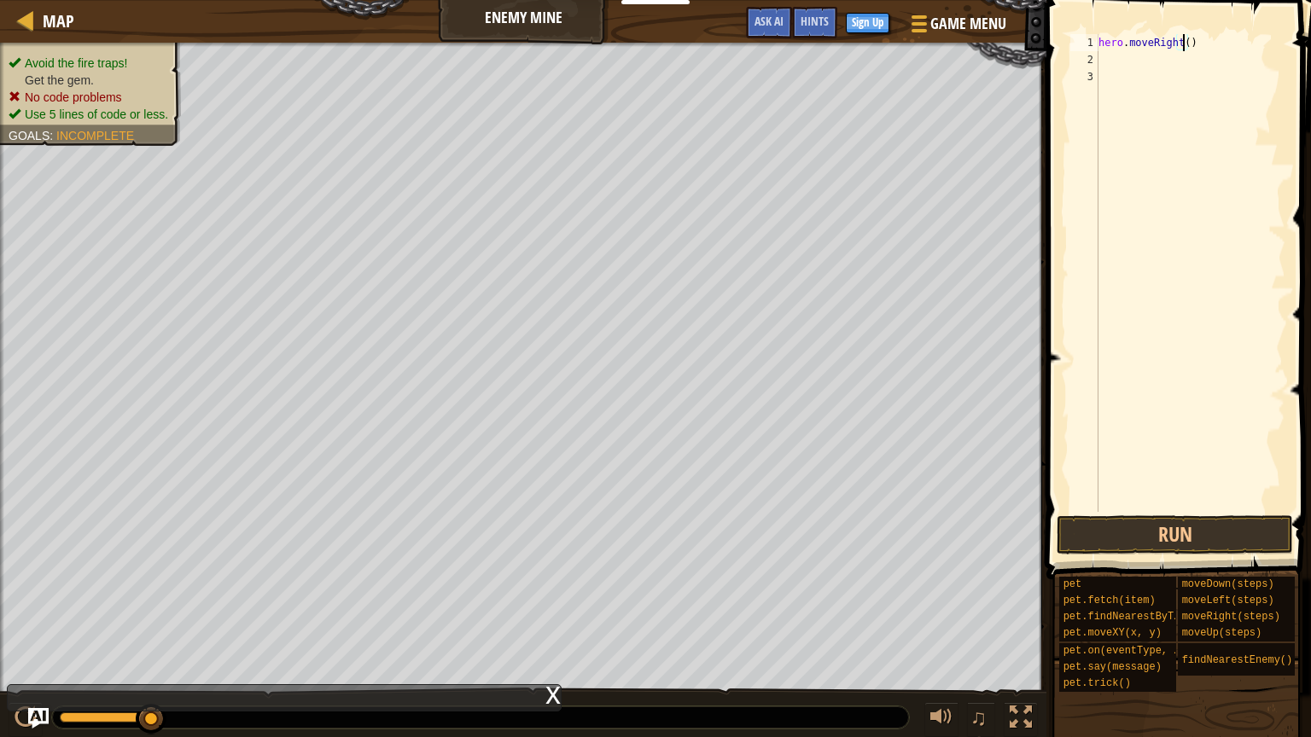
click at [1185, 39] on div "hero . moveRight ( )" at bounding box center [1190, 290] width 190 height 512
click at [1239, 527] on button "Run" at bounding box center [1175, 534] width 236 height 39
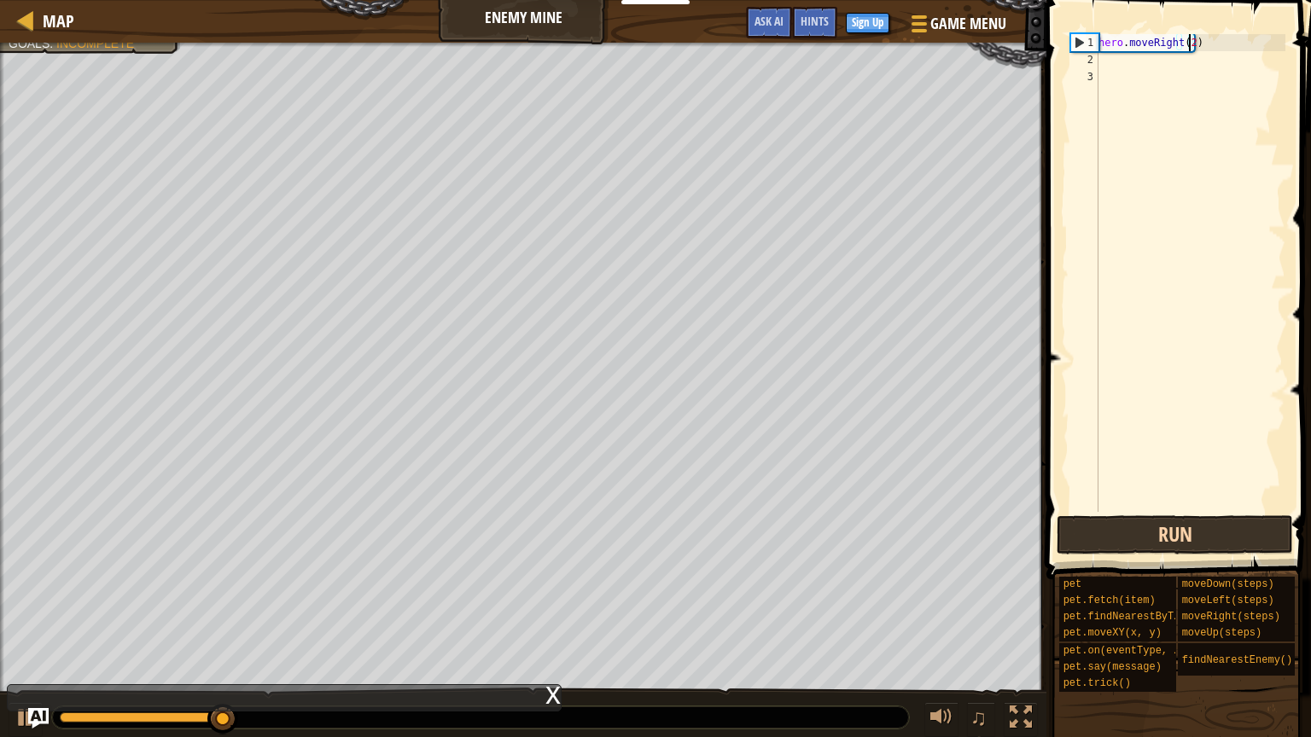
scroll to position [8, 6]
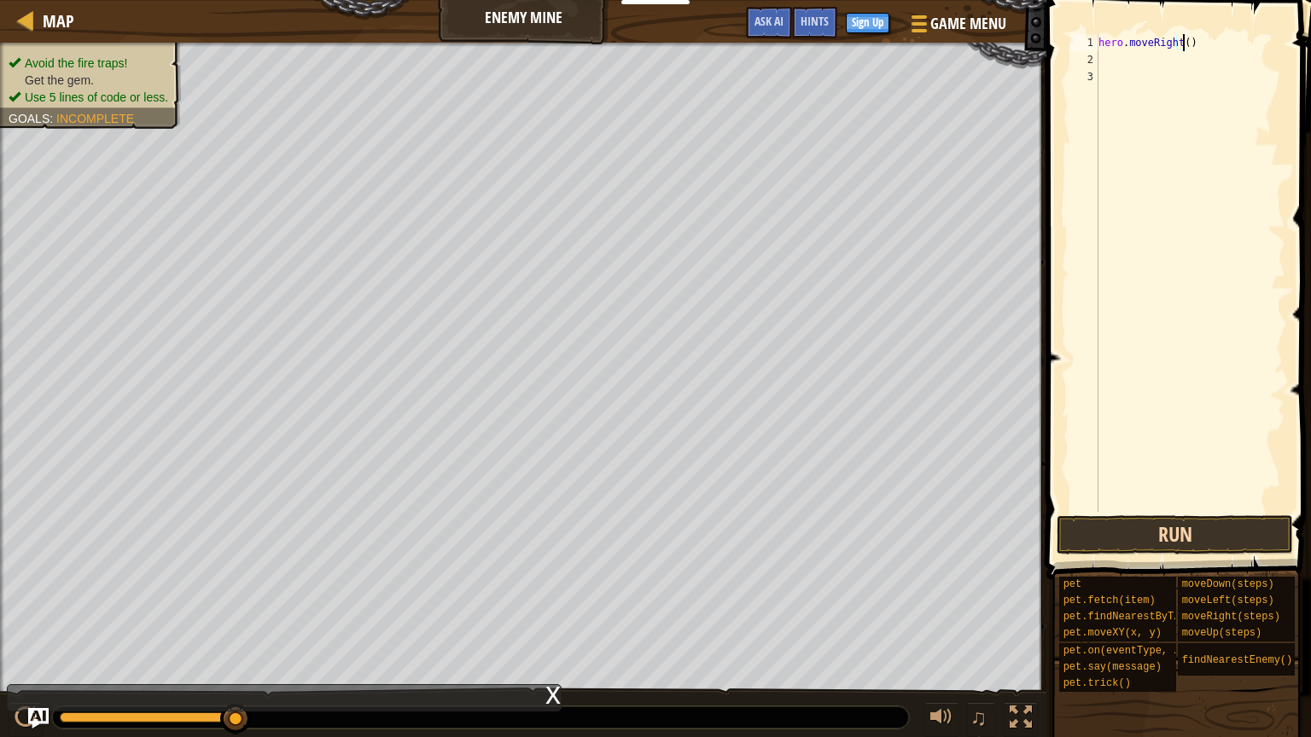
type textarea "hero.moveRight(3)"
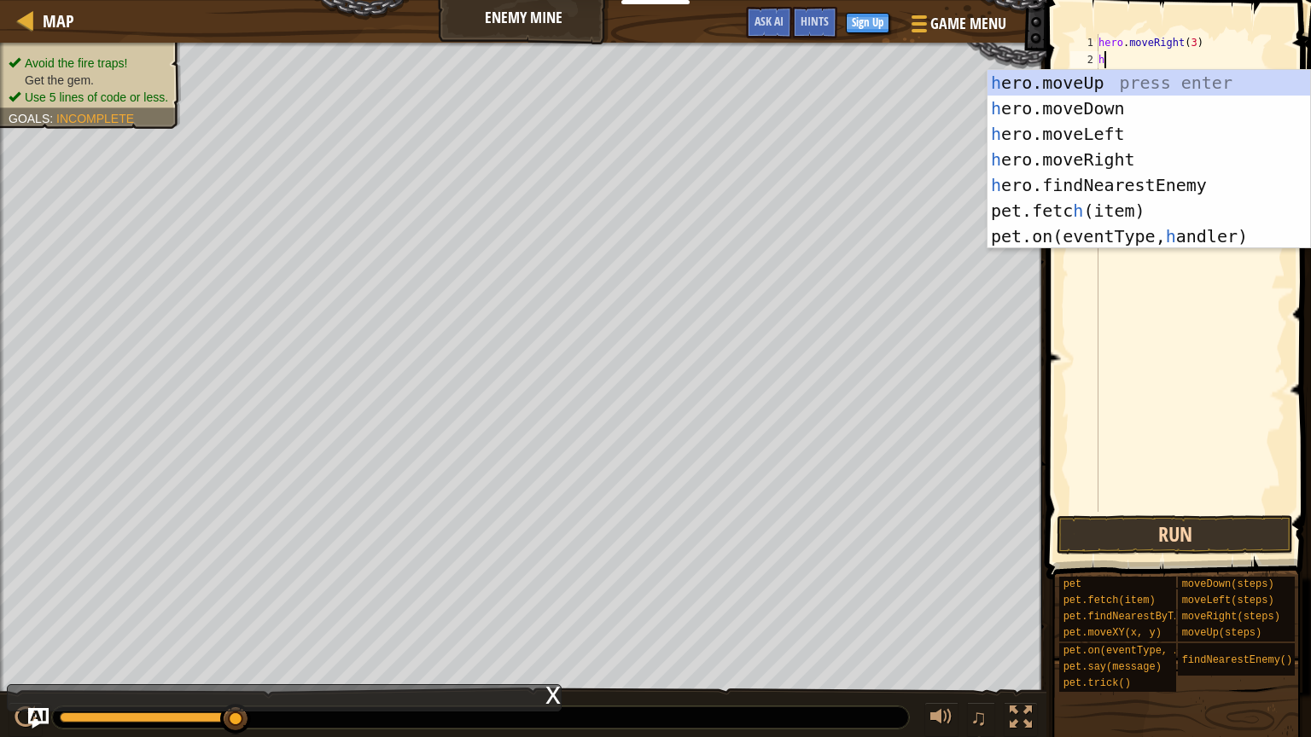
type textarea "h"
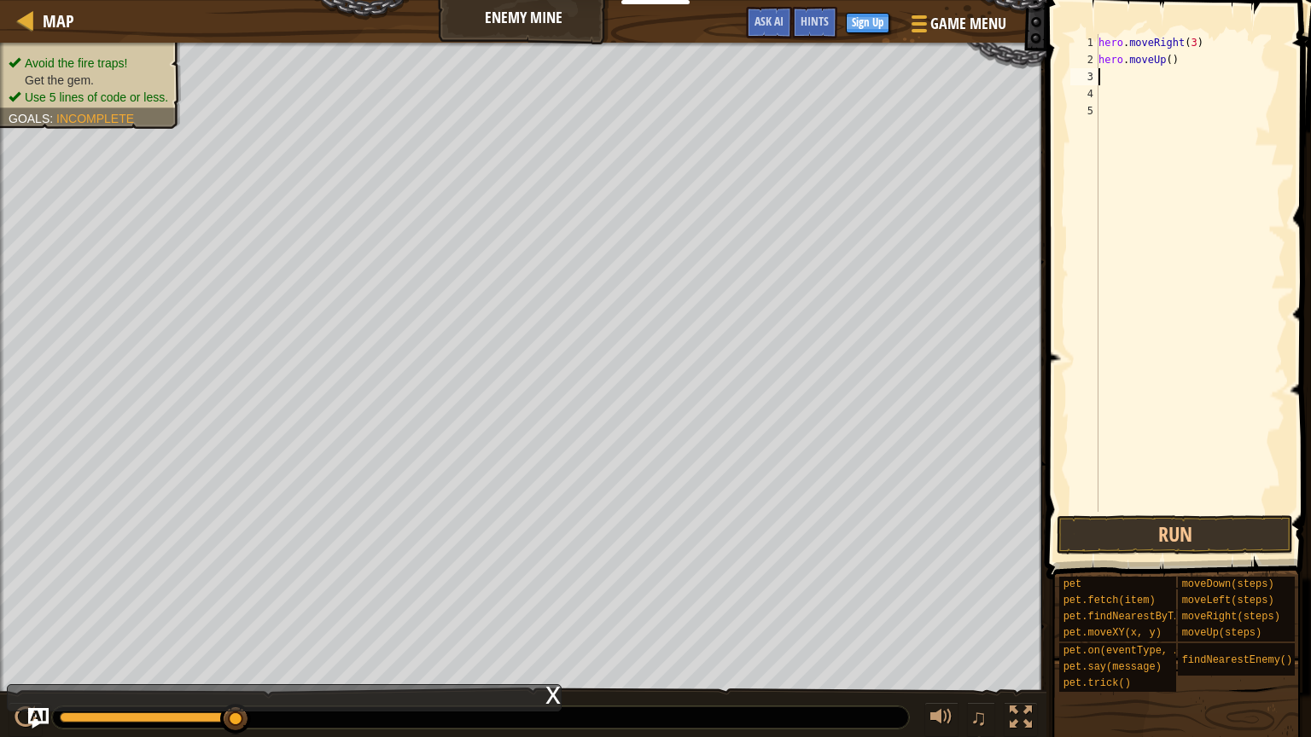
type textarea "h"
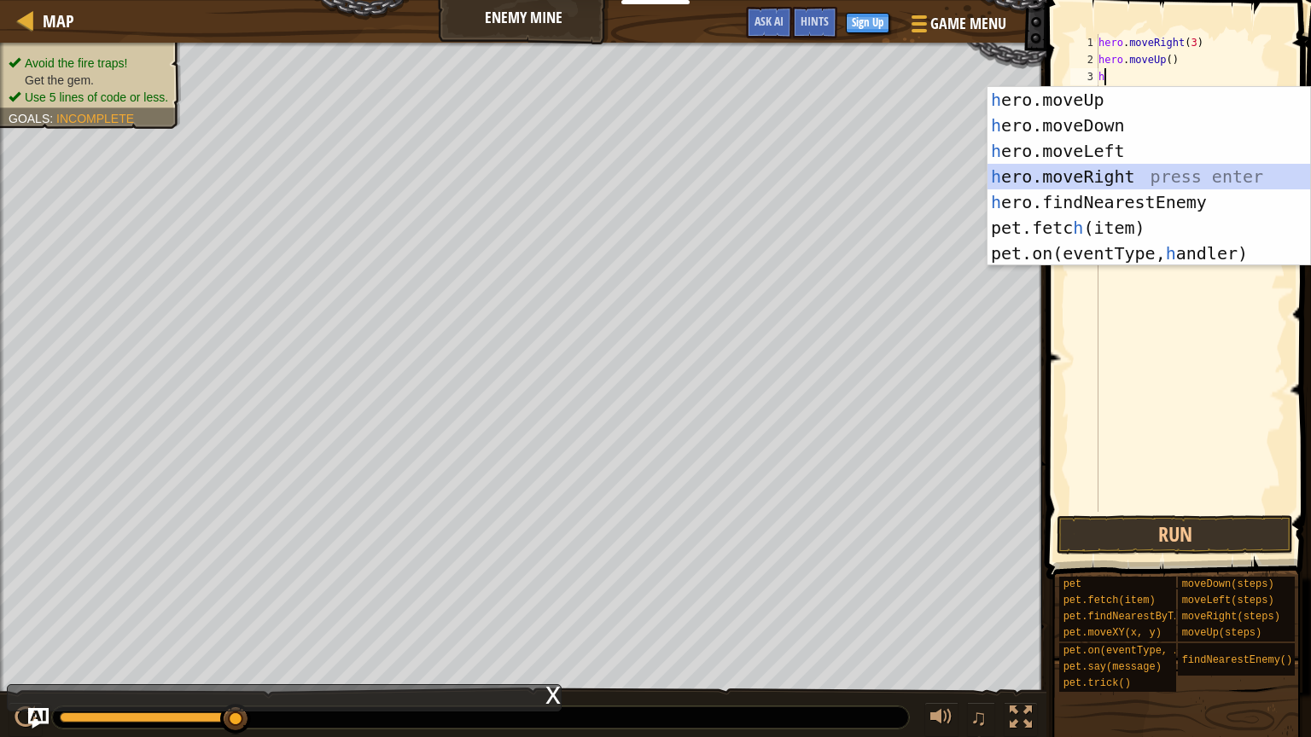
click at [1120, 181] on div "h ero.moveUp press enter h ero.moveDown press enter h ero.moveLeft press enter …" at bounding box center [1148, 202] width 323 height 230
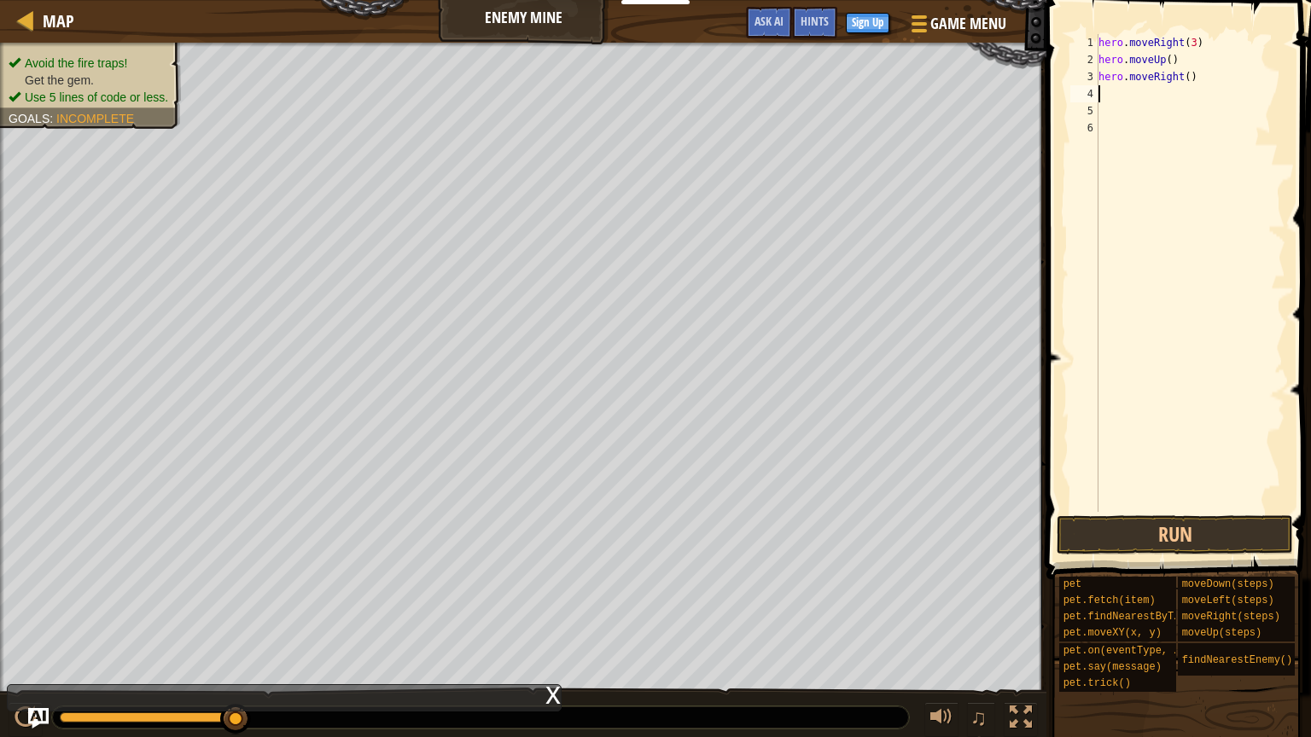
type textarea "h"
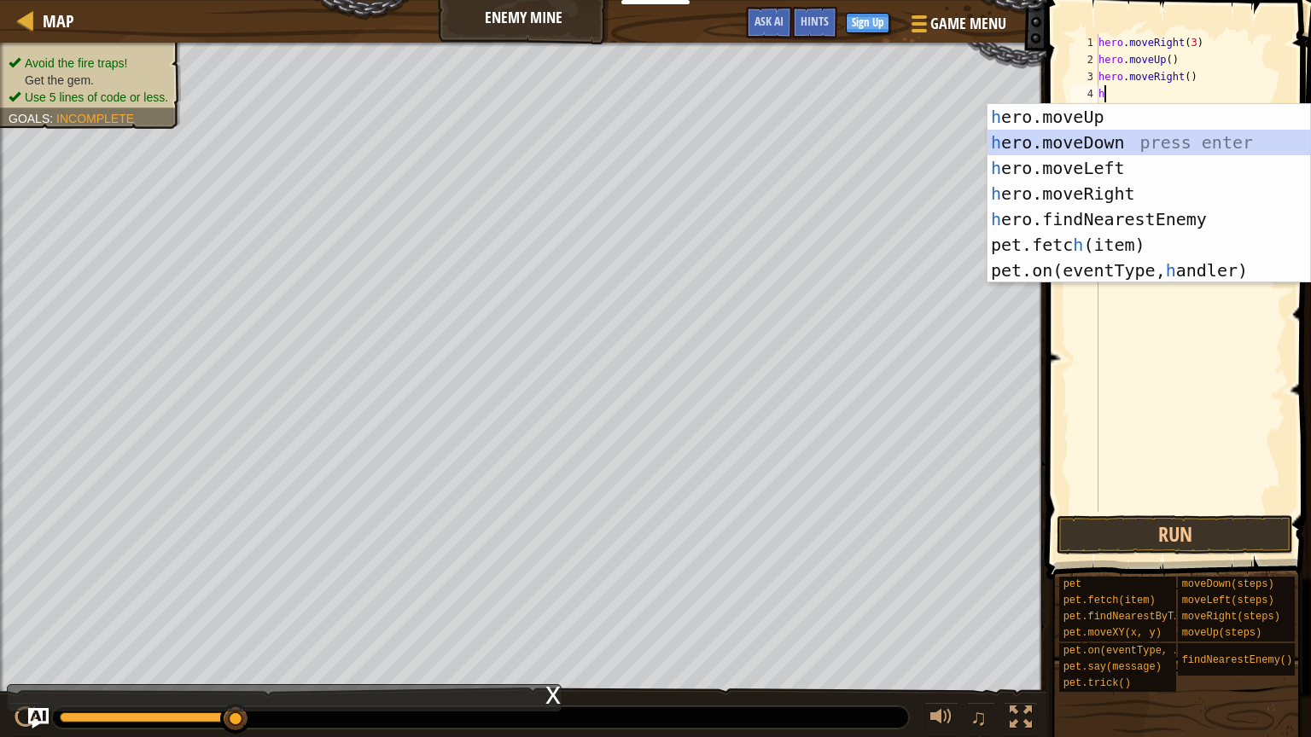
click at [1140, 139] on div "h ero.moveUp press enter h ero.moveDown press enter h ero.moveLeft press enter …" at bounding box center [1148, 219] width 323 height 230
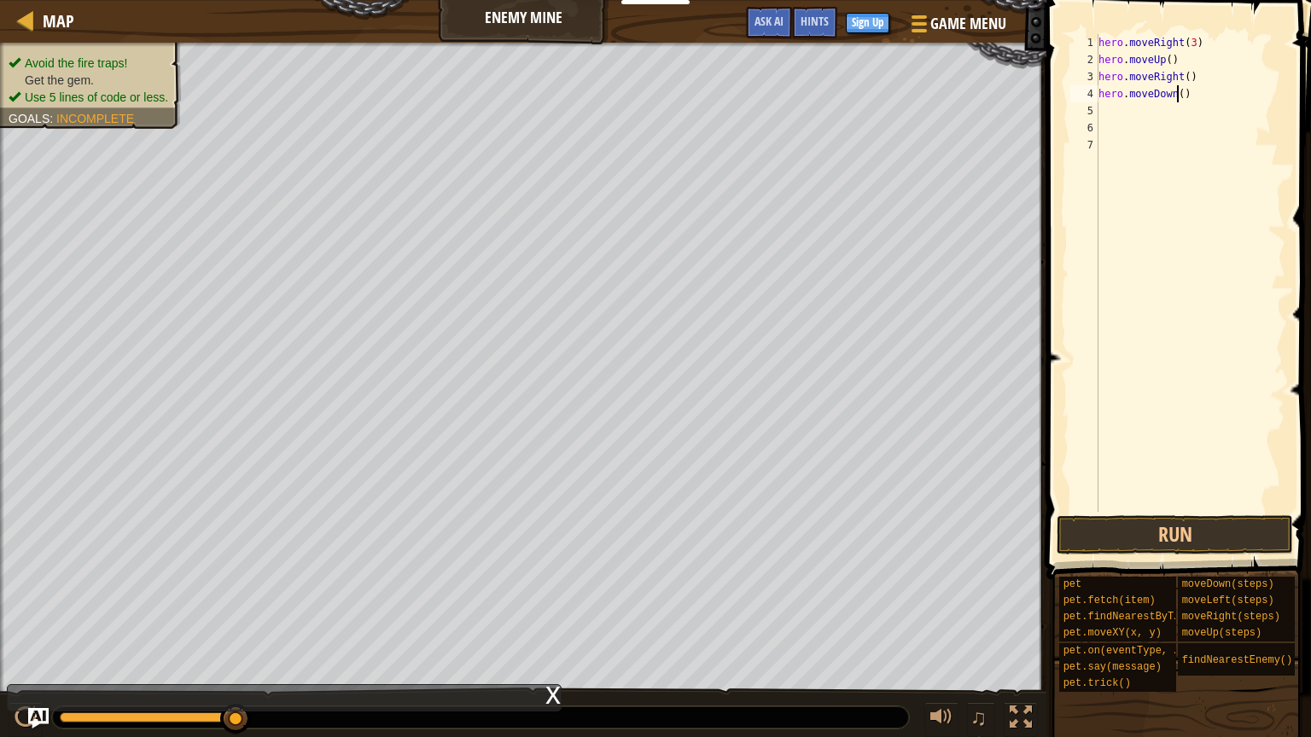
click at [1179, 95] on div "hero . moveRight ( 3 ) hero . moveUp ( ) hero . moveRight ( ) hero . moveDown (…" at bounding box center [1190, 290] width 190 height 512
type textarea "hero.moveDown(4)"
type textarea "h"
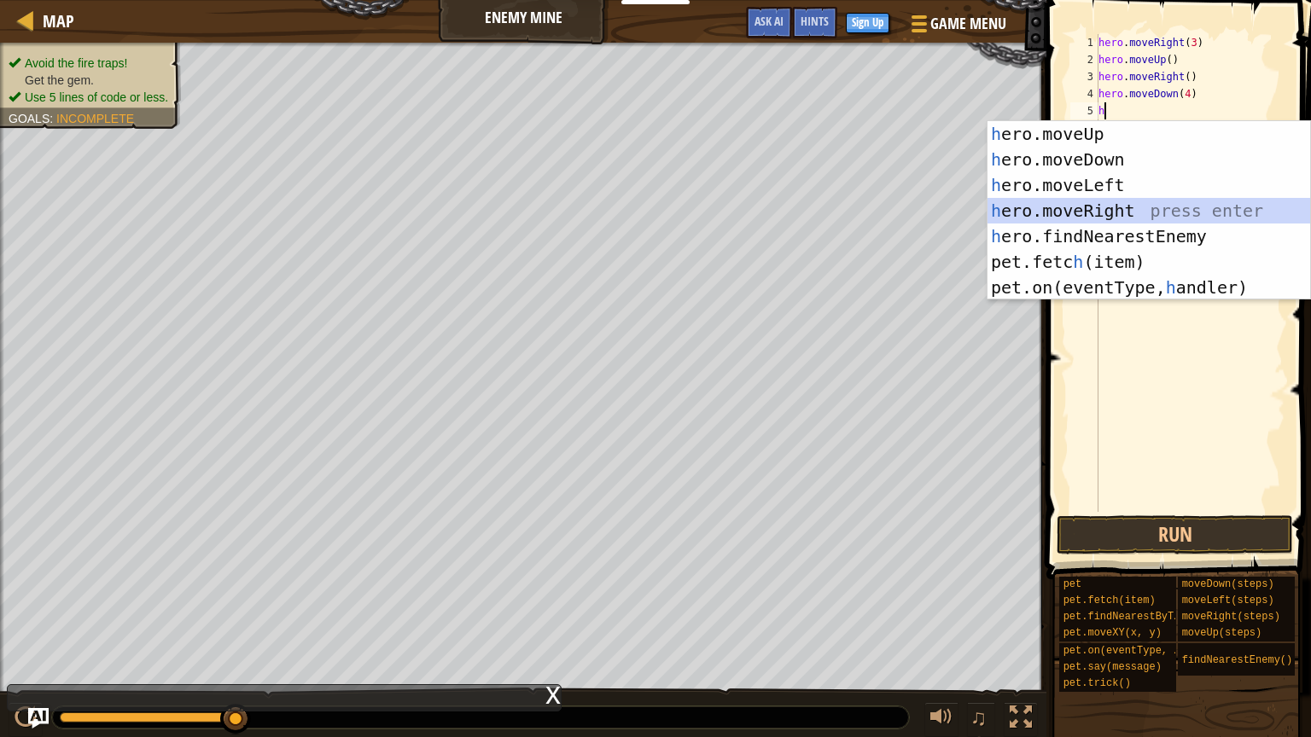
click at [1182, 203] on div "h ero.moveUp press enter h ero.moveDown press enter h ero.moveLeft press enter …" at bounding box center [1148, 236] width 323 height 230
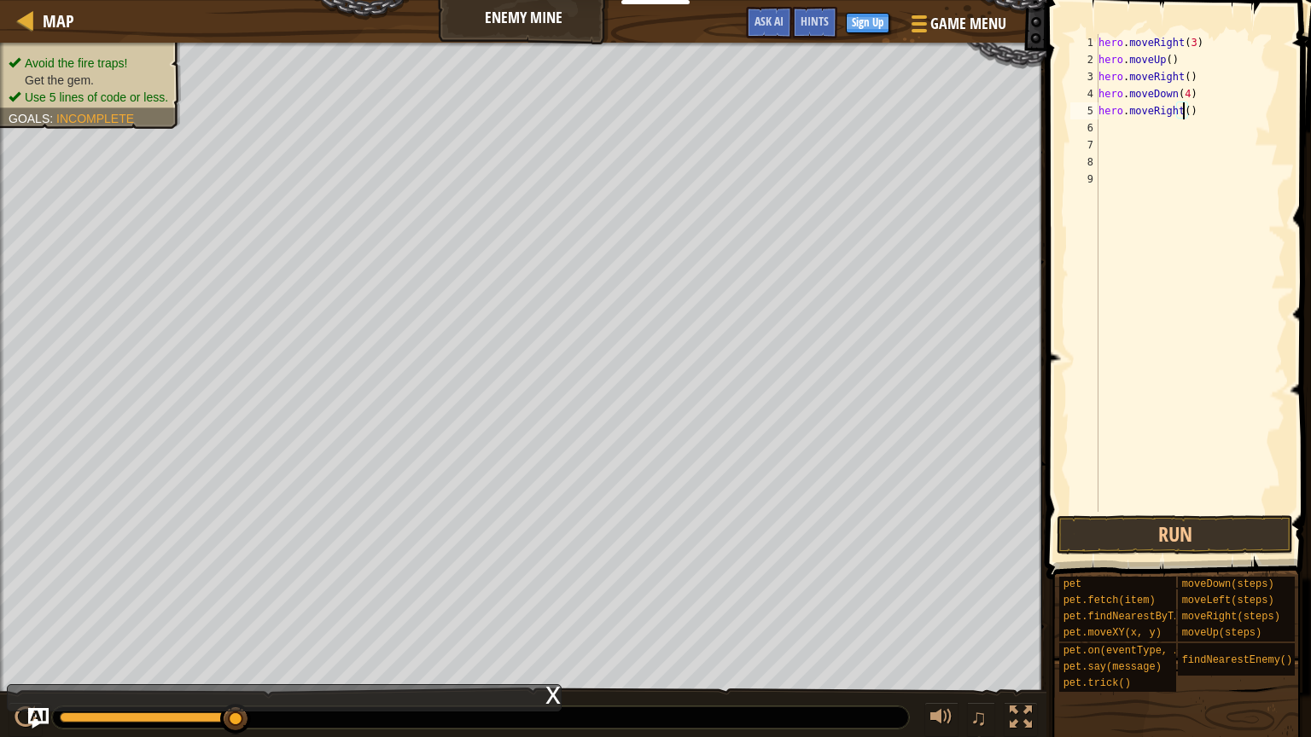
click at [1185, 108] on div "hero . moveRight ( 3 ) hero . moveUp ( ) hero . moveRight ( ) hero . moveDown (…" at bounding box center [1190, 290] width 190 height 512
click at [1167, 533] on button "Run" at bounding box center [1175, 534] width 236 height 39
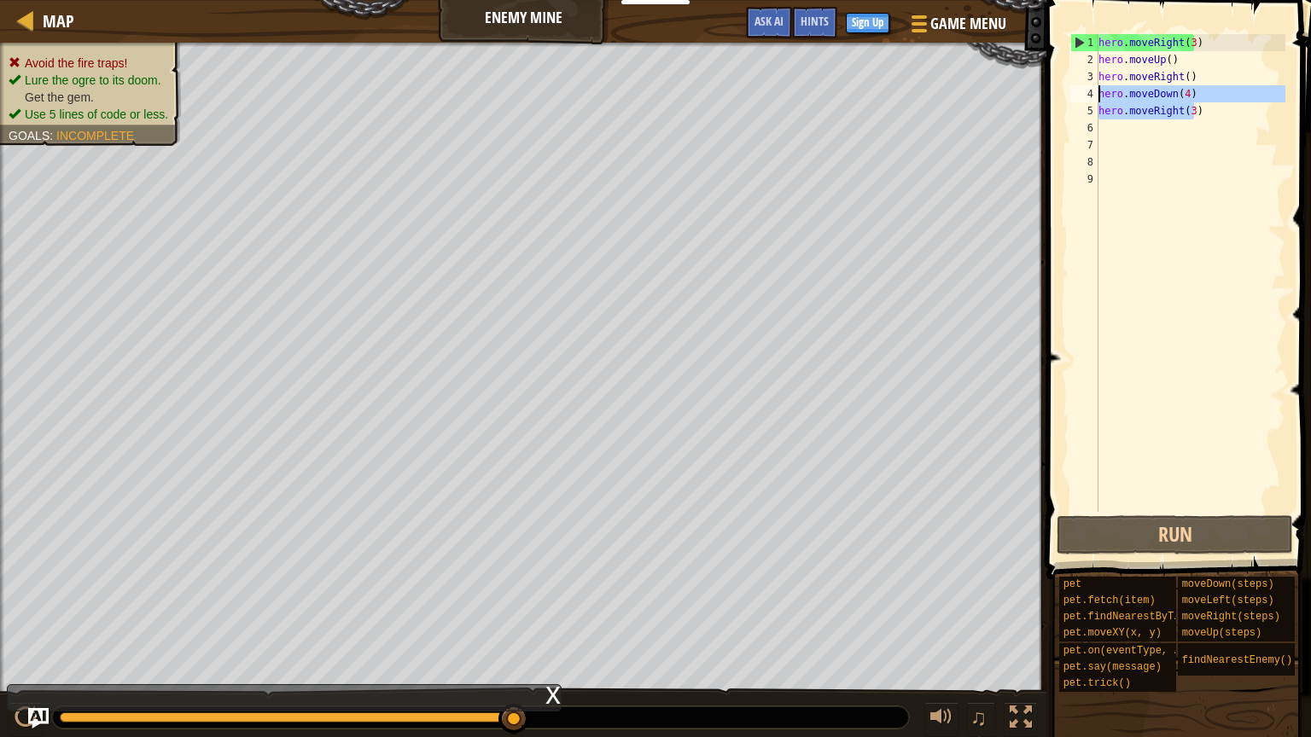
drag, startPoint x: 1214, startPoint y: 102, endPoint x: 1098, endPoint y: 98, distance: 116.1
click at [1098, 98] on div "hero.moveRight(3) 1 2 3 4 5 6 7 8 9 hero . moveRight ( 3 ) hero . moveUp ( ) he…" at bounding box center [1176, 273] width 218 height 478
type textarea "hero.moveDown(4) hero.moveRight(3)"
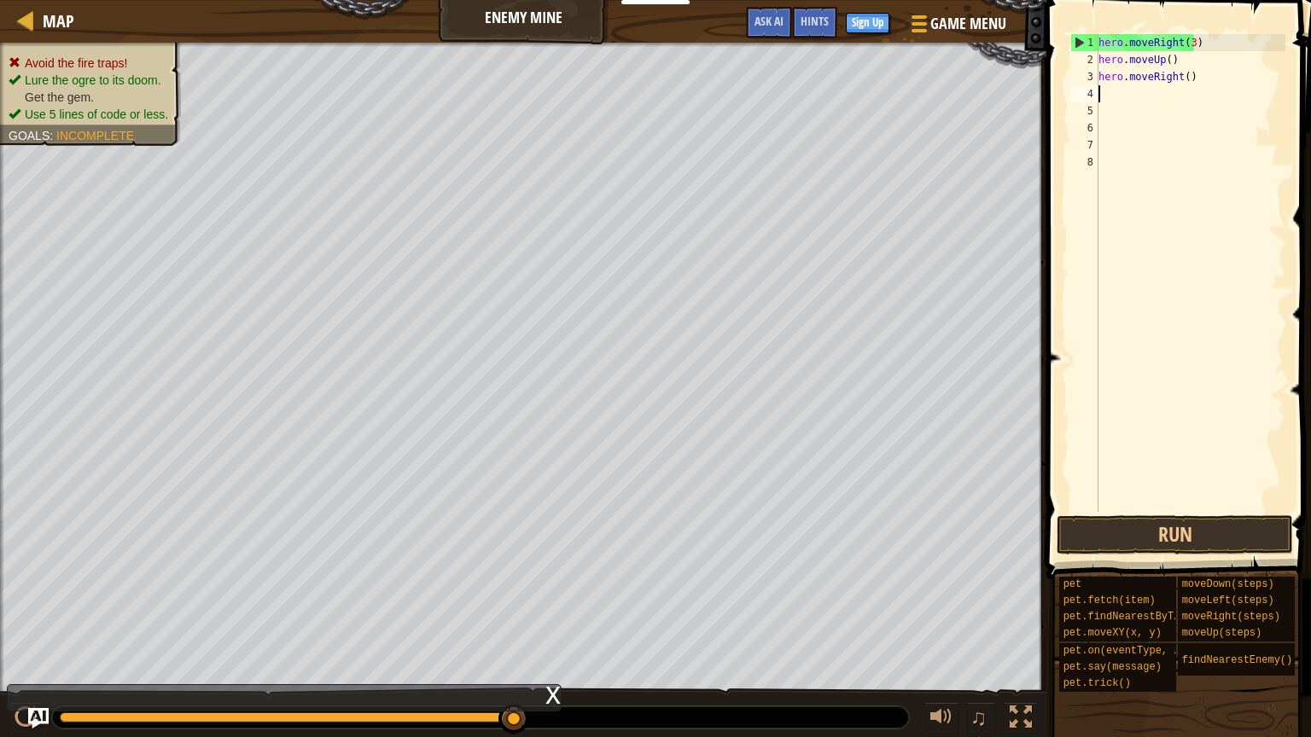
scroll to position [8, 0]
click at [1104, 527] on button "Run" at bounding box center [1175, 534] width 236 height 39
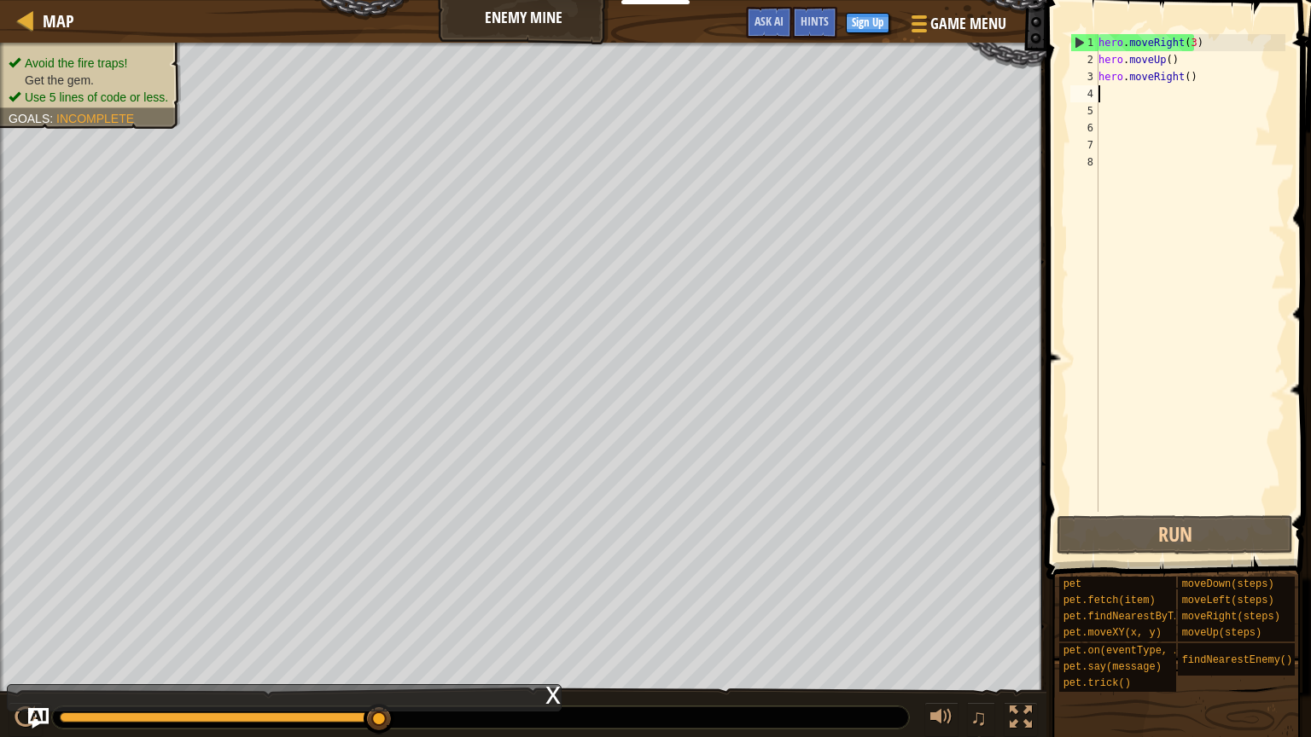
type textarea "h"
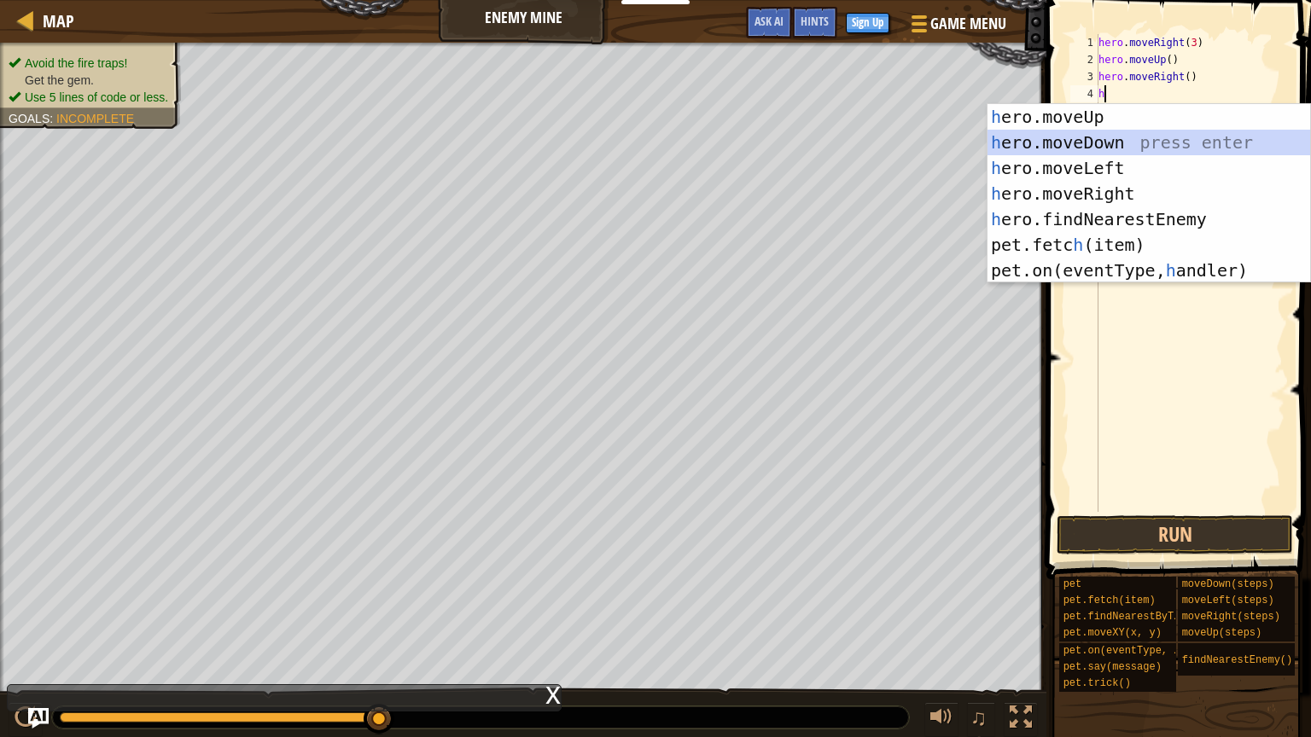
click at [1119, 150] on div "h ero.moveUp press enter h ero.moveDown press enter h ero.moveLeft press enter …" at bounding box center [1148, 219] width 323 height 230
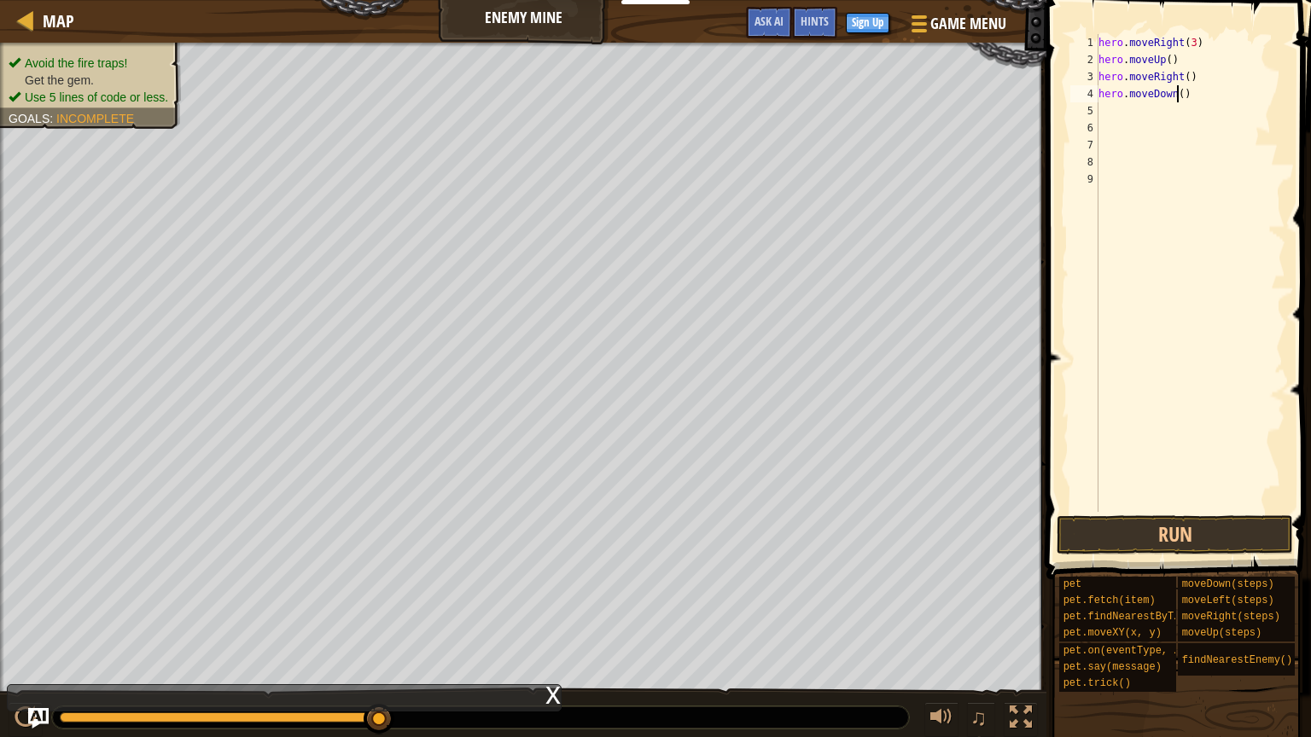
click at [1178, 90] on div "hero . moveRight ( 3 ) hero . moveUp ( ) hero . moveRight ( ) hero . moveDown (…" at bounding box center [1190, 290] width 190 height 512
type textarea "hero.moveDown(3)"
click at [1168, 104] on div "hero . moveRight ( 3 ) hero . moveUp ( ) hero . moveRight ( ) hero . moveDown (…" at bounding box center [1190, 290] width 190 height 512
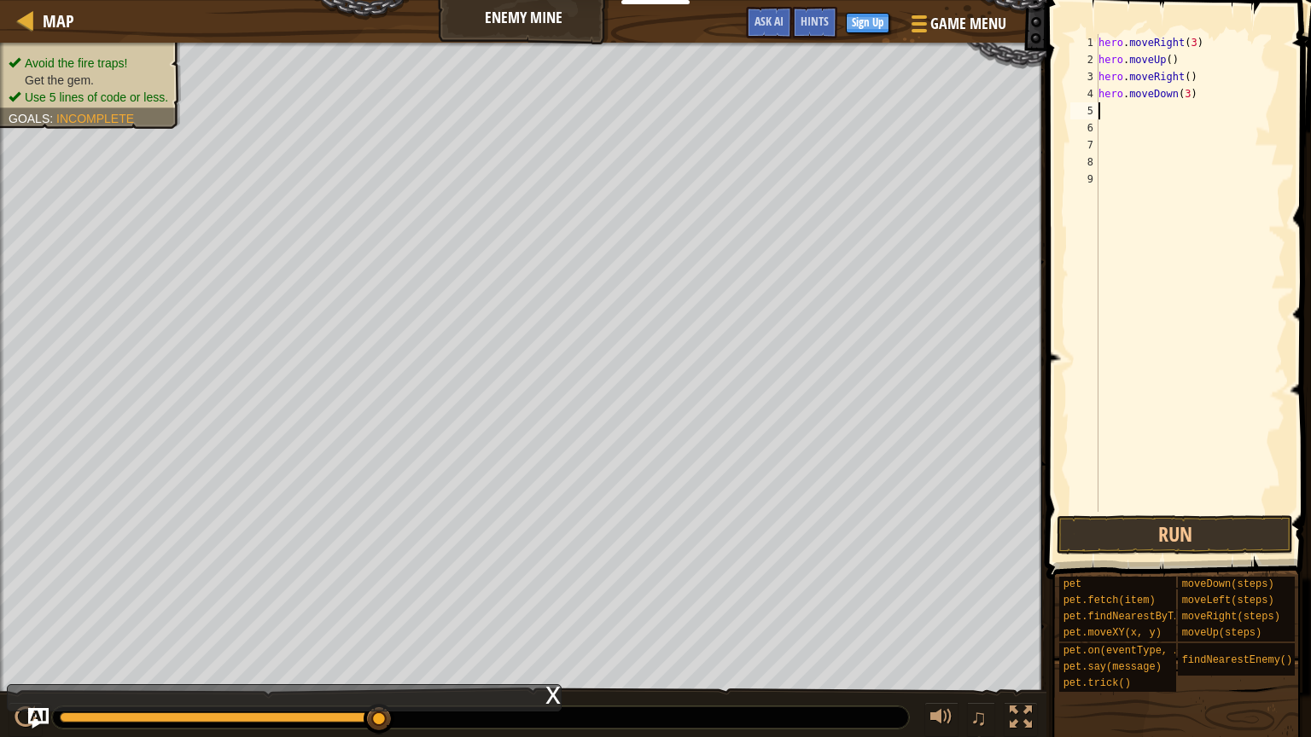
type textarea "h"
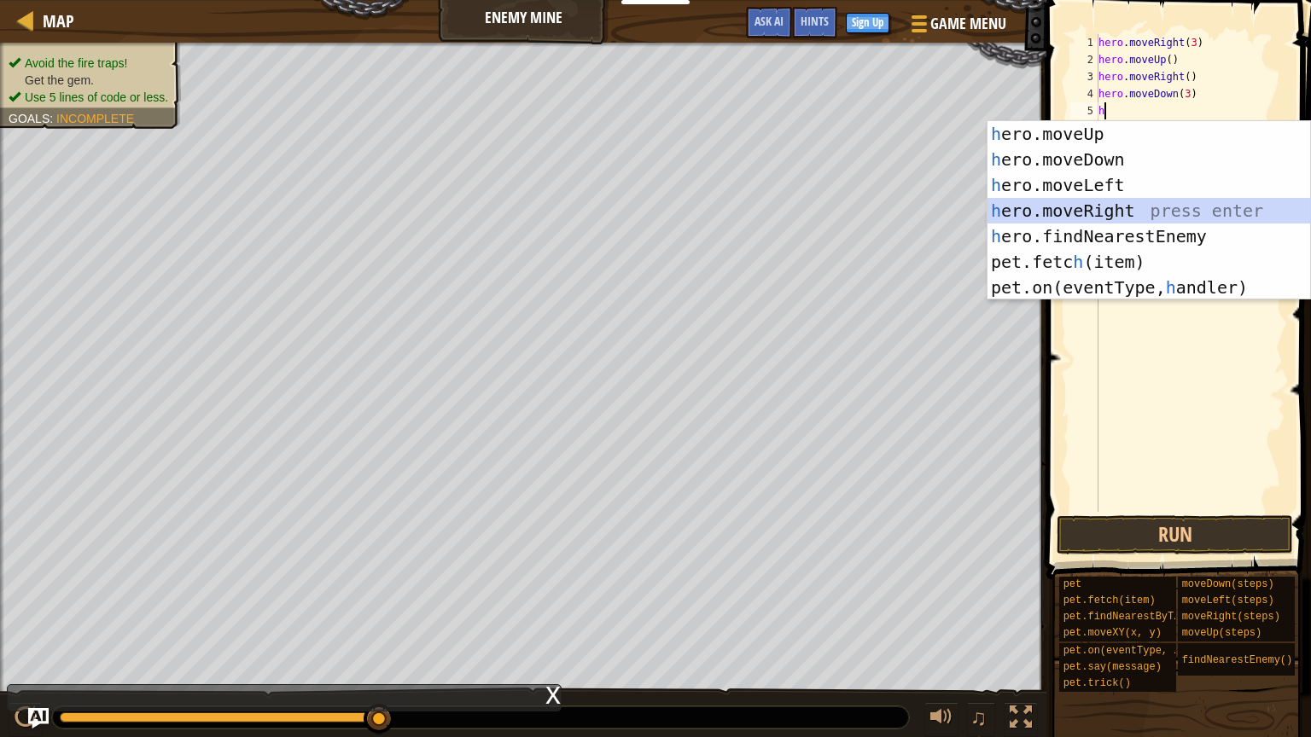
click at [1180, 219] on div "h ero.moveUp press enter h ero.moveDown press enter h ero.moveLeft press enter …" at bounding box center [1148, 236] width 323 height 230
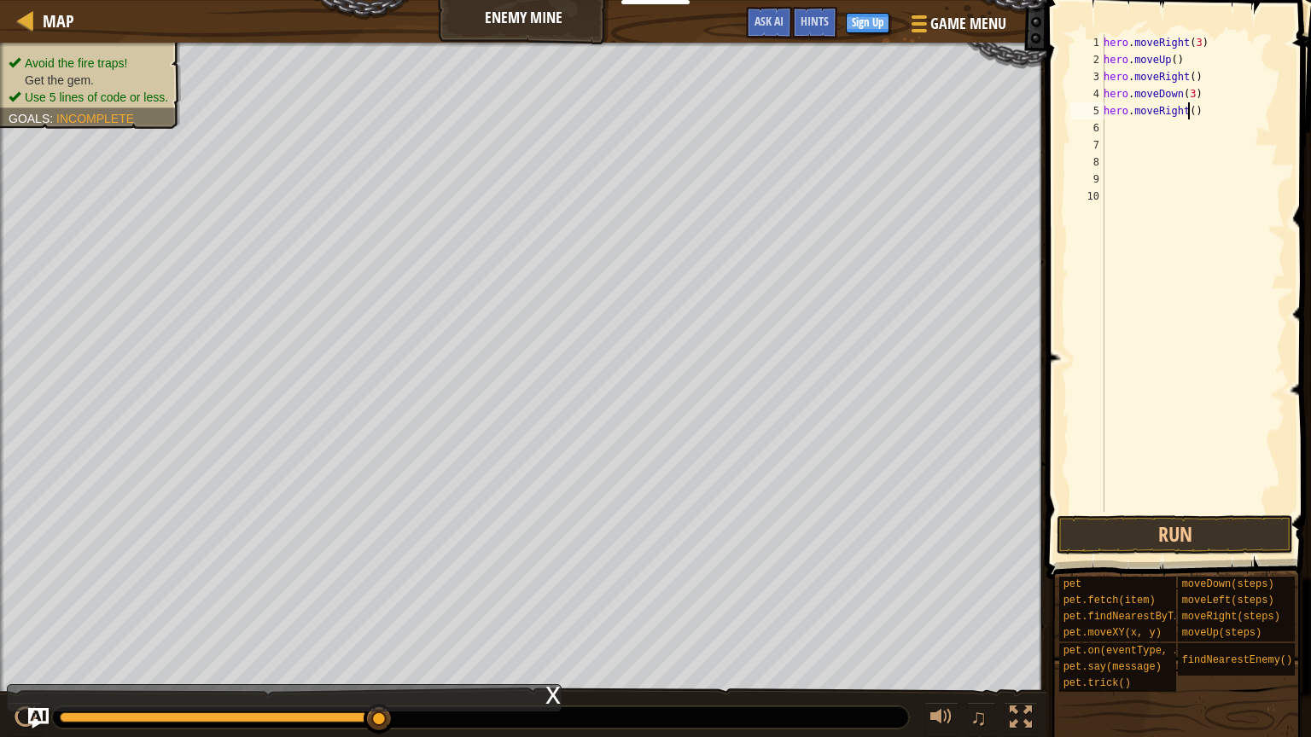
click at [1187, 107] on div "hero . moveRight ( 3 ) hero . moveUp ( ) hero . moveRight ( ) hero . moveDown (…" at bounding box center [1192, 290] width 185 height 512
type textarea "hero.moveRight(2)"
click at [1191, 531] on button "Run" at bounding box center [1175, 534] width 236 height 39
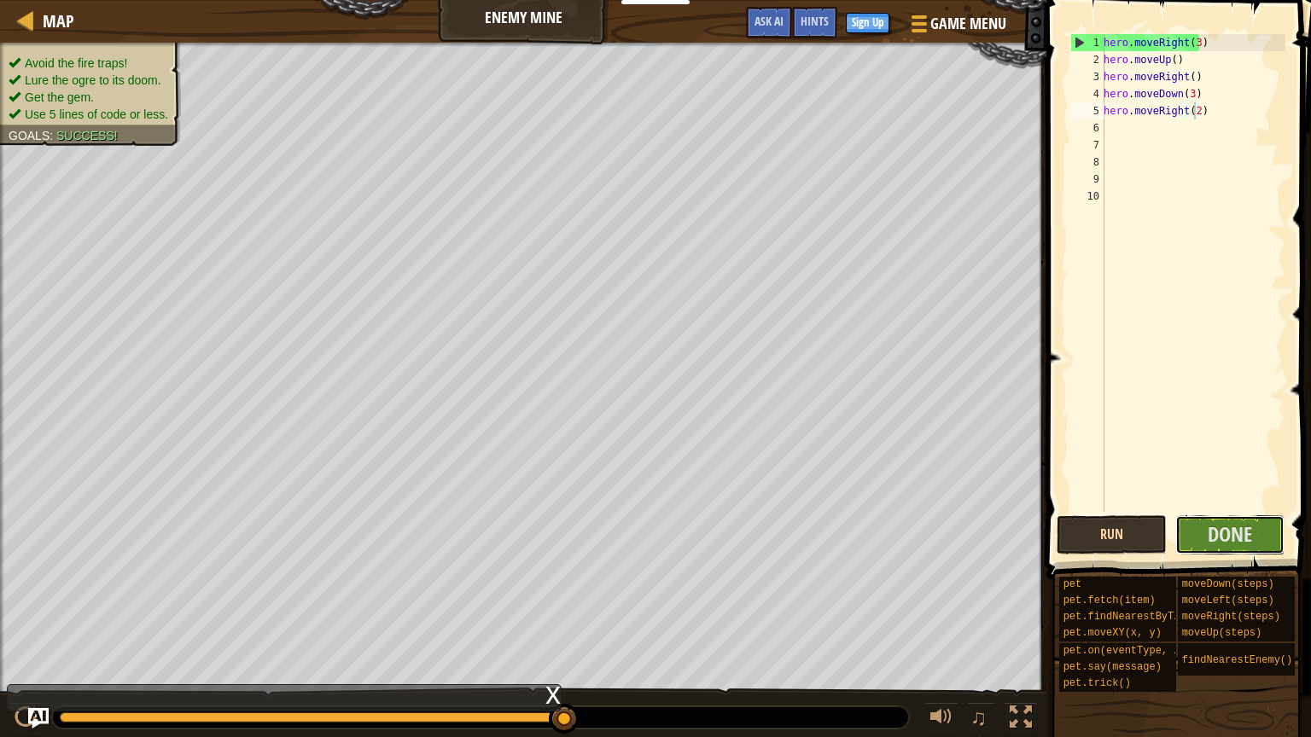
click at [1191, 531] on button "Done" at bounding box center [1230, 534] width 110 height 39
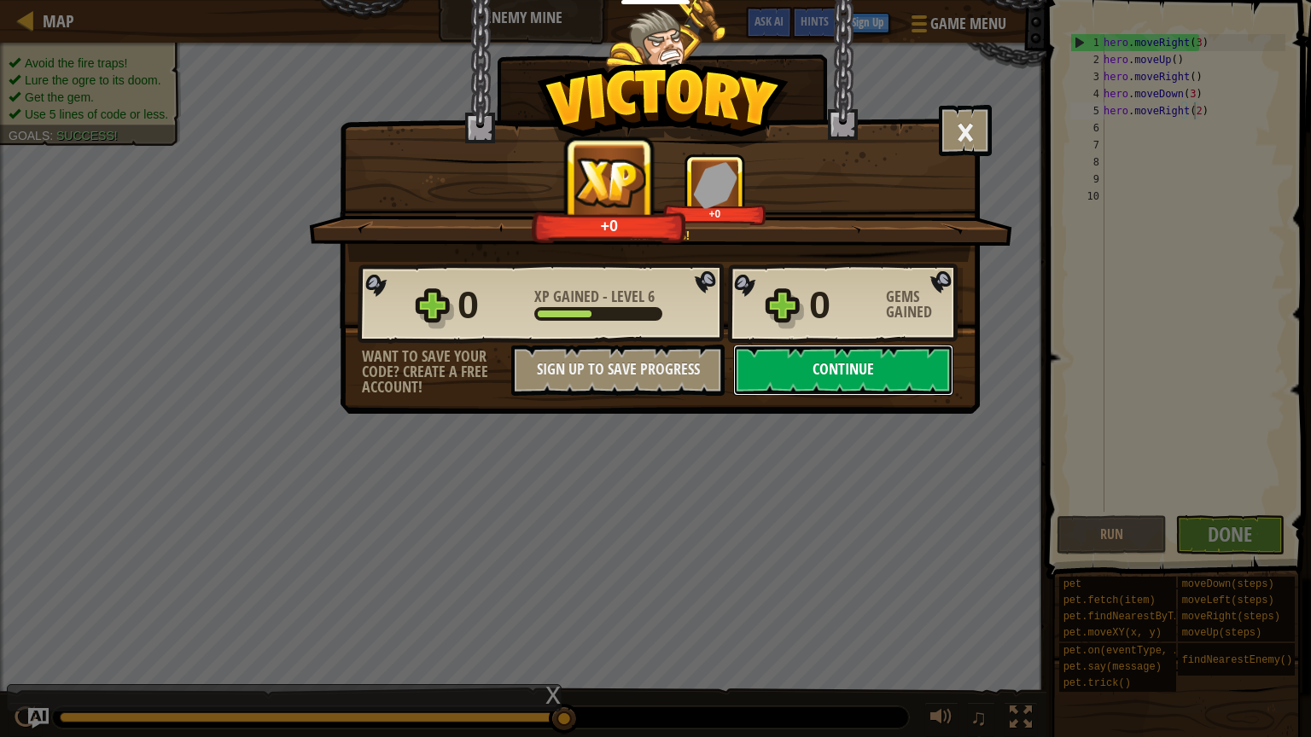
click at [884, 367] on button "Continue" at bounding box center [843, 370] width 220 height 51
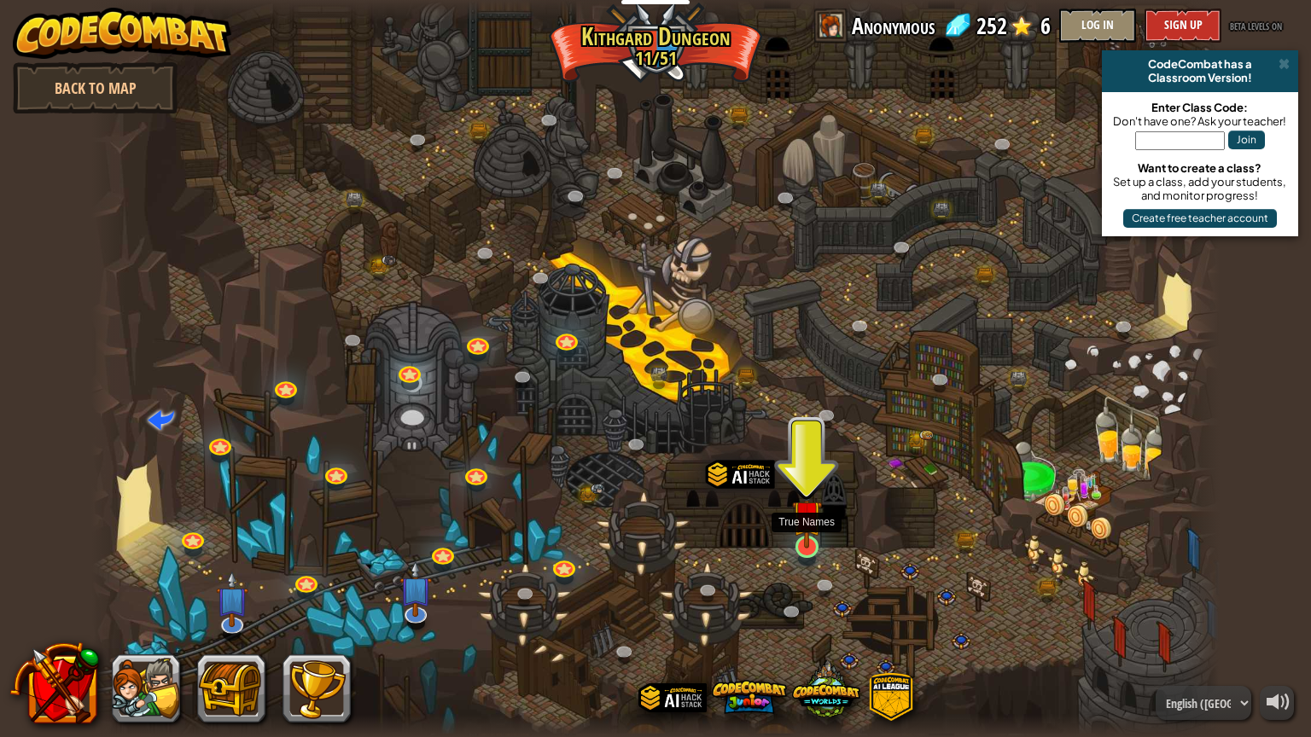
click at [805, 538] on img at bounding box center [807, 515] width 30 height 68
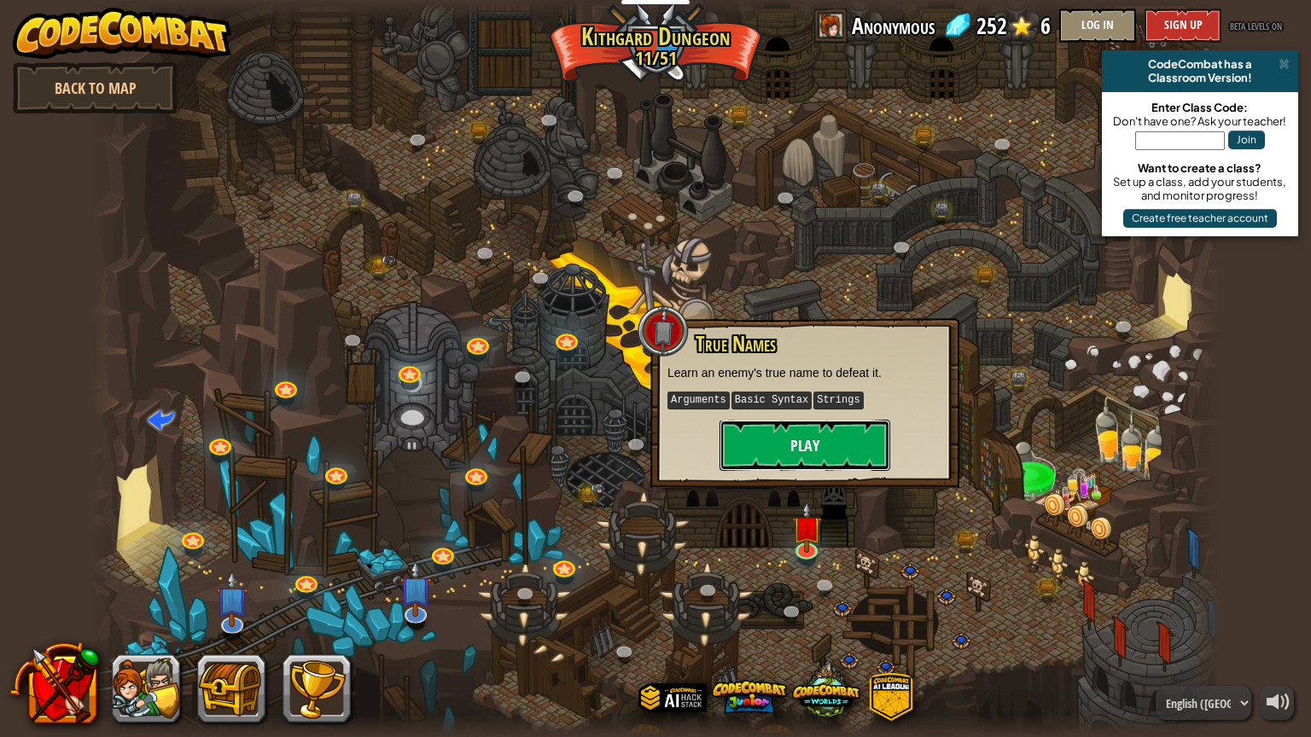
click at [816, 448] on button "Play" at bounding box center [804, 445] width 171 height 51
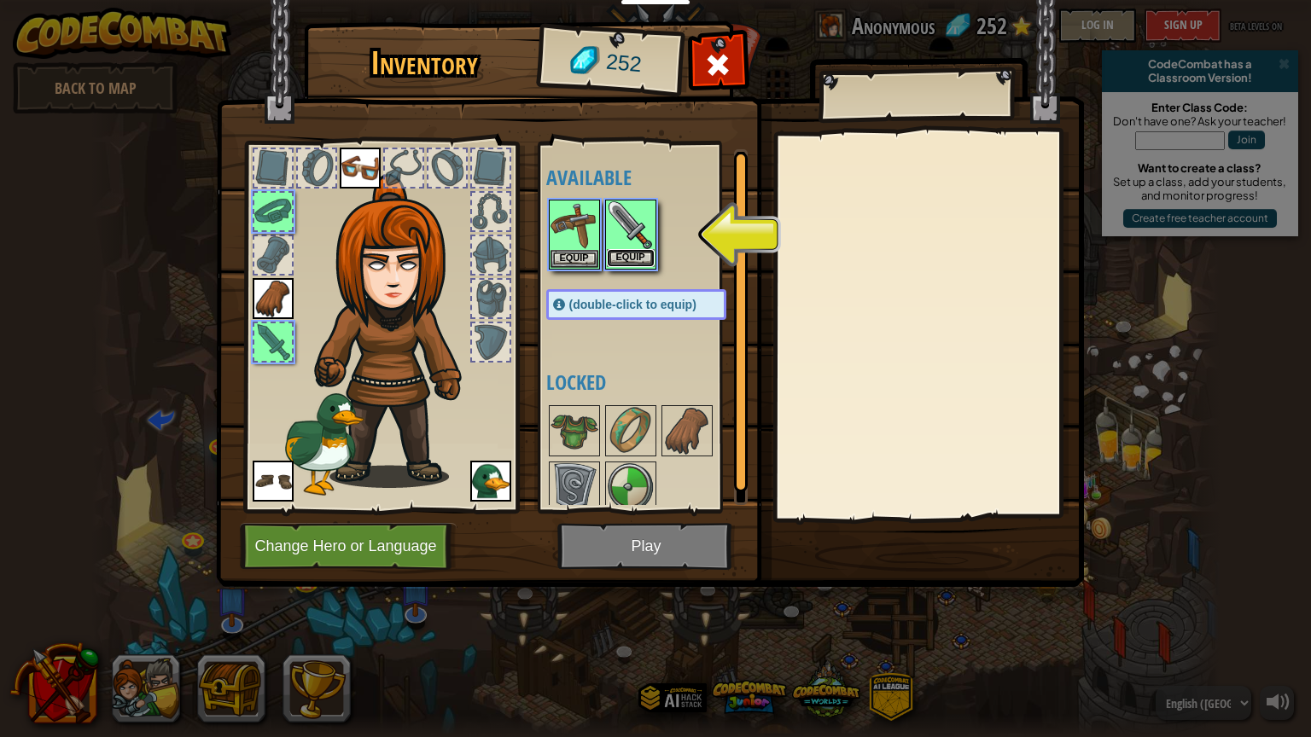
click at [635, 249] on button "Equip" at bounding box center [631, 258] width 48 height 18
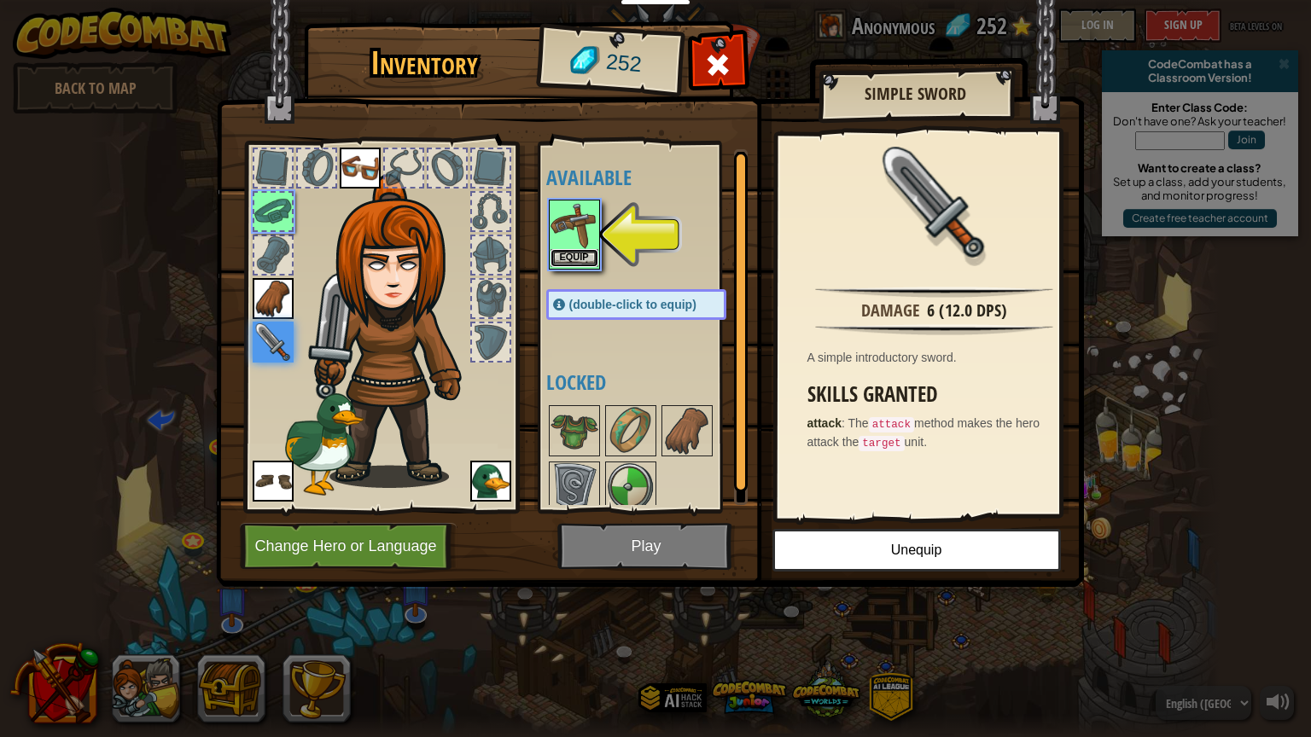
click at [586, 253] on button "Equip" at bounding box center [574, 258] width 48 height 18
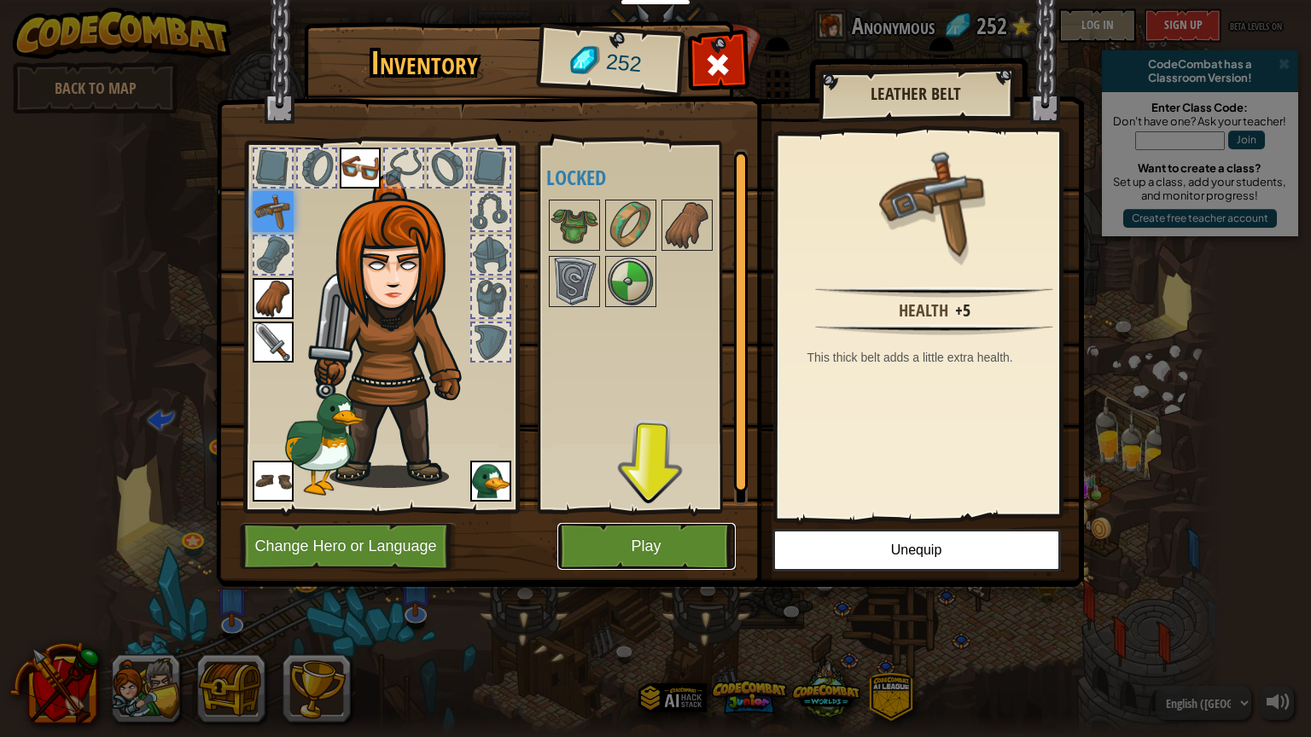
click at [618, 543] on button "Play" at bounding box center [646, 546] width 178 height 47
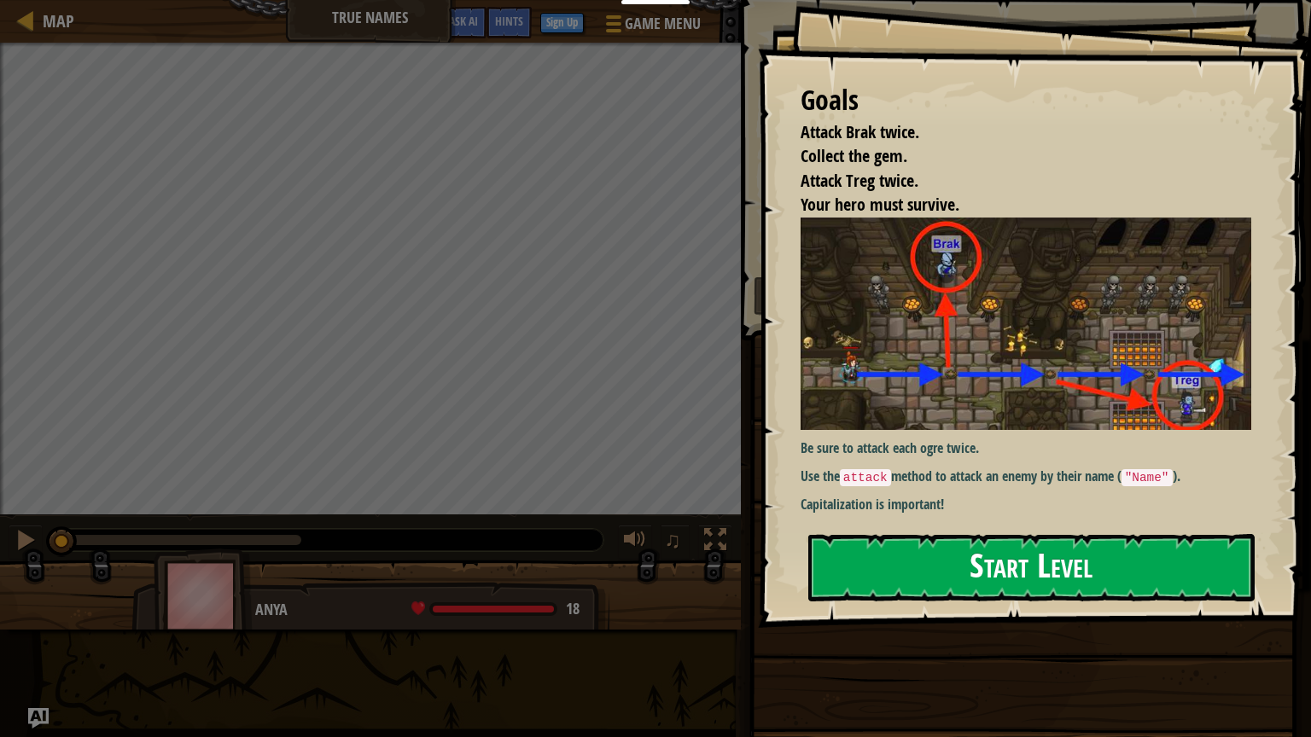
click at [931, 546] on button "Start Level" at bounding box center [1031, 567] width 446 height 67
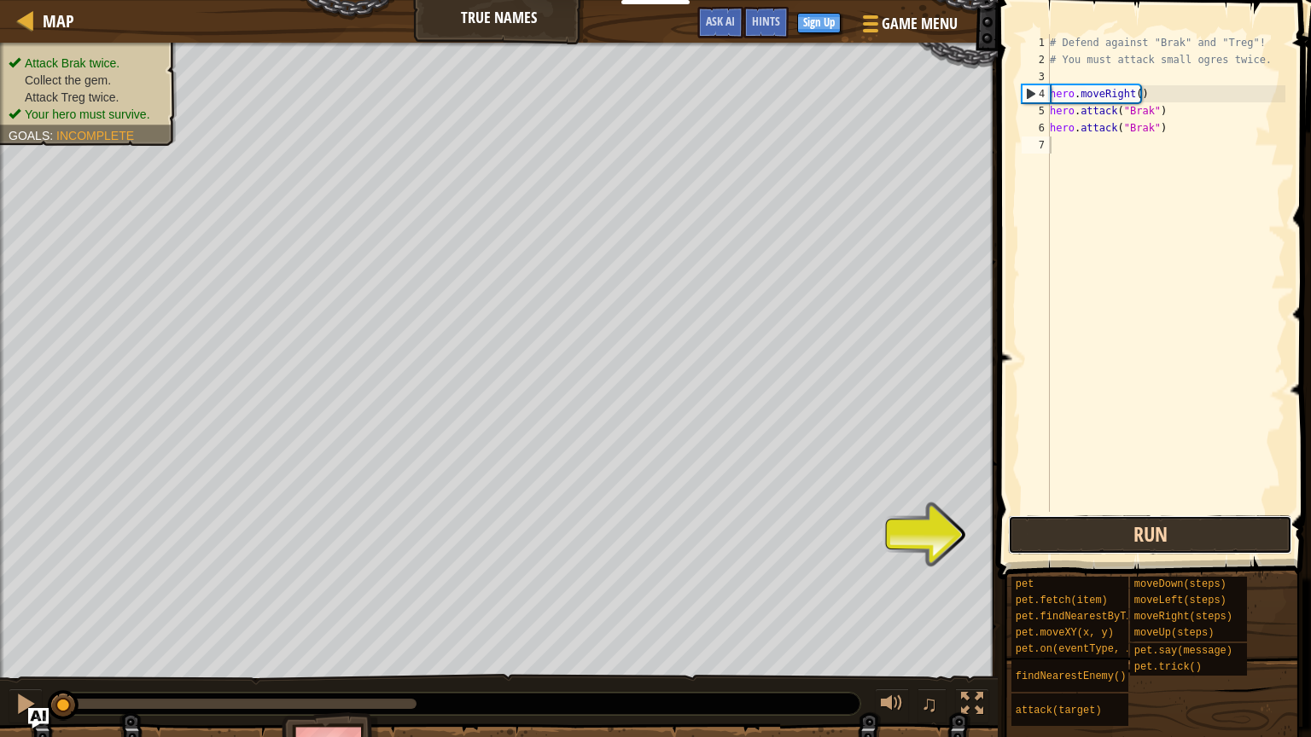
click at [1042, 543] on button "Run" at bounding box center [1150, 534] width 284 height 39
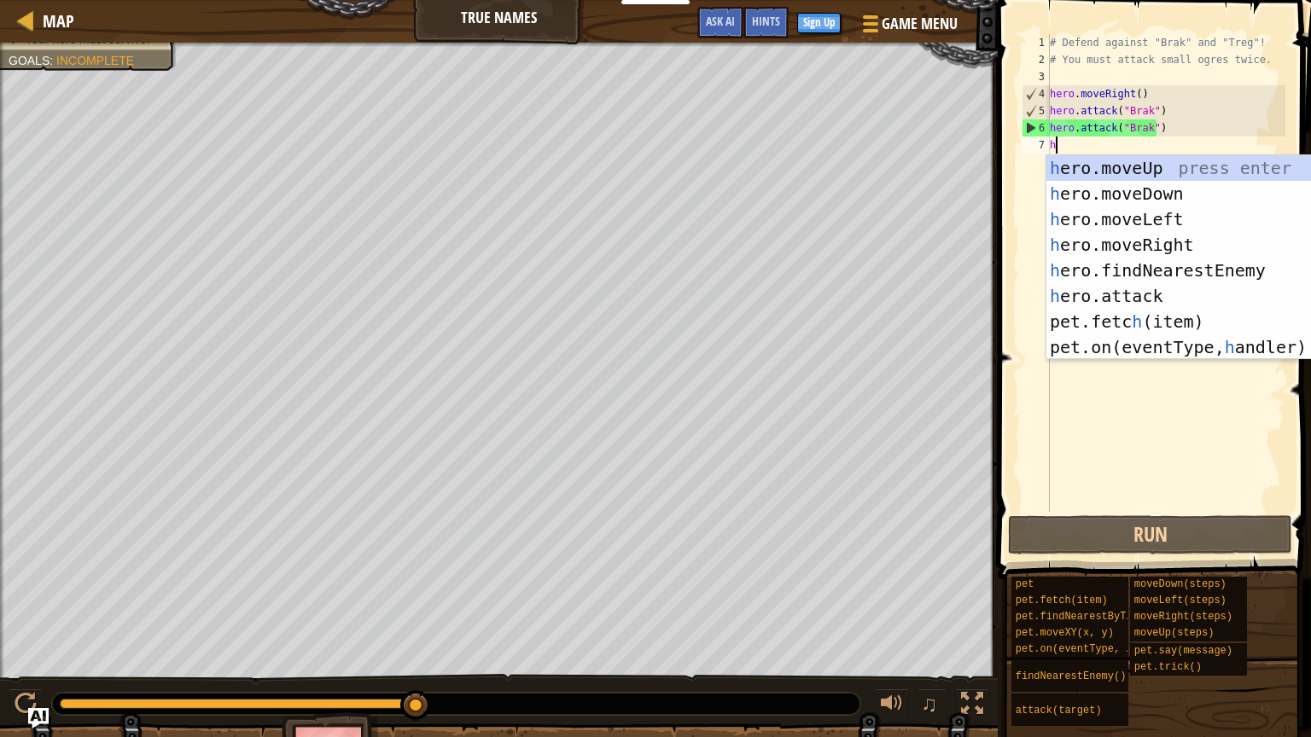
type textarea "h"
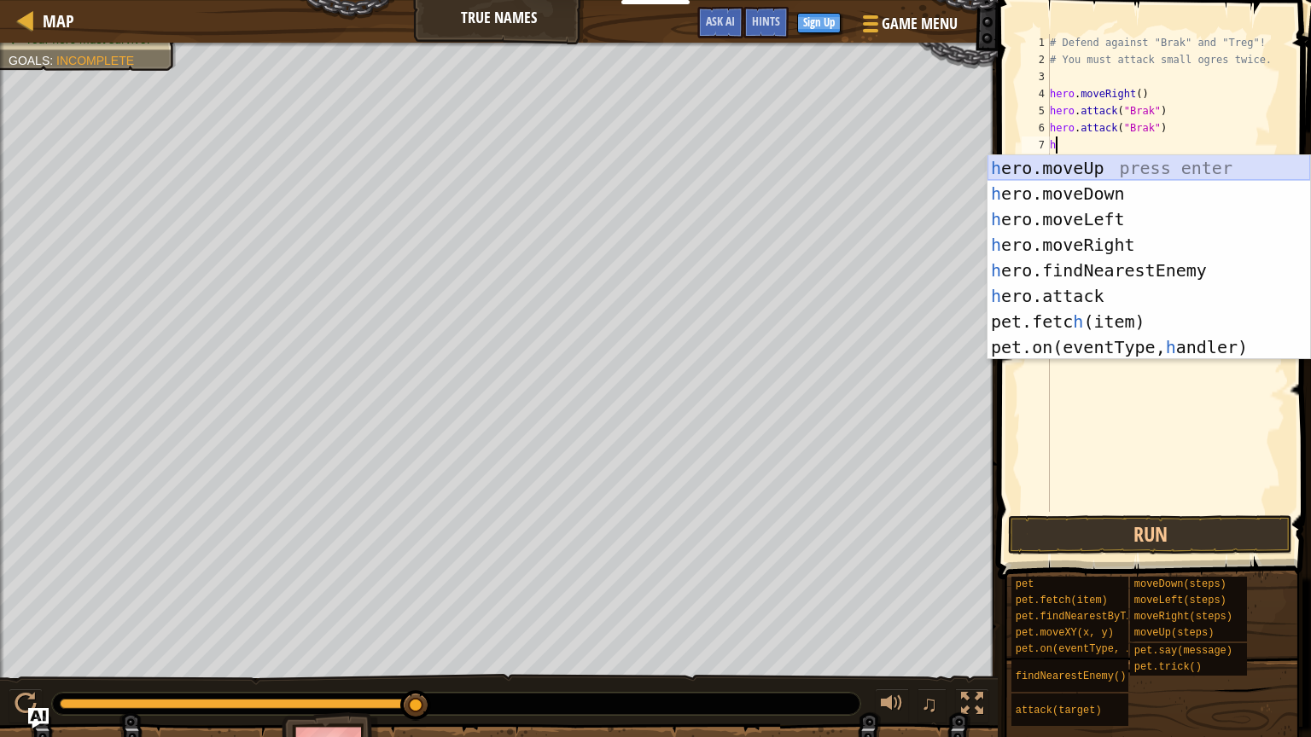
click at [1047, 168] on div "h ero.moveUp press enter h ero.moveDown press enter h ero.moveLeft press enter …" at bounding box center [1148, 283] width 323 height 256
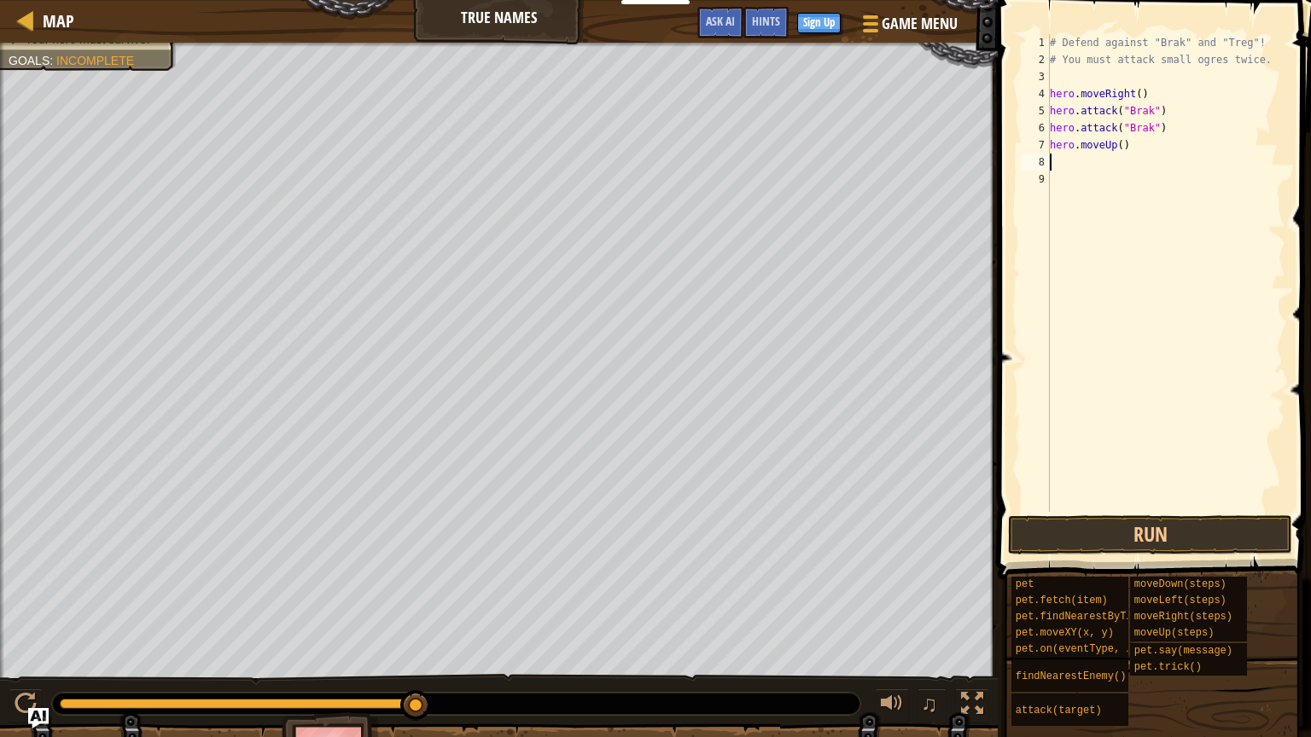
type textarea "h"
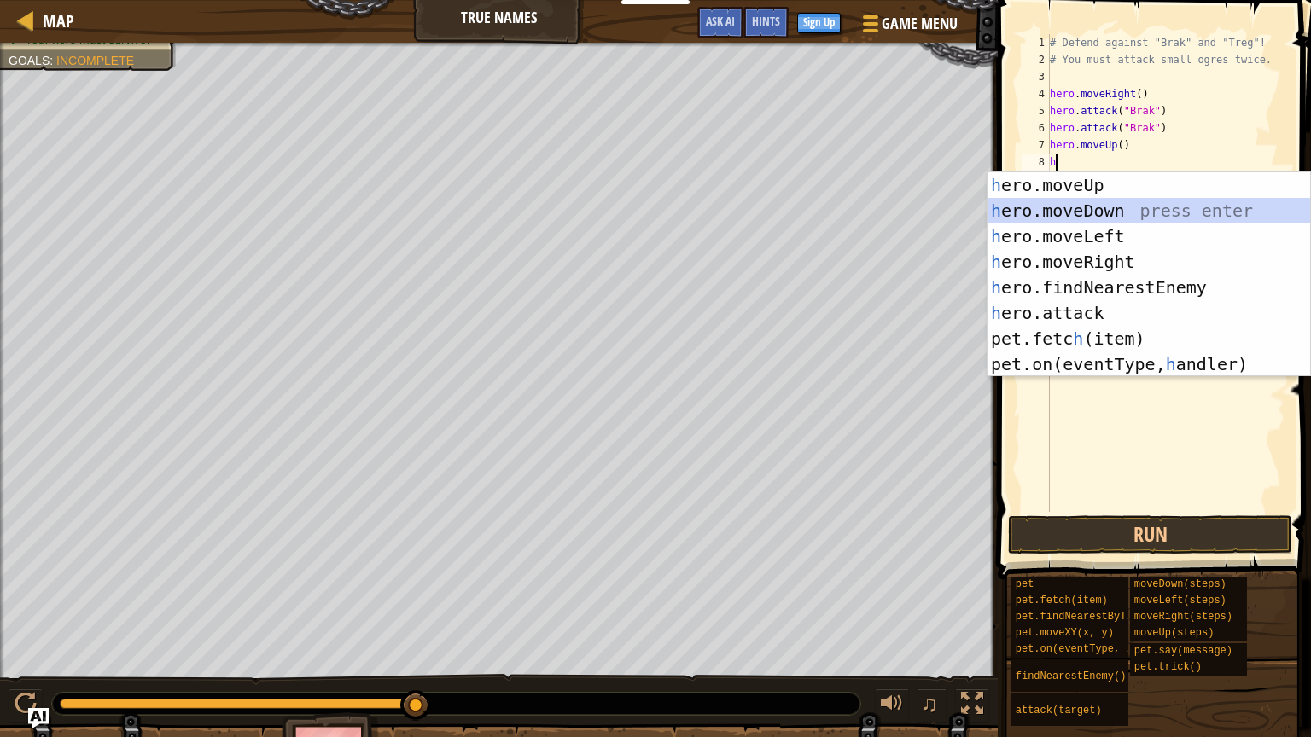
click at [1074, 211] on div "h ero.moveUp press enter h ero.moveDown press enter h ero.moveLeft press enter …" at bounding box center [1148, 300] width 323 height 256
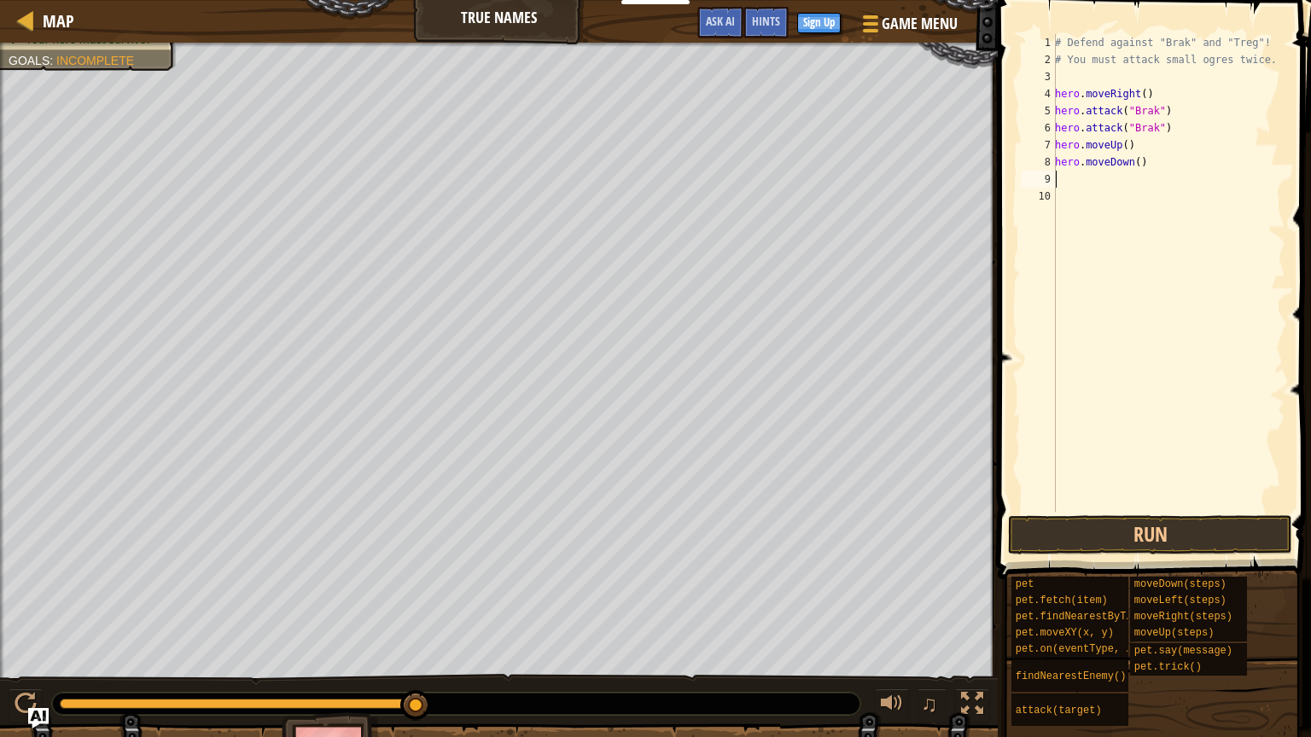
type textarea "h"
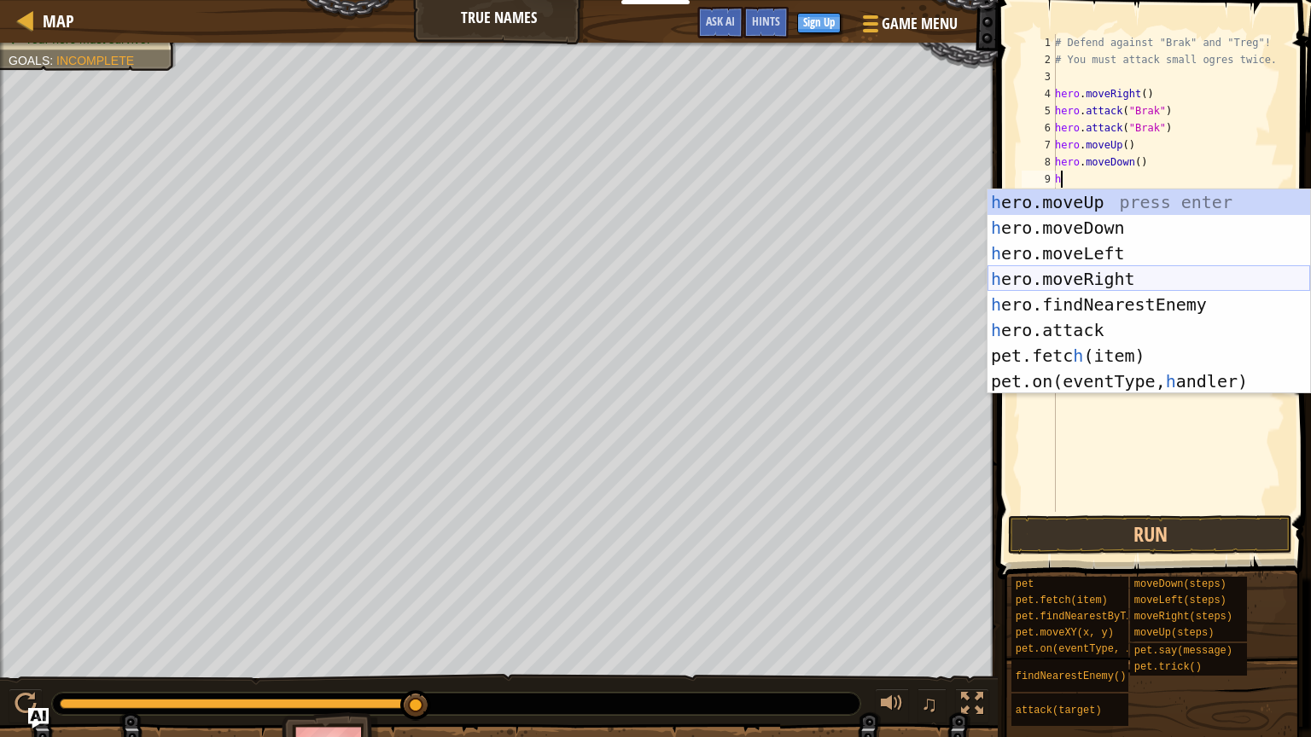
click at [1092, 277] on div "h ero.moveUp press enter h ero.moveDown press enter h ero.moveLeft press enter …" at bounding box center [1148, 317] width 323 height 256
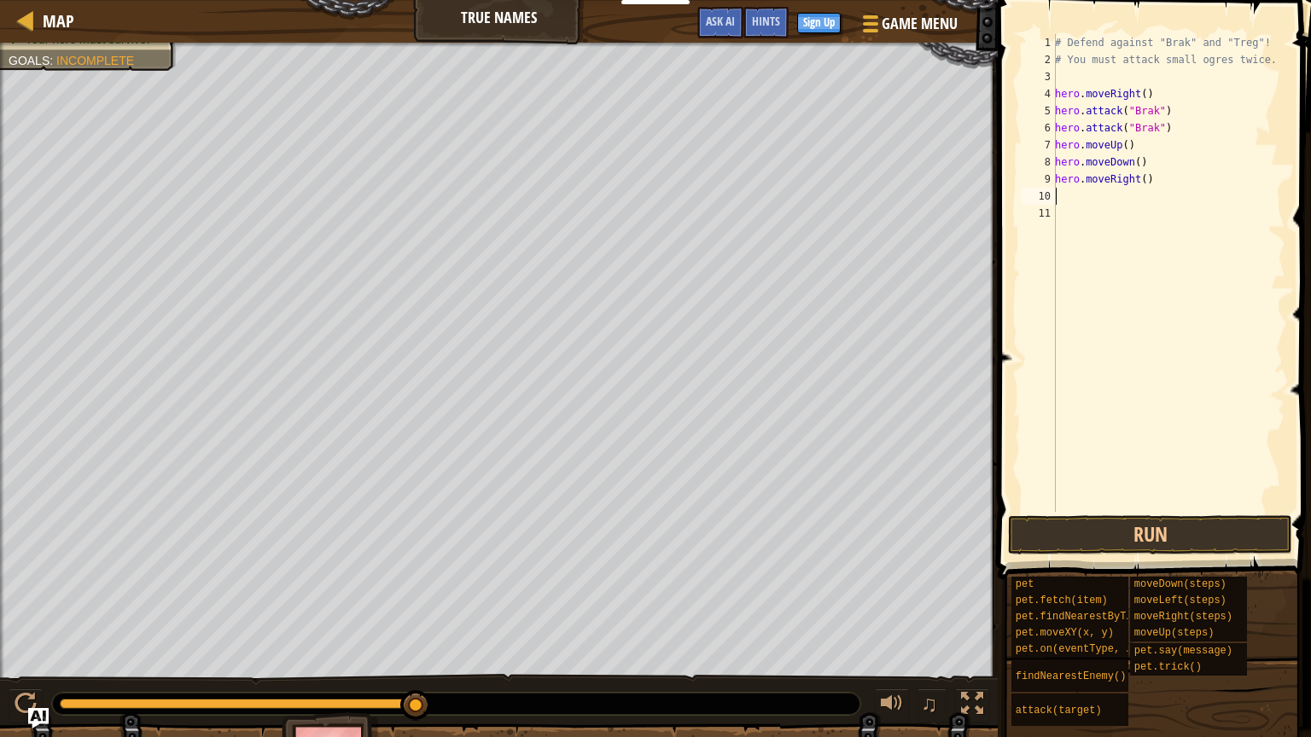
type textarea "h"
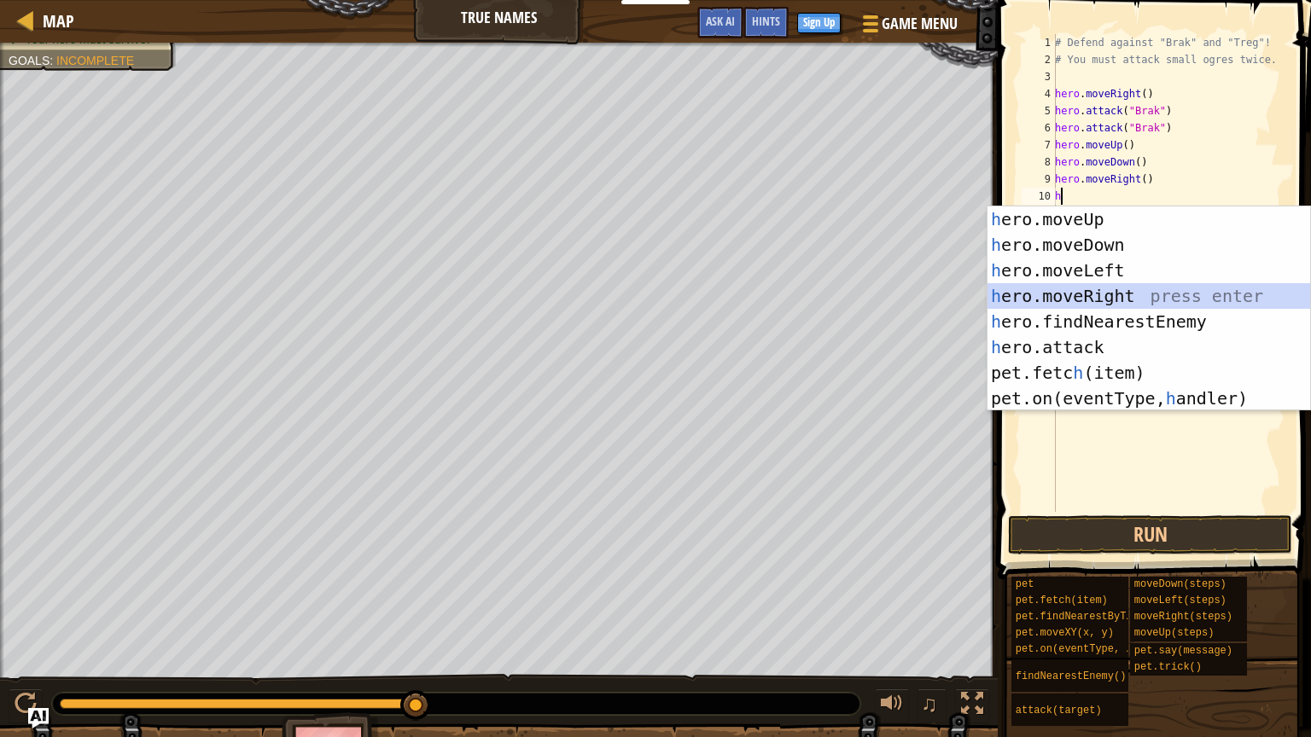
click at [1104, 293] on div "h ero.moveUp press enter h ero.moveDown press enter h ero.moveLeft press enter …" at bounding box center [1148, 335] width 323 height 256
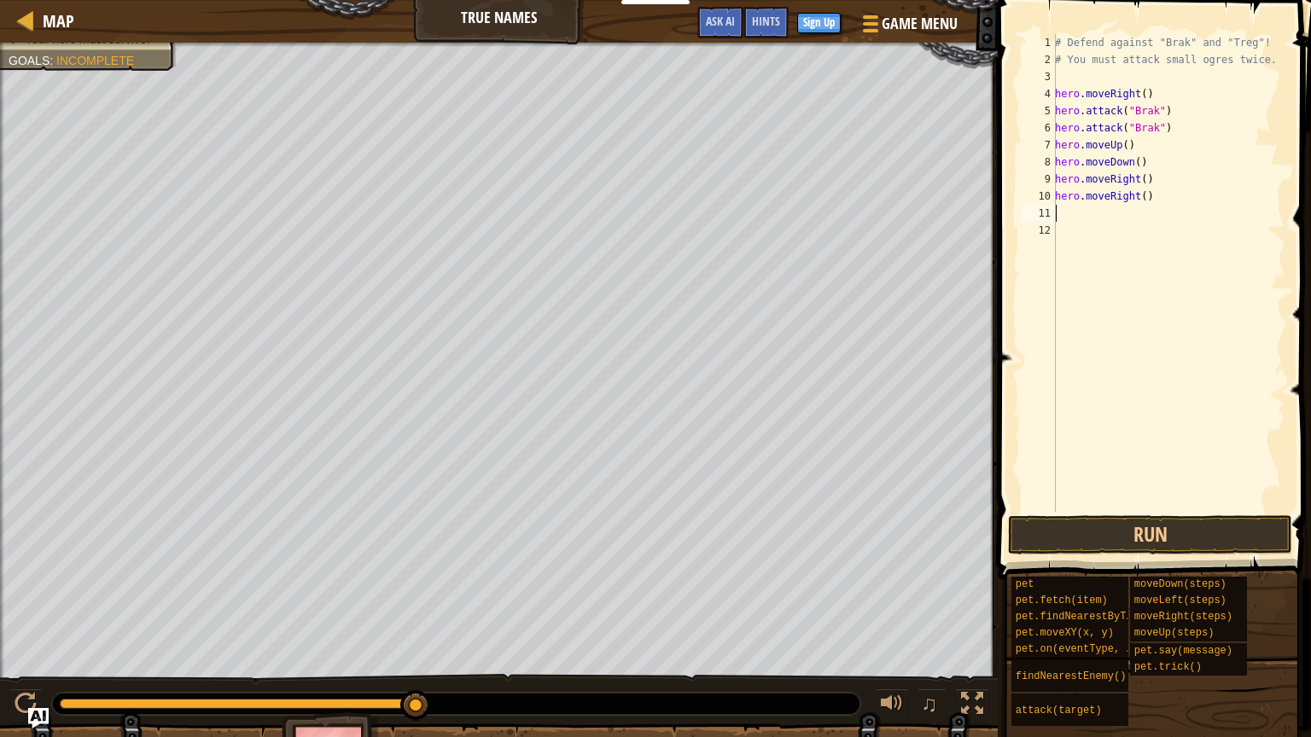
type textarea "h"
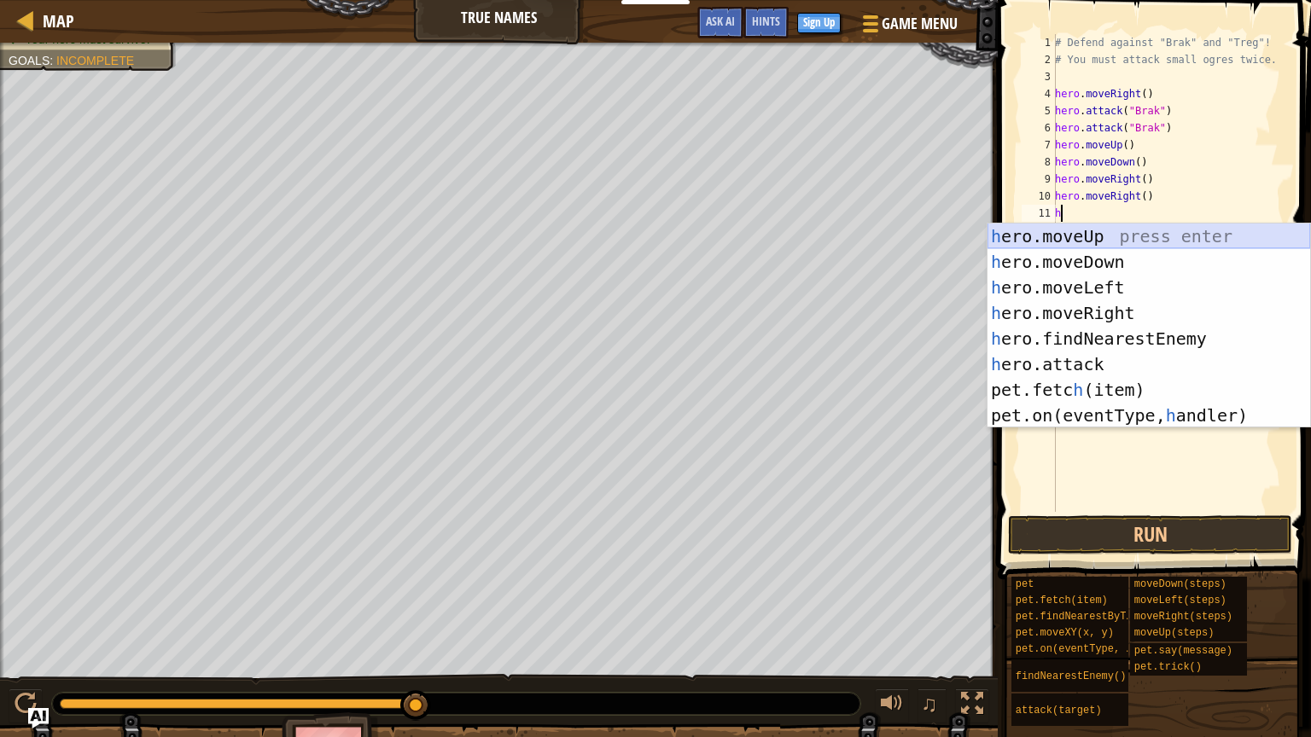
click at [1078, 236] on div "h ero.moveUp press enter h ero.moveDown press enter h ero.moveLeft press enter …" at bounding box center [1148, 352] width 323 height 256
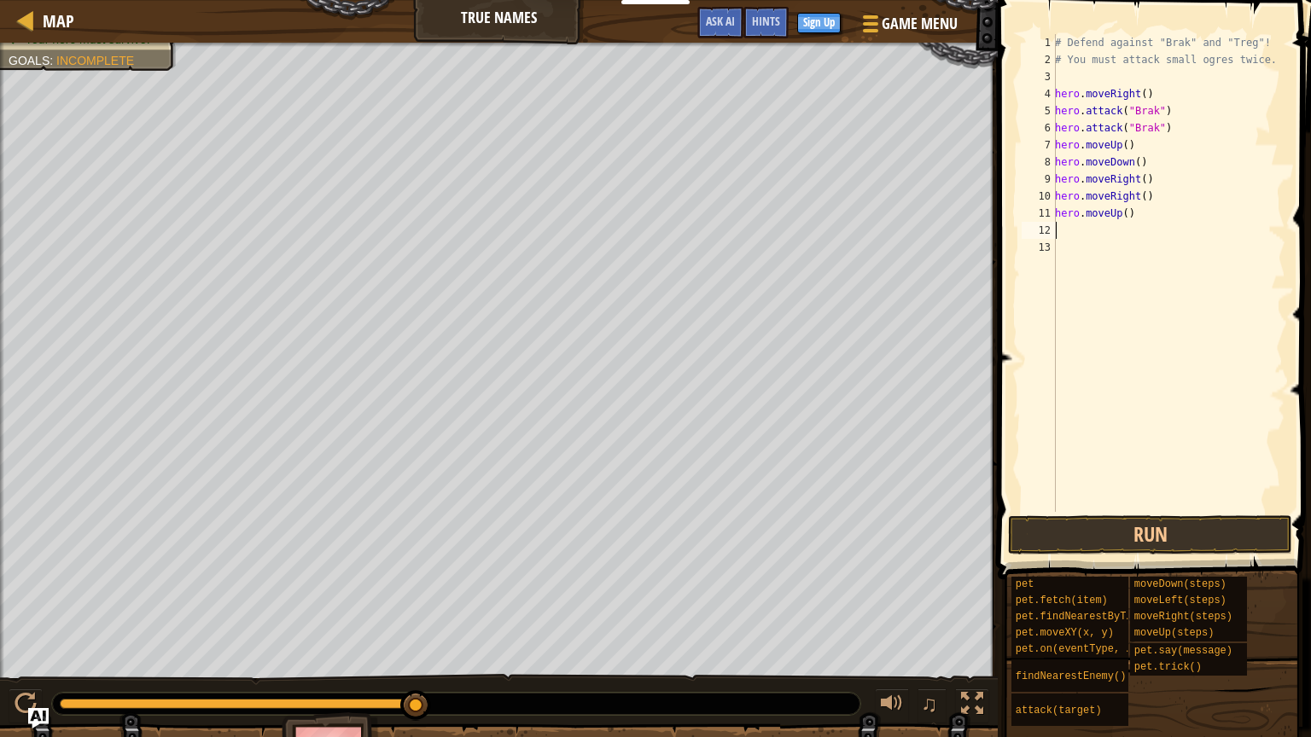
type textarea "h"
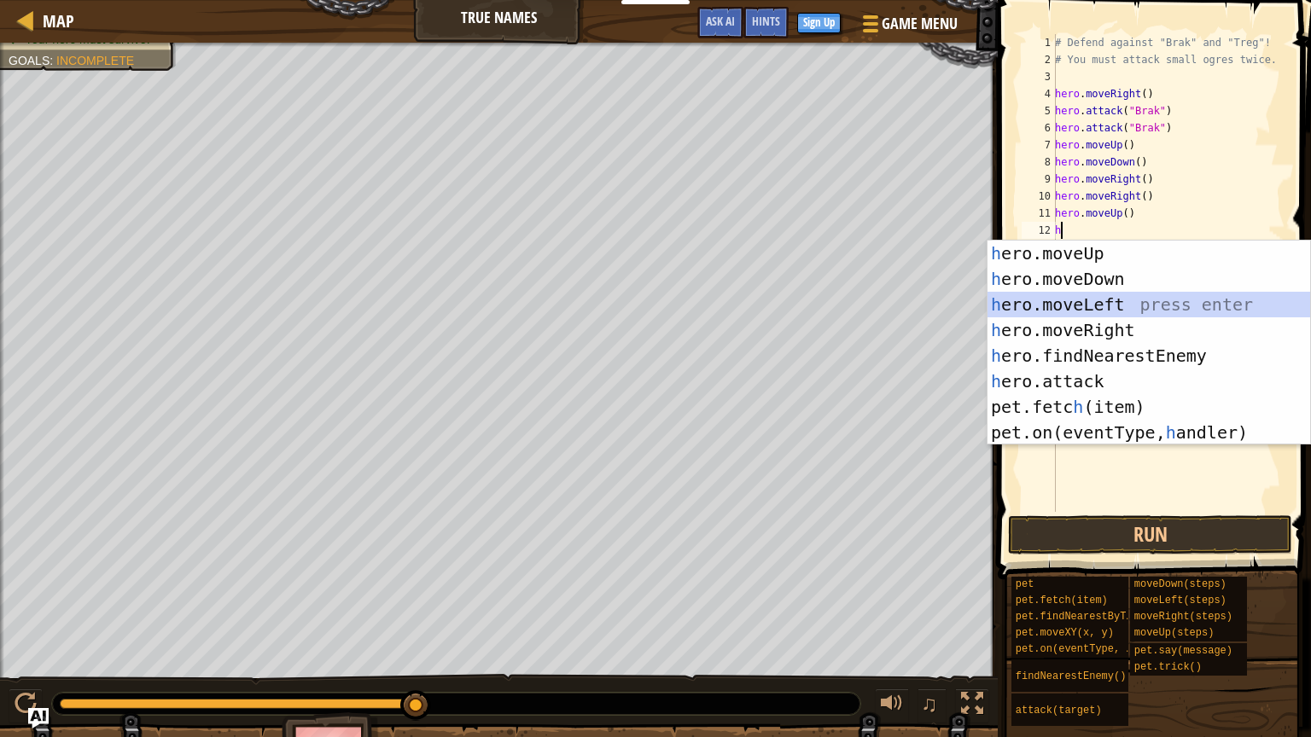
click at [1069, 307] on div "h ero.moveUp press enter h ero.moveDown press enter h ero.moveLeft press enter …" at bounding box center [1148, 369] width 323 height 256
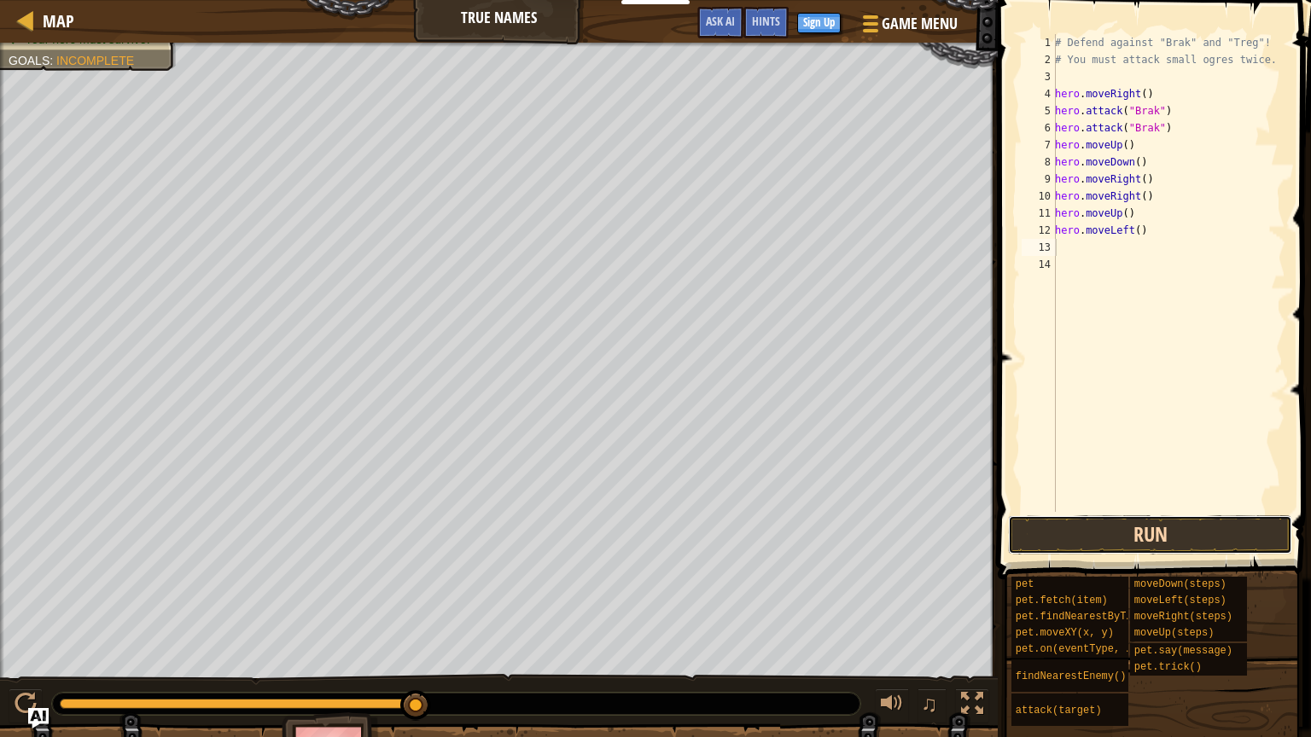
click at [1130, 541] on button "Run" at bounding box center [1150, 534] width 284 height 39
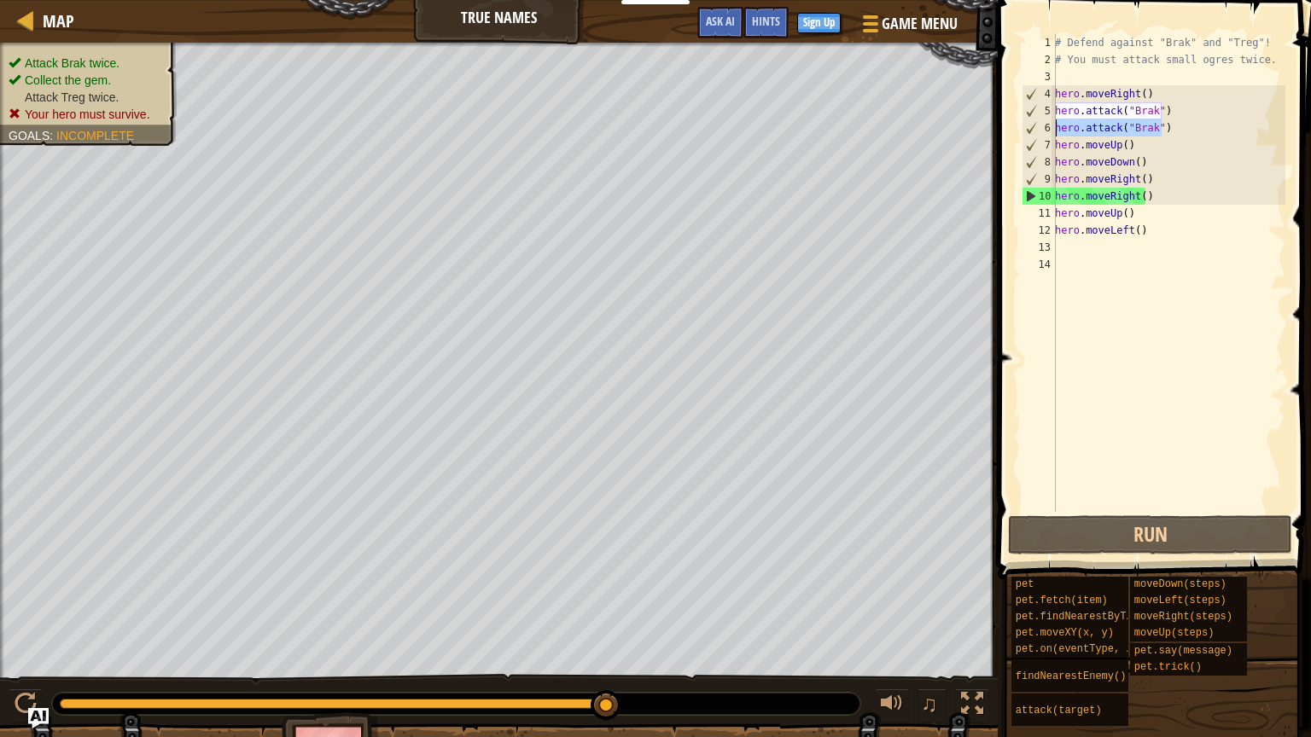
drag, startPoint x: 1162, startPoint y: 125, endPoint x: 1057, endPoint y: 131, distance: 104.3
click at [1057, 131] on div "# Defend against "Brak" and "Treg"! # You must attack small ogres twice. hero .…" at bounding box center [1168, 290] width 234 height 512
click at [1170, 210] on div "# Defend against "Brak" and "Treg"! # You must attack small ogres twice. hero .…" at bounding box center [1168, 290] width 234 height 512
click at [1144, 171] on div "# Defend against "Brak" and "Treg"! # You must attack small ogres twice. hero .…" at bounding box center [1168, 290] width 234 height 512
click at [1172, 130] on div "# Defend against "Brak" and "Treg"! # You must attack small ogres twice. hero .…" at bounding box center [1168, 290] width 234 height 512
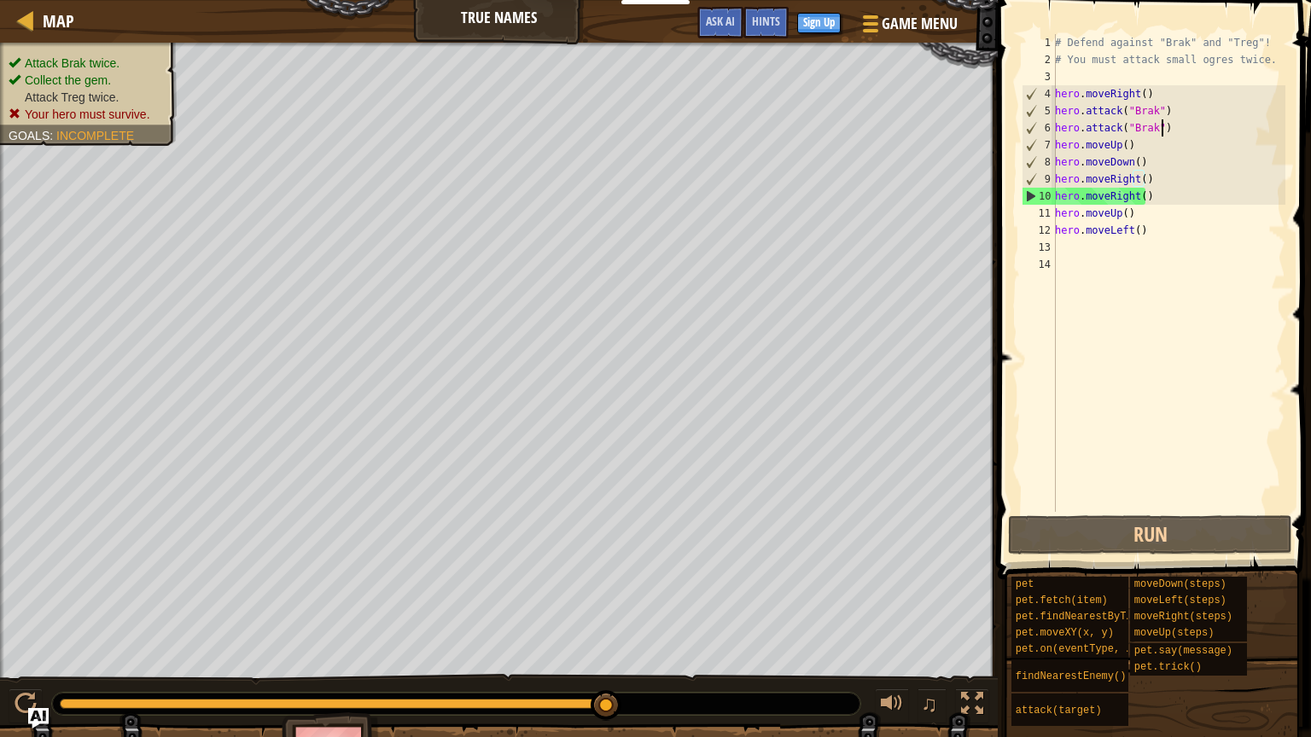
type textarea "hero.attack("Brak")"
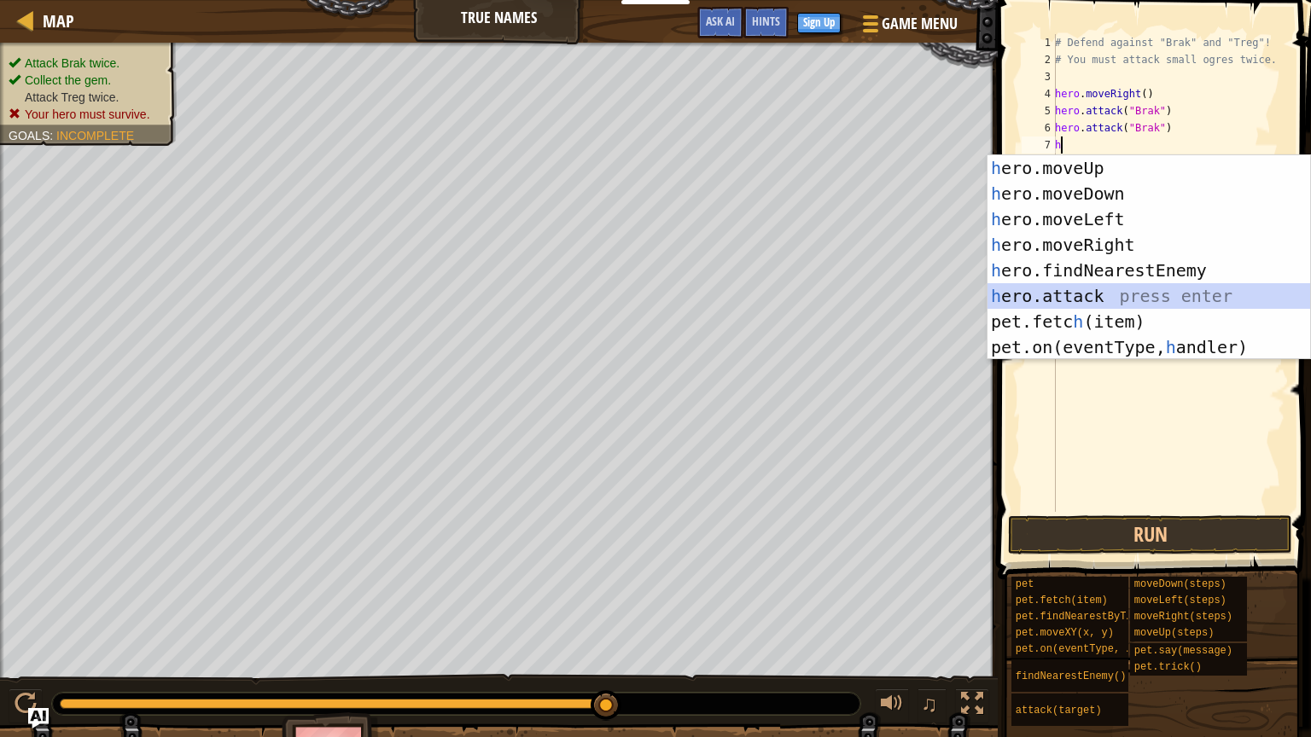
click at [1158, 299] on div "h ero.moveUp press enter h ero.moveDown press enter h ero.moveLeft press enter …" at bounding box center [1148, 283] width 323 height 256
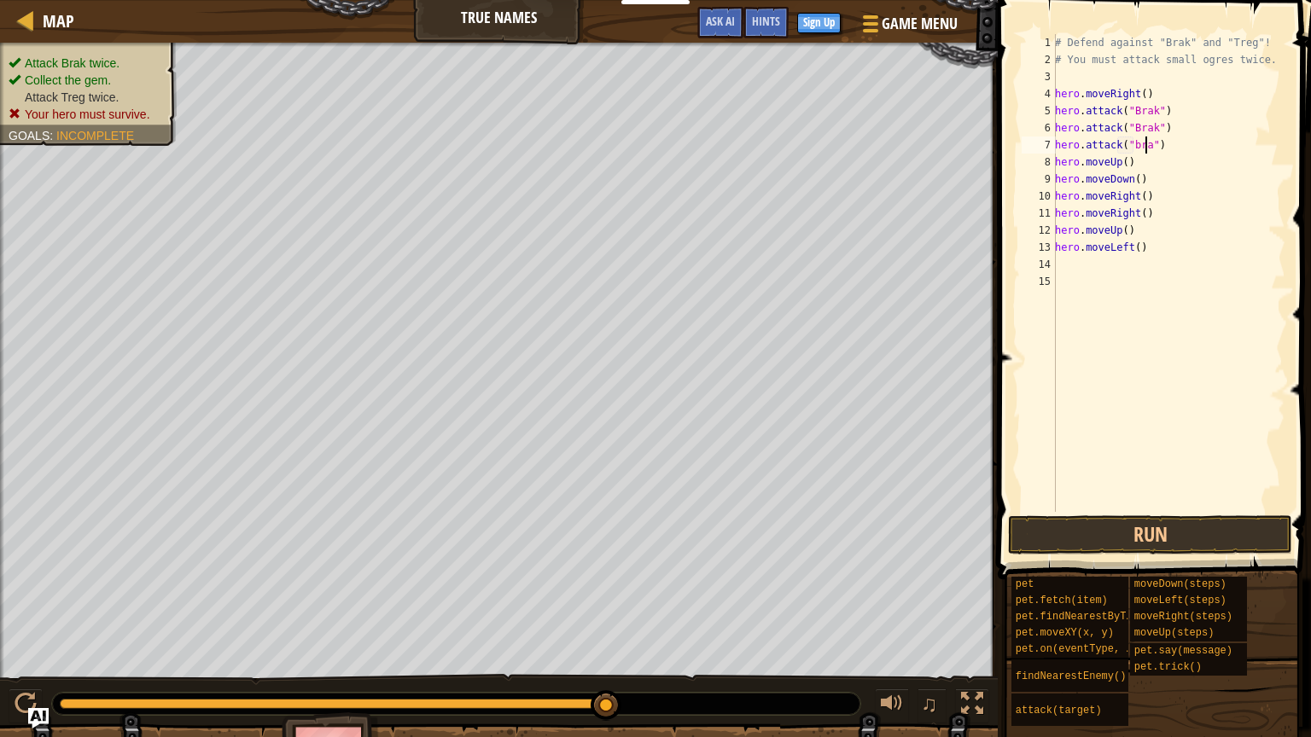
scroll to position [8, 7]
click at [1145, 521] on button "Run" at bounding box center [1150, 534] width 284 height 39
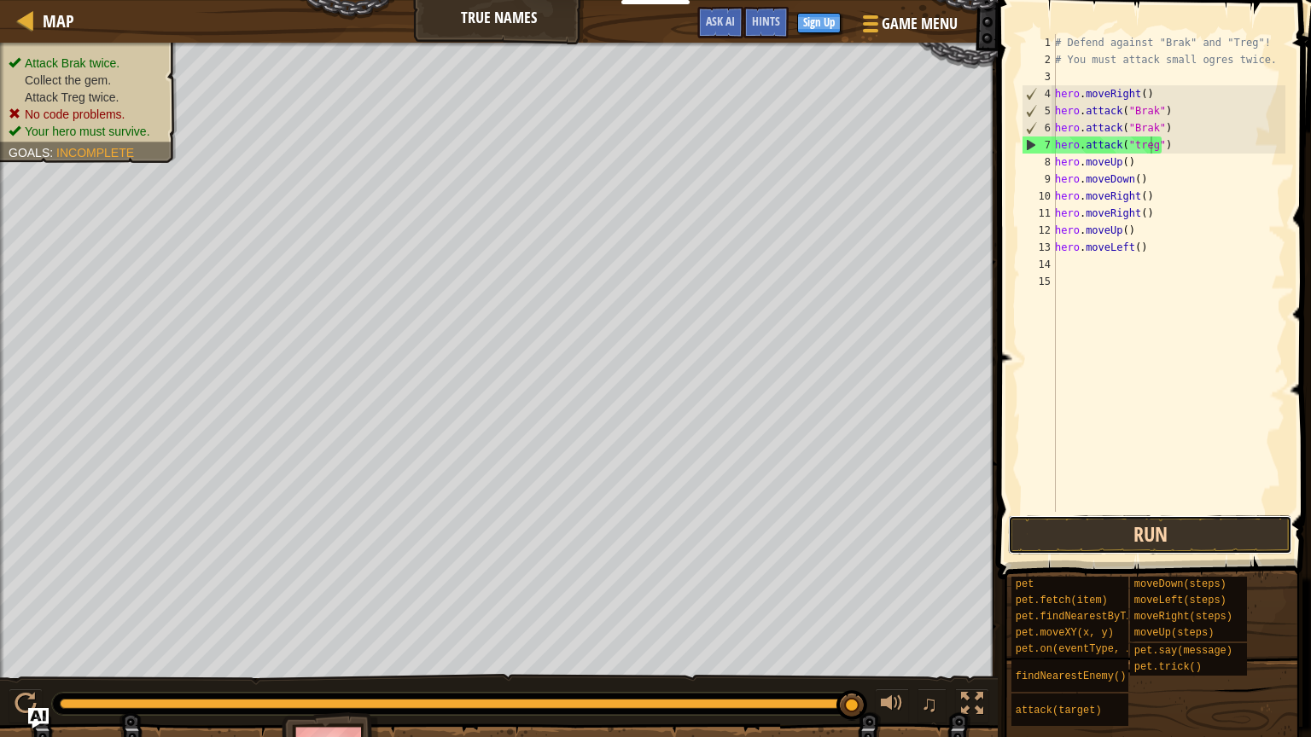
click at [1139, 535] on button "Run" at bounding box center [1150, 534] width 284 height 39
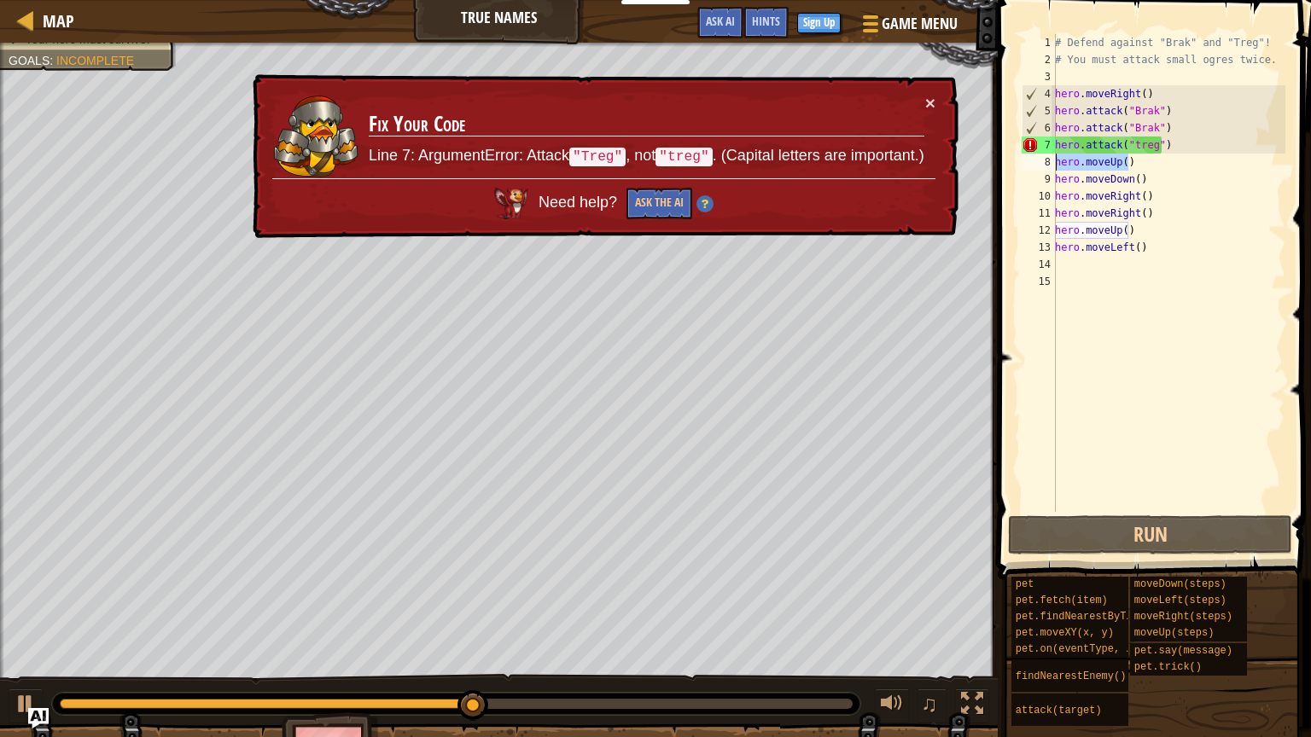
drag, startPoint x: 1130, startPoint y: 164, endPoint x: 1044, endPoint y: 164, distance: 86.2
click at [1044, 164] on div "hero.attack("treg") 1 2 3 4 5 6 7 8 9 10 11 12 13 14 15 # Defend against "Brak"…" at bounding box center [1151, 273] width 267 height 478
type textarea "hero.moveUp()"
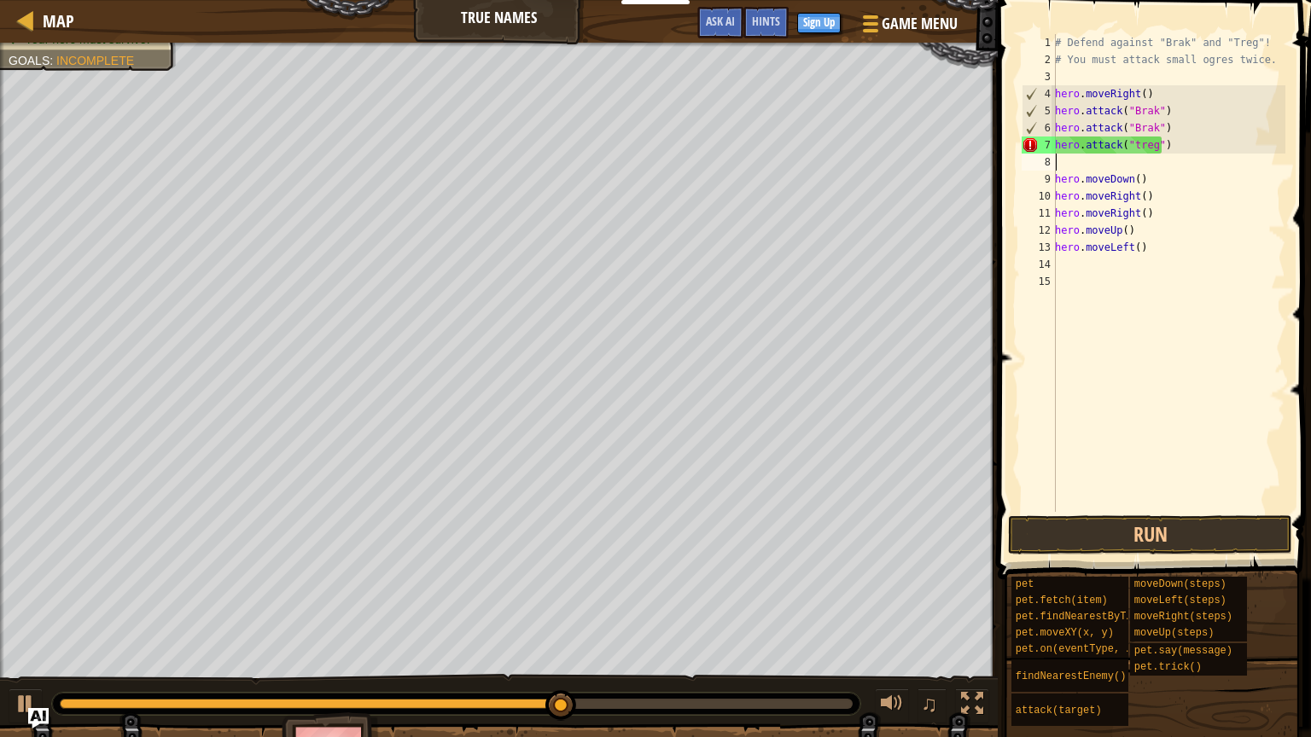
scroll to position [8, 0]
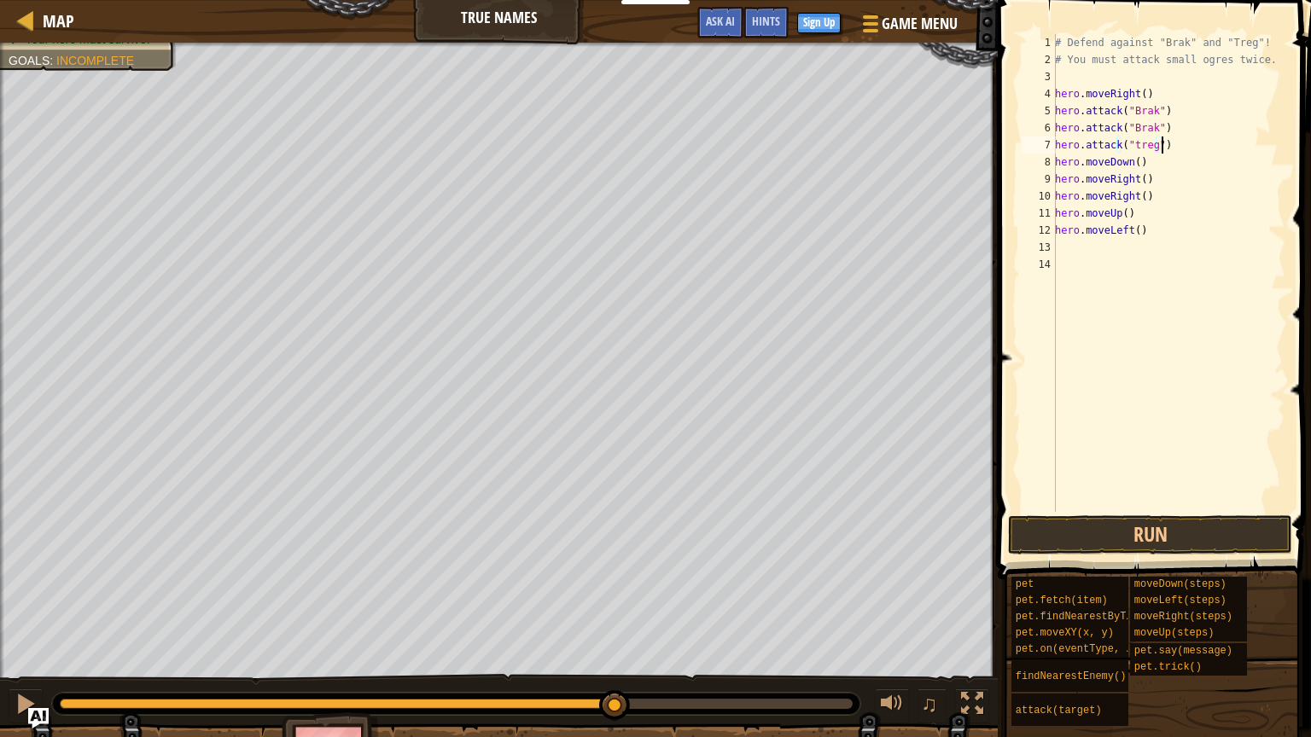
click at [1173, 131] on div "# Defend against "Brak" and "Treg"! # You must attack small ogres twice. hero .…" at bounding box center [1168, 290] width 234 height 512
type textarea "hero.attack("Brak")"
type textarea "h"
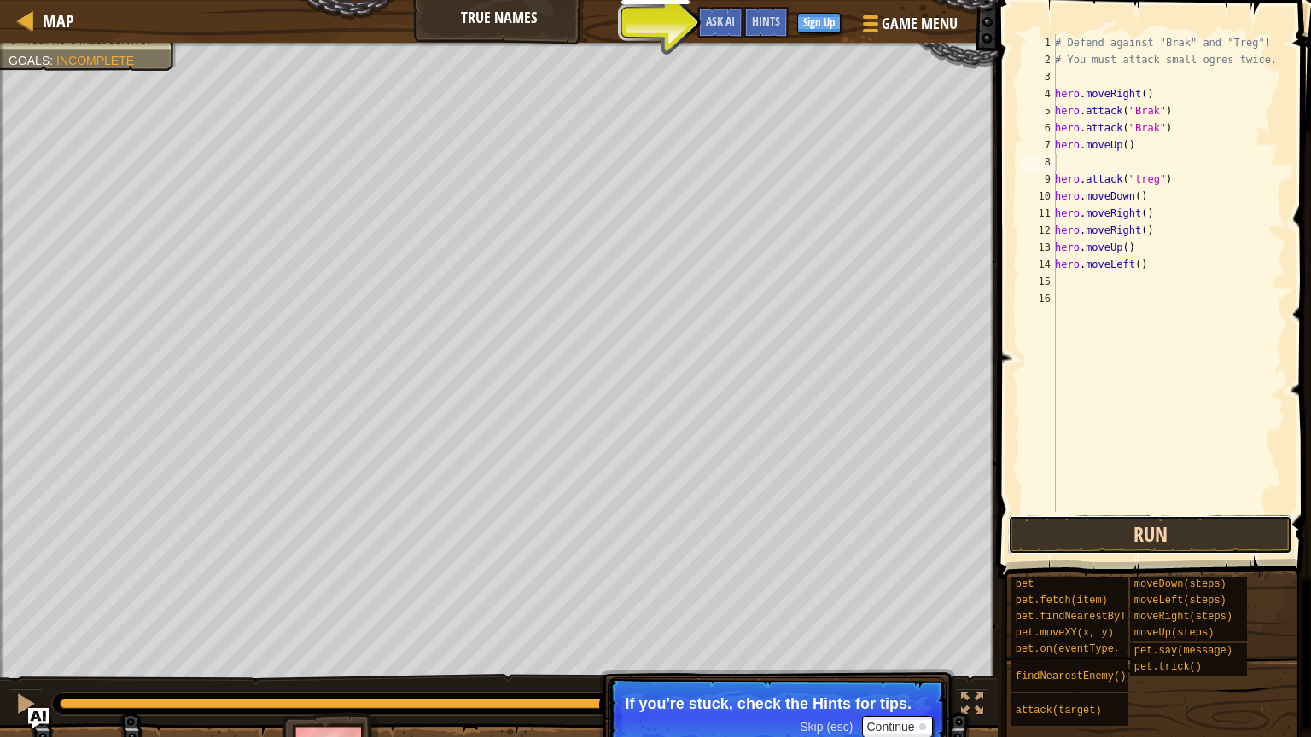
click at [1181, 527] on button "Run" at bounding box center [1150, 534] width 284 height 39
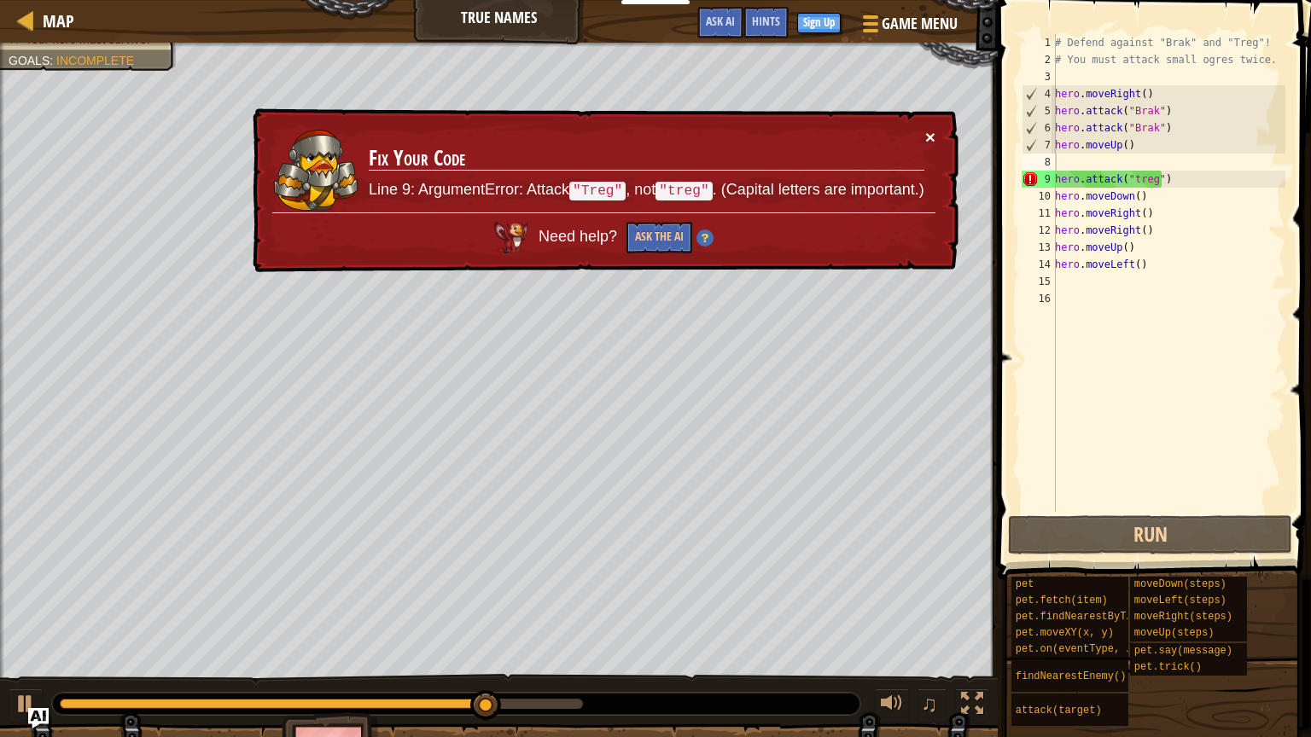
click at [927, 134] on button "×" at bounding box center [930, 137] width 10 height 18
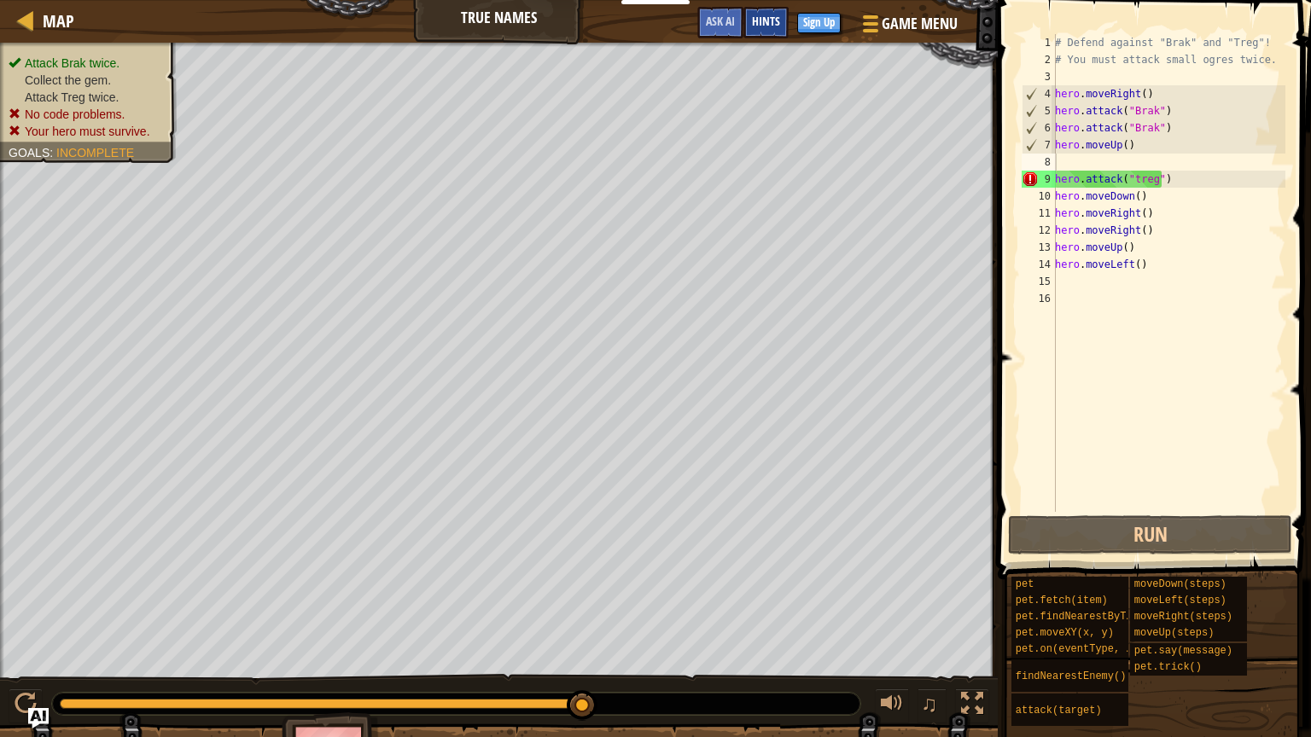
click at [766, 18] on span "Hints" at bounding box center [766, 21] width 28 height 16
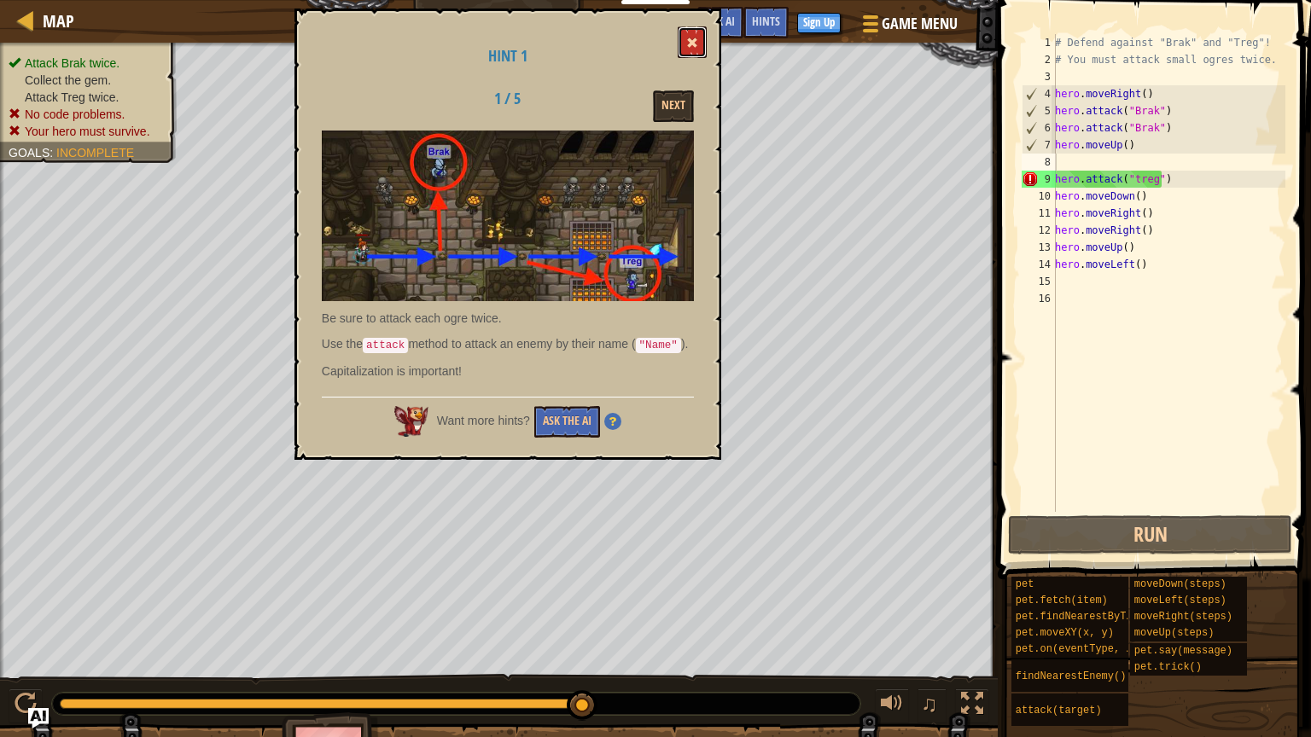
click at [700, 39] on button at bounding box center [692, 42] width 29 height 32
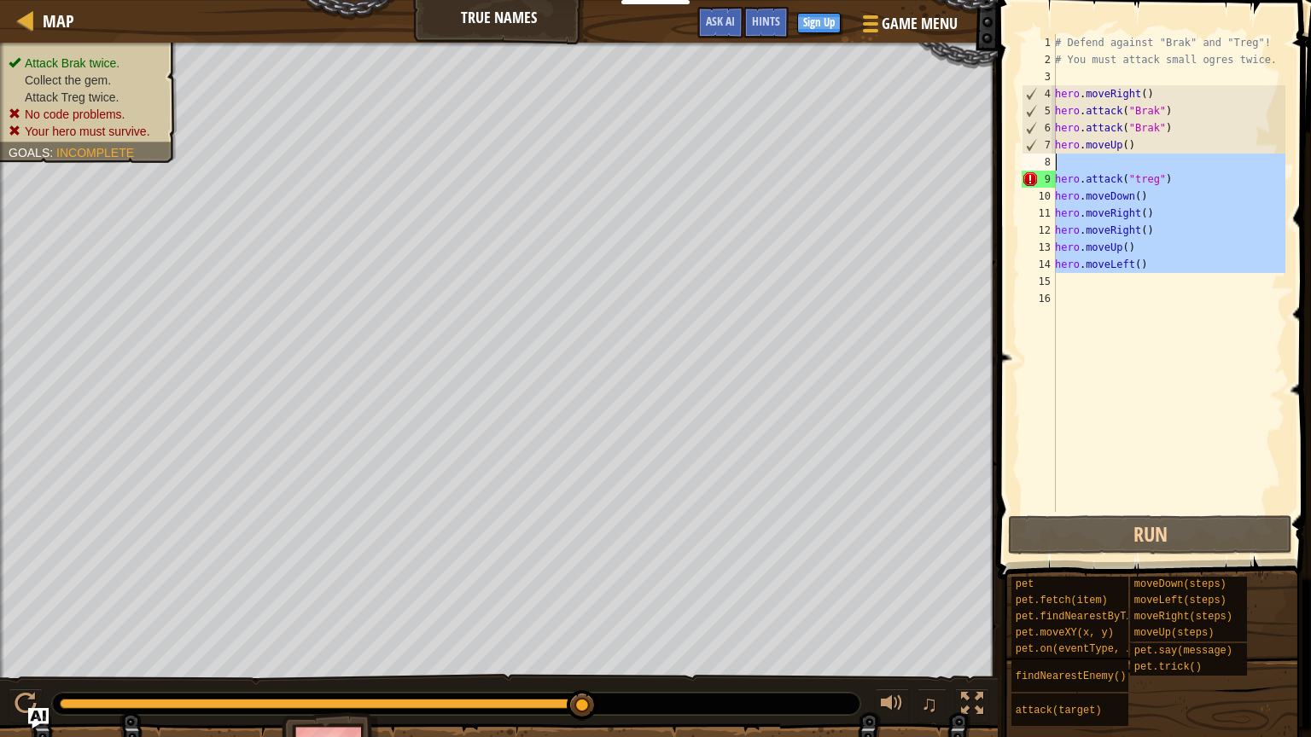
click at [983, 165] on div "Map True Names Game Menu Done Sign Up Hints Ask AI 1 הההההההההההההההההההההההההה…" at bounding box center [655, 368] width 1311 height 737
type textarea "hero.attack("treg")"
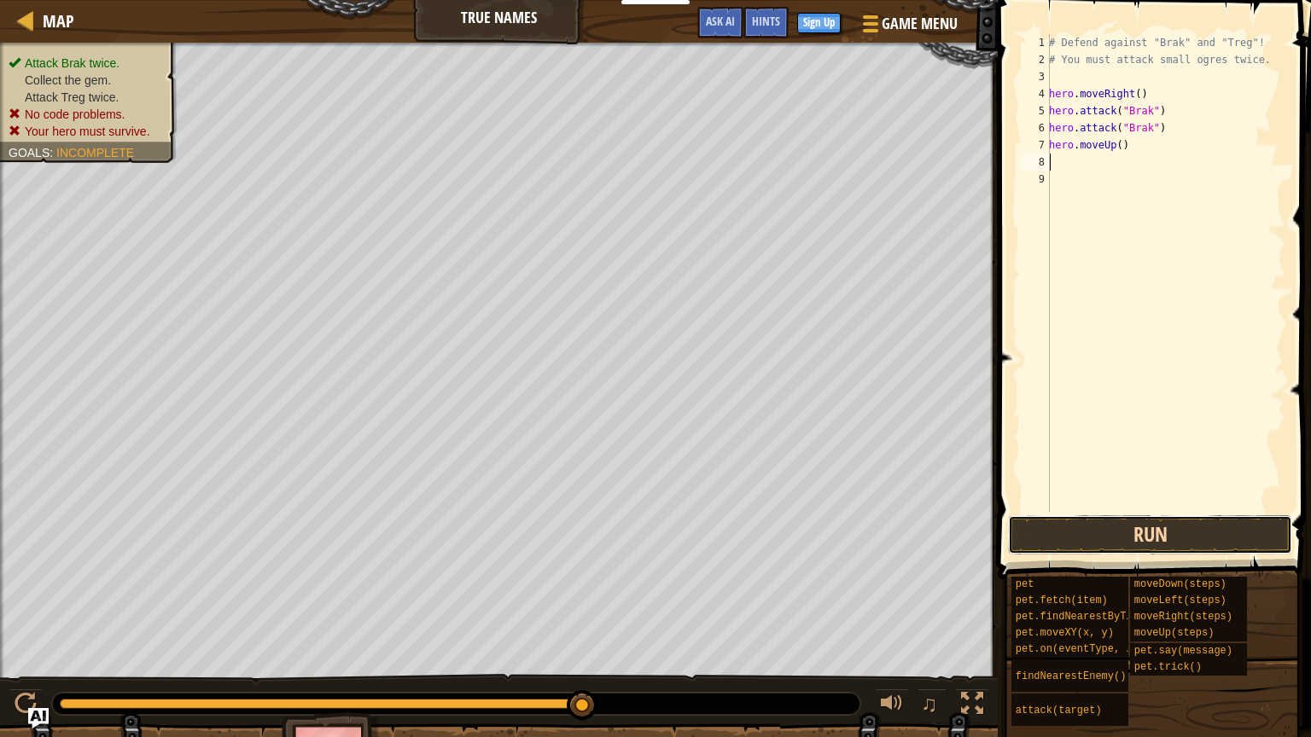
click at [1127, 549] on button "Run" at bounding box center [1150, 534] width 284 height 39
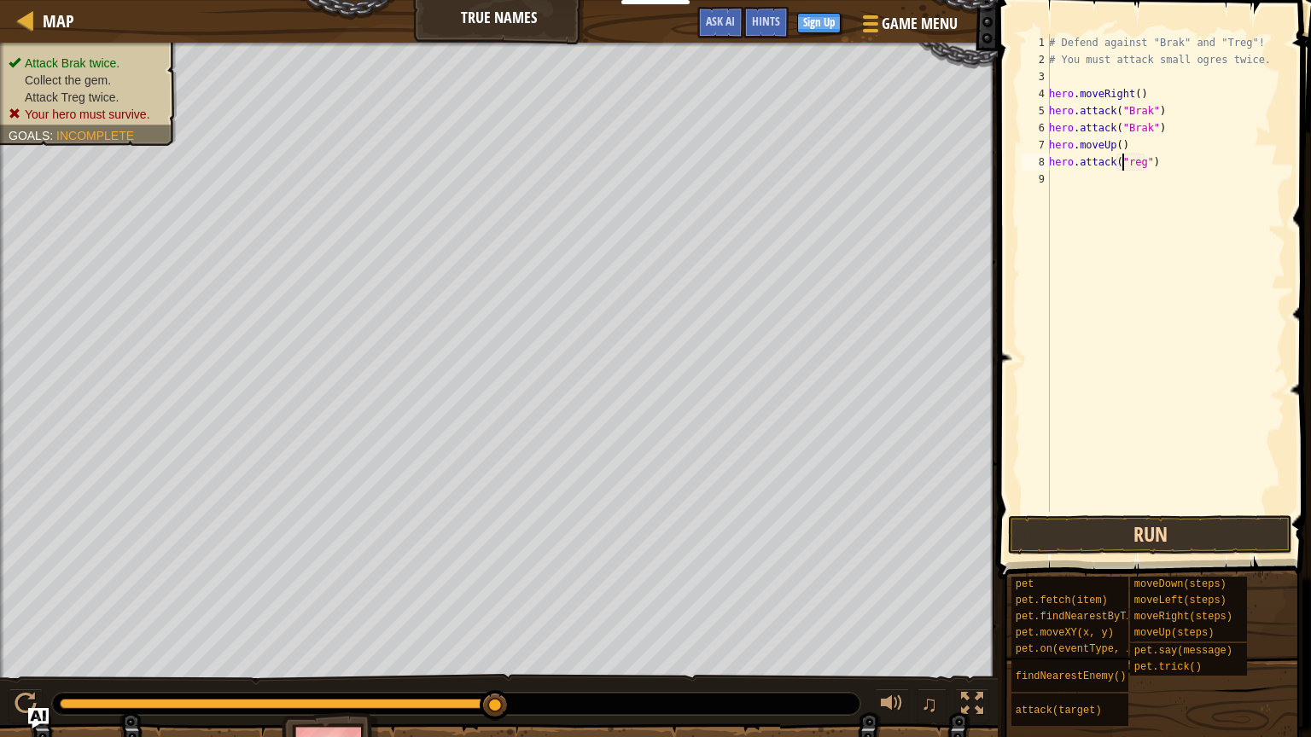
scroll to position [8, 7]
type textarea "hero.attack("Treg")"
click at [1166, 544] on button "Run" at bounding box center [1150, 534] width 284 height 39
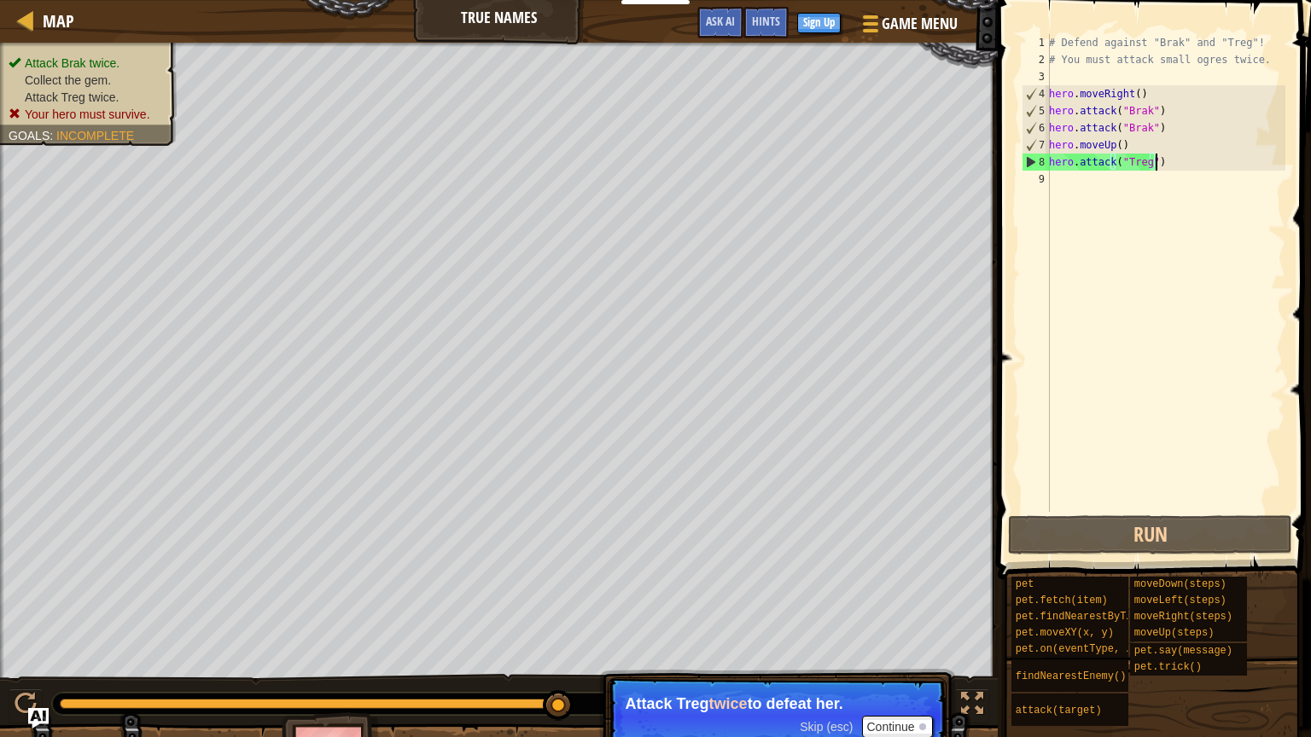
click at [1174, 167] on div "# Defend against "Brak" and "Treg"! # You must attack small ogres twice. hero .…" at bounding box center [1165, 290] width 240 height 512
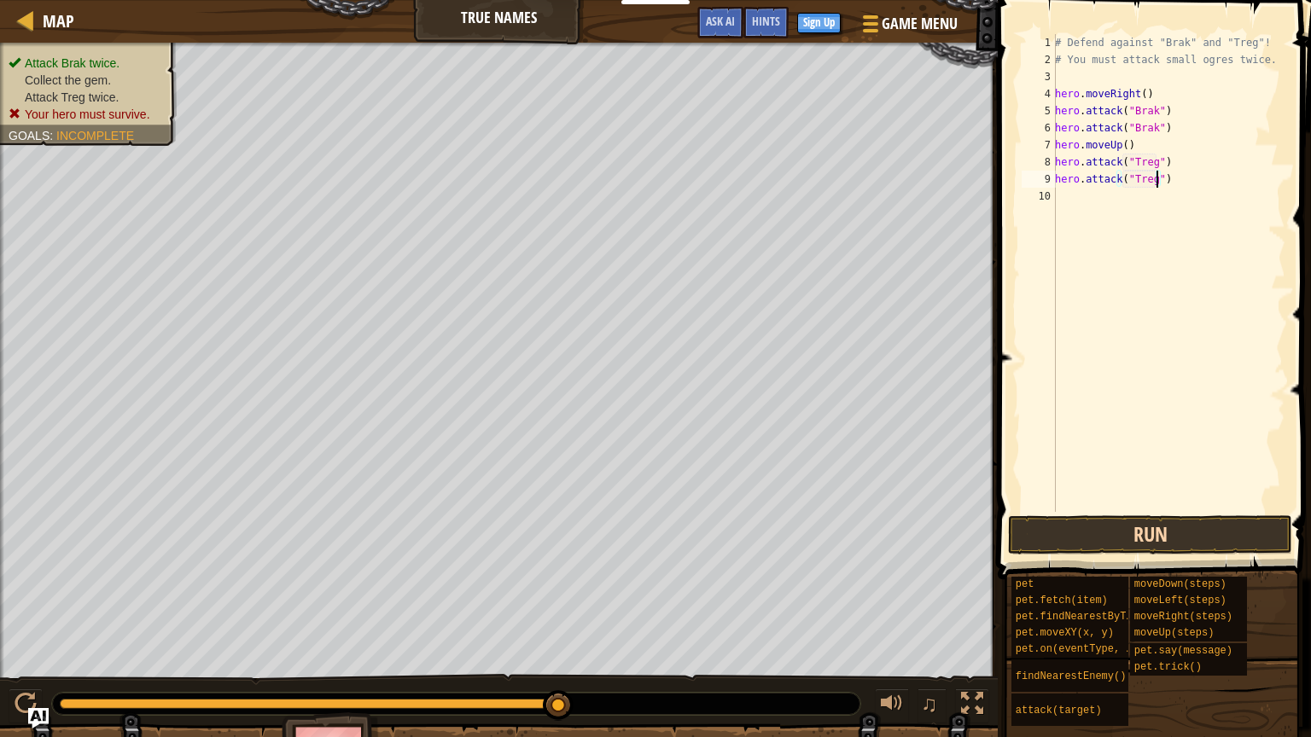
type textarea "hero.attack("Treg")"
click at [1184, 543] on button "Run" at bounding box center [1150, 534] width 284 height 39
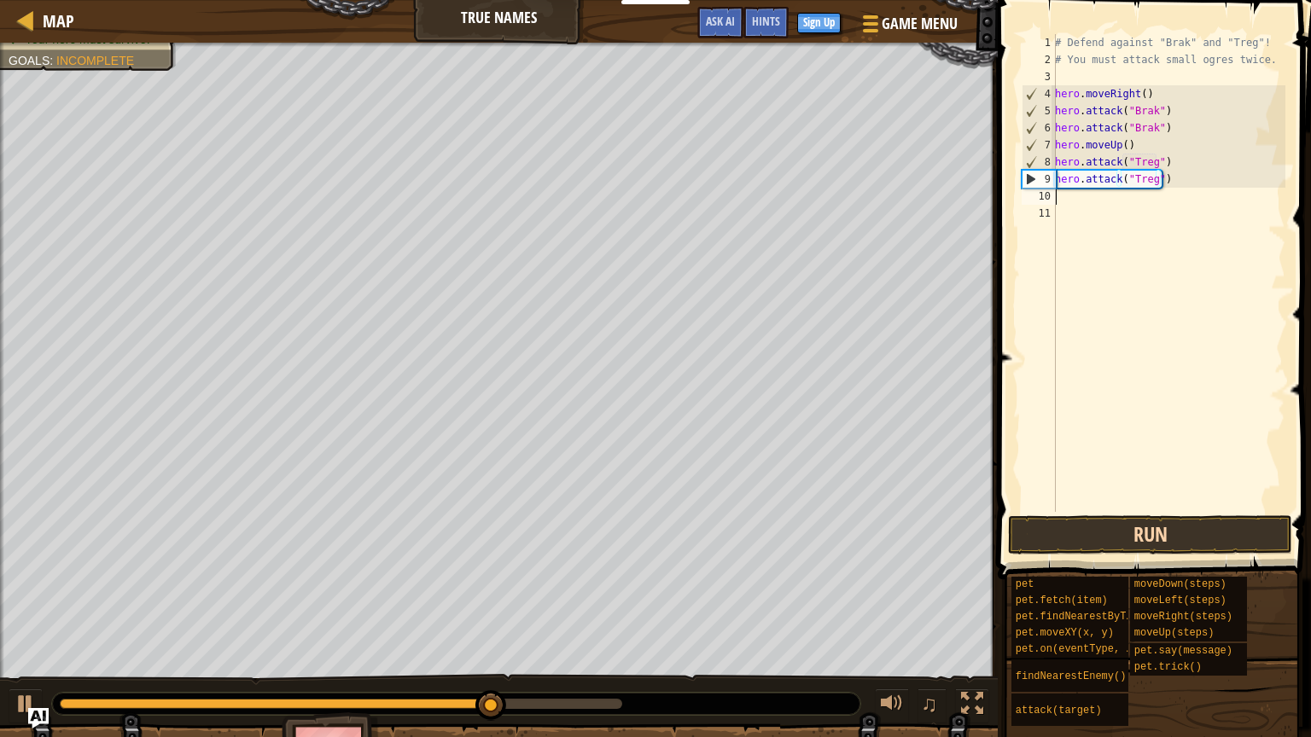
scroll to position [8, 0]
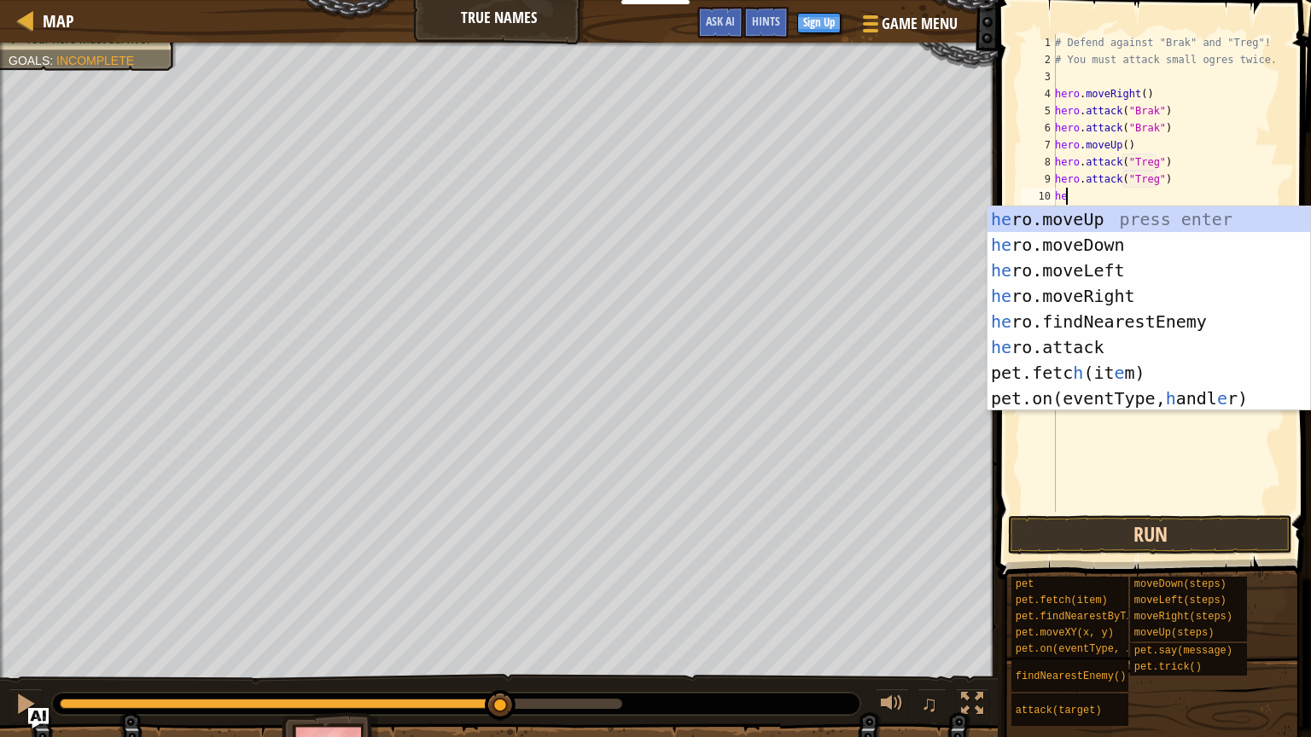
type textarea "her"
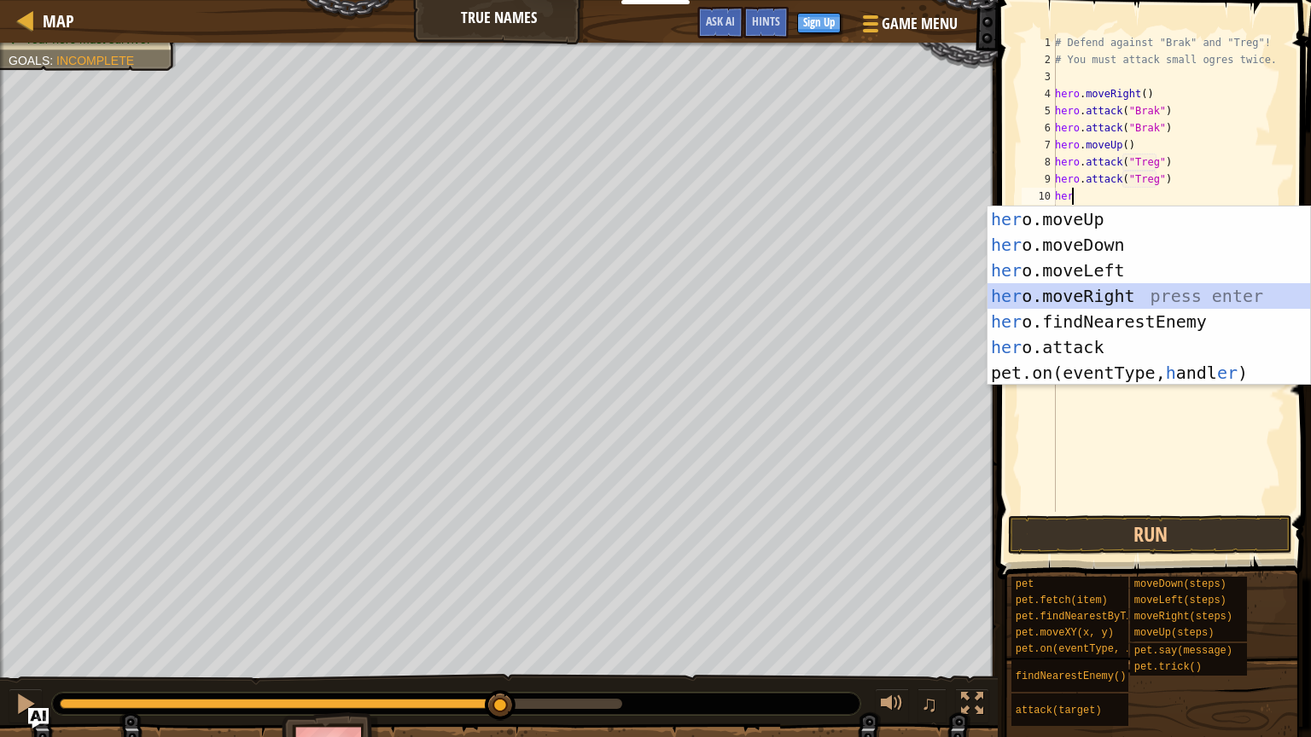
click at [1127, 300] on div "her o.moveUp press enter her o.moveDown press enter her o.moveLeft press enter …" at bounding box center [1148, 322] width 323 height 230
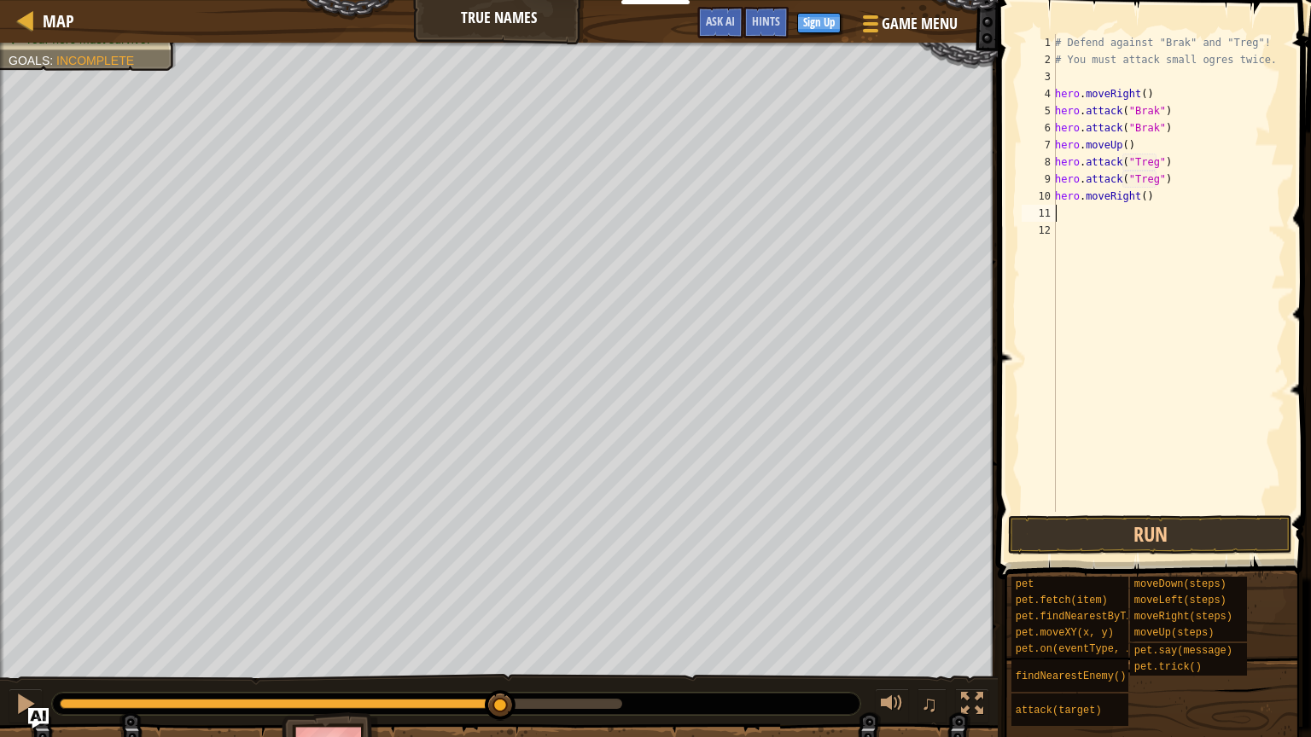
type textarea "h"
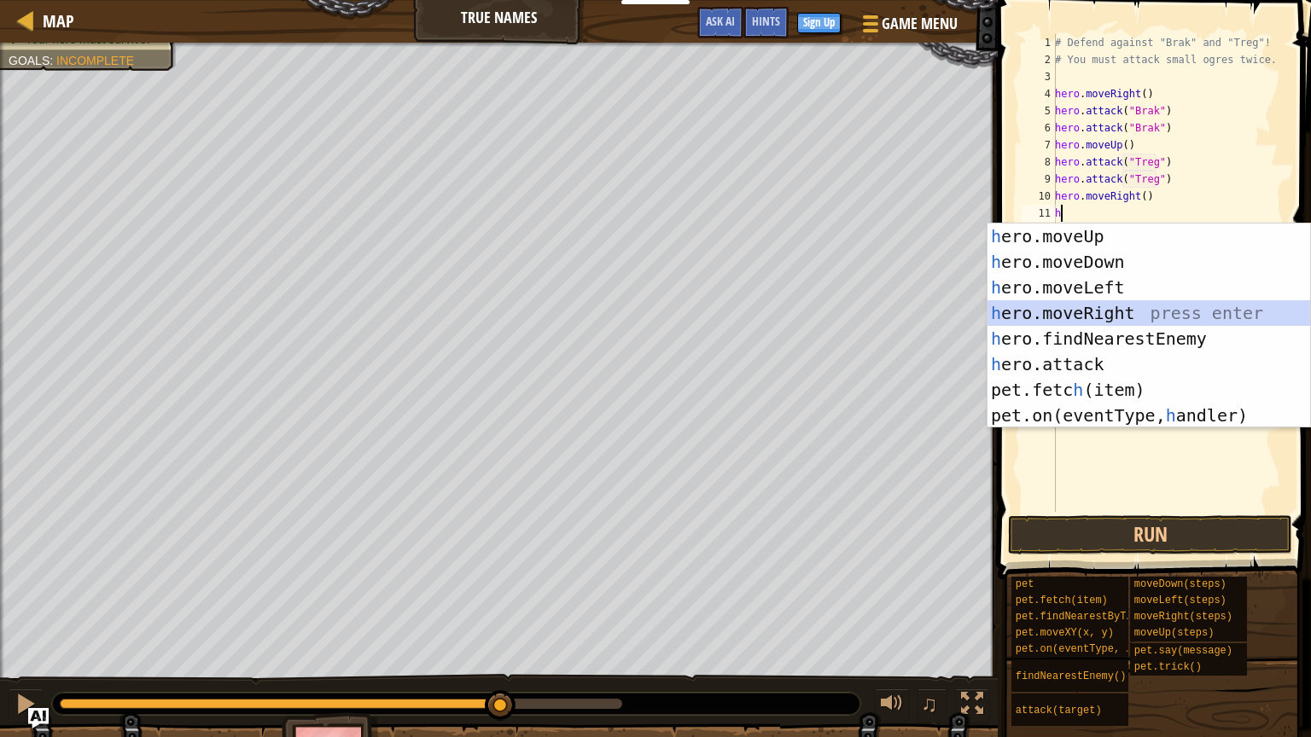
click at [1116, 308] on div "h ero.moveUp press enter h ero.moveDown press enter h ero.moveLeft press enter …" at bounding box center [1148, 352] width 323 height 256
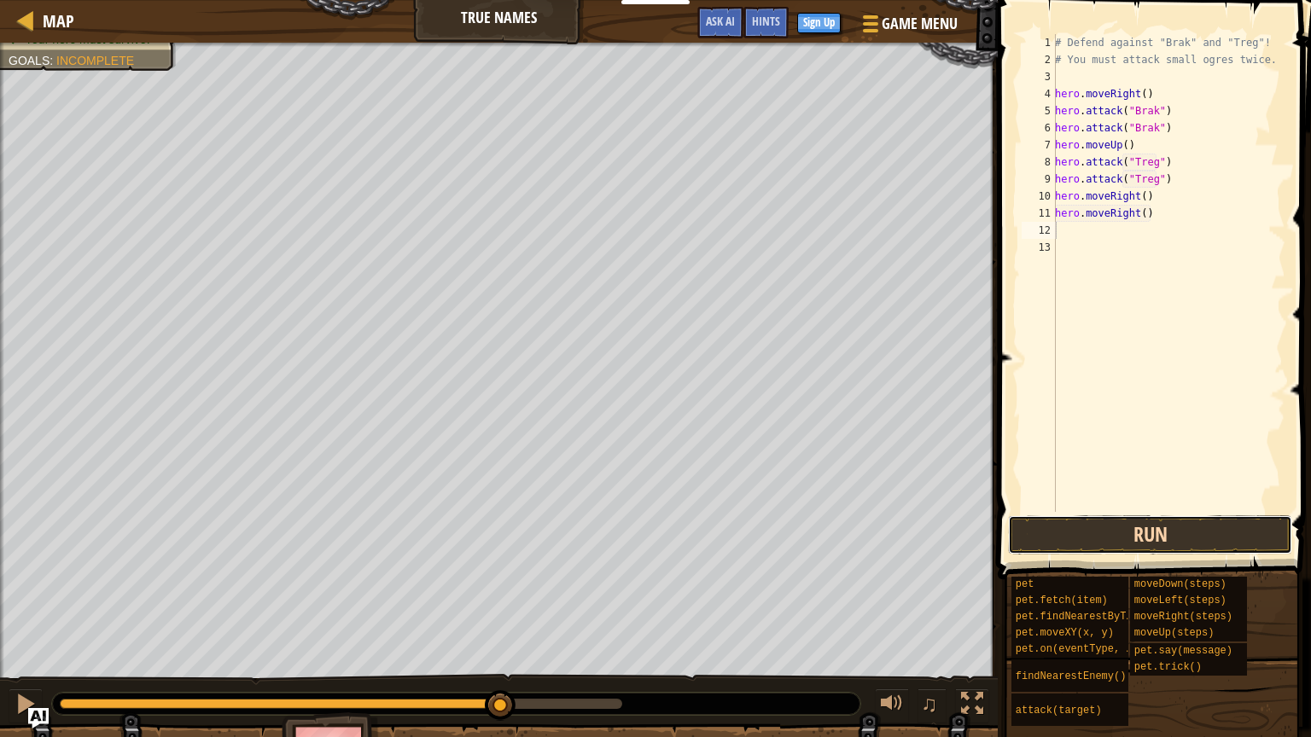
click at [1116, 528] on button "Run" at bounding box center [1150, 534] width 284 height 39
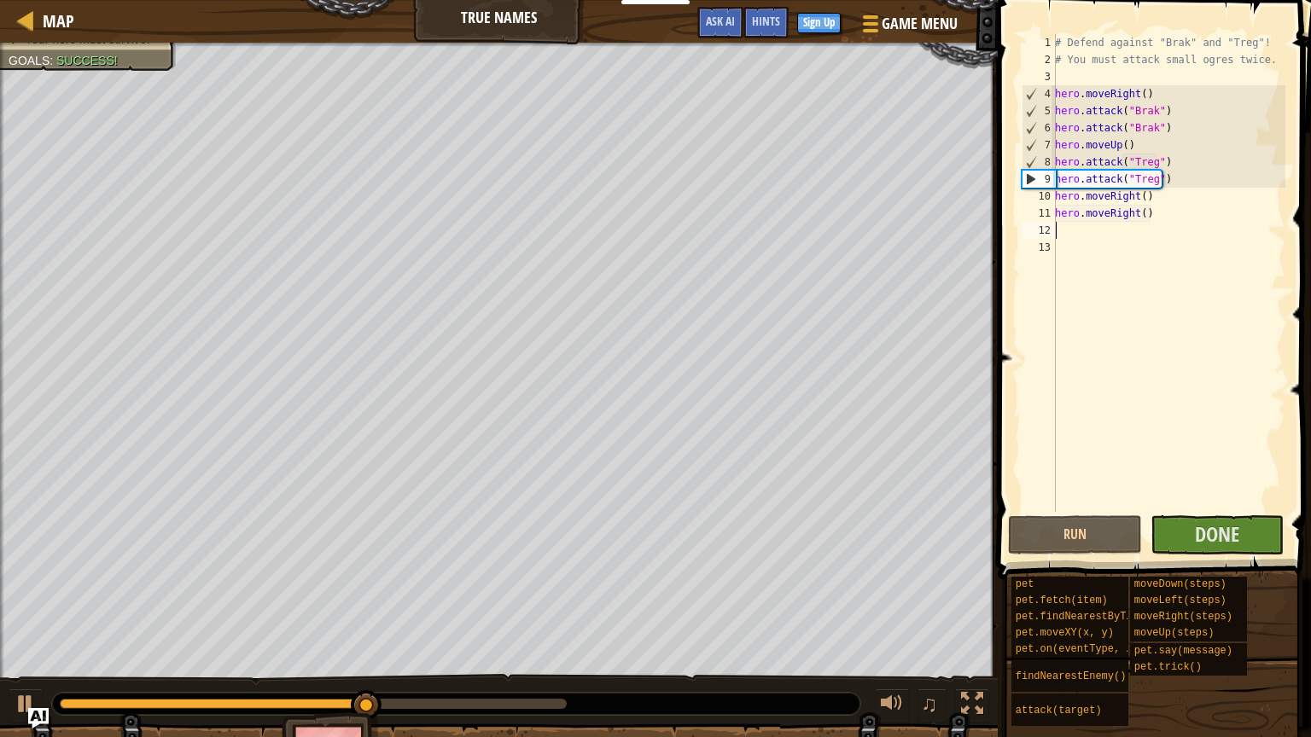
type textarea "h"
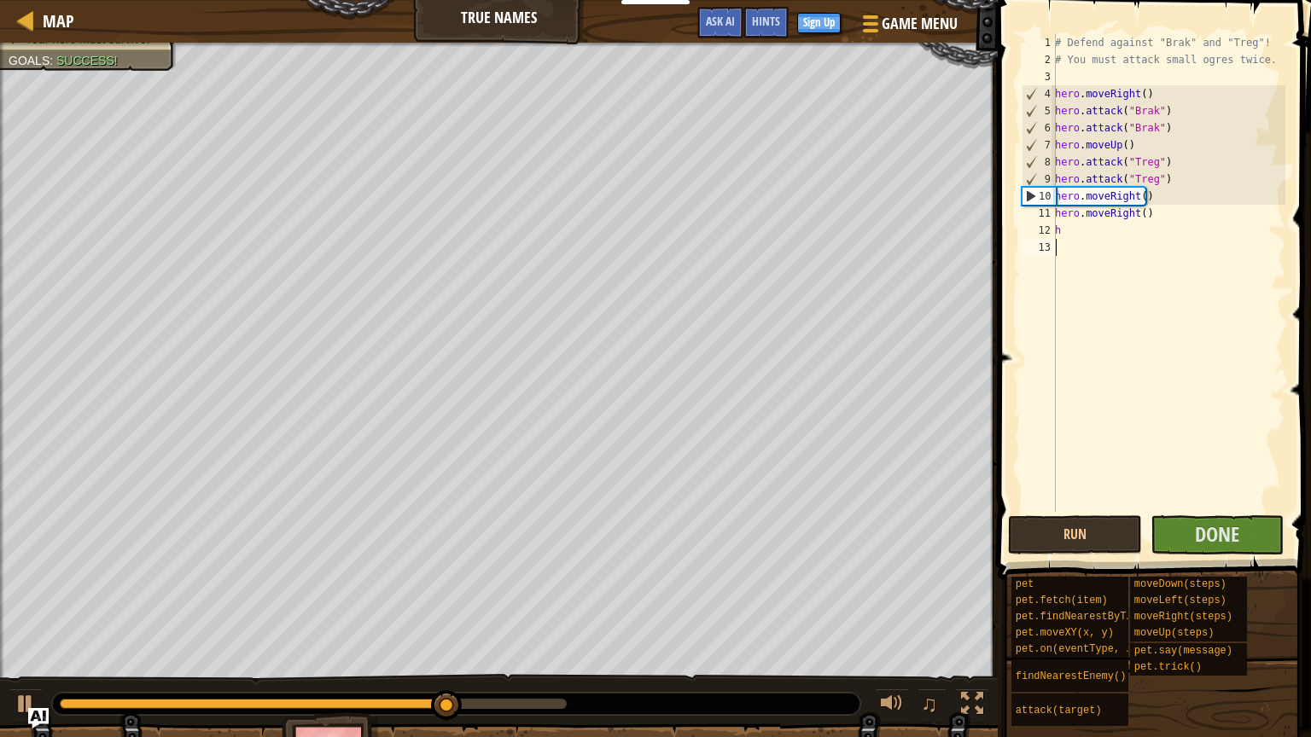
click at [1100, 470] on div "# Defend against "Brak" and "Treg"! # You must attack small ogres twice. hero .…" at bounding box center [1168, 290] width 234 height 512
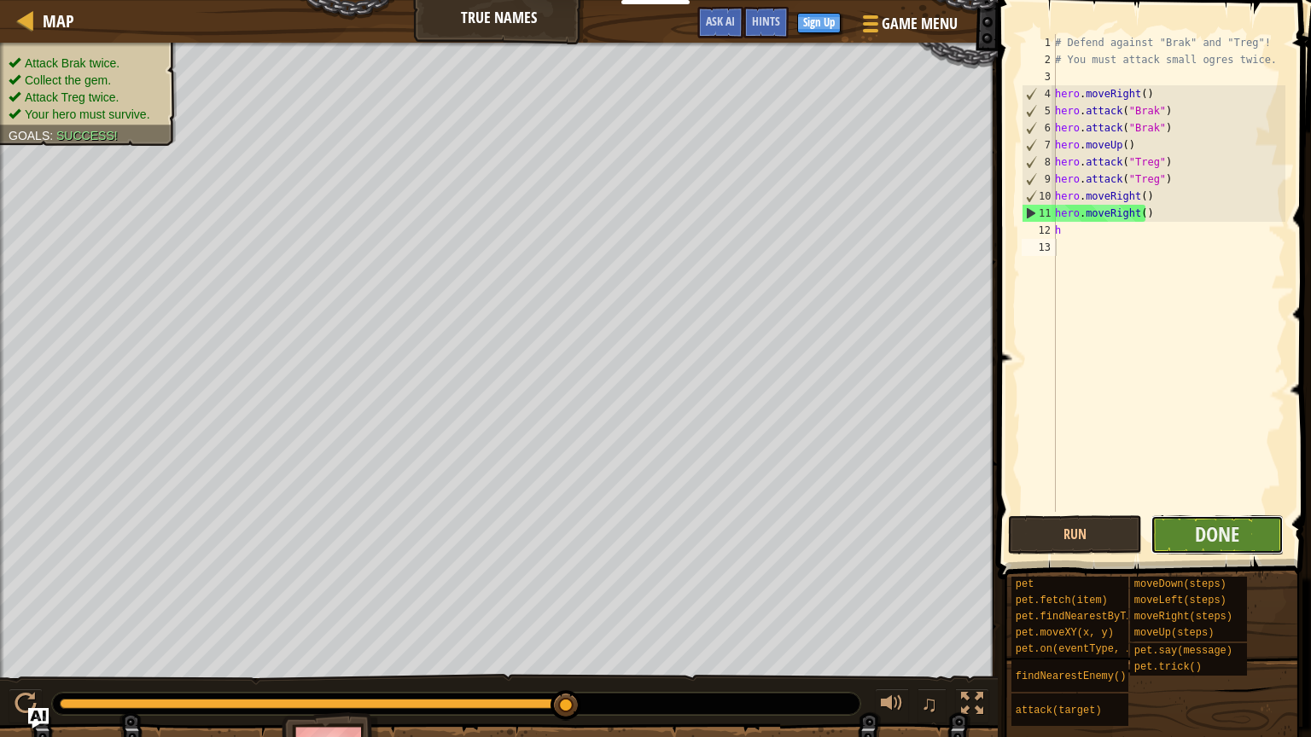
click at [1178, 533] on button "Done" at bounding box center [1217, 534] width 134 height 39
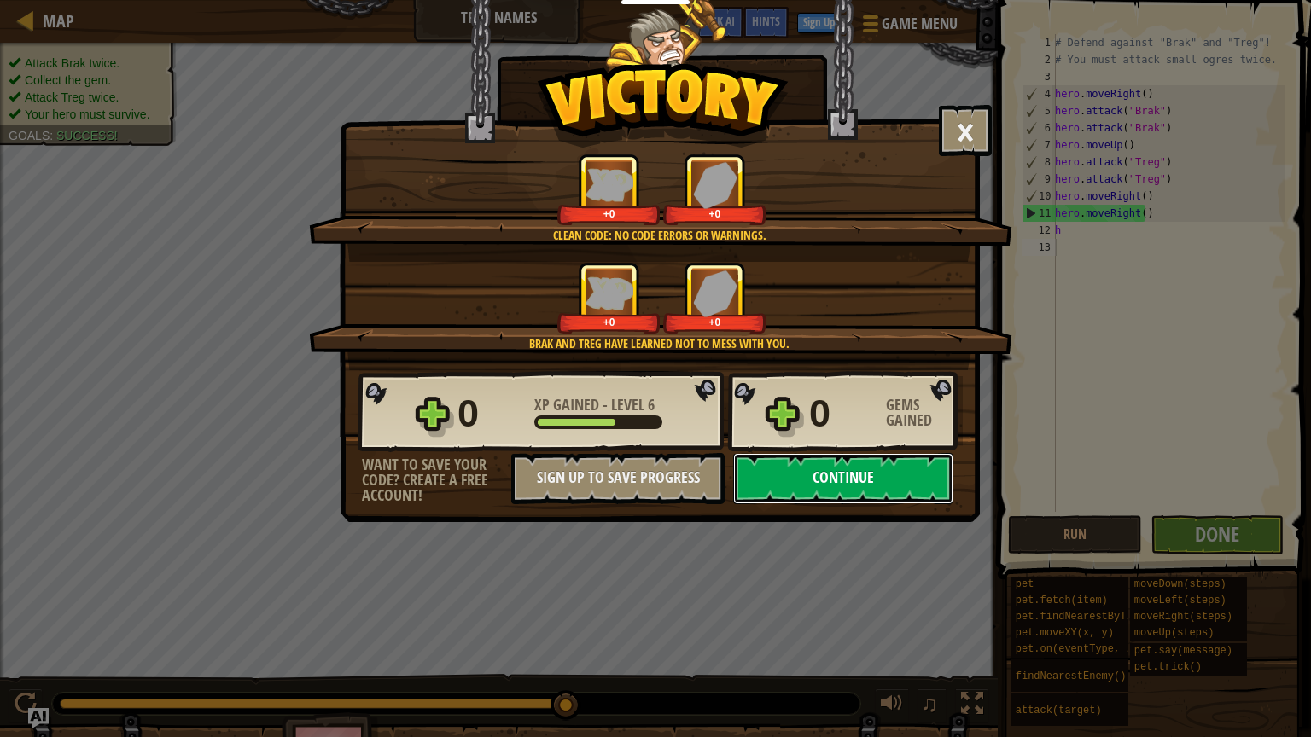
click at [812, 463] on button "Continue" at bounding box center [843, 478] width 220 height 51
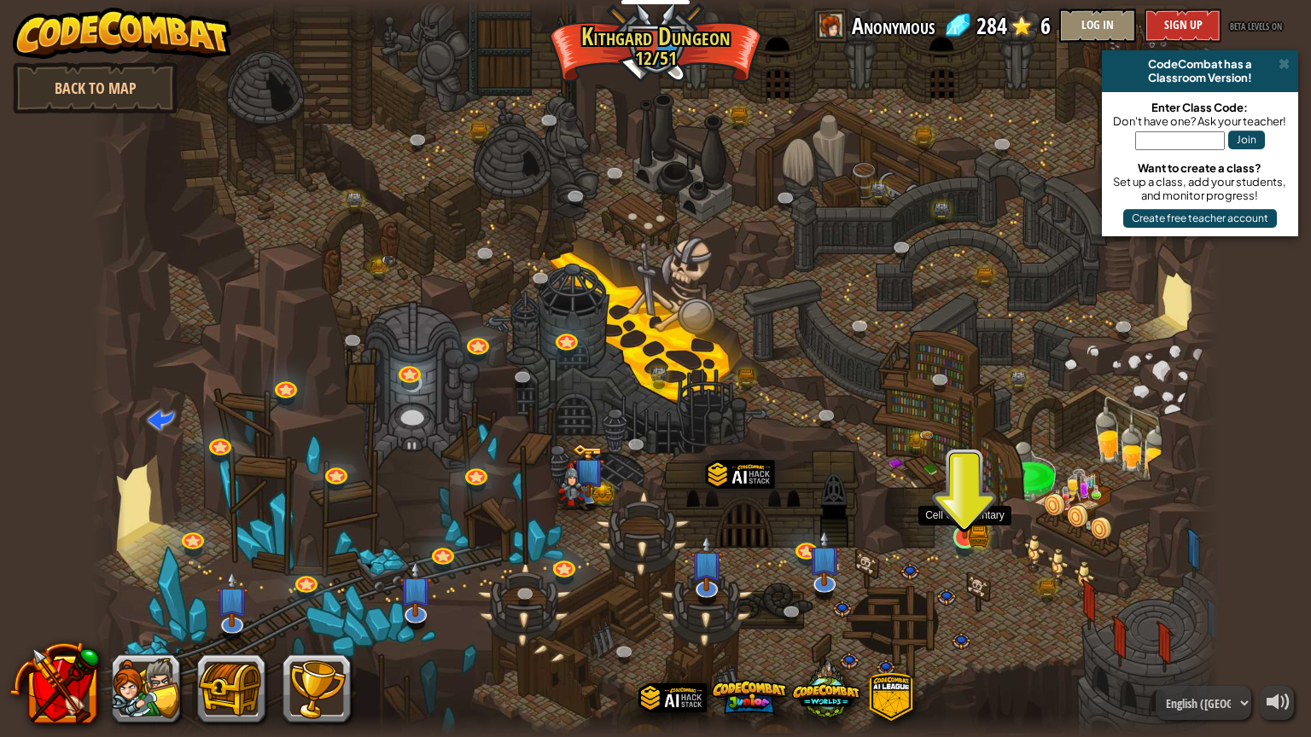
click at [968, 530] on img at bounding box center [965, 506] width 30 height 65
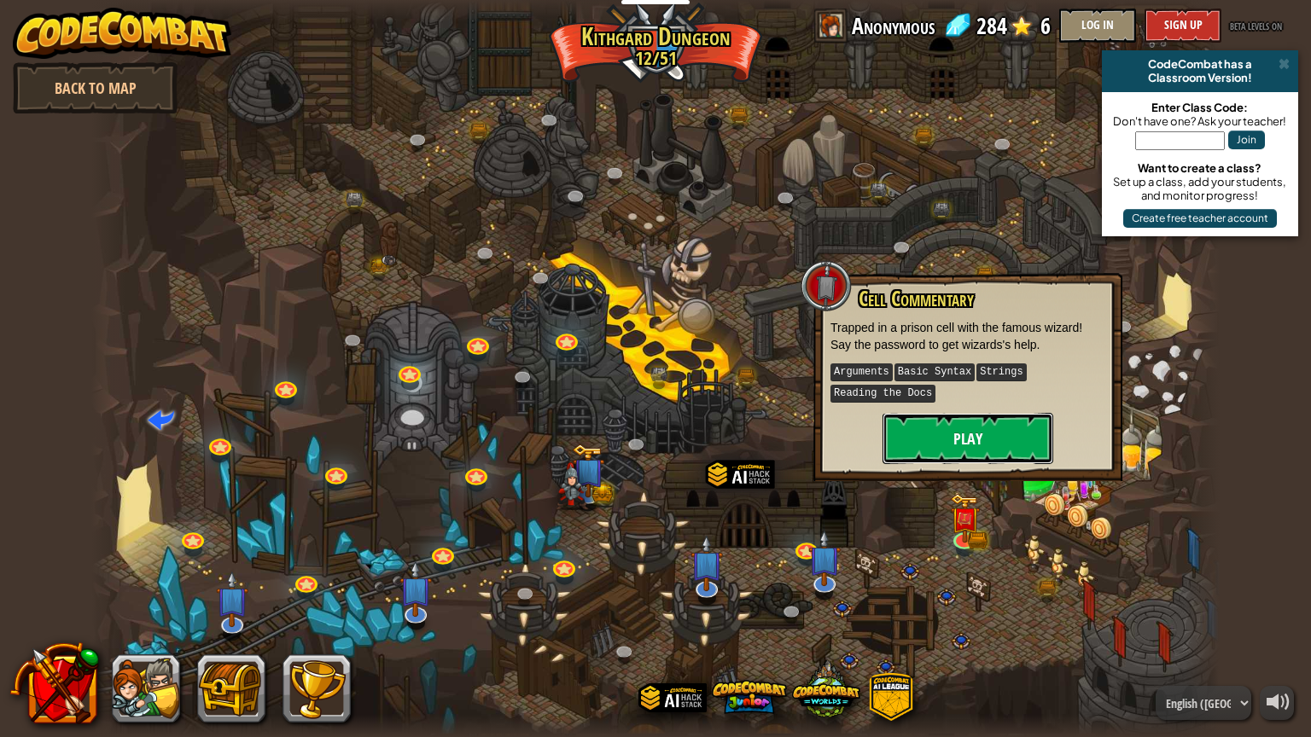
click at [946, 434] on button "Play" at bounding box center [967, 438] width 171 height 51
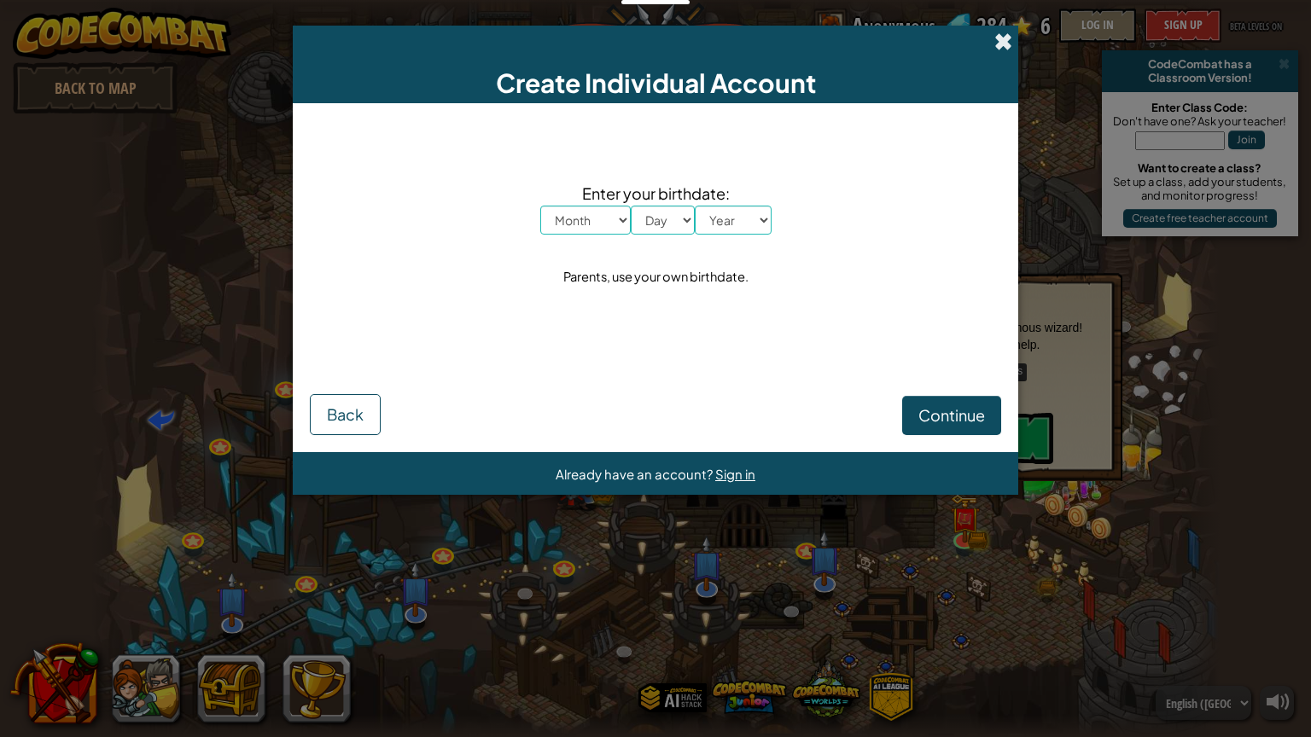
click at [1004, 34] on span at bounding box center [1003, 41] width 18 height 18
